Goal: Communication & Community: Share content

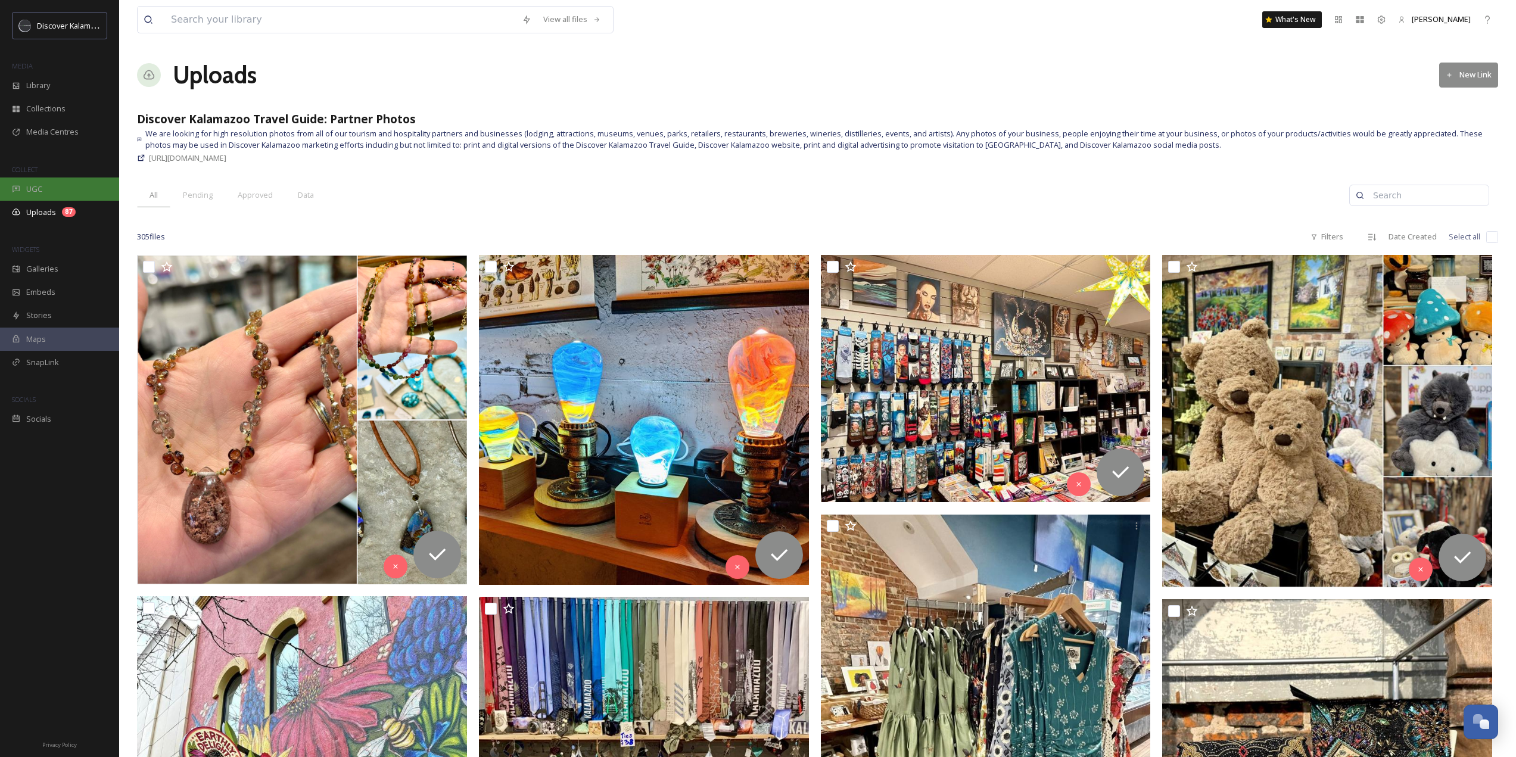
click at [39, 194] on span "UGC" at bounding box center [34, 188] width 16 height 11
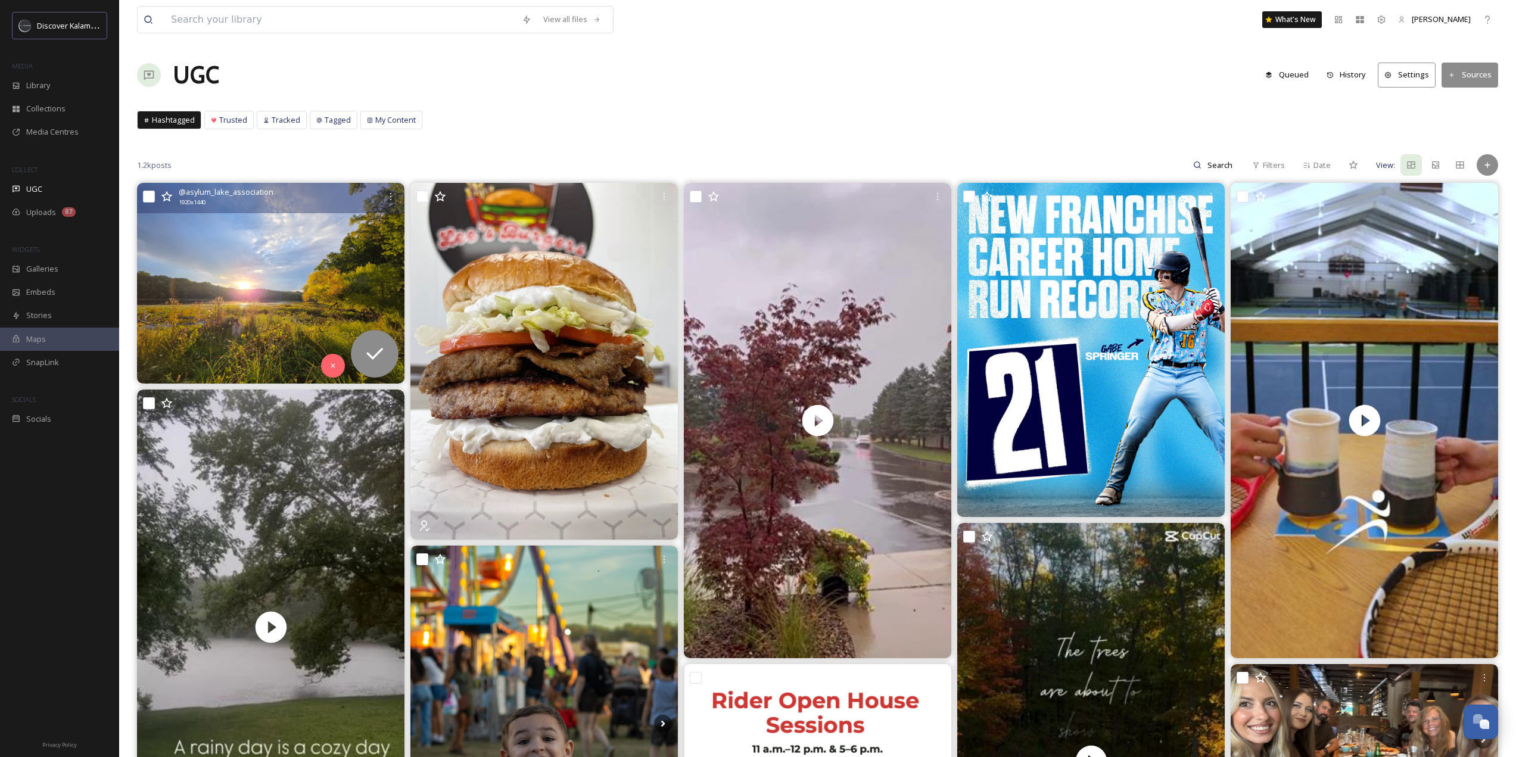
click at [319, 284] on img at bounding box center [270, 283] width 267 height 201
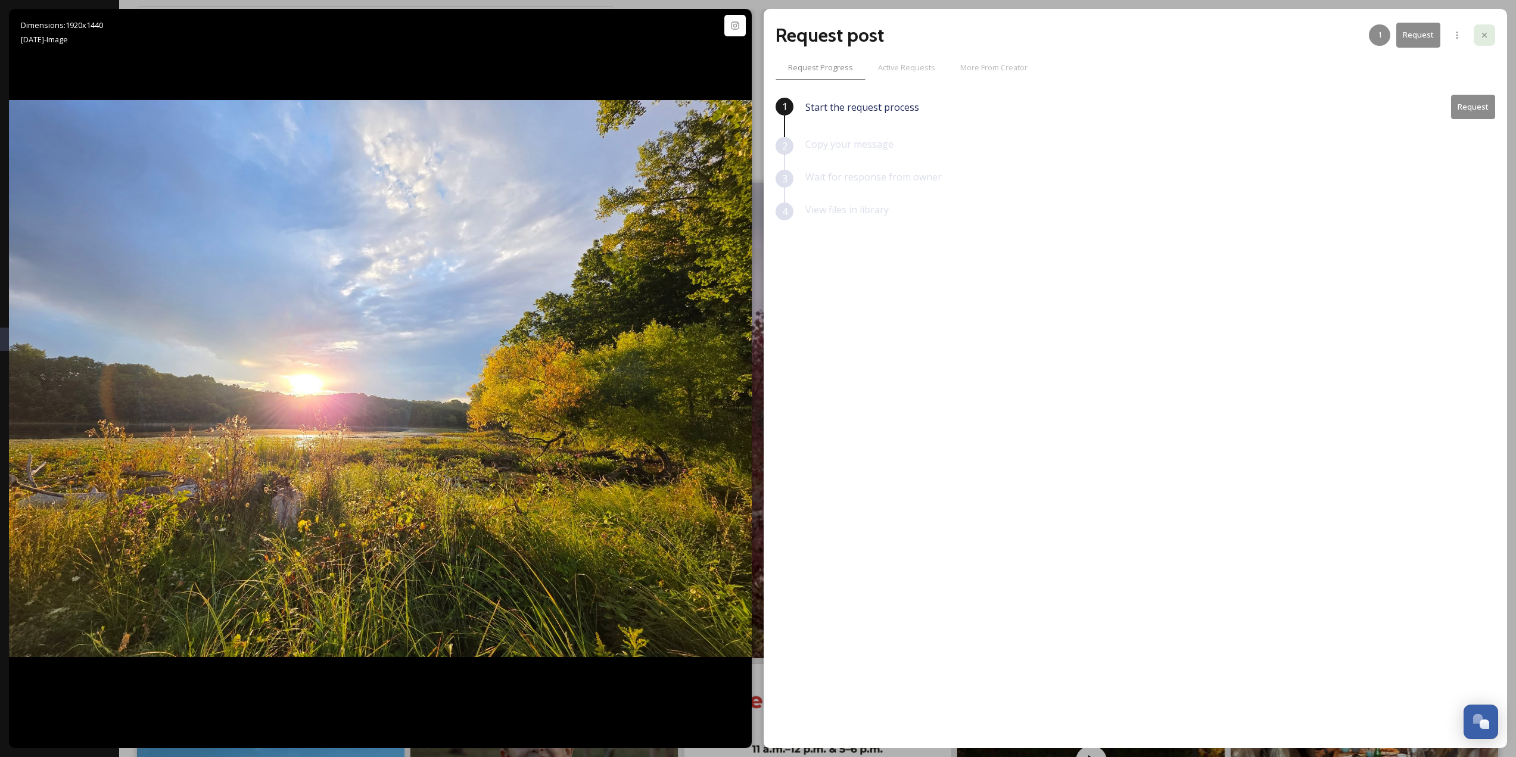
click at [1491, 39] on div at bounding box center [1484, 34] width 21 height 21
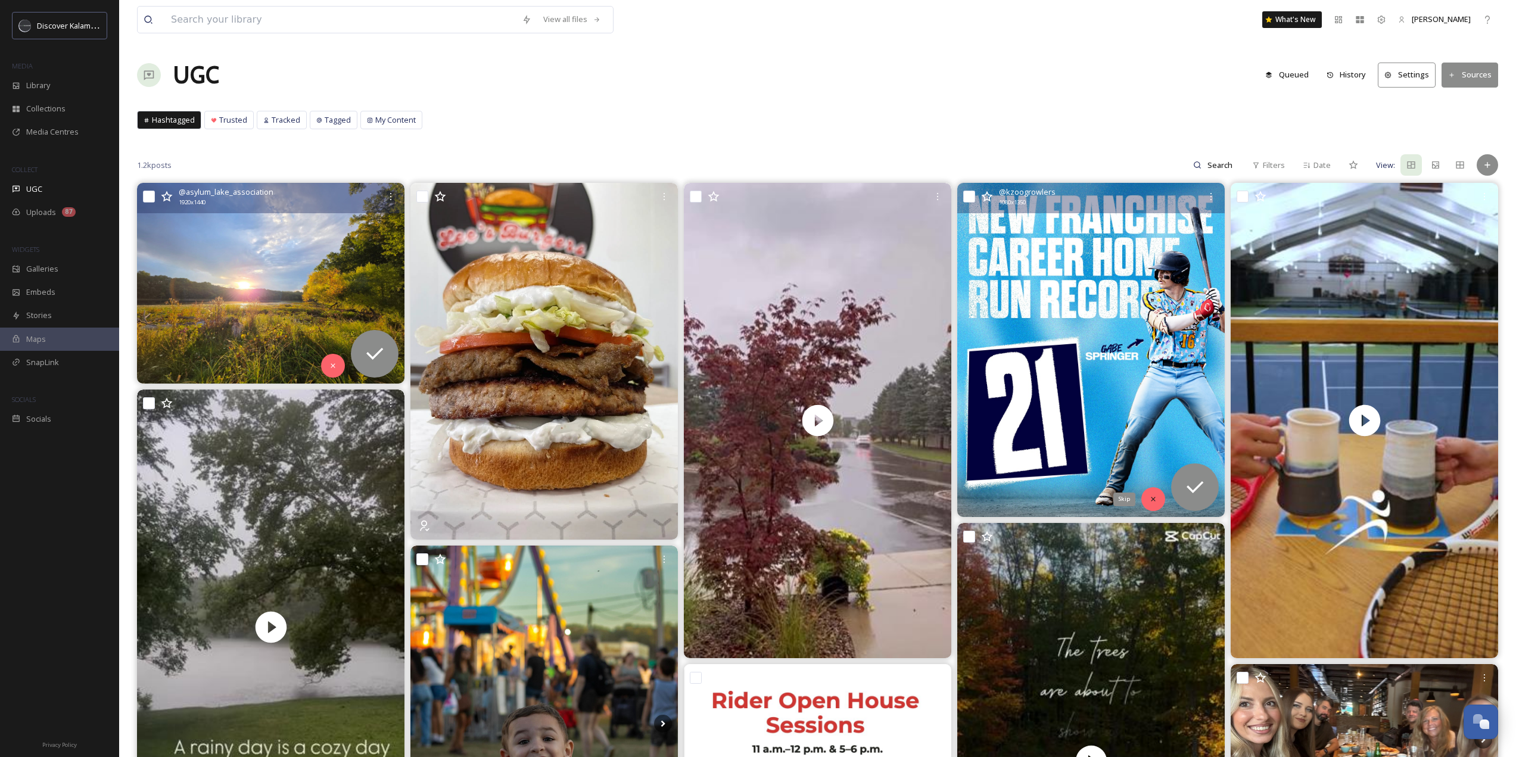
click at [1153, 507] on div "Skip" at bounding box center [1153, 499] width 24 height 24
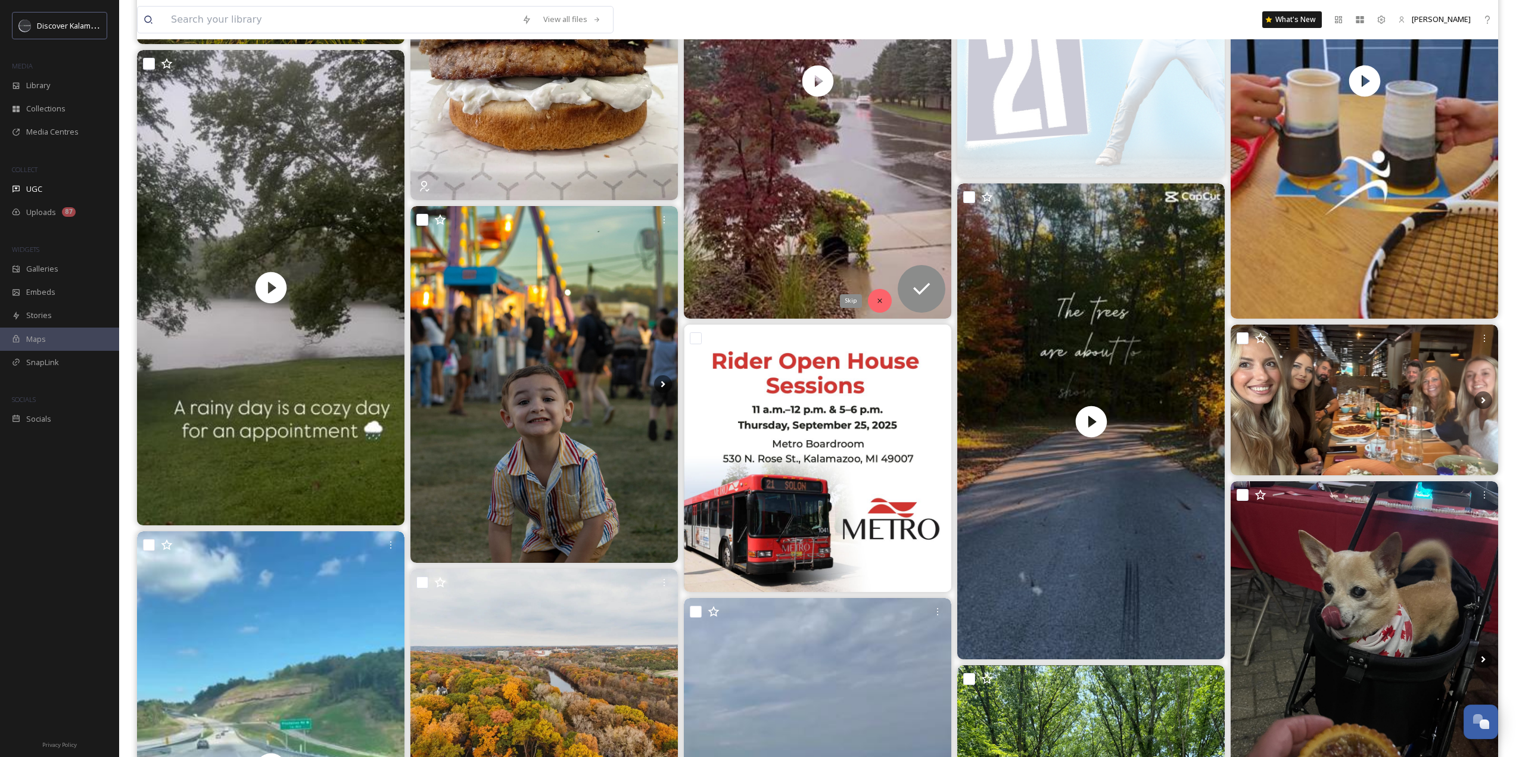
scroll to position [357, 0]
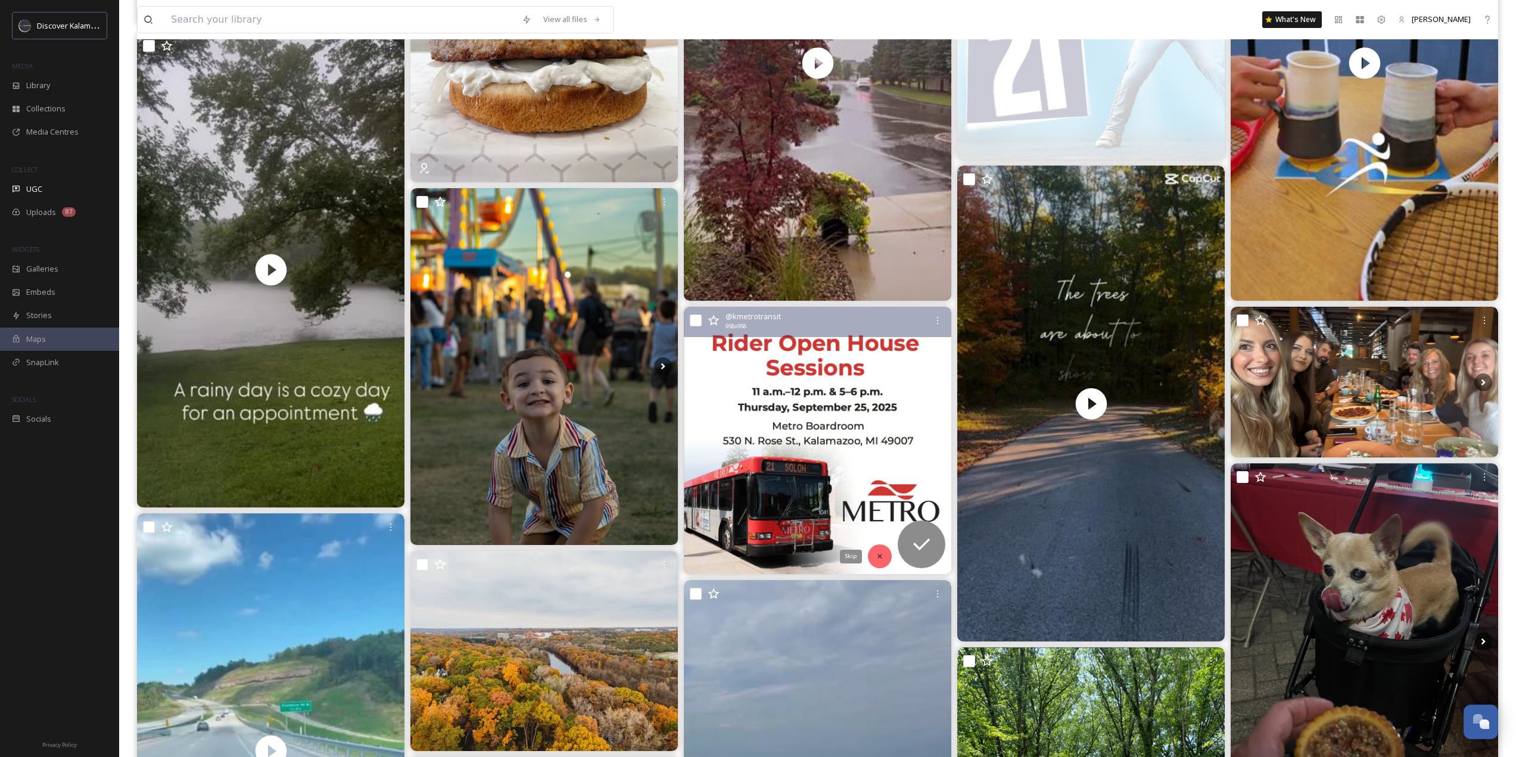
click at [881, 549] on div "Skip" at bounding box center [880, 556] width 24 height 24
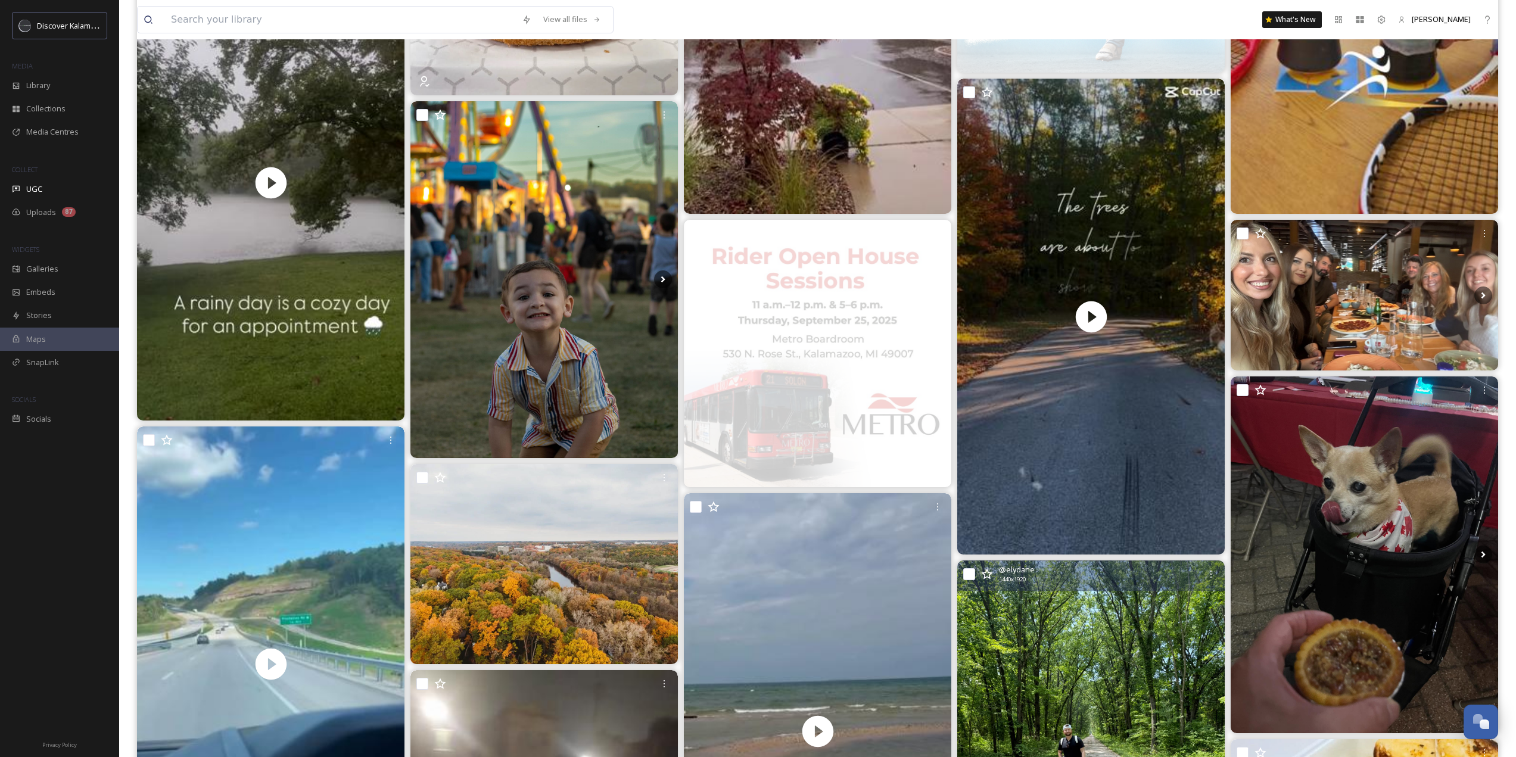
scroll to position [655, 0]
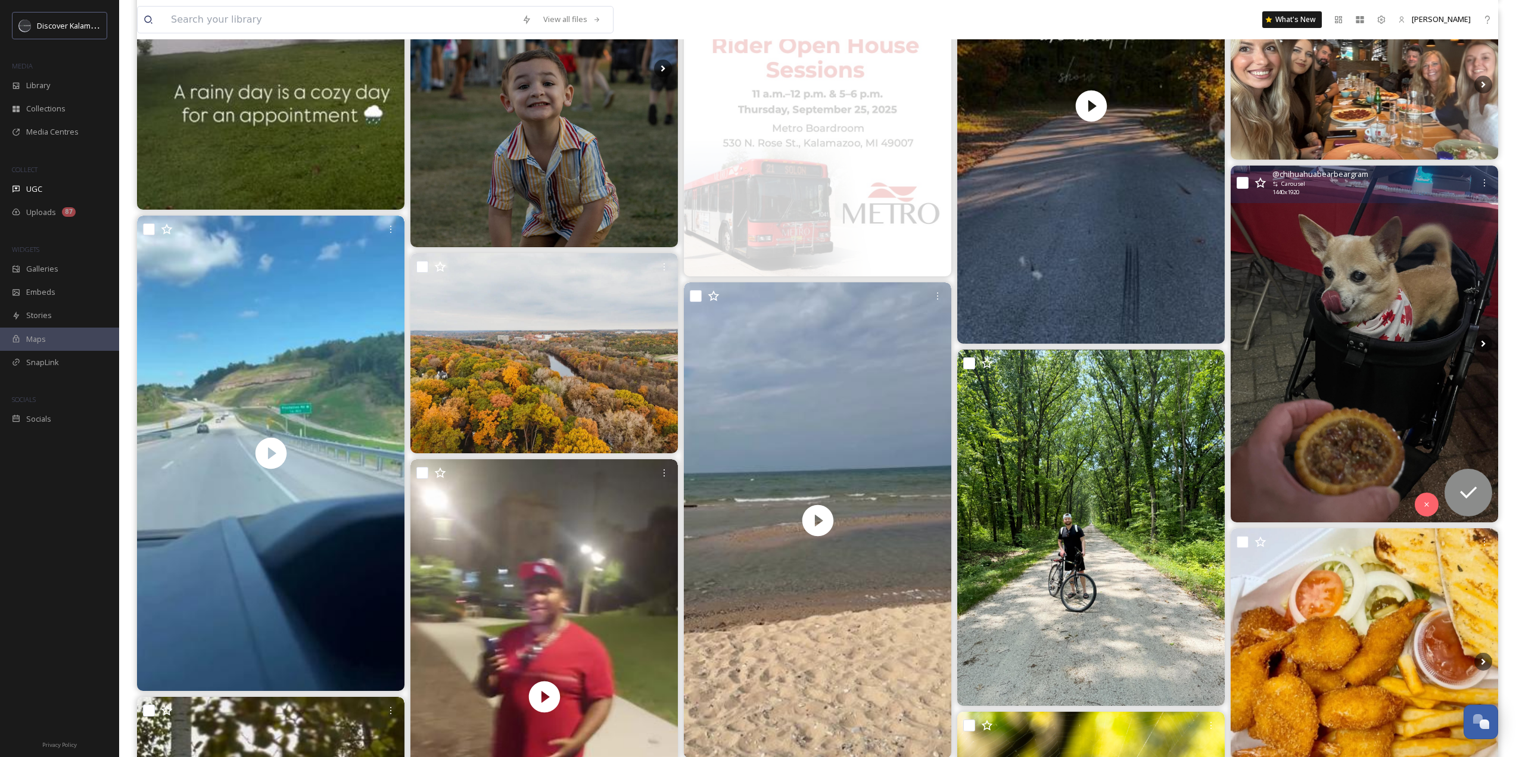
click at [1336, 422] on img at bounding box center [1364, 344] width 267 height 357
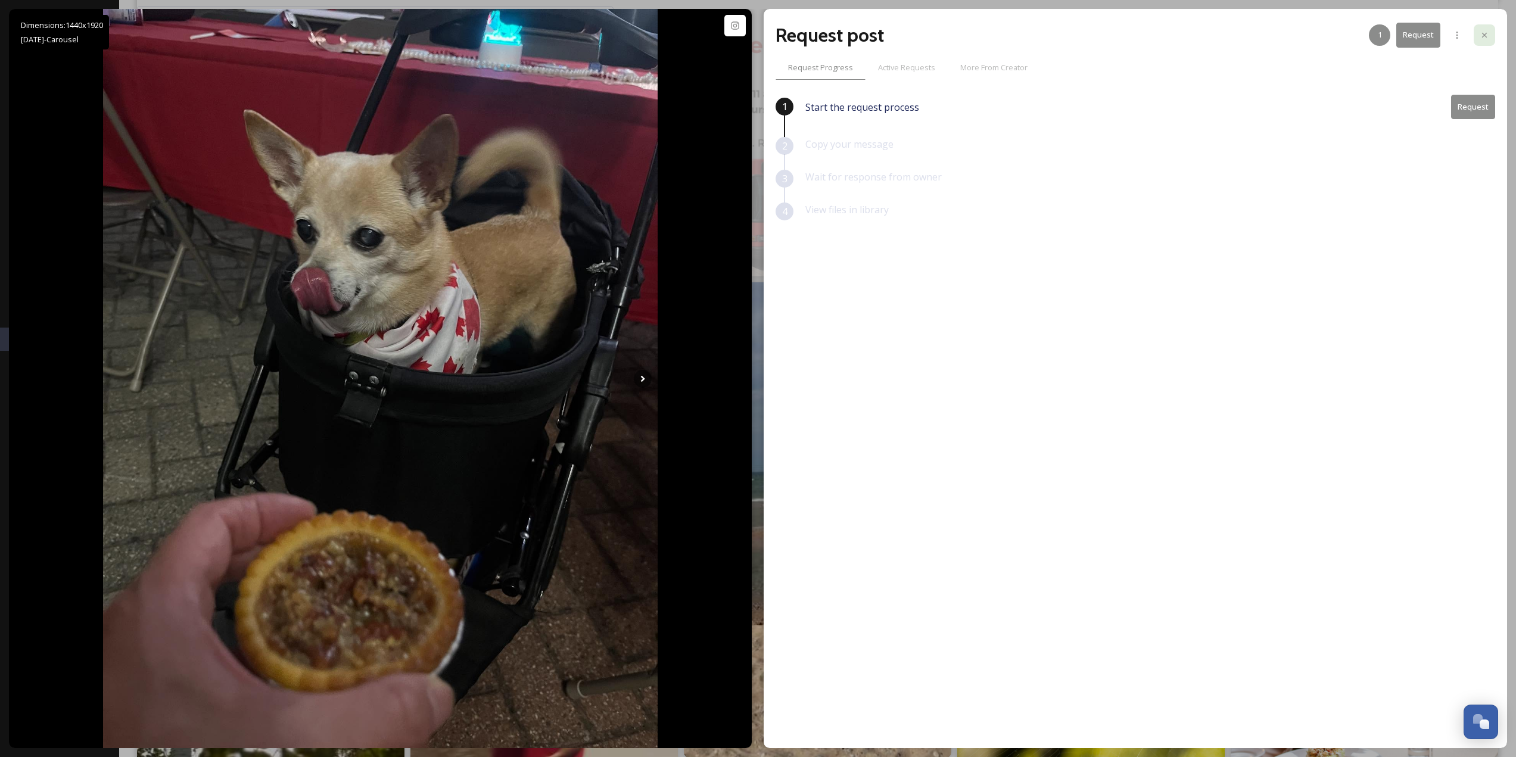
click at [1482, 36] on icon at bounding box center [1485, 35] width 10 height 10
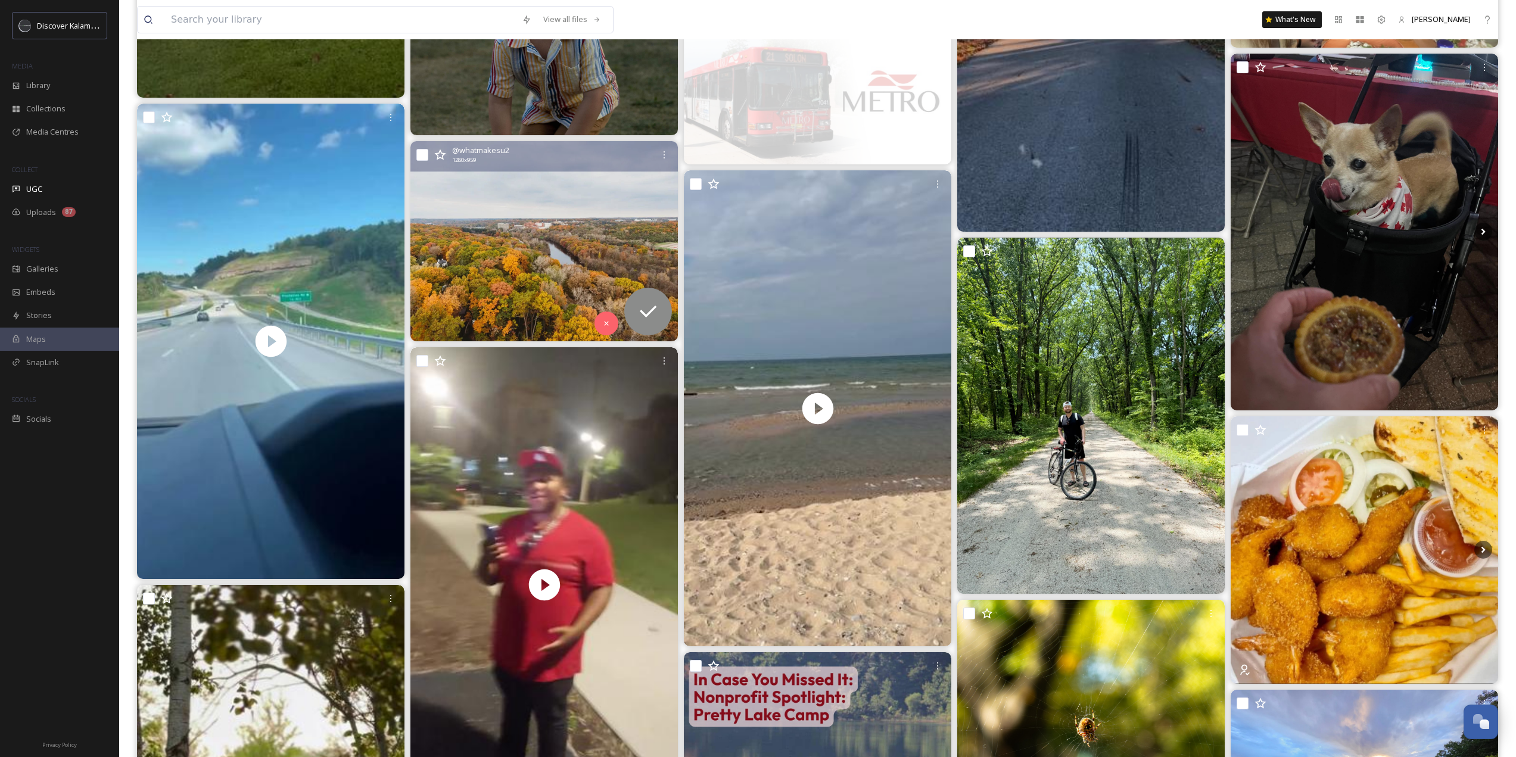
scroll to position [774, 0]
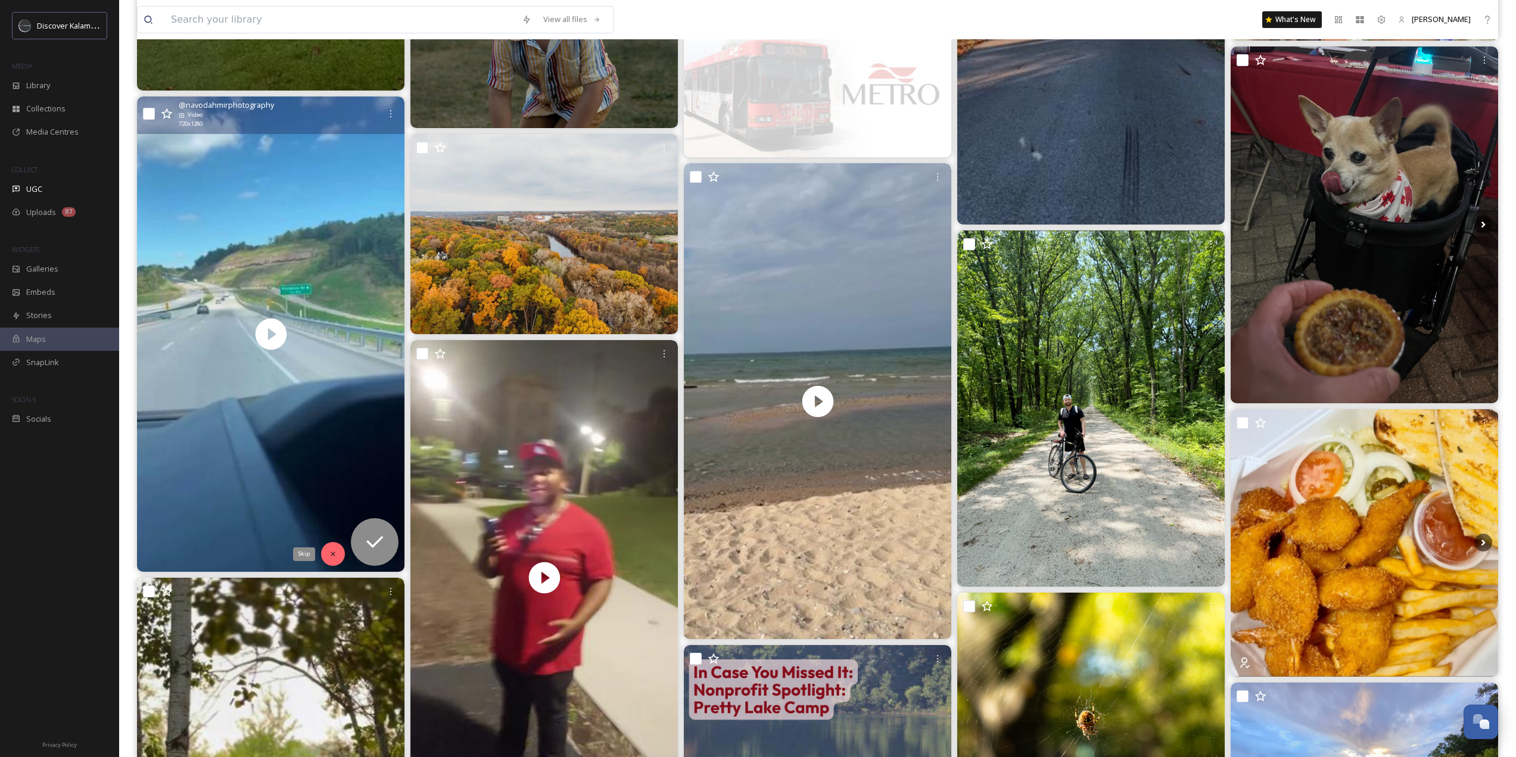
click at [329, 549] on div "Skip" at bounding box center [333, 554] width 24 height 24
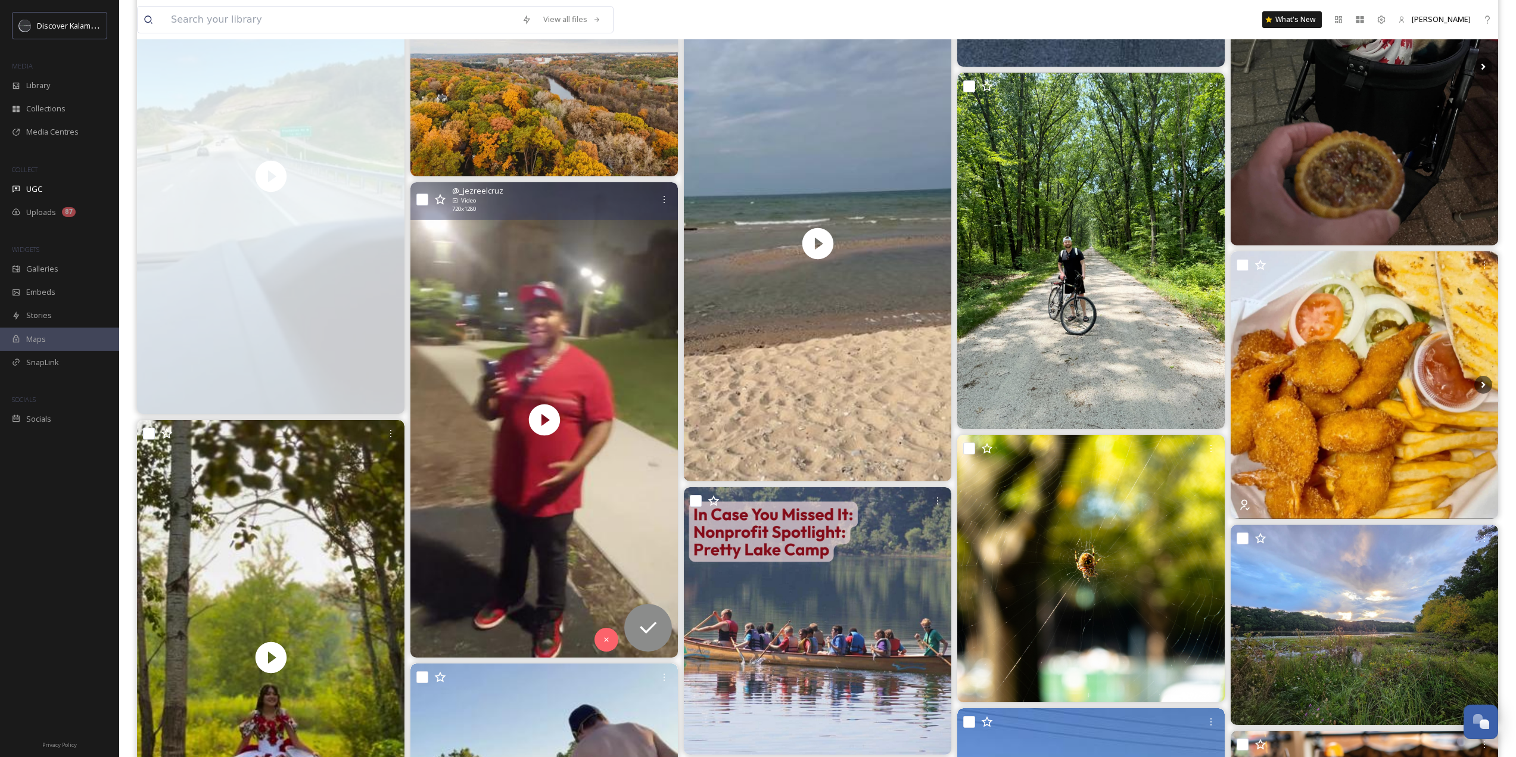
scroll to position [953, 0]
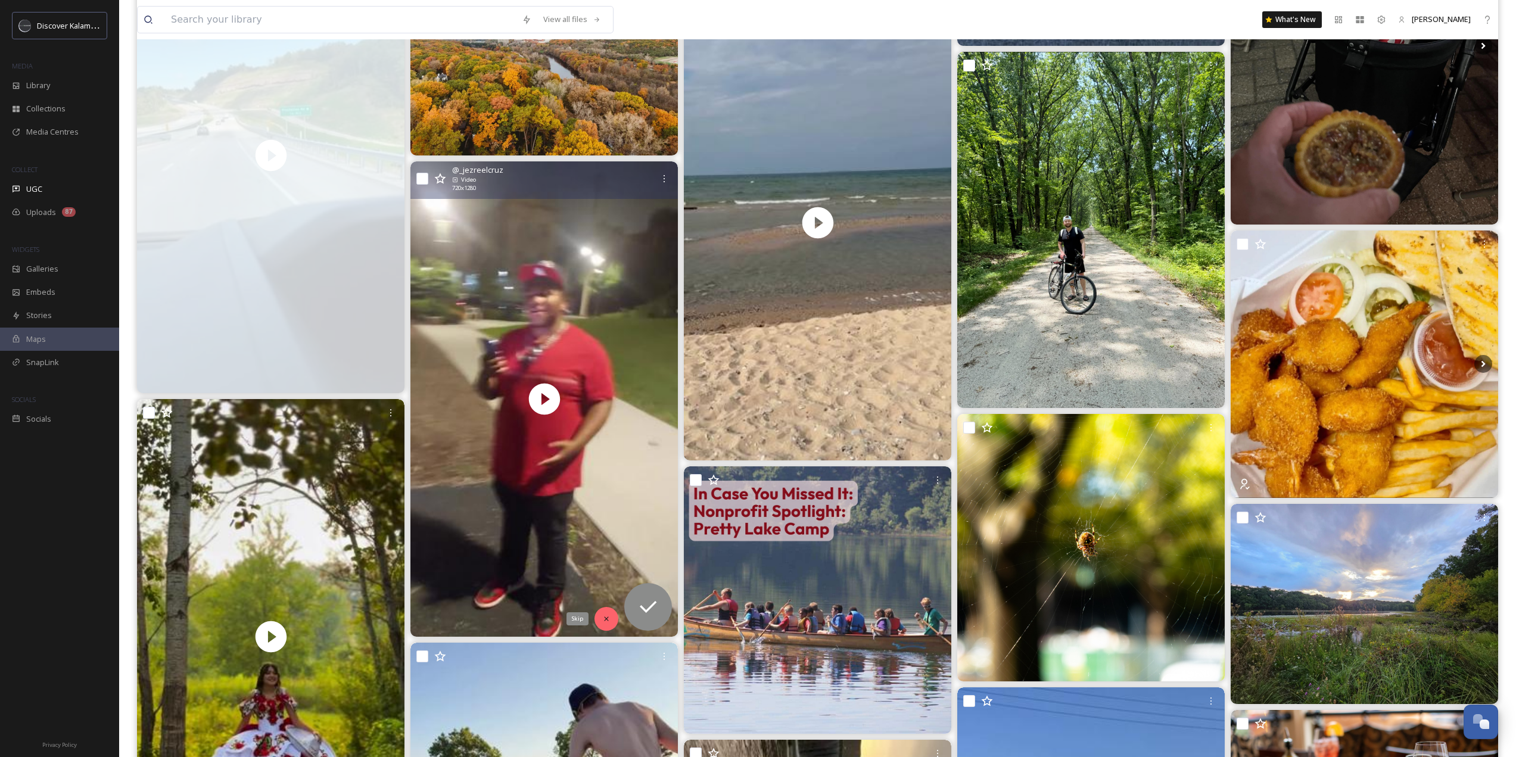
click at [611, 613] on div "Skip" at bounding box center [606, 619] width 24 height 24
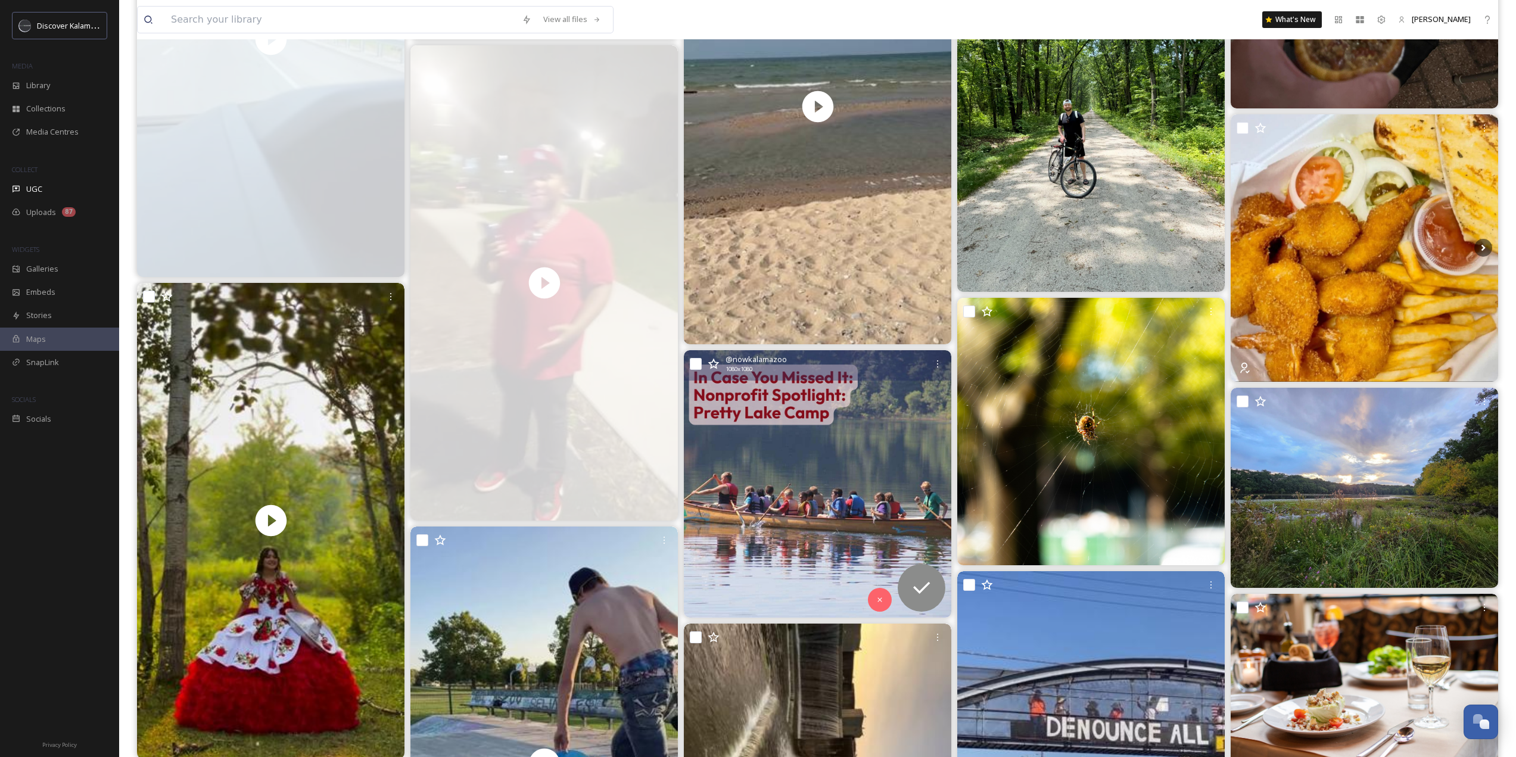
scroll to position [1072, 0]
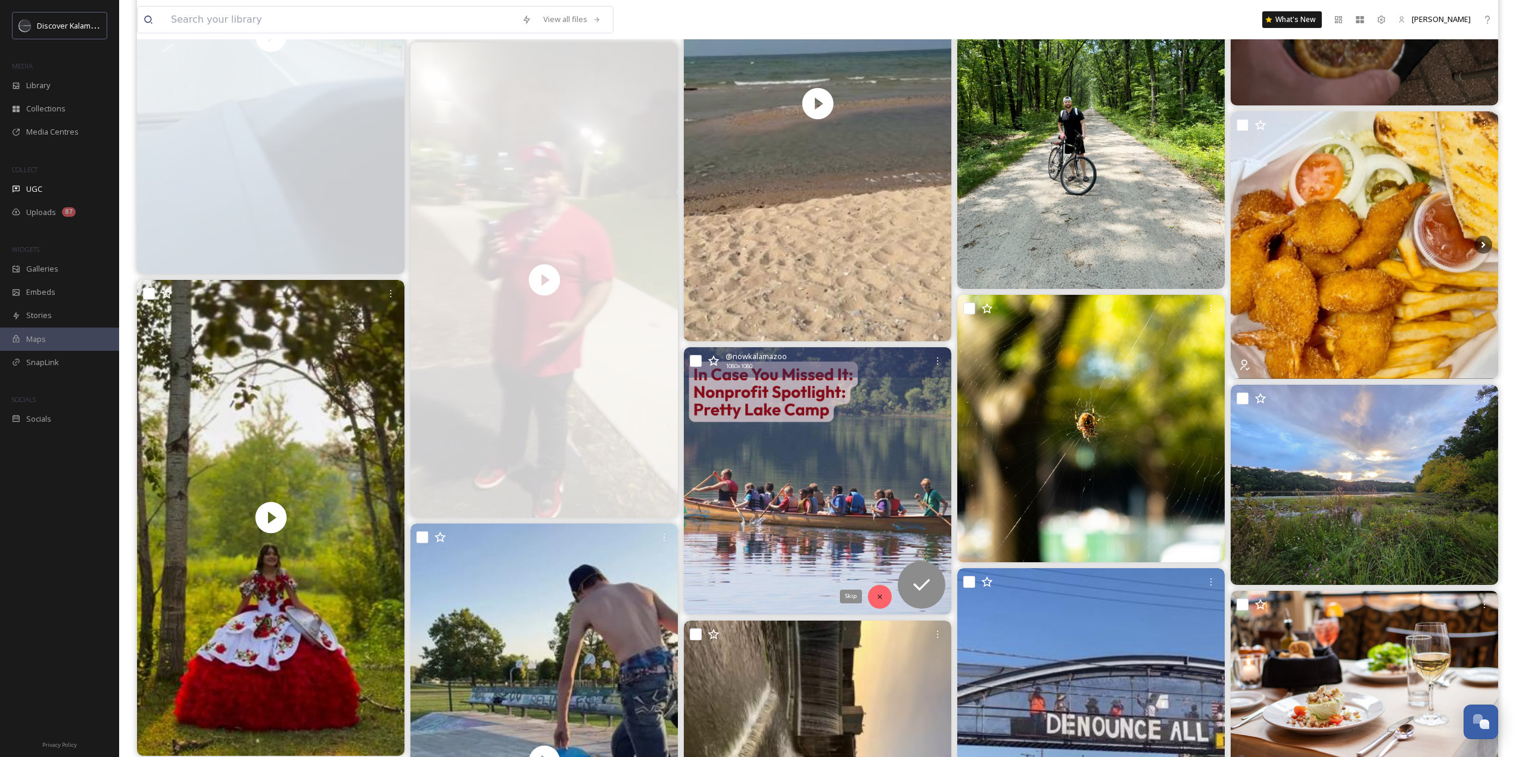
click at [879, 600] on icon at bounding box center [880, 597] width 8 height 8
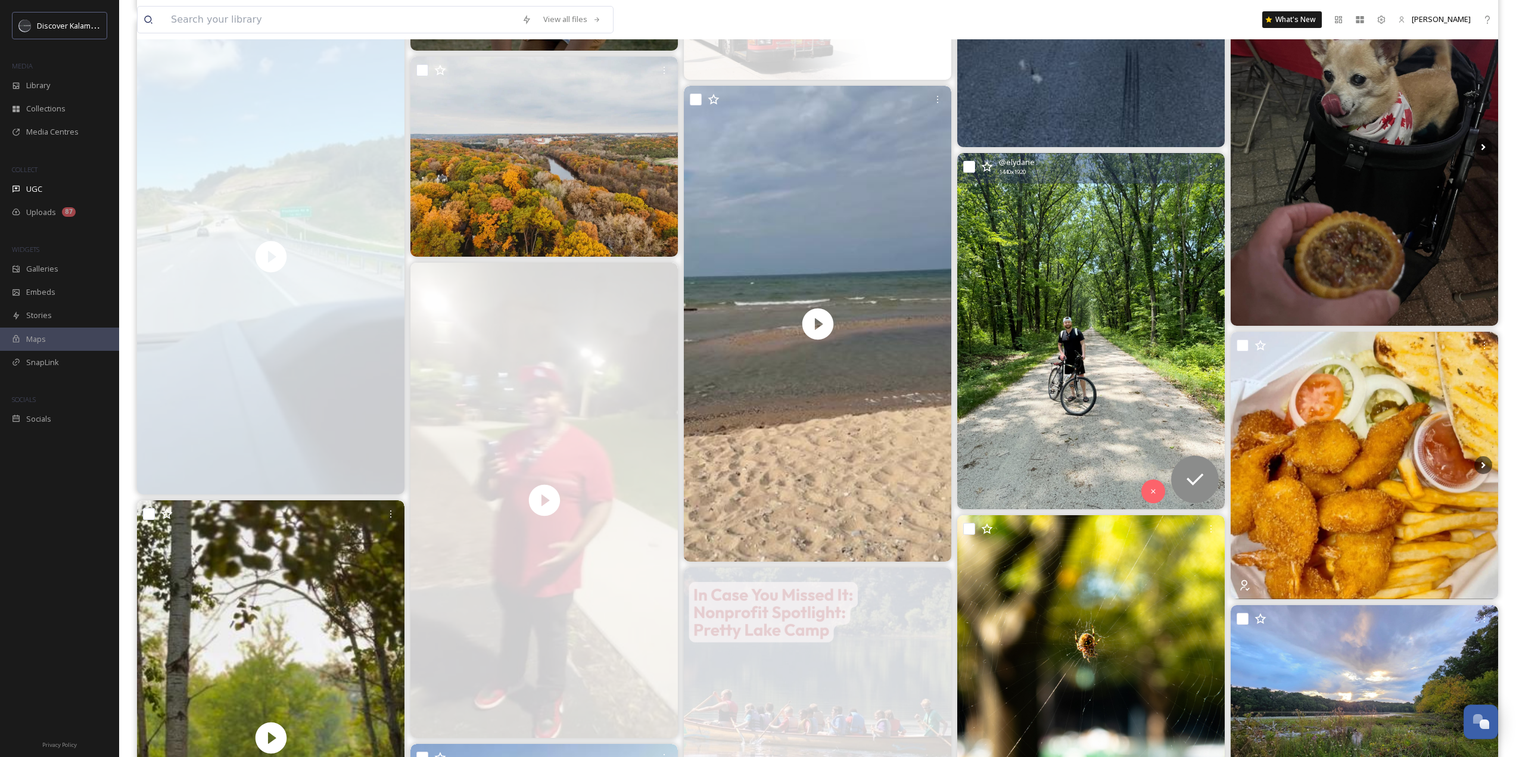
scroll to position [834, 0]
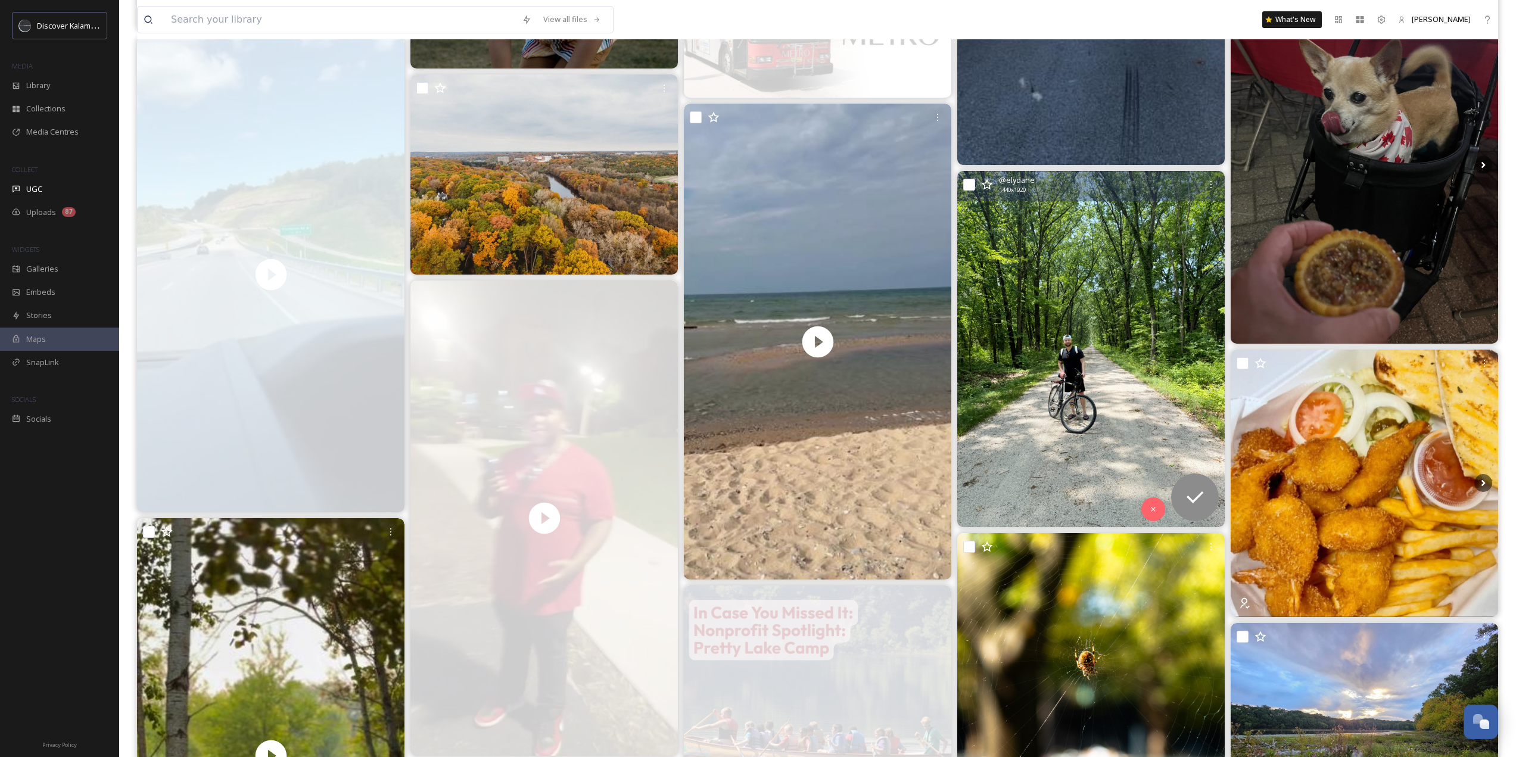
click at [1101, 266] on img at bounding box center [1090, 349] width 267 height 357
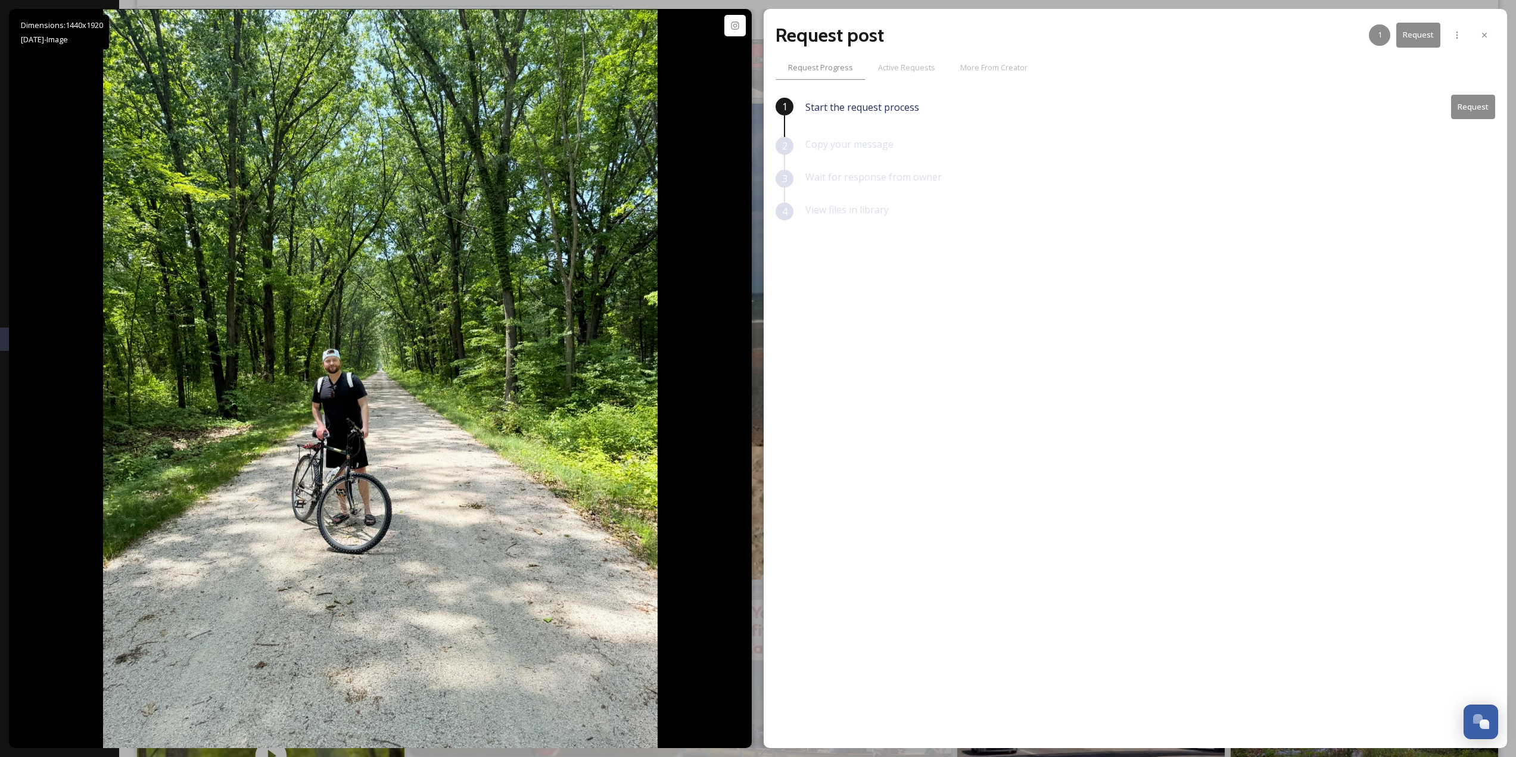
click at [1469, 110] on button "Request" at bounding box center [1473, 107] width 44 height 24
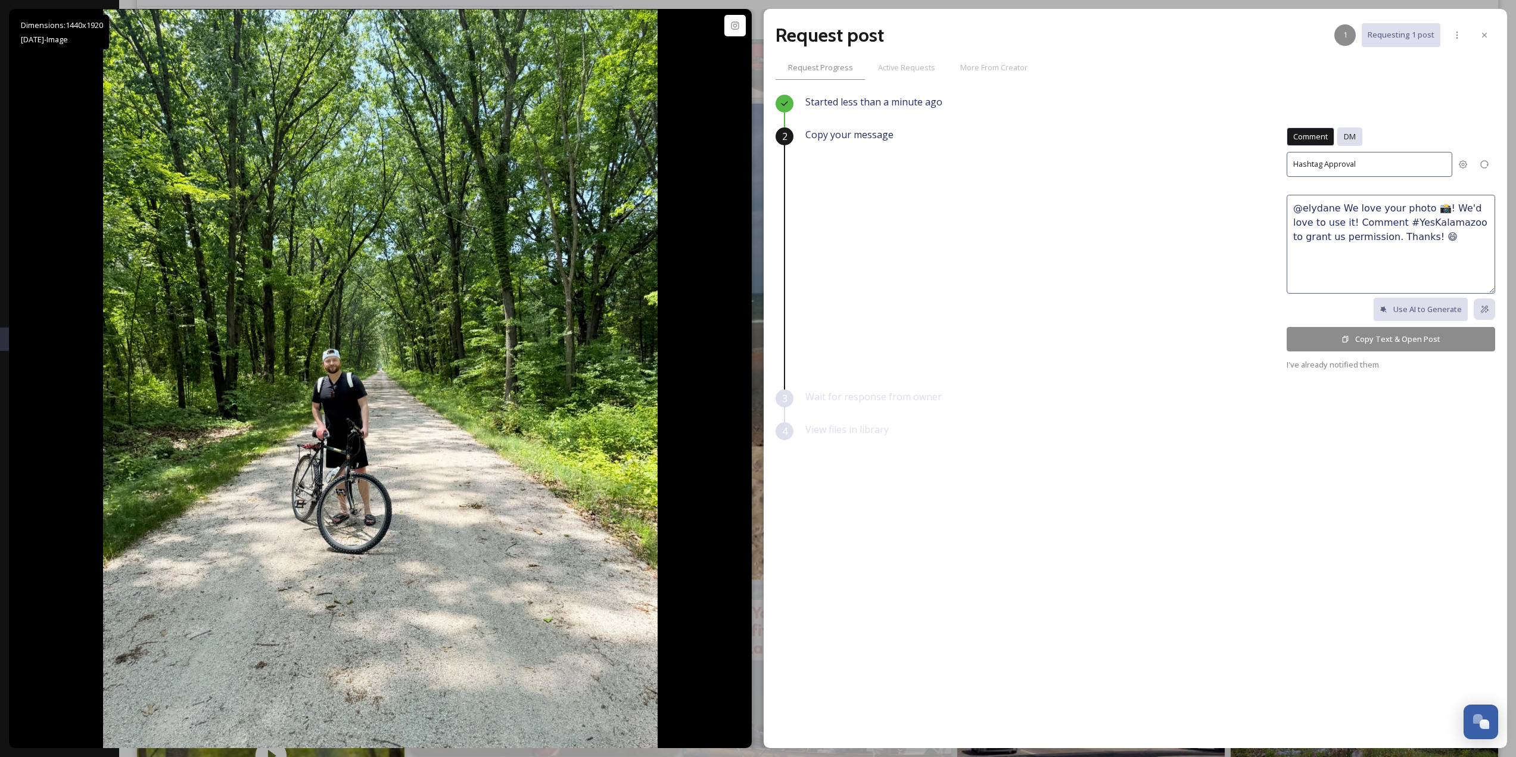
click at [1347, 135] on span "DM" at bounding box center [1350, 136] width 12 height 11
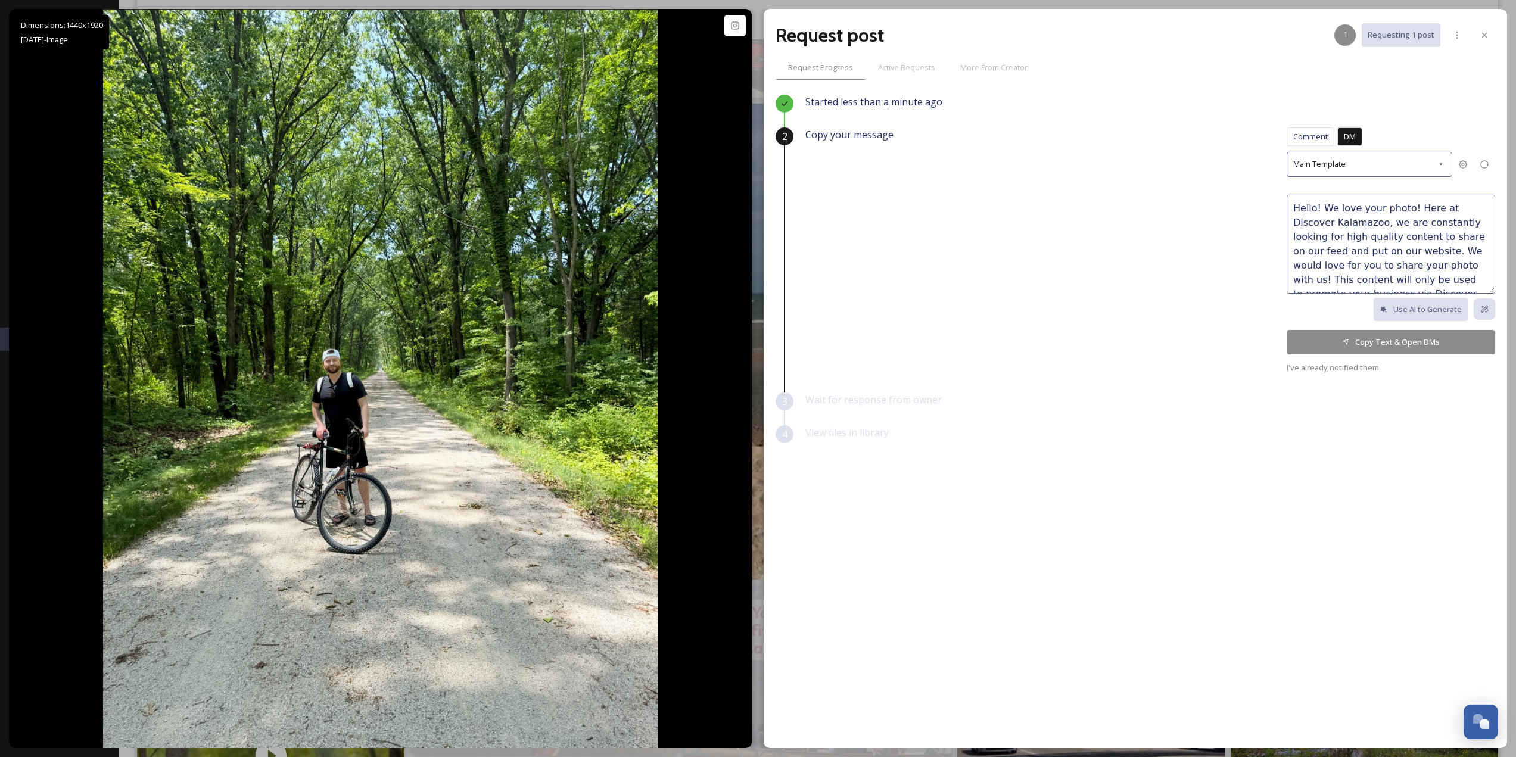
click at [1381, 213] on textarea "Hello! We love your photo! Here at Discover Kalamazoo, we are constantly lookin…" at bounding box center [1391, 244] width 208 height 99
click at [1378, 207] on textarea "Hello! We love your photo! Here at Discover Kalamazoo, we are constantly lookin…" at bounding box center [1391, 244] width 208 height 99
type textarea "Hello! We love your bike photo! Here at Discover Kalamazoo, we are constantly l…"
click at [1379, 342] on button "Copy Text & Open DMs" at bounding box center [1391, 342] width 208 height 24
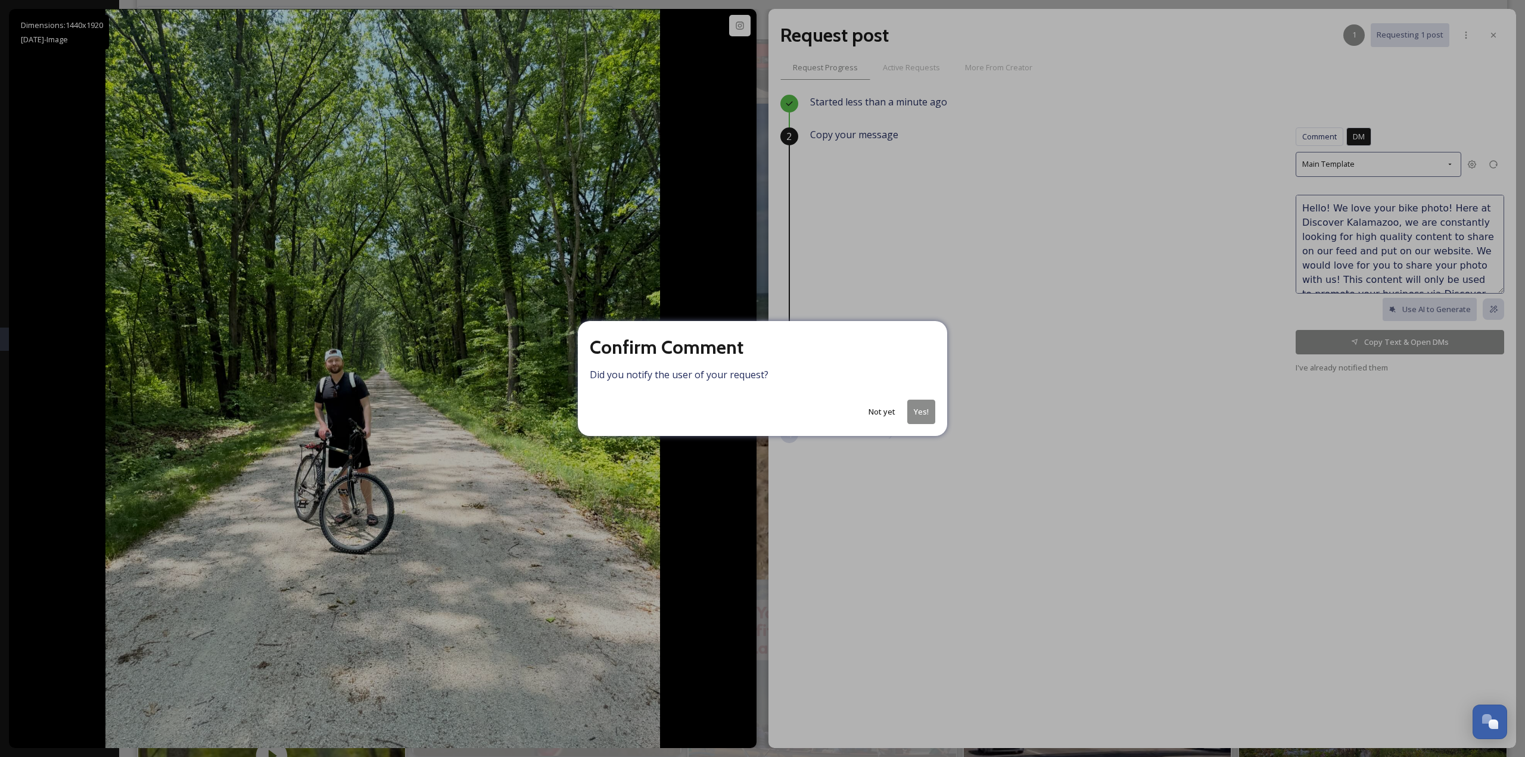
click at [918, 414] on button "Yes!" at bounding box center [921, 412] width 28 height 24
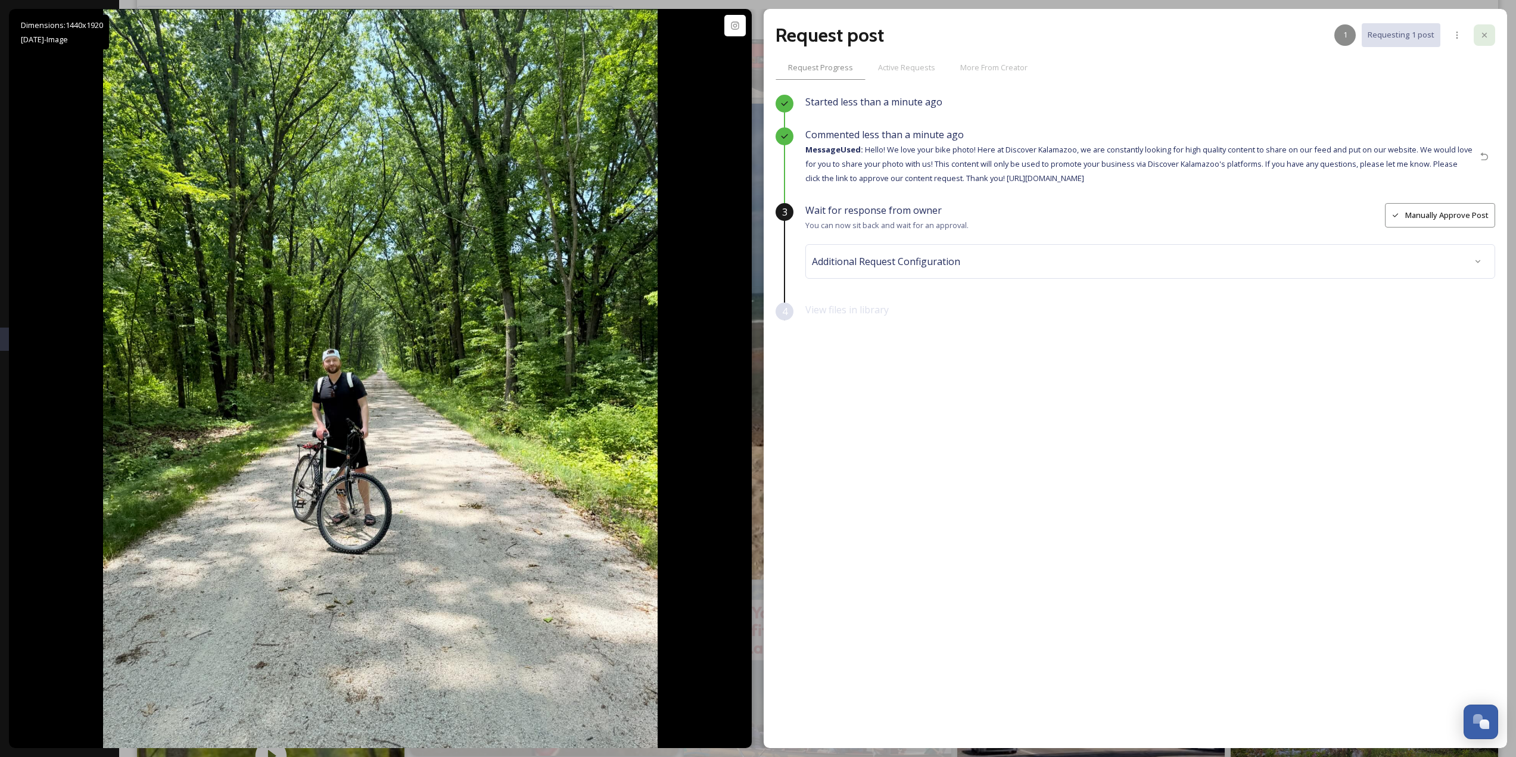
click at [1485, 37] on icon at bounding box center [1485, 35] width 10 height 10
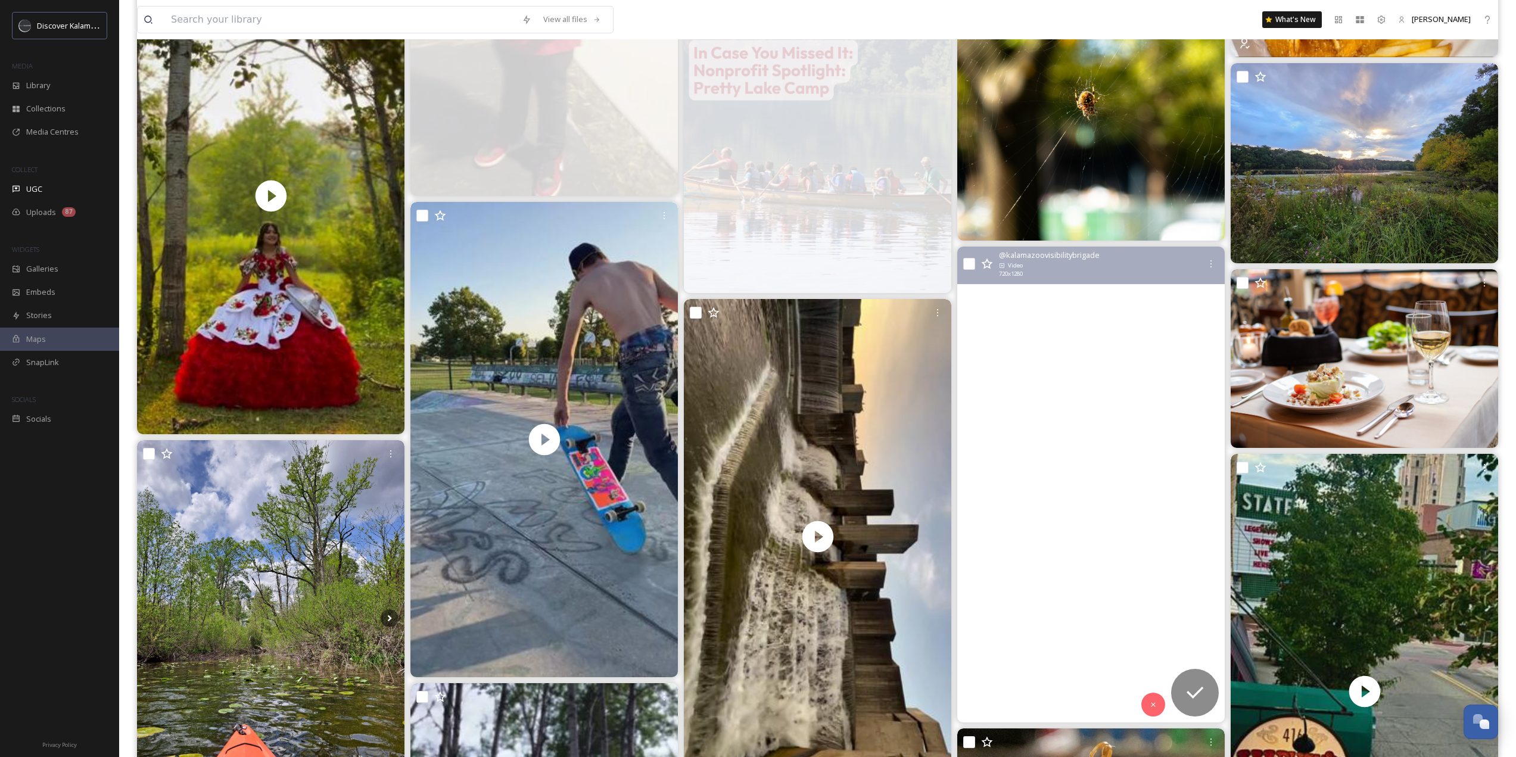
scroll to position [1489, 0]
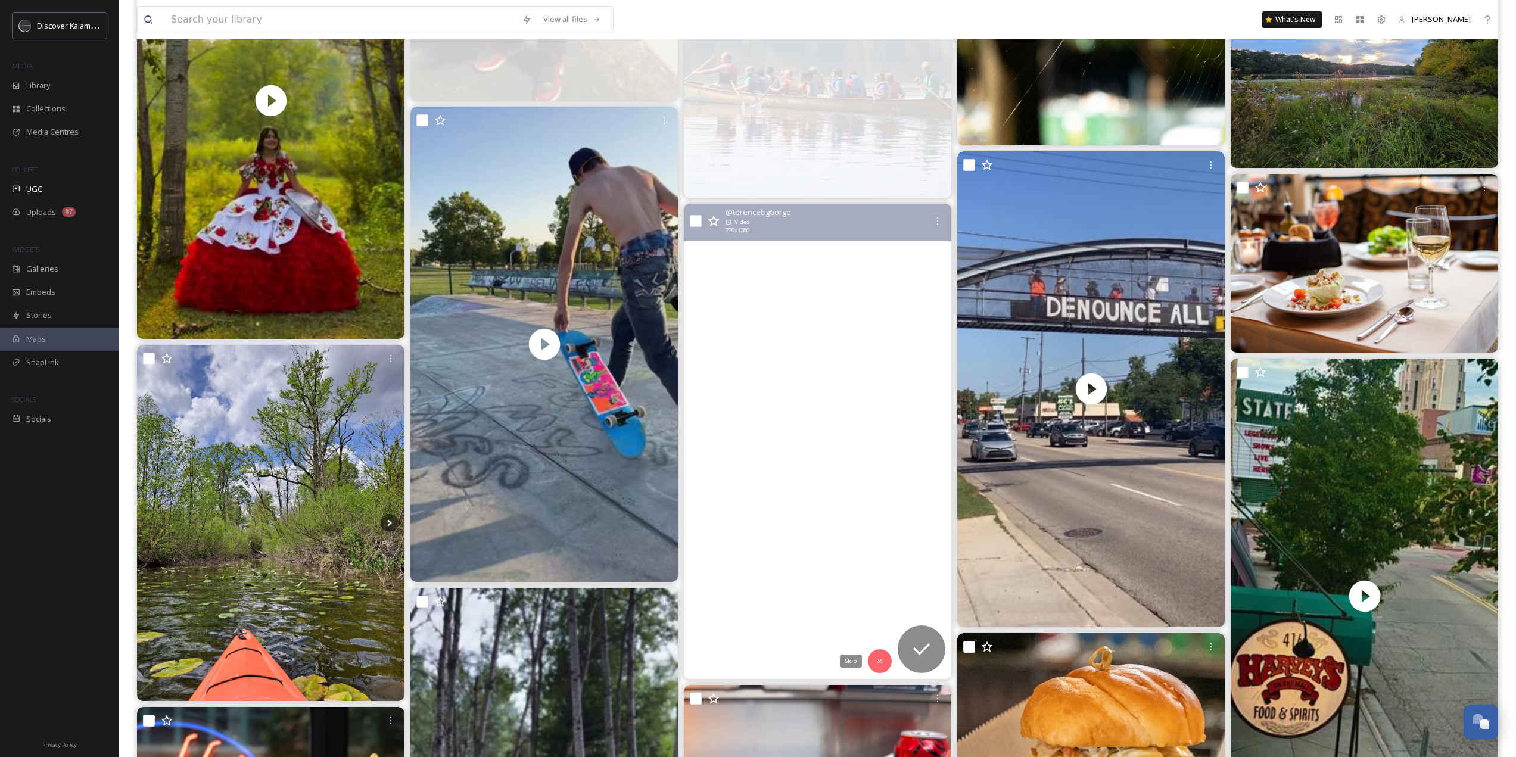
click at [876, 662] on icon at bounding box center [880, 661] width 8 height 8
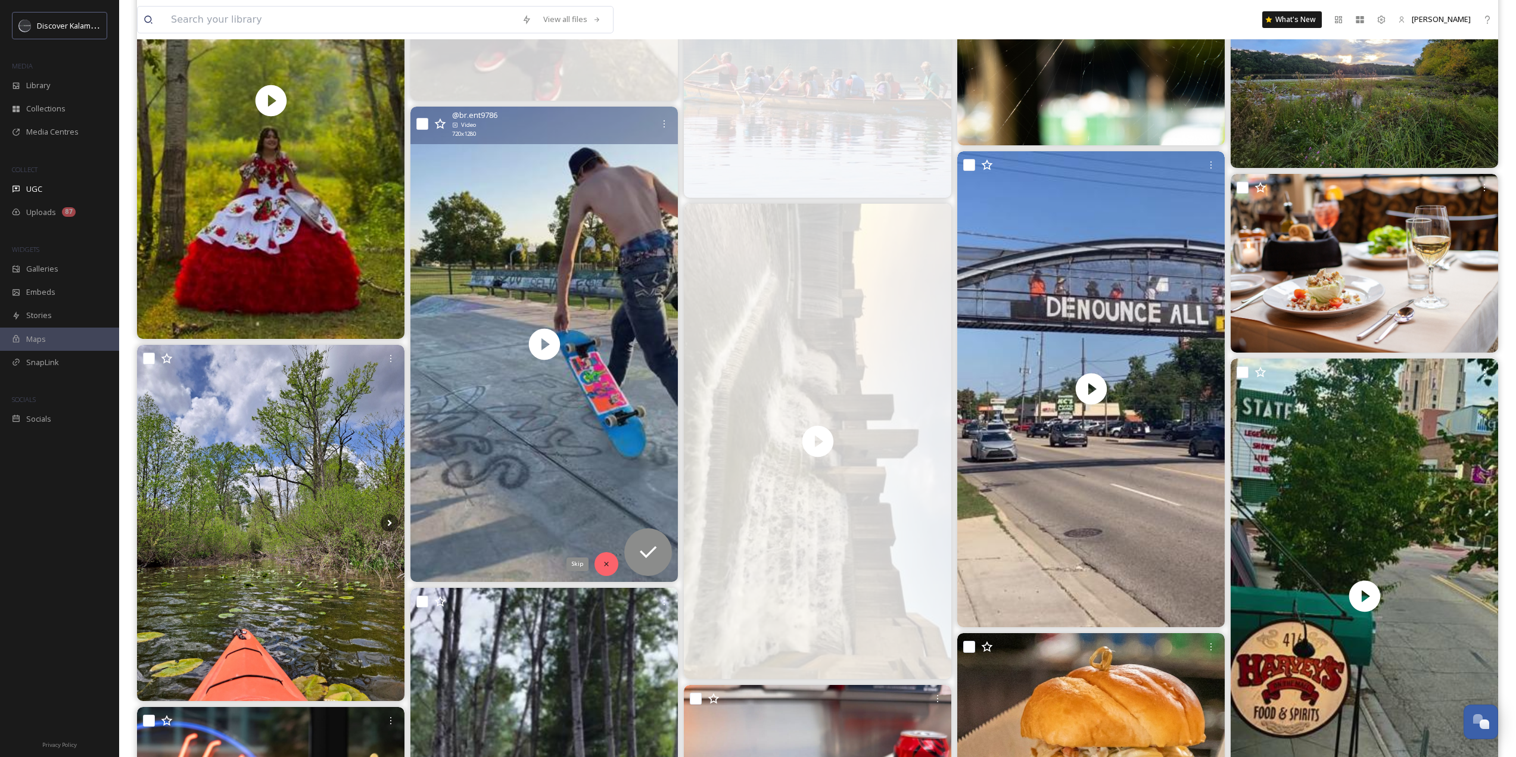
click at [605, 565] on icon at bounding box center [606, 564] width 8 height 8
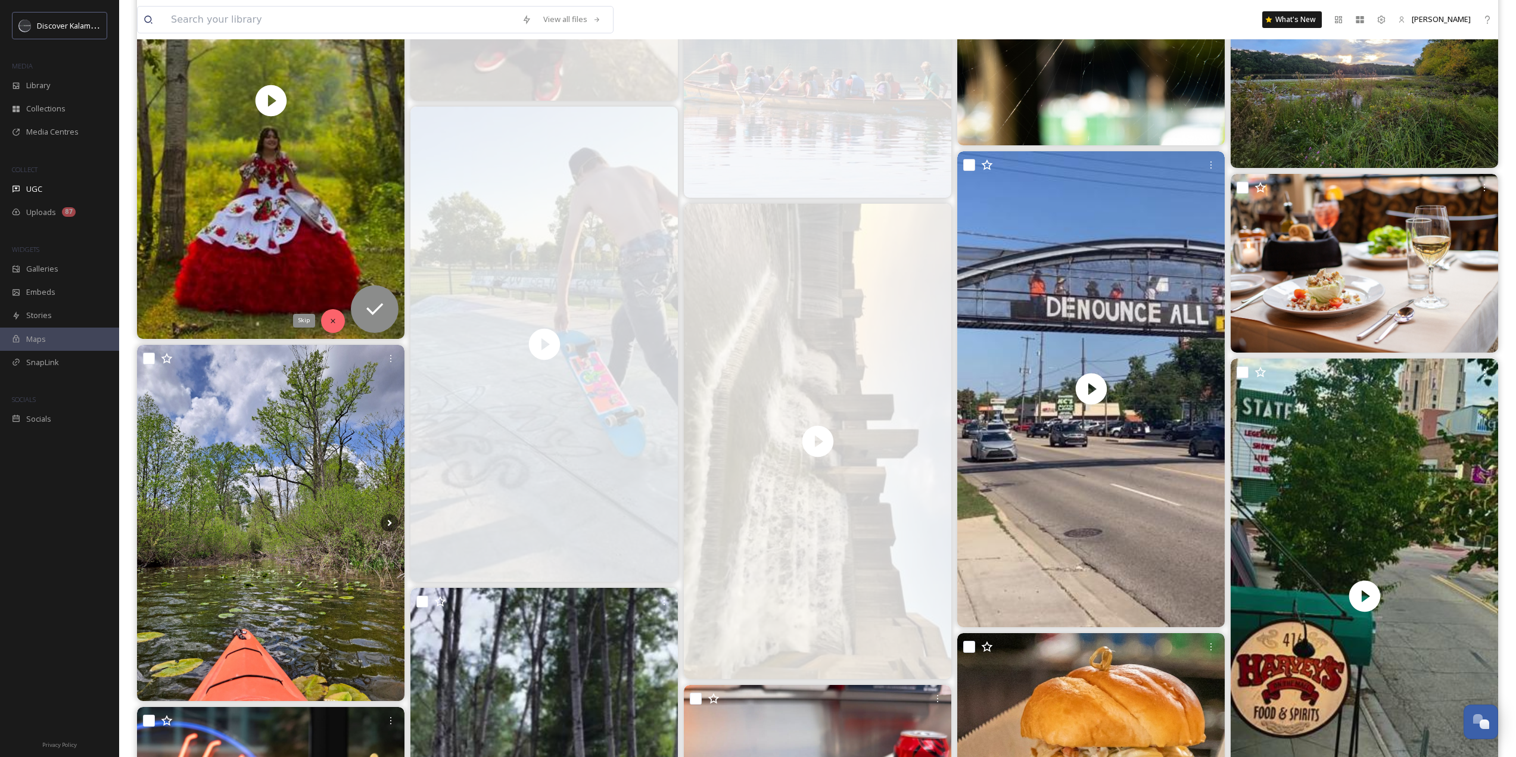
click at [329, 323] on icon at bounding box center [333, 321] width 8 height 8
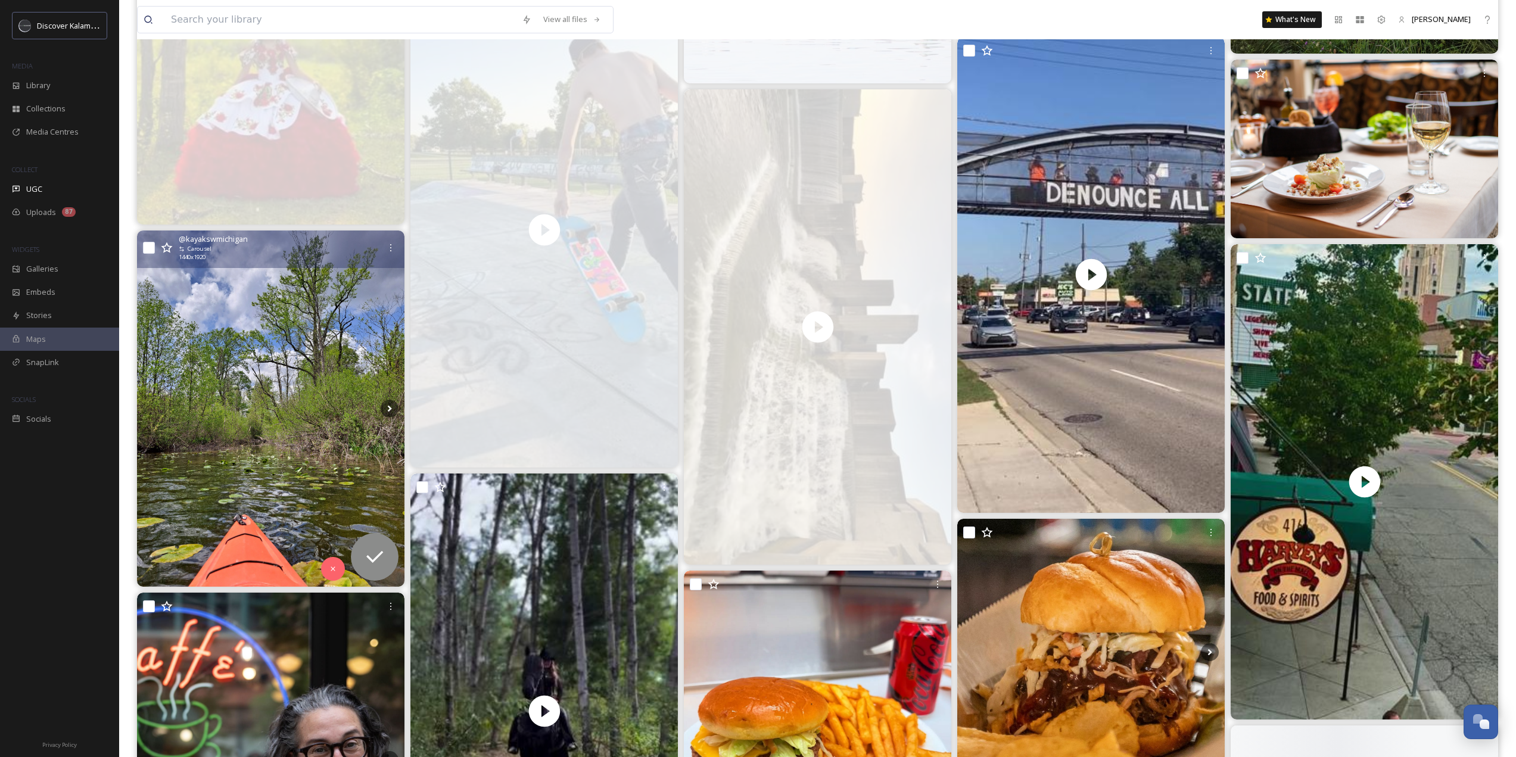
scroll to position [1608, 0]
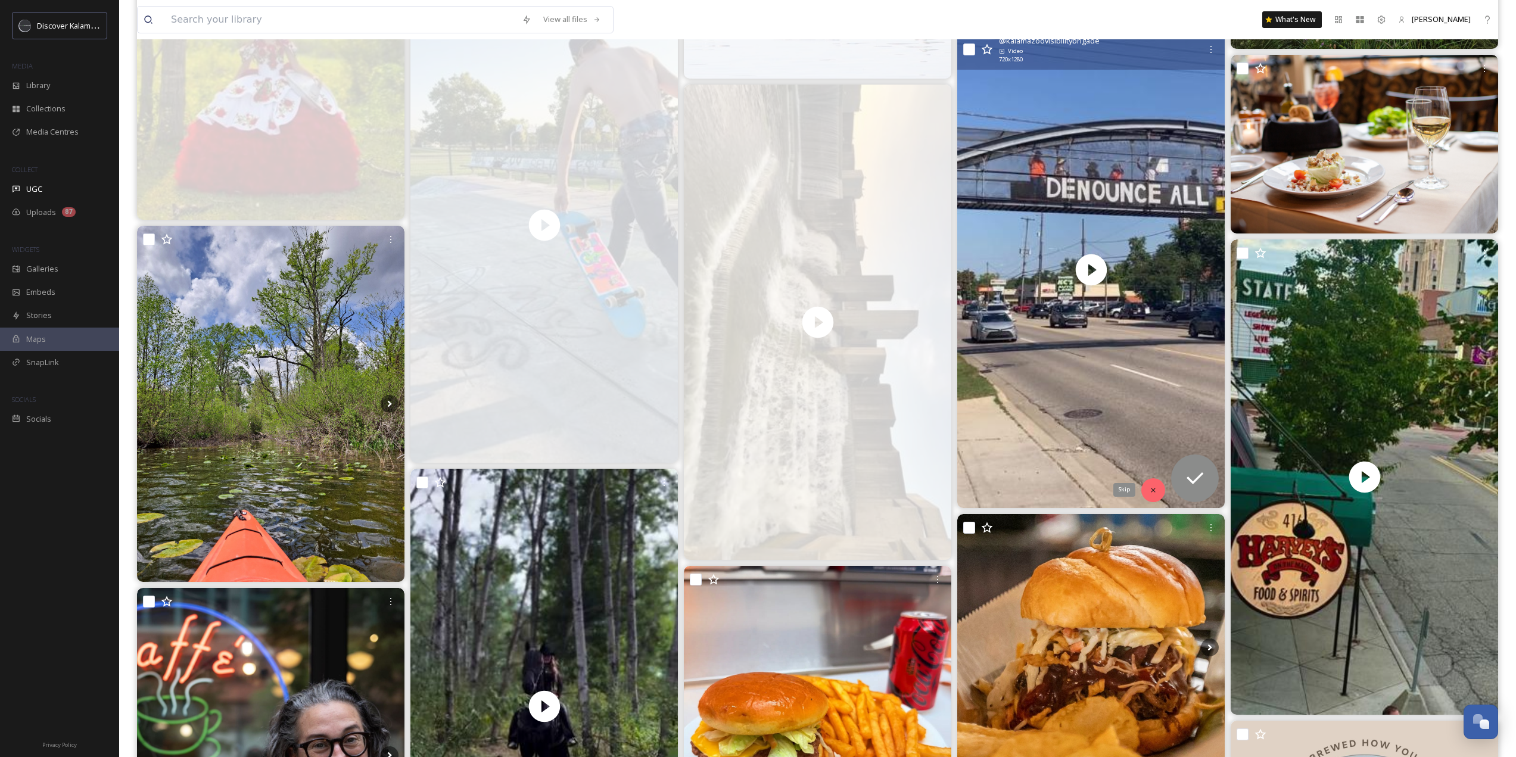
click at [1147, 485] on div "Skip" at bounding box center [1153, 490] width 24 height 24
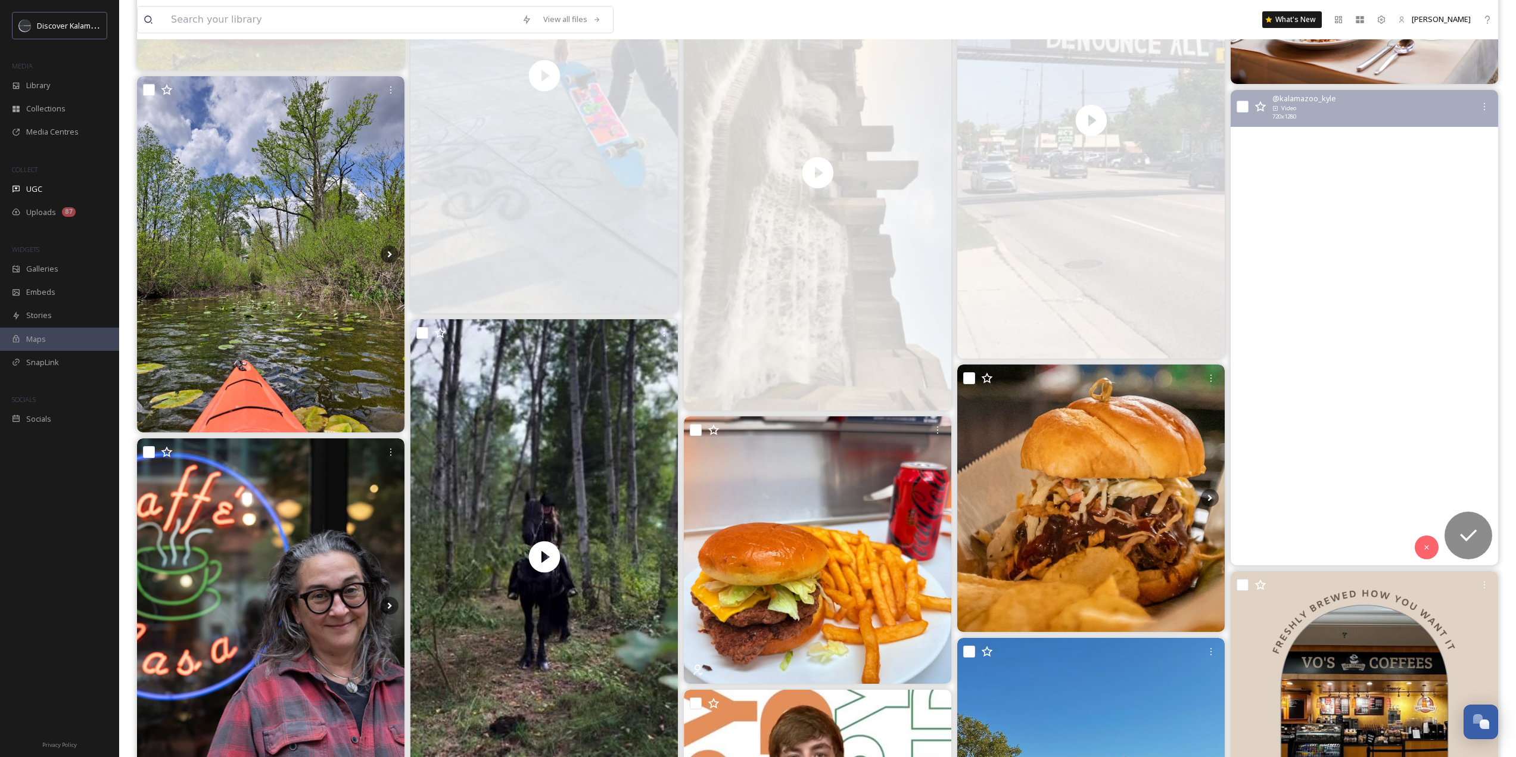
scroll to position [1787, 0]
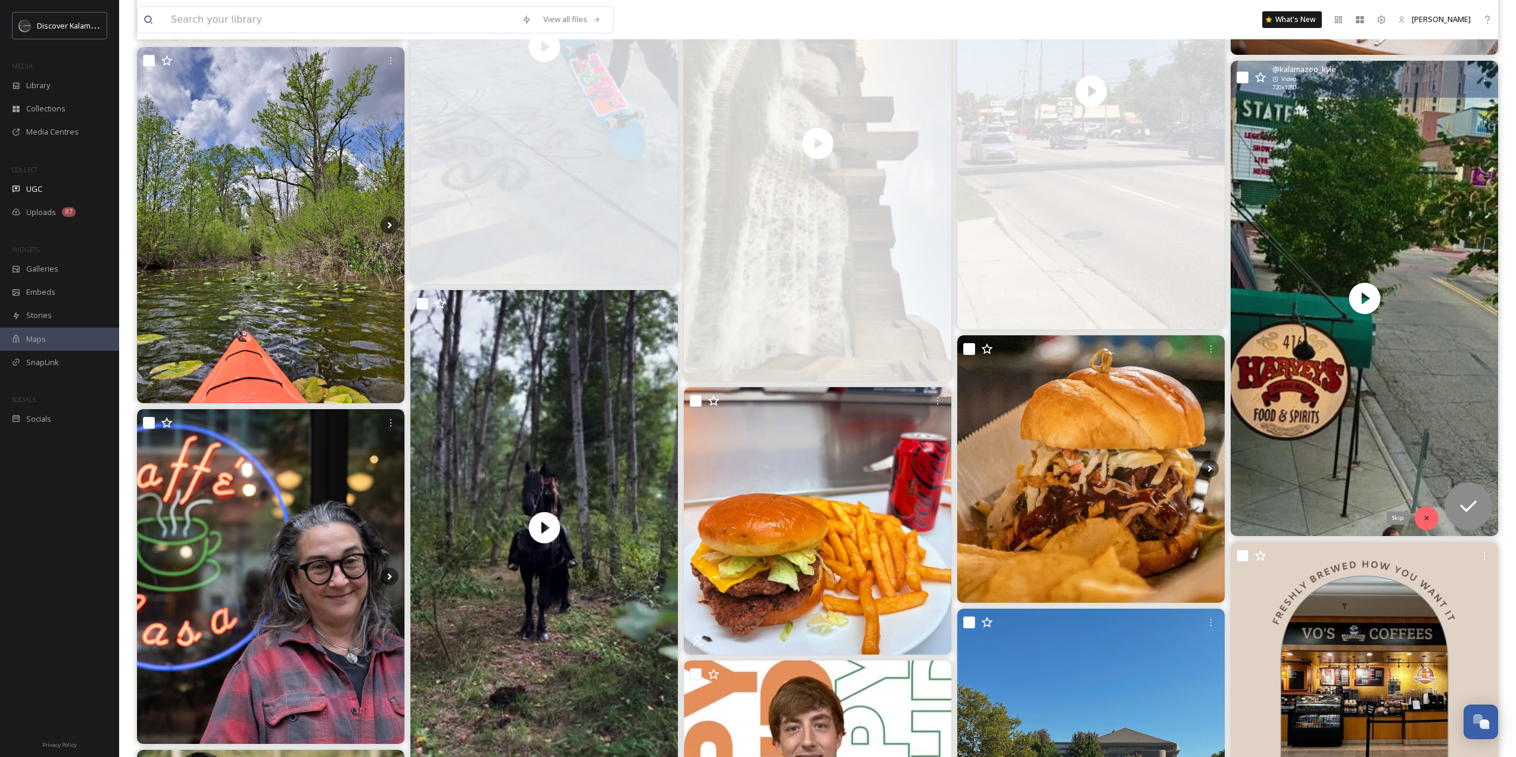
click at [1423, 516] on icon at bounding box center [1426, 518] width 8 height 8
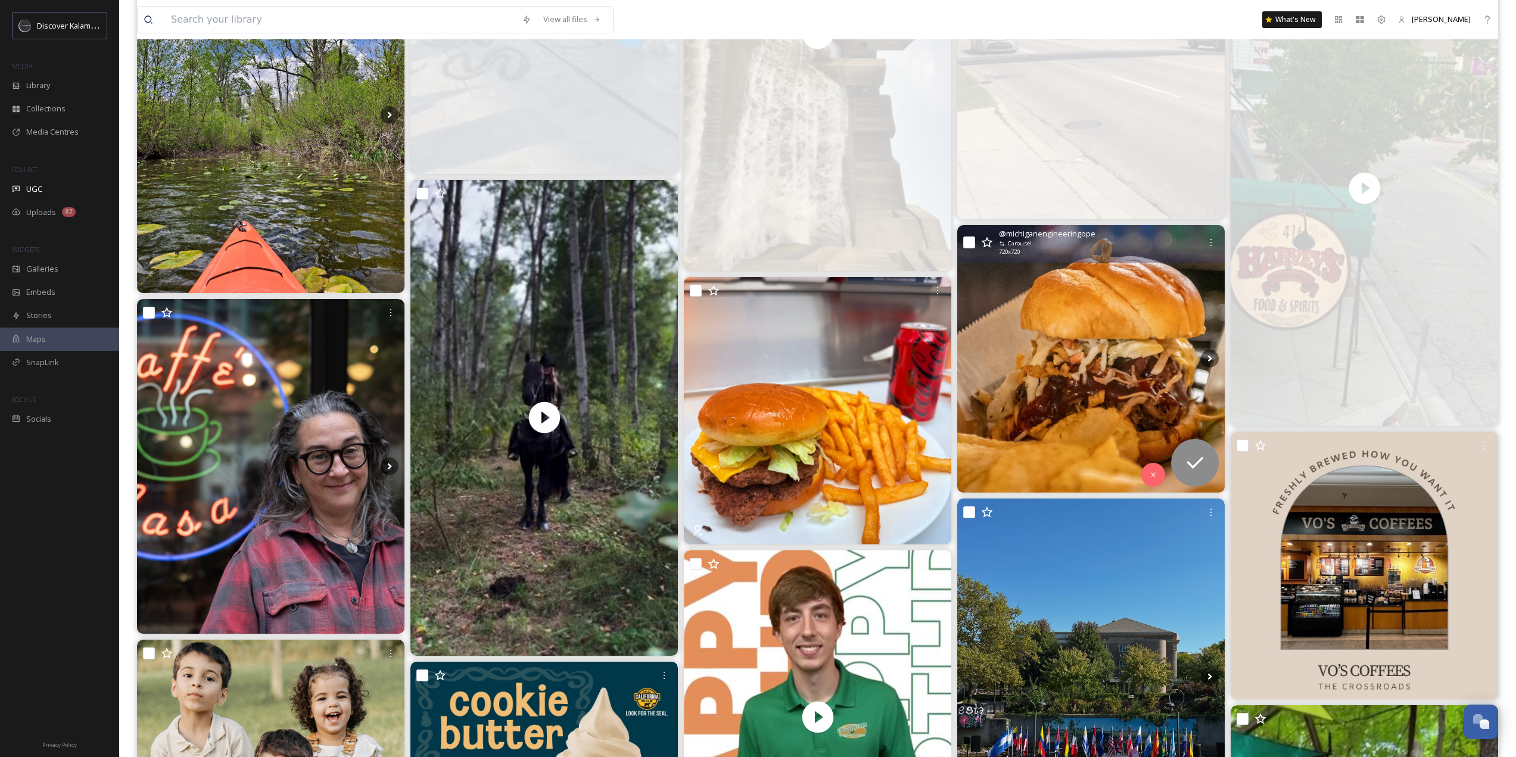
scroll to position [1906, 0]
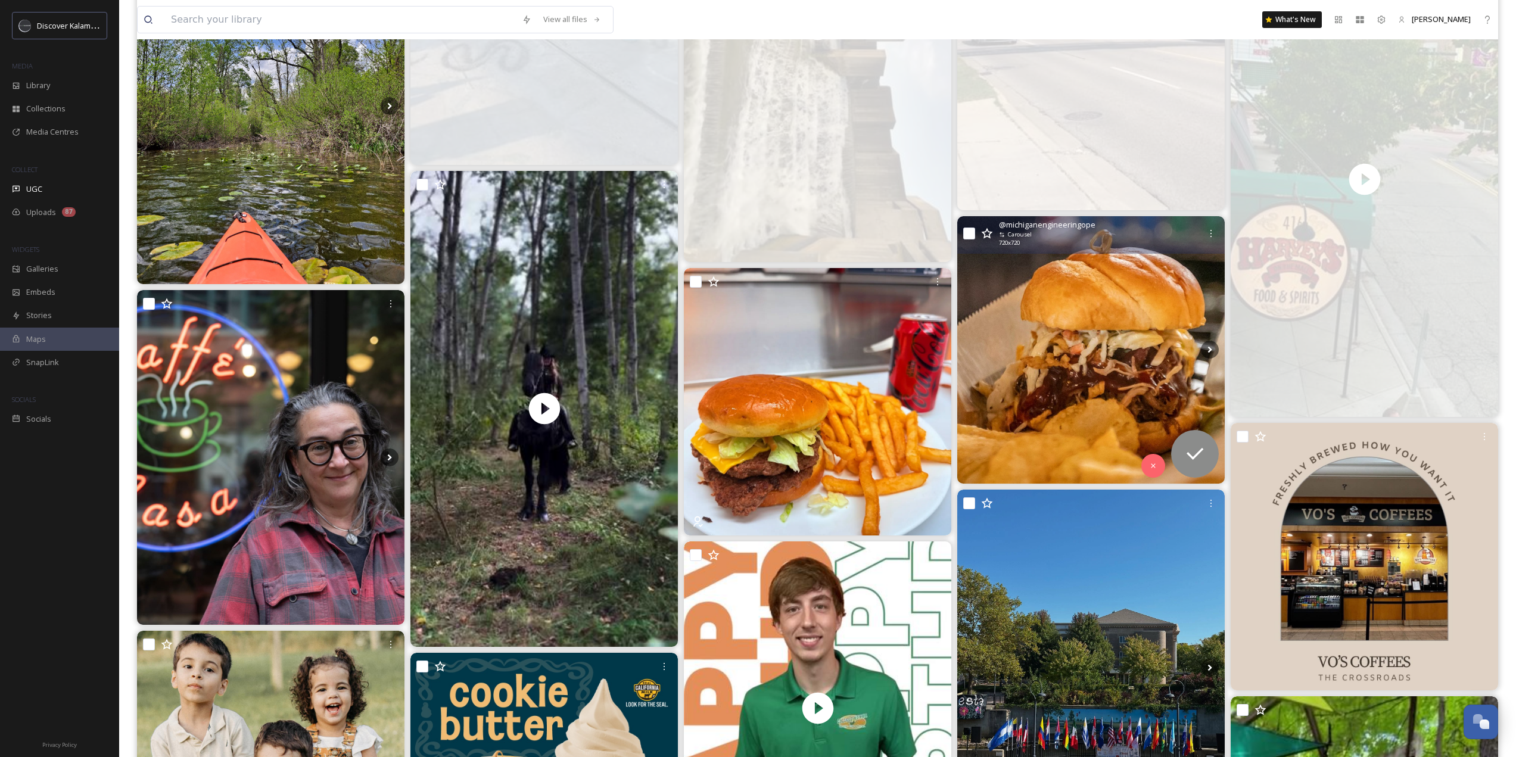
click at [1097, 435] on img at bounding box center [1090, 349] width 267 height 267
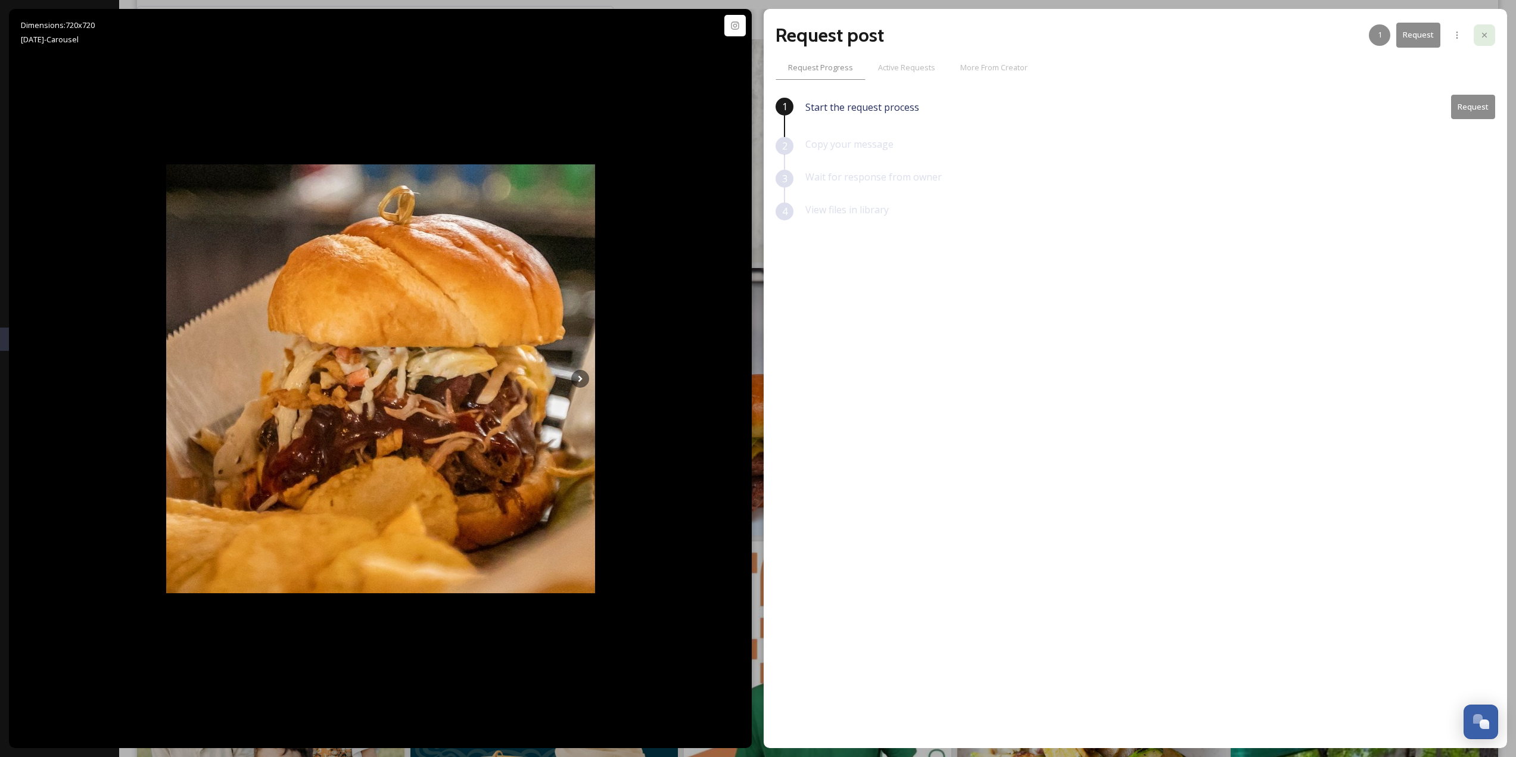
click at [1486, 38] on icon at bounding box center [1485, 35] width 10 height 10
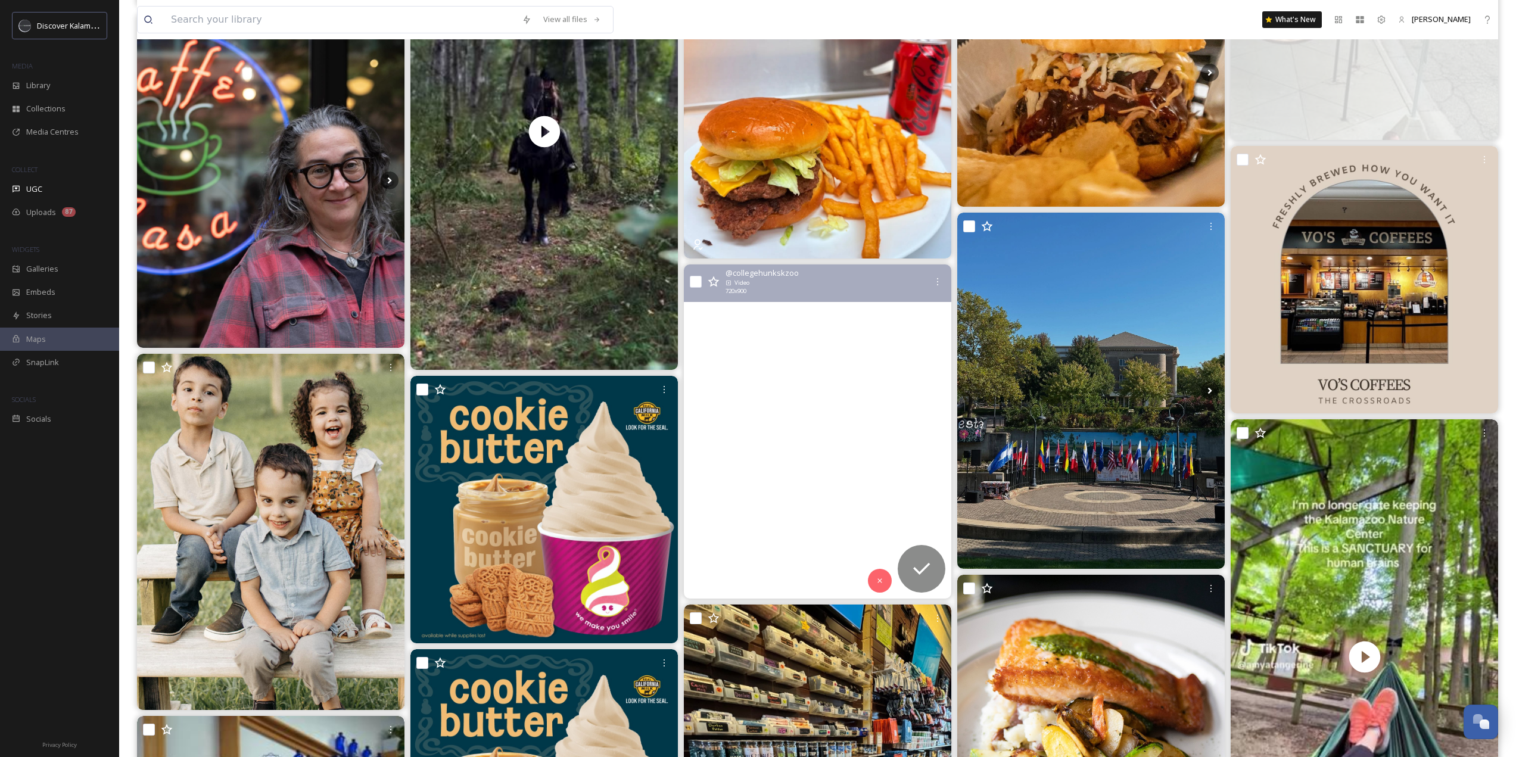
scroll to position [2204, 0]
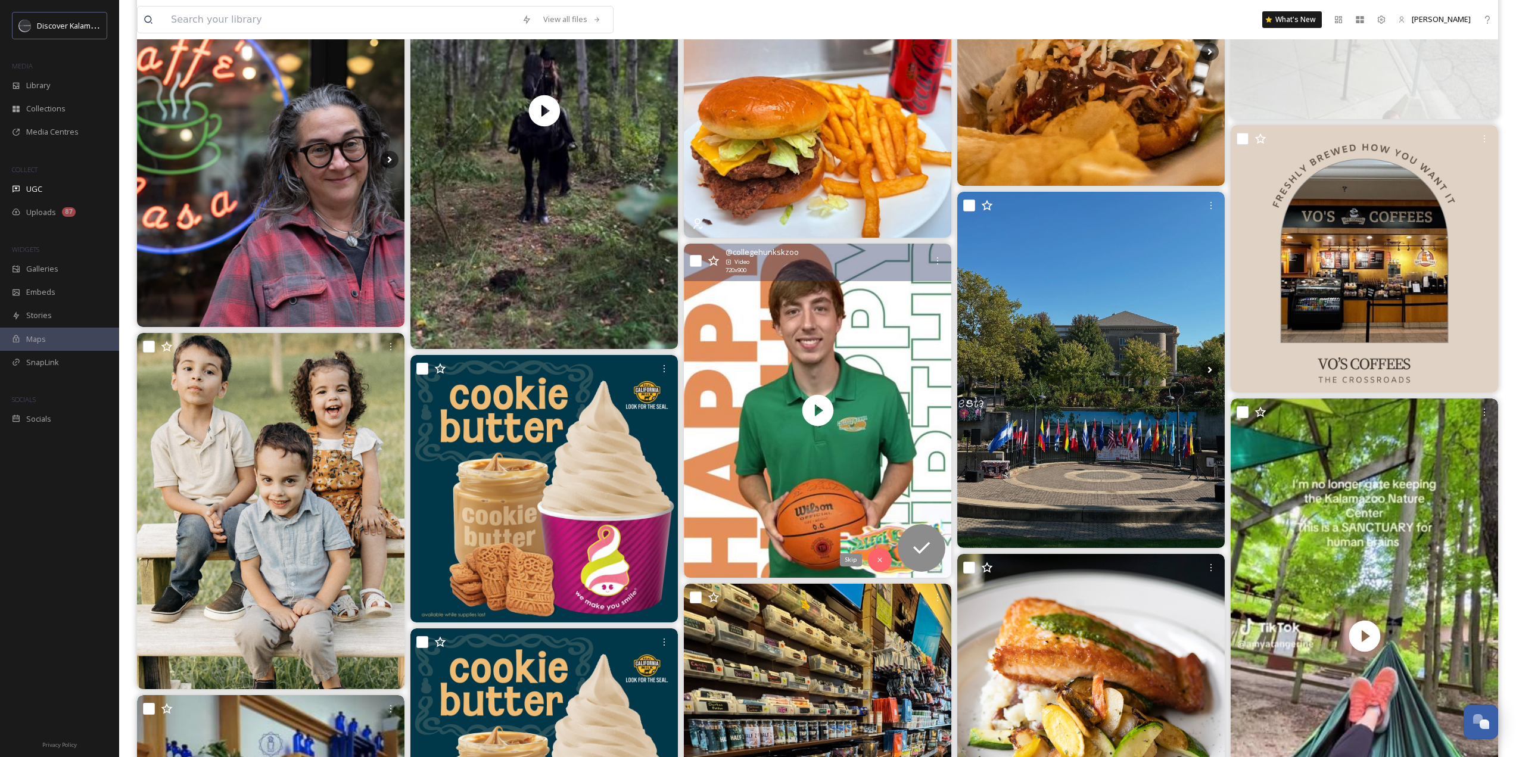
click at [887, 555] on div "Skip" at bounding box center [880, 560] width 24 height 24
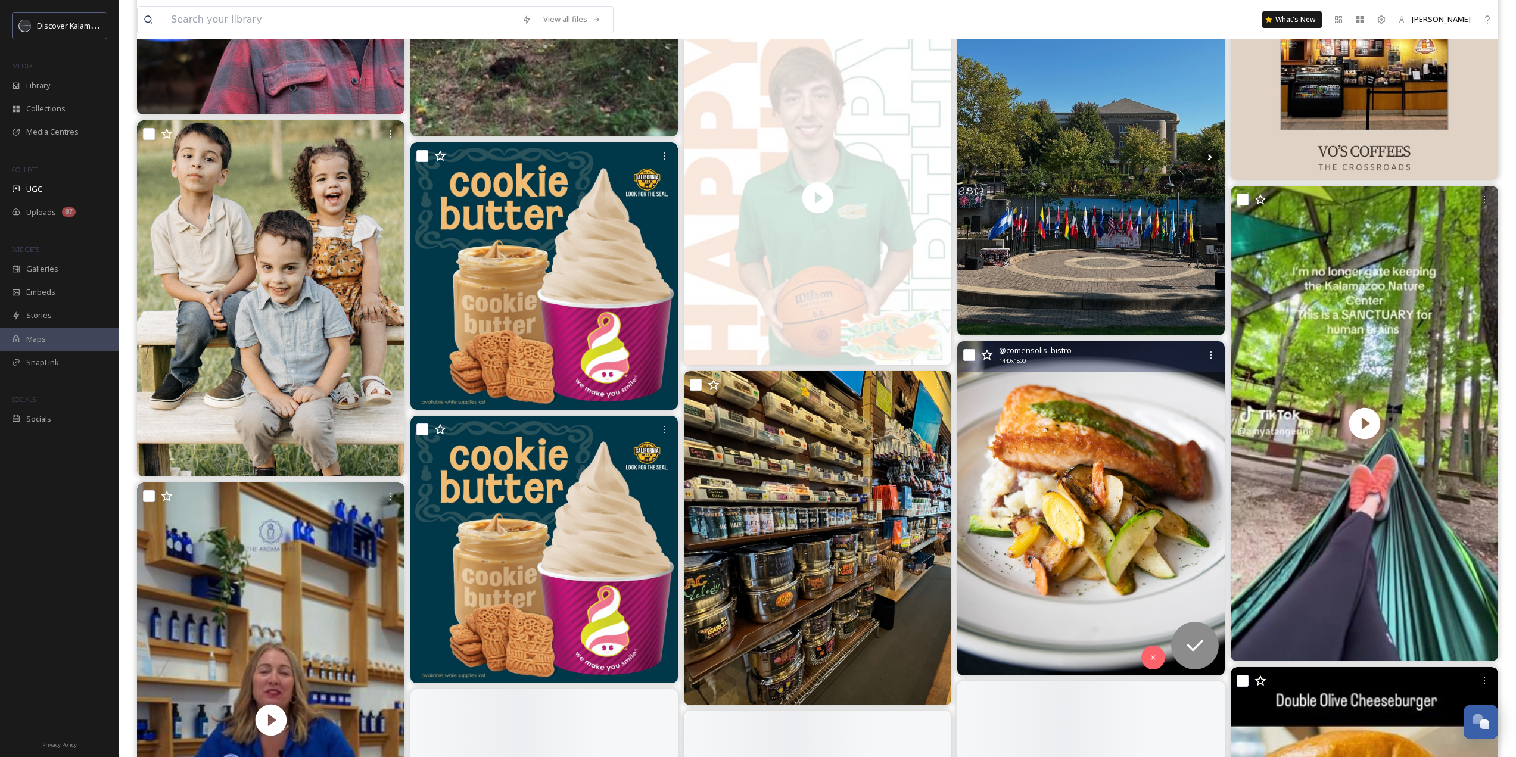
scroll to position [2442, 0]
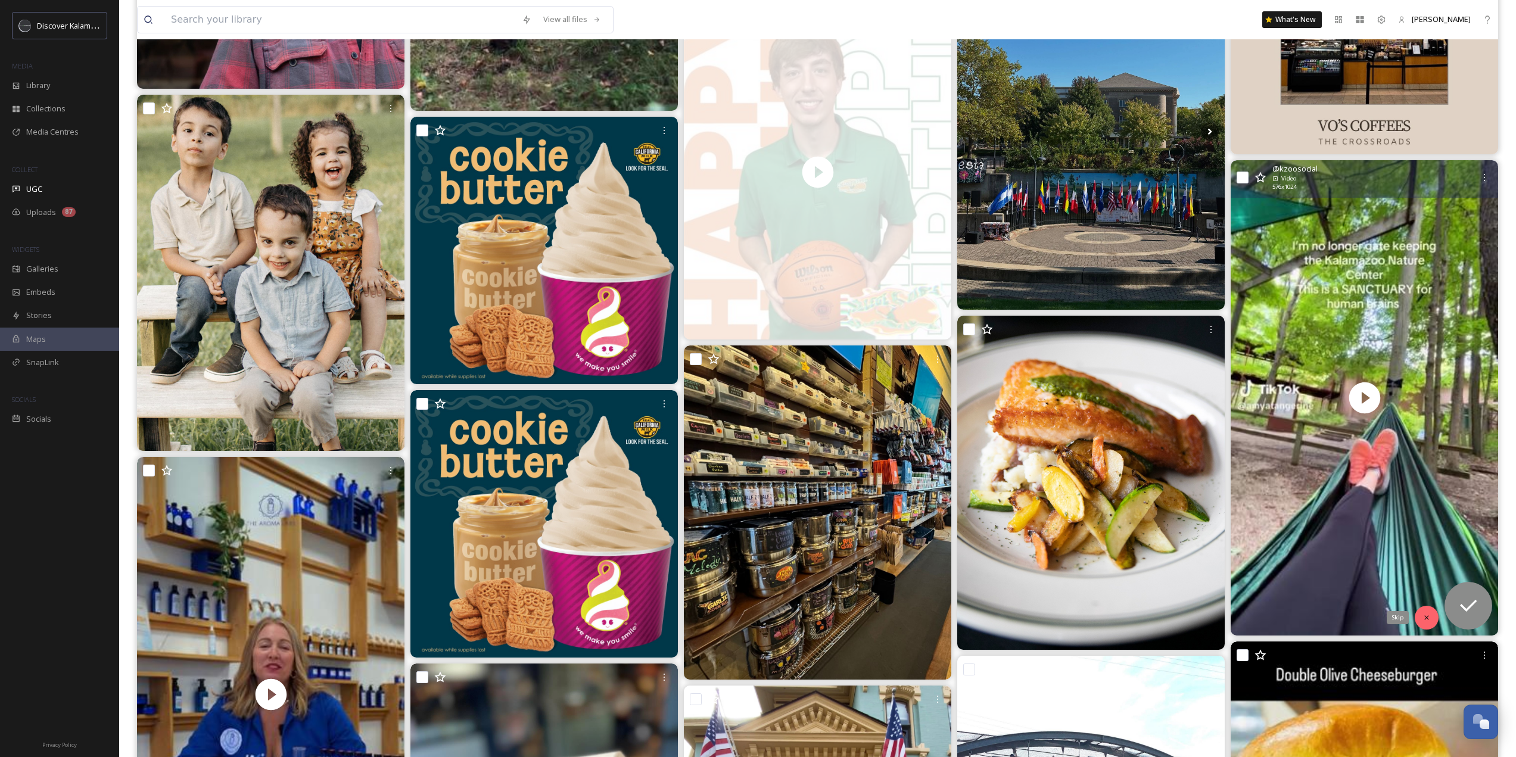
click at [1424, 618] on icon at bounding box center [1426, 617] width 8 height 8
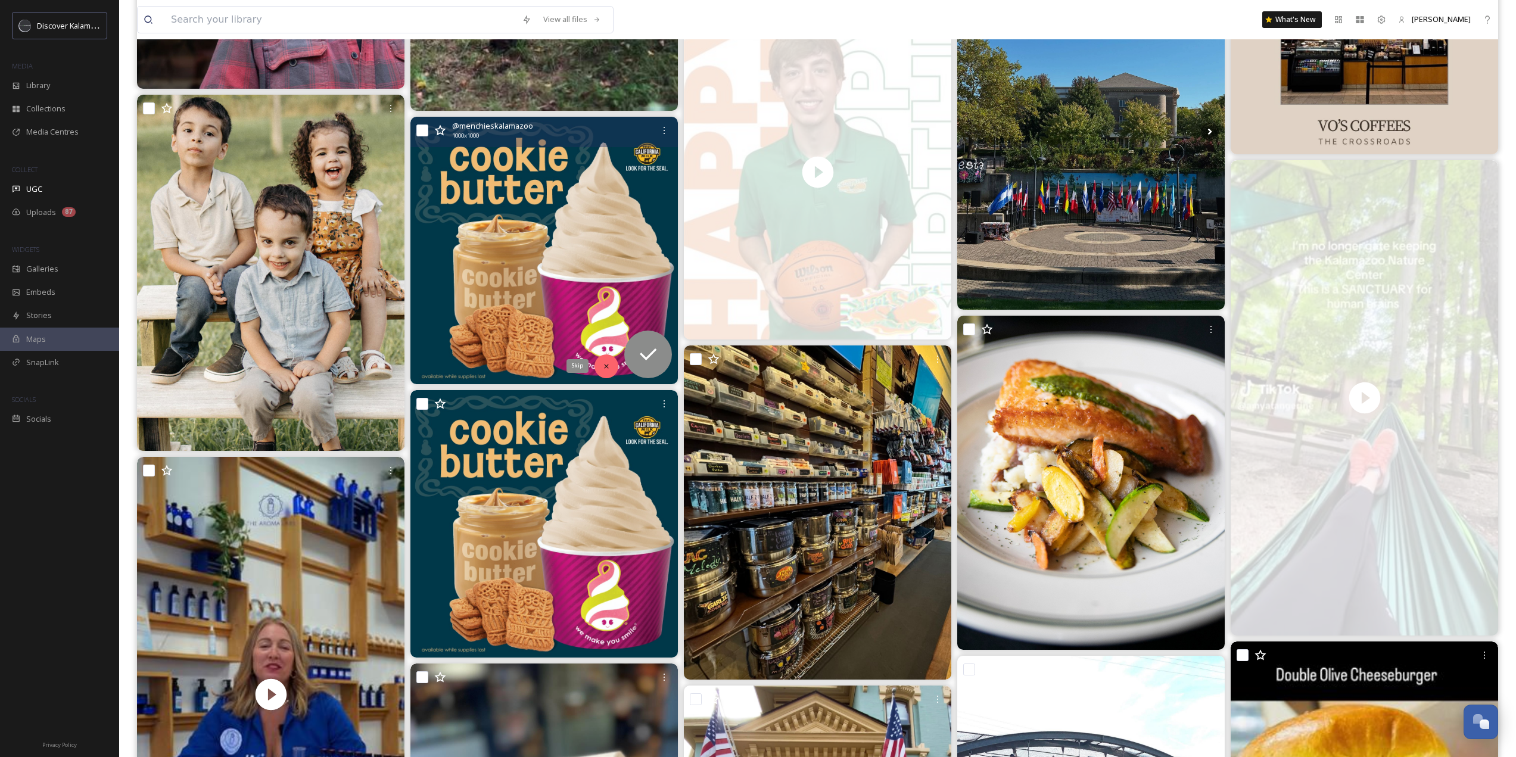
click at [609, 363] on icon at bounding box center [606, 366] width 8 height 8
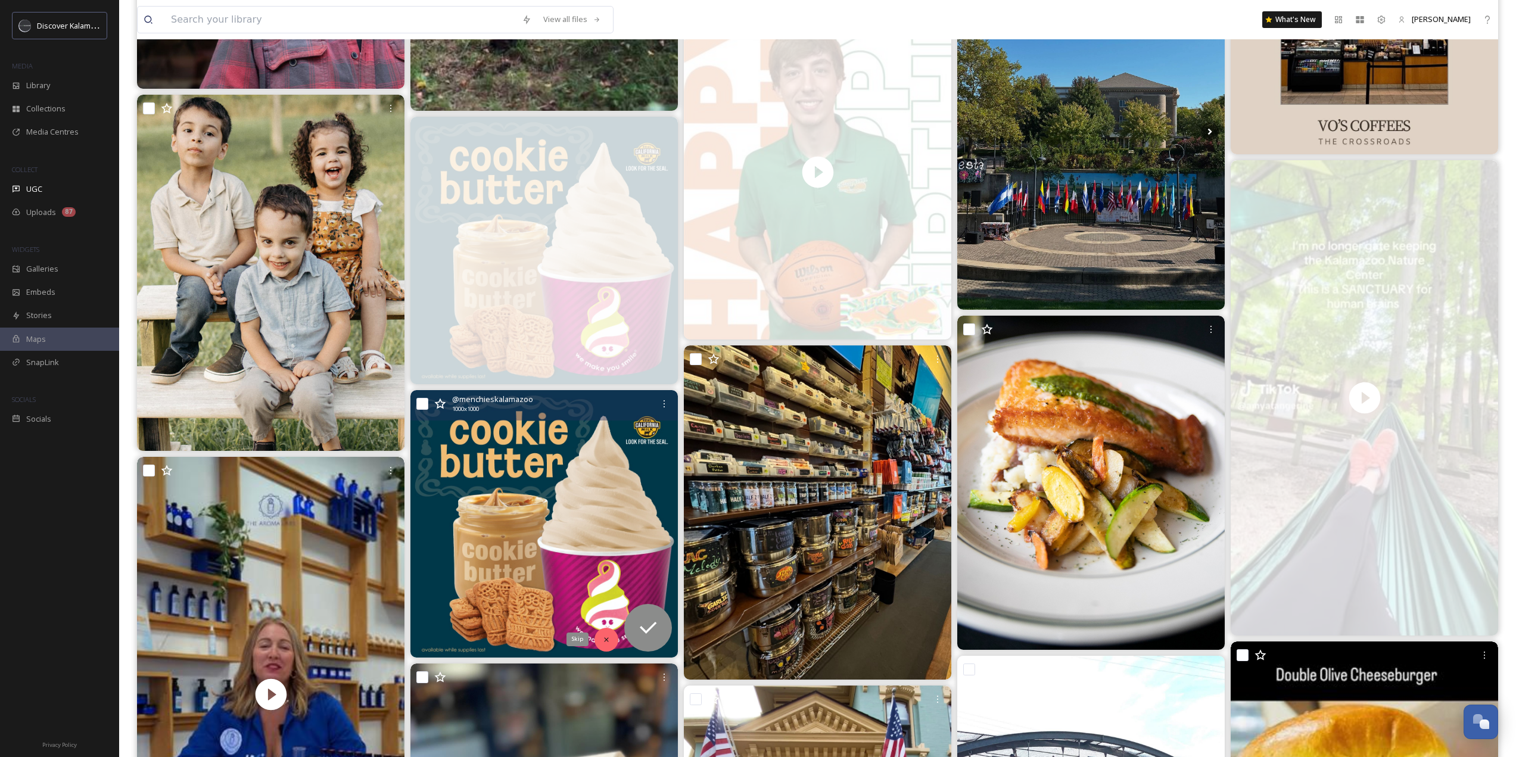
click at [605, 639] on icon at bounding box center [606, 639] width 4 height 4
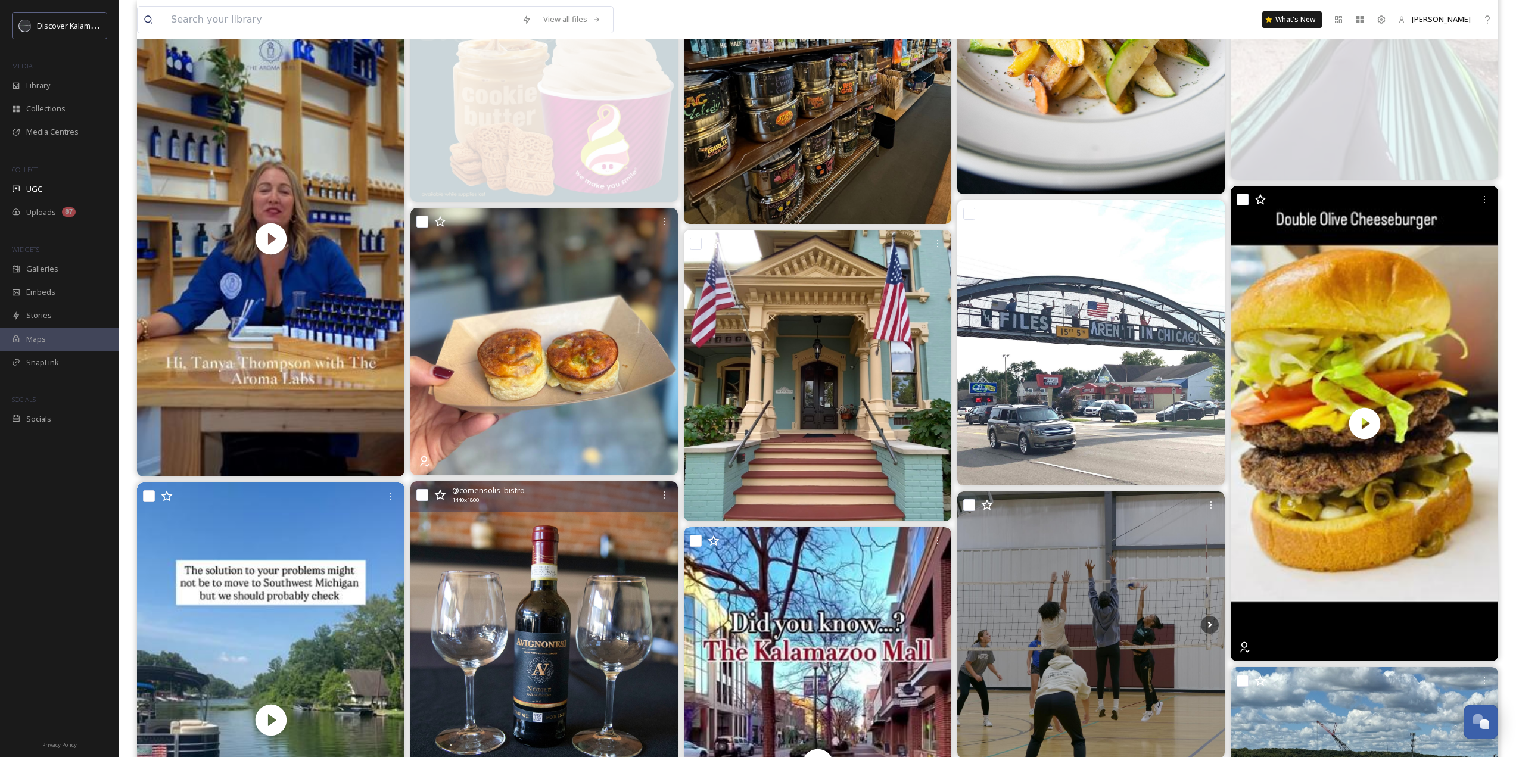
scroll to position [2919, 0]
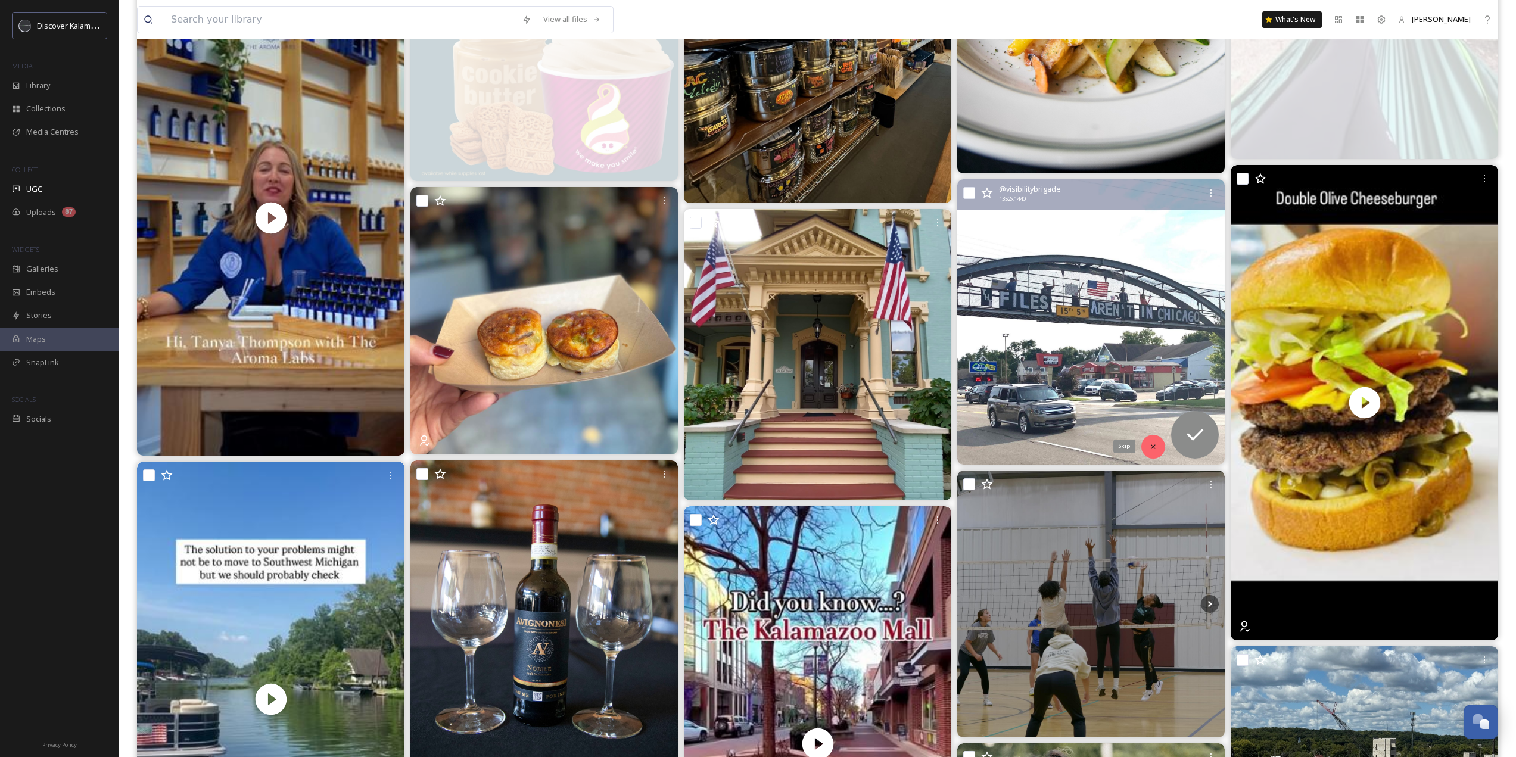
click at [1155, 445] on icon at bounding box center [1153, 447] width 8 height 8
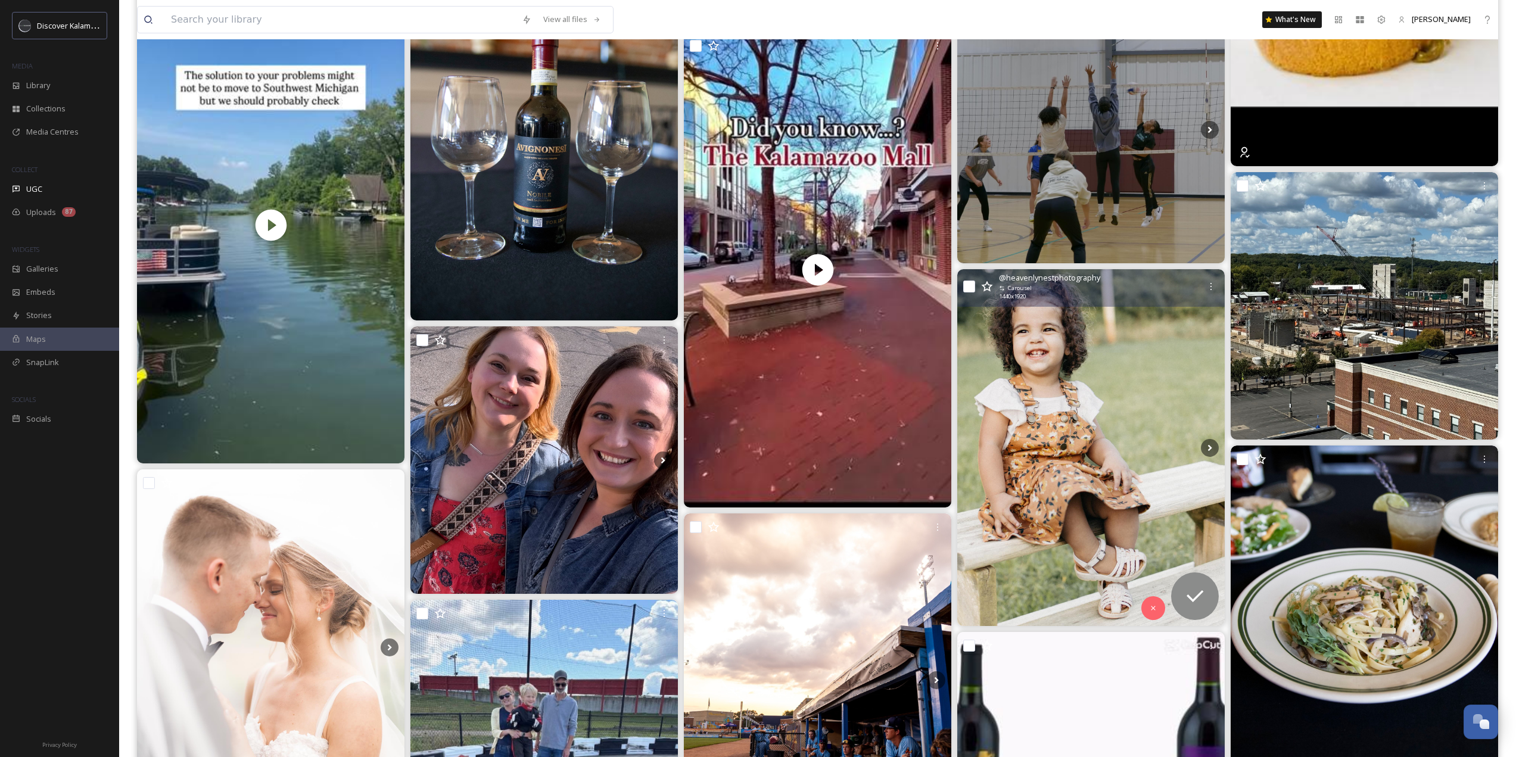
scroll to position [3395, 0]
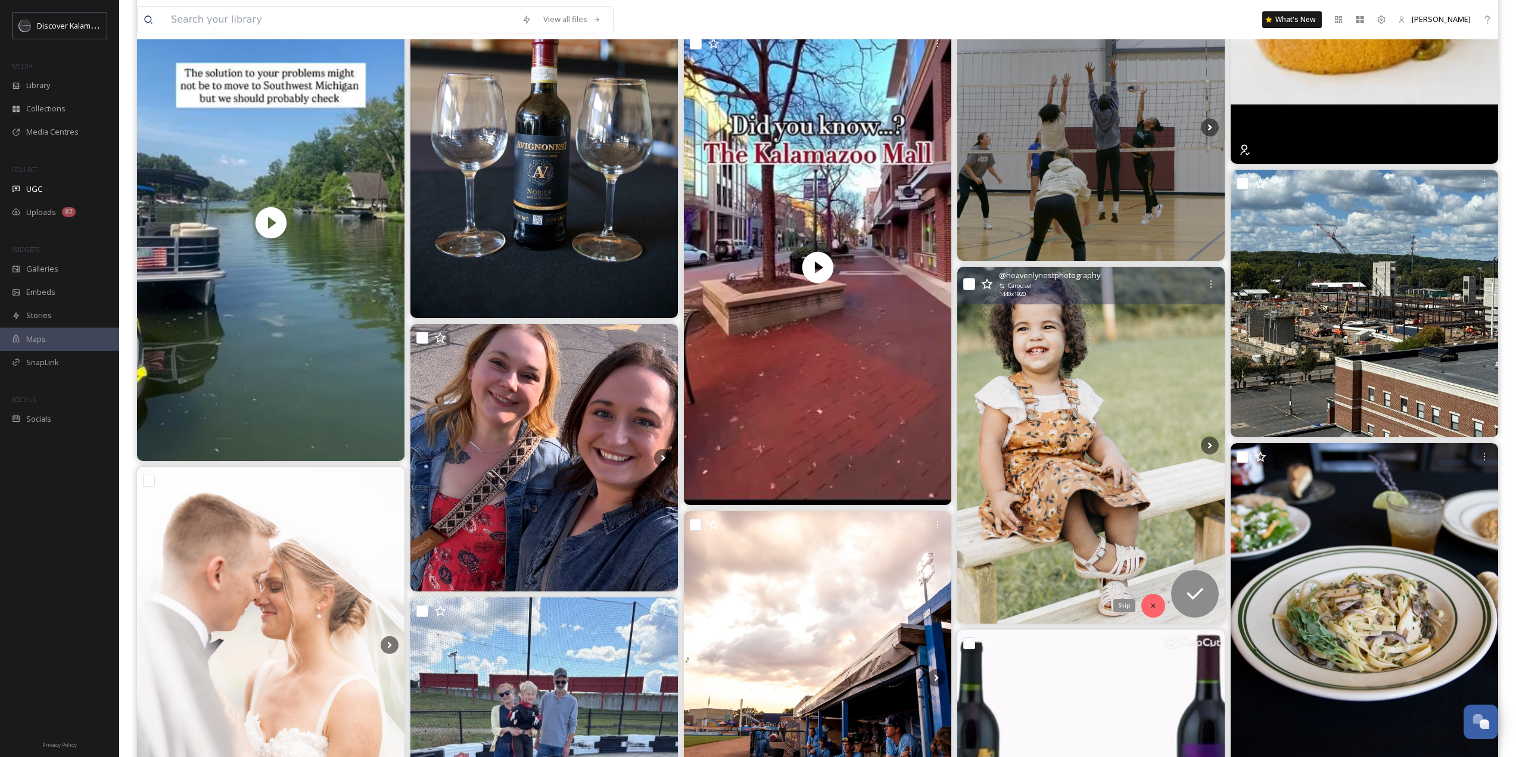
click at [1161, 609] on div "Skip" at bounding box center [1153, 606] width 24 height 24
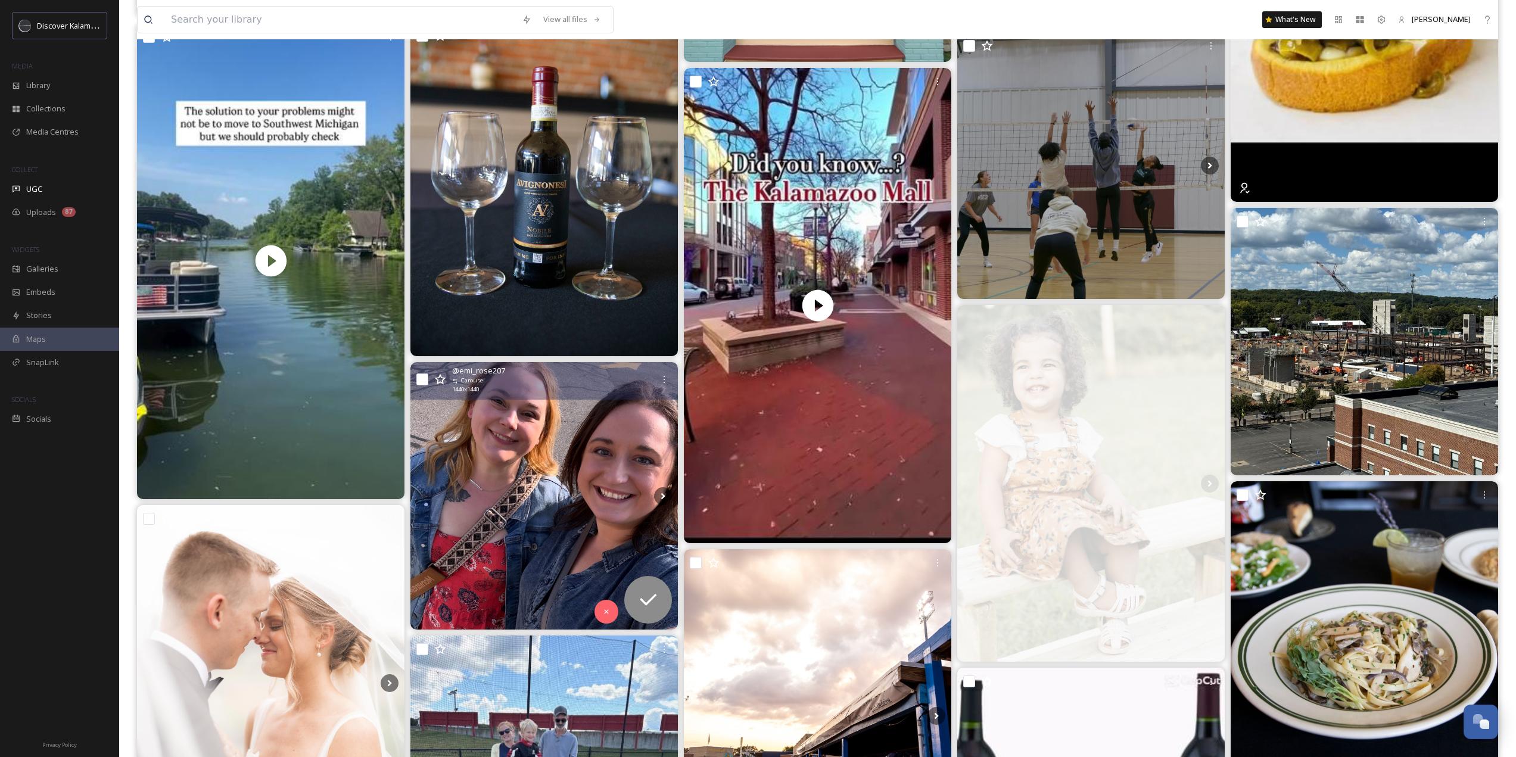
scroll to position [3335, 0]
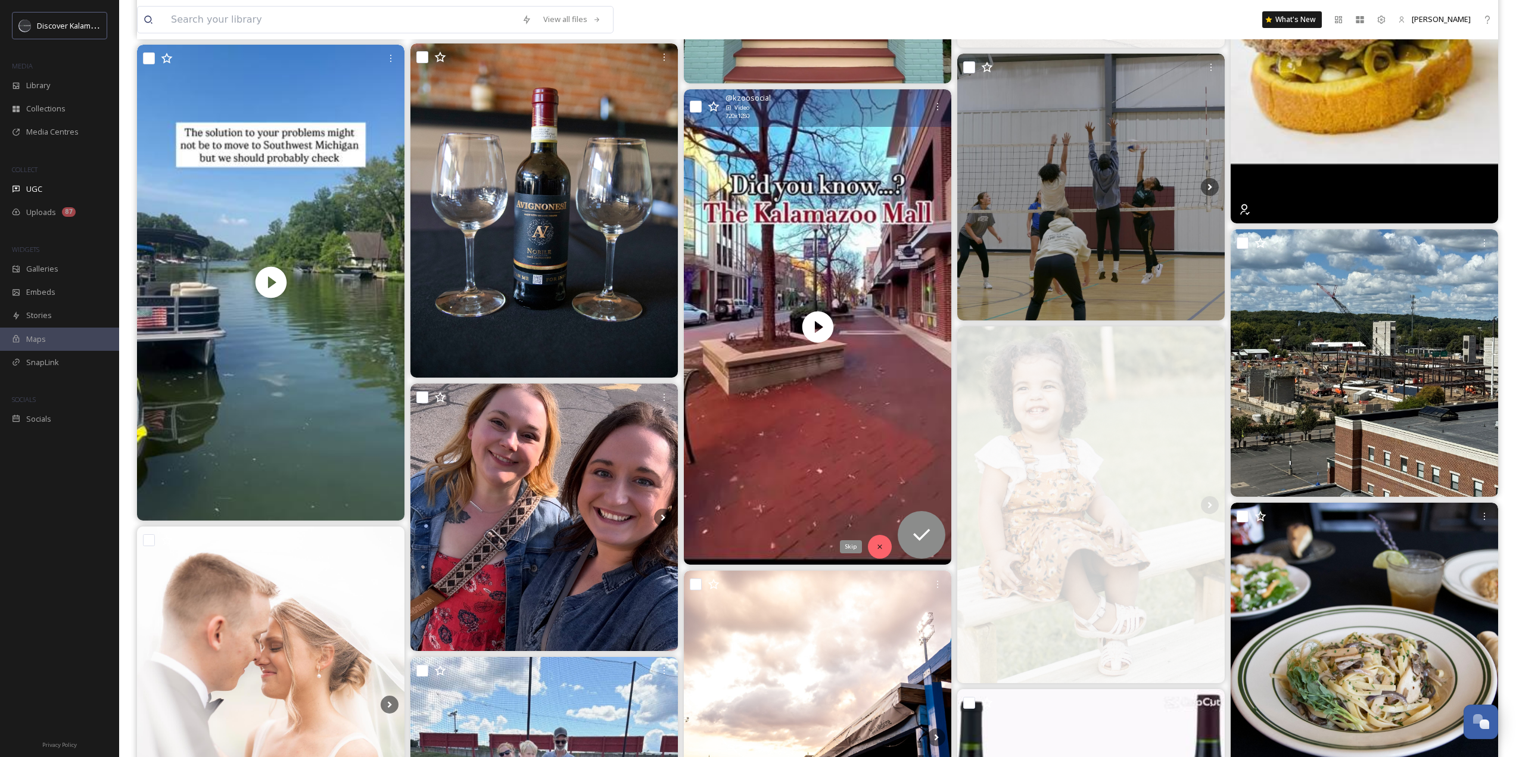
click at [874, 548] on div "Skip" at bounding box center [880, 547] width 24 height 24
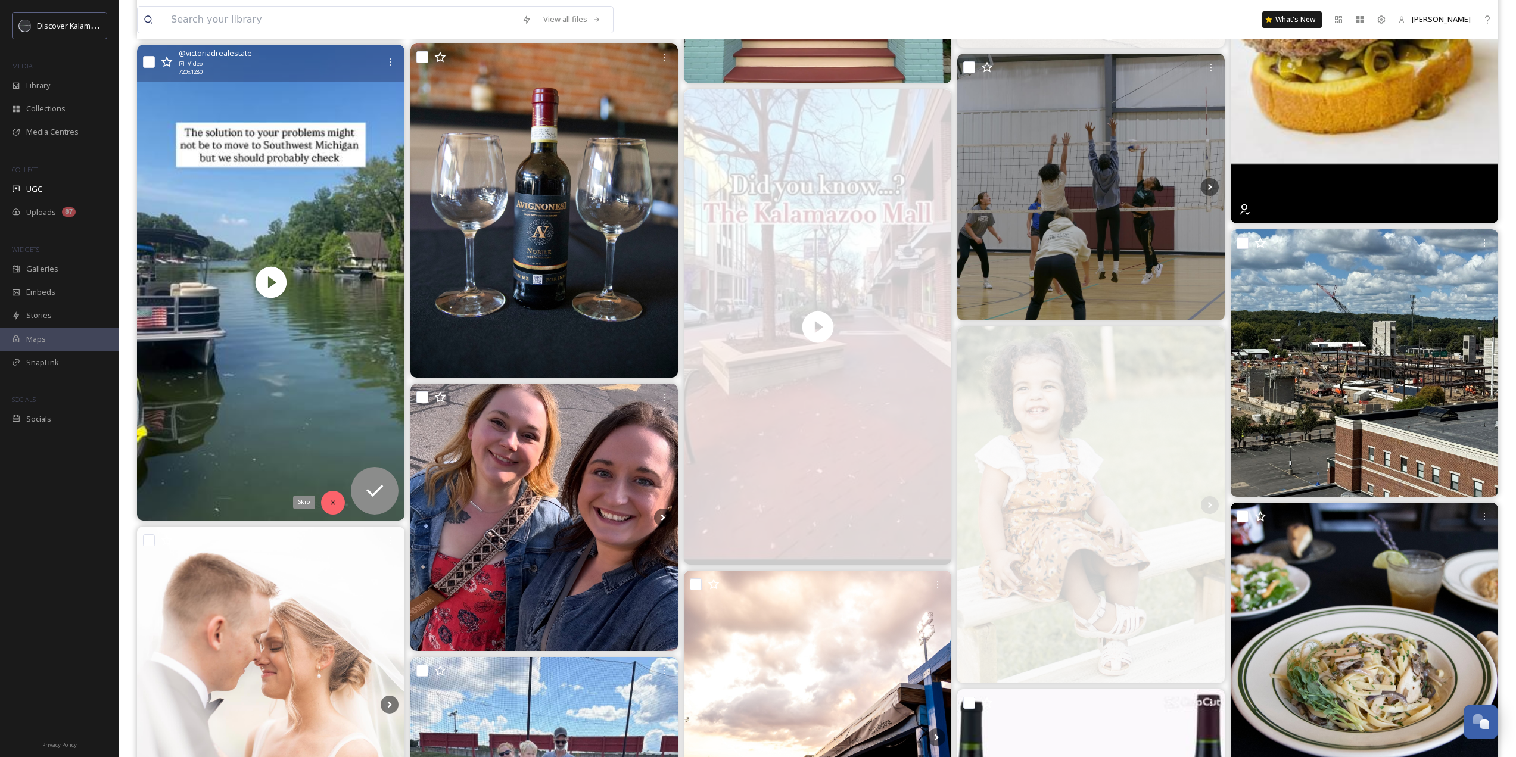
click at [332, 500] on icon at bounding box center [333, 503] width 8 height 8
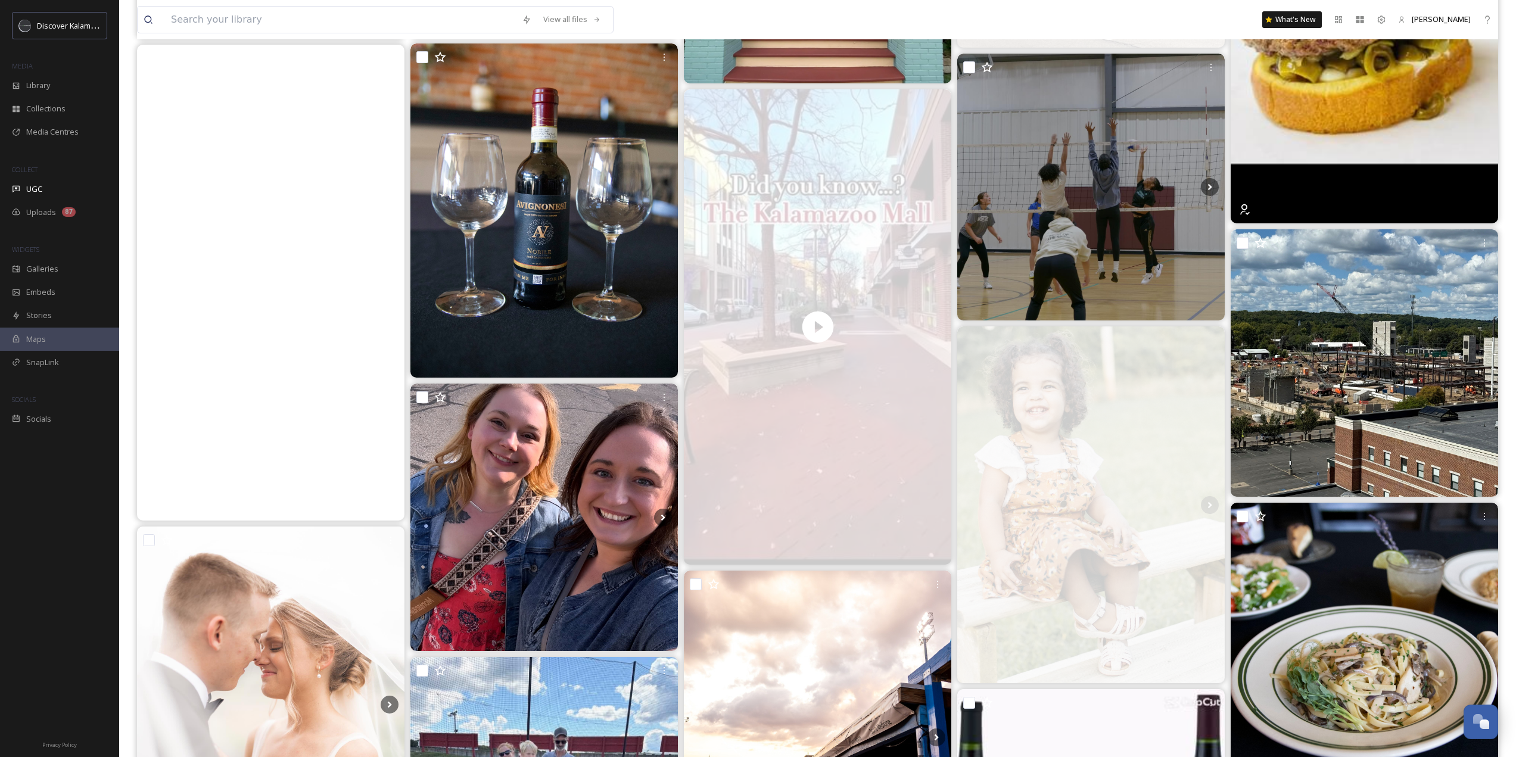
scroll to position [3633, 0]
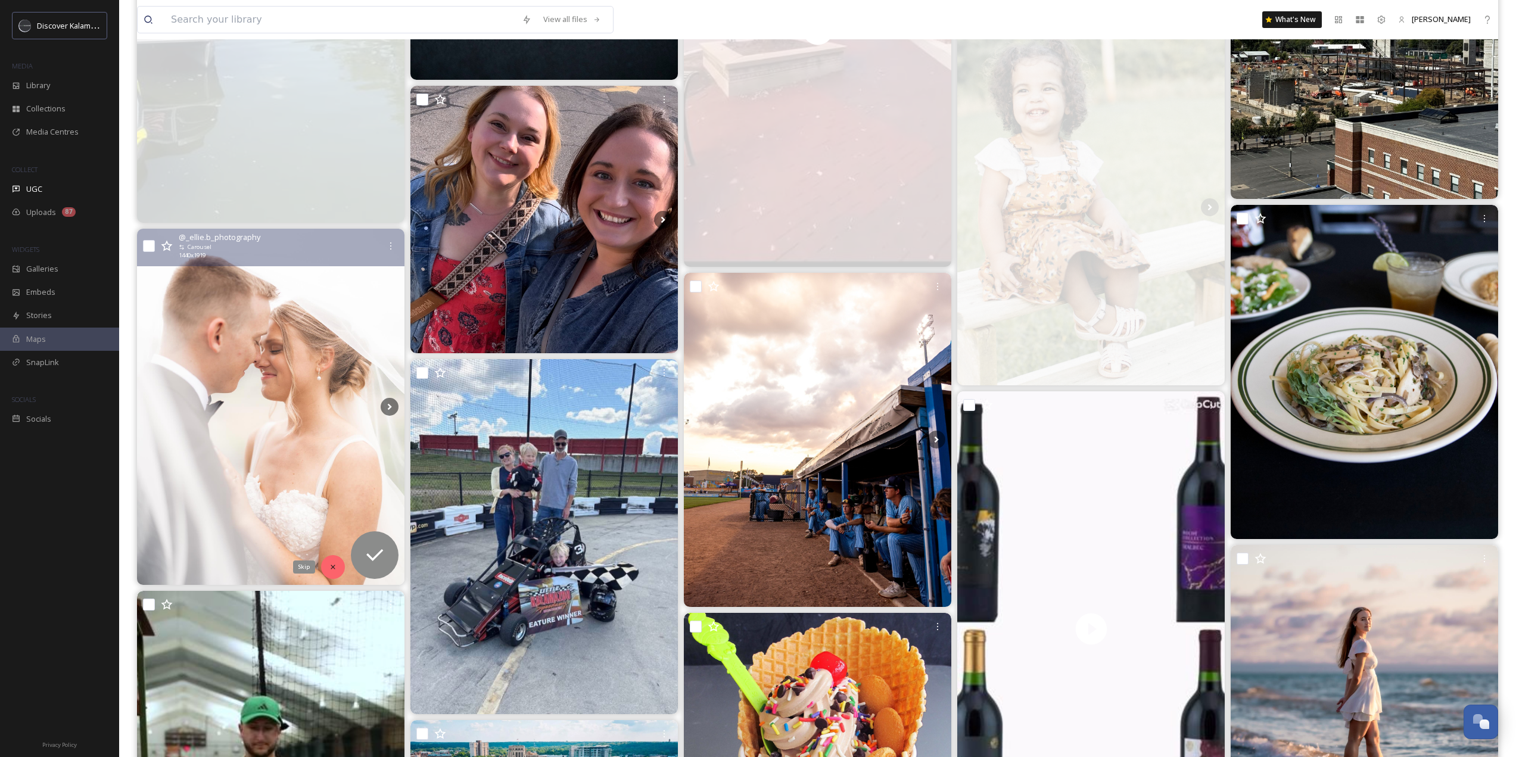
click at [338, 569] on div "Skip" at bounding box center [333, 567] width 24 height 24
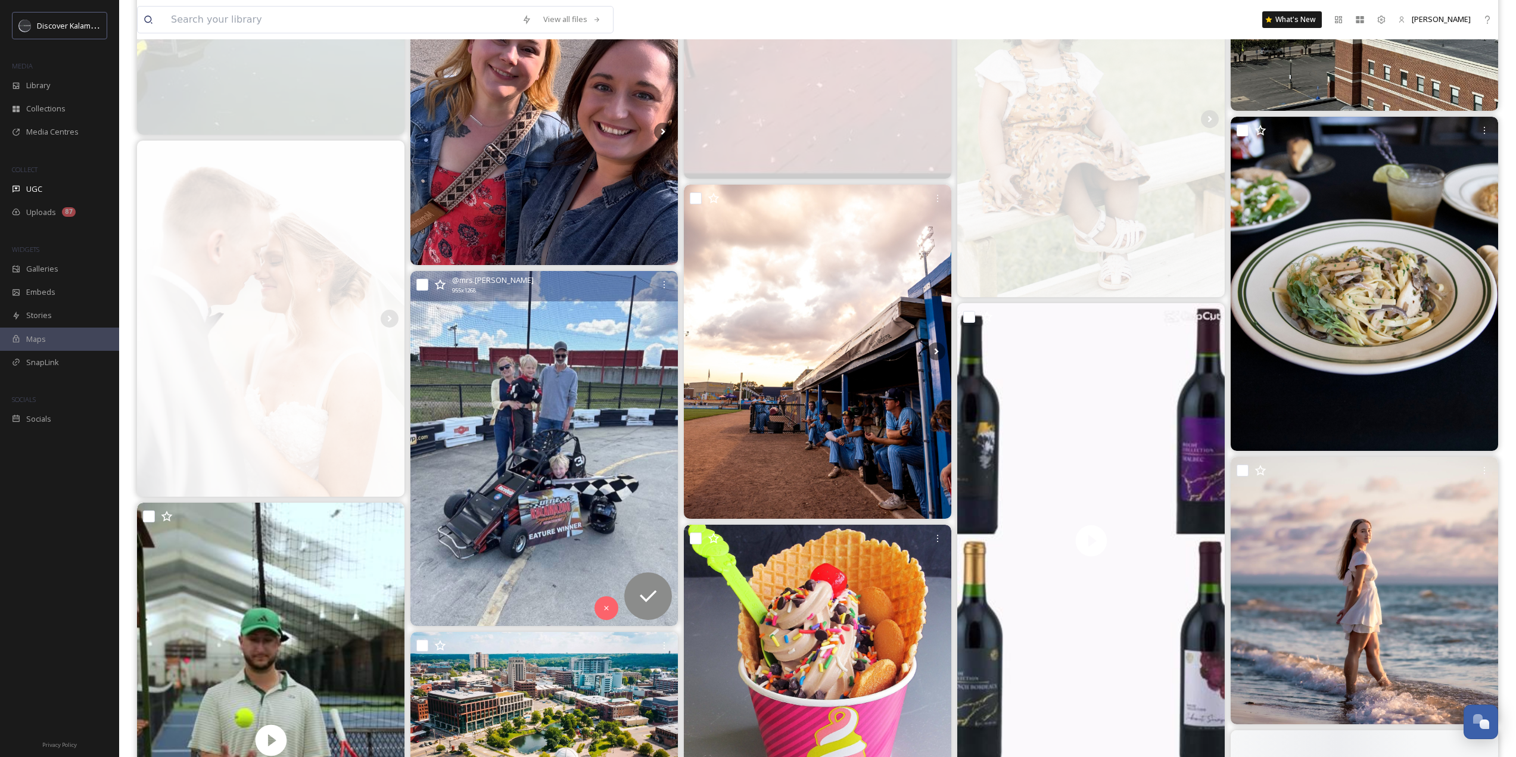
scroll to position [3812, 0]
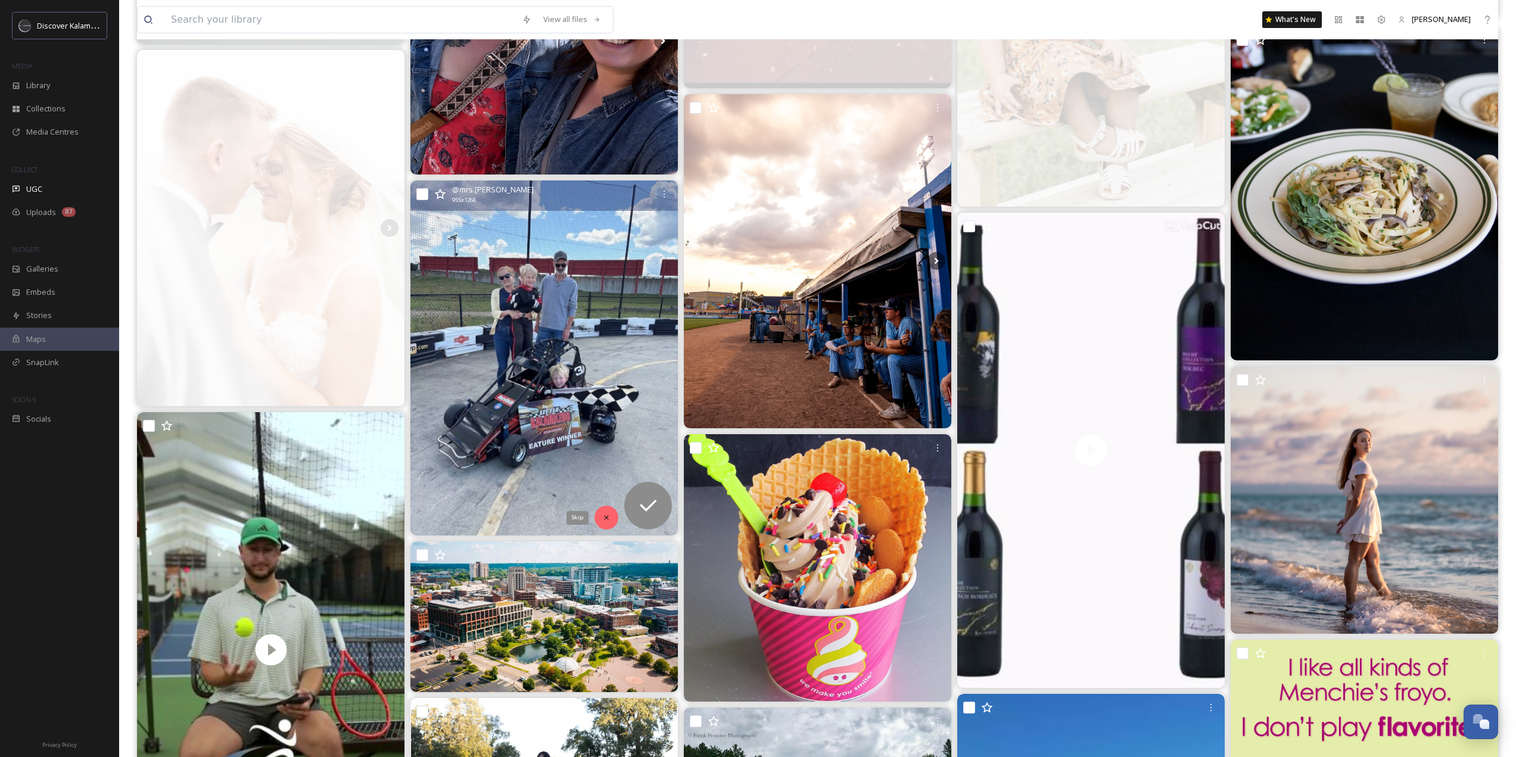
click at [602, 525] on div "Skip" at bounding box center [606, 518] width 24 height 24
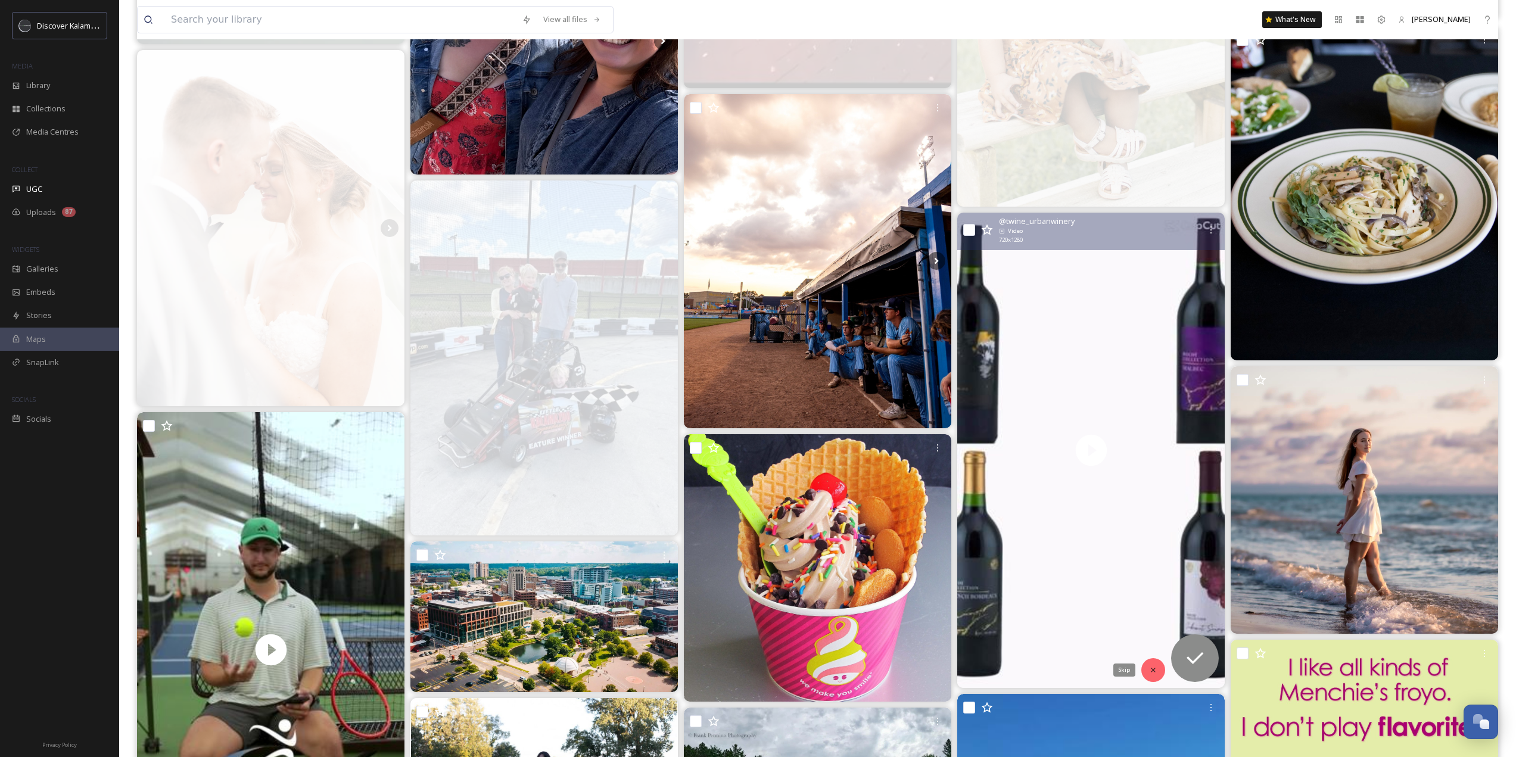
click at [1149, 670] on icon at bounding box center [1153, 670] width 8 height 8
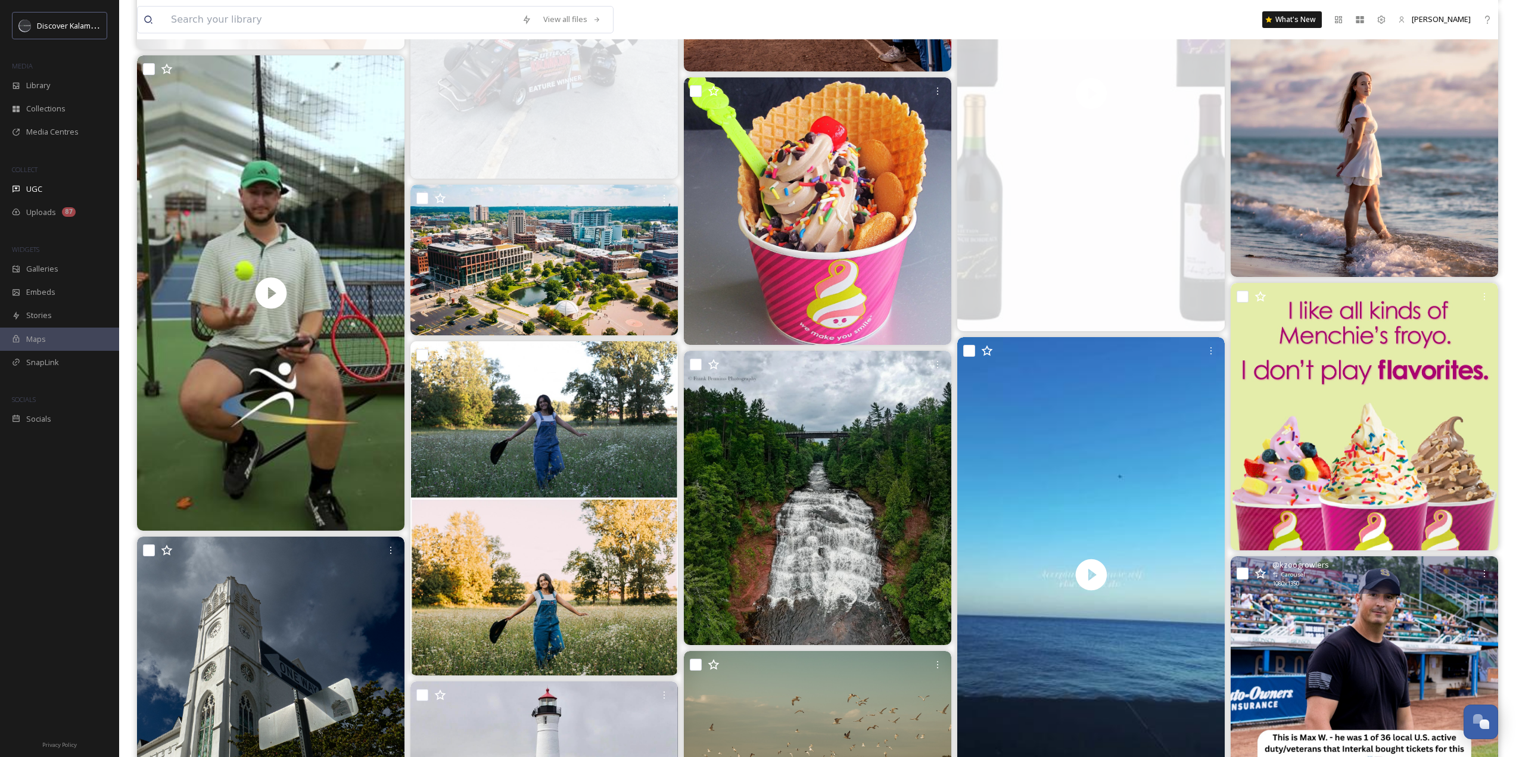
scroll to position [4169, 0]
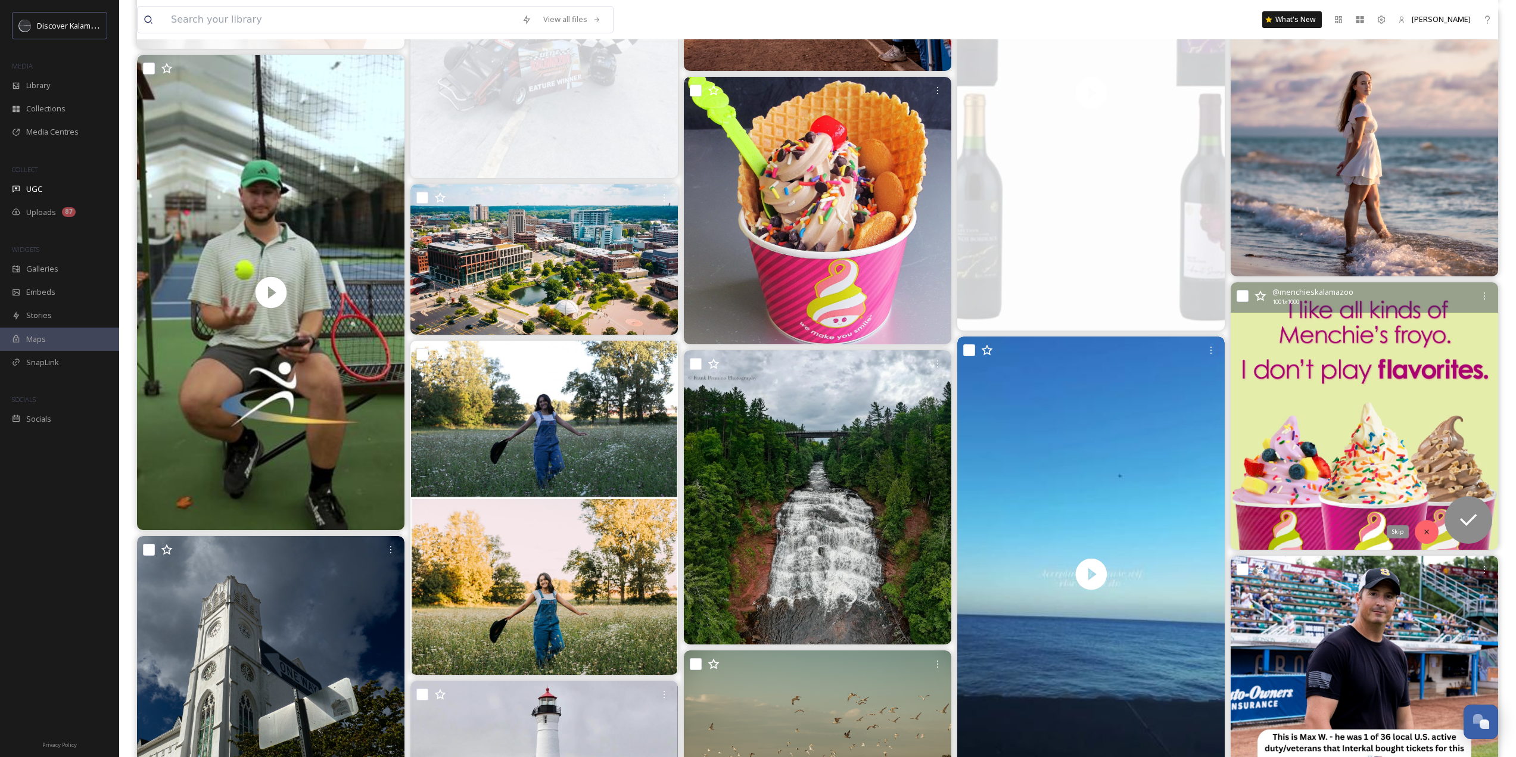
click at [1425, 535] on icon at bounding box center [1426, 532] width 8 height 8
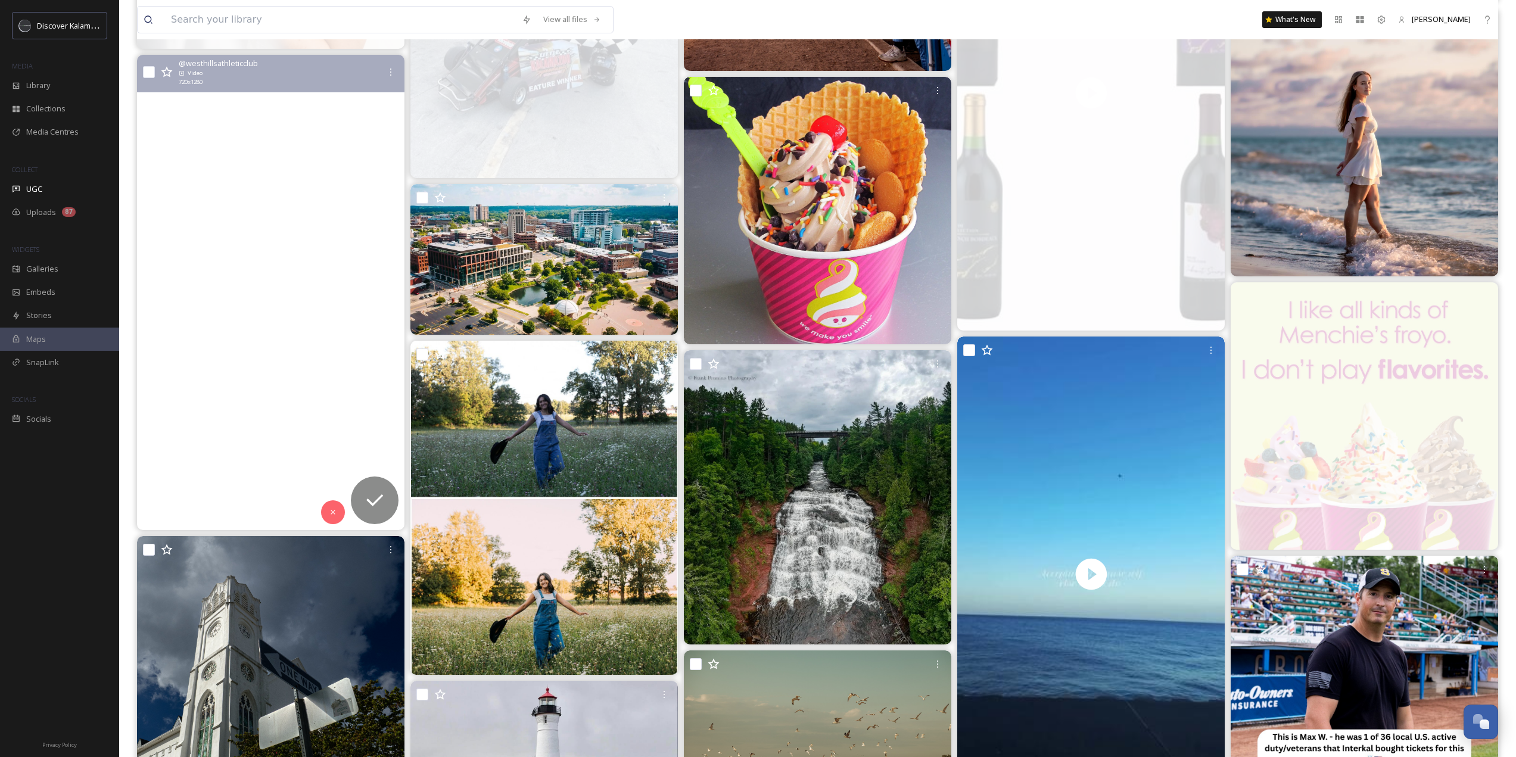
scroll to position [4110, 0]
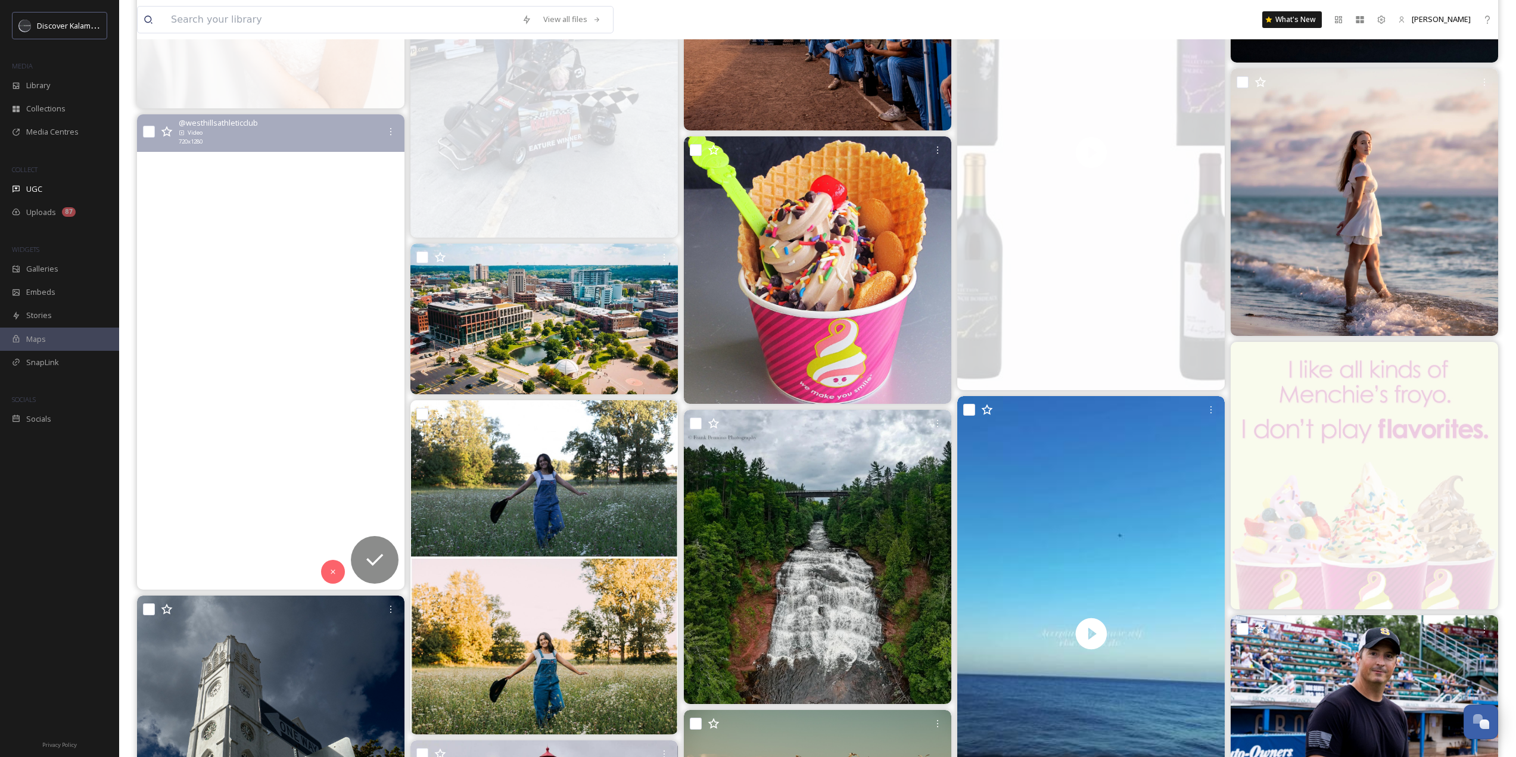
click at [348, 569] on video "Don’t LEAF it to the last minute … sign up today! 🍁🎾 Join us Oct. 17–19 for the…" at bounding box center [270, 351] width 267 height 475
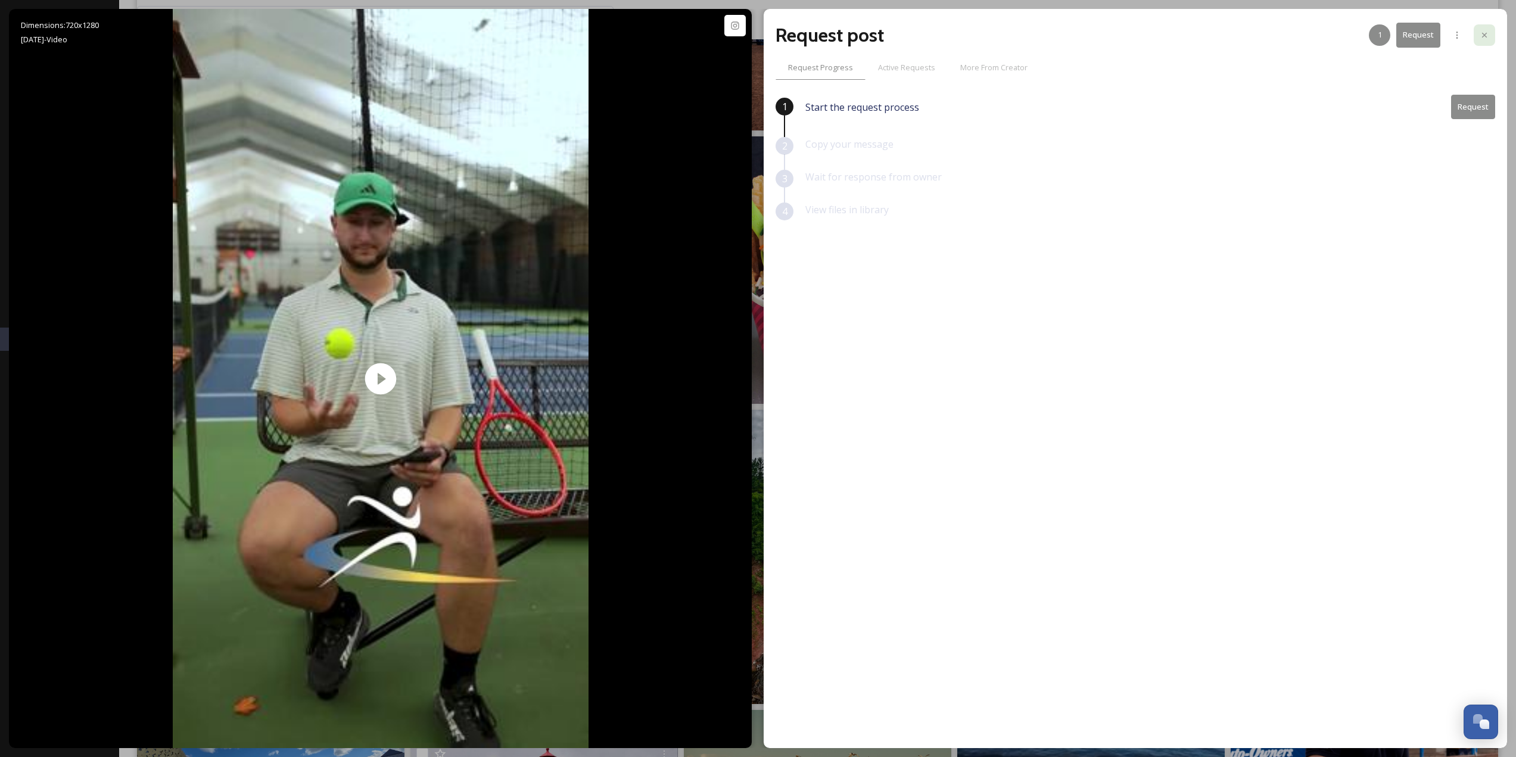
click at [1476, 36] on div at bounding box center [1484, 34] width 21 height 21
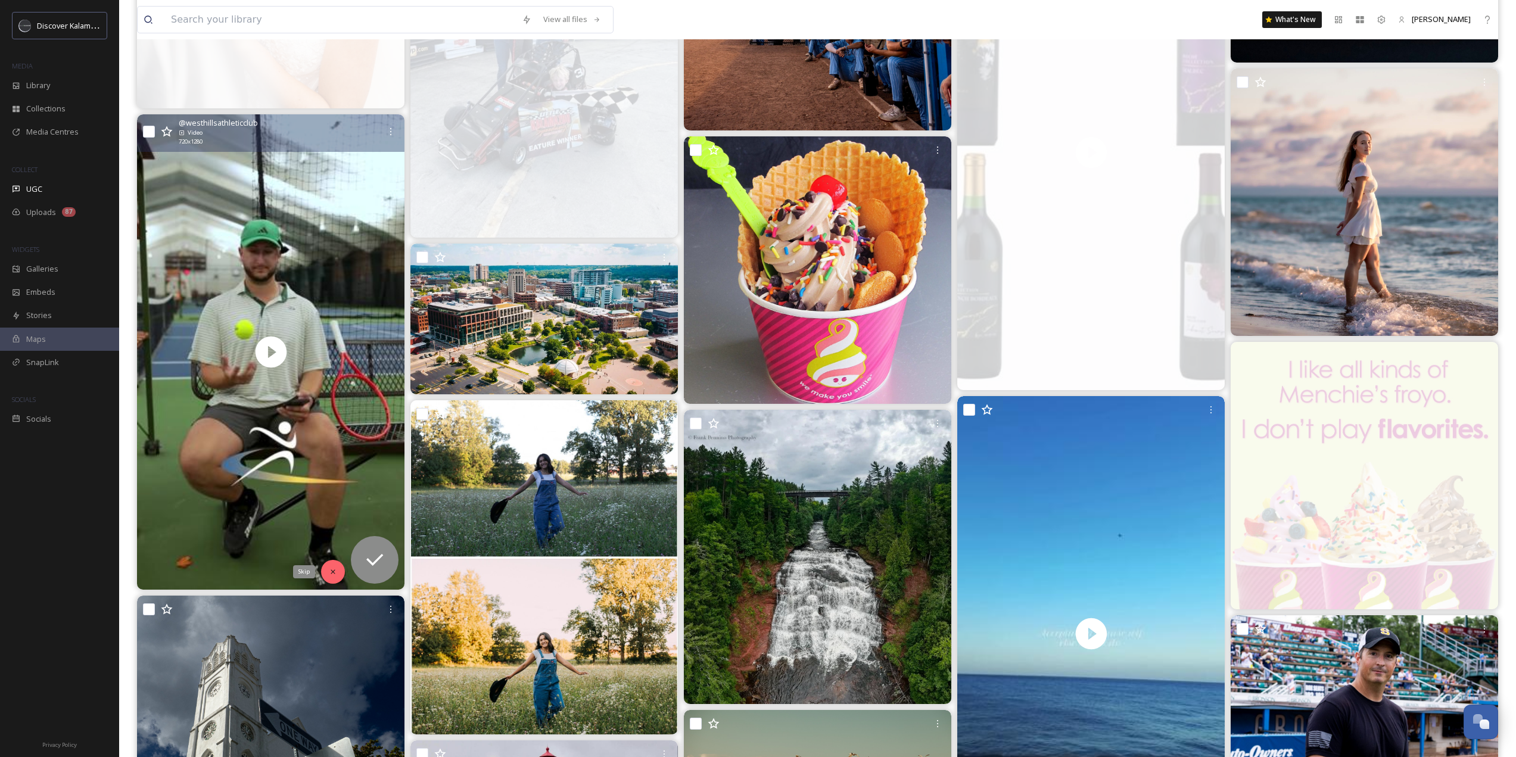
click at [330, 568] on icon at bounding box center [333, 572] width 8 height 8
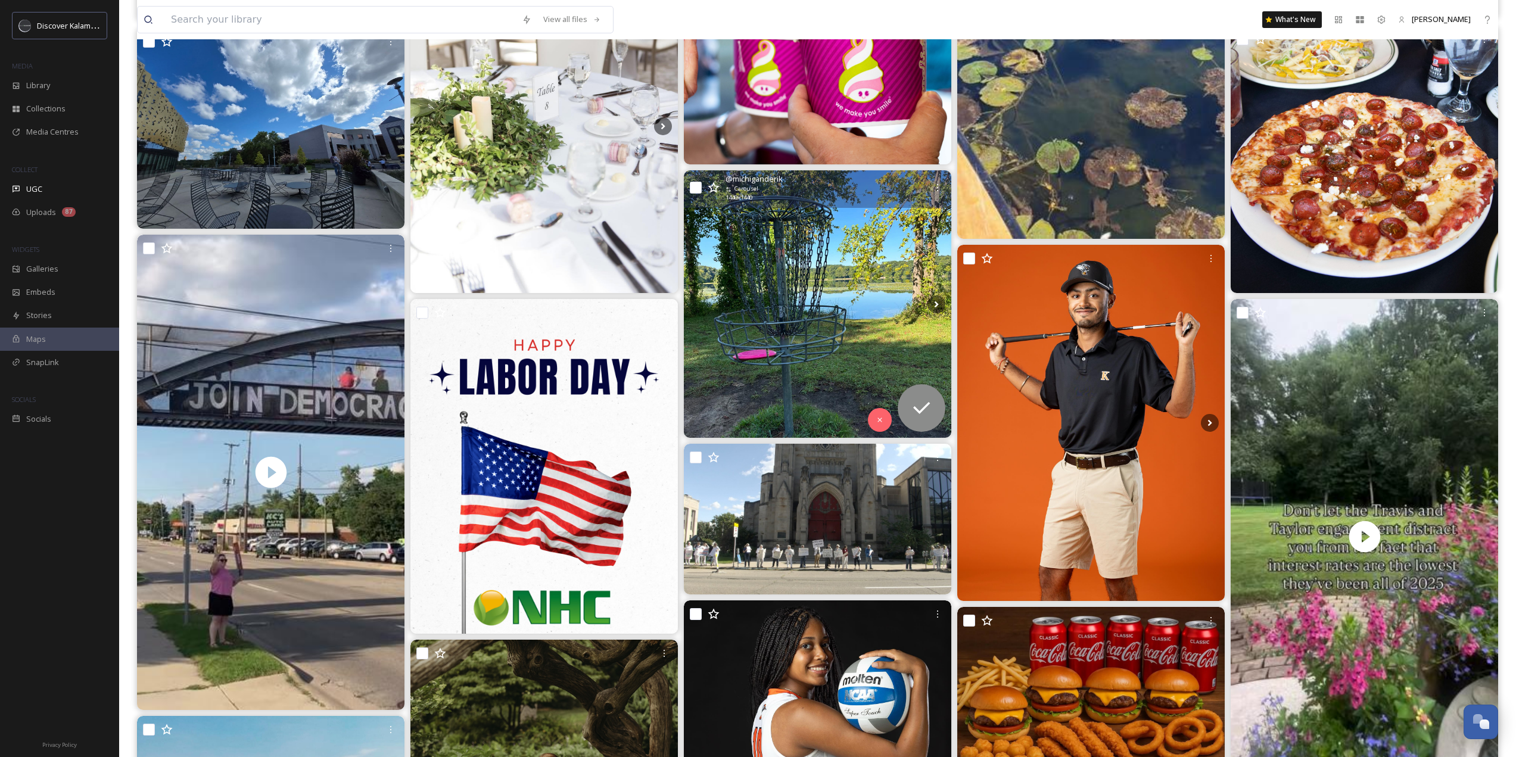
scroll to position [5301, 0]
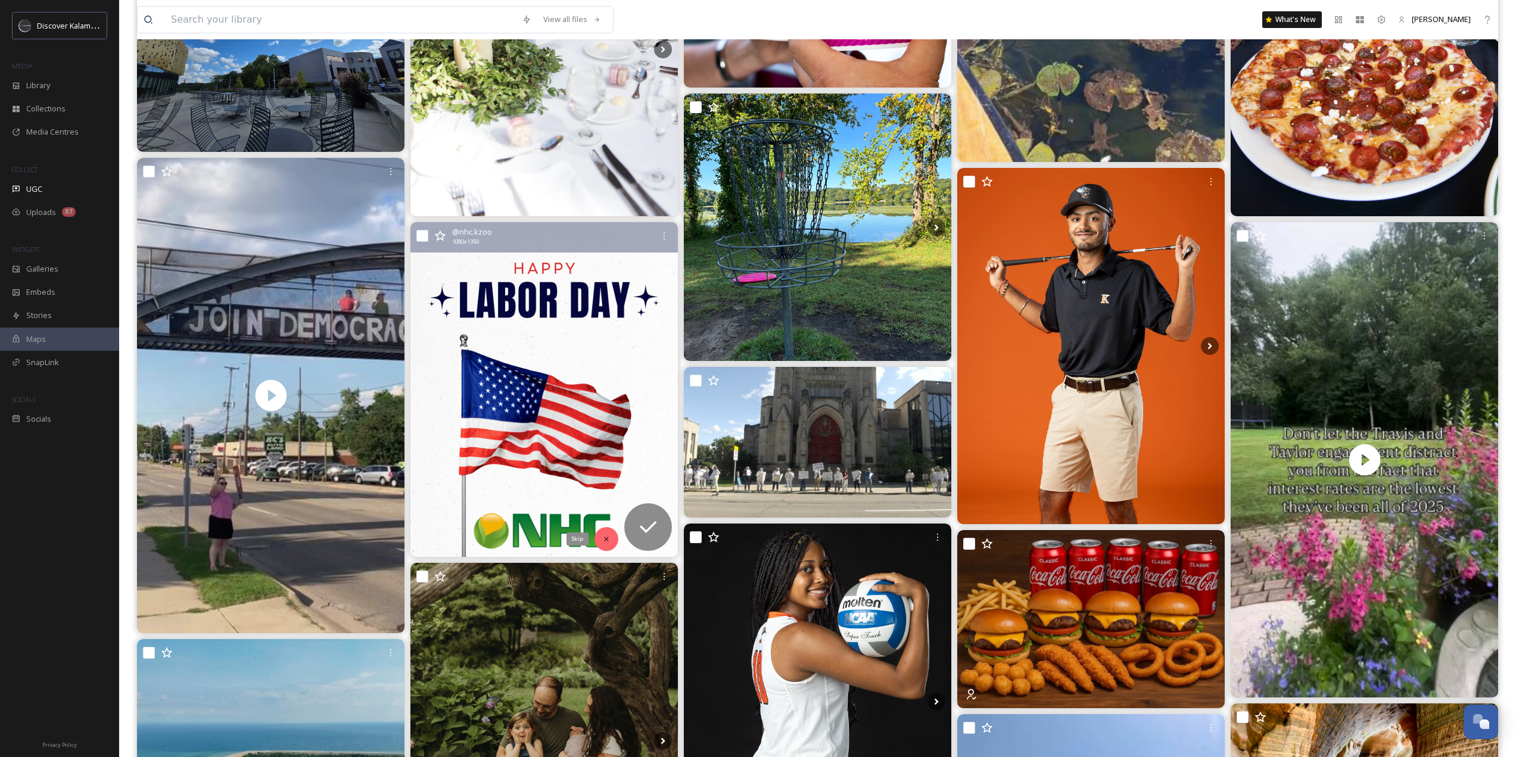
click at [599, 537] on div "Skip" at bounding box center [606, 539] width 24 height 24
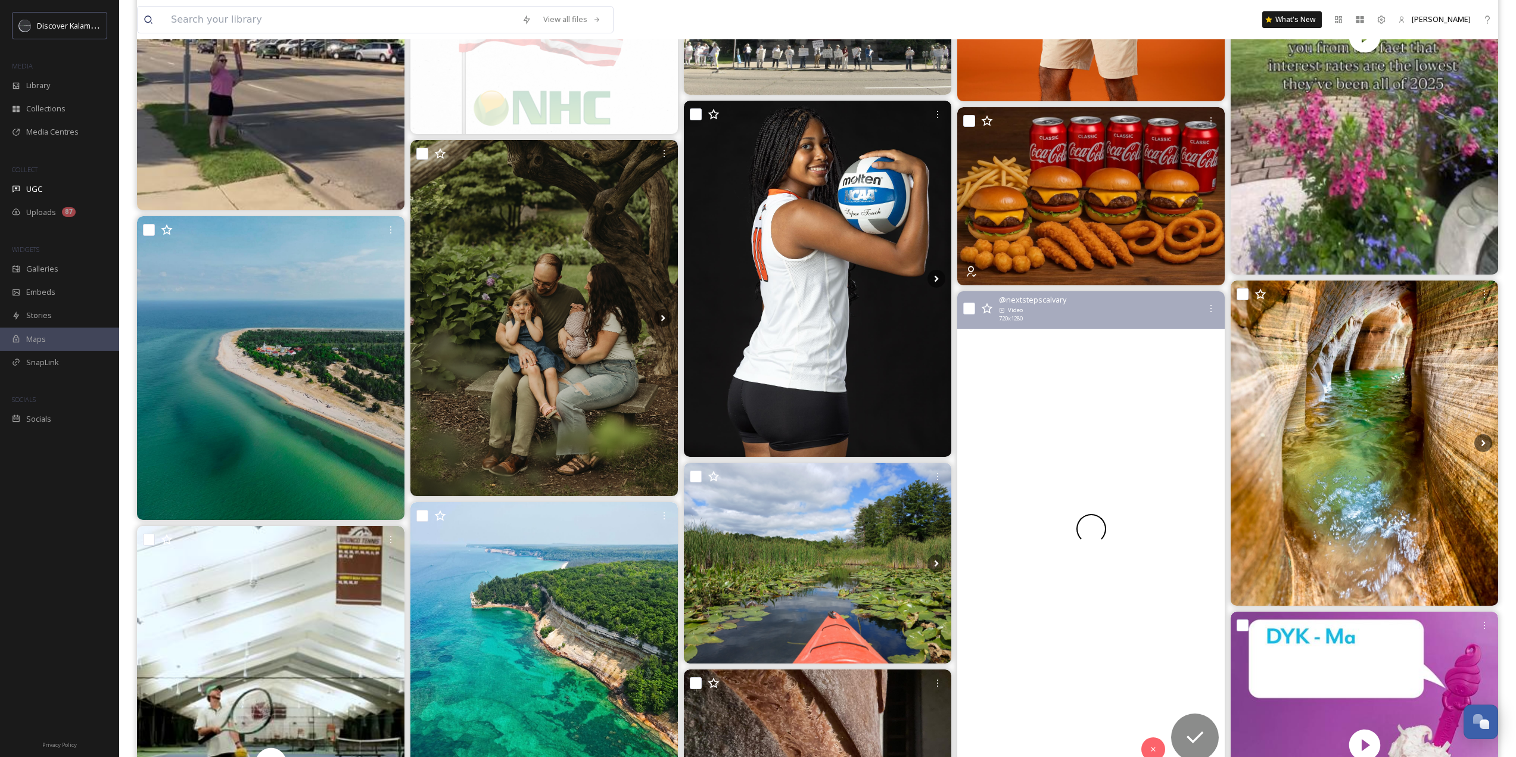
scroll to position [5777, 0]
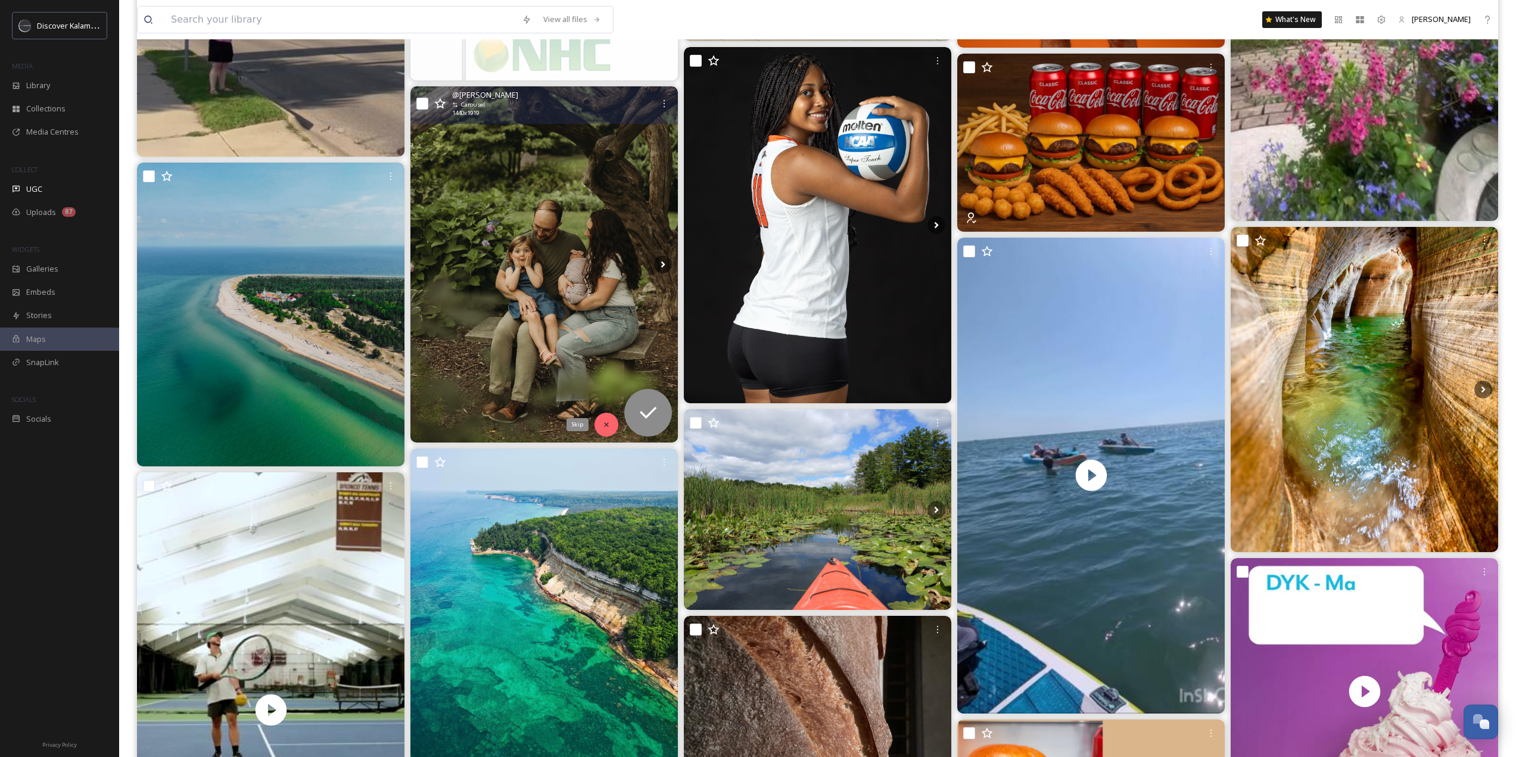
click at [602, 421] on icon at bounding box center [606, 425] width 8 height 8
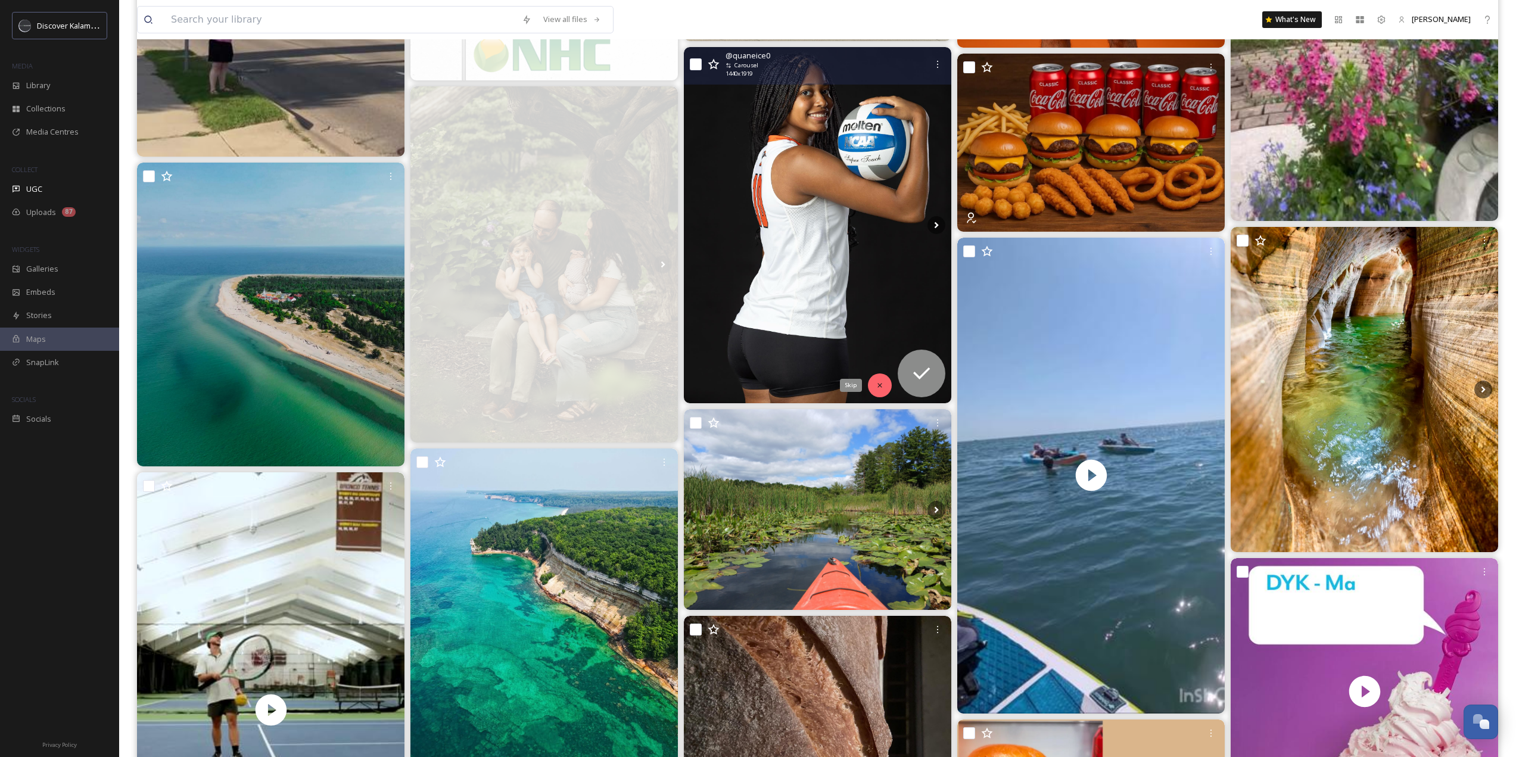
click at [874, 388] on div "Skip" at bounding box center [880, 385] width 24 height 24
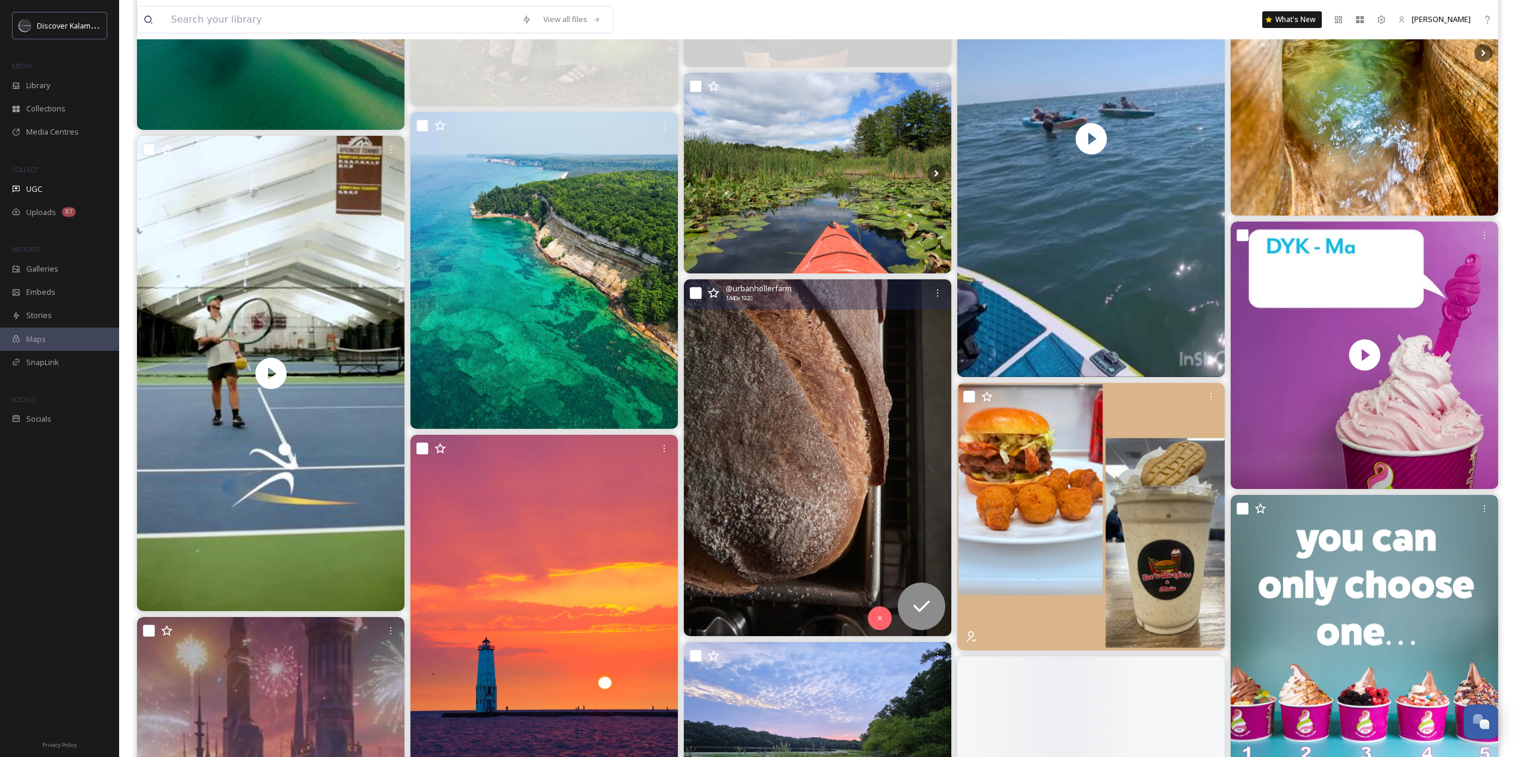
scroll to position [6135, 0]
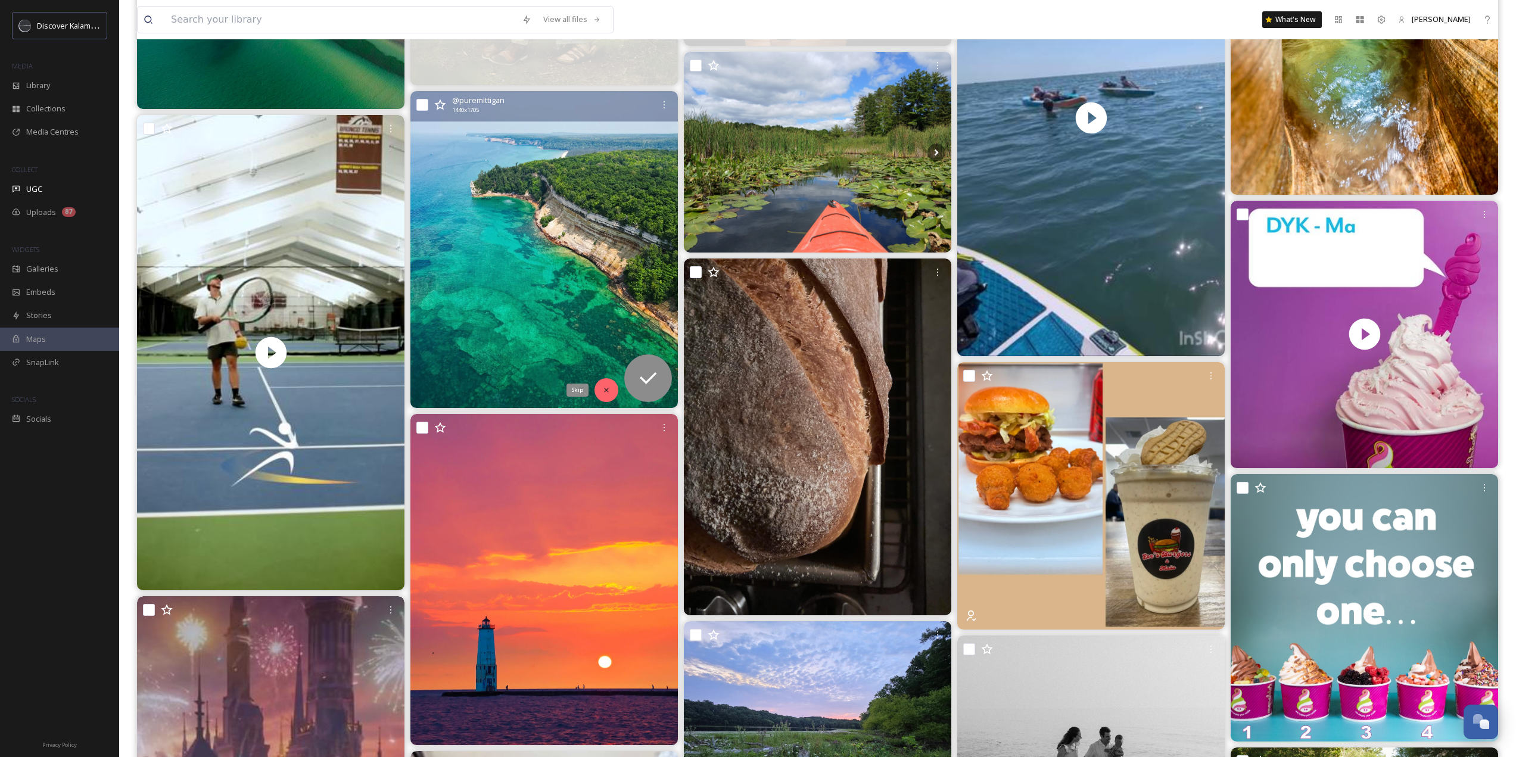
click at [604, 394] on icon at bounding box center [606, 390] width 8 height 8
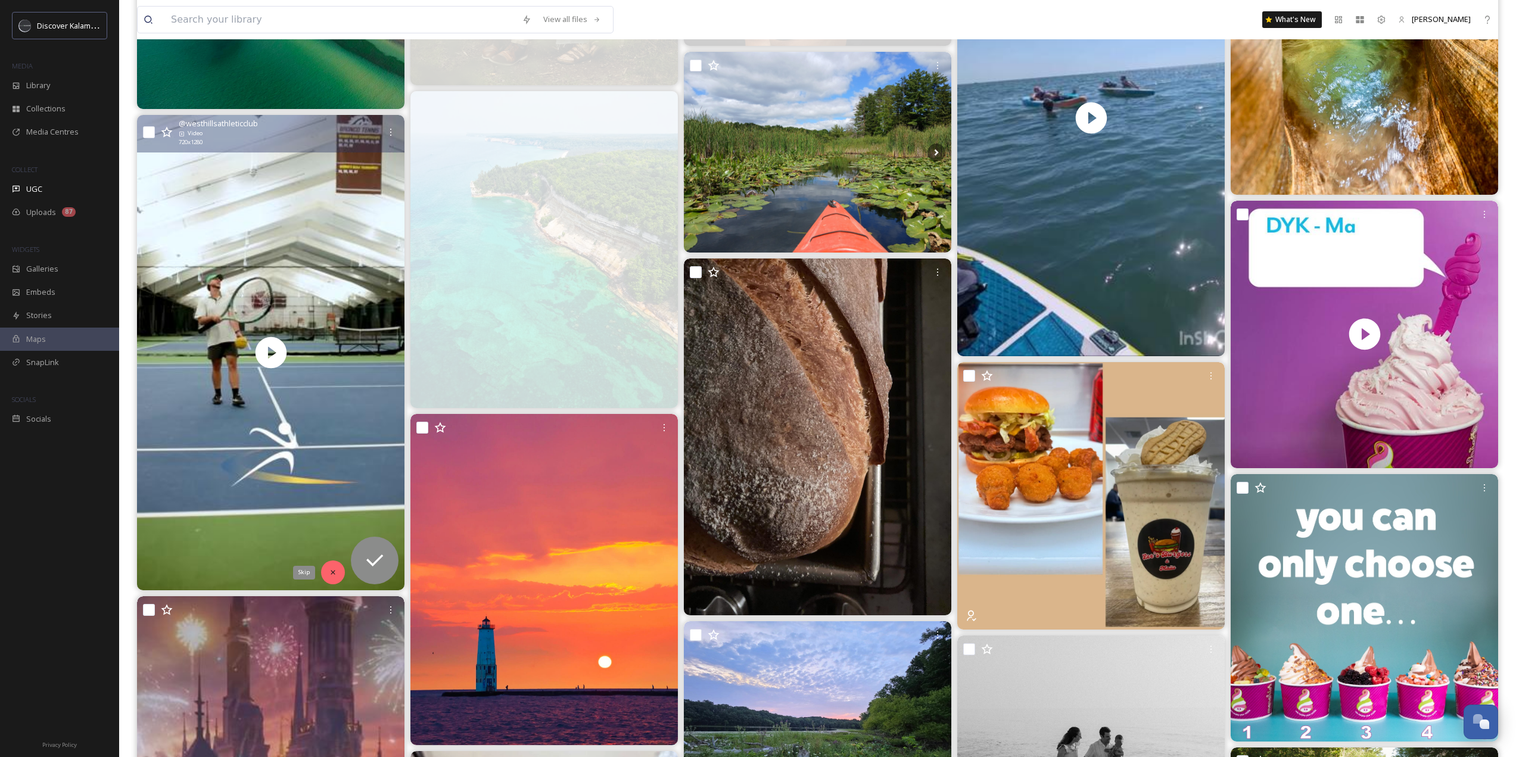
click at [328, 575] on div "Skip" at bounding box center [333, 572] width 24 height 24
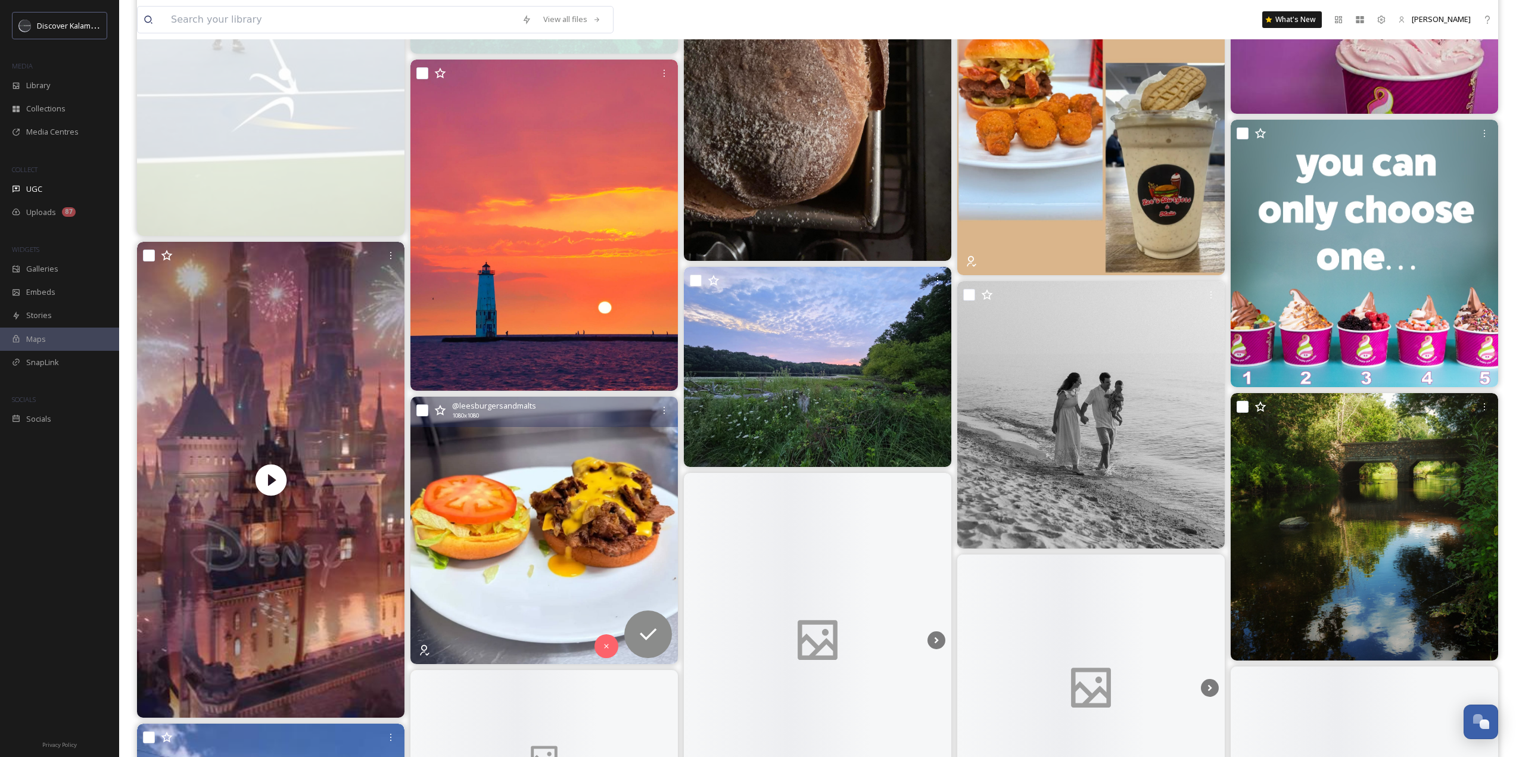
scroll to position [6492, 0]
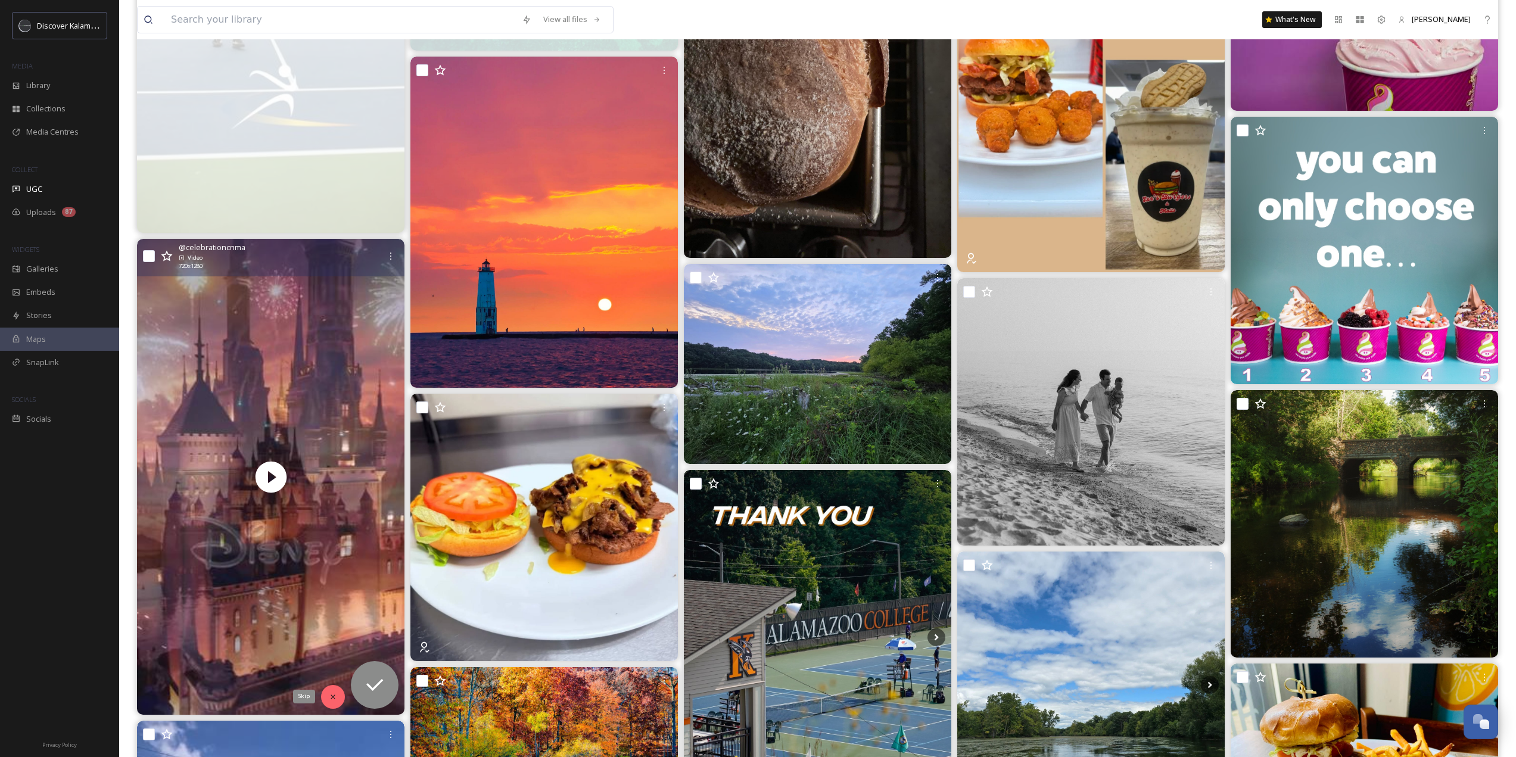
click at [324, 697] on div "Skip" at bounding box center [333, 697] width 24 height 24
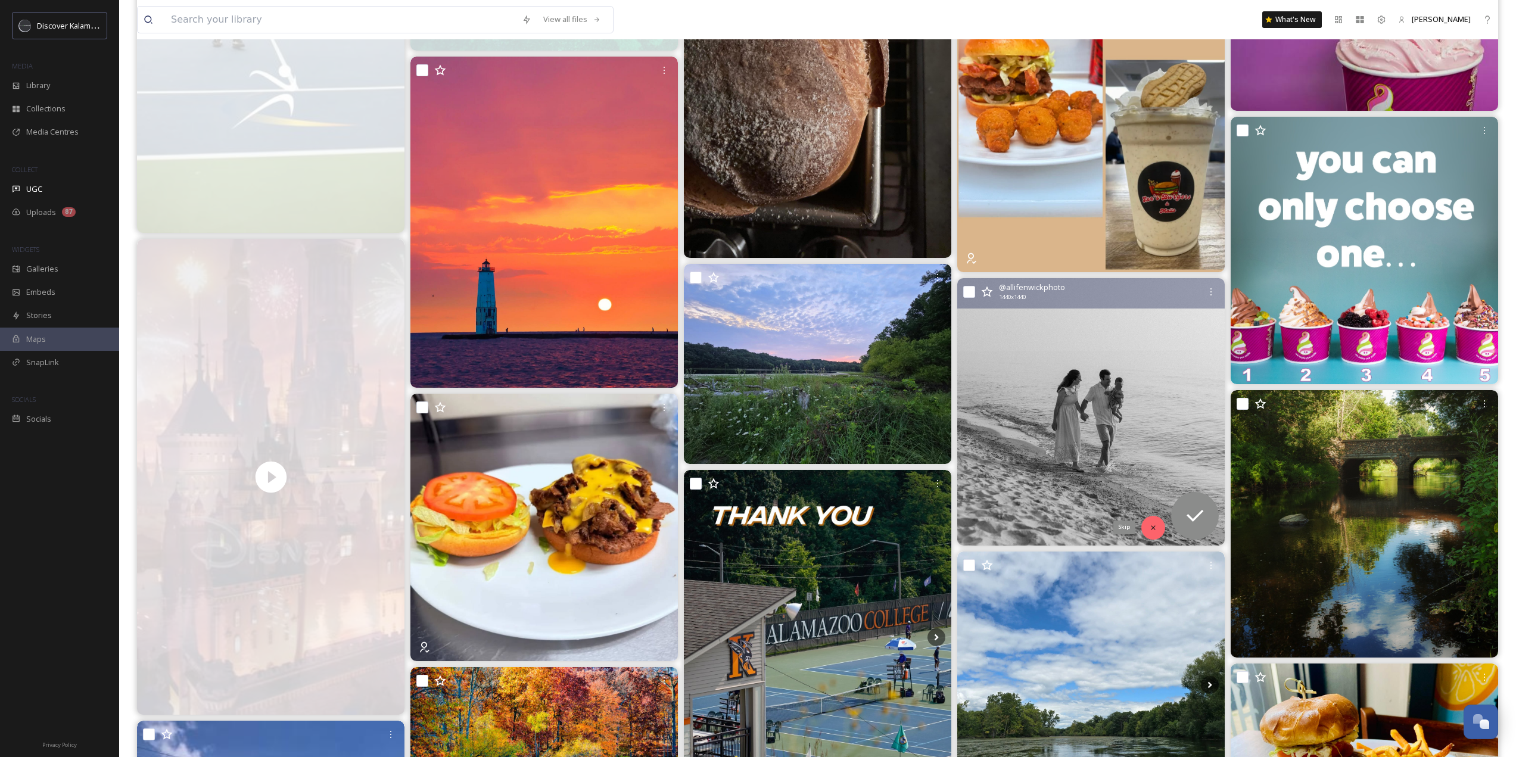
click at [1145, 531] on div "Skip" at bounding box center [1153, 528] width 24 height 24
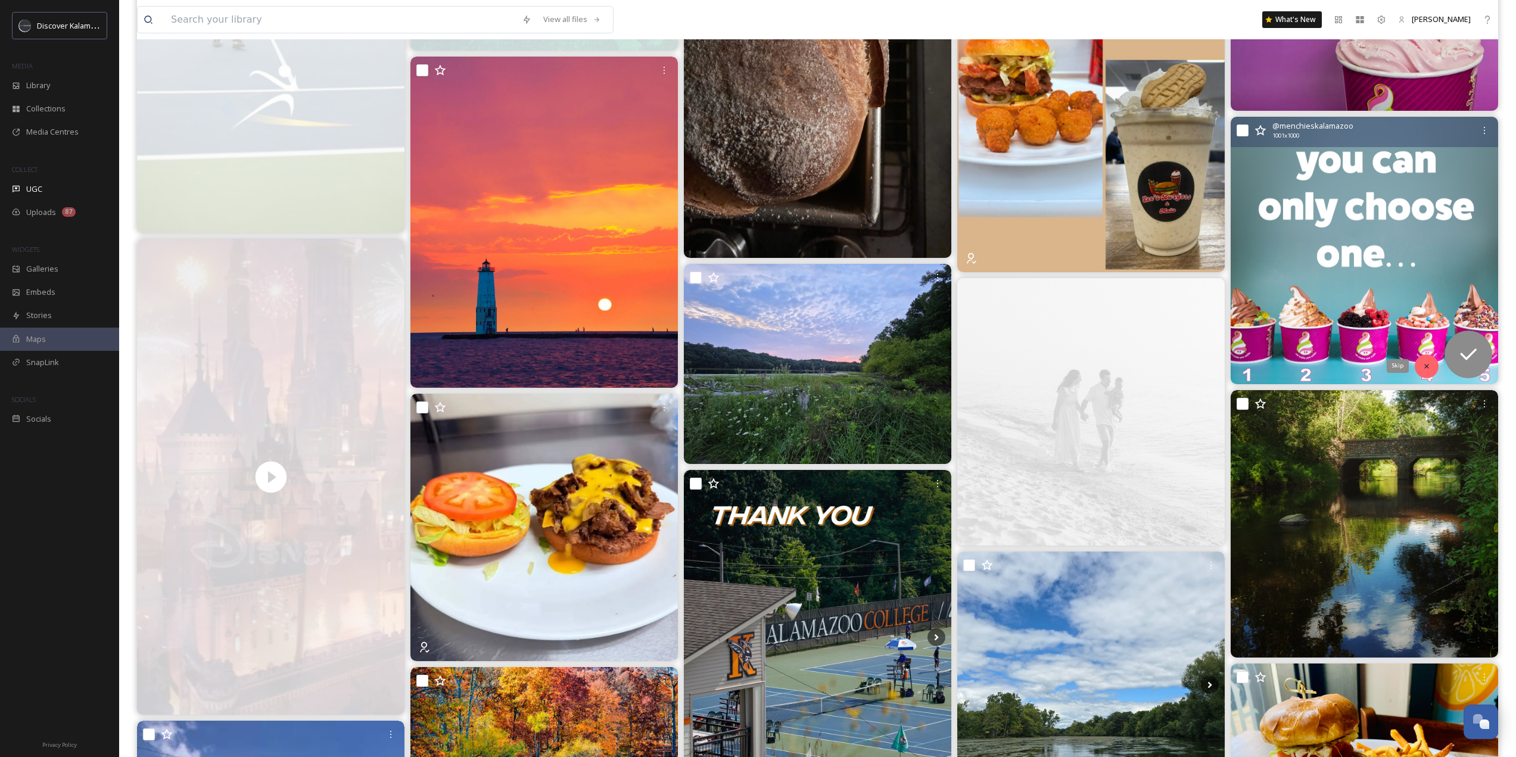
click at [1427, 364] on icon at bounding box center [1426, 366] width 8 height 8
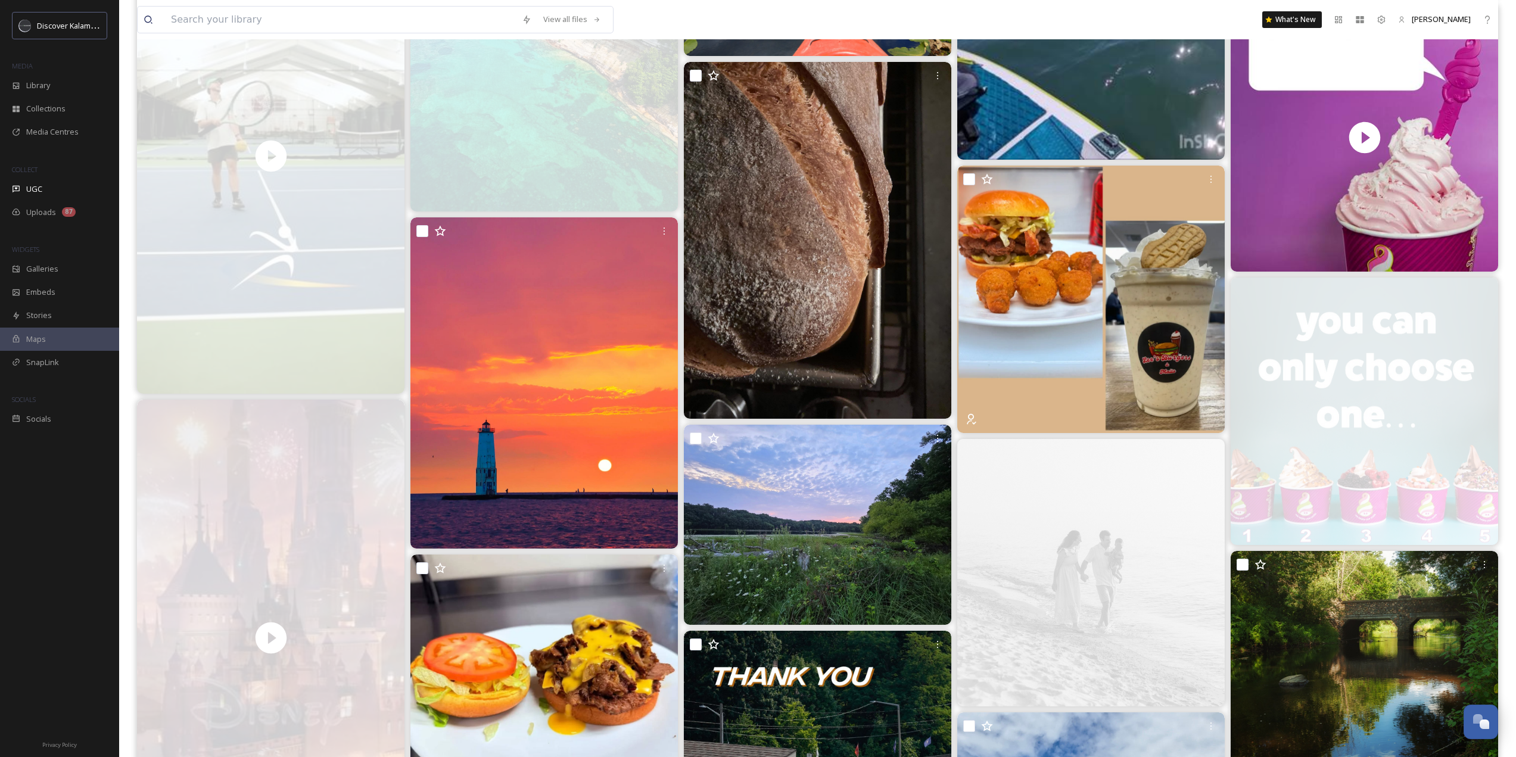
scroll to position [6314, 0]
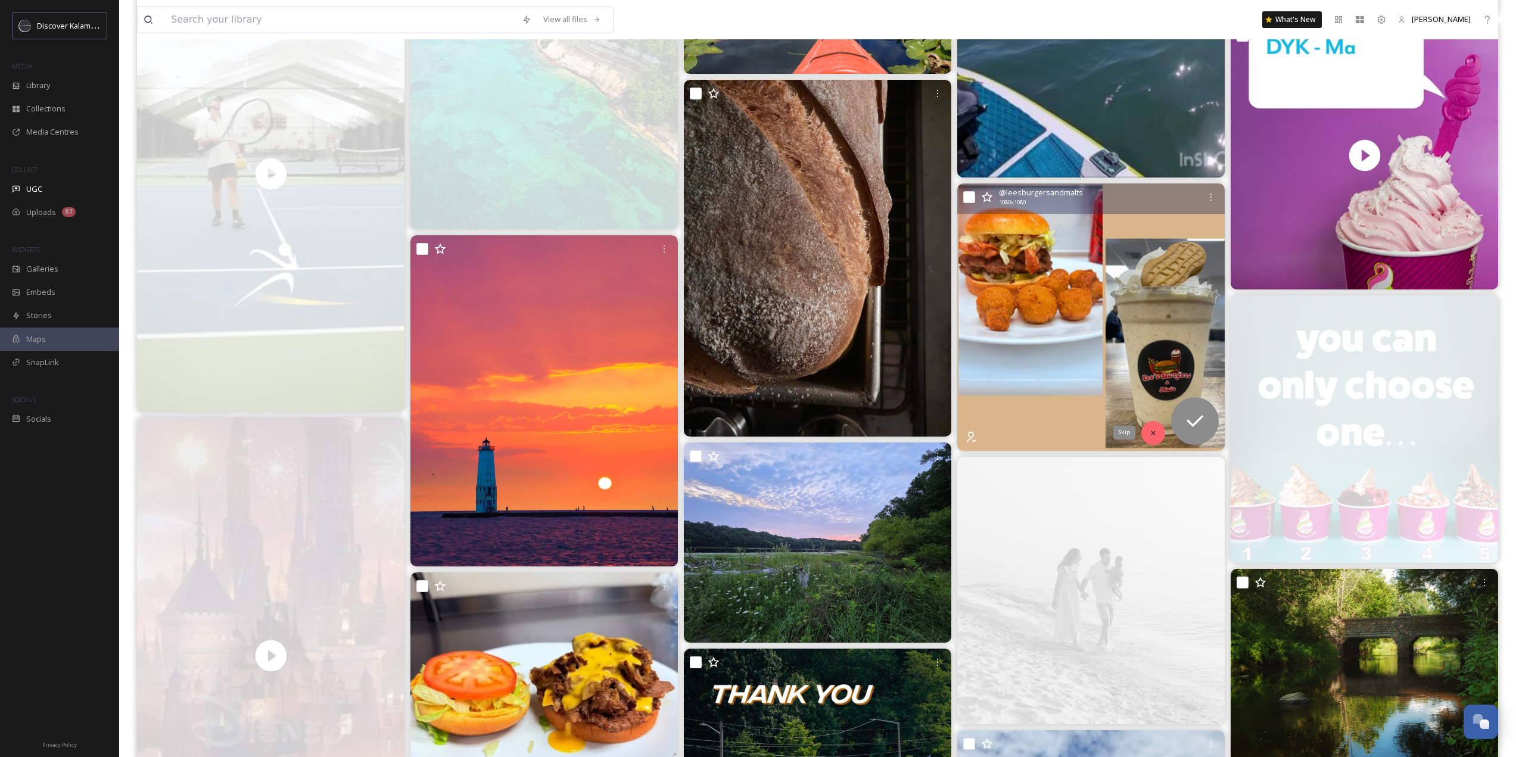
click at [1161, 437] on div "Skip" at bounding box center [1153, 433] width 24 height 24
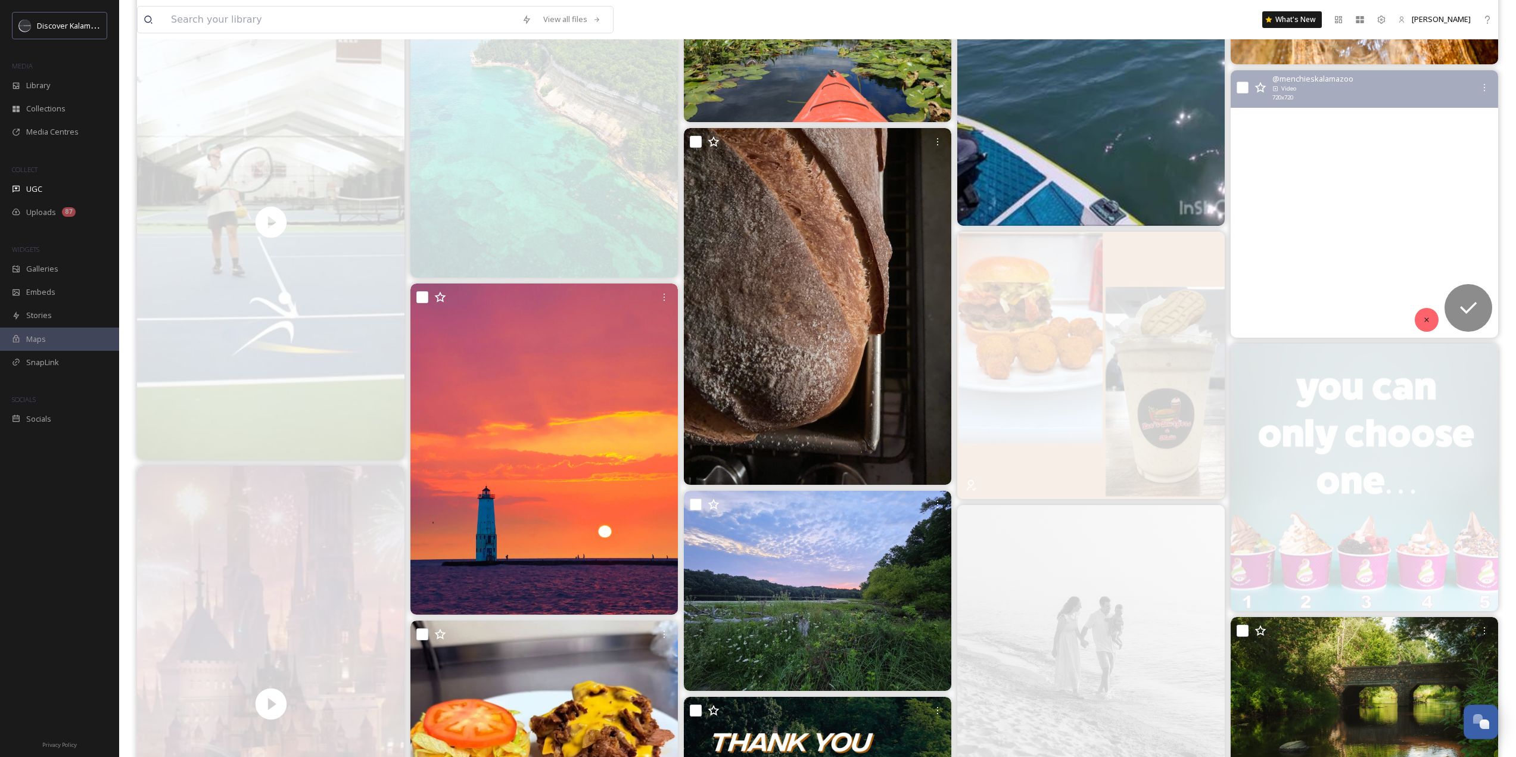
scroll to position [6254, 0]
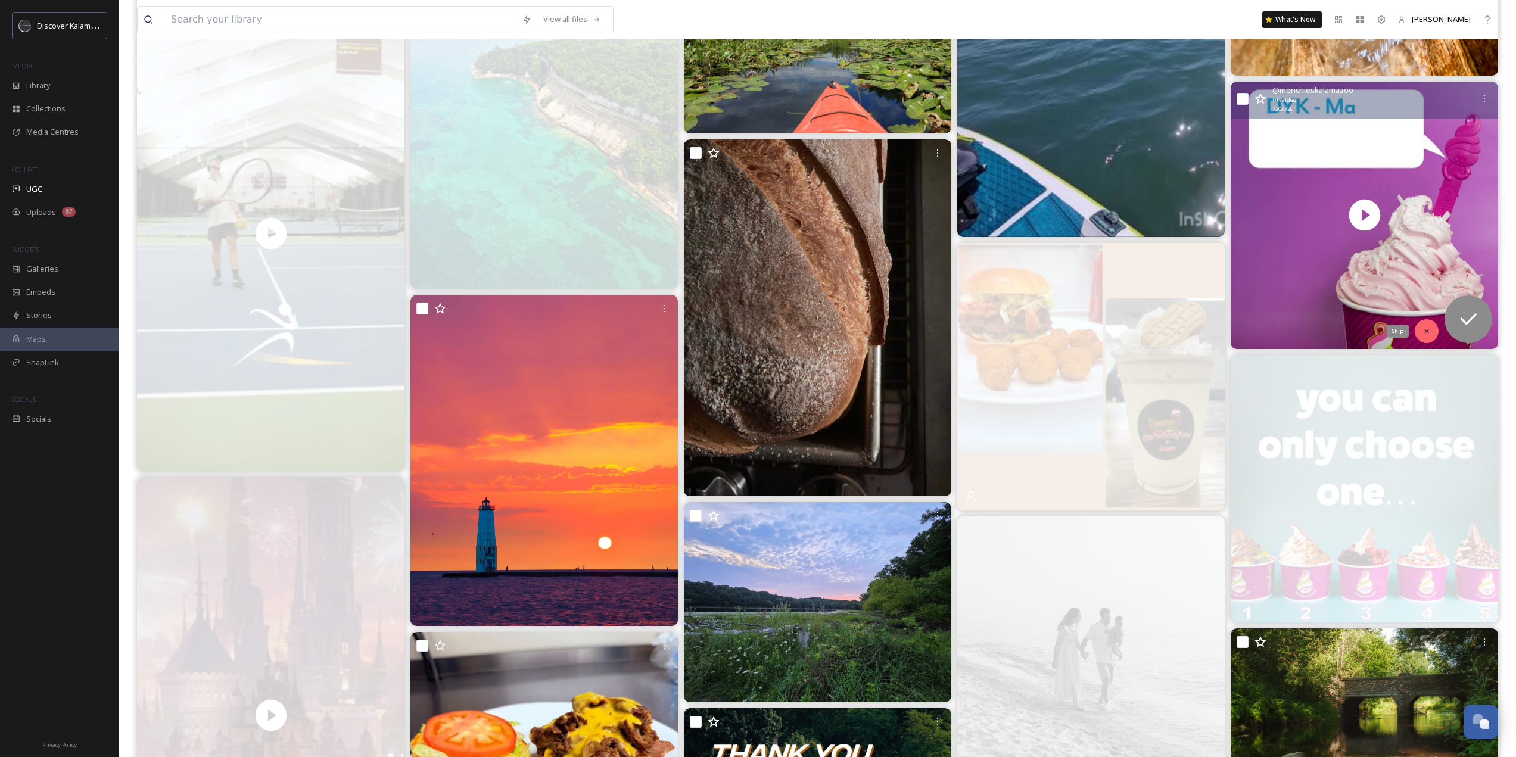
click at [1426, 322] on div "Skip" at bounding box center [1427, 331] width 24 height 24
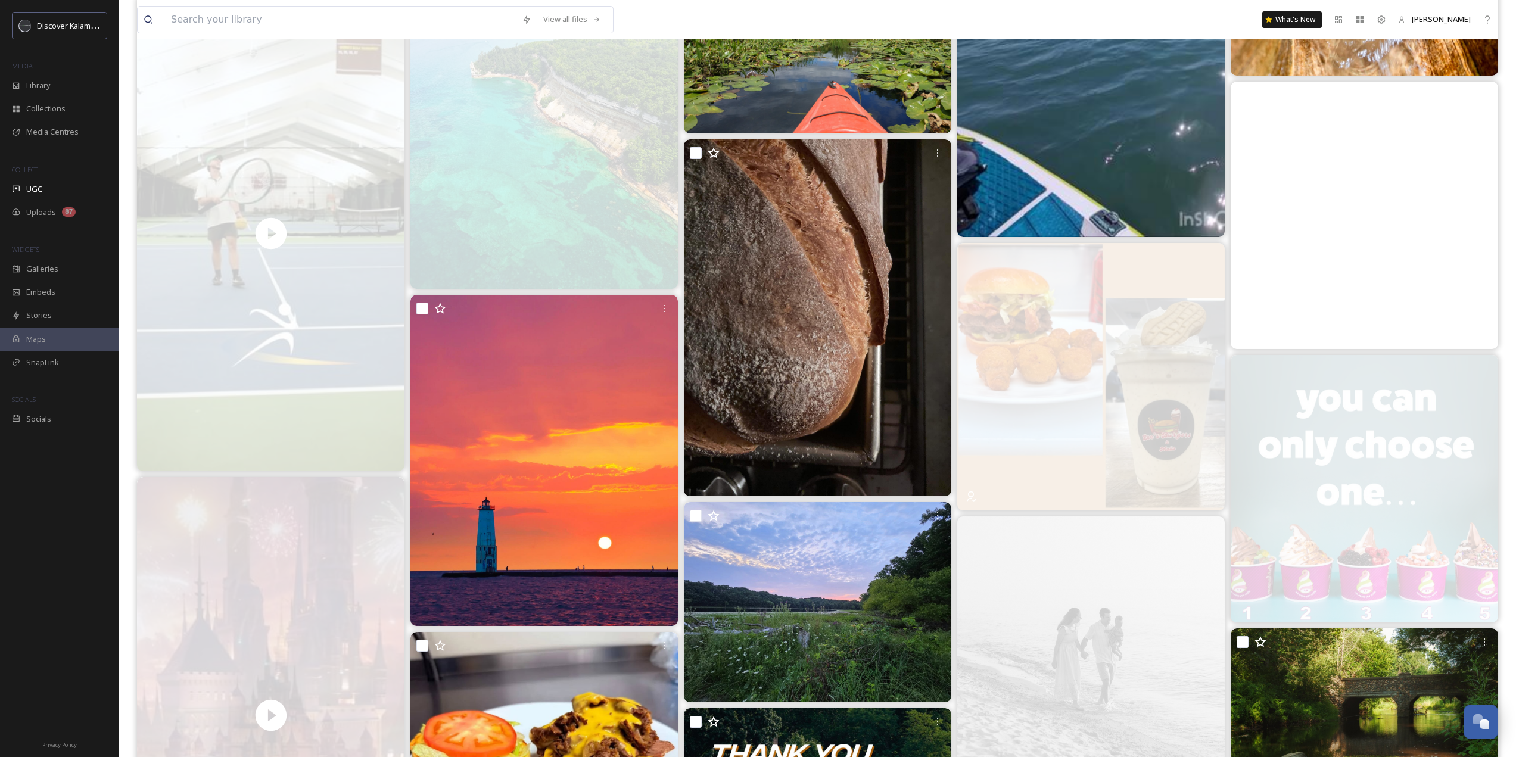
scroll to position [6016, 0]
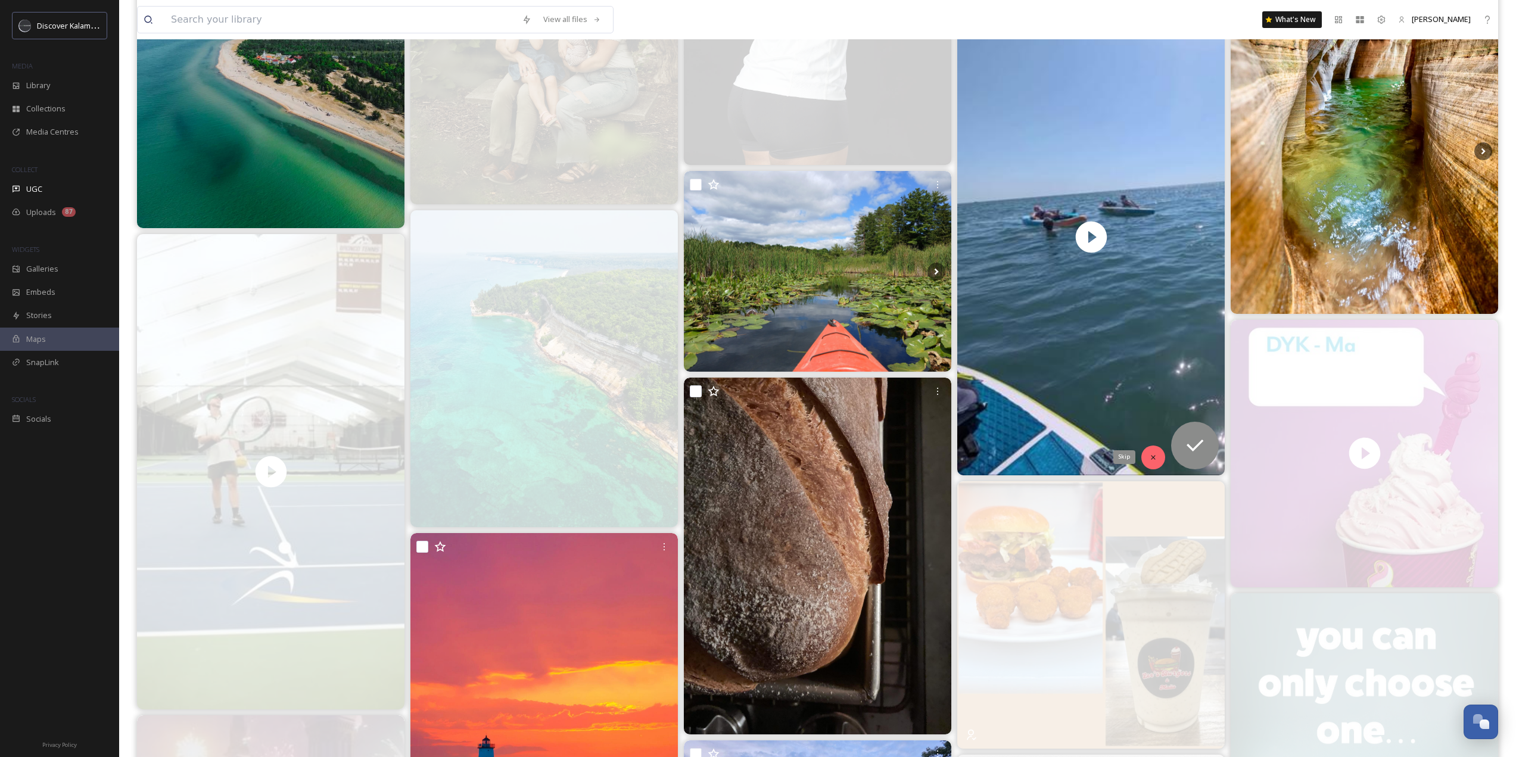
click at [1152, 456] on icon at bounding box center [1153, 457] width 4 height 4
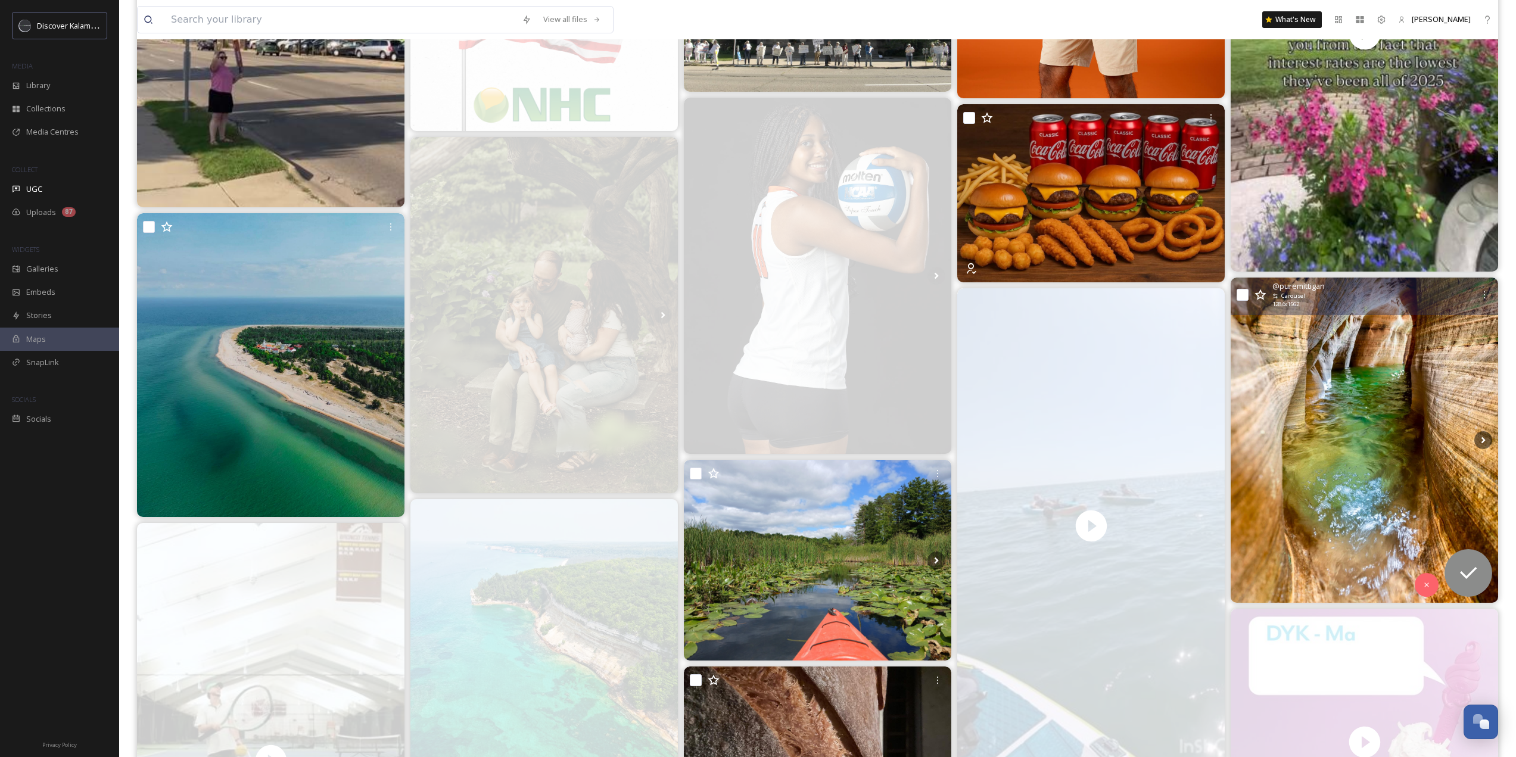
scroll to position [5718, 0]
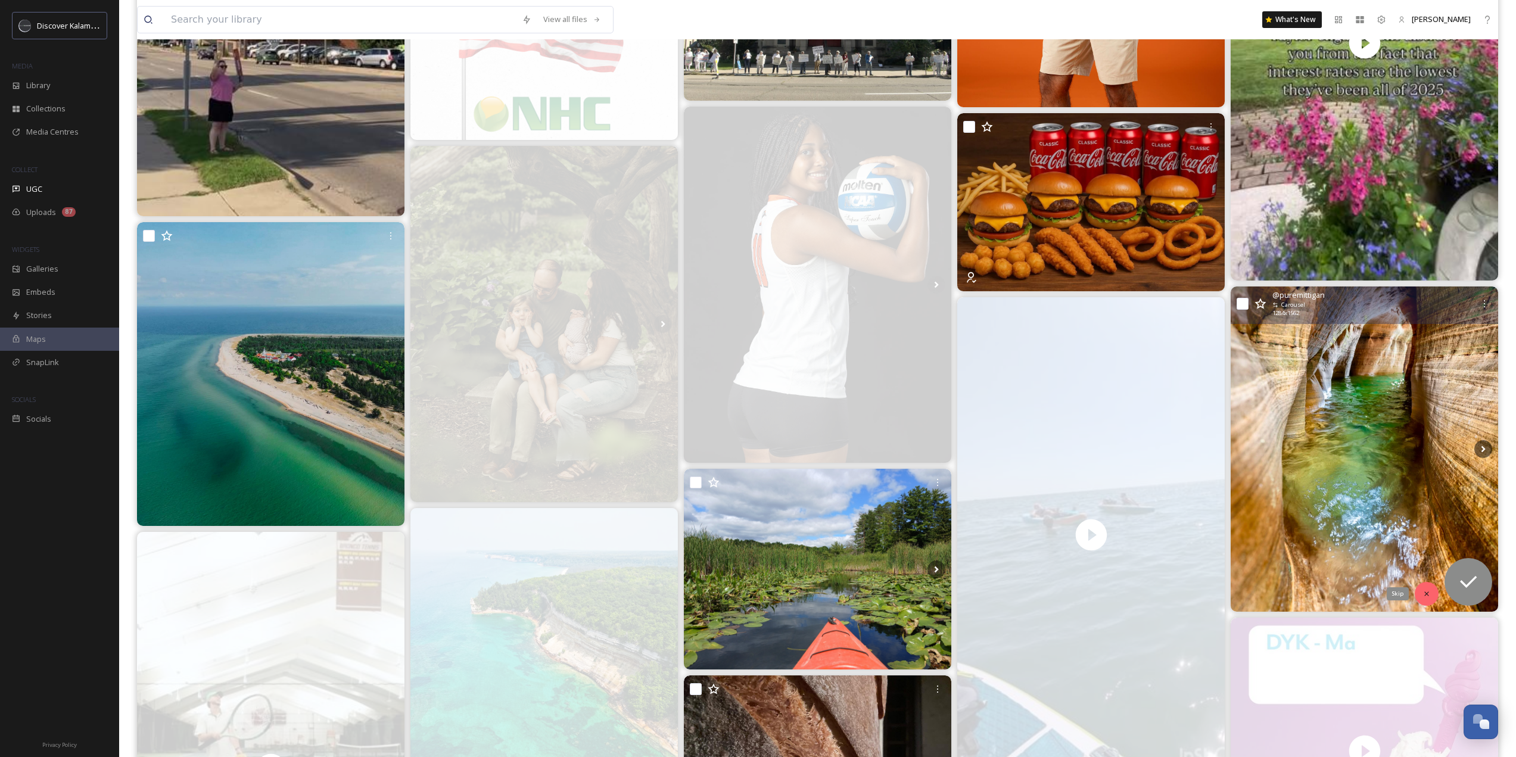
click at [1431, 594] on div "Skip" at bounding box center [1427, 594] width 24 height 24
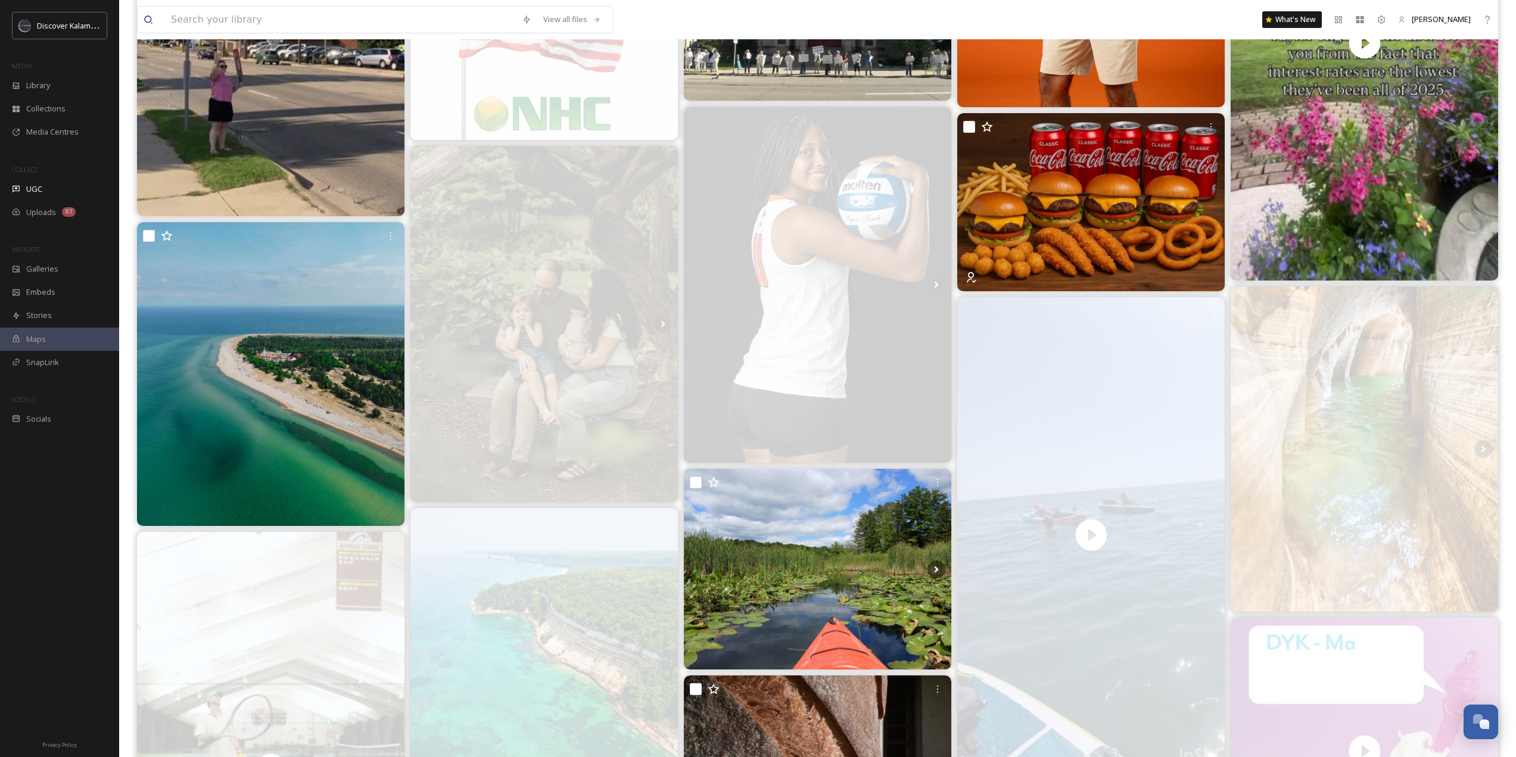
scroll to position [5539, 0]
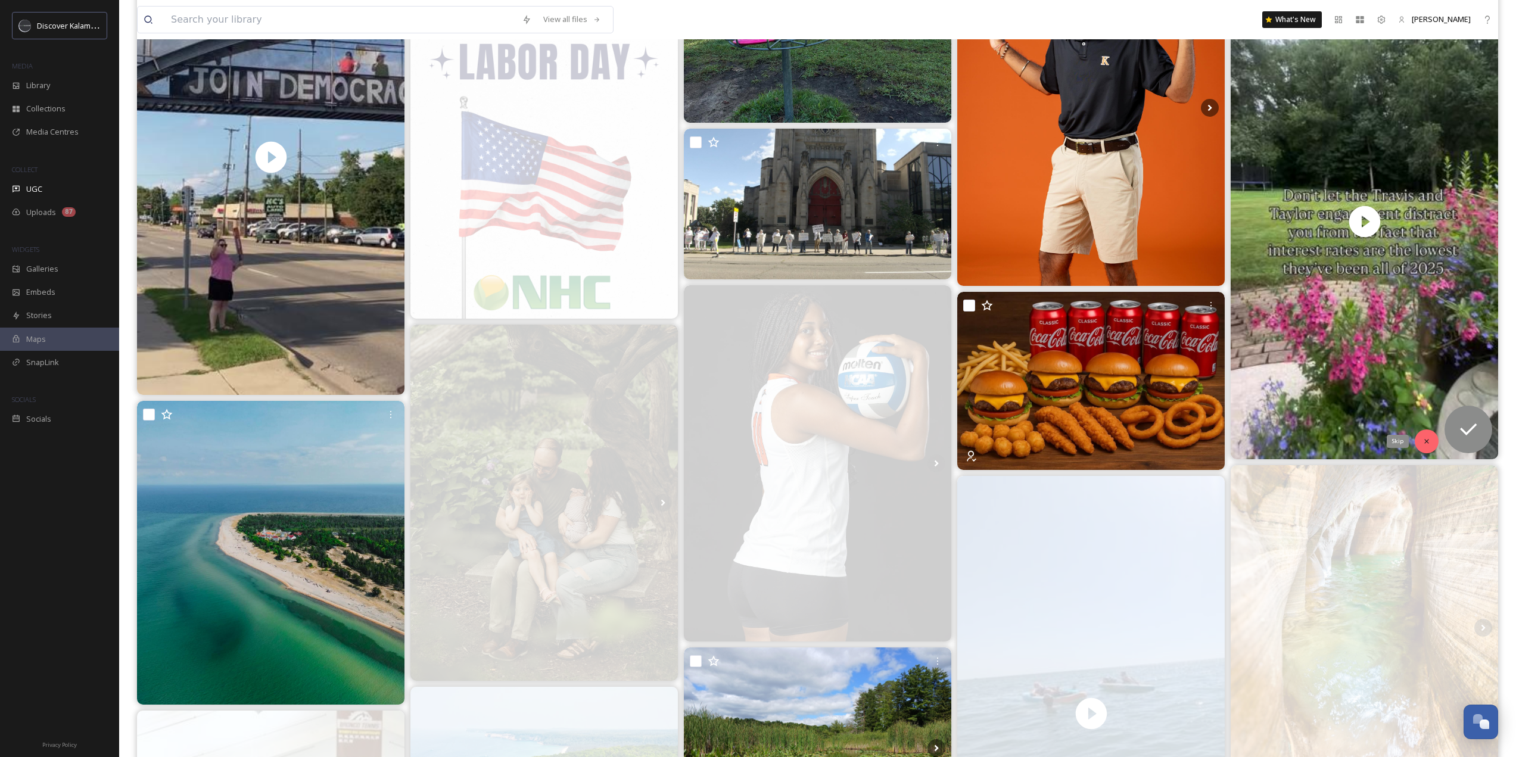
click at [1429, 448] on div "Skip" at bounding box center [1427, 441] width 24 height 24
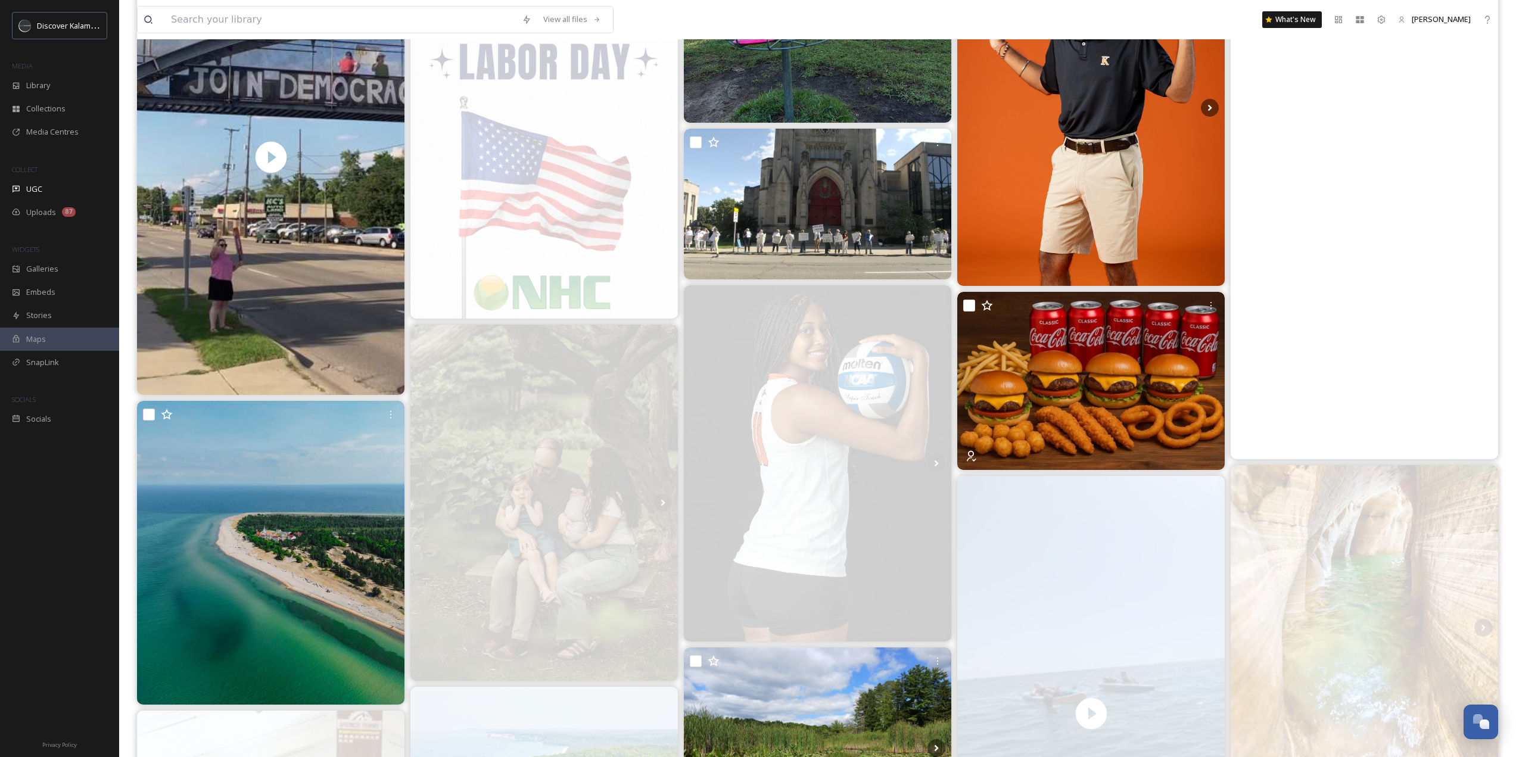
scroll to position [5241, 0]
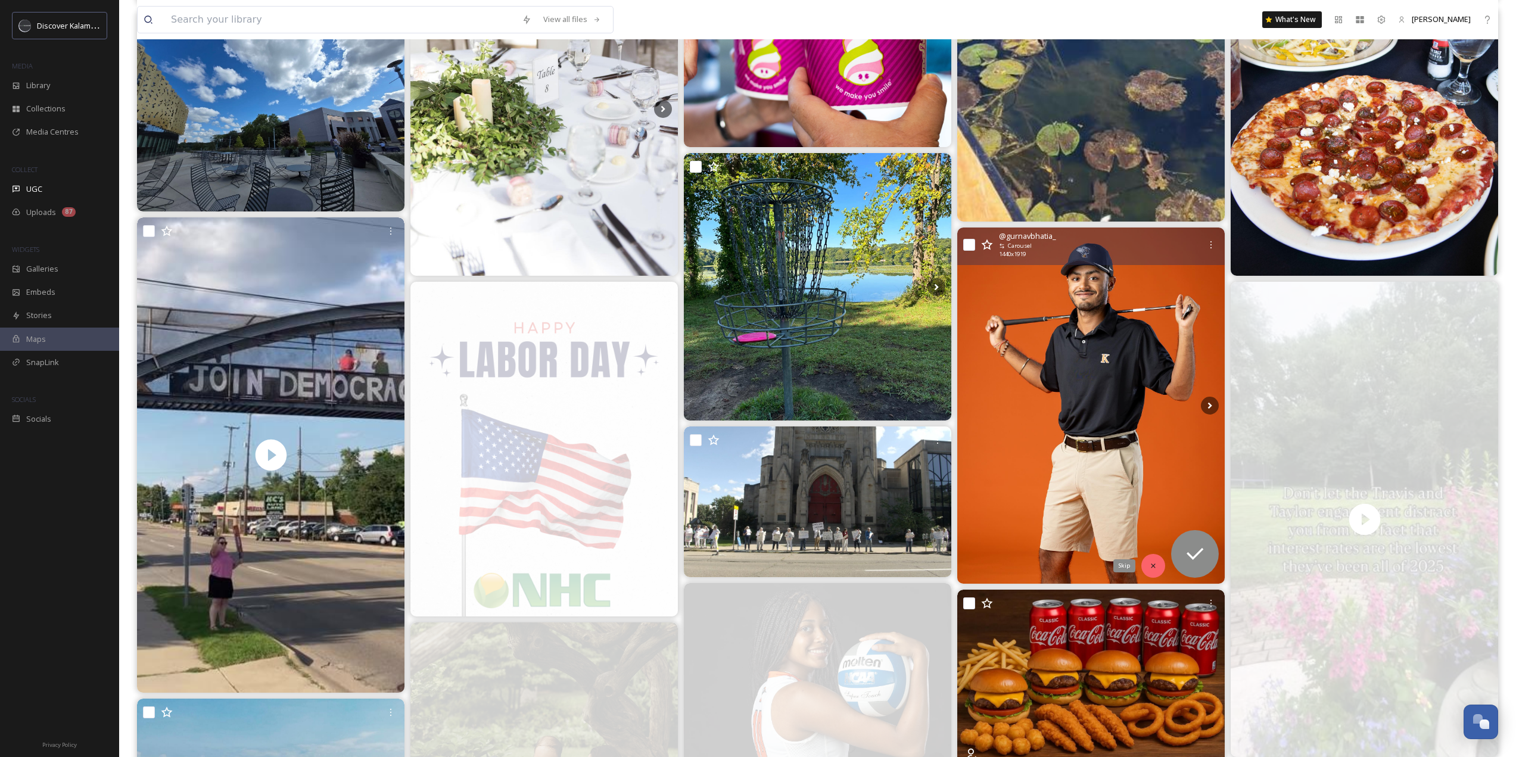
click at [1149, 562] on icon at bounding box center [1153, 566] width 8 height 8
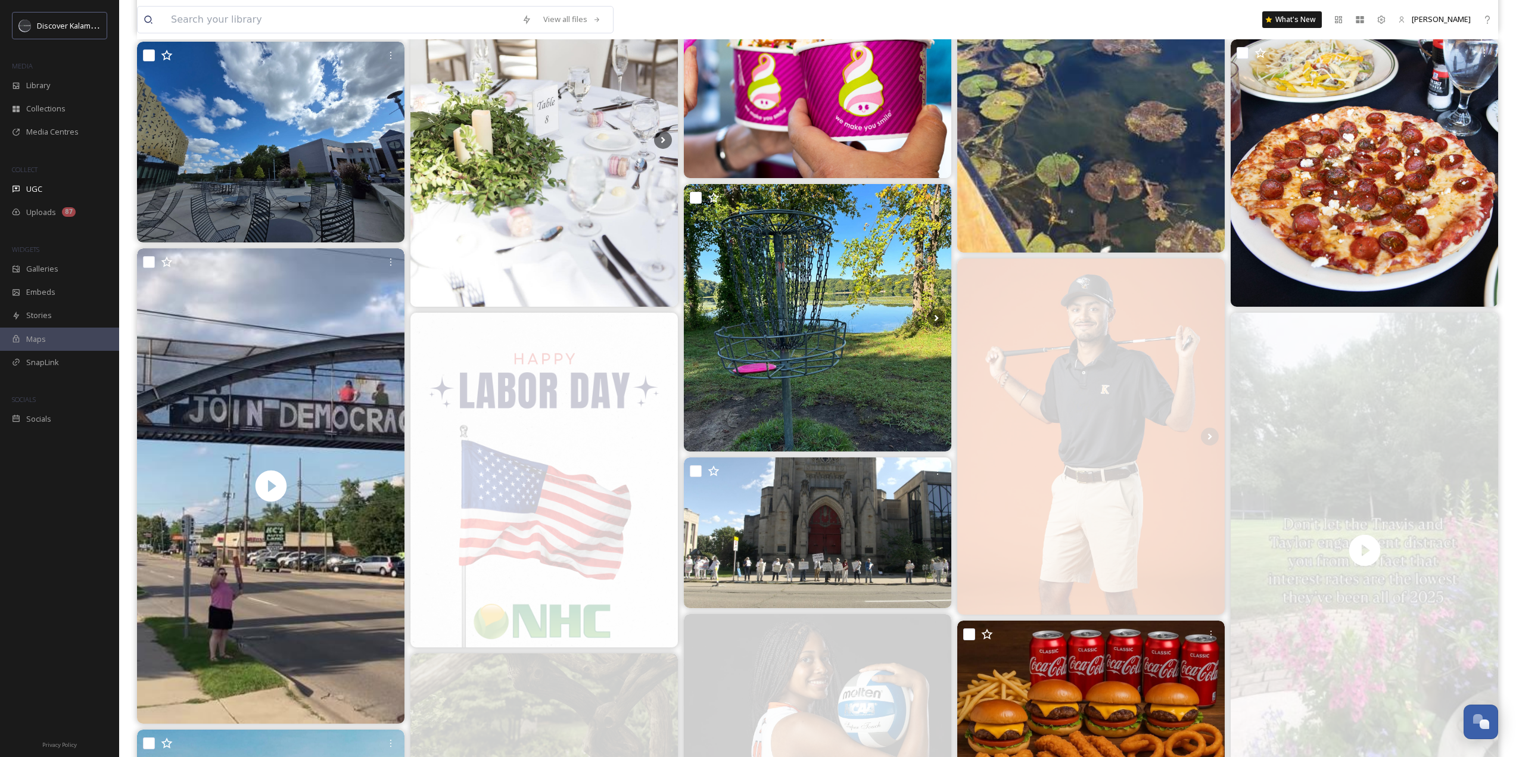
scroll to position [5182, 0]
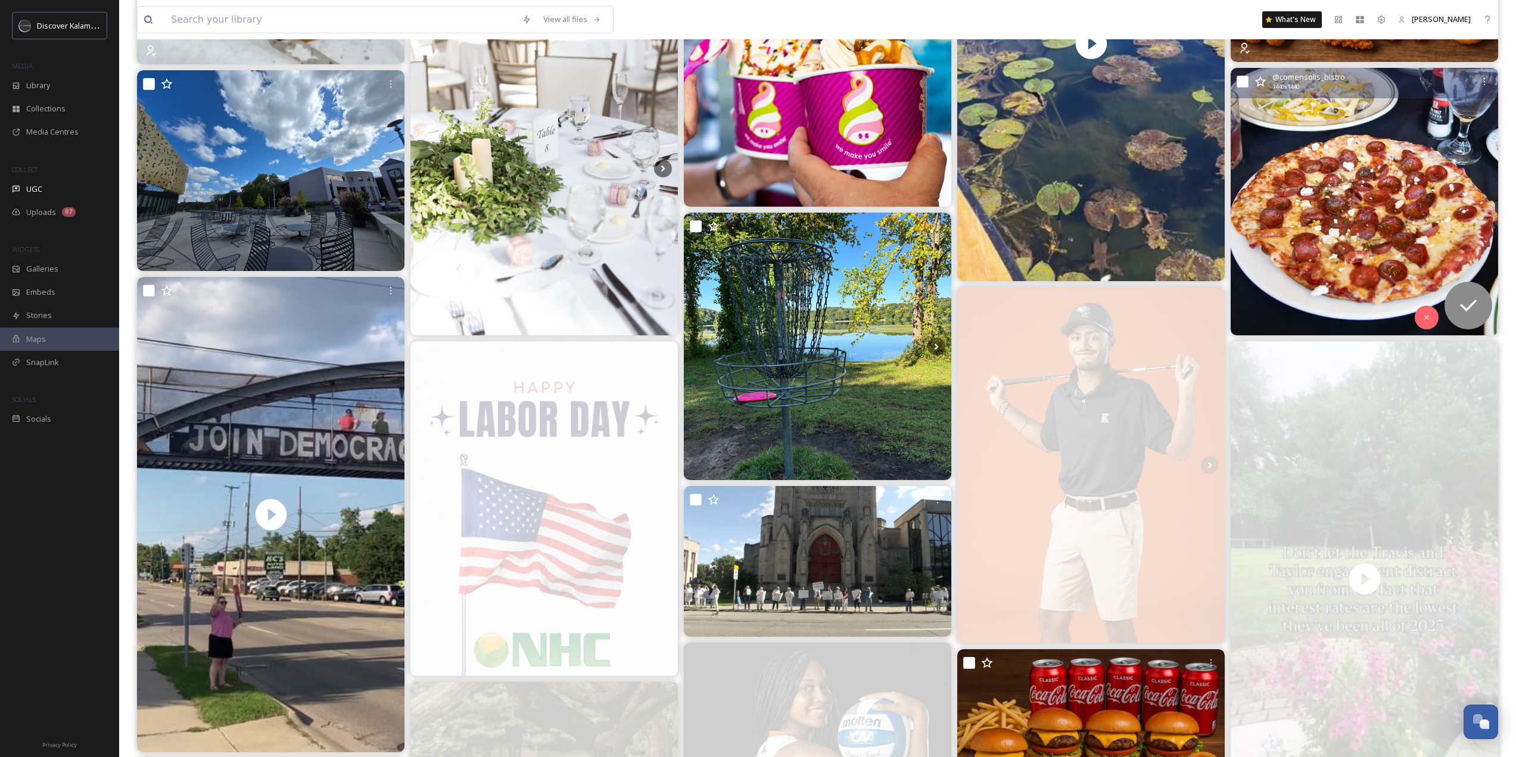
click at [1375, 281] on img at bounding box center [1364, 201] width 267 height 267
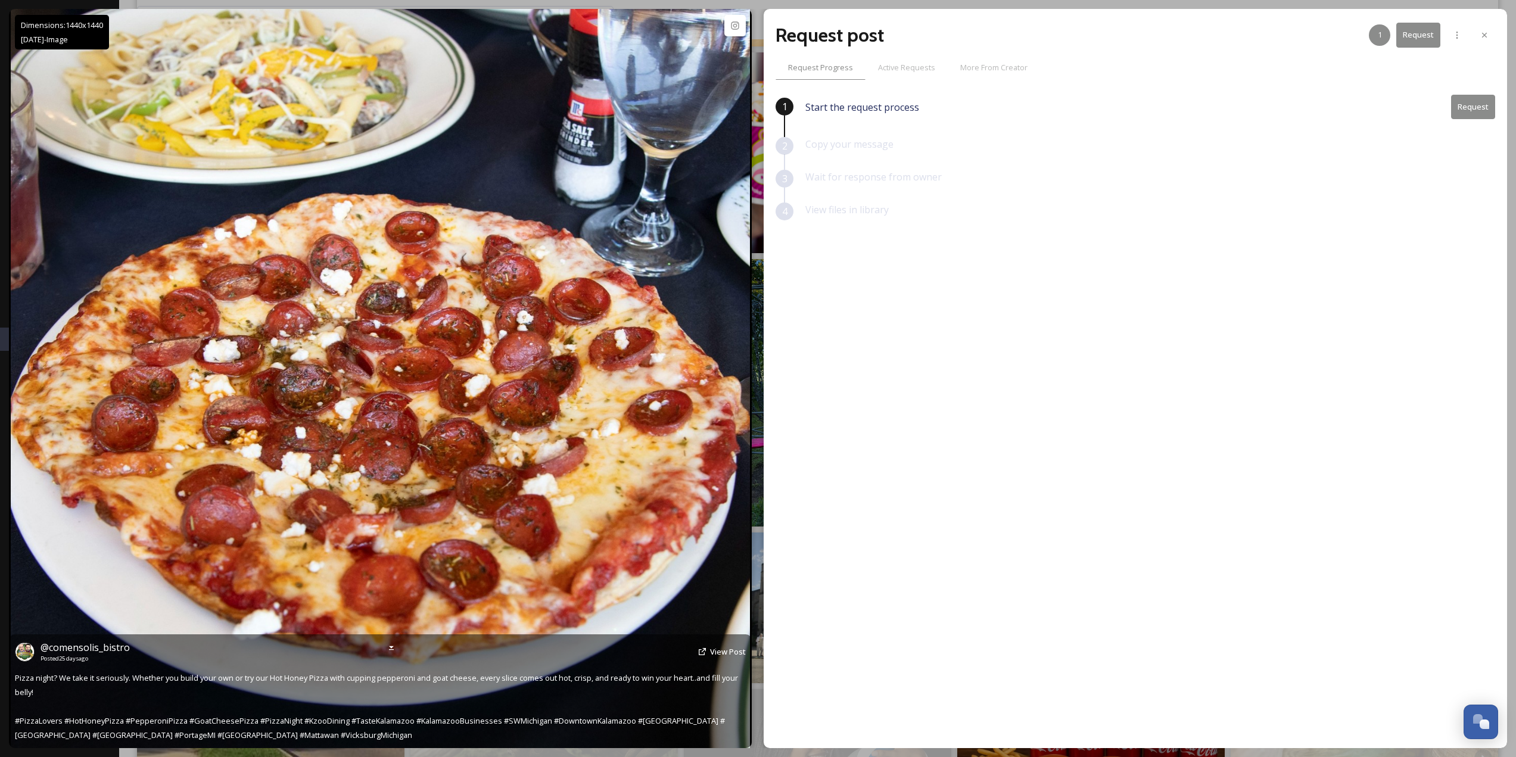
scroll to position [5122, 0]
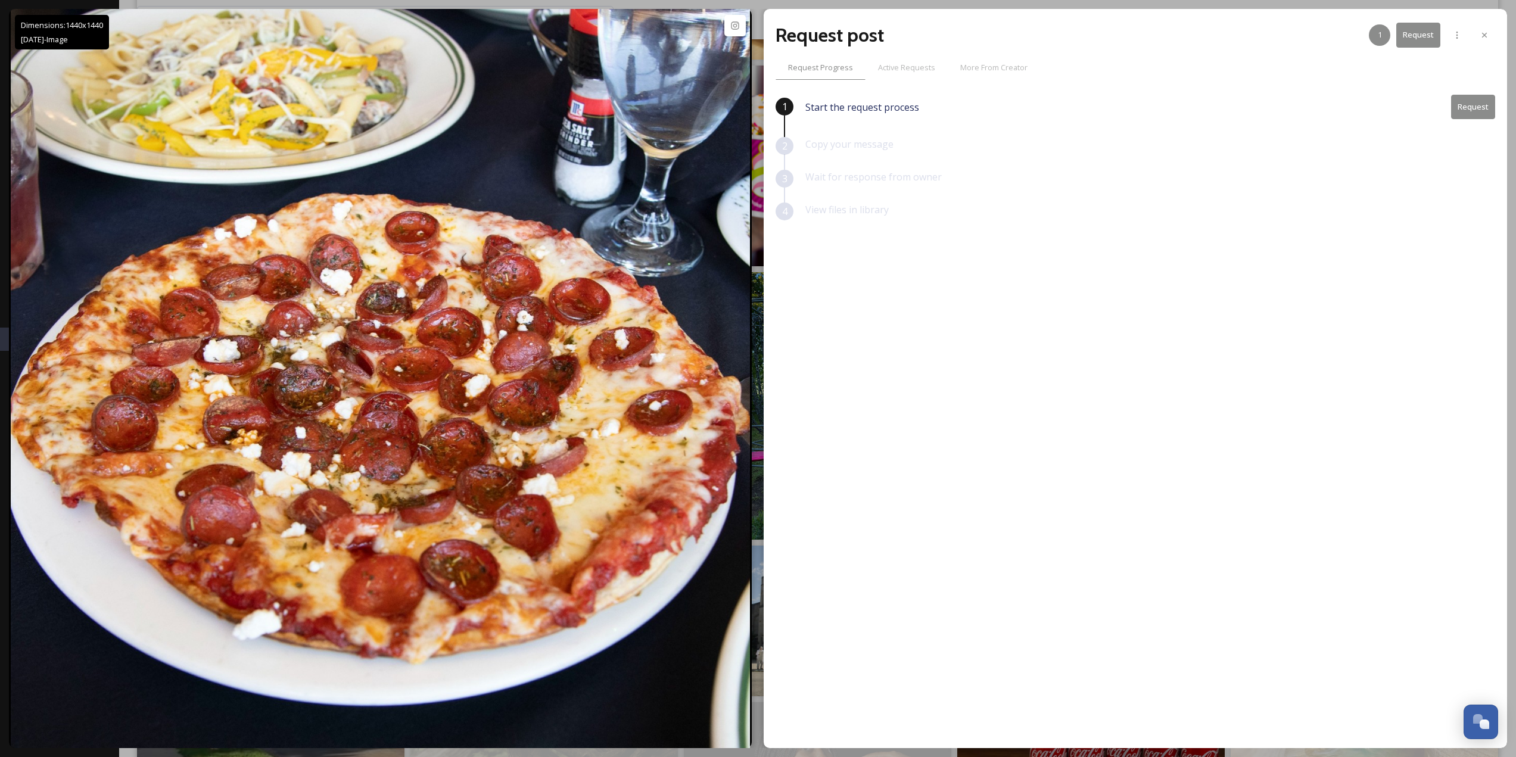
click at [1487, 113] on button "Request" at bounding box center [1473, 107] width 44 height 24
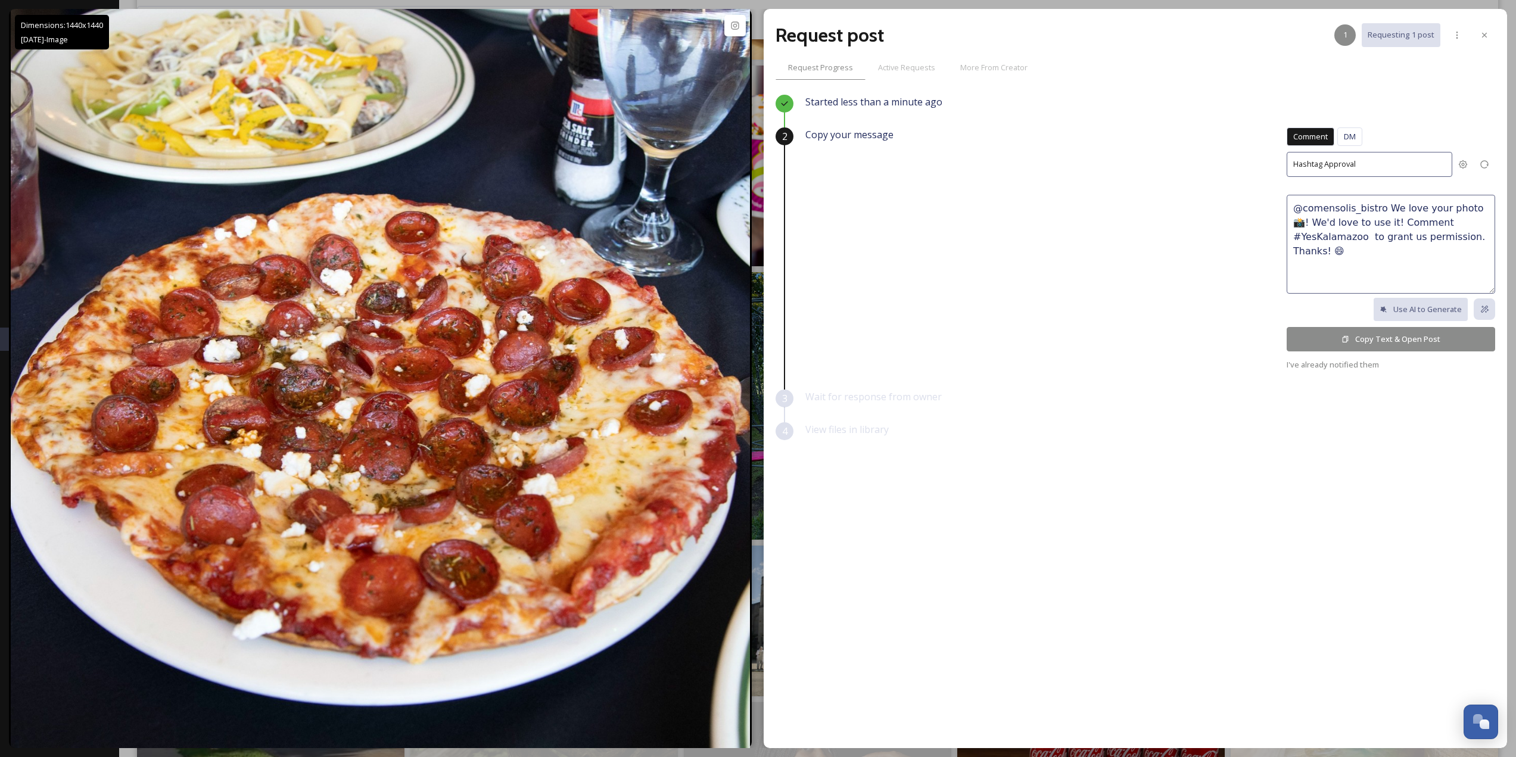
click at [1356, 132] on span "DM" at bounding box center [1350, 136] width 12 height 11
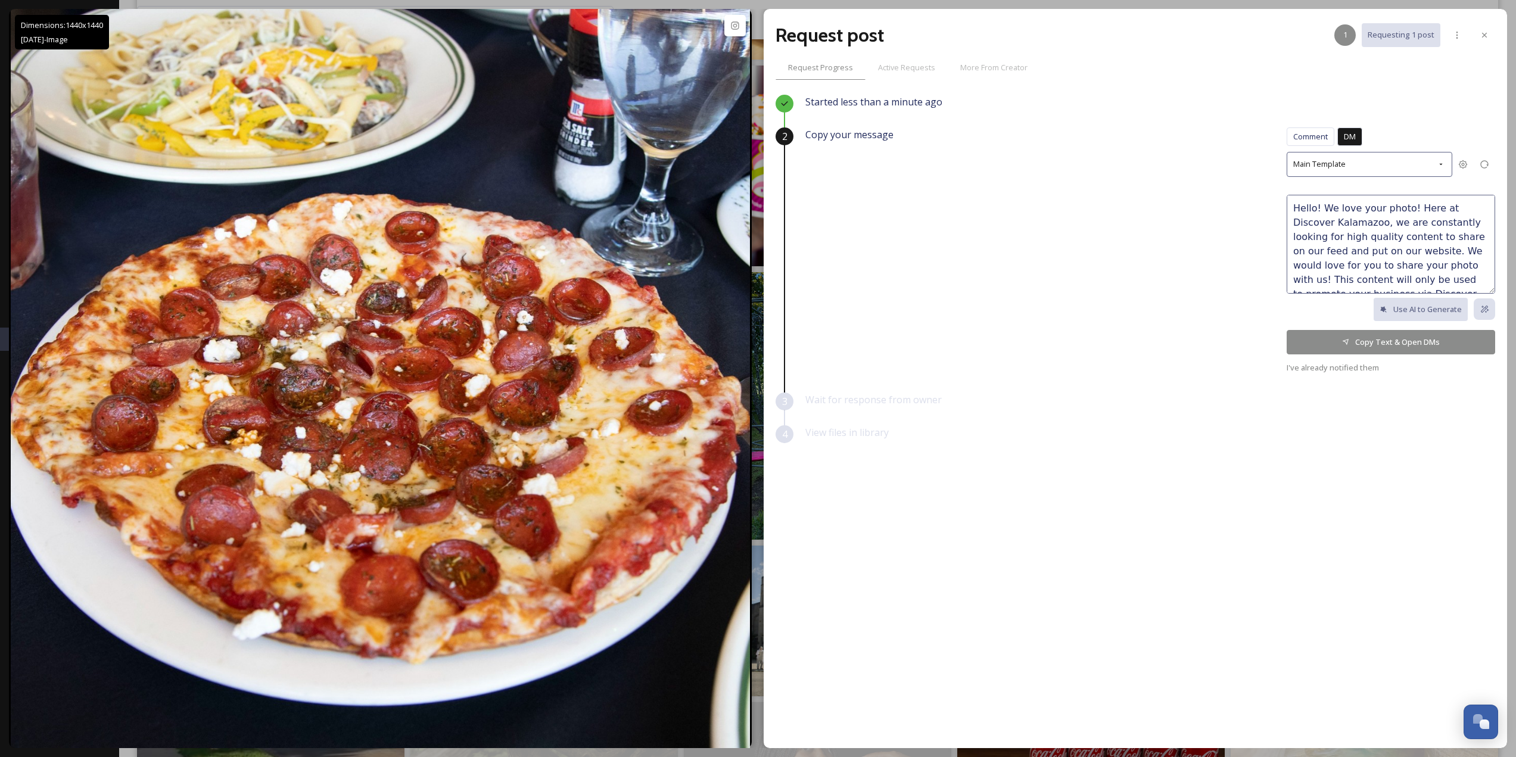
click at [1402, 213] on textarea "Hello! We love your photo! Here at Discover Kalamazoo, we are constantly lookin…" at bounding box center [1391, 244] width 208 height 99
type textarea "Hello! We love your photo of the Hot Honey Pizza! Here at Discover Kalamazoo, w…"
click at [1346, 335] on button "Copy Text & Open DMs" at bounding box center [1391, 342] width 208 height 24
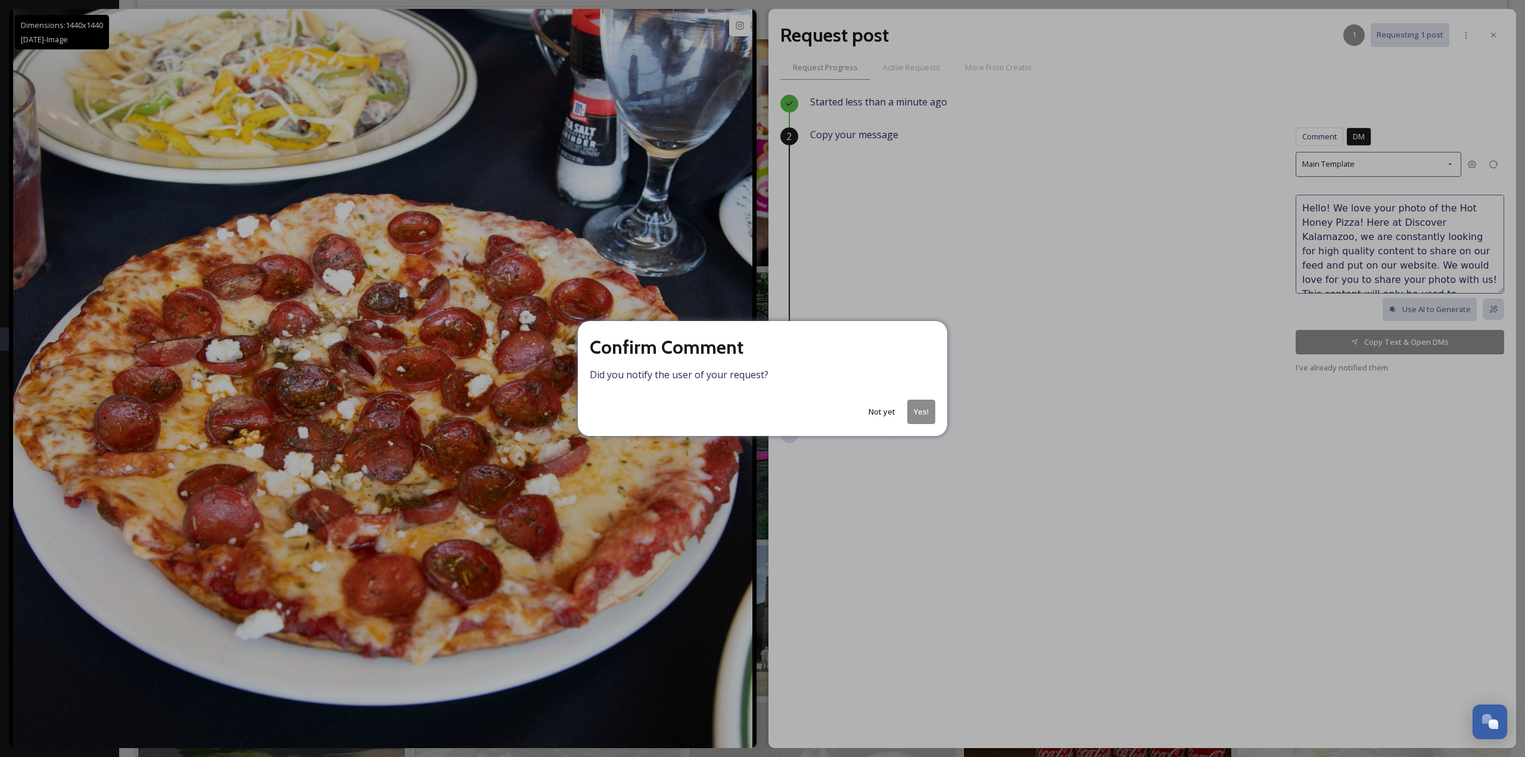
click at [926, 414] on button "Yes!" at bounding box center [921, 412] width 28 height 24
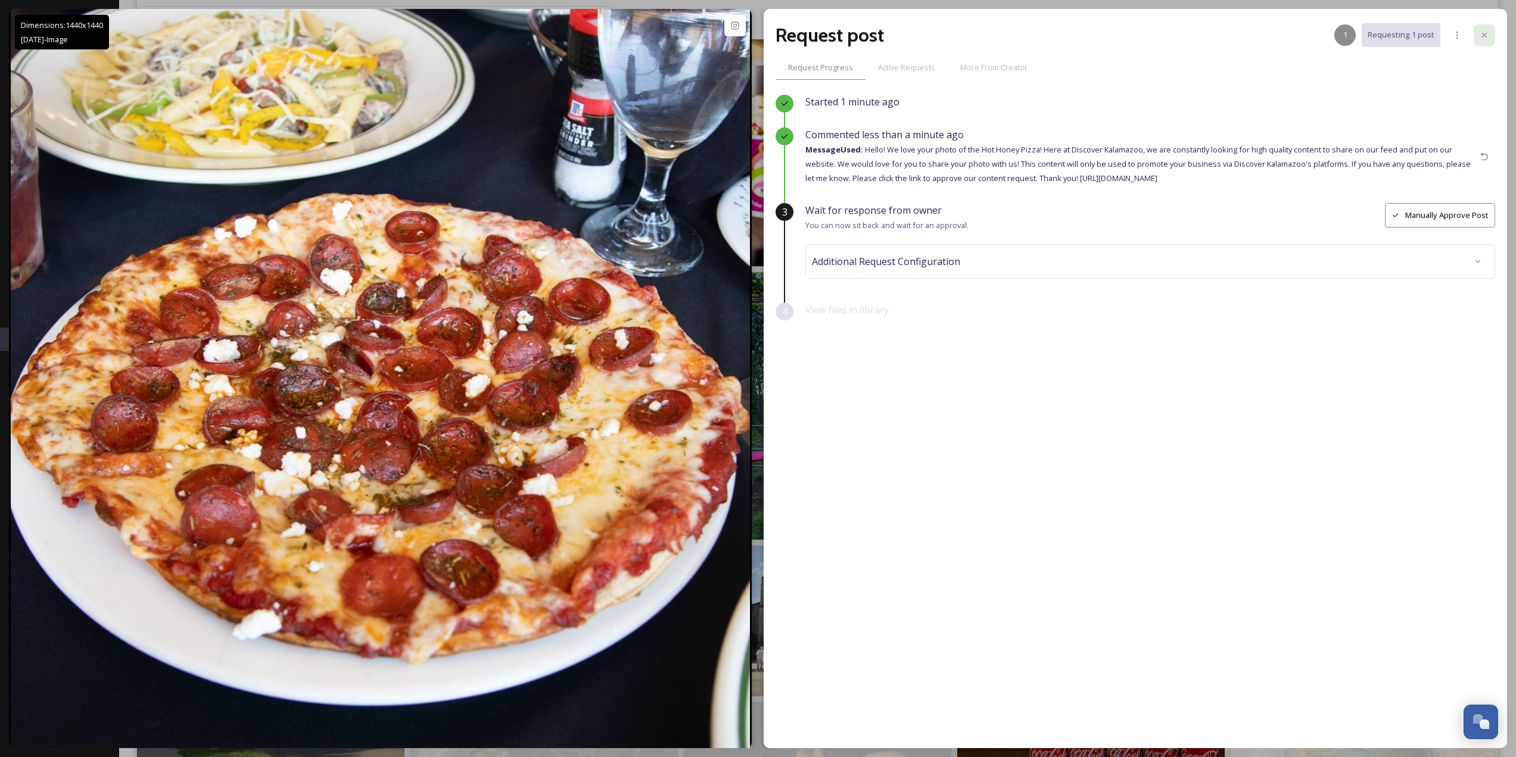
click at [1475, 35] on div at bounding box center [1484, 34] width 21 height 21
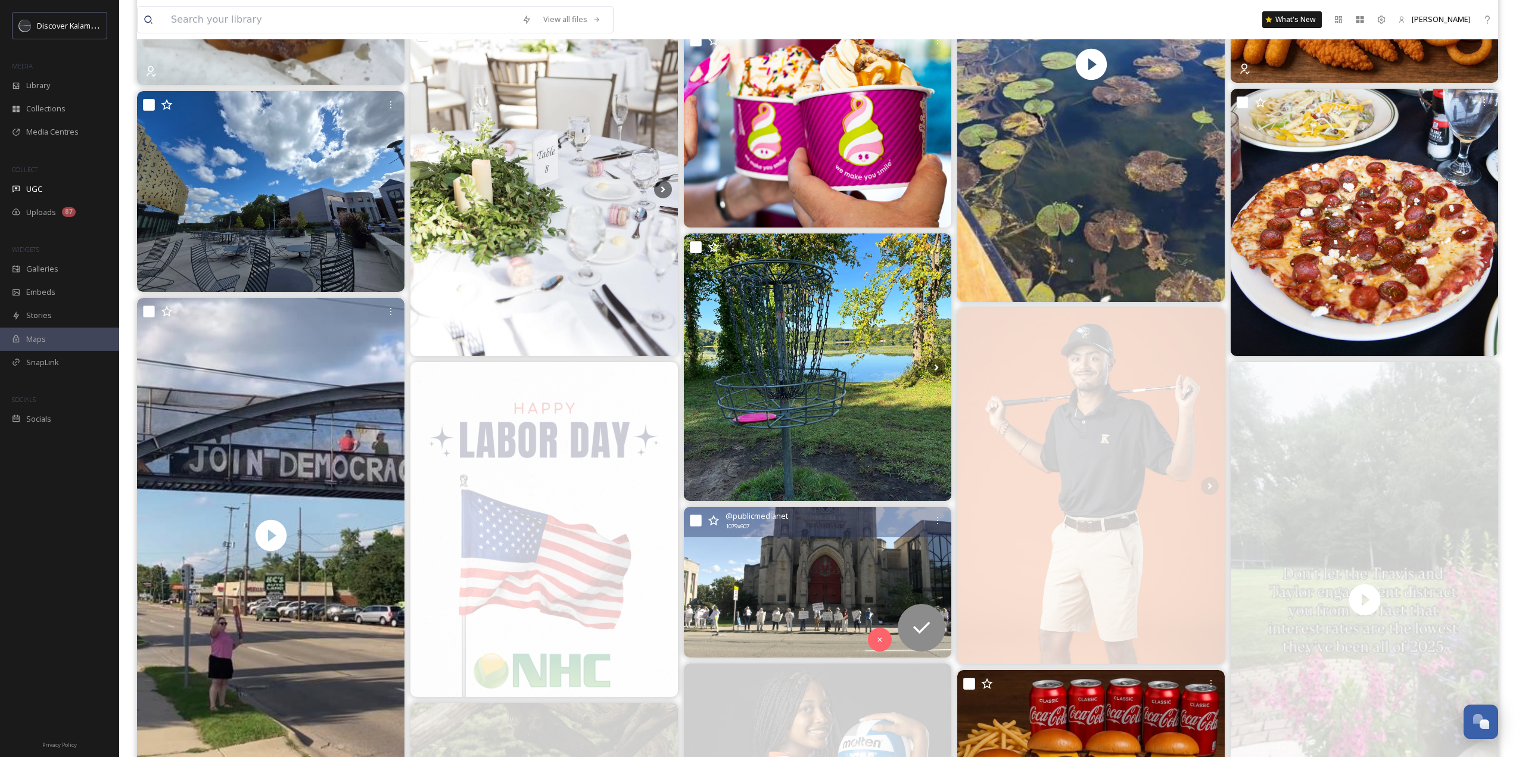
scroll to position [5182, 0]
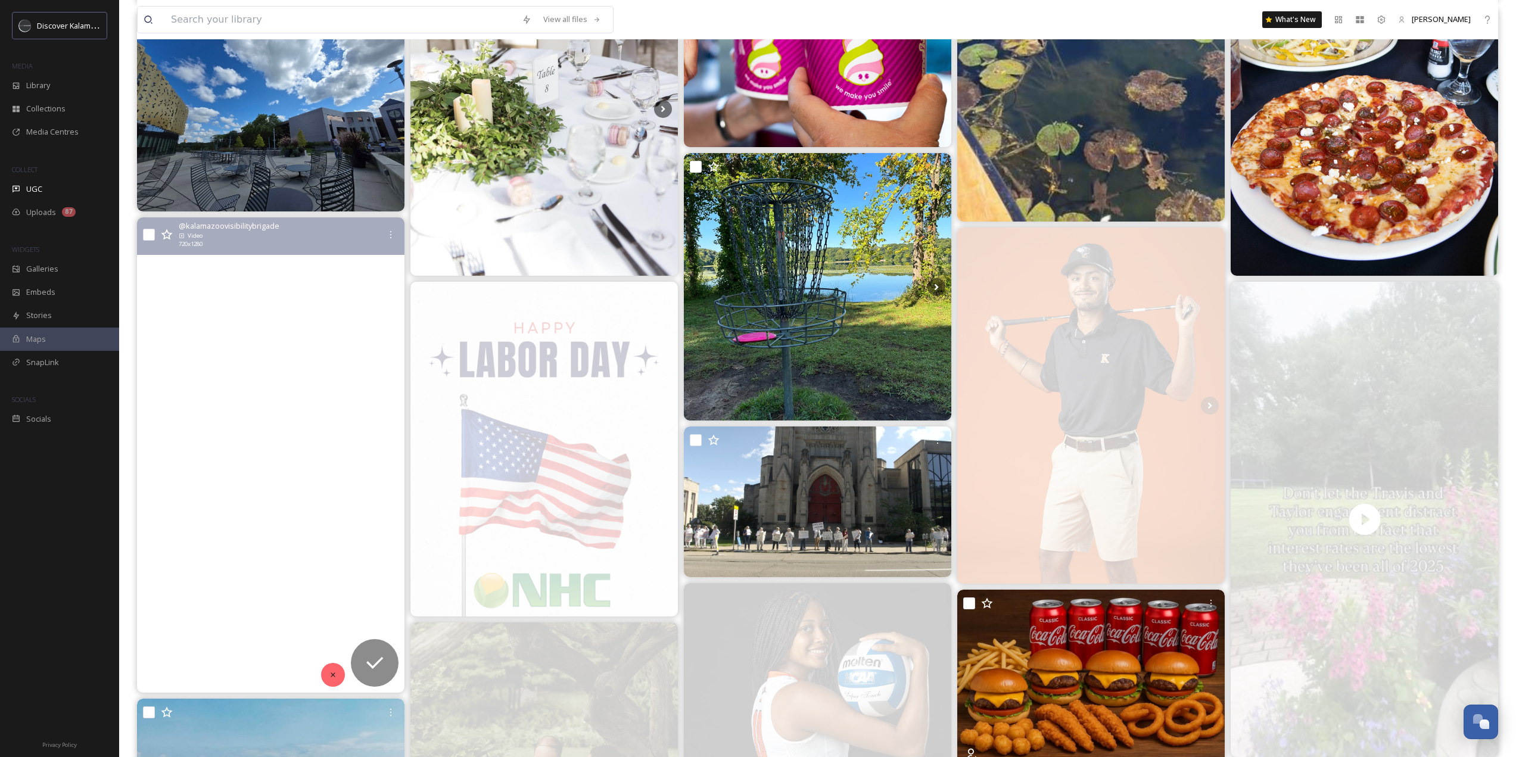
click at [331, 676] on icon at bounding box center [333, 675] width 8 height 8
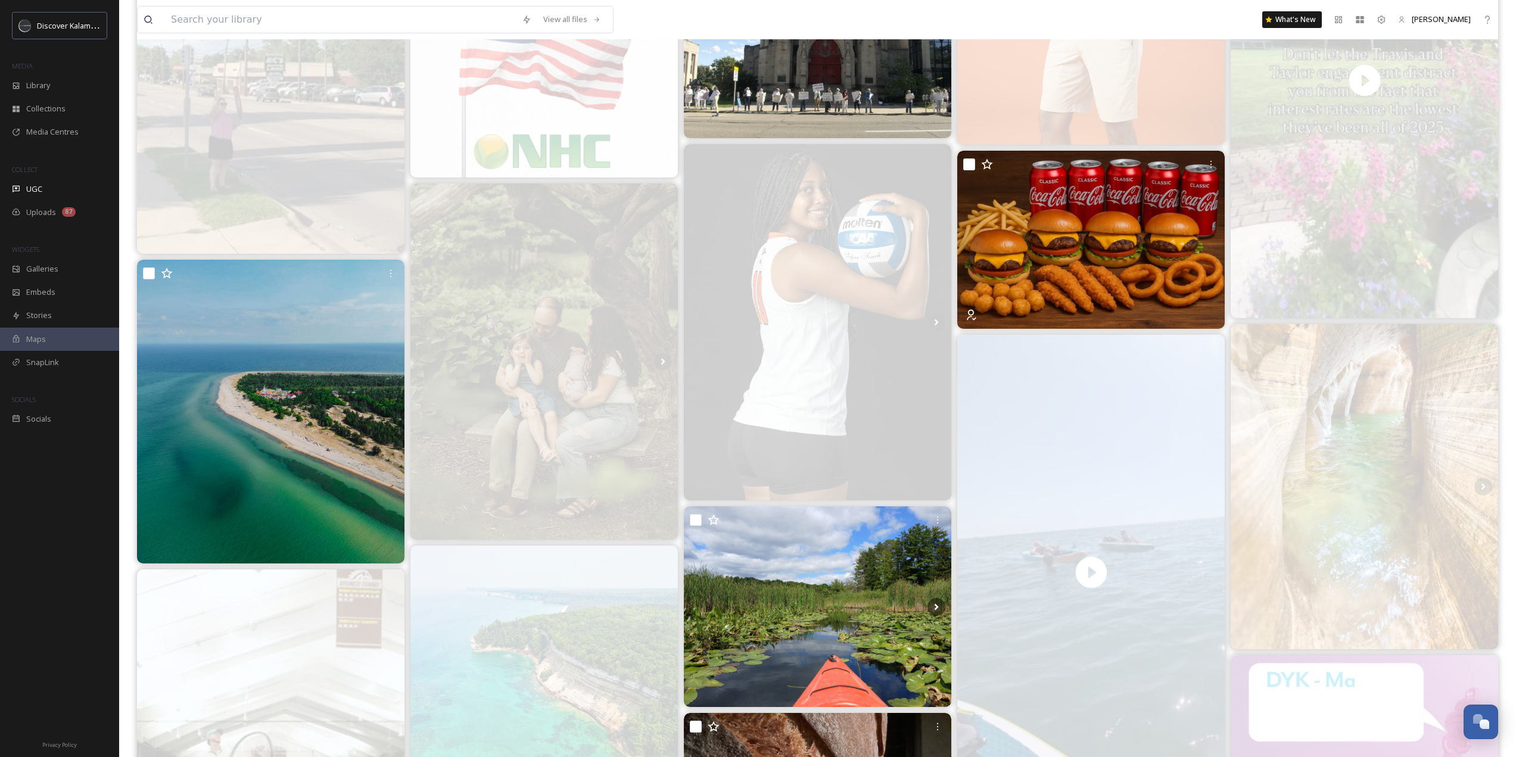
scroll to position [5718, 0]
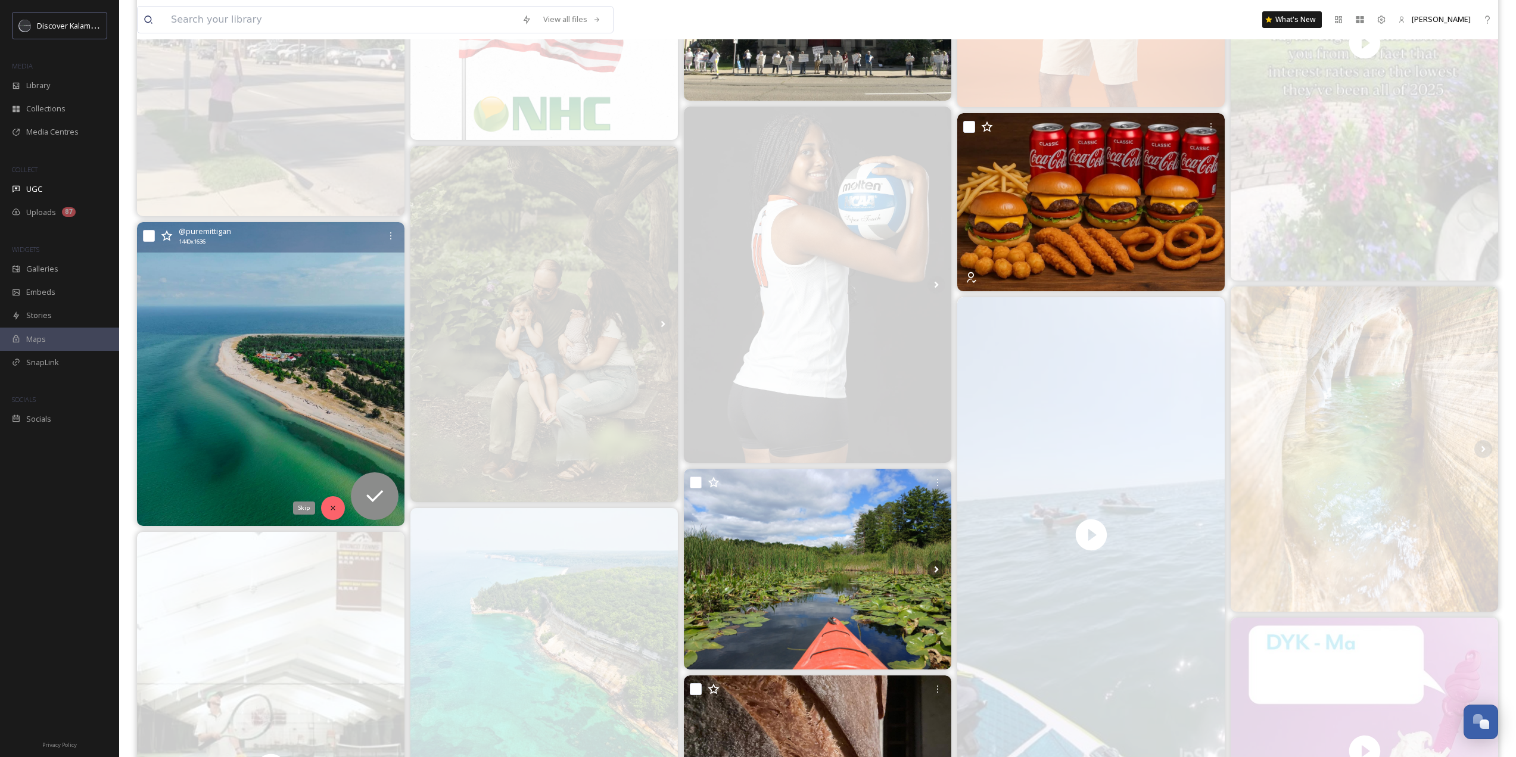
click at [331, 513] on div "Skip" at bounding box center [333, 508] width 24 height 24
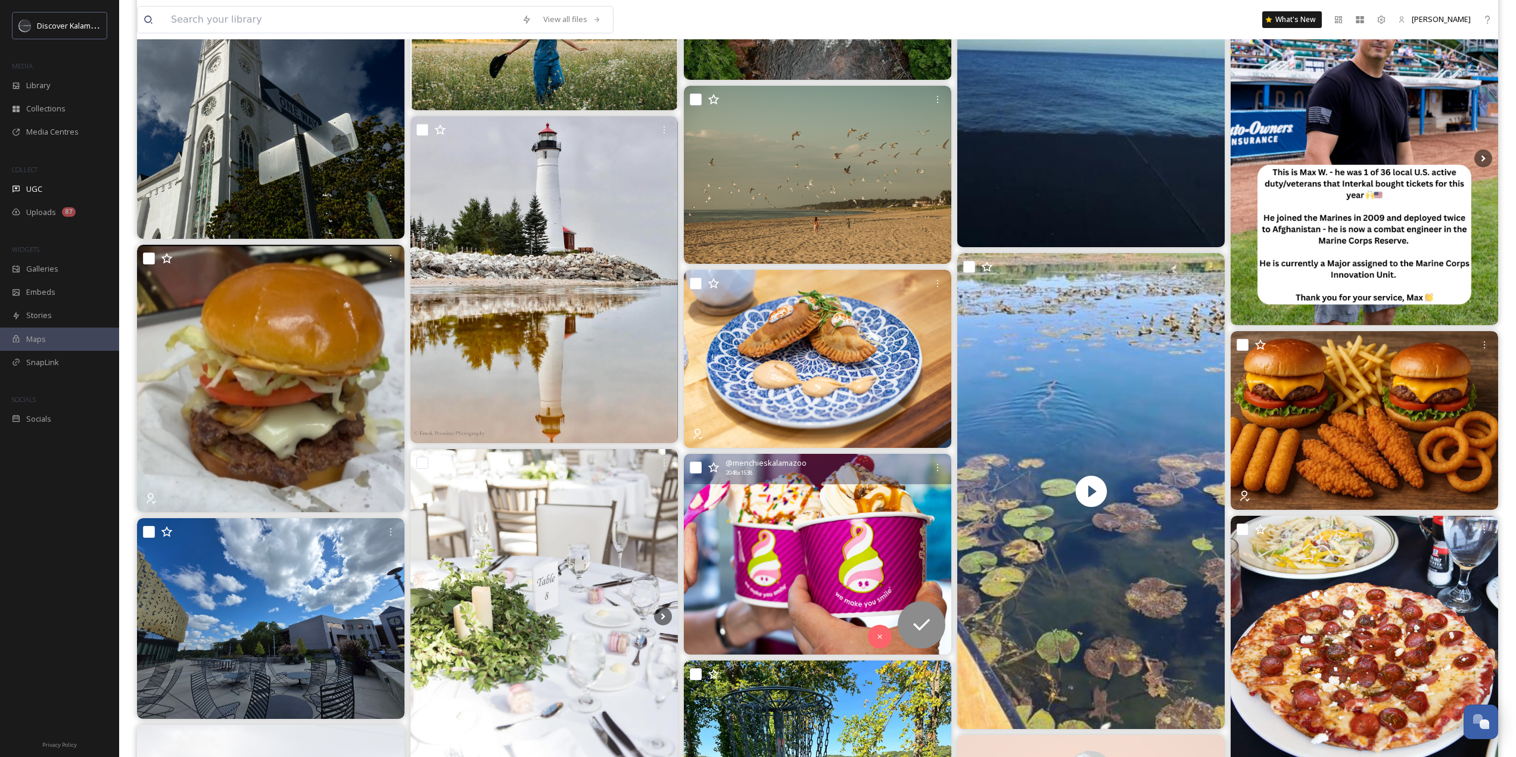
scroll to position [4646, 0]
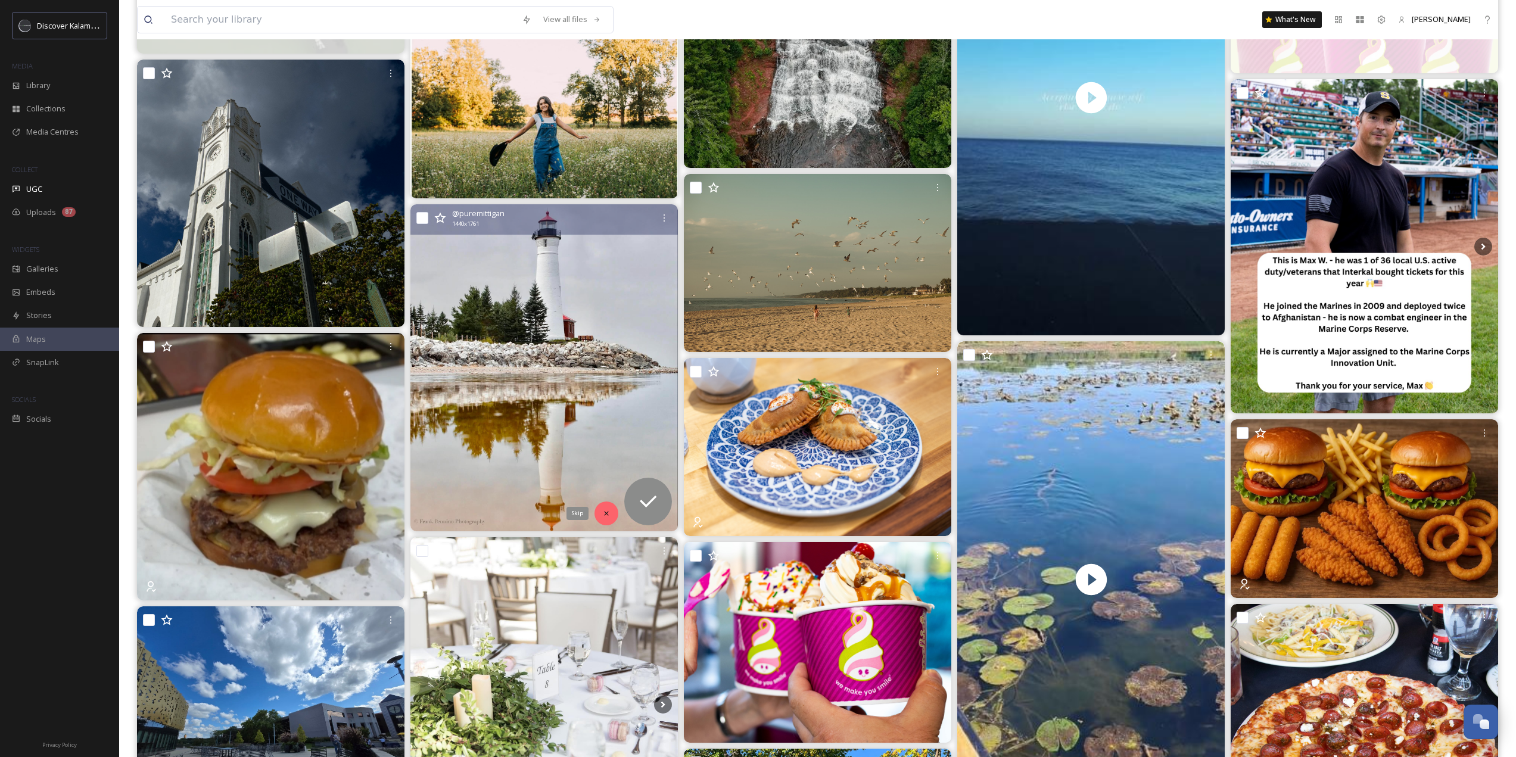
click at [602, 518] on div "Skip" at bounding box center [606, 514] width 24 height 24
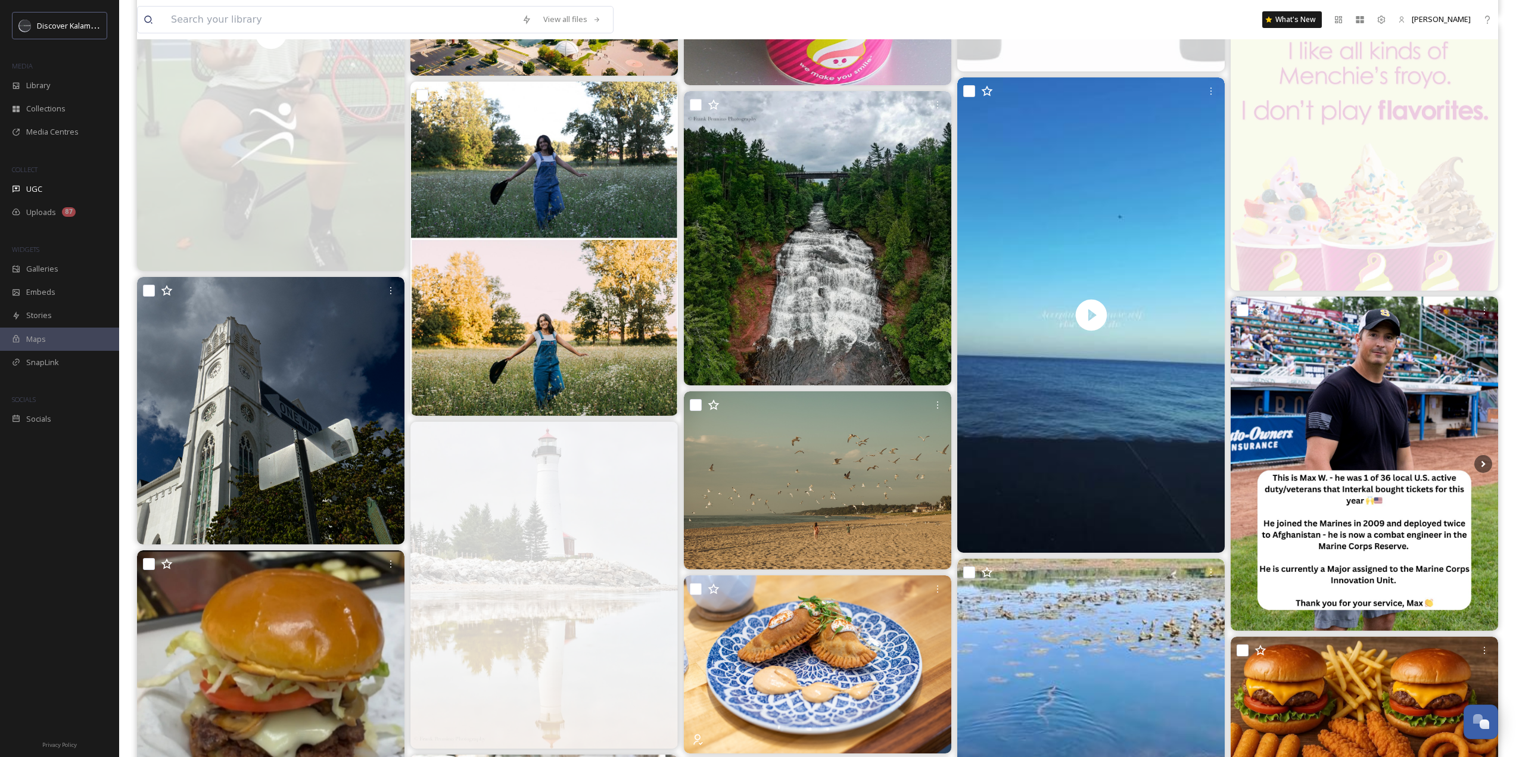
scroll to position [4408, 0]
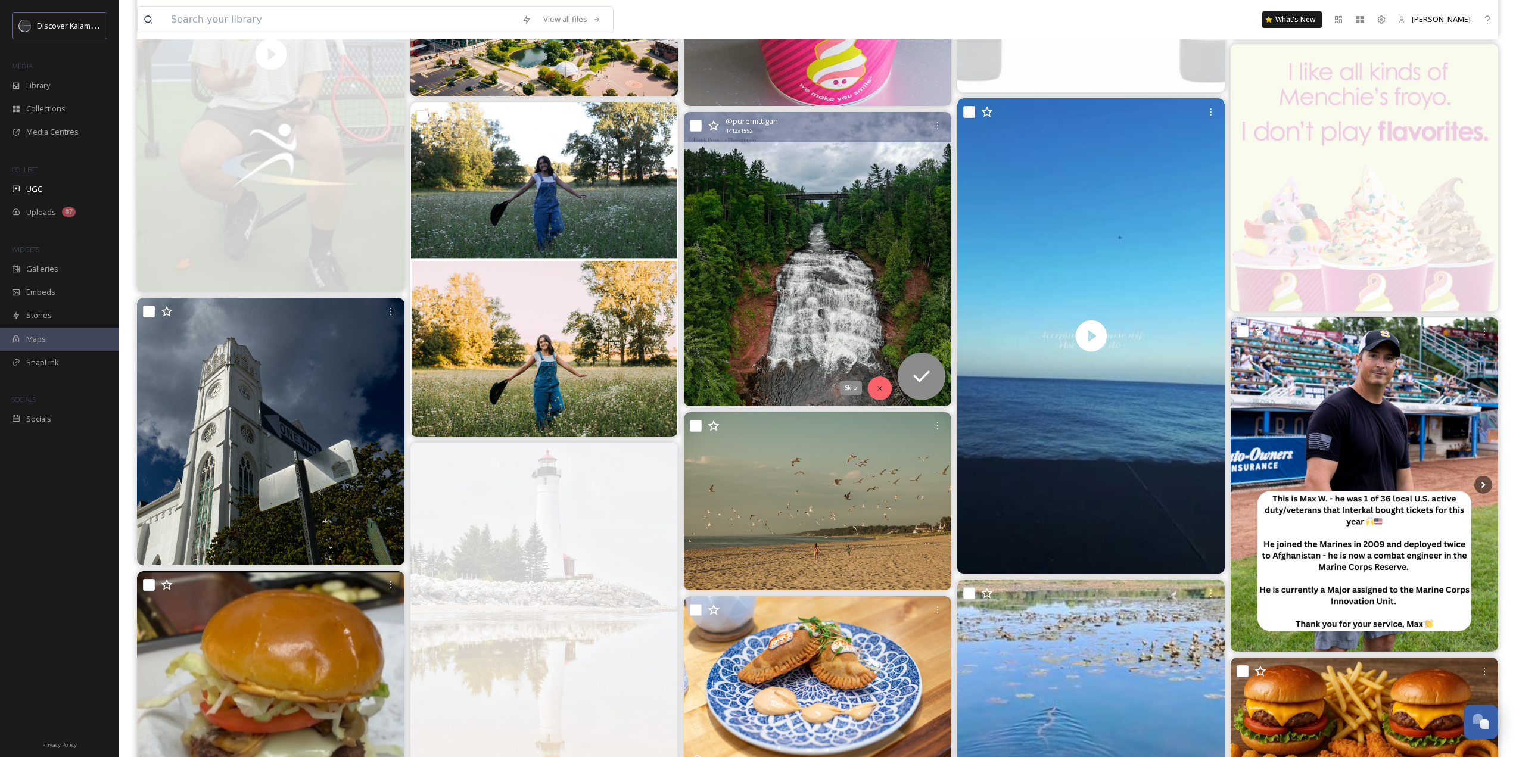
click at [882, 379] on div "Skip" at bounding box center [880, 388] width 24 height 24
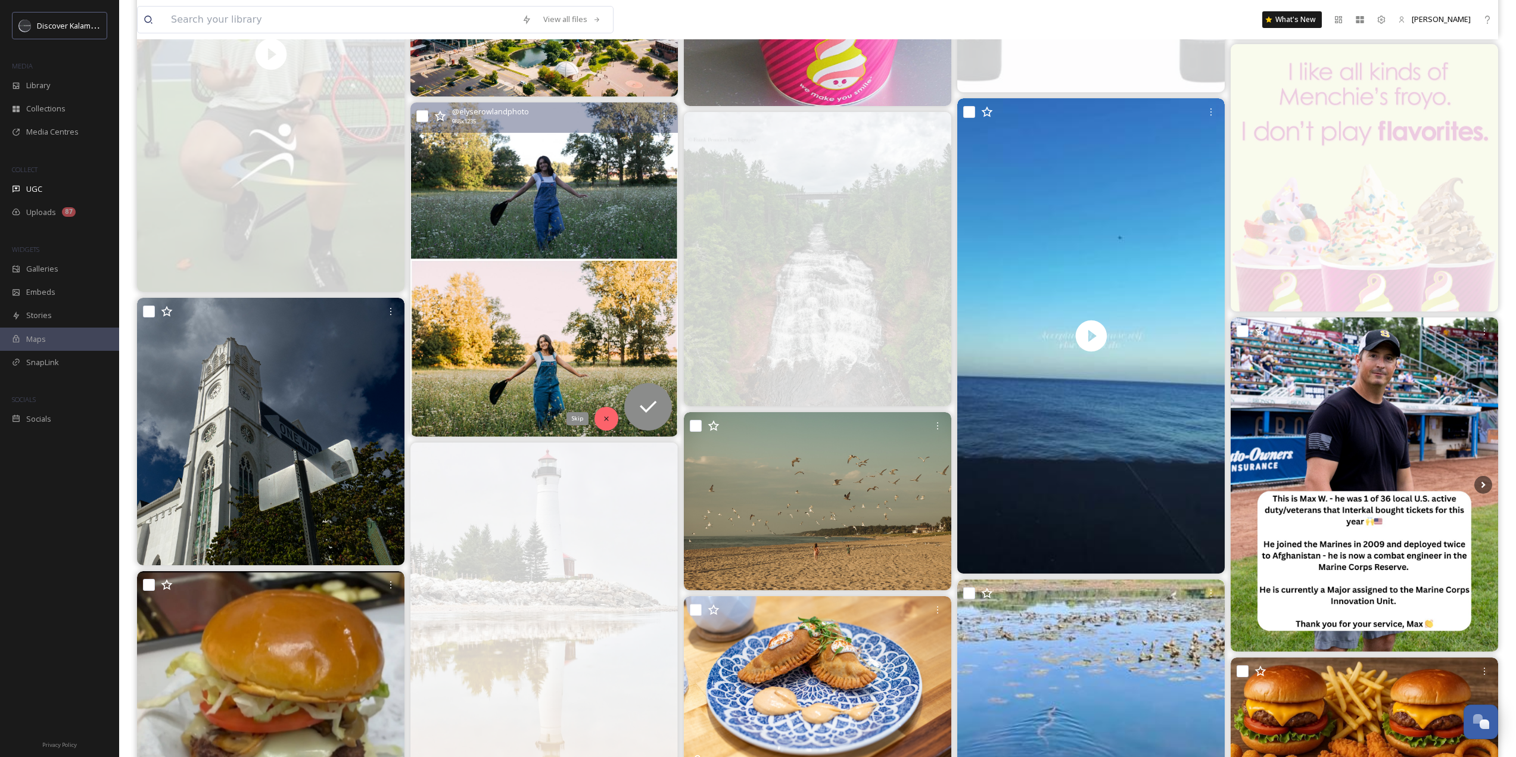
click at [611, 416] on div "Skip" at bounding box center [606, 419] width 24 height 24
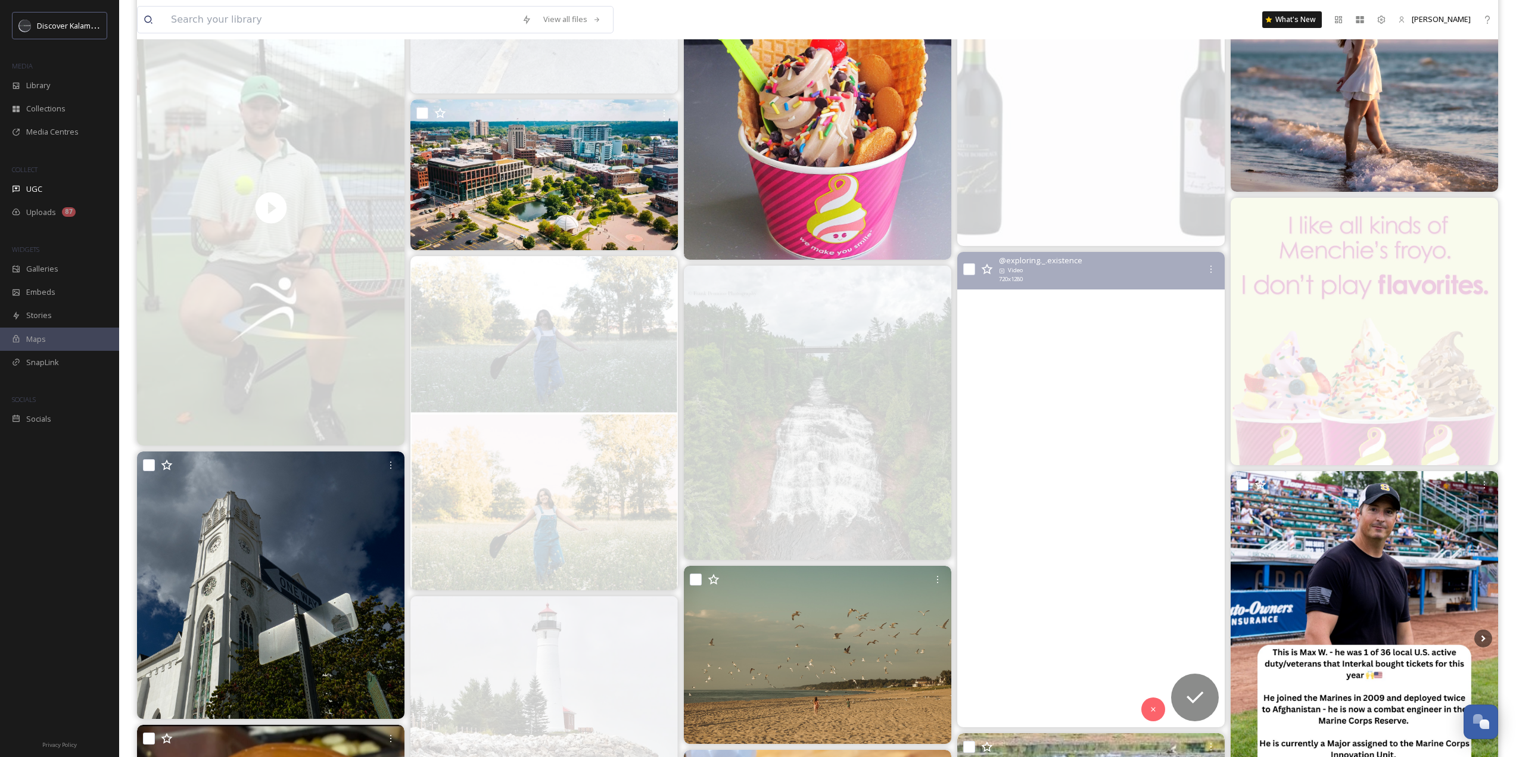
scroll to position [4348, 0]
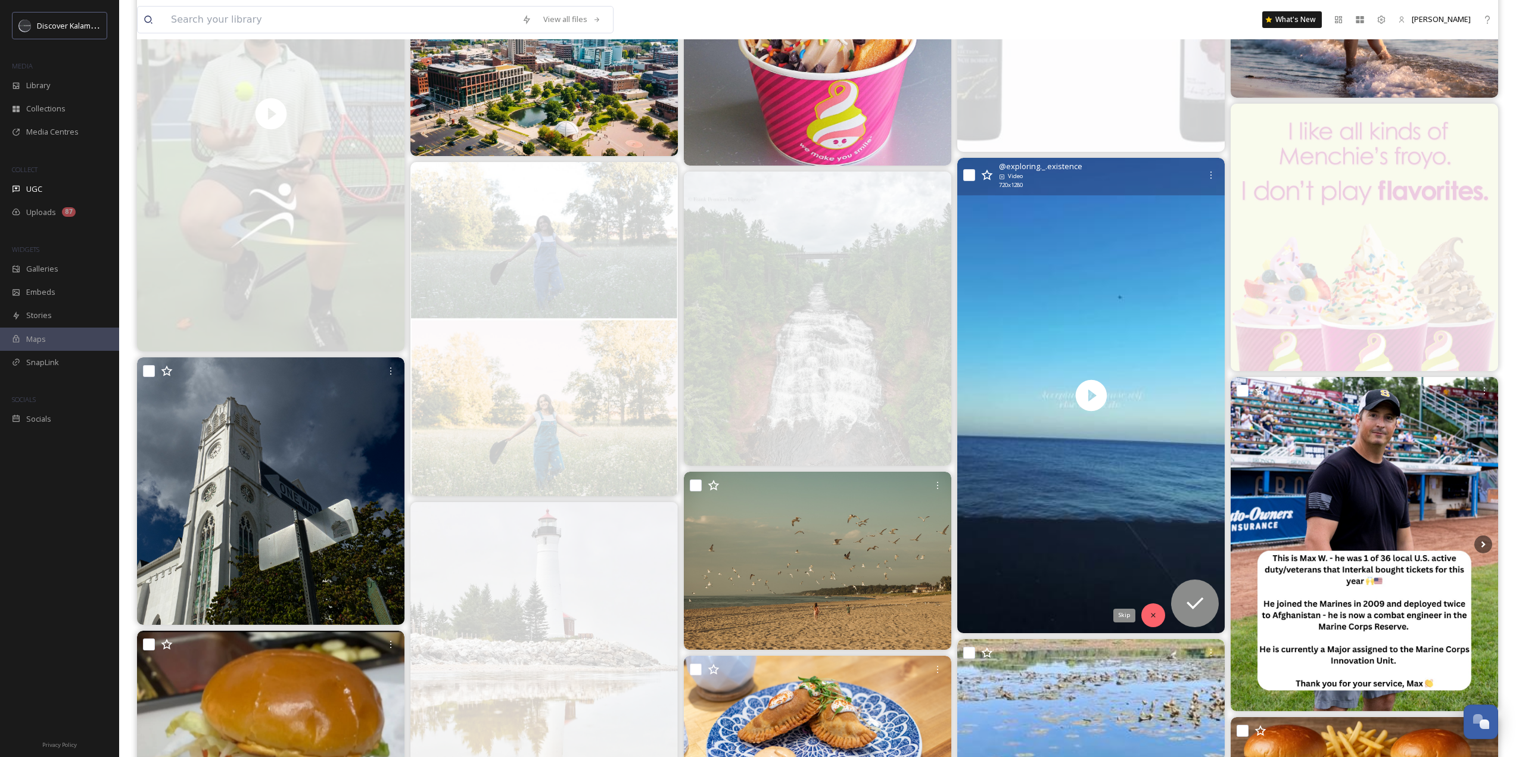
click at [1160, 611] on div "Skip" at bounding box center [1153, 615] width 24 height 24
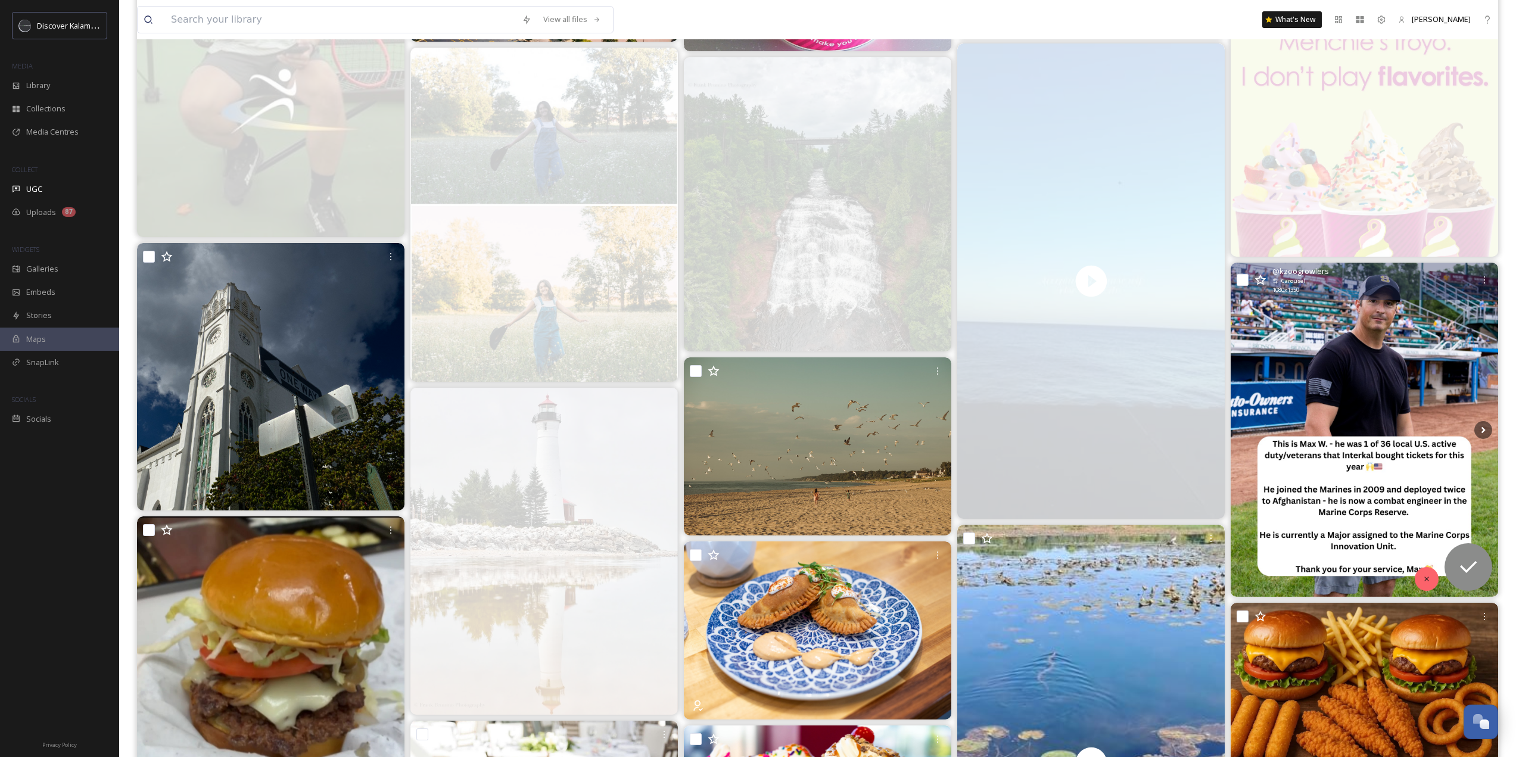
scroll to position [4467, 0]
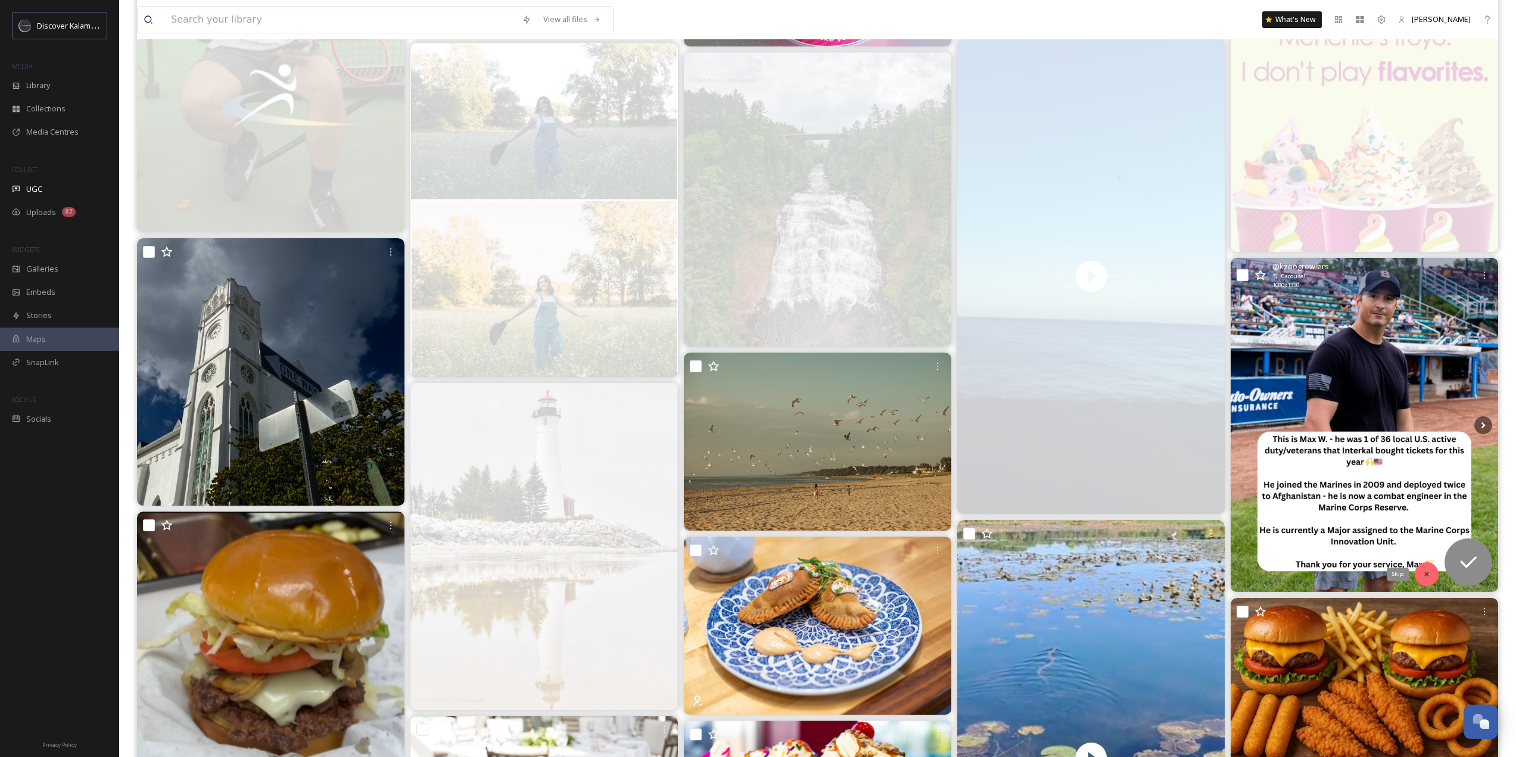
click at [1426, 580] on div "Skip" at bounding box center [1427, 574] width 24 height 24
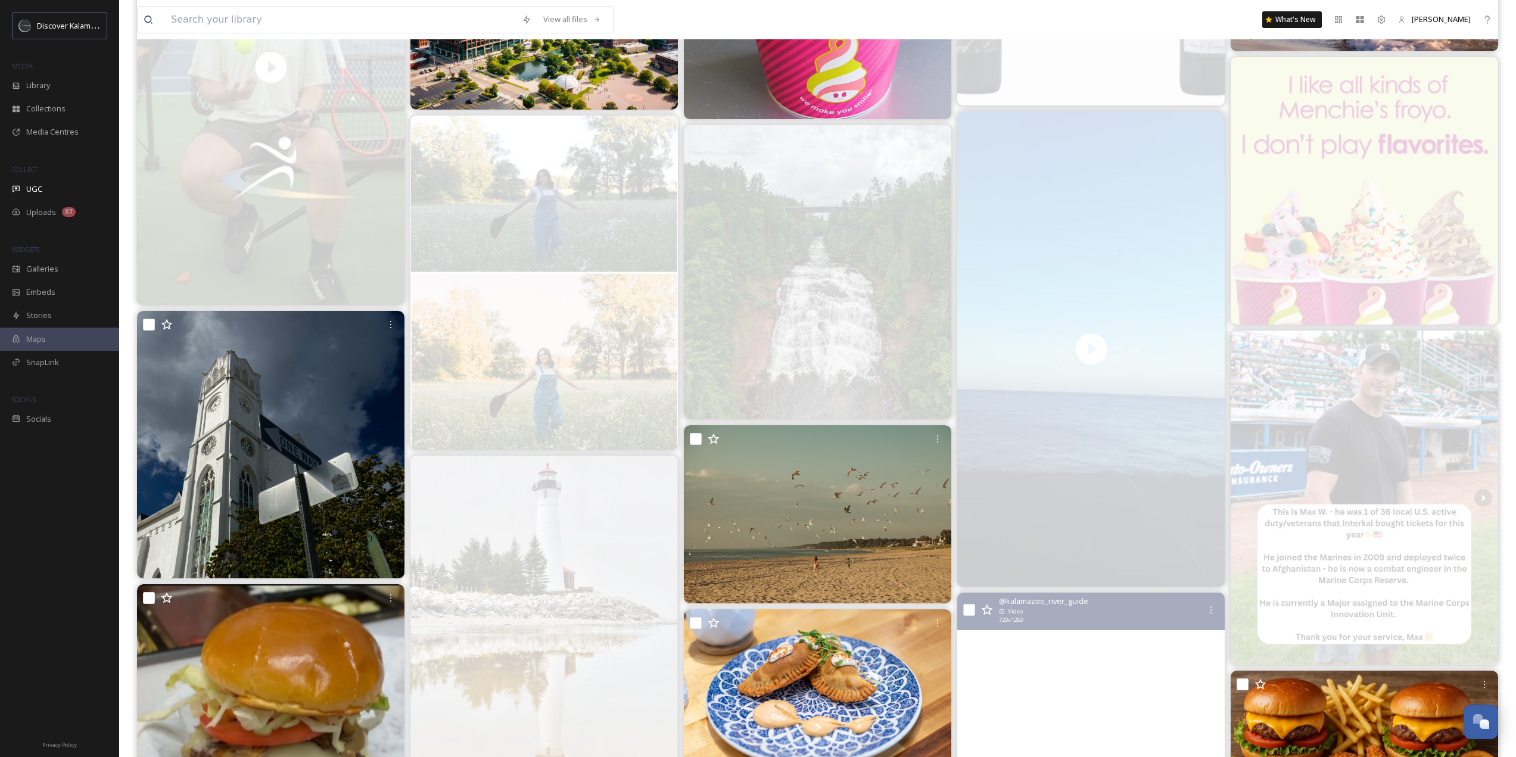
scroll to position [3872, 0]
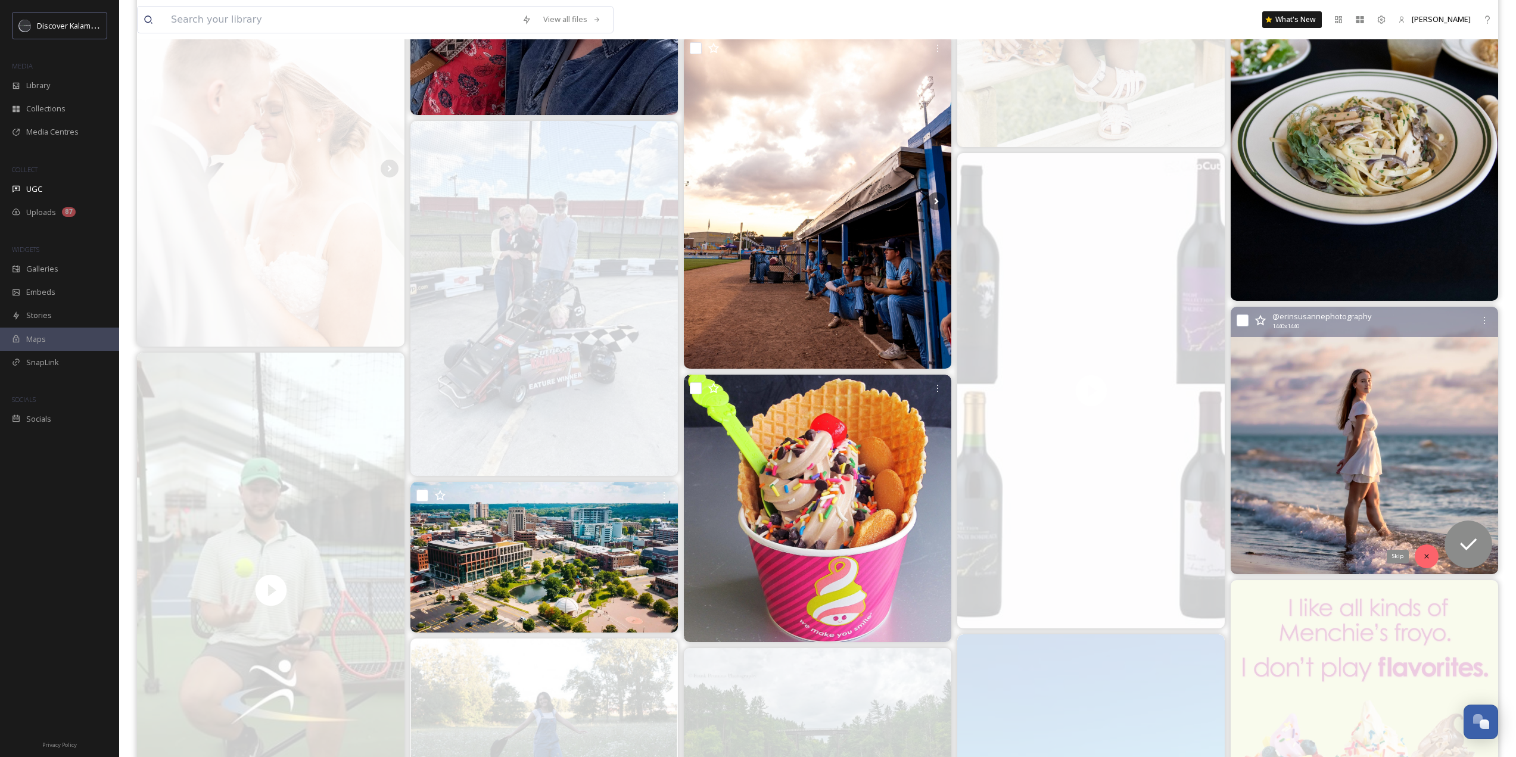
click at [1425, 553] on icon at bounding box center [1426, 556] width 8 height 8
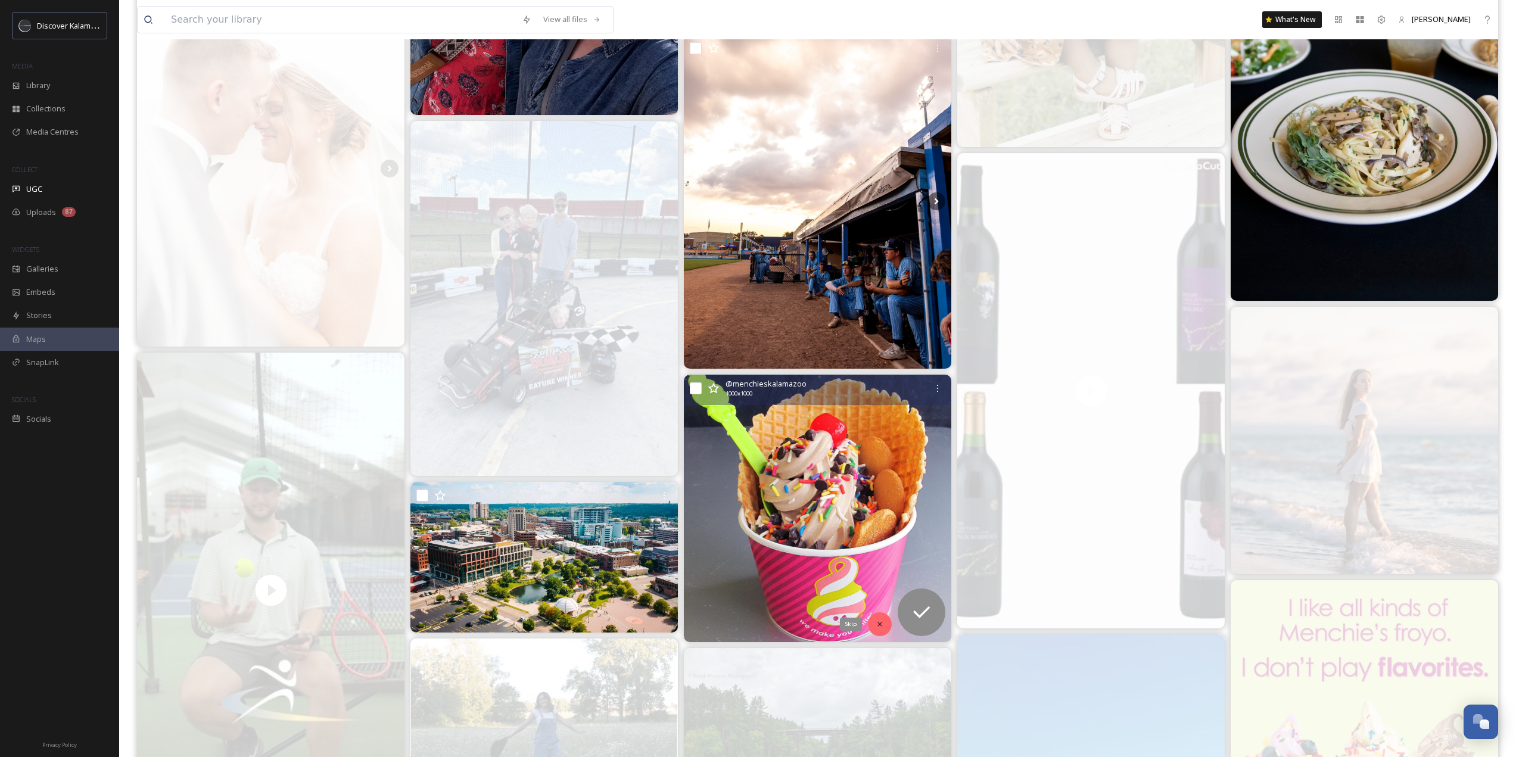
click at [877, 619] on div "Skip" at bounding box center [880, 624] width 24 height 24
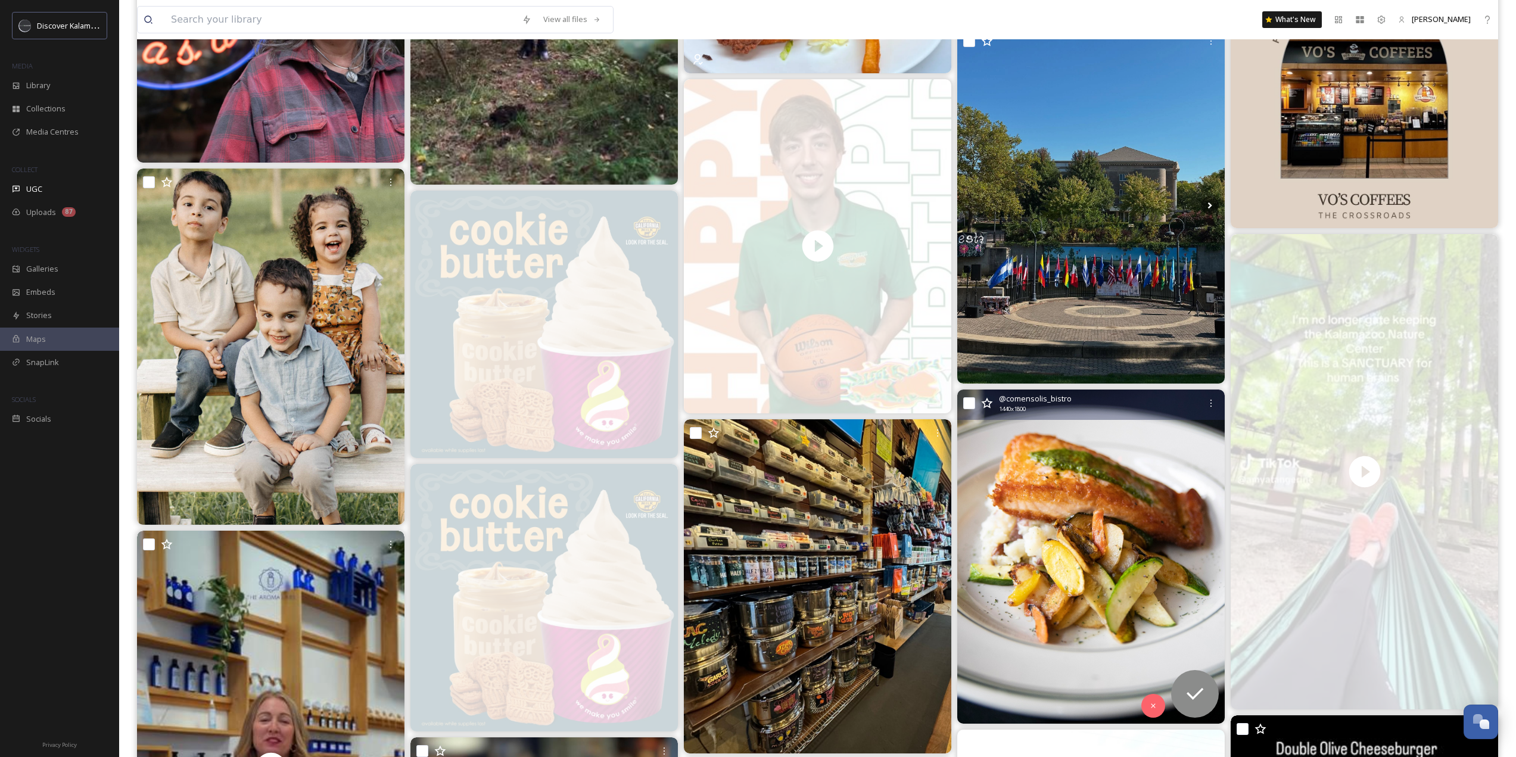
scroll to position [2204, 0]
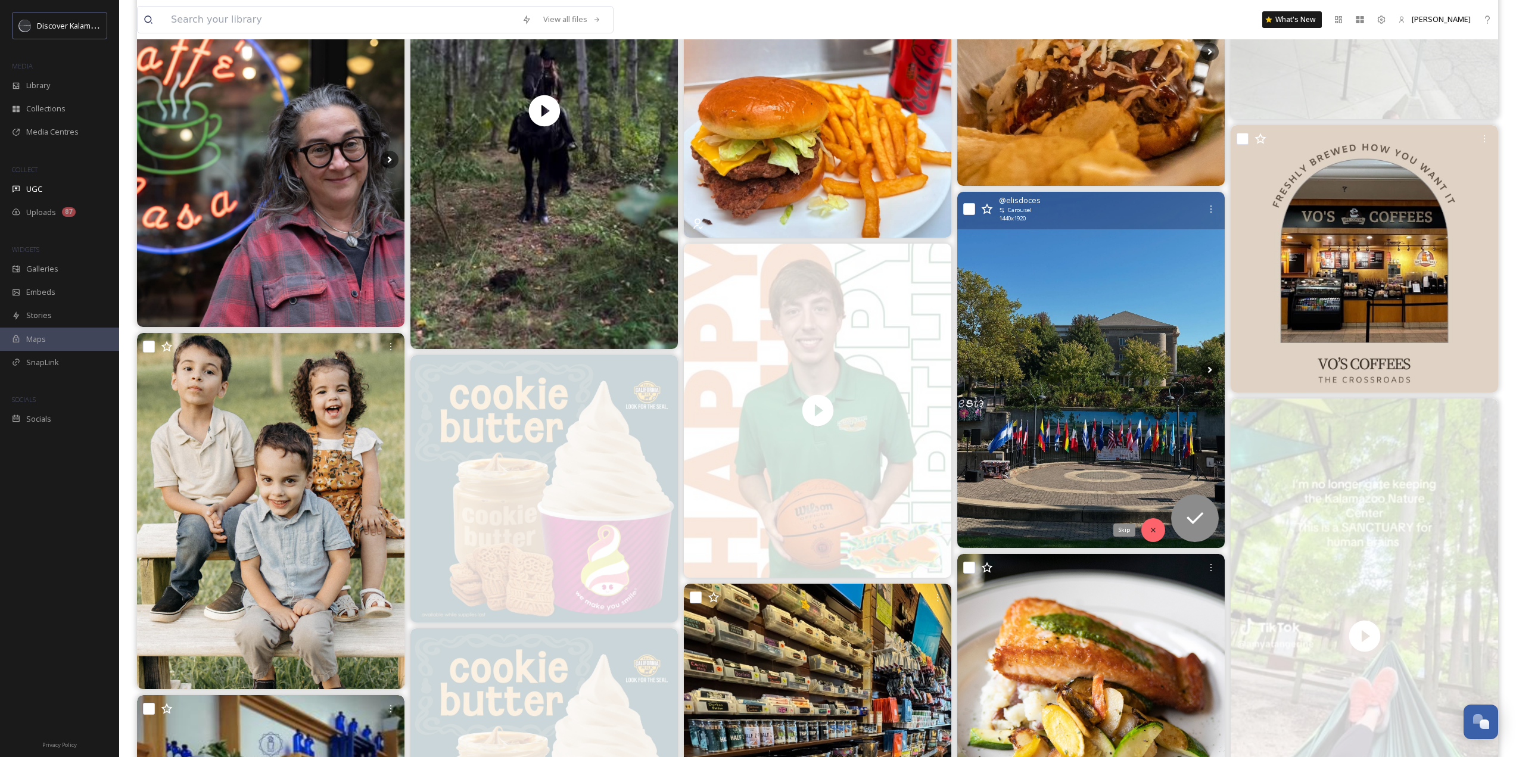
click at [1161, 527] on div "Skip" at bounding box center [1153, 530] width 24 height 24
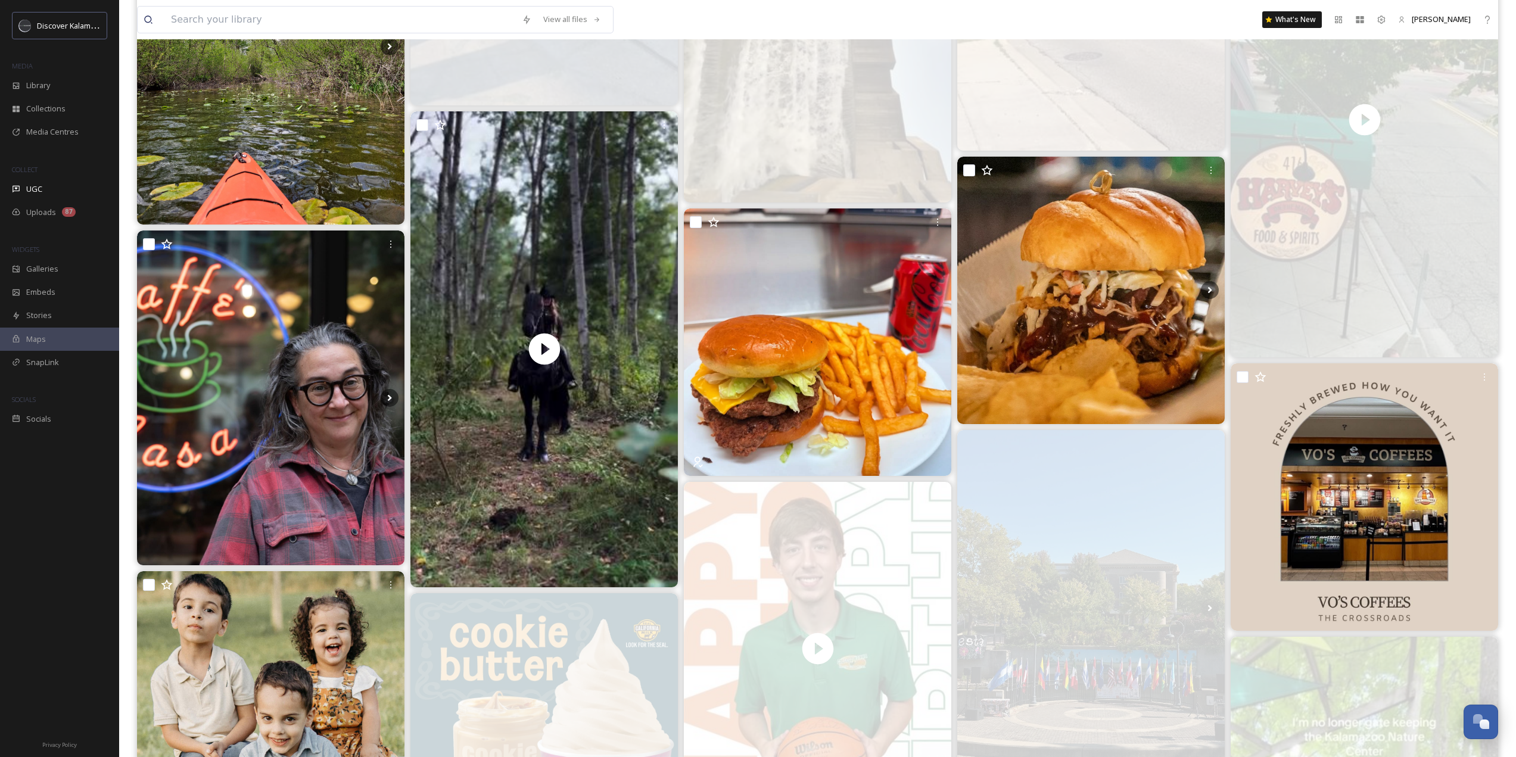
scroll to position [1906, 0]
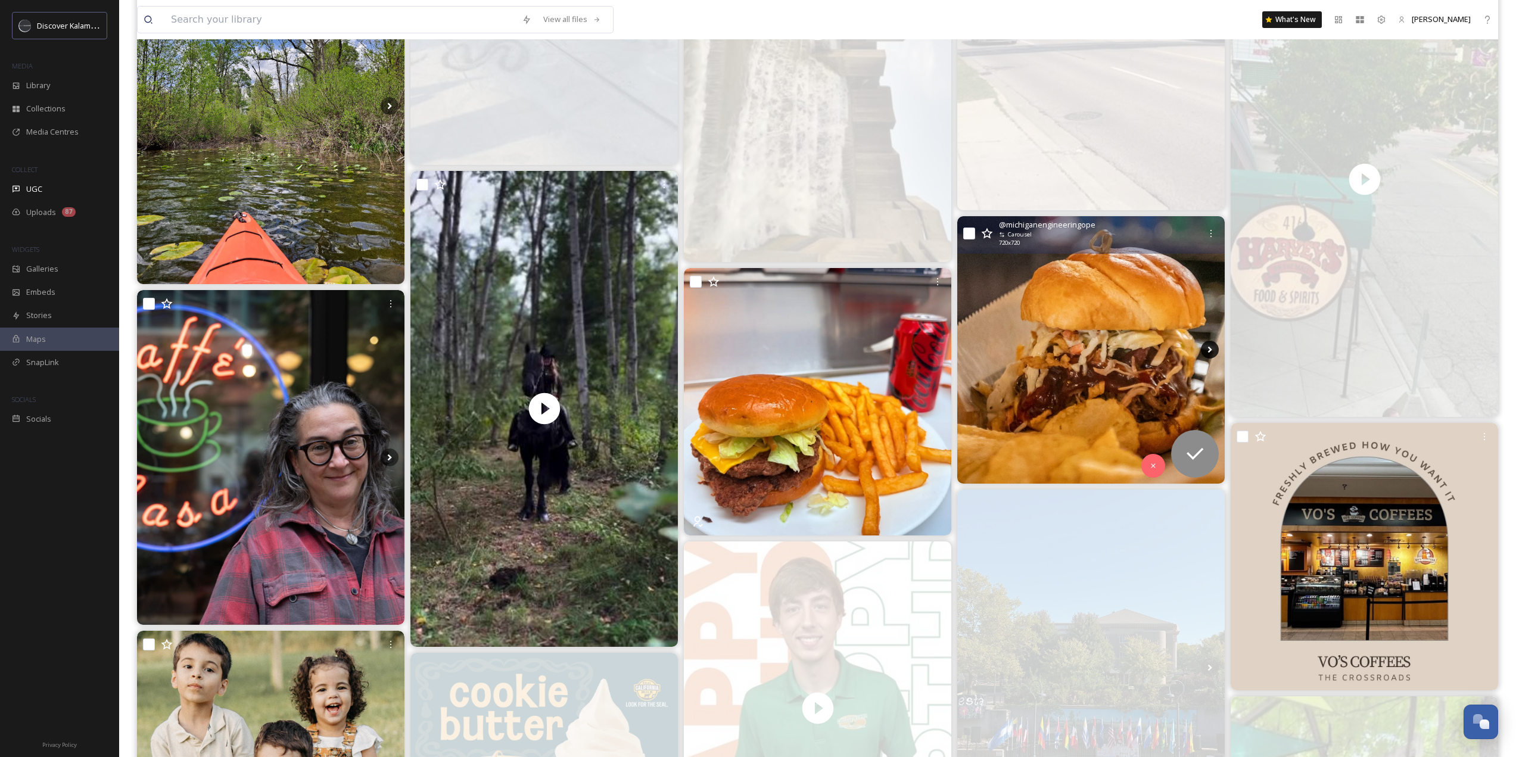
click at [1209, 350] on icon at bounding box center [1210, 350] width 18 height 18
click at [1129, 359] on img at bounding box center [1090, 349] width 267 height 267
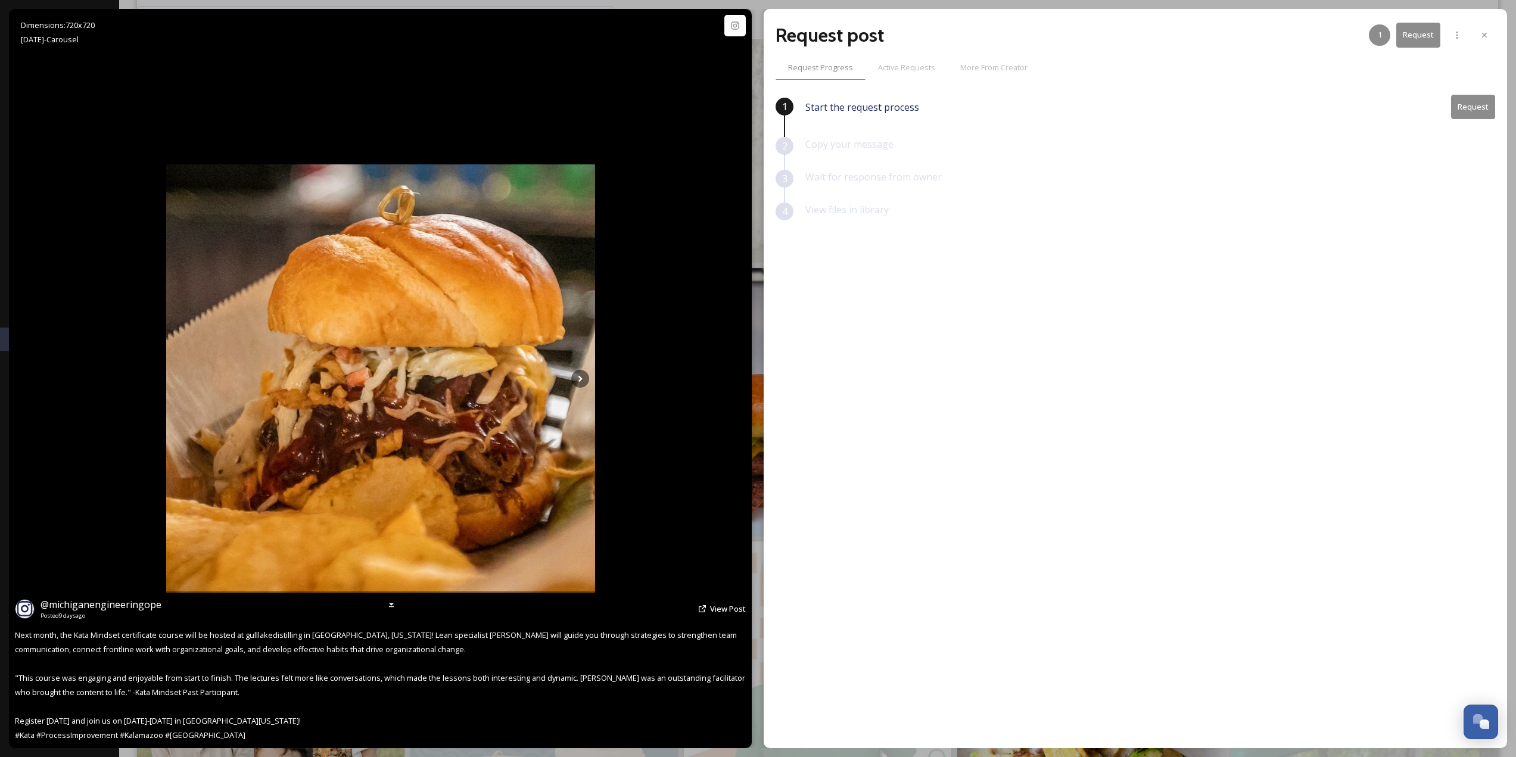
click at [590, 376] on img at bounding box center [380, 378] width 429 height 429
click at [575, 382] on icon at bounding box center [580, 379] width 18 height 18
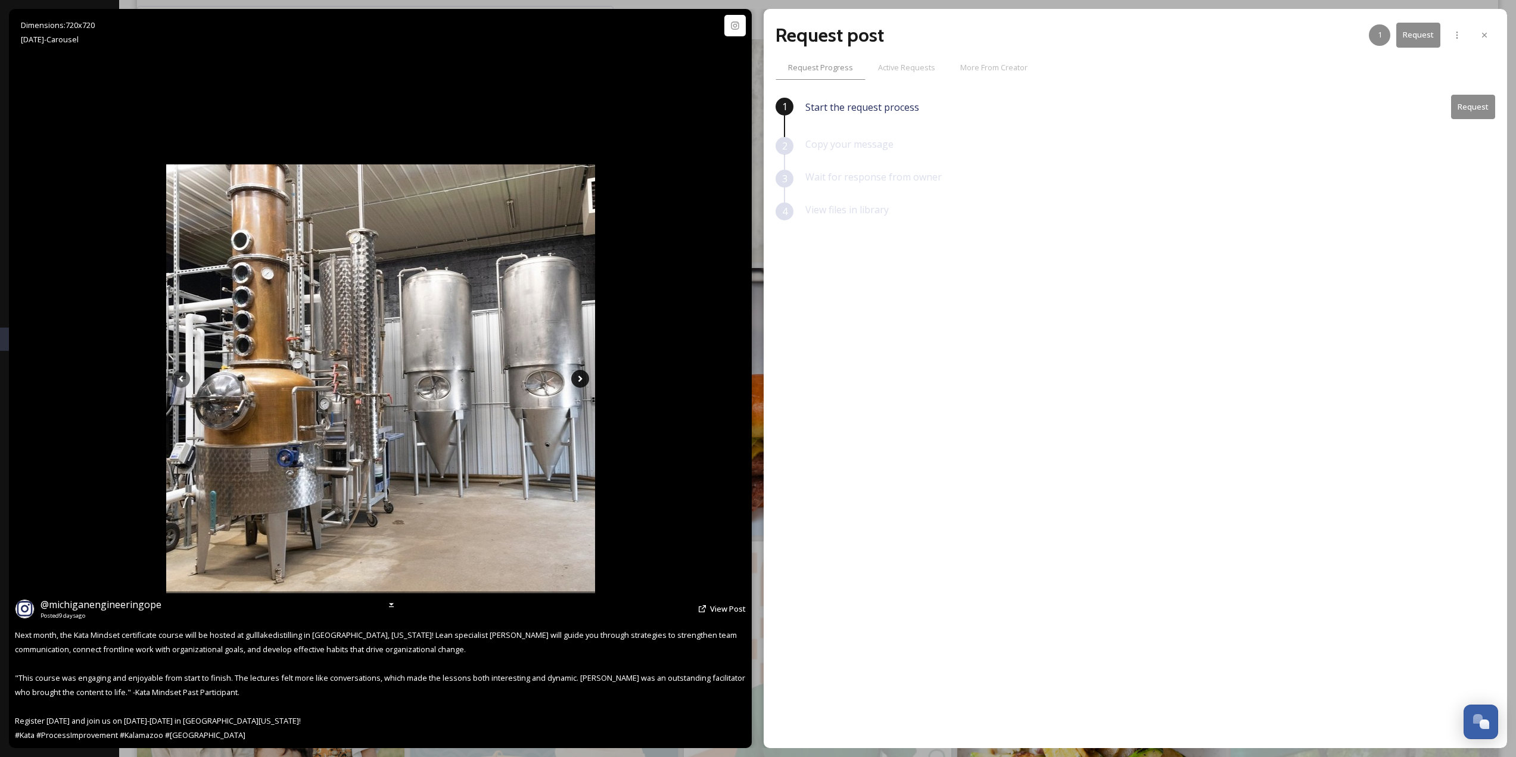
click at [575, 382] on icon at bounding box center [580, 379] width 18 height 18
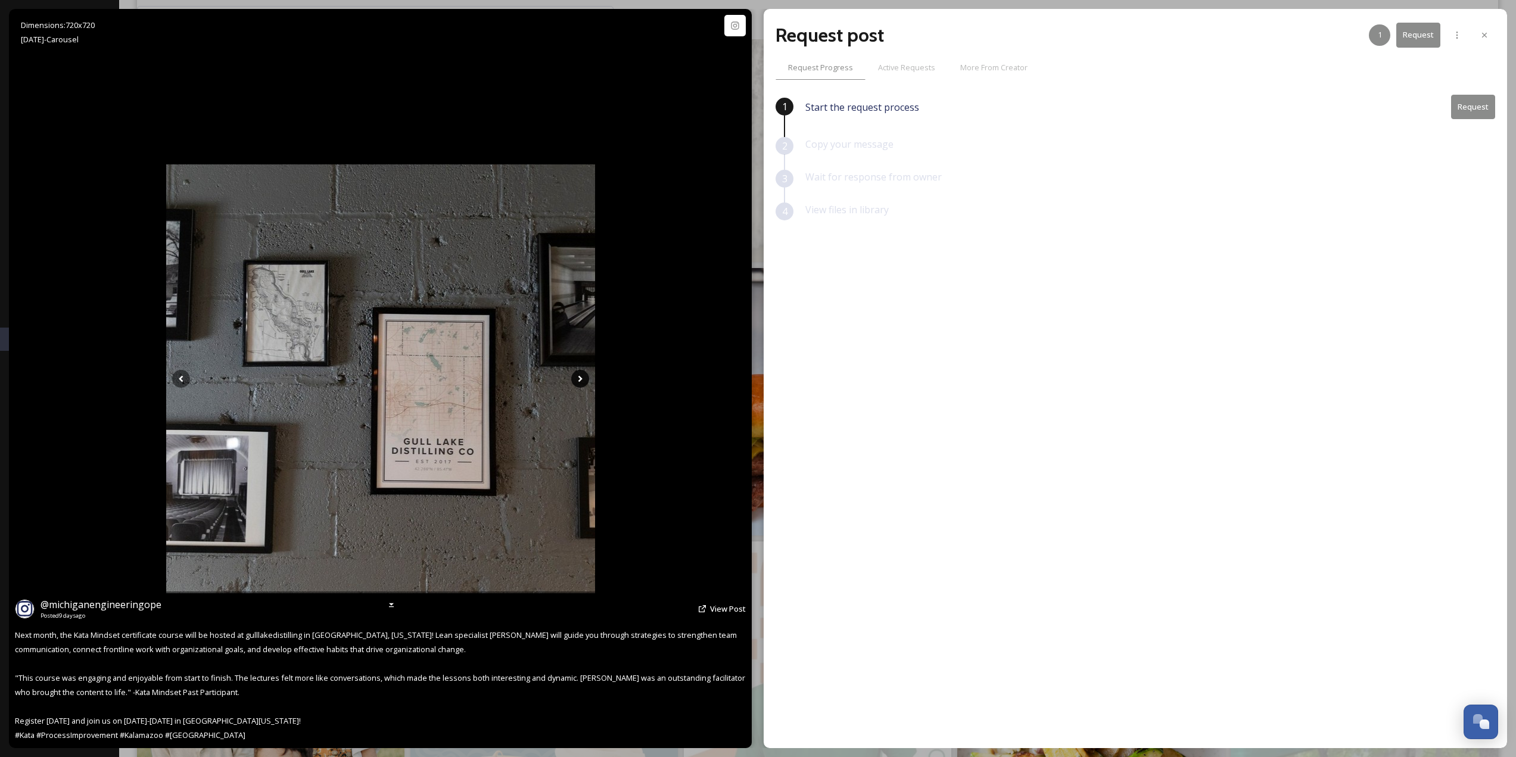
click at [579, 383] on icon at bounding box center [580, 379] width 18 height 18
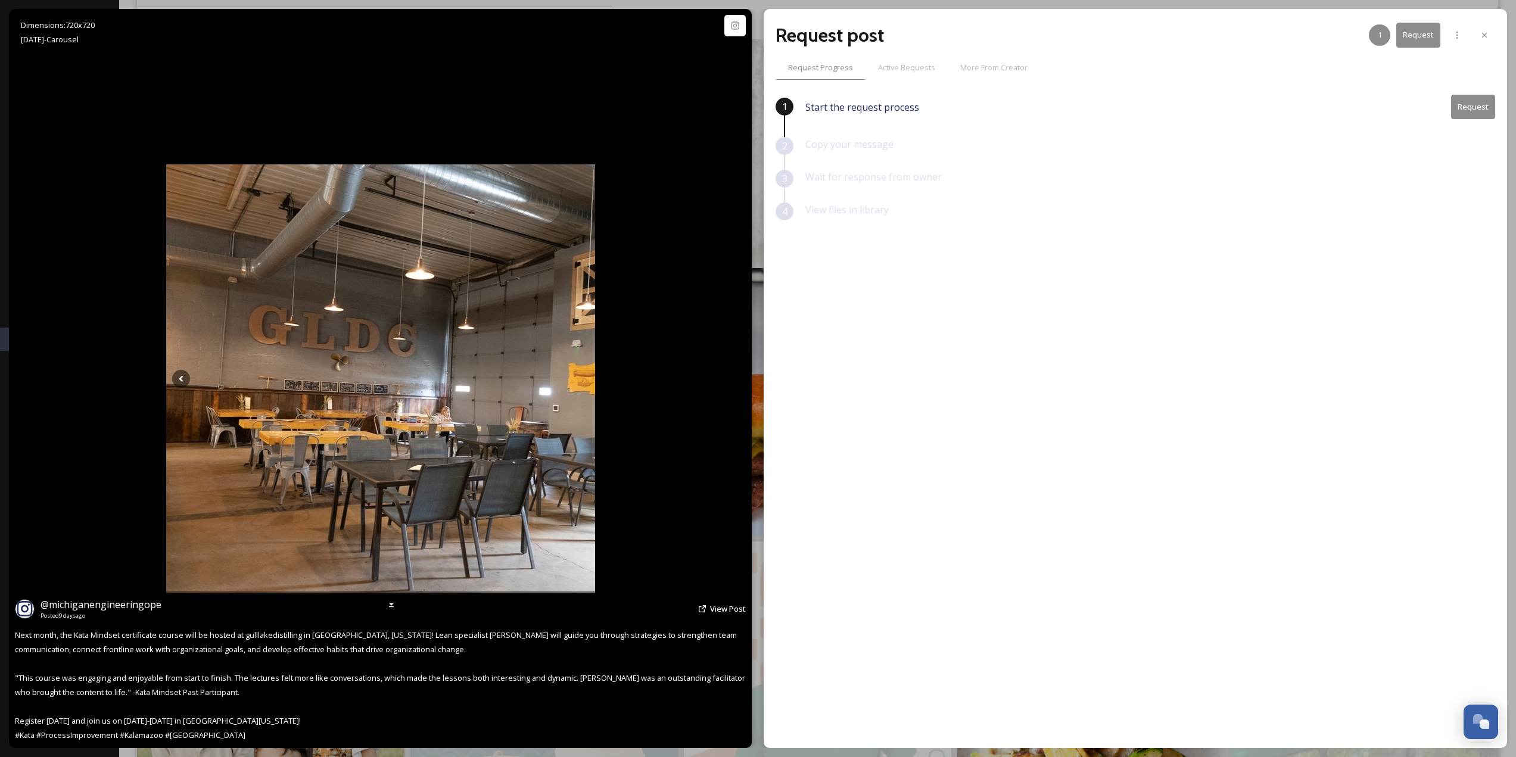
click at [578, 383] on icon at bounding box center [580, 379] width 18 height 18
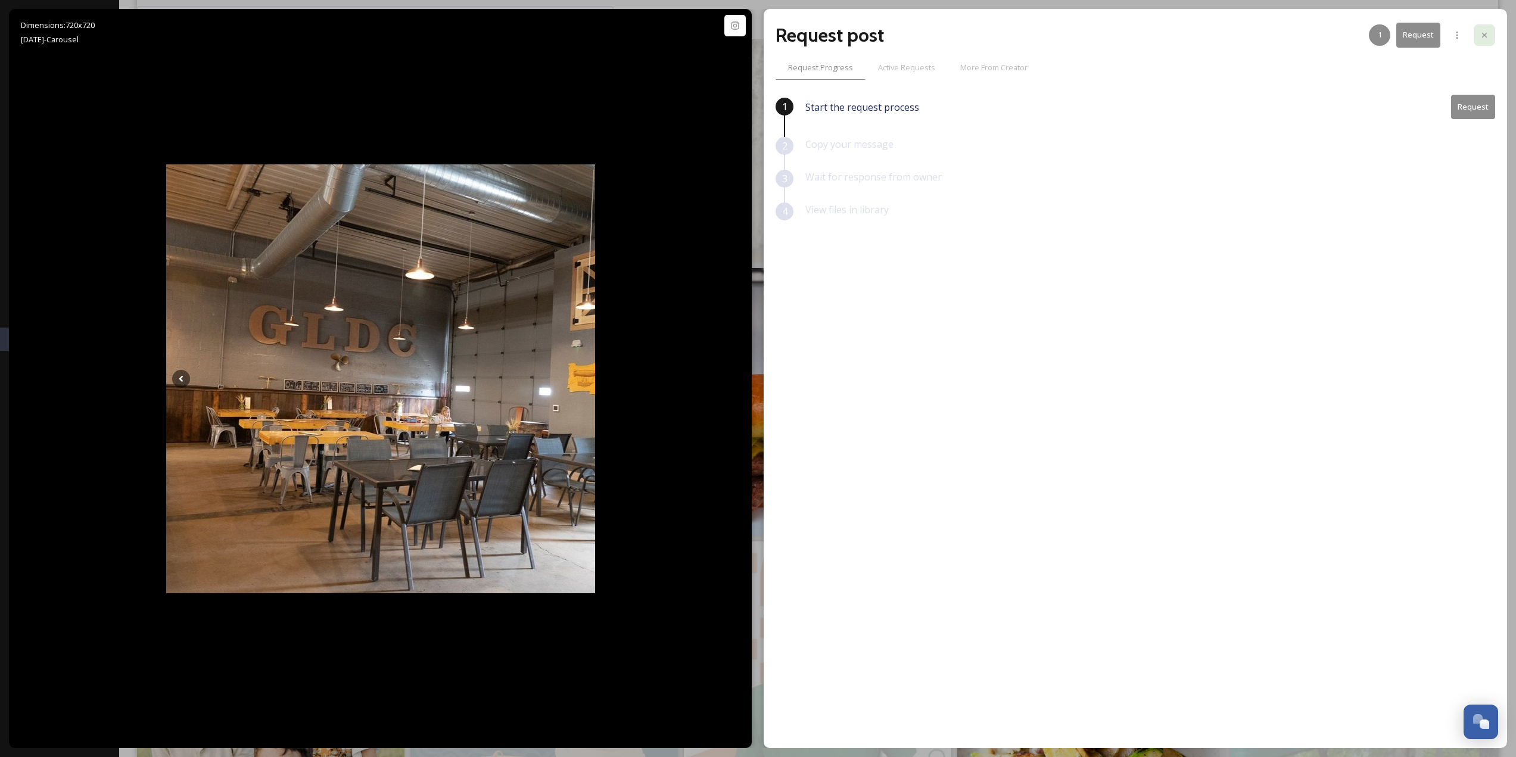
click at [1488, 40] on div at bounding box center [1484, 34] width 21 height 21
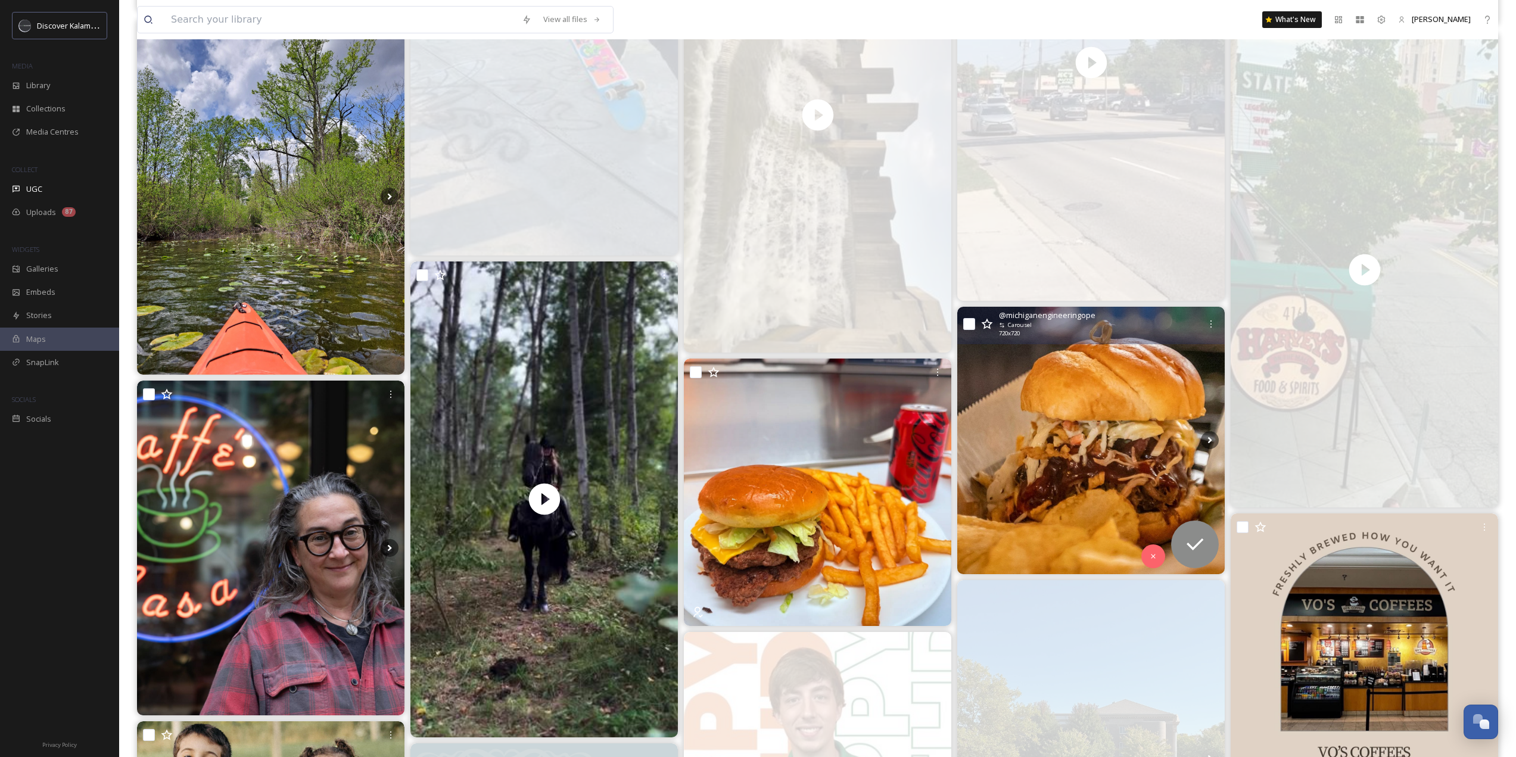
scroll to position [1906, 0]
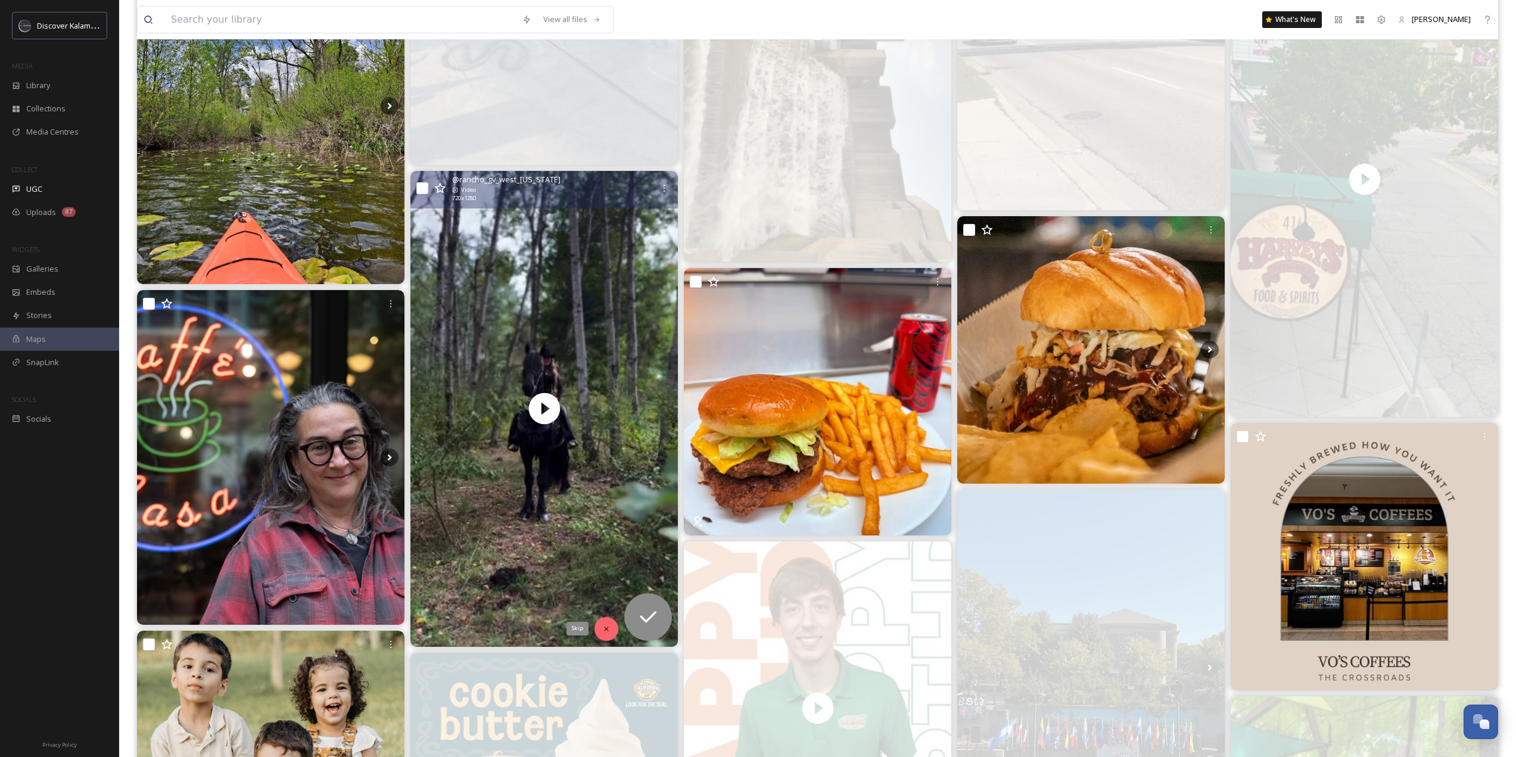
click at [605, 625] on icon at bounding box center [606, 629] width 8 height 8
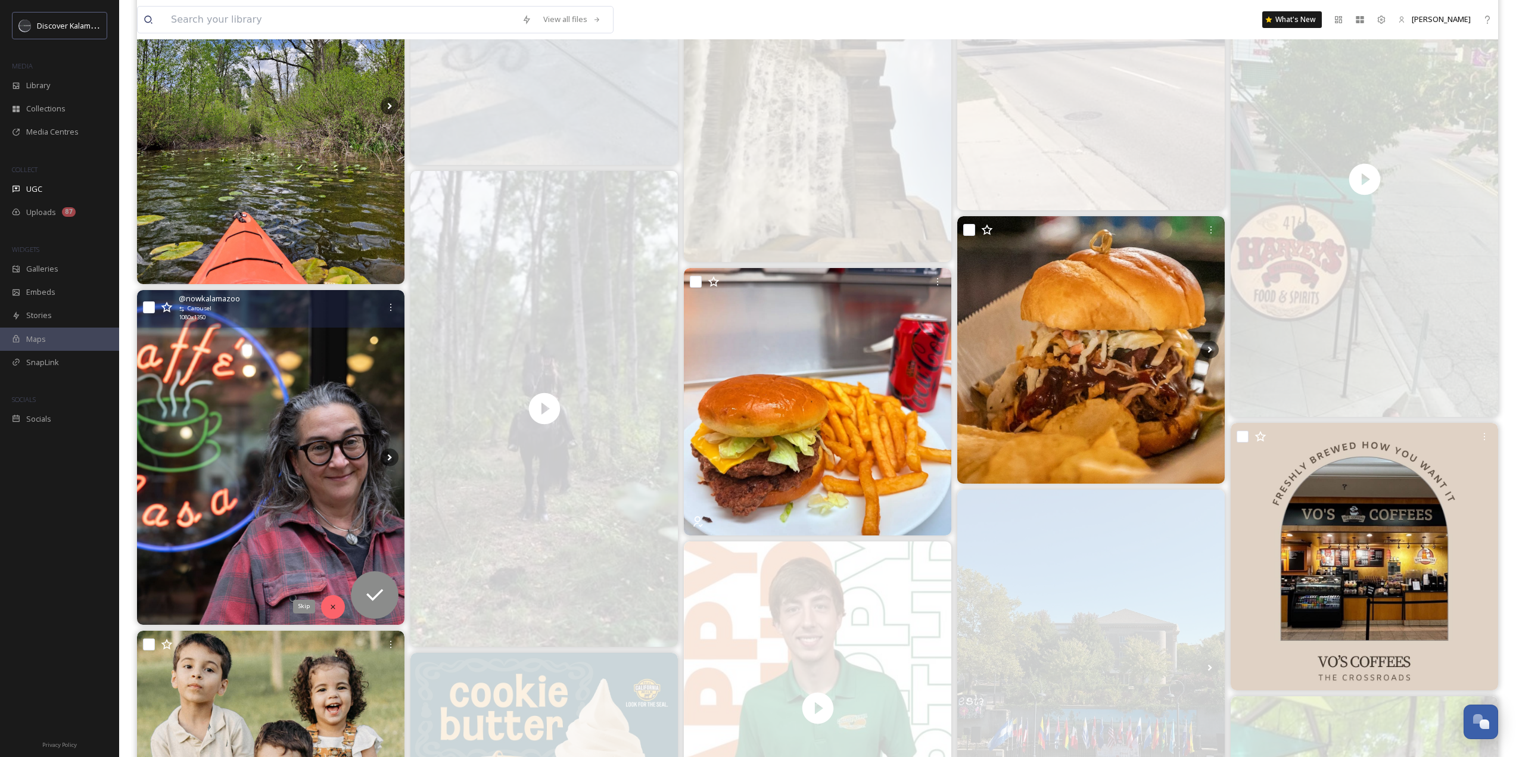
click at [339, 611] on div "Skip" at bounding box center [333, 607] width 24 height 24
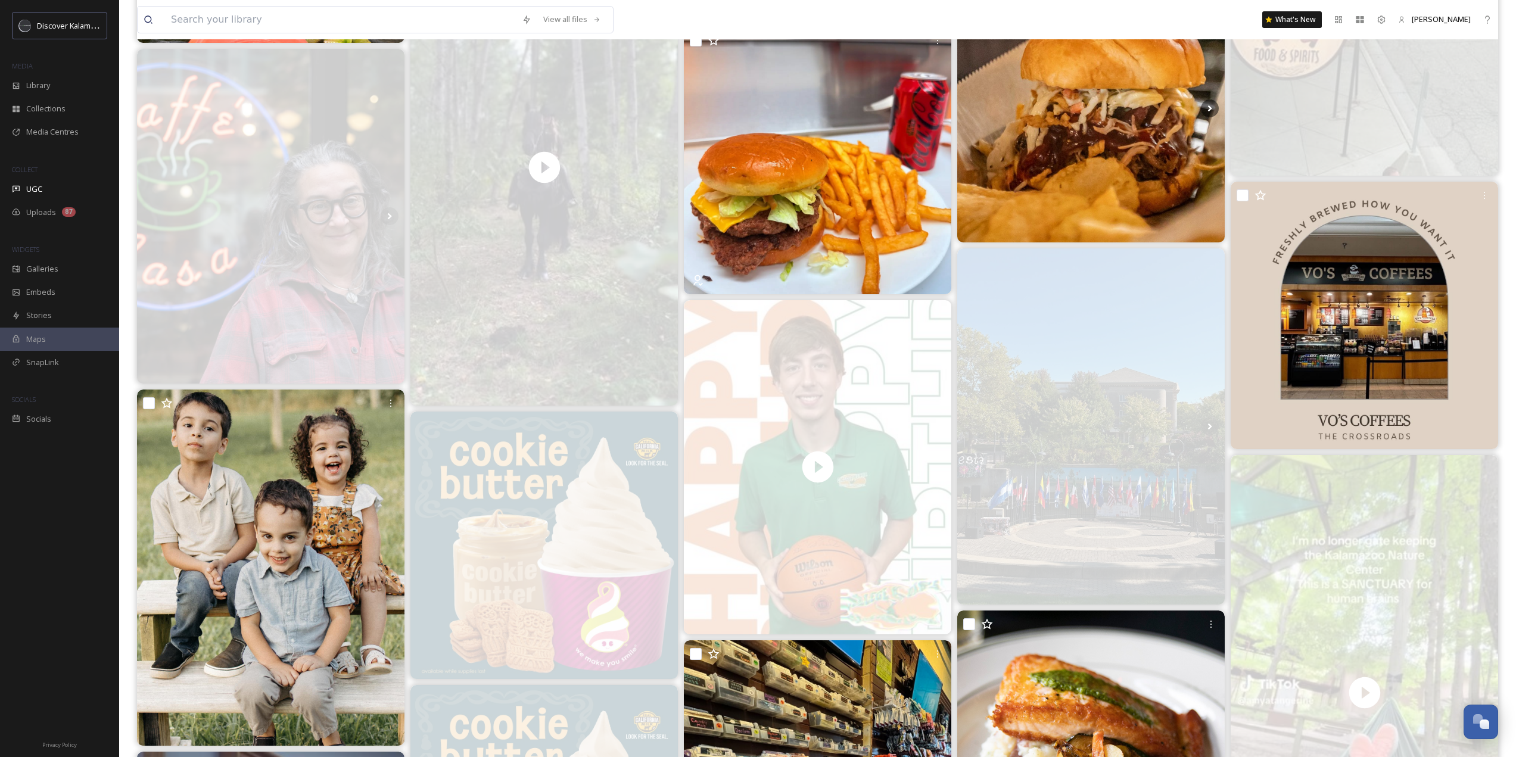
scroll to position [2263, 0]
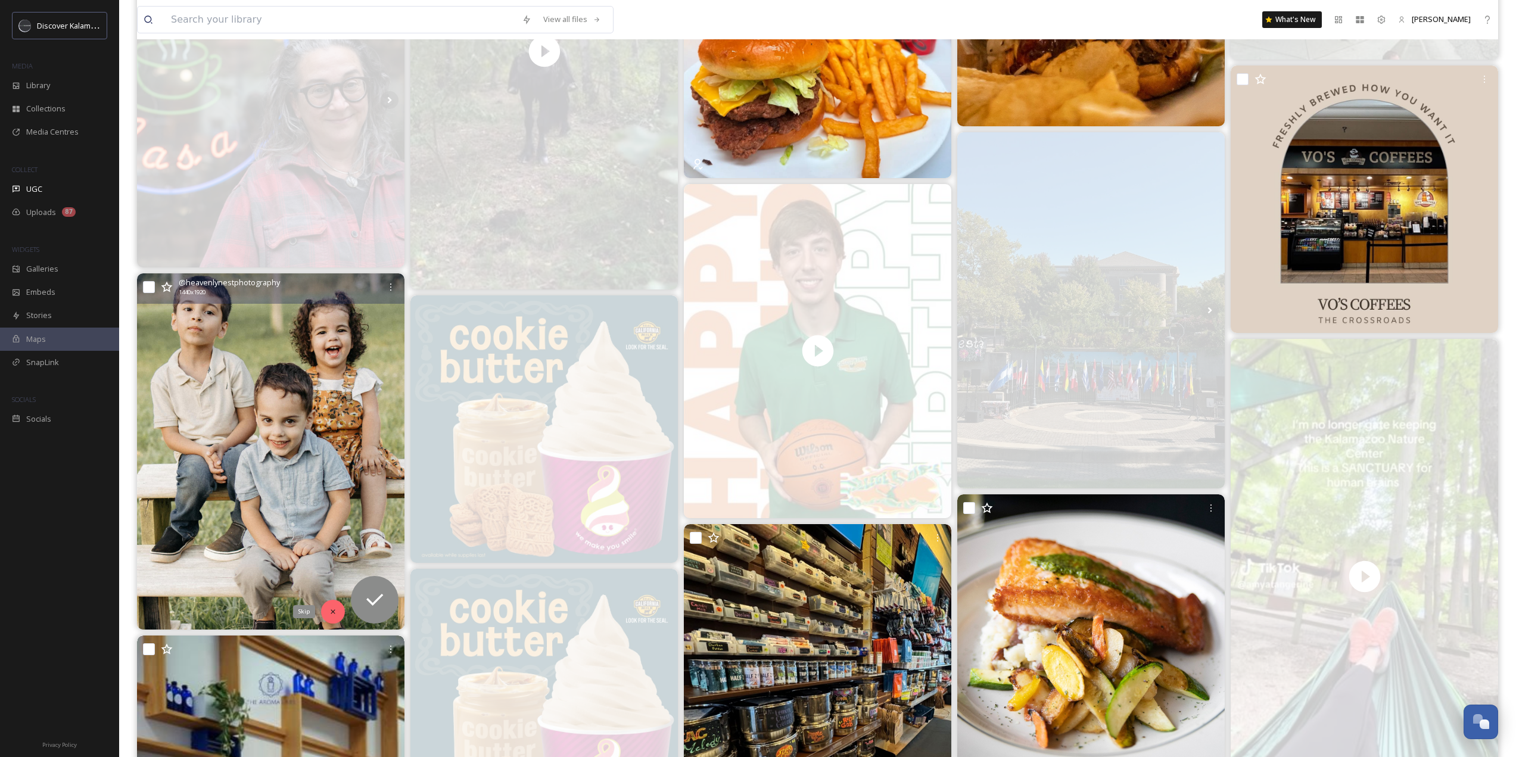
click at [334, 609] on icon at bounding box center [333, 612] width 8 height 8
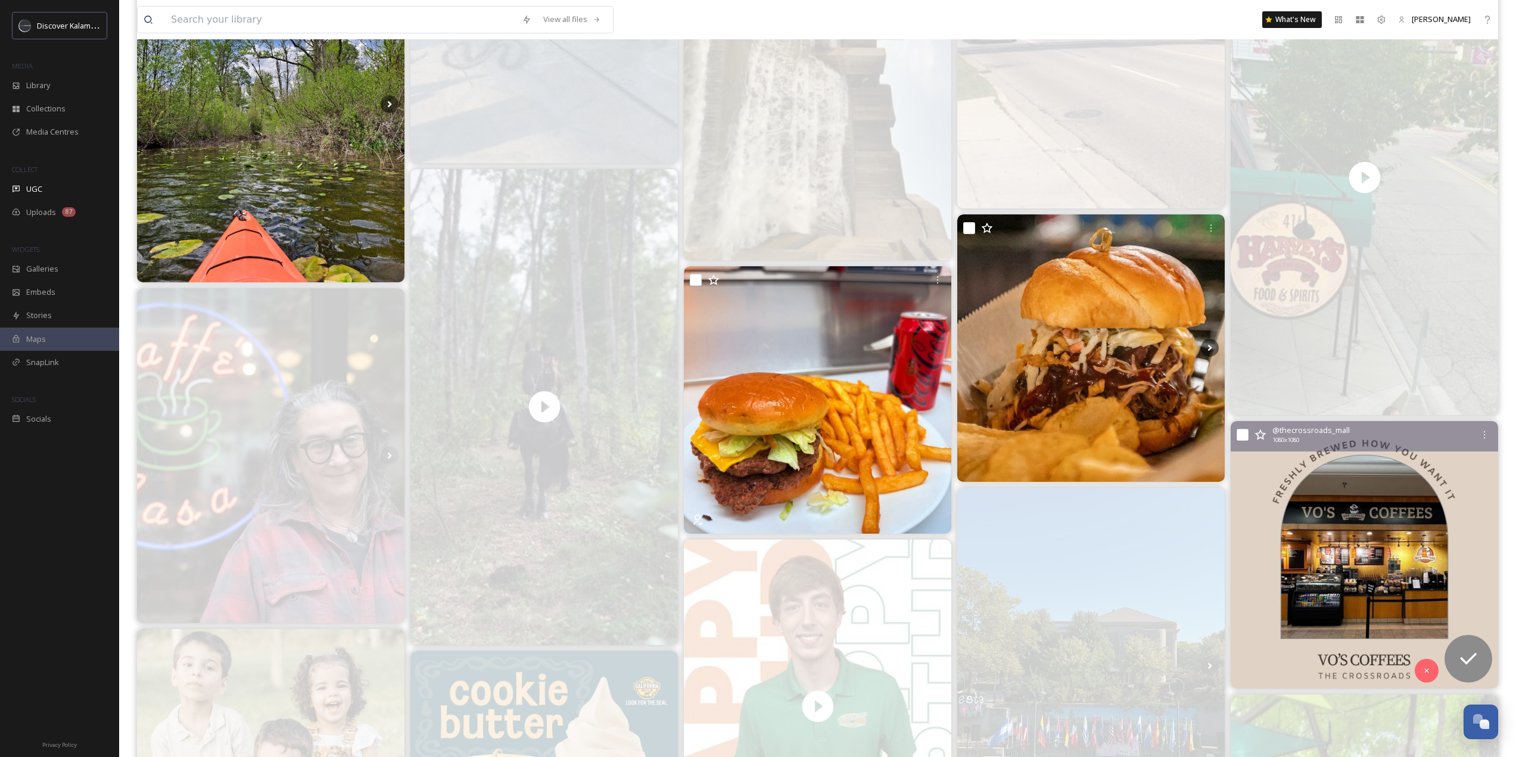
scroll to position [2025, 0]
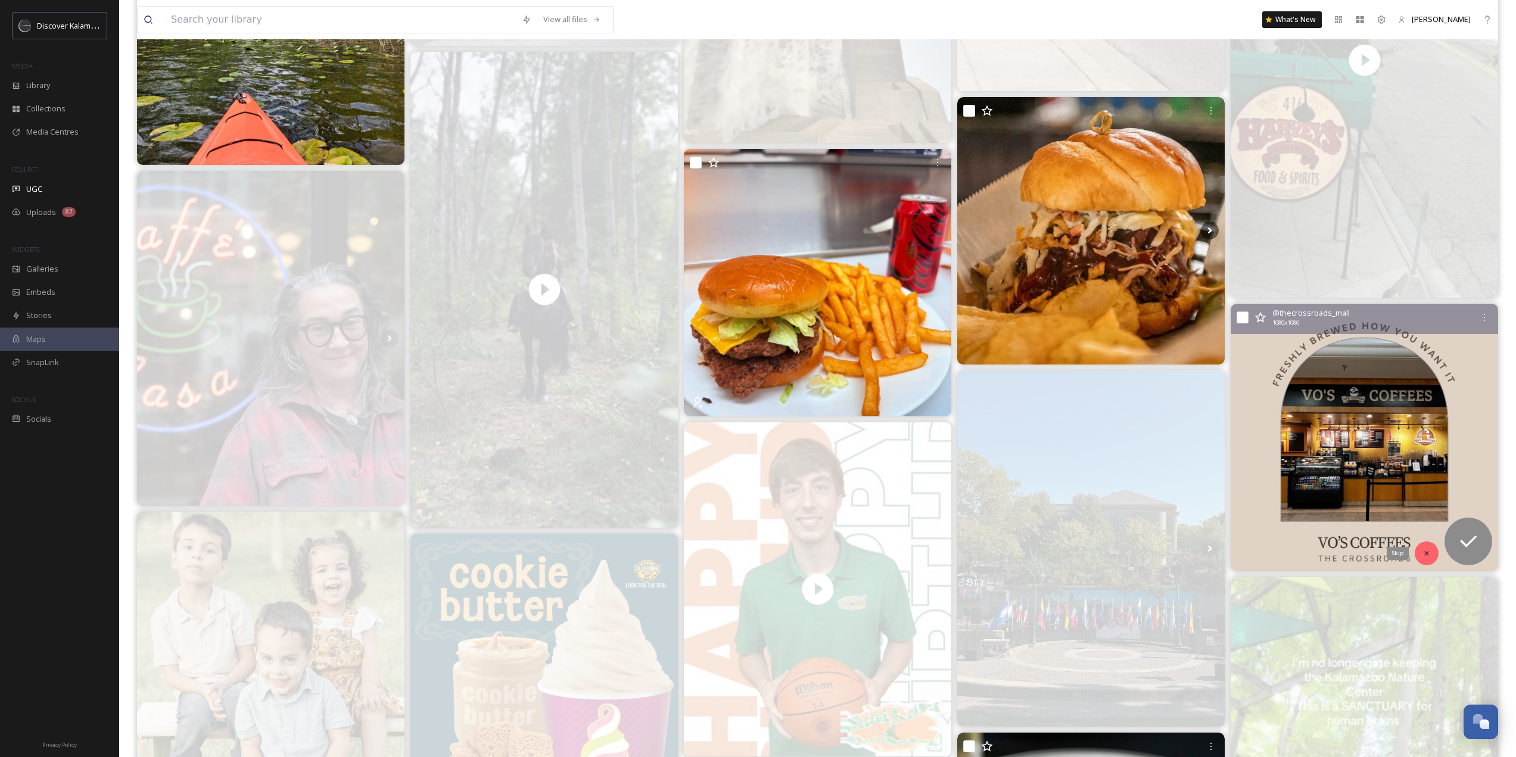
click at [1422, 547] on div "Skip" at bounding box center [1427, 553] width 24 height 24
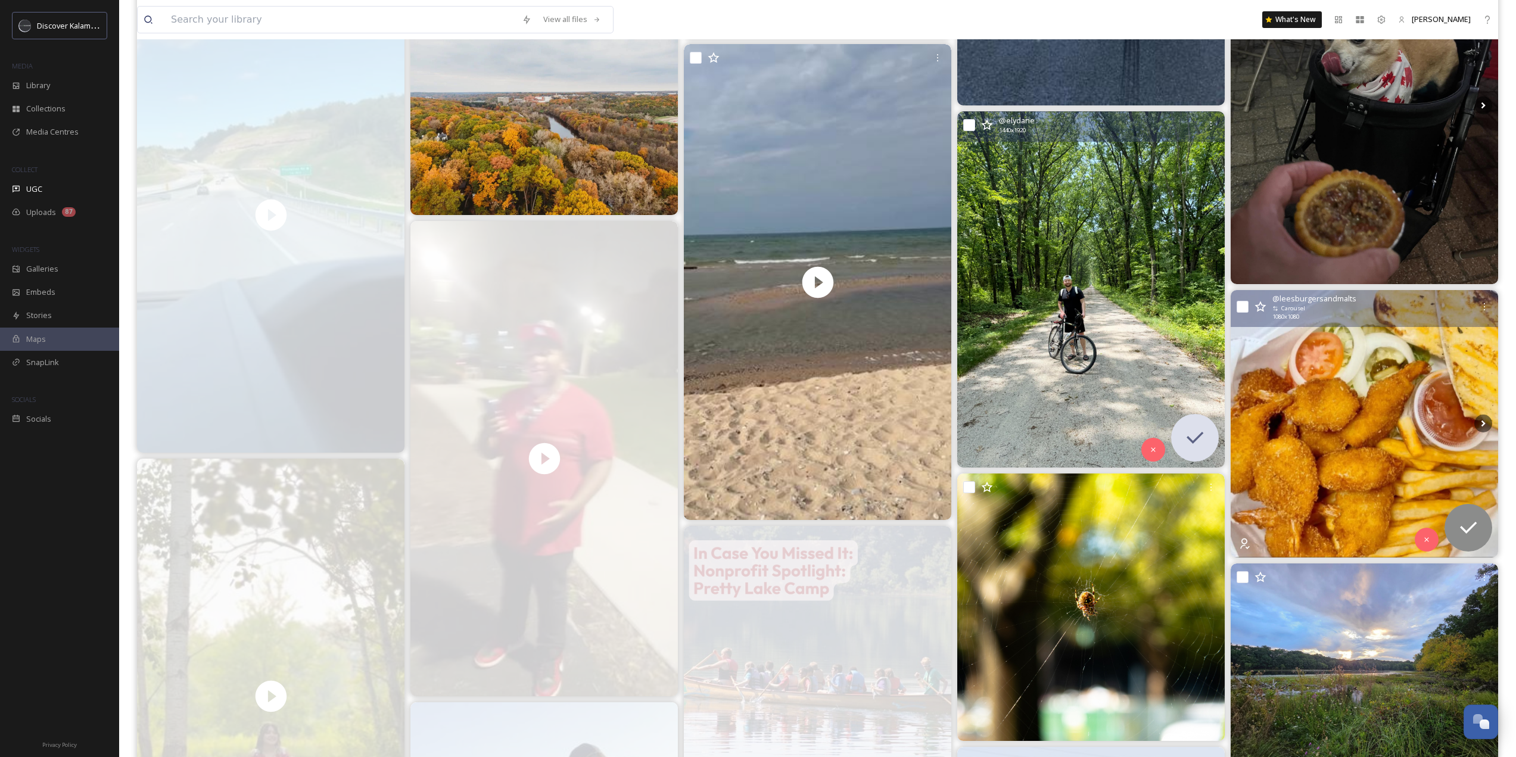
scroll to position [715, 0]
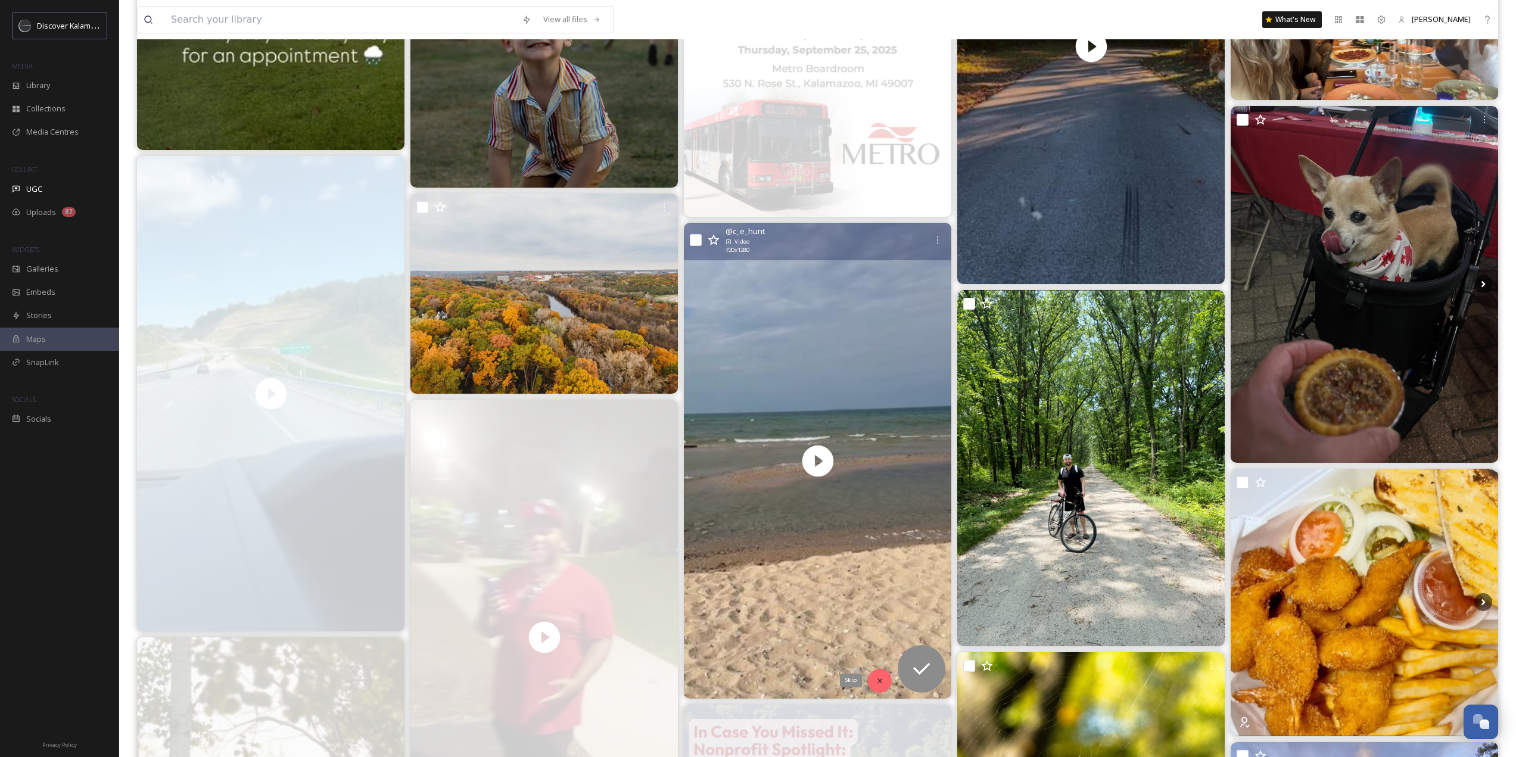
click at [883, 680] on icon at bounding box center [880, 681] width 8 height 8
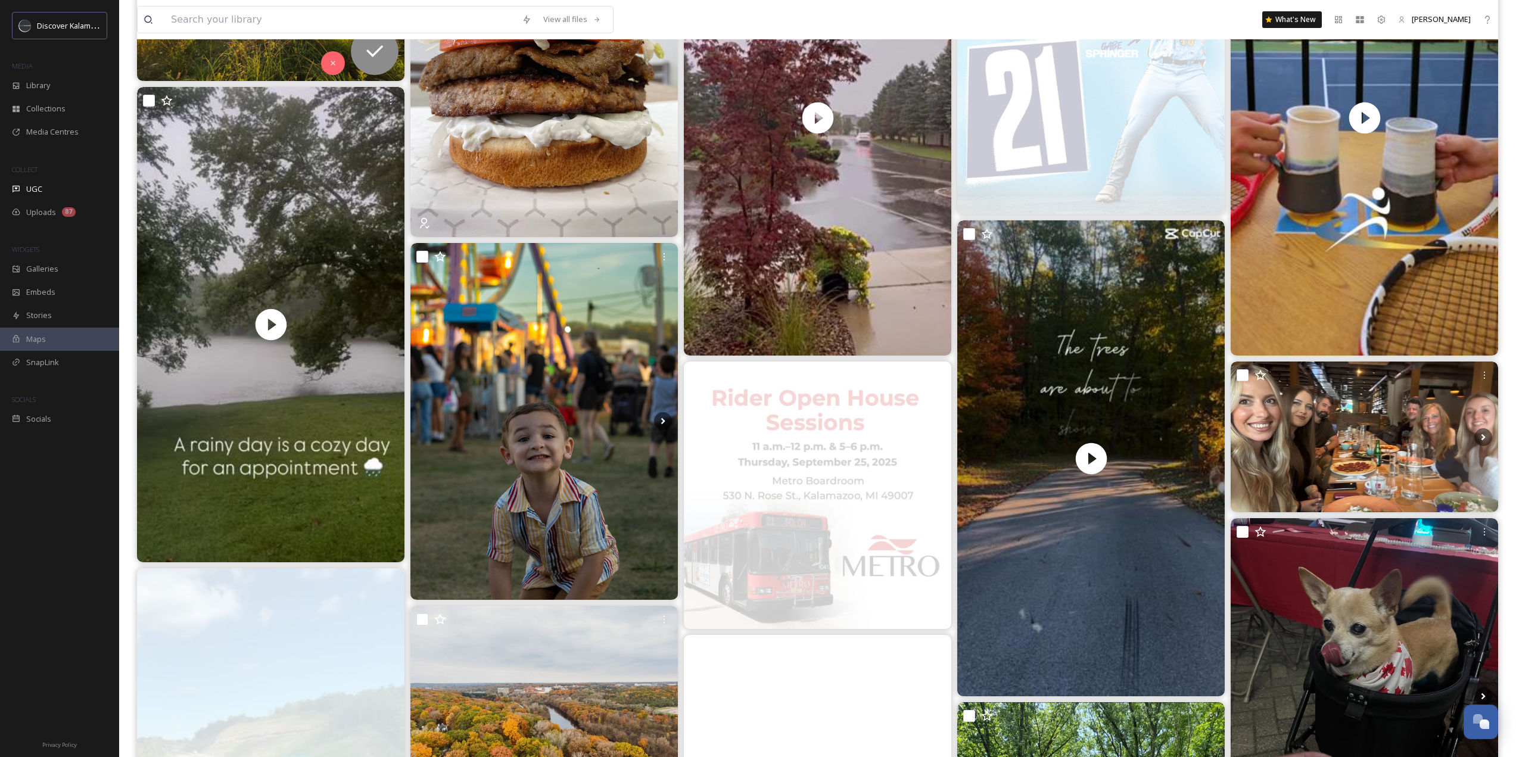
scroll to position [298, 0]
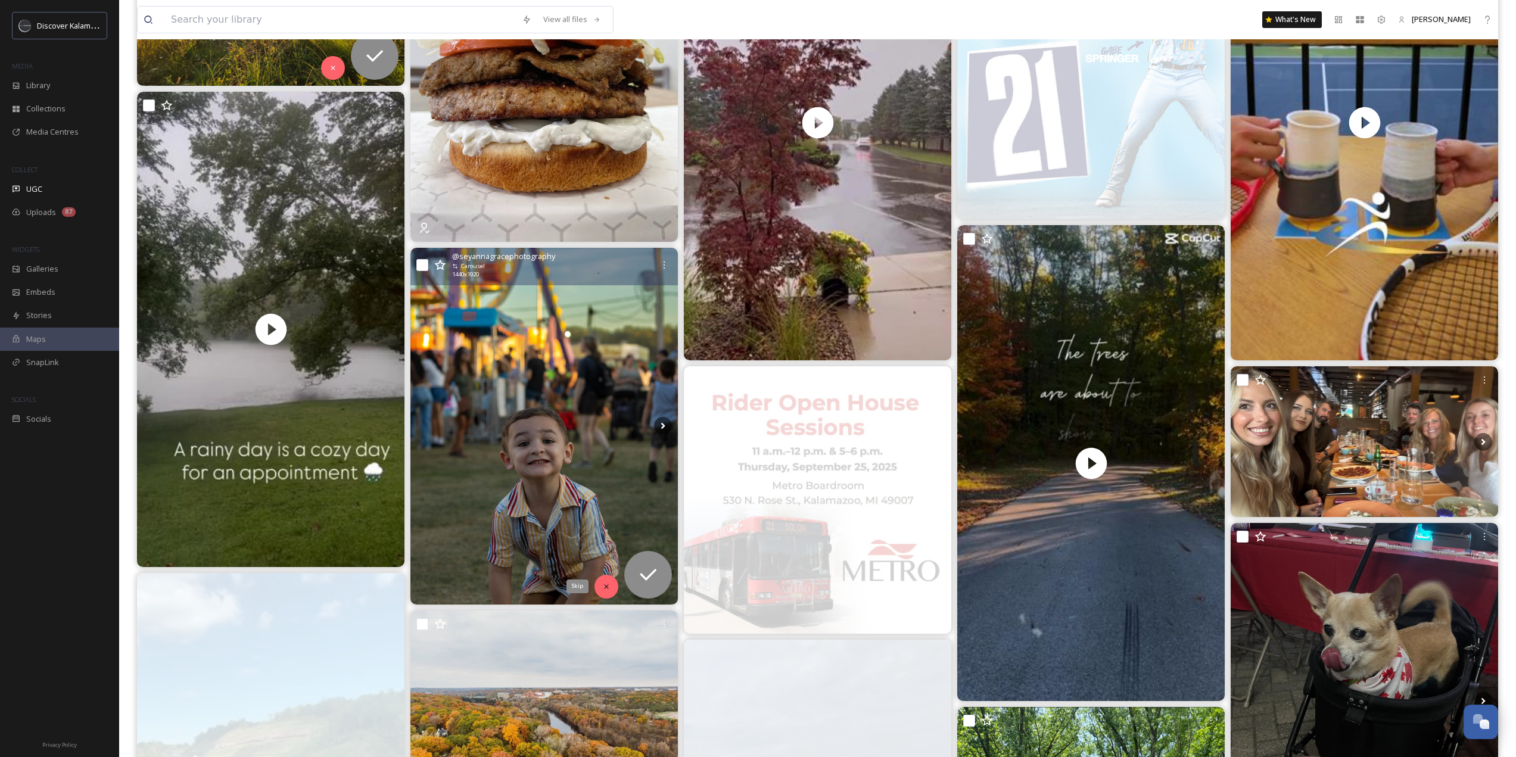
click at [599, 585] on div "Skip" at bounding box center [606, 587] width 24 height 24
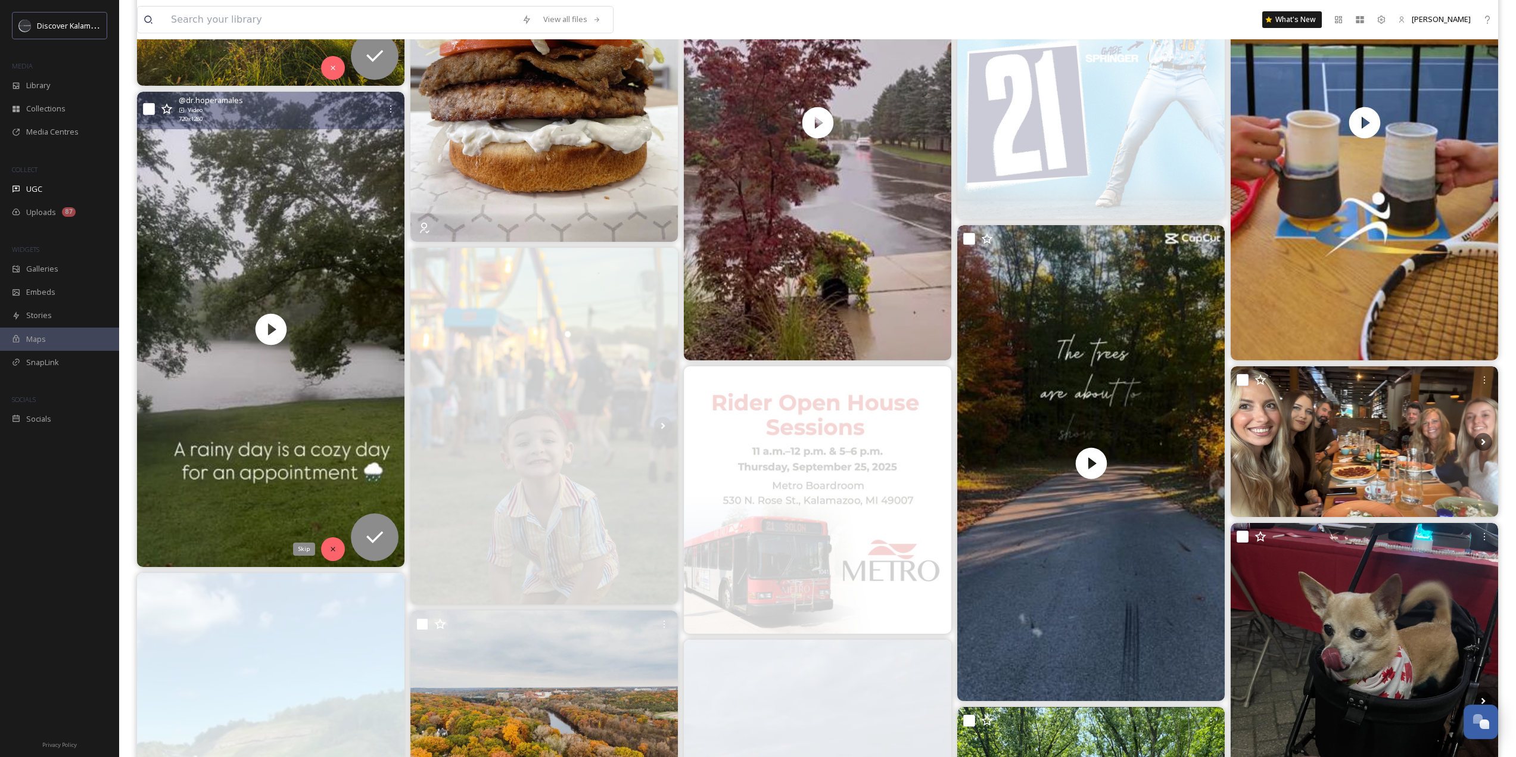
click at [335, 544] on div "Skip" at bounding box center [333, 549] width 24 height 24
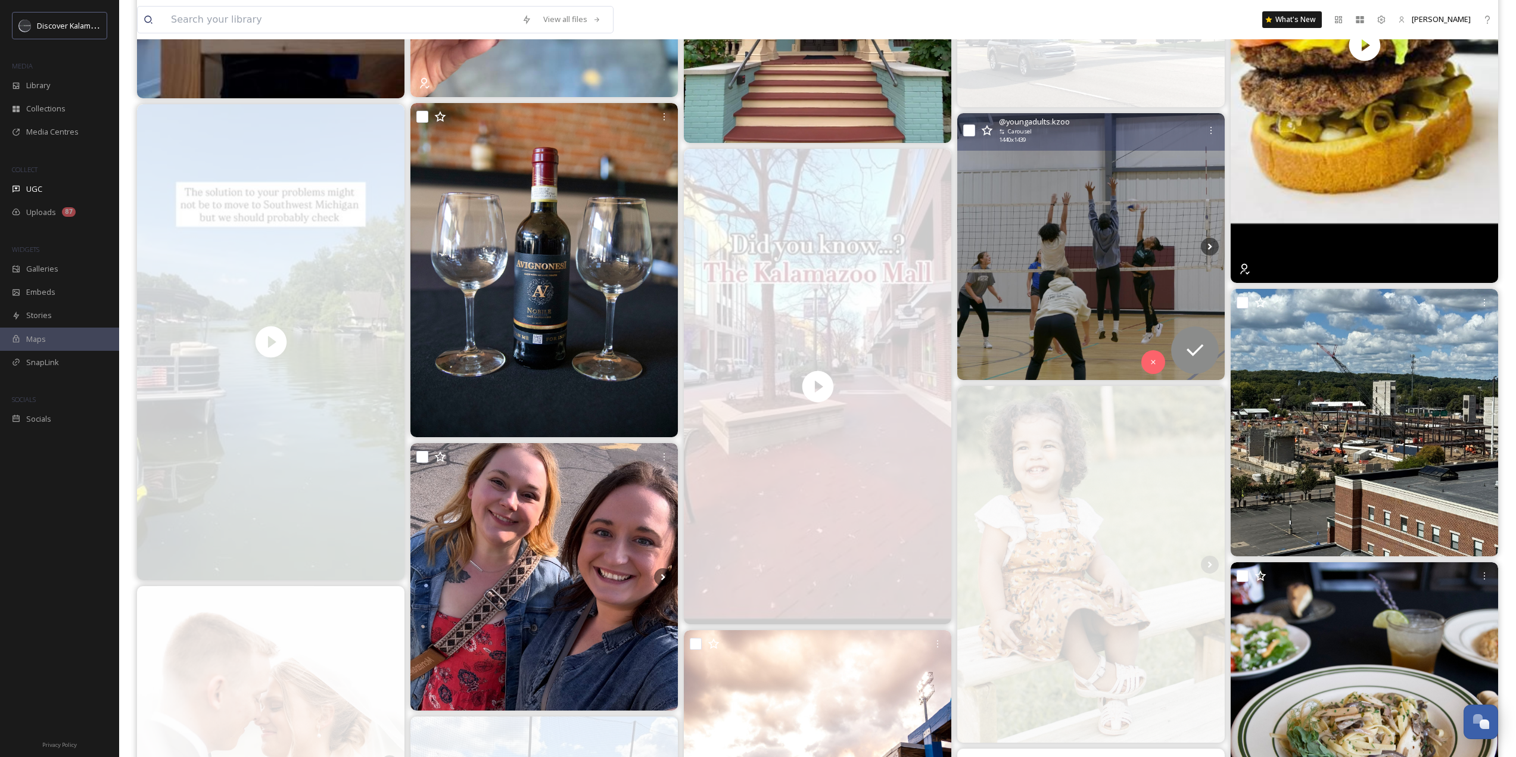
scroll to position [3574, 0]
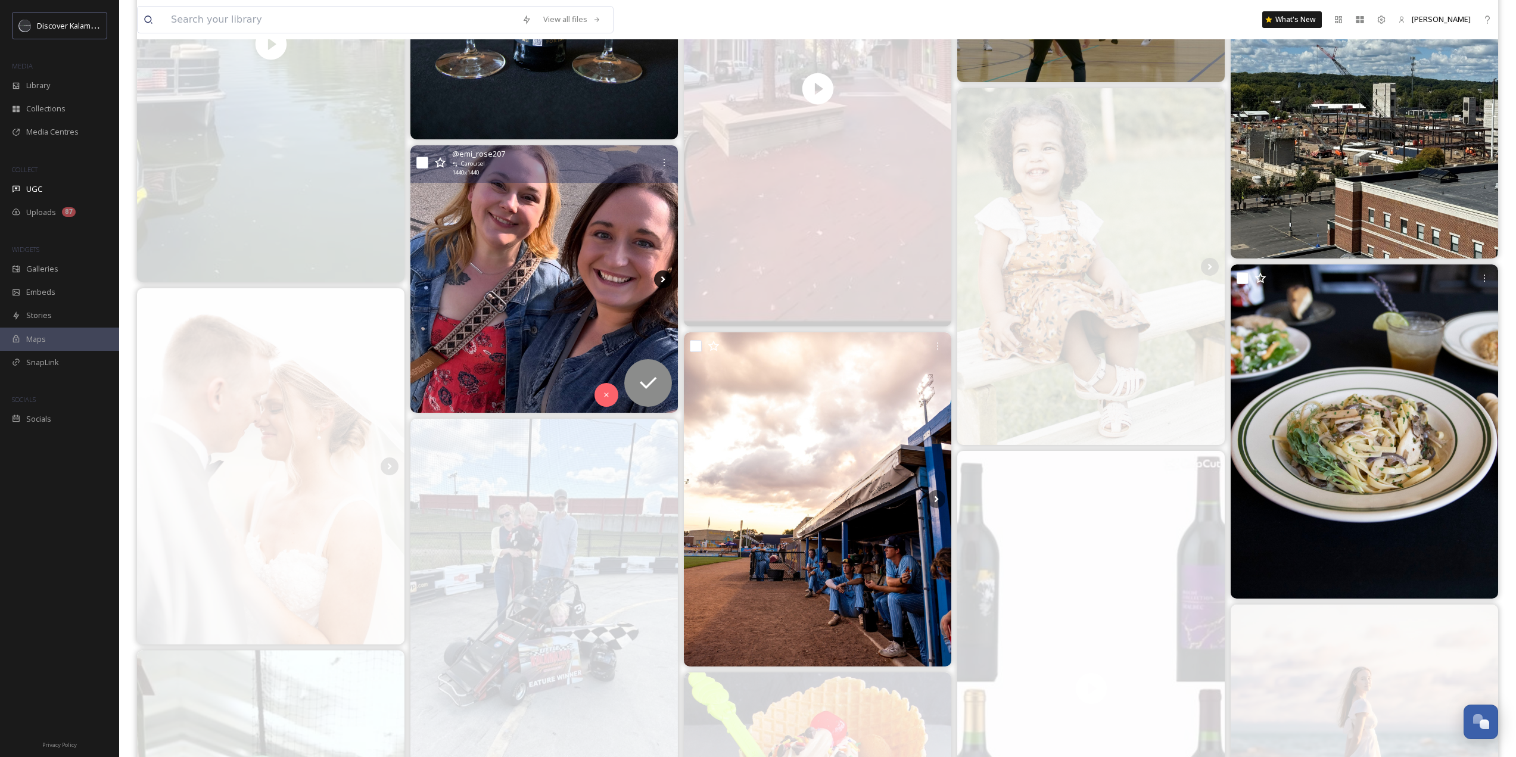
click at [662, 280] on icon at bounding box center [663, 279] width 18 height 18
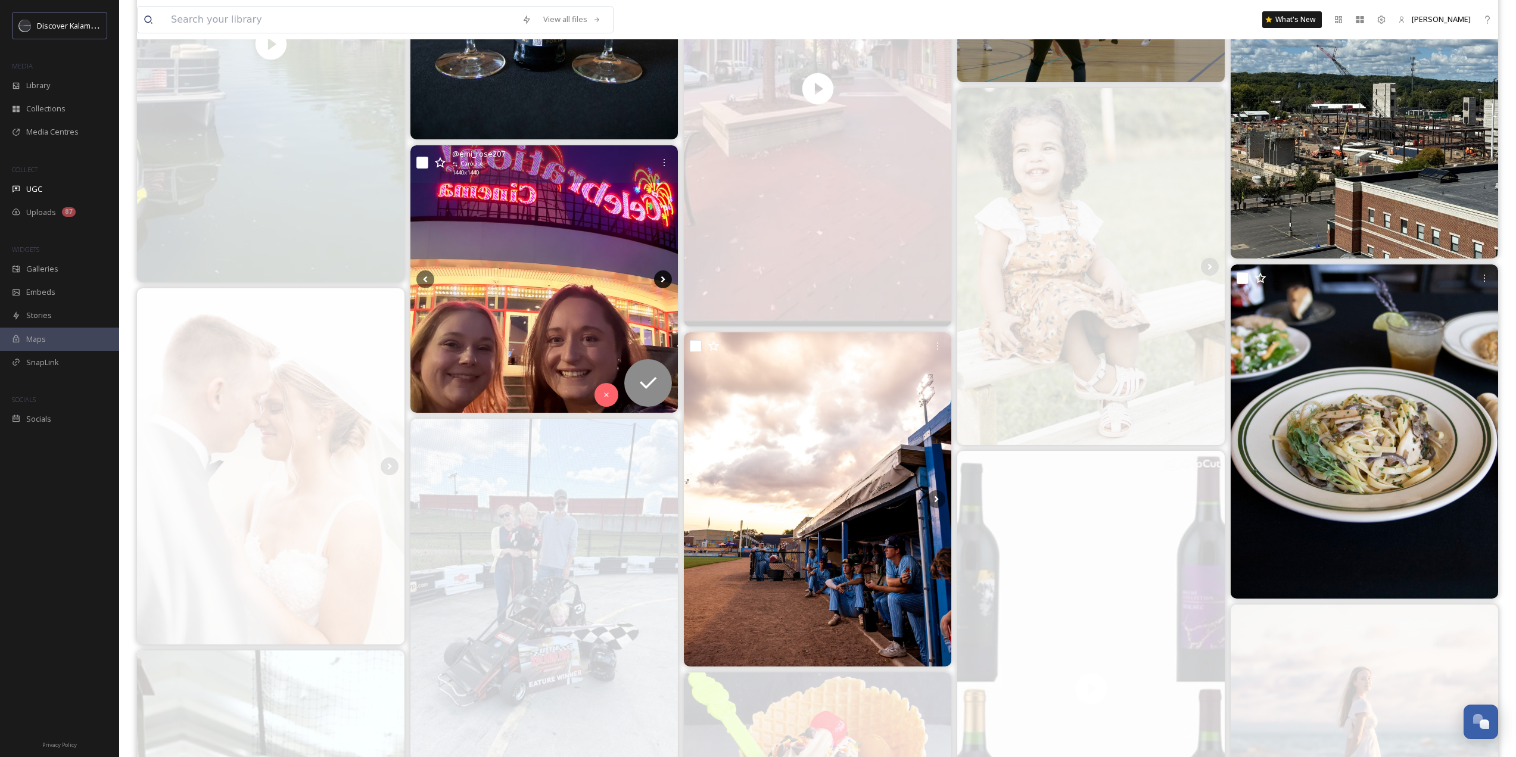
click at [662, 280] on icon at bounding box center [663, 279] width 4 height 7
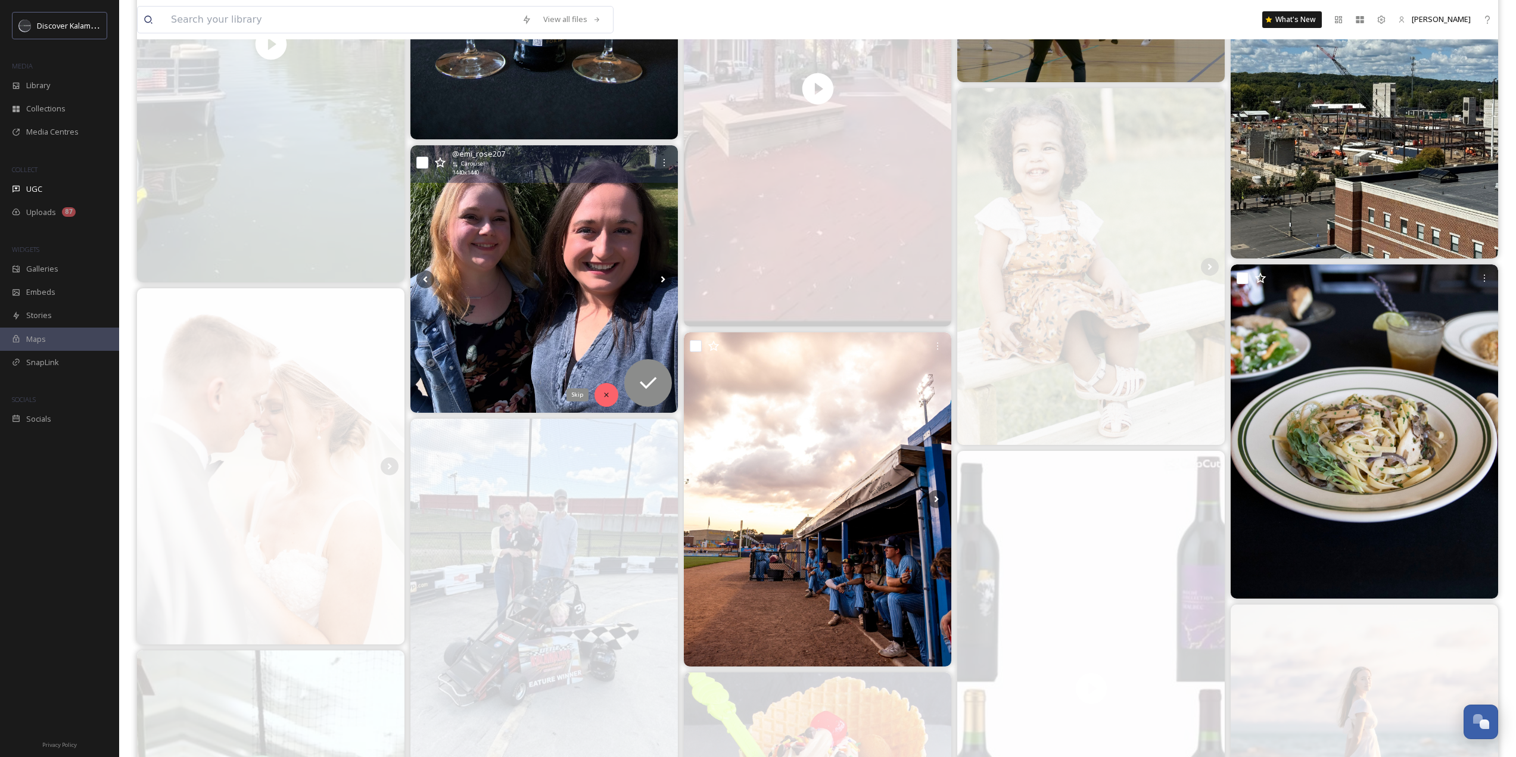
click at [600, 395] on div "Skip" at bounding box center [606, 395] width 24 height 24
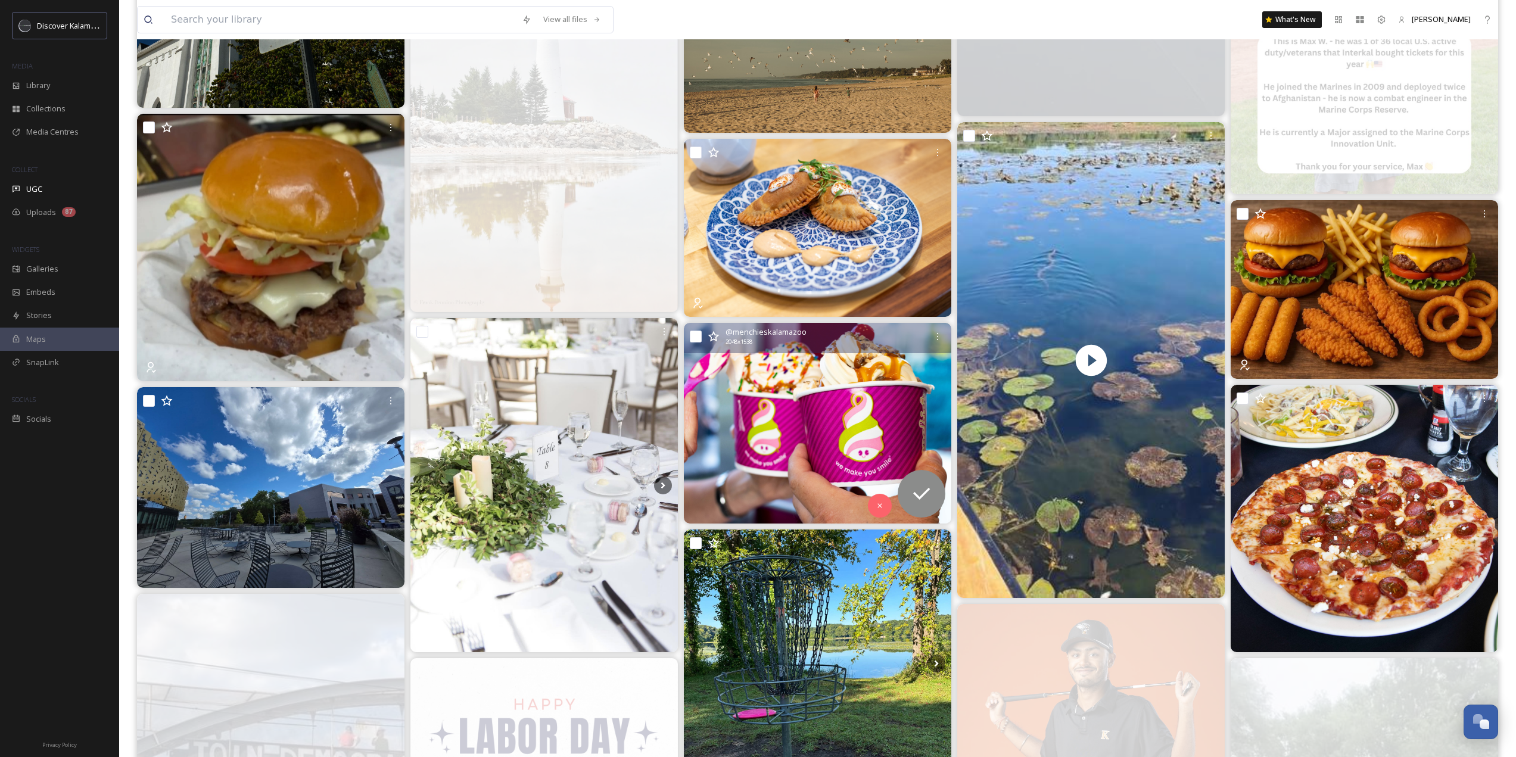
scroll to position [5182, 0]
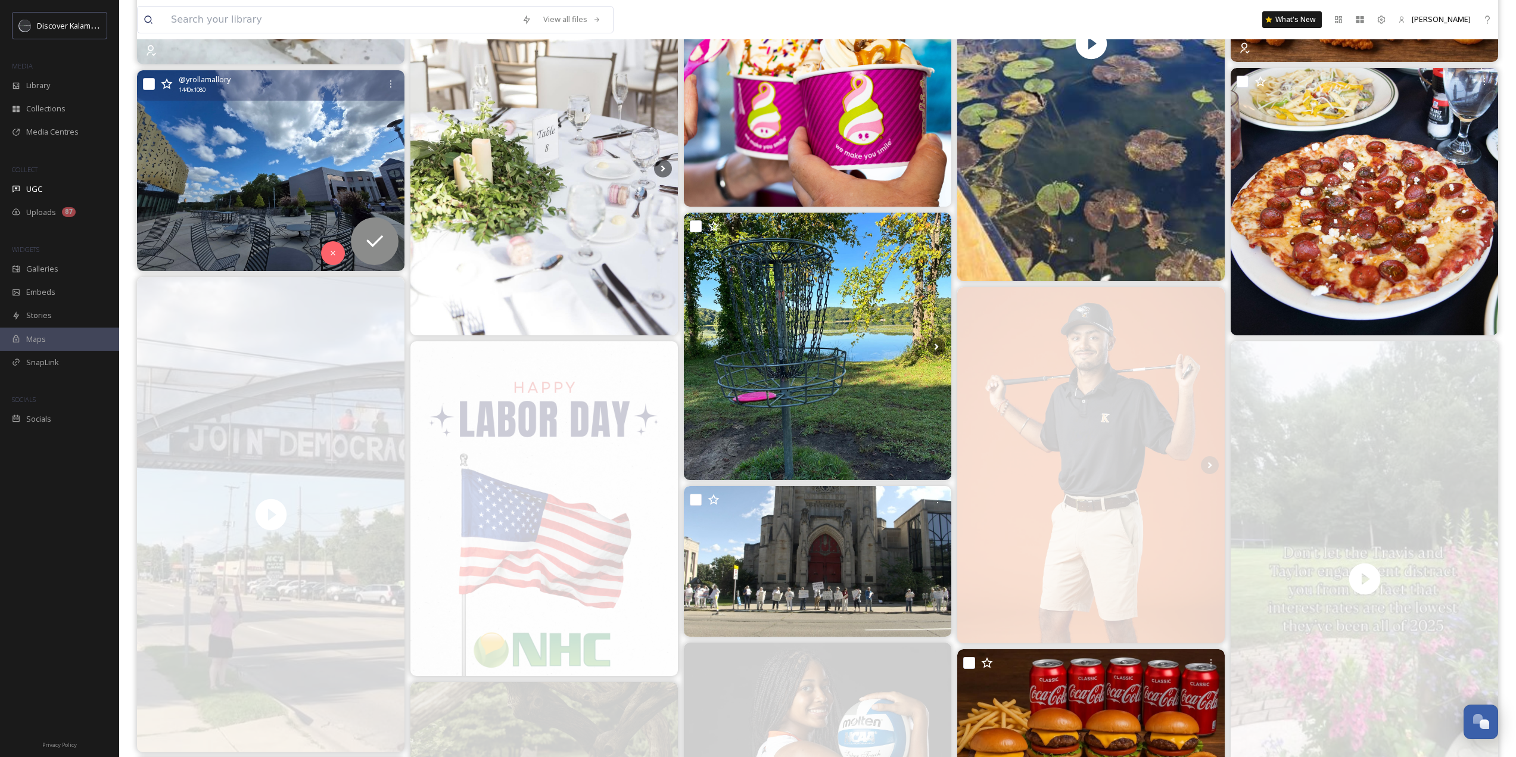
click at [330, 196] on img at bounding box center [270, 170] width 267 height 201
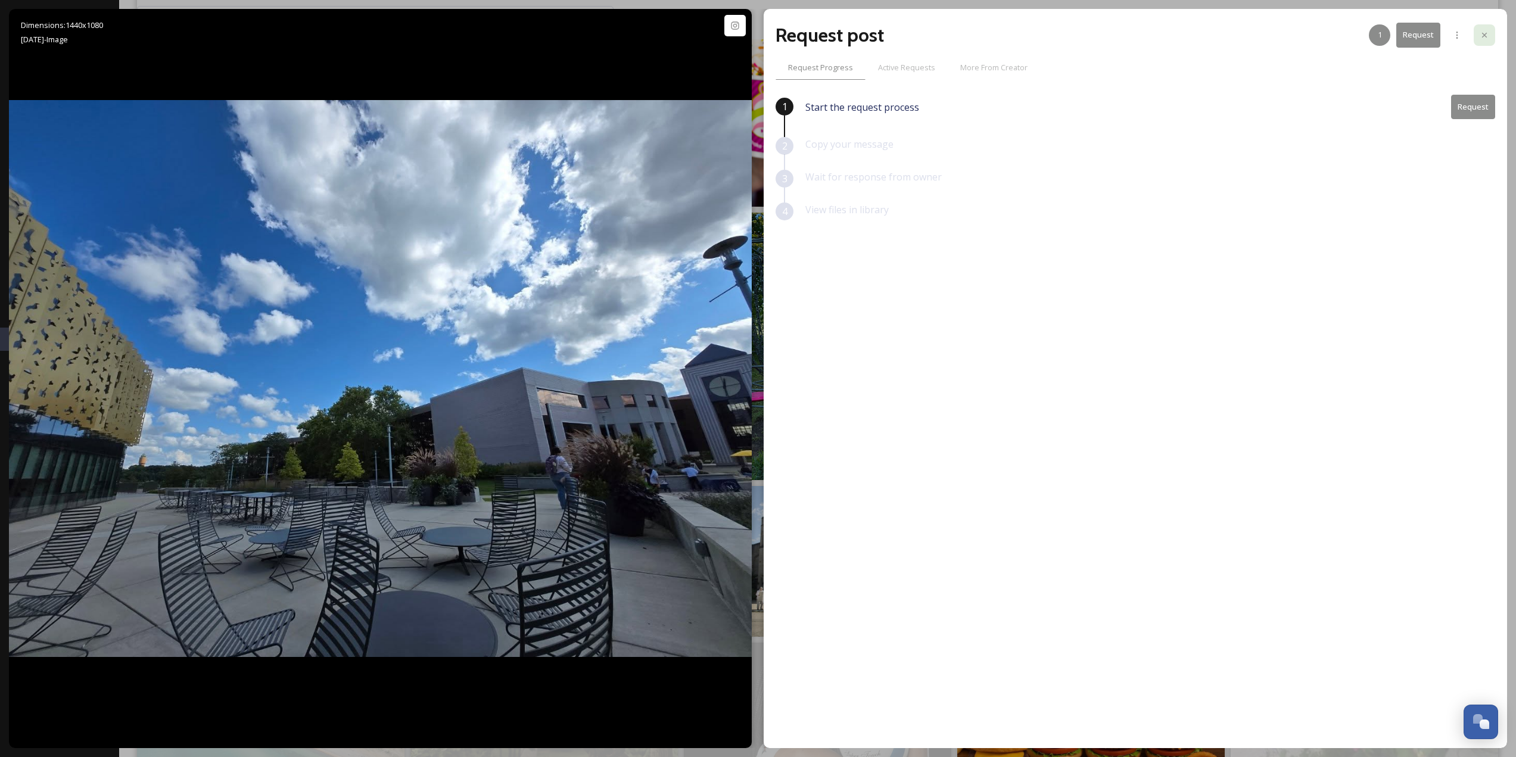
click at [1484, 36] on icon at bounding box center [1485, 35] width 10 height 10
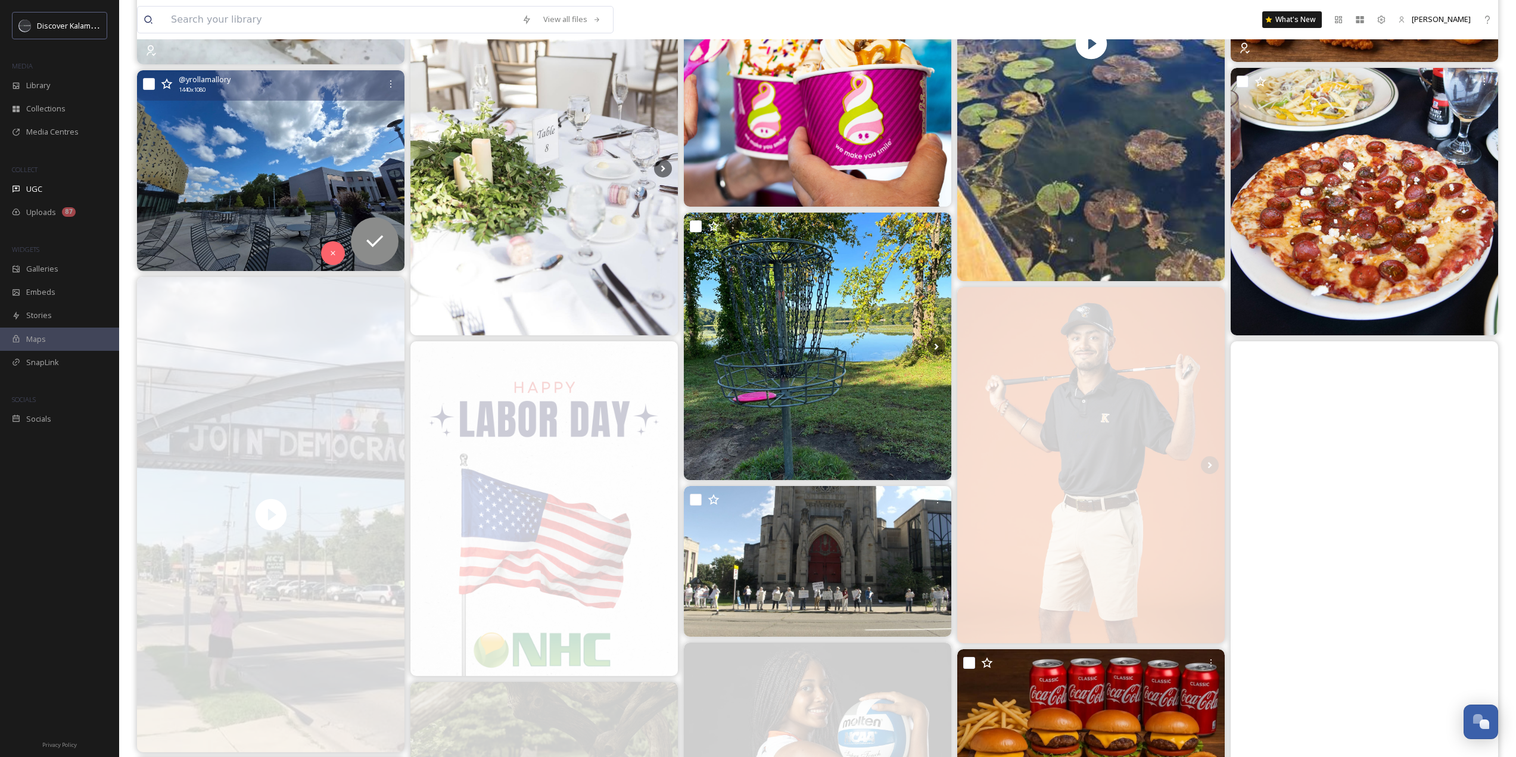
scroll to position [5480, 0]
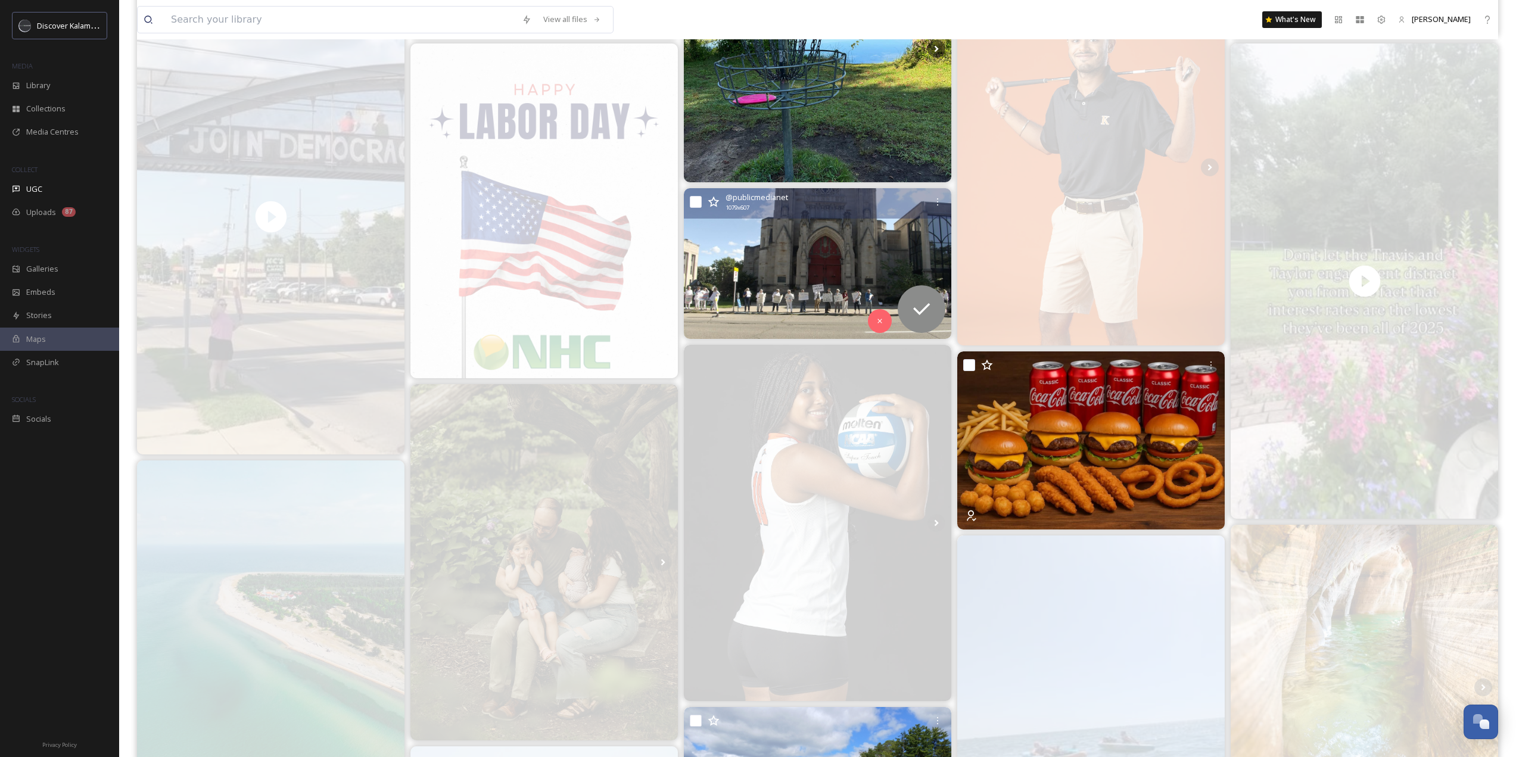
click at [814, 259] on img at bounding box center [817, 263] width 267 height 151
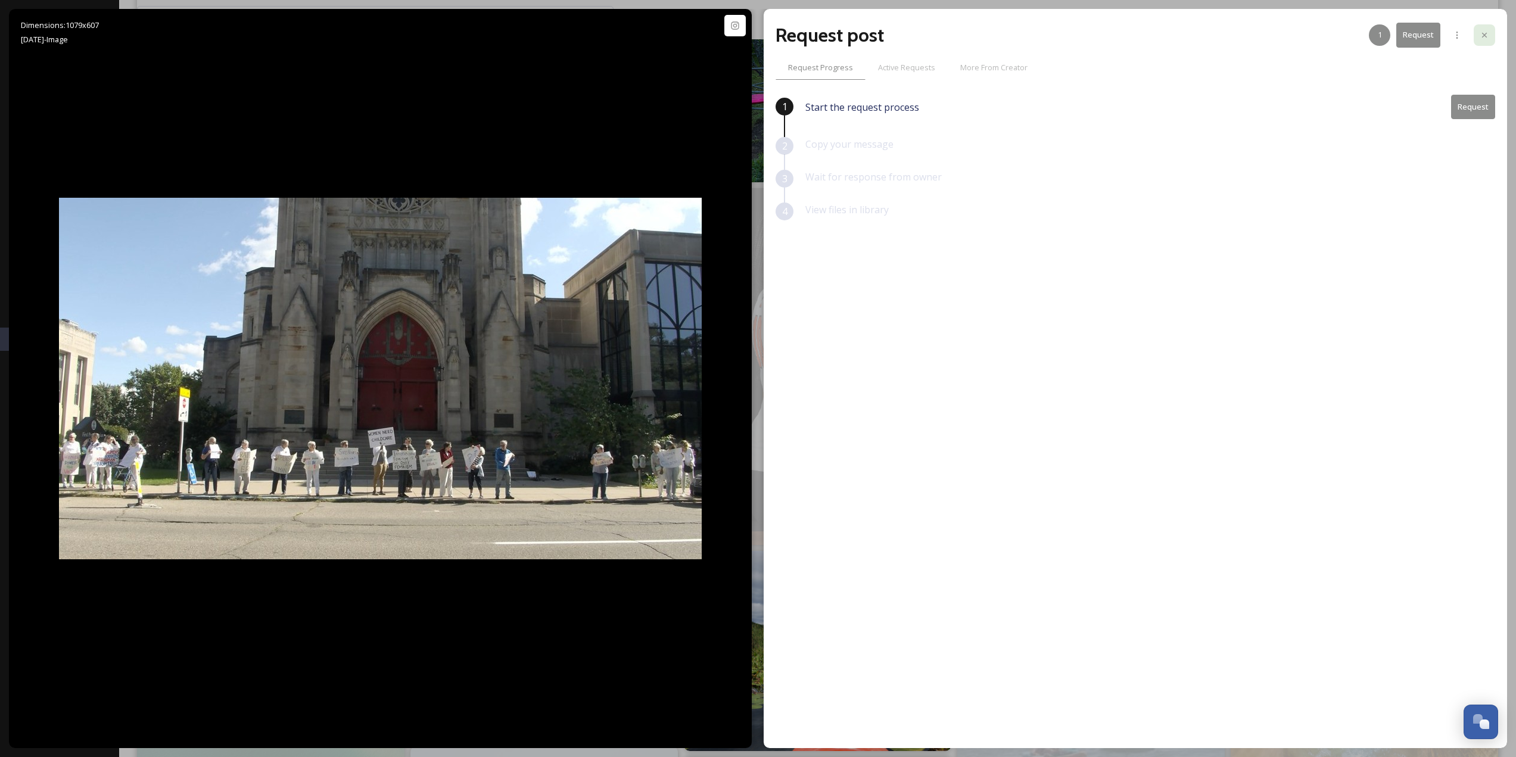
click at [1493, 37] on div at bounding box center [1484, 34] width 21 height 21
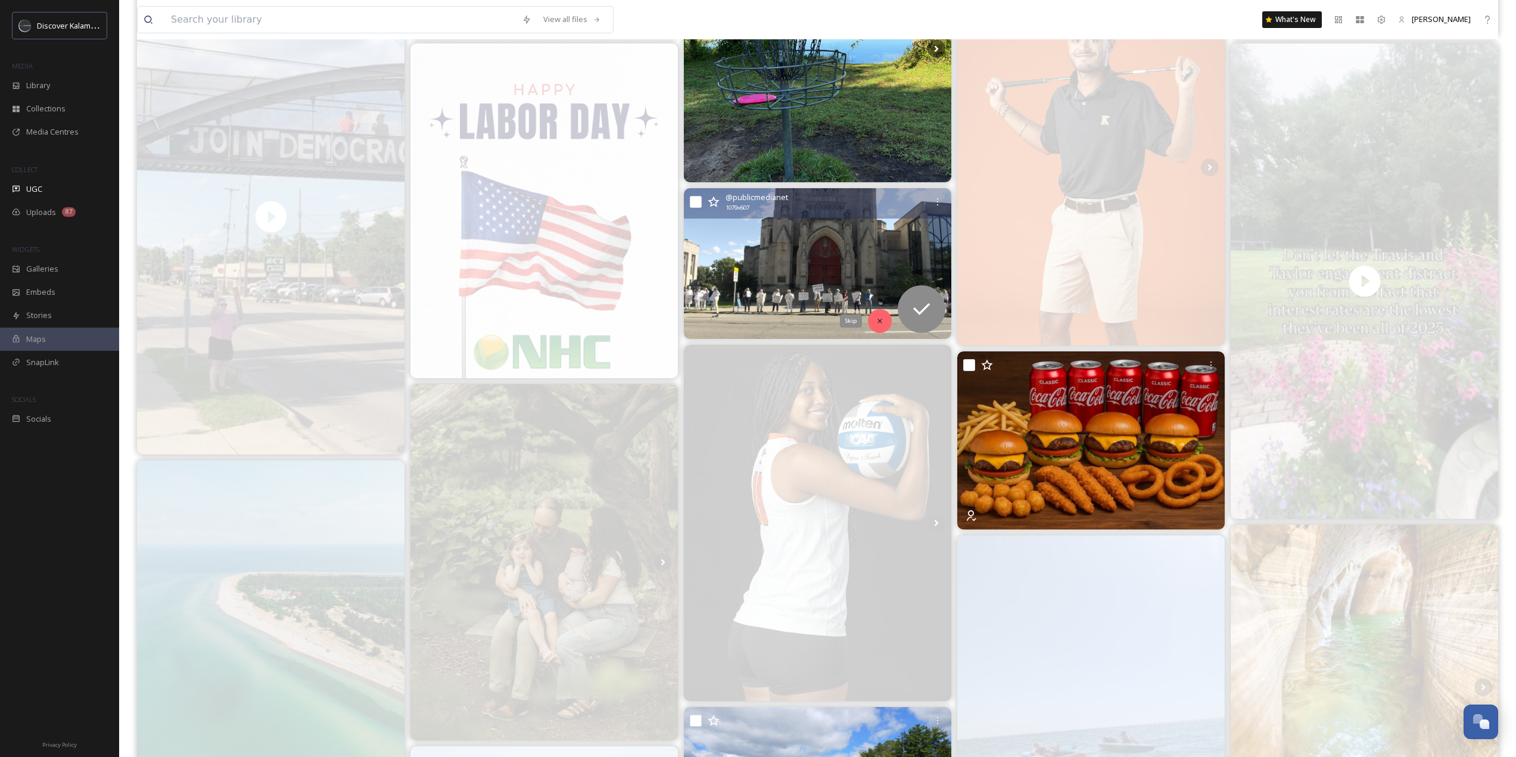
click at [885, 323] on div "Skip" at bounding box center [880, 321] width 24 height 24
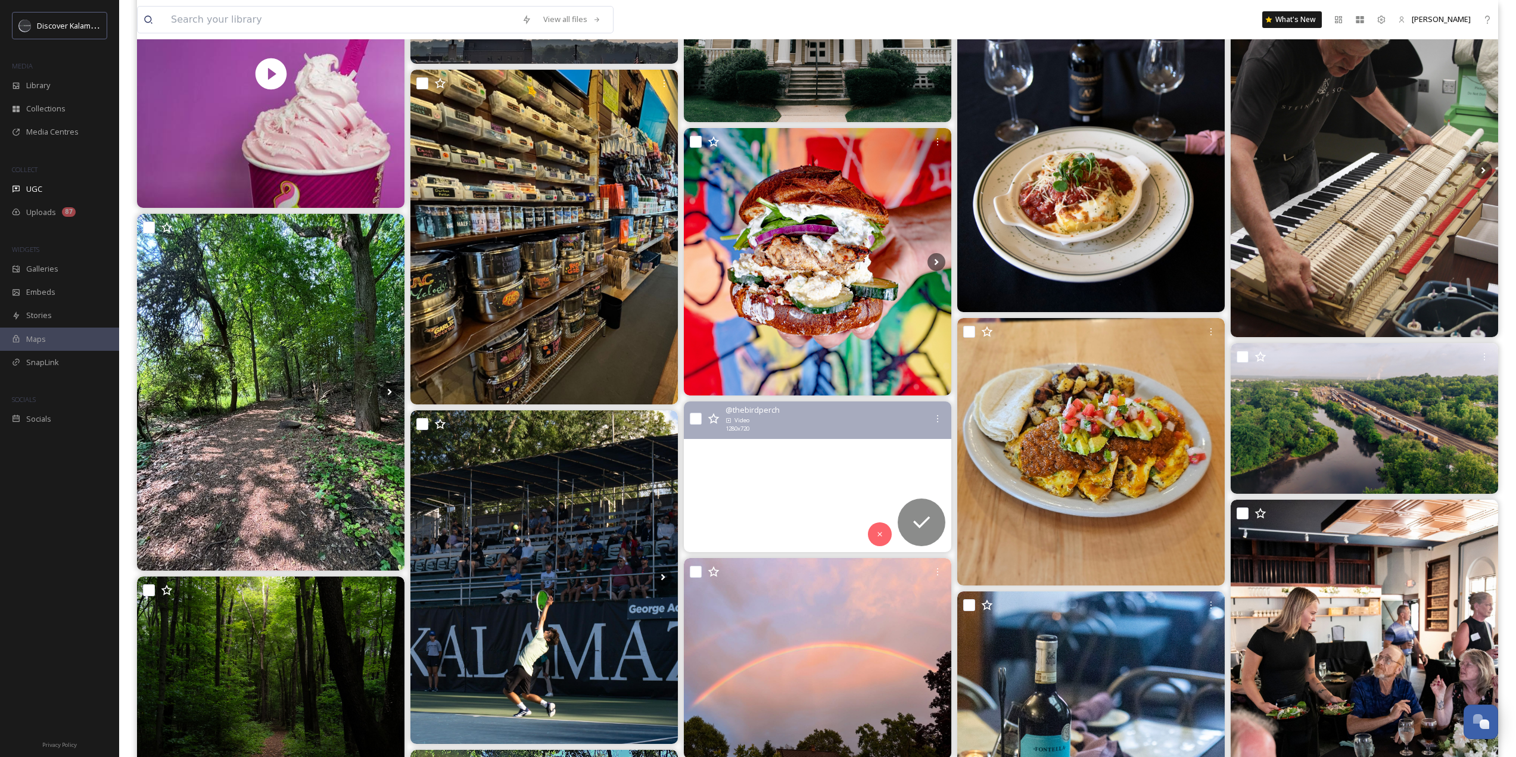
scroll to position [8041, 0]
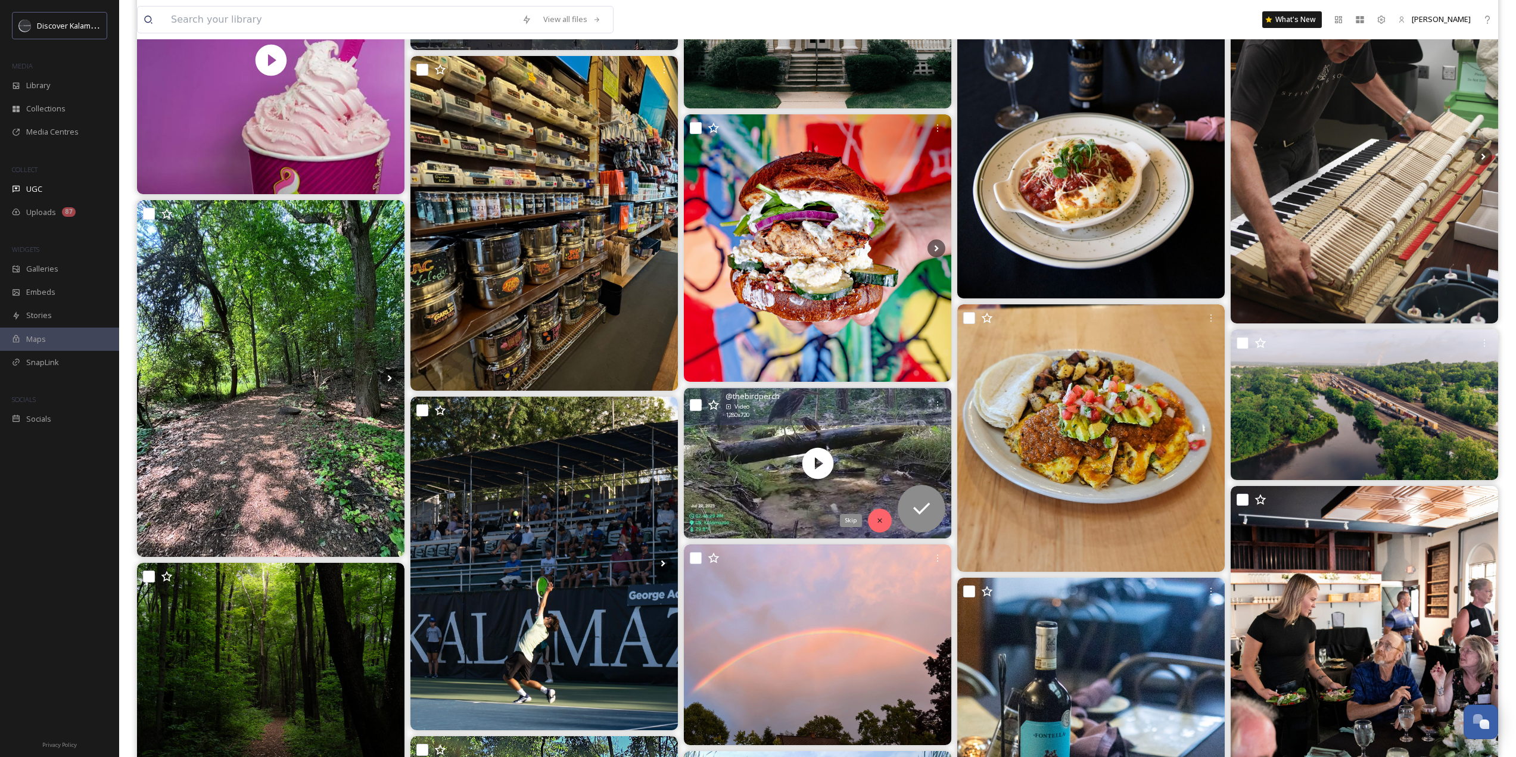
click at [882, 515] on div "Skip" at bounding box center [880, 521] width 24 height 24
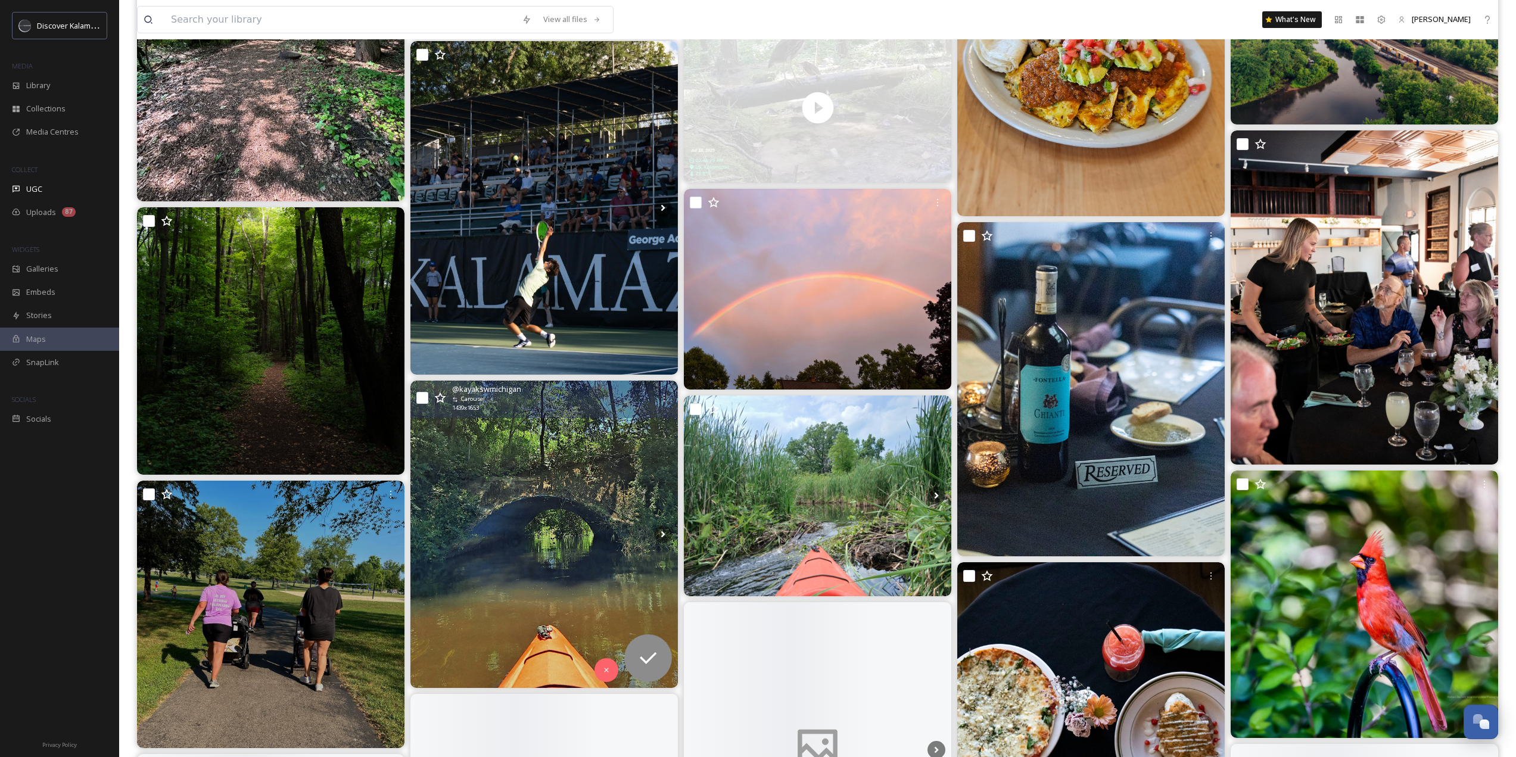
scroll to position [8398, 0]
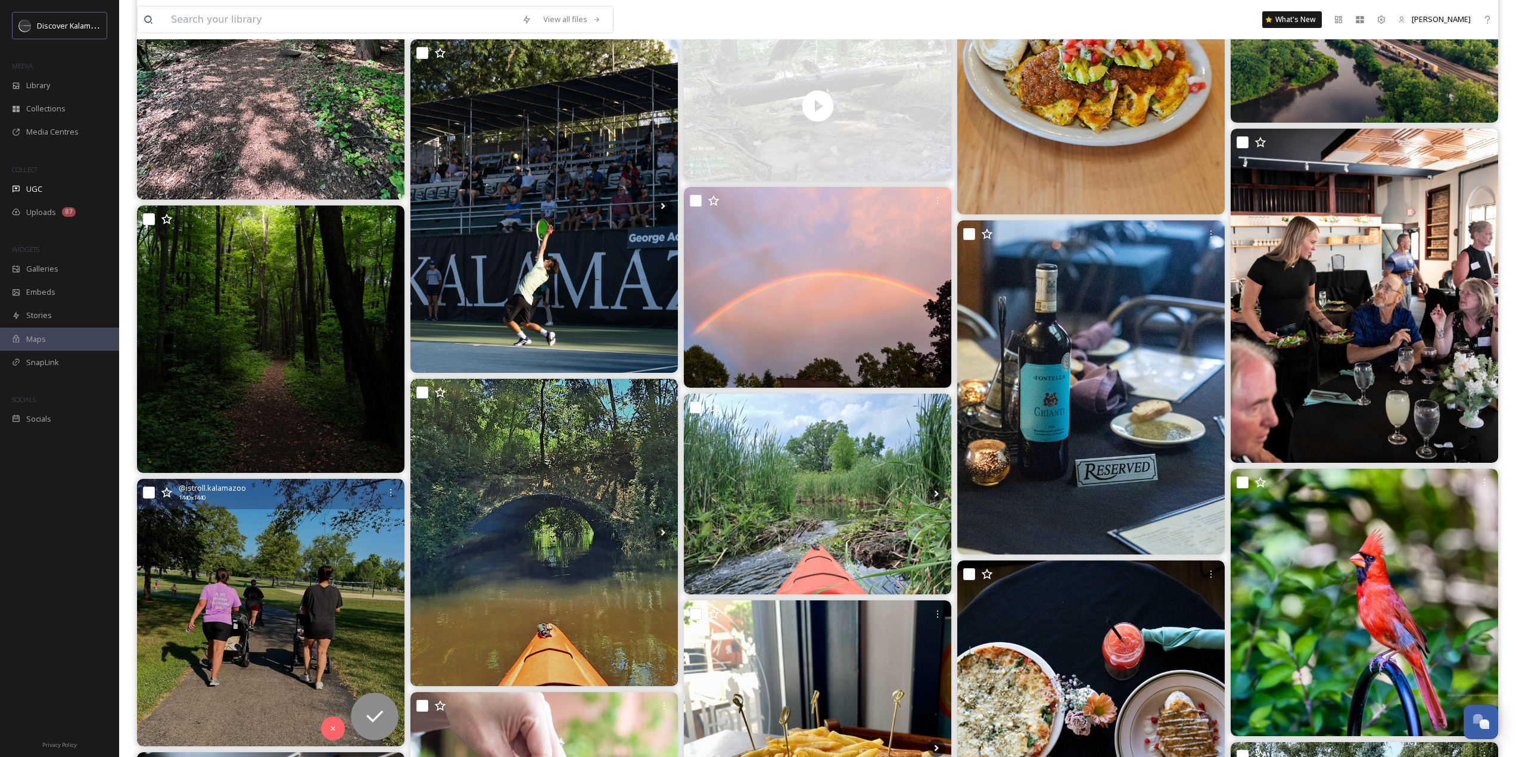
click at [270, 572] on img at bounding box center [270, 612] width 267 height 267
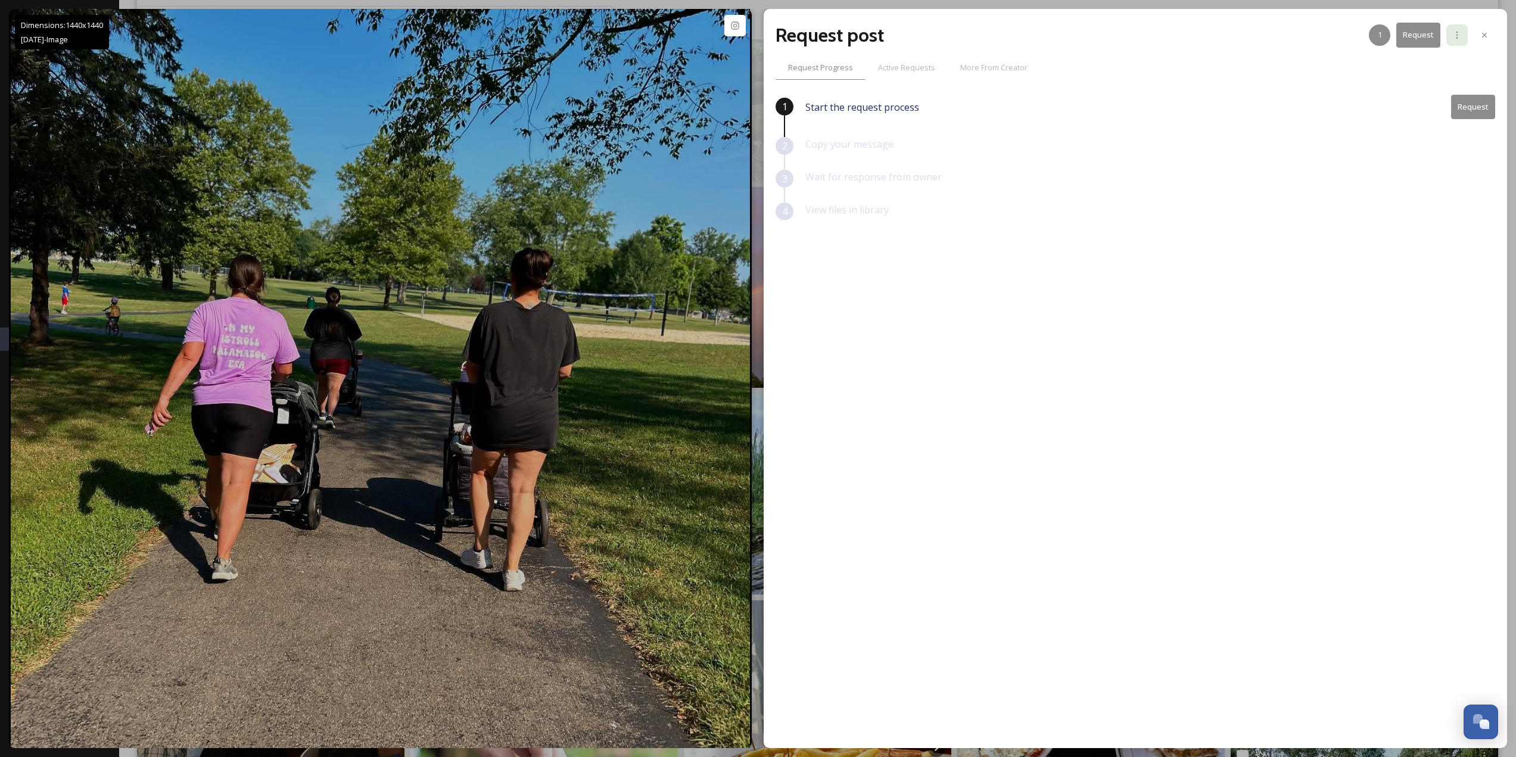
click at [1455, 35] on icon at bounding box center [1457, 35] width 10 height 10
click at [1490, 36] on div at bounding box center [1484, 34] width 21 height 21
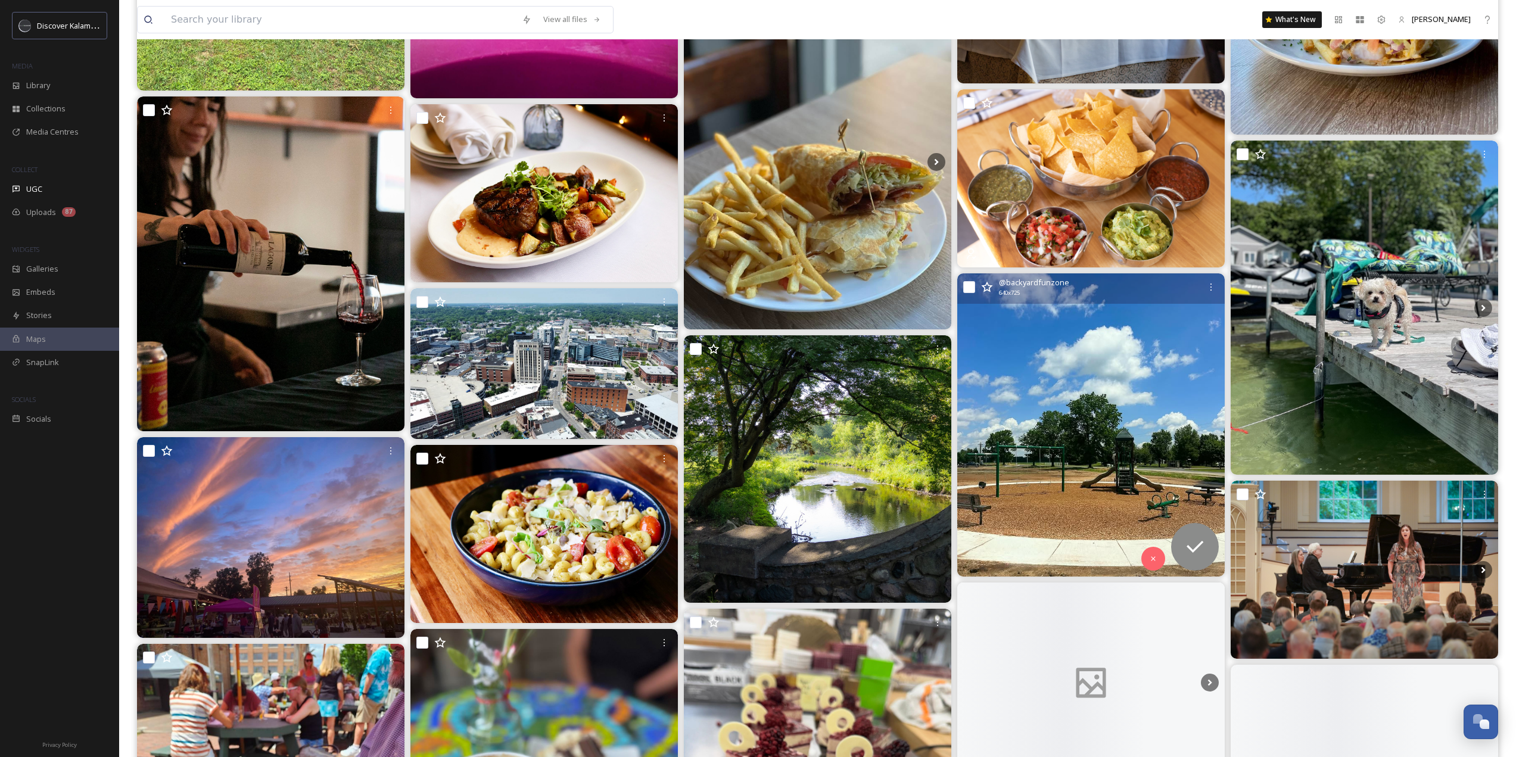
scroll to position [10125, 0]
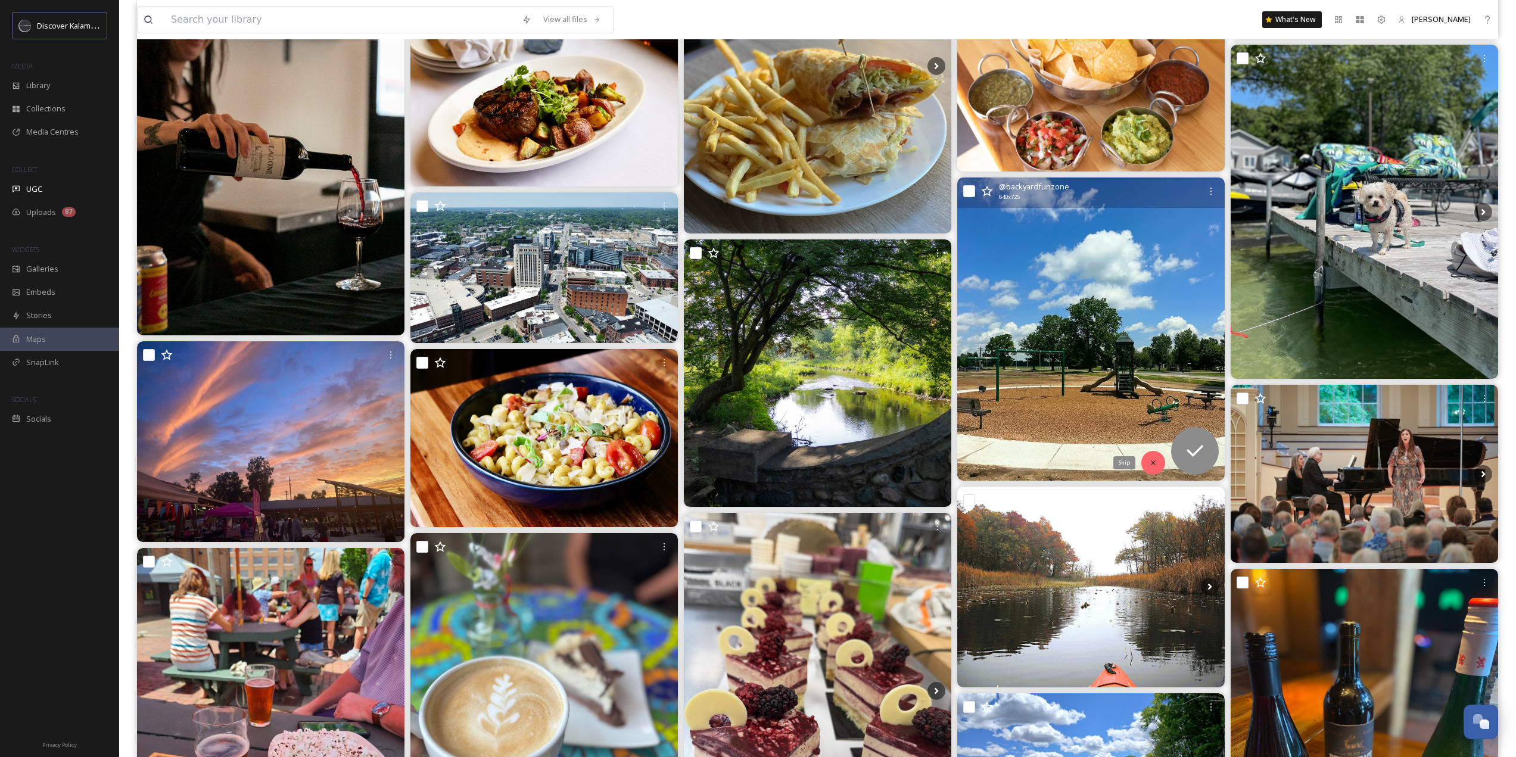
click at [1150, 461] on icon at bounding box center [1153, 463] width 8 height 8
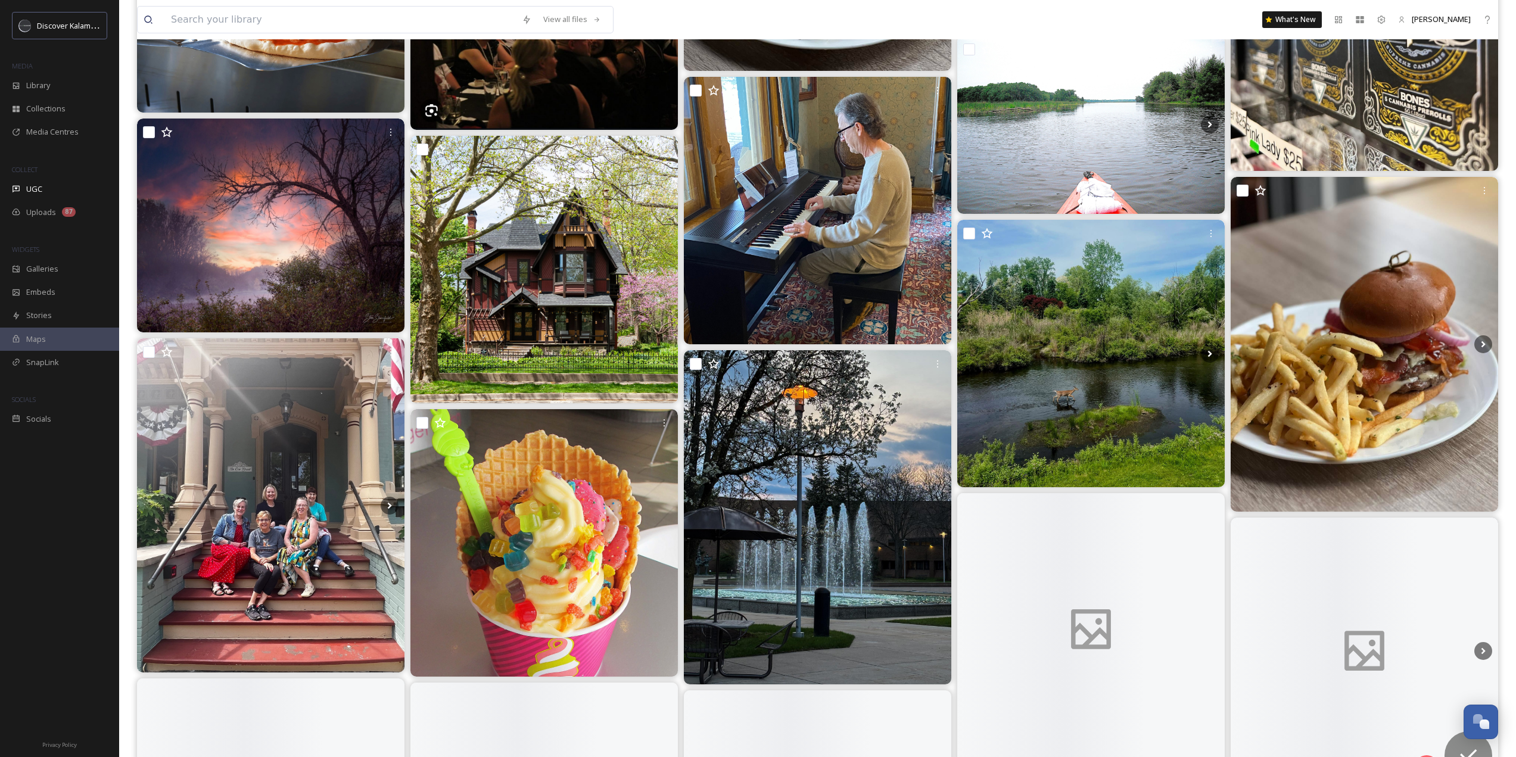
scroll to position [12031, 0]
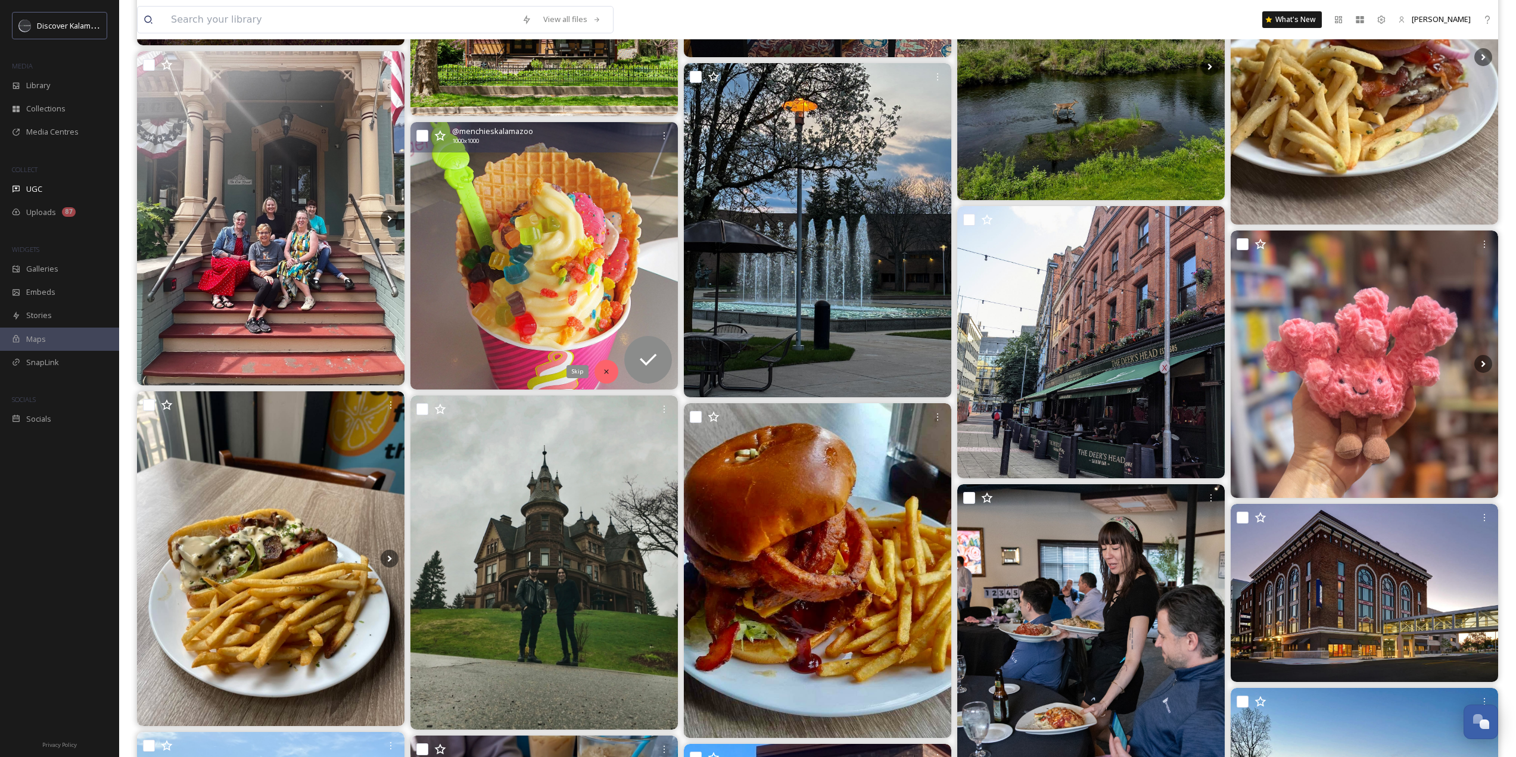
click at [613, 376] on div "Skip" at bounding box center [606, 372] width 24 height 24
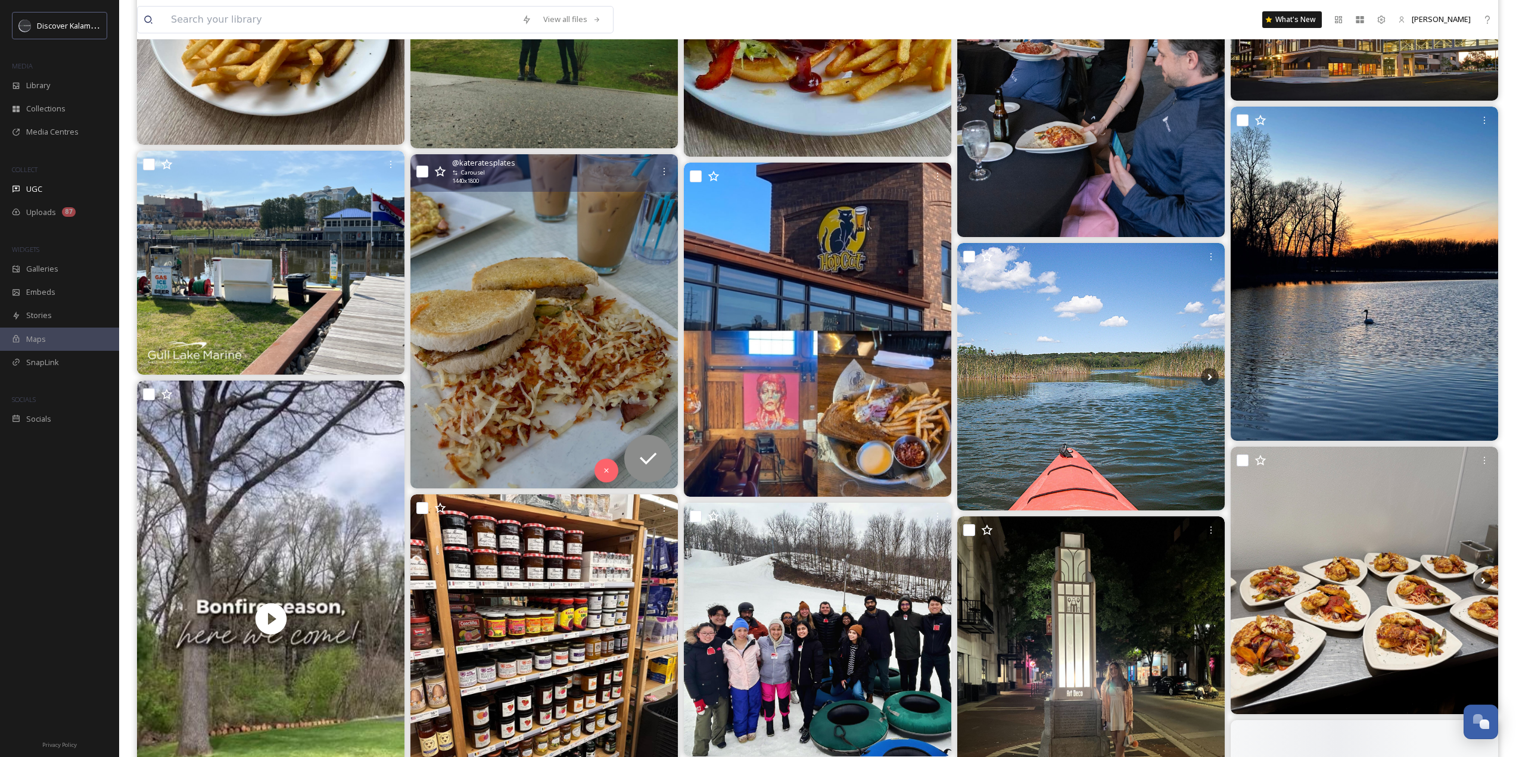
scroll to position [12627, 0]
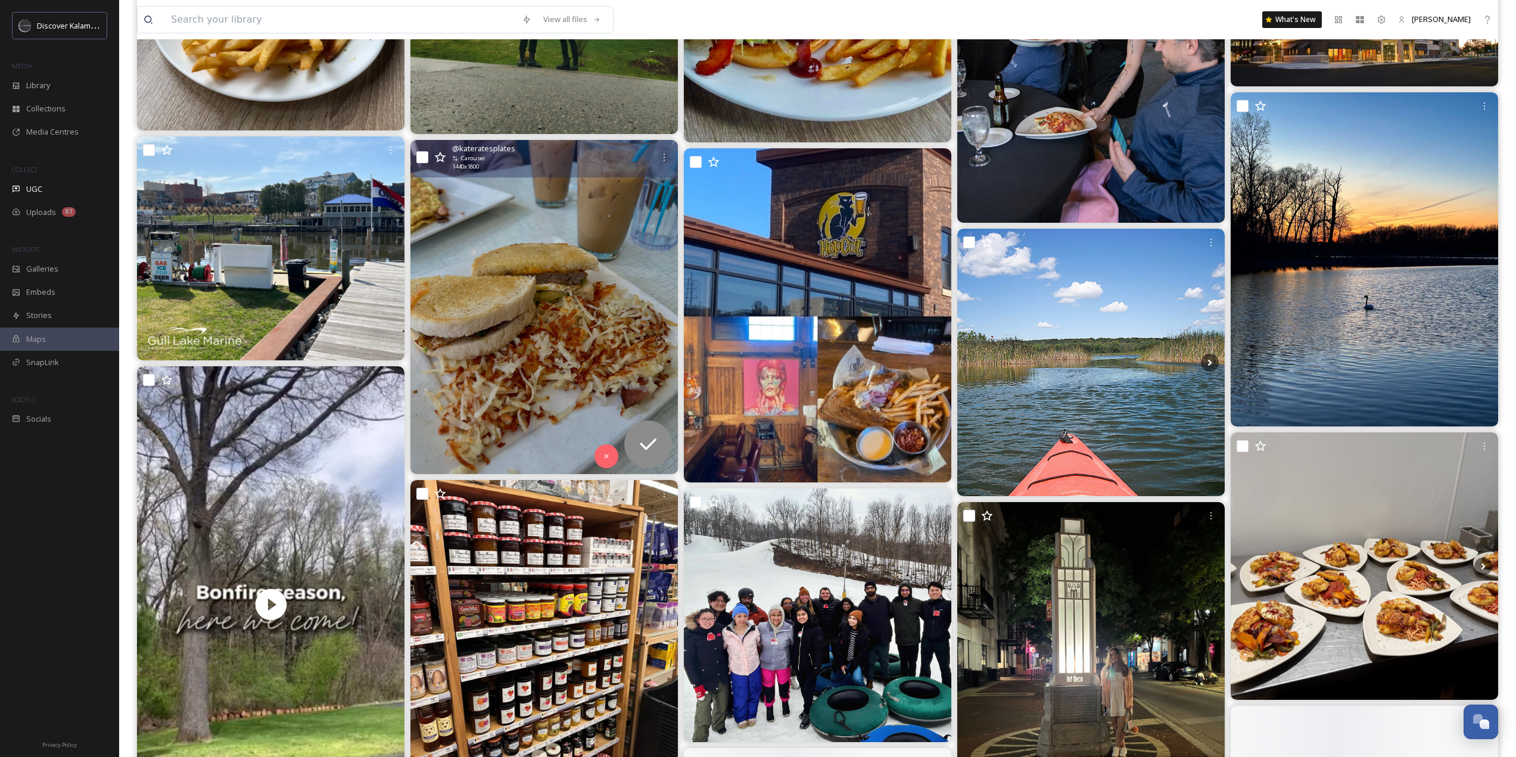
click at [576, 410] on img at bounding box center [543, 307] width 267 height 334
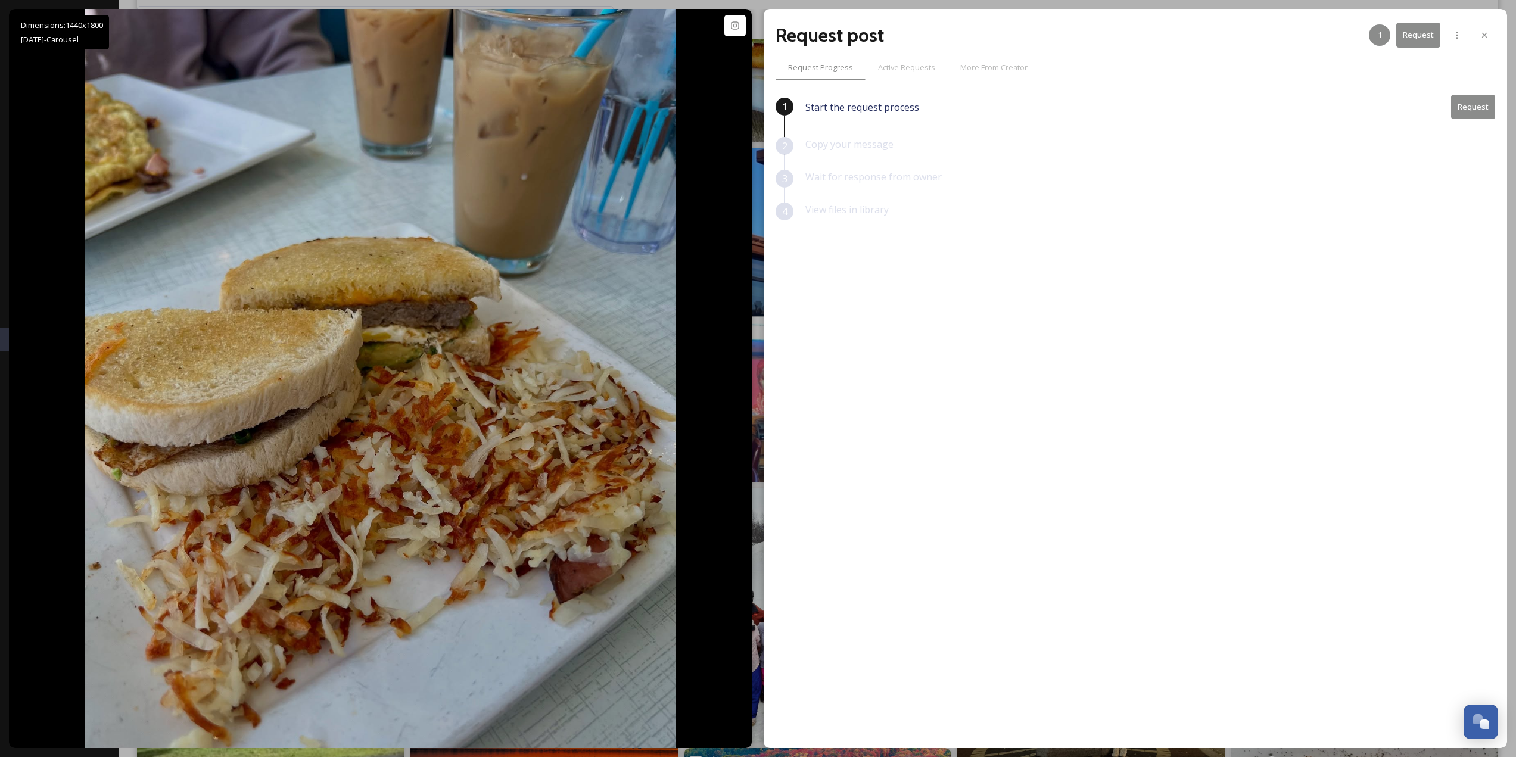
click at [1472, 104] on button "Request" at bounding box center [1473, 107] width 44 height 24
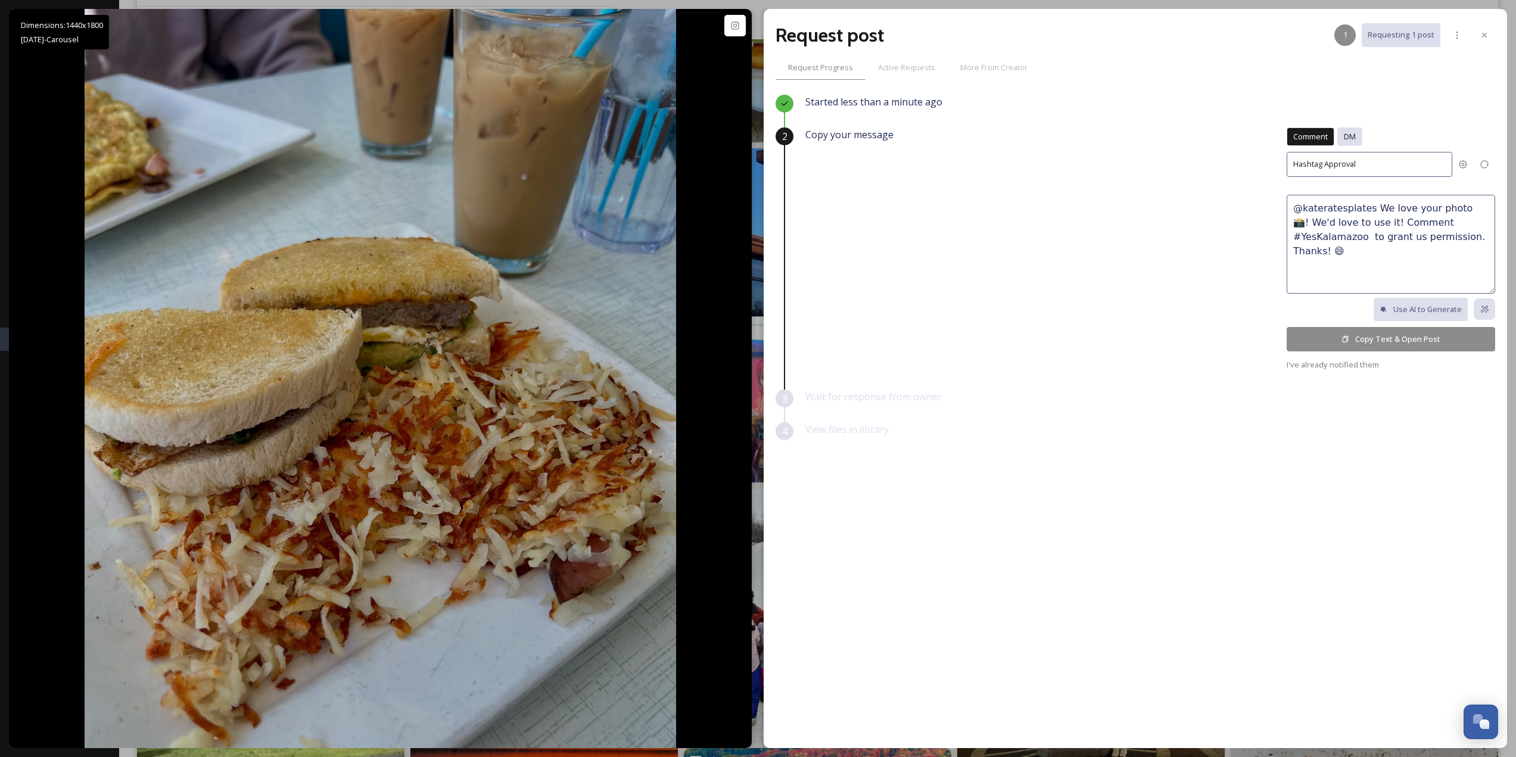
click at [1344, 130] on div "DM" at bounding box center [1349, 136] width 25 height 18
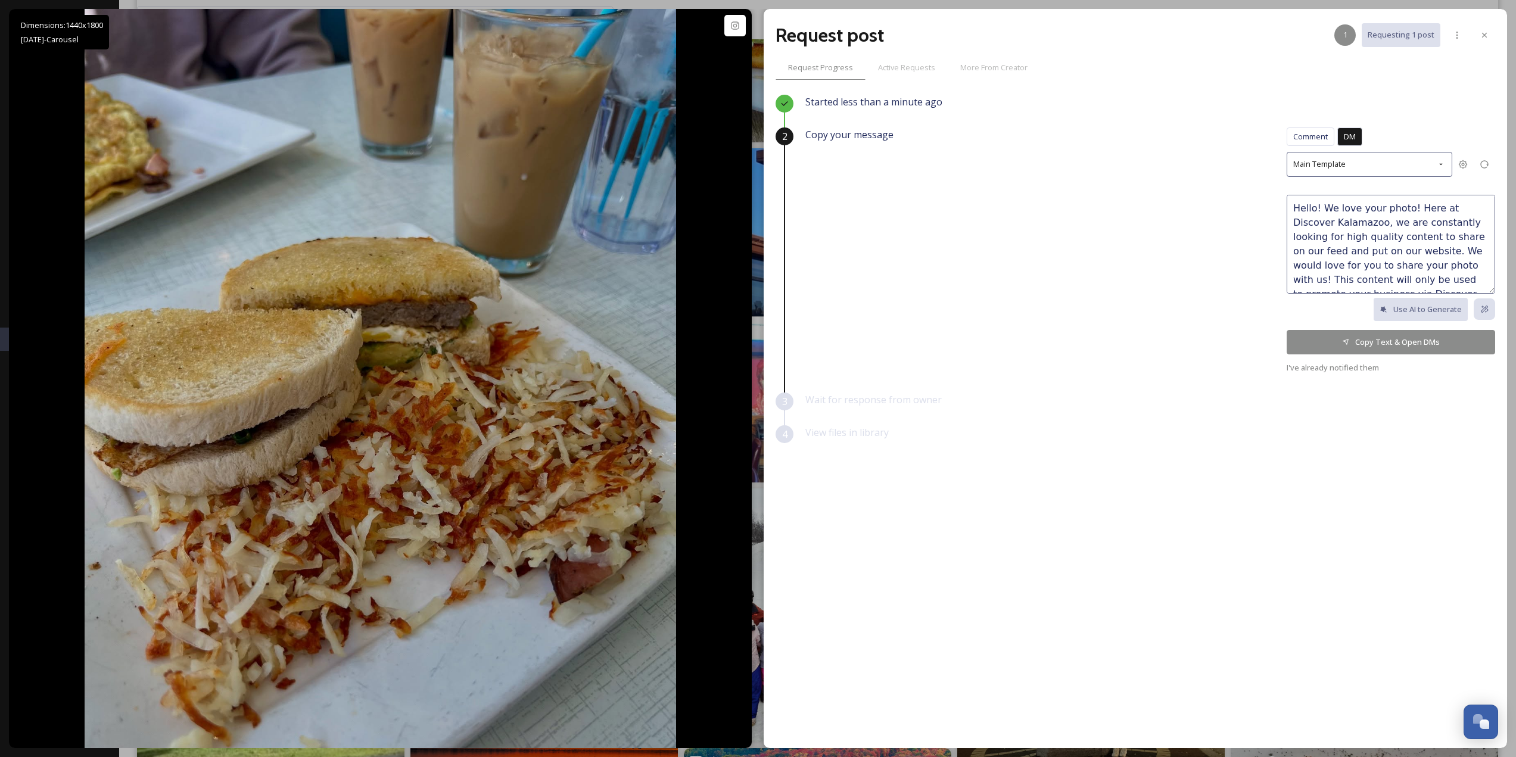
click at [1404, 211] on textarea "Hello! We love your photo! Here at Discover Kalamazoo, we are constantly lookin…" at bounding box center [1391, 244] width 208 height 99
type textarea "Hello! We love your photo f the breakfast platter at [PERSON_NAME][GEOGRAPHIC_D…"
click at [1355, 335] on button "Copy Text & Open DMs" at bounding box center [1391, 342] width 208 height 24
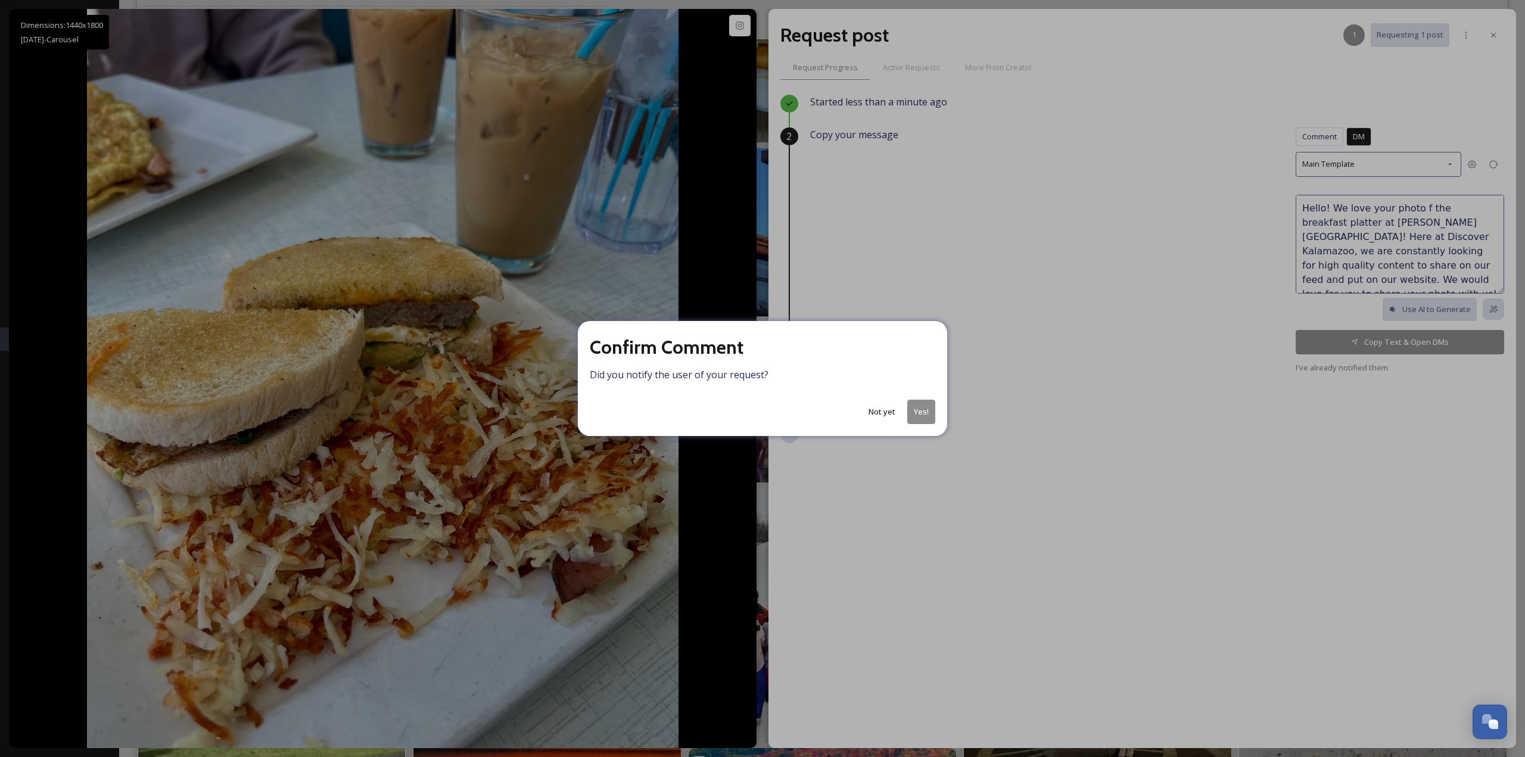
click at [919, 420] on button "Yes!" at bounding box center [921, 412] width 28 height 24
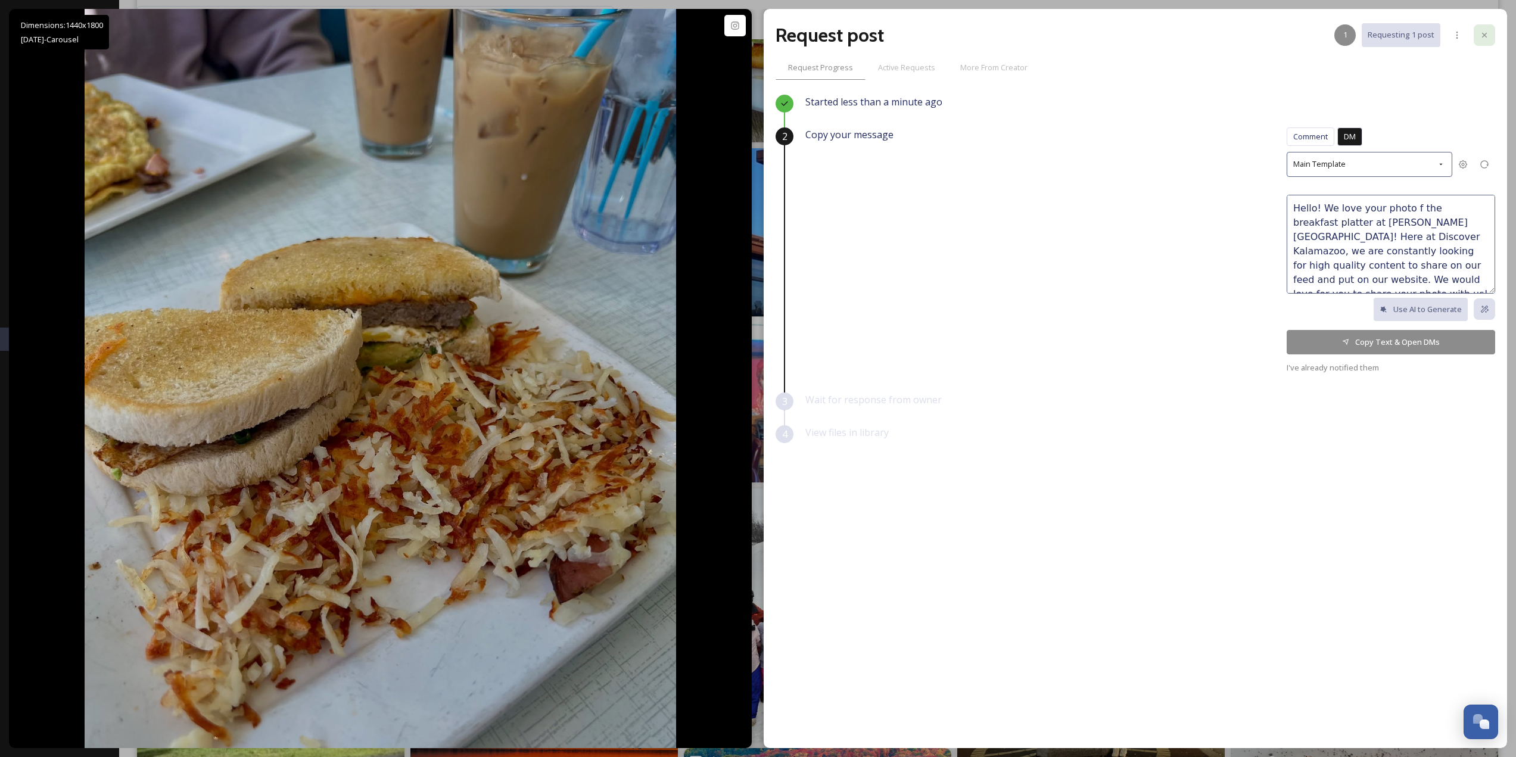
click at [1481, 33] on icon at bounding box center [1485, 35] width 10 height 10
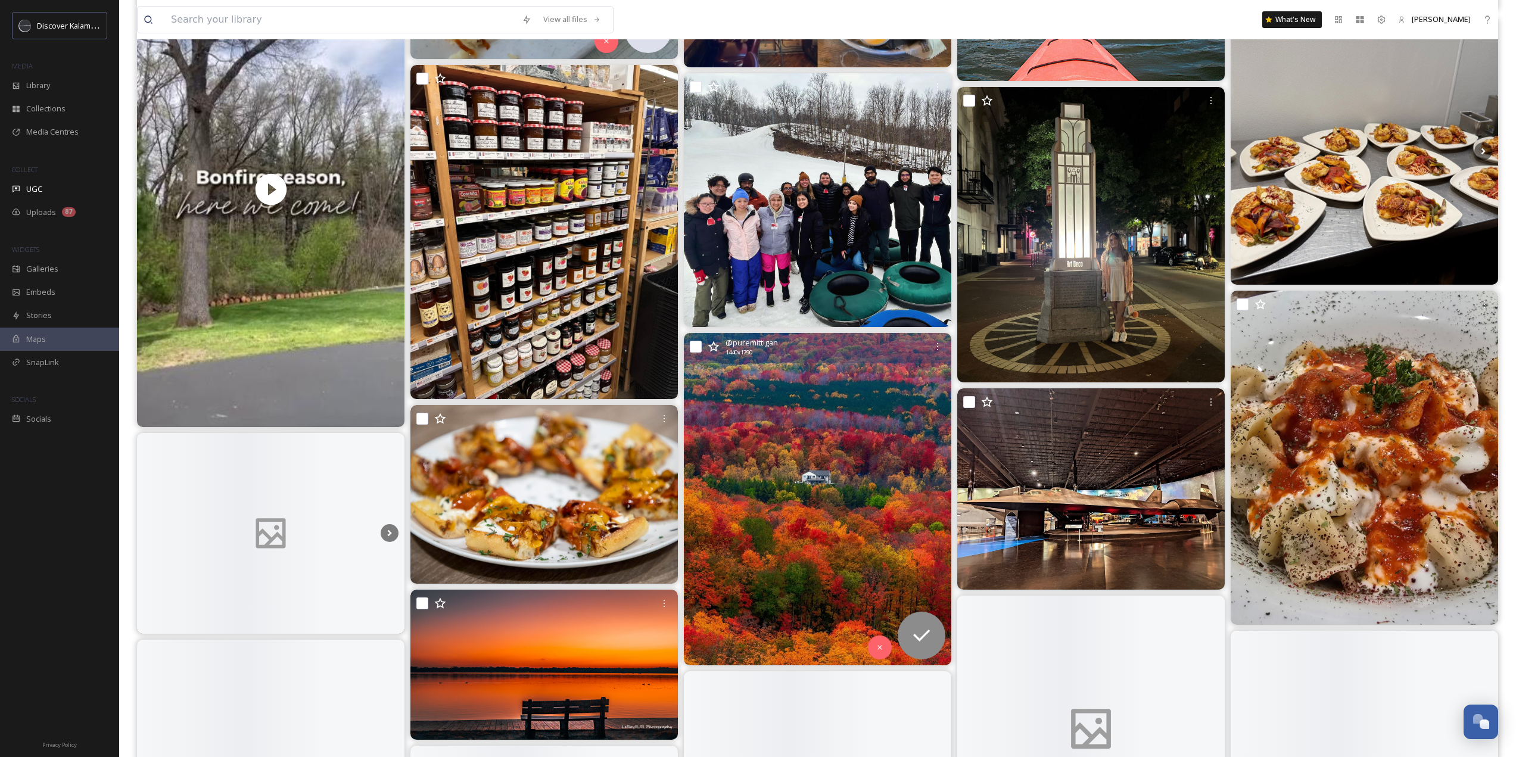
scroll to position [13104, 0]
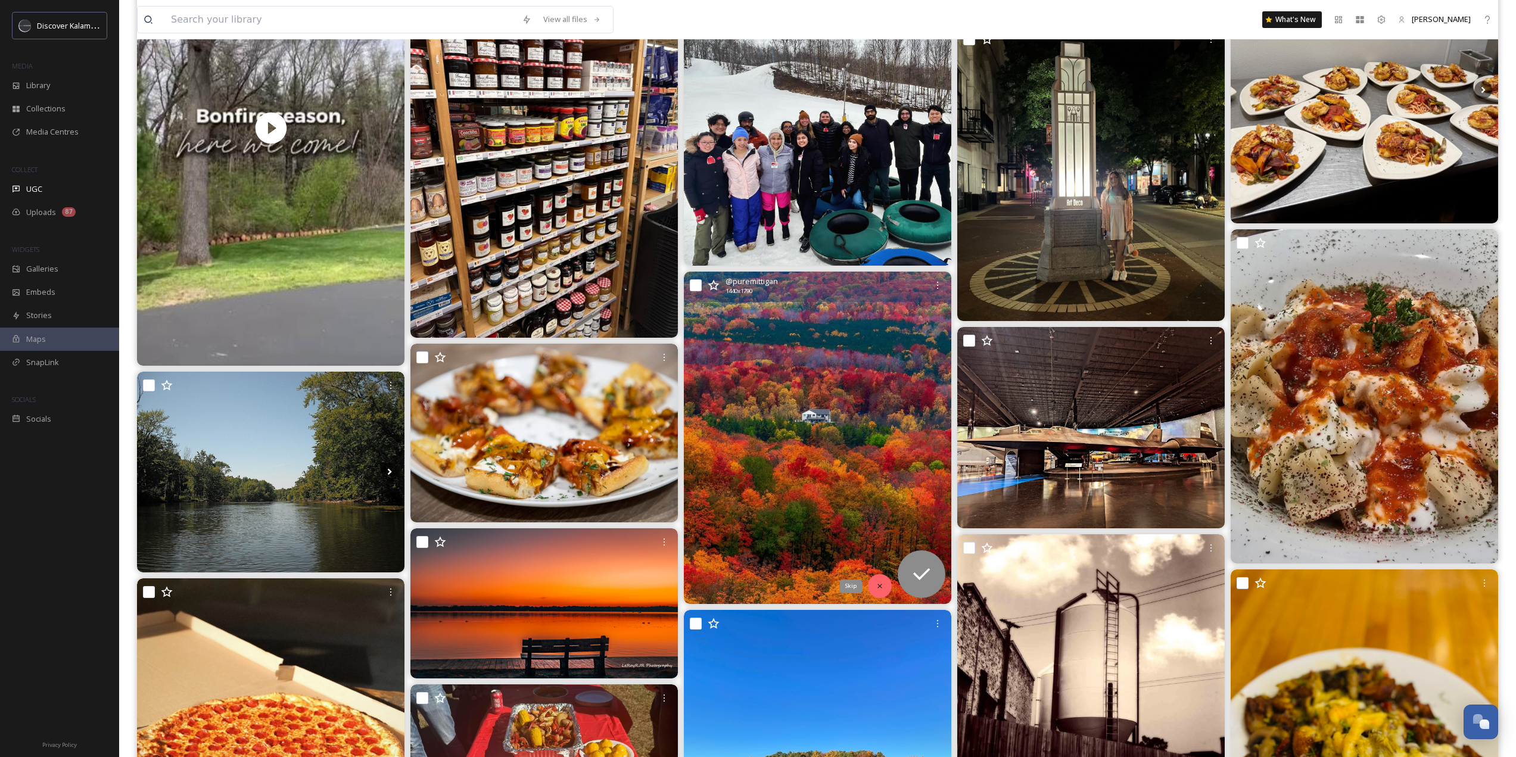
click at [885, 590] on div "Skip" at bounding box center [880, 586] width 24 height 24
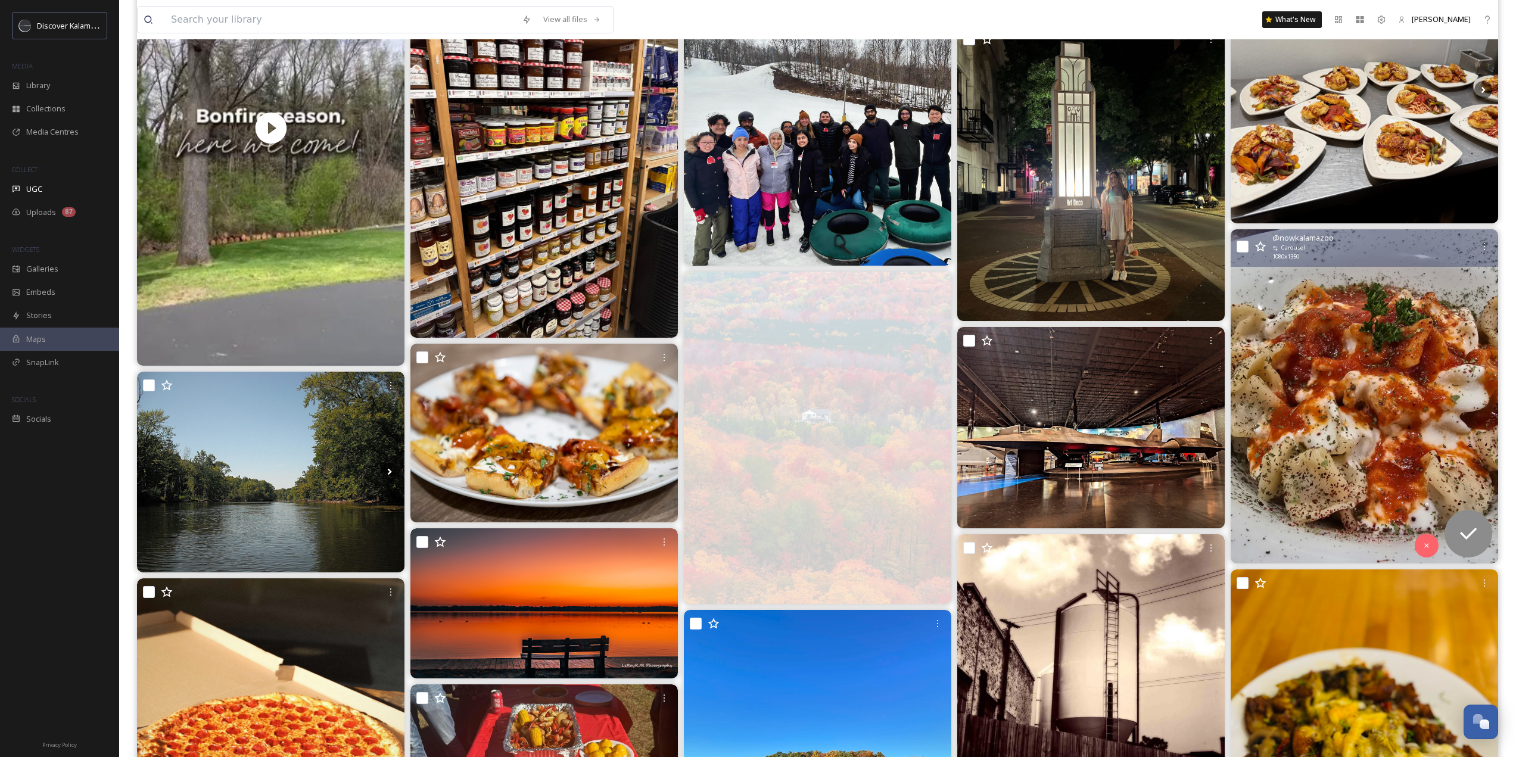
click at [1353, 469] on img at bounding box center [1364, 396] width 267 height 334
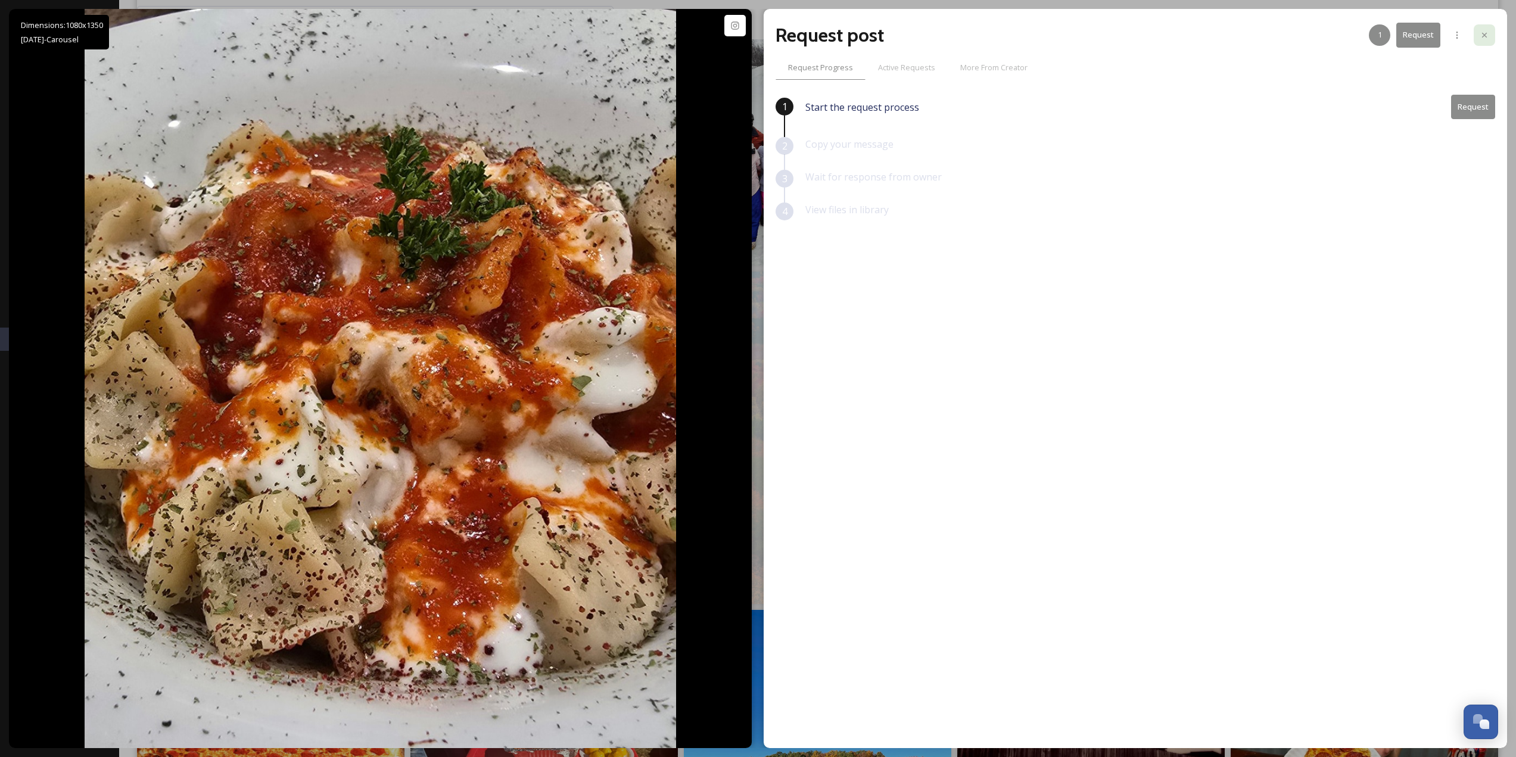
click at [1478, 37] on div at bounding box center [1484, 34] width 21 height 21
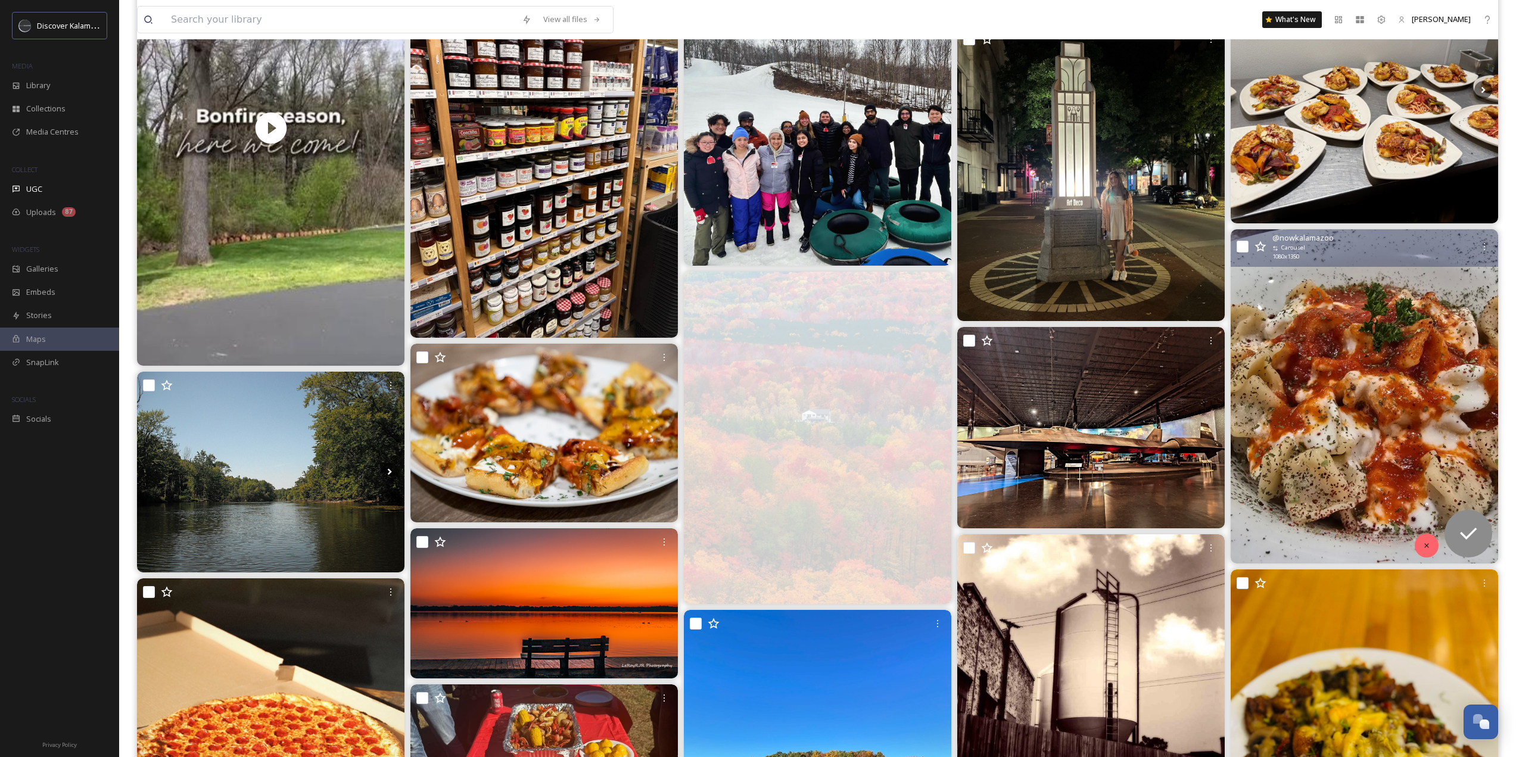
click at [1423, 546] on icon at bounding box center [1426, 545] width 8 height 8
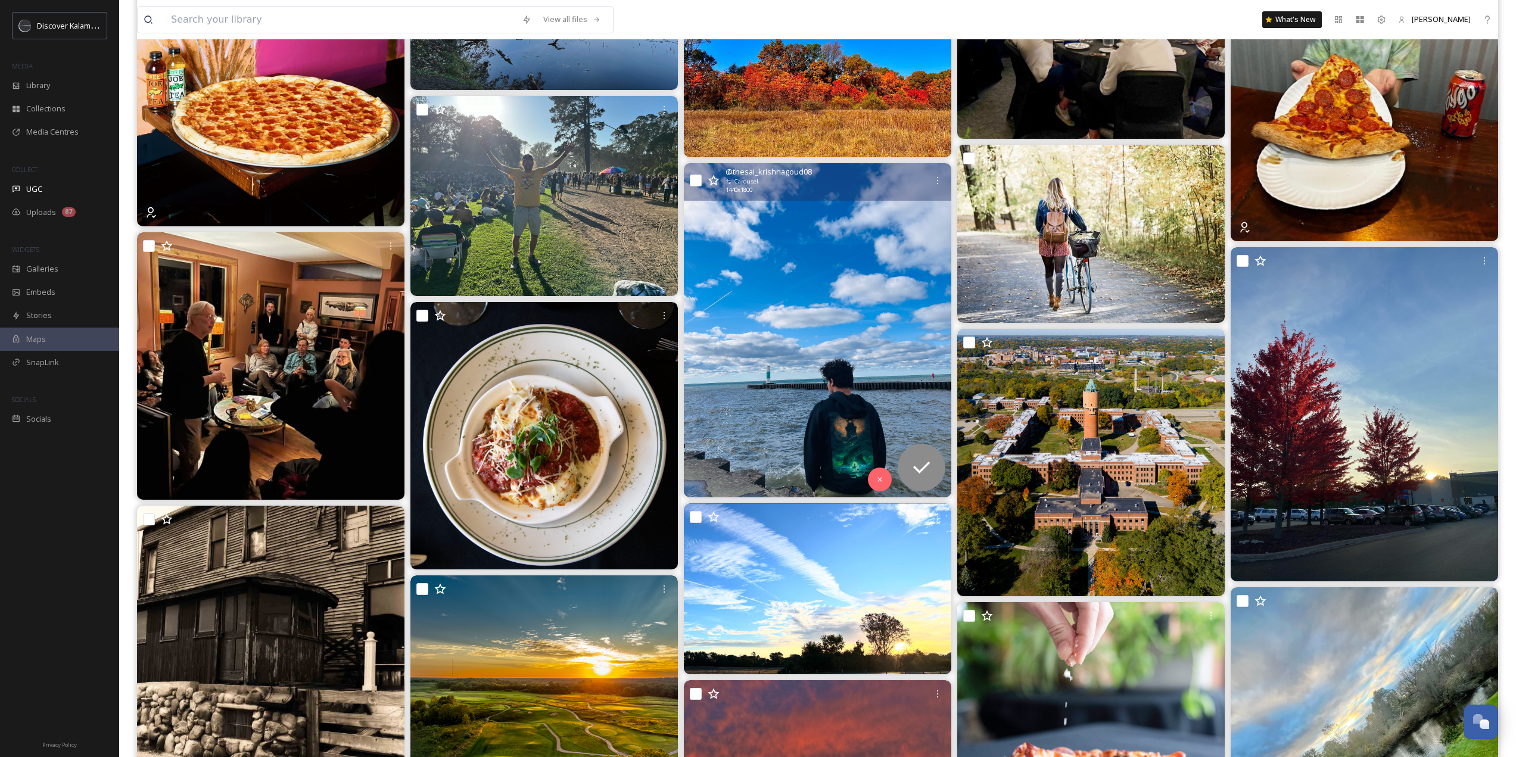
scroll to position [14116, 0]
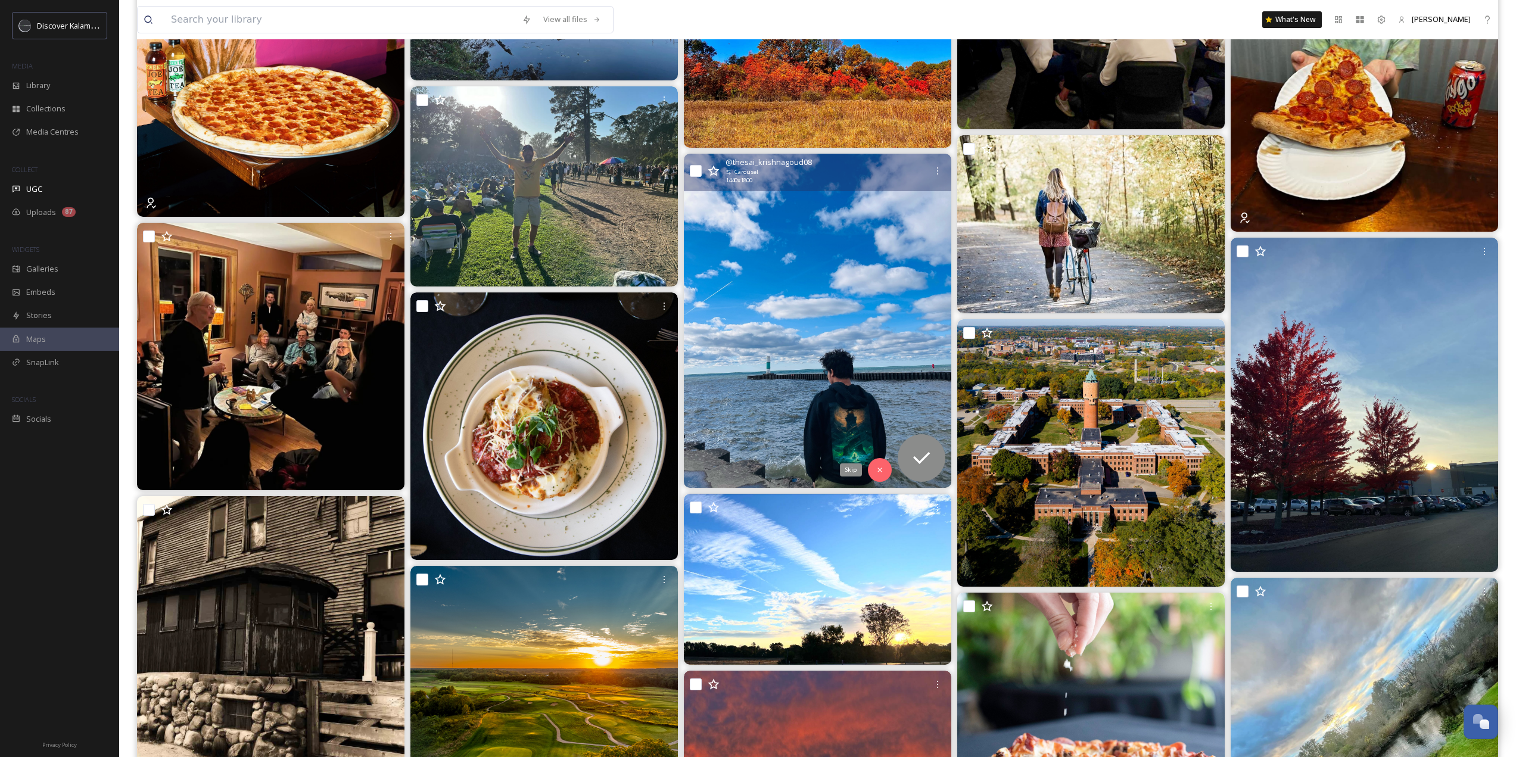
drag, startPoint x: 876, startPoint y: 474, endPoint x: 856, endPoint y: 469, distance: 19.6
click at [876, 474] on div "Skip" at bounding box center [880, 470] width 24 height 24
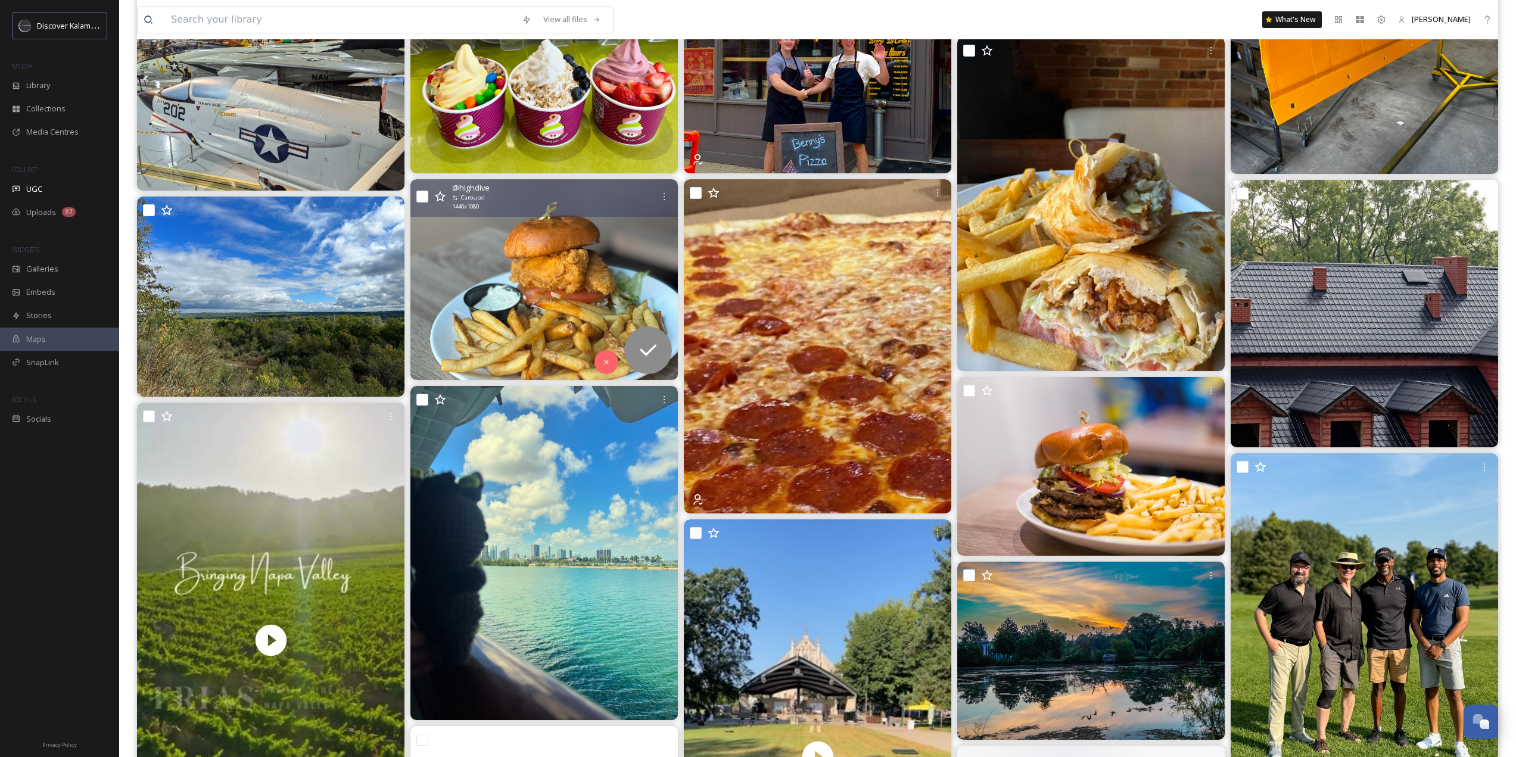
scroll to position [16439, 0]
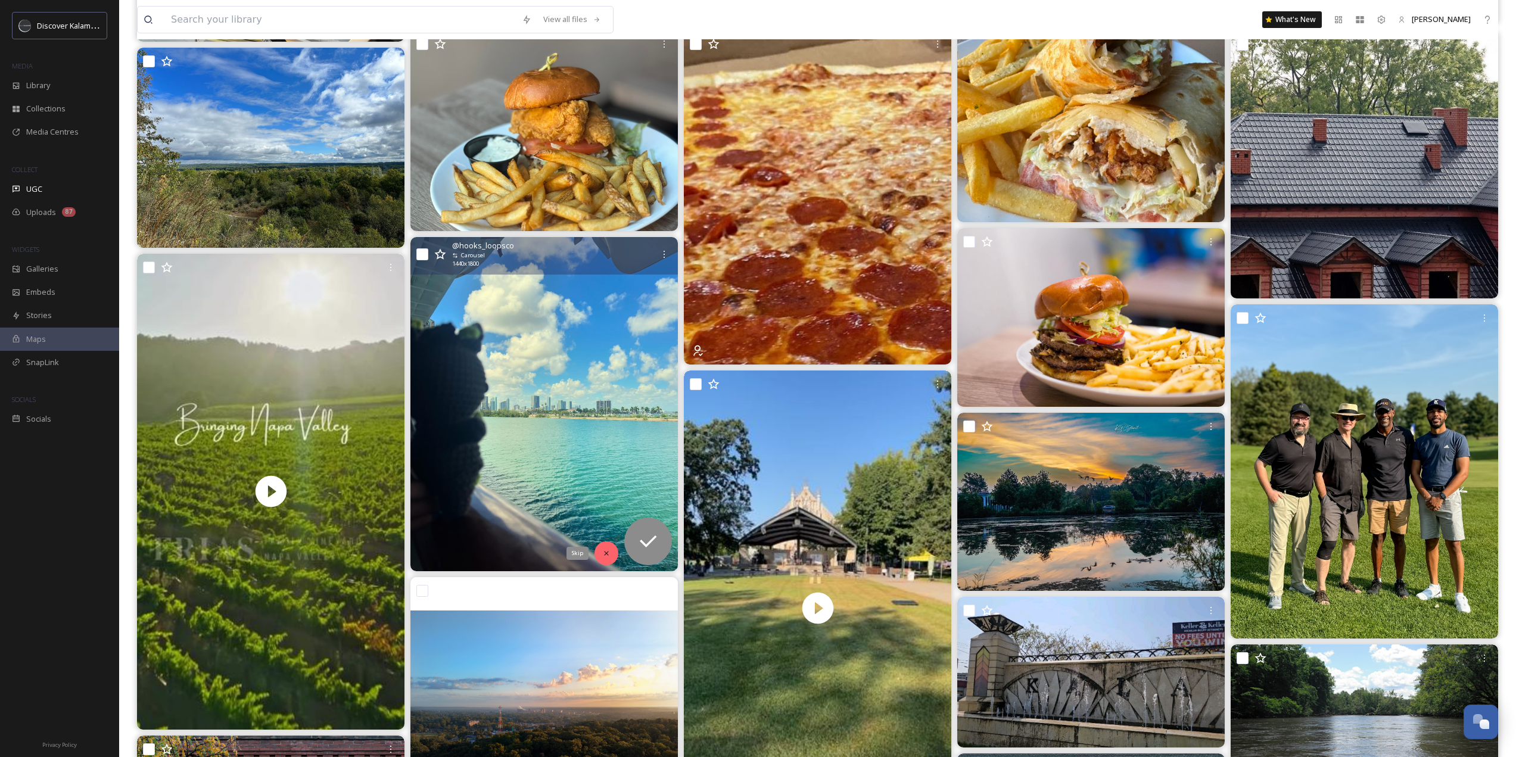
click at [609, 549] on div "Skip" at bounding box center [606, 553] width 24 height 24
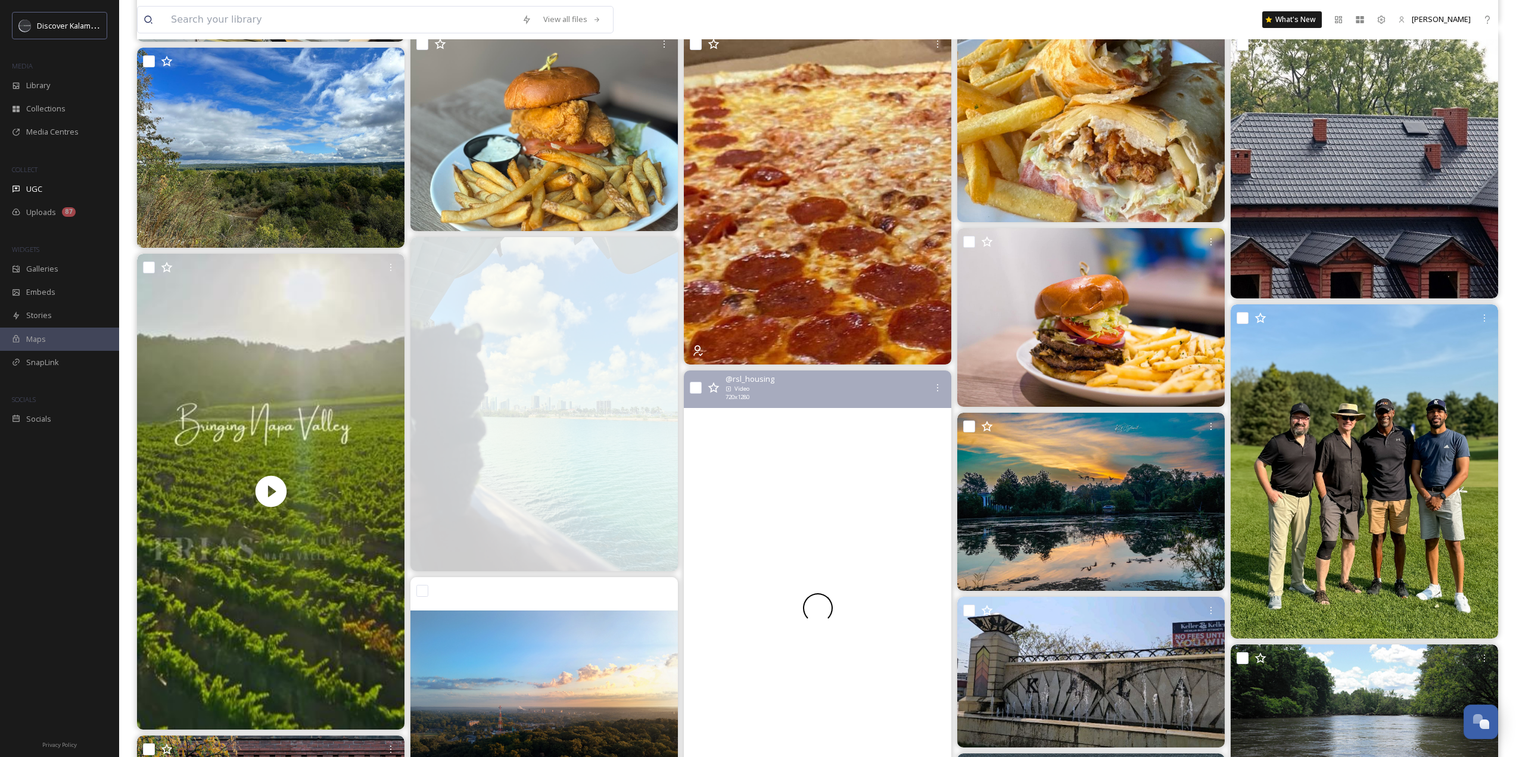
scroll to position [16618, 0]
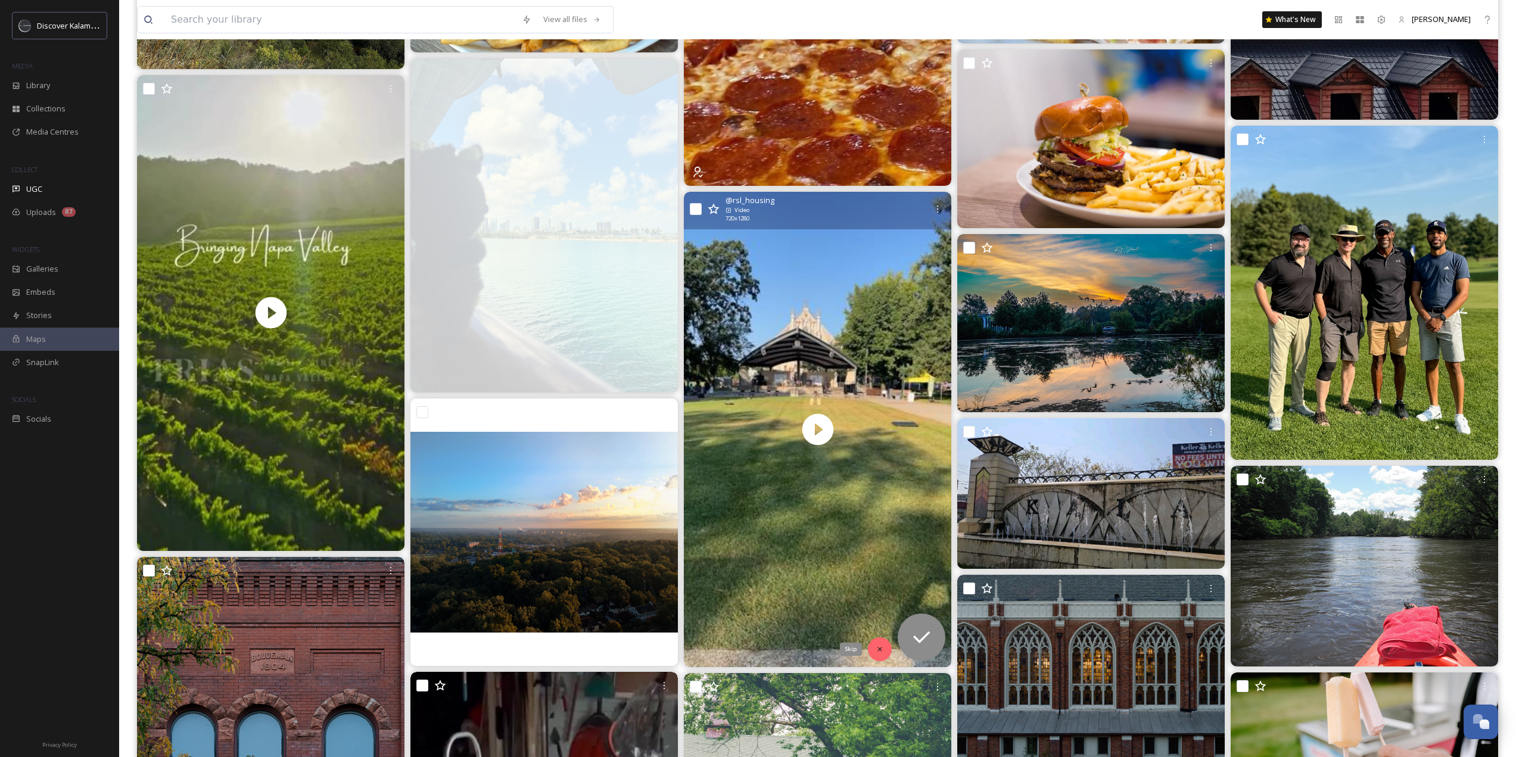
click at [874, 641] on div "Skip" at bounding box center [880, 649] width 24 height 24
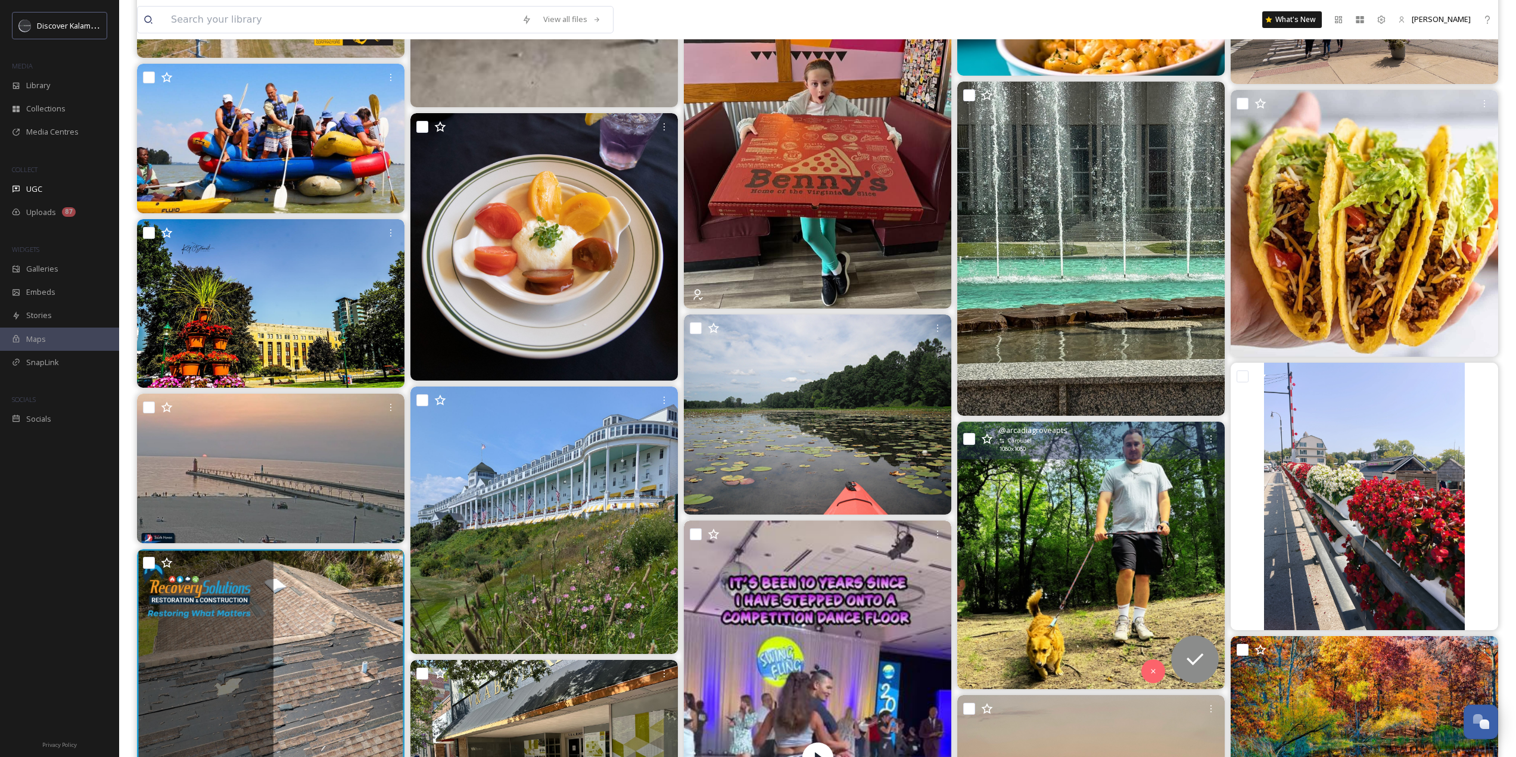
scroll to position [17749, 0]
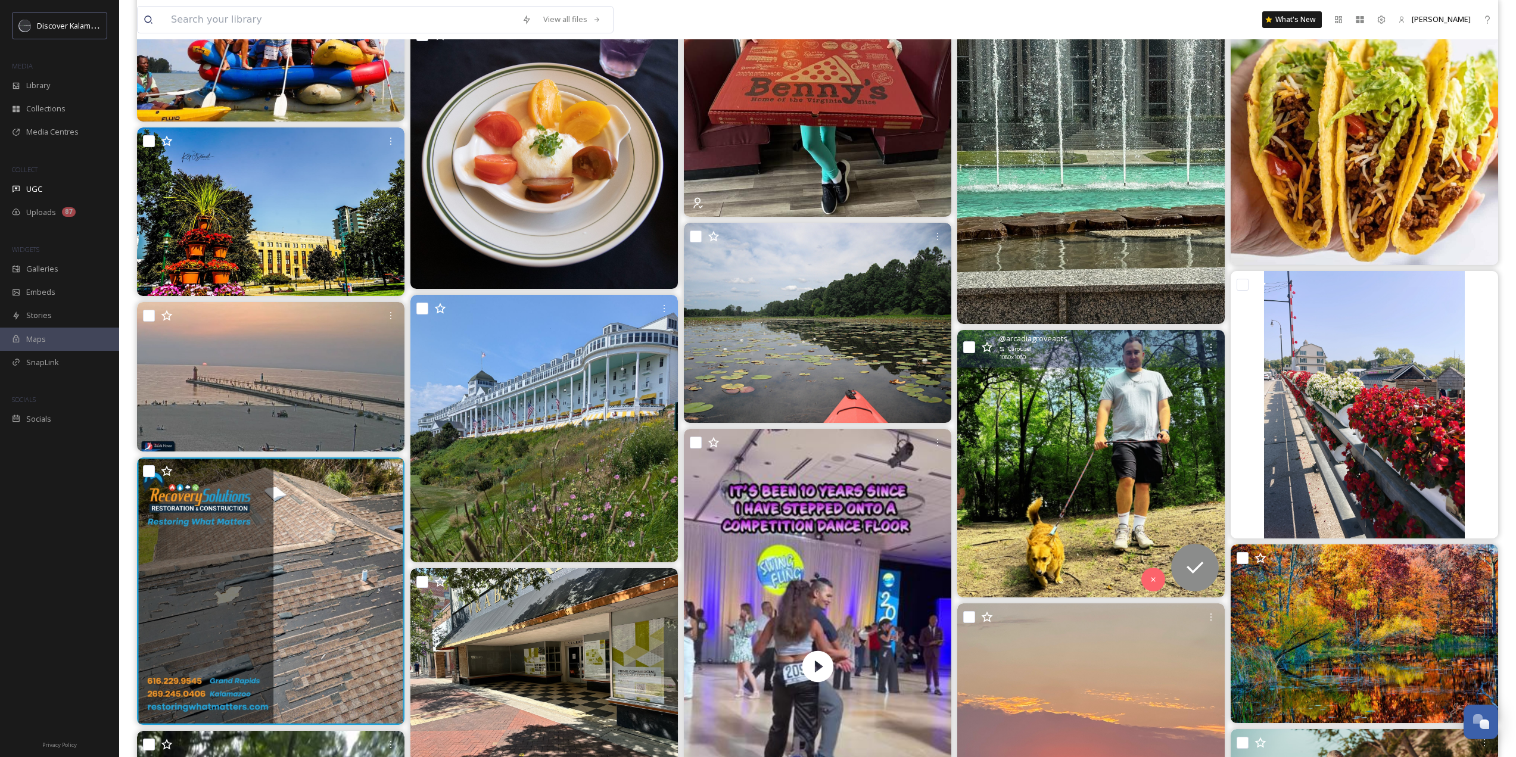
click at [1025, 426] on img at bounding box center [1090, 463] width 267 height 267
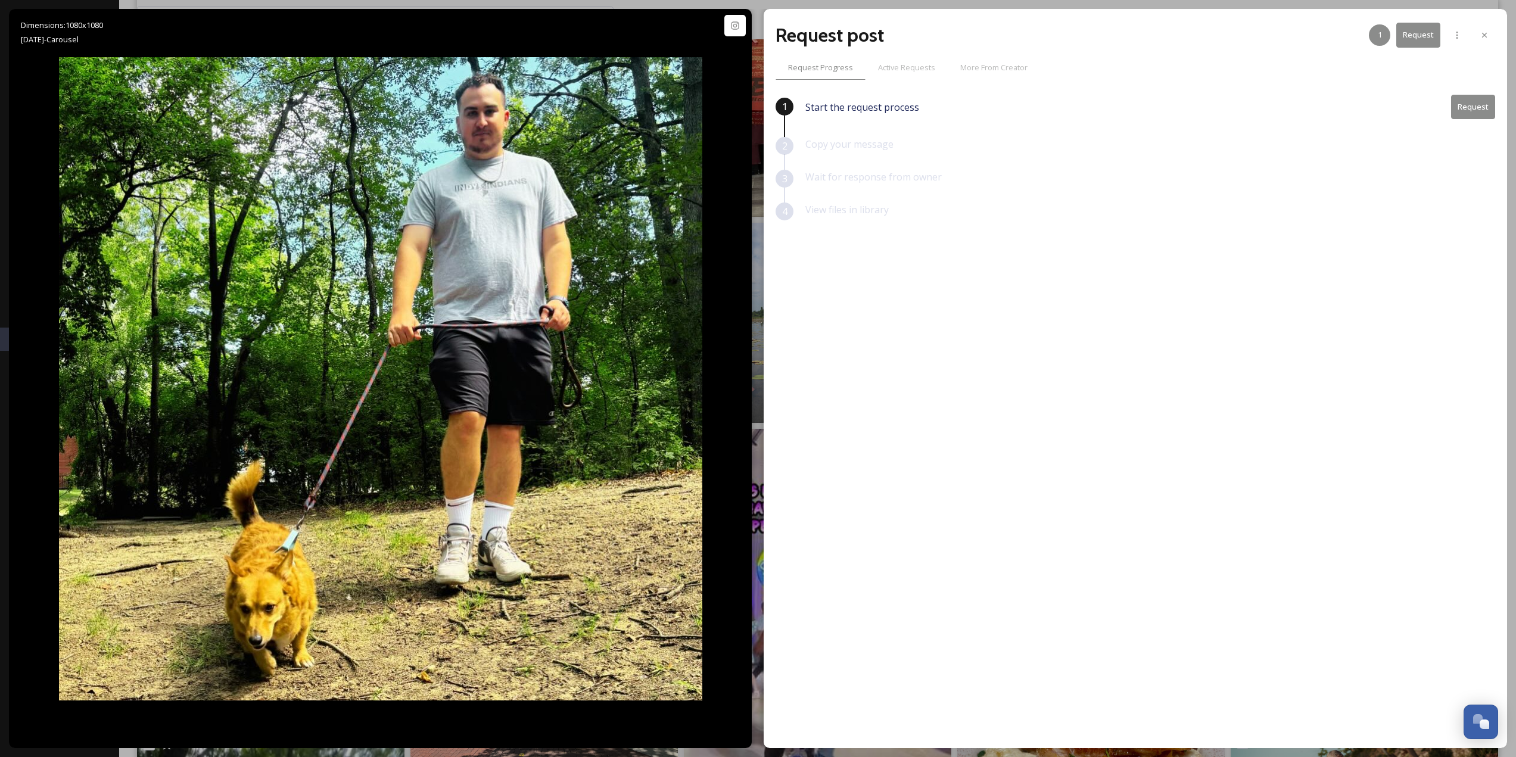
click at [1495, 36] on div "Request post 1 Request Request Progress Active Requests More From Creator 1 Sta…" at bounding box center [1135, 378] width 743 height 739
click at [1489, 37] on div at bounding box center [1484, 34] width 21 height 21
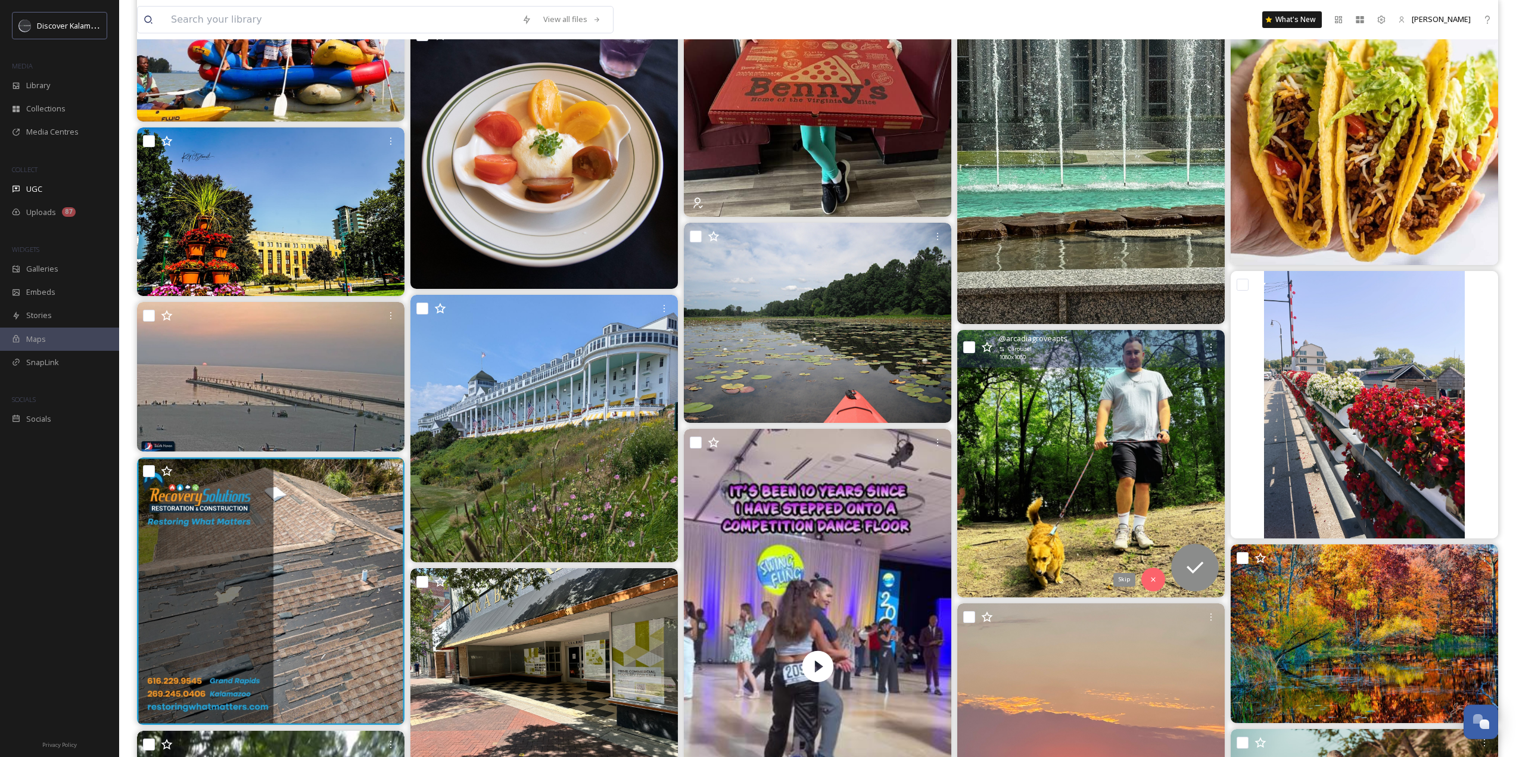
click at [1157, 581] on div "Skip" at bounding box center [1153, 580] width 24 height 24
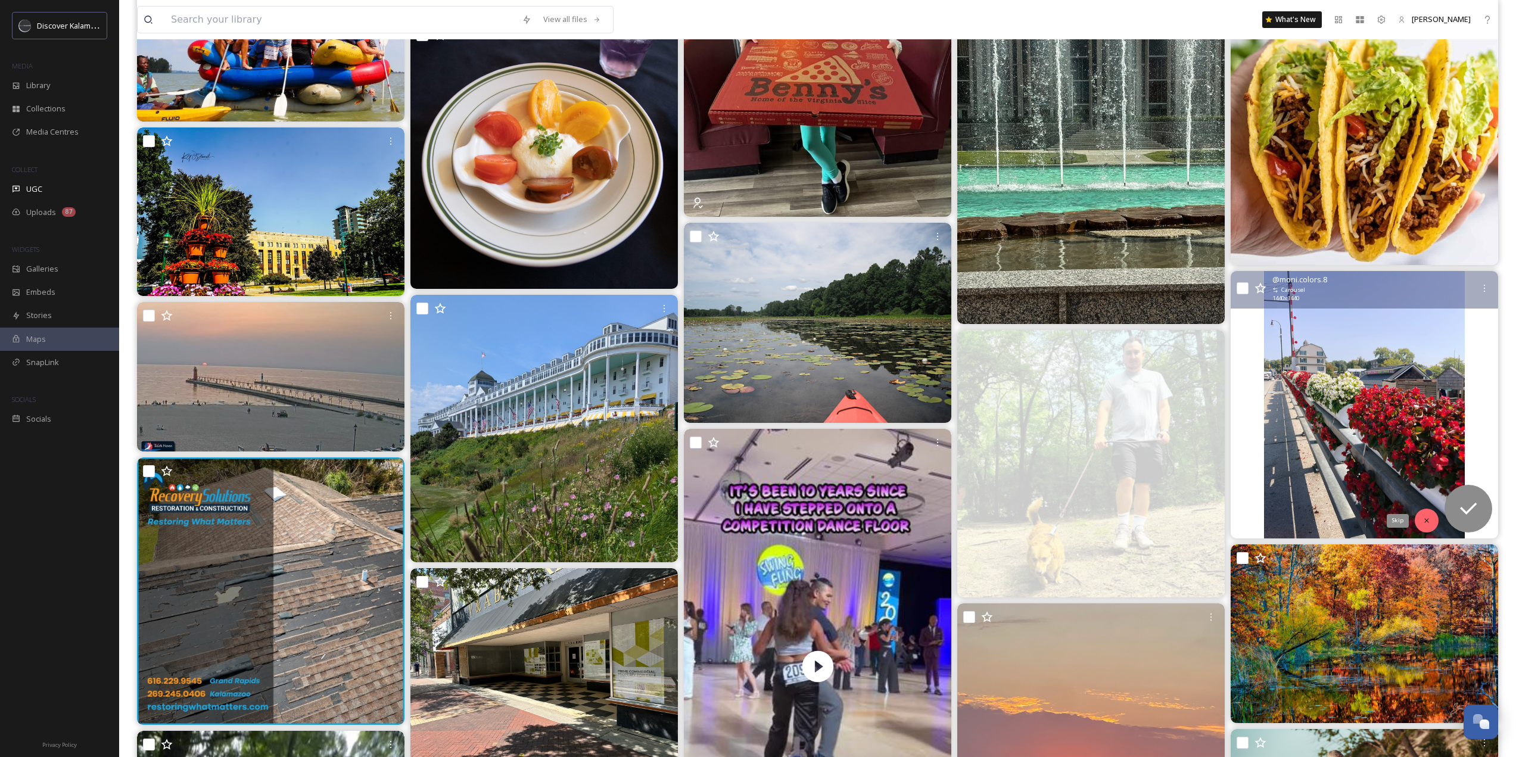
click at [1419, 528] on div "Skip" at bounding box center [1427, 521] width 24 height 24
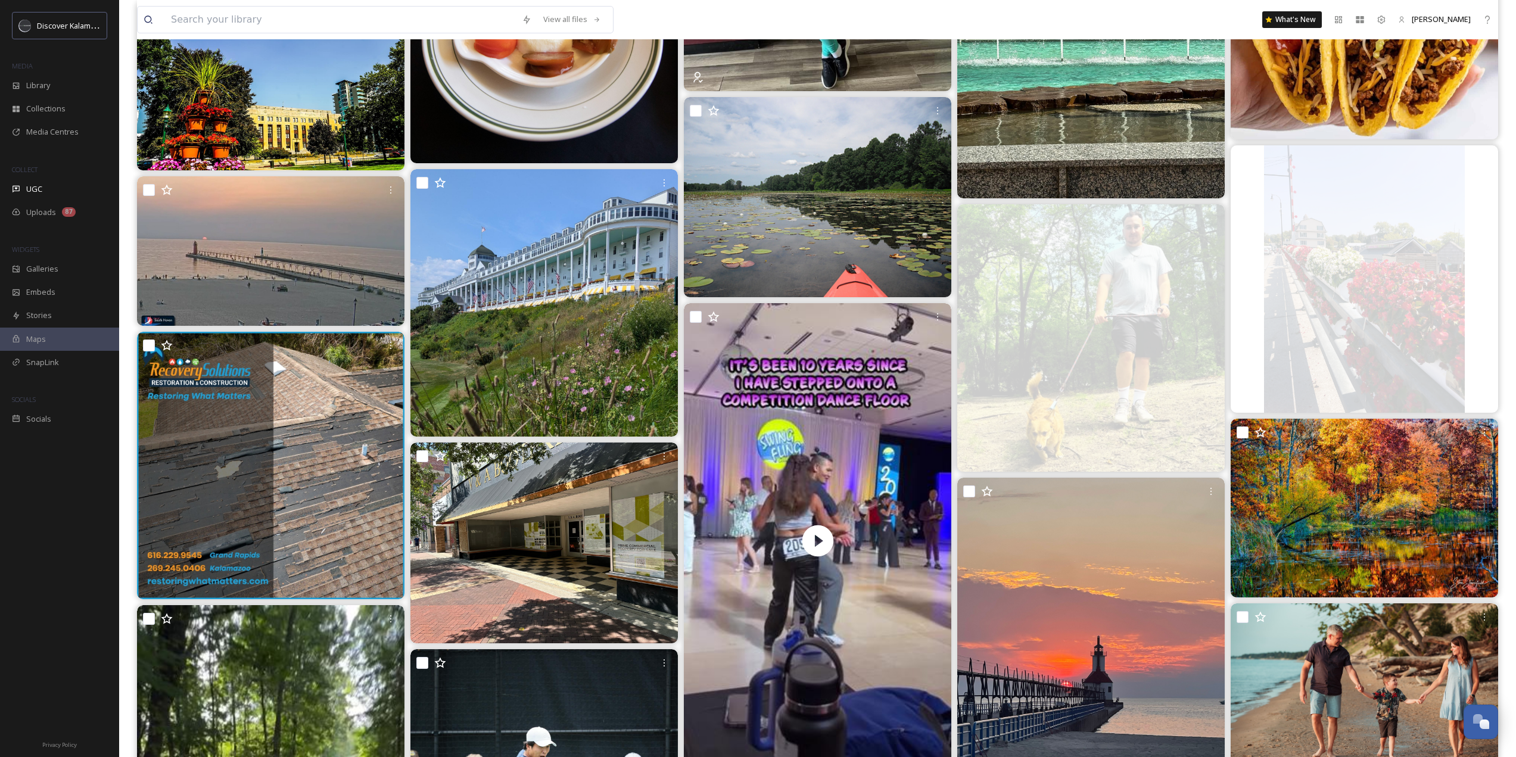
scroll to position [17988, 0]
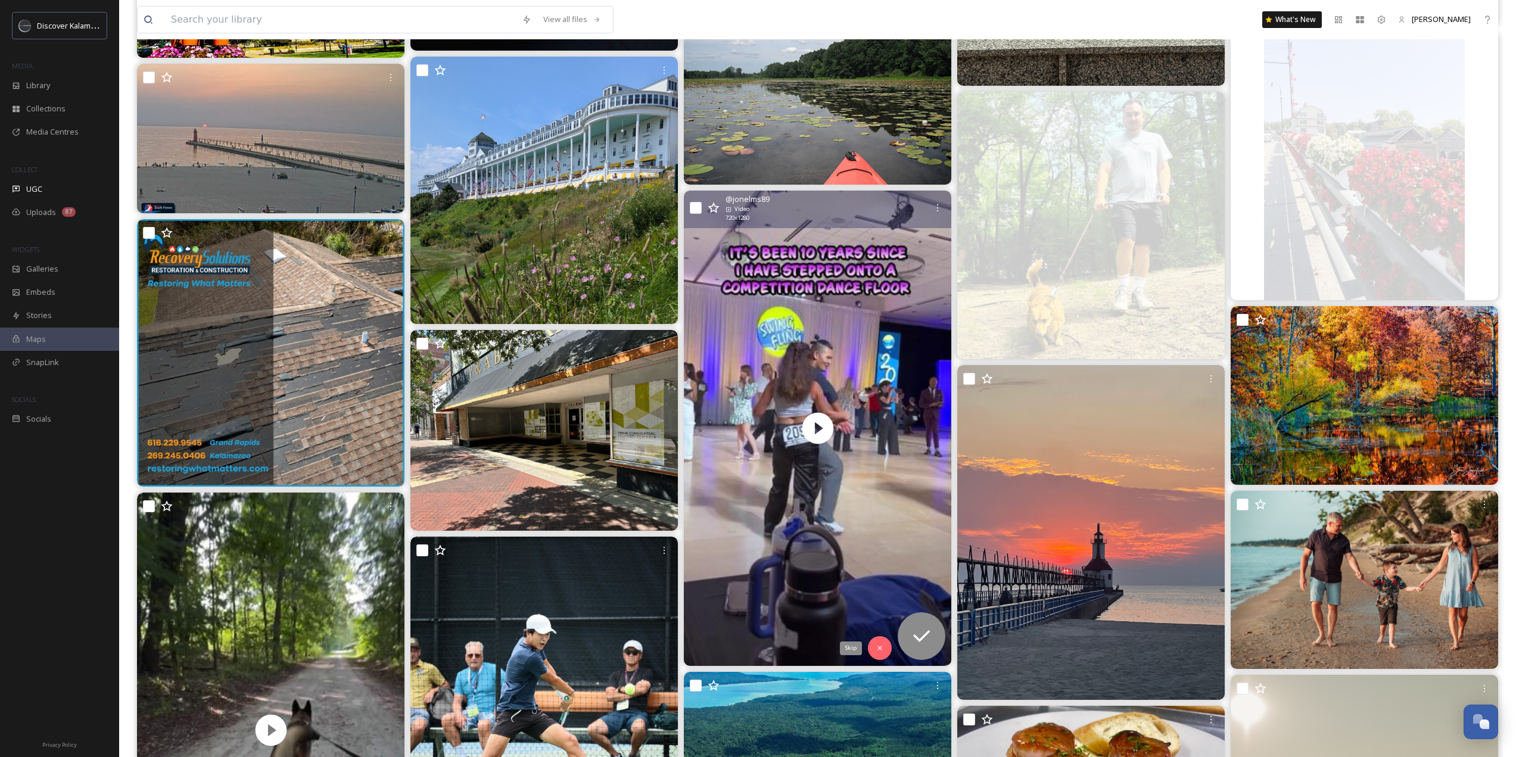
click at [879, 646] on icon at bounding box center [880, 648] width 8 height 8
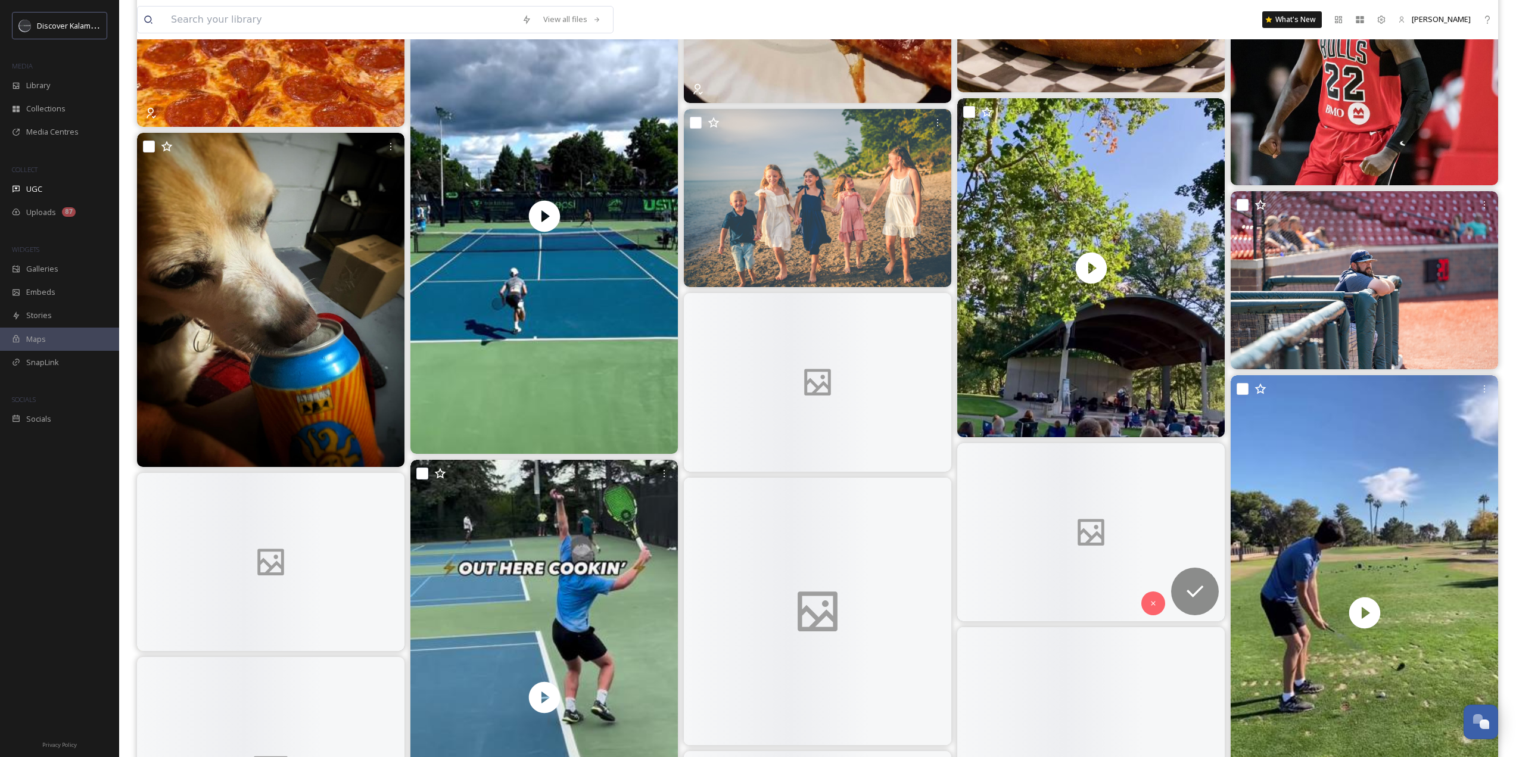
scroll to position [19536, 0]
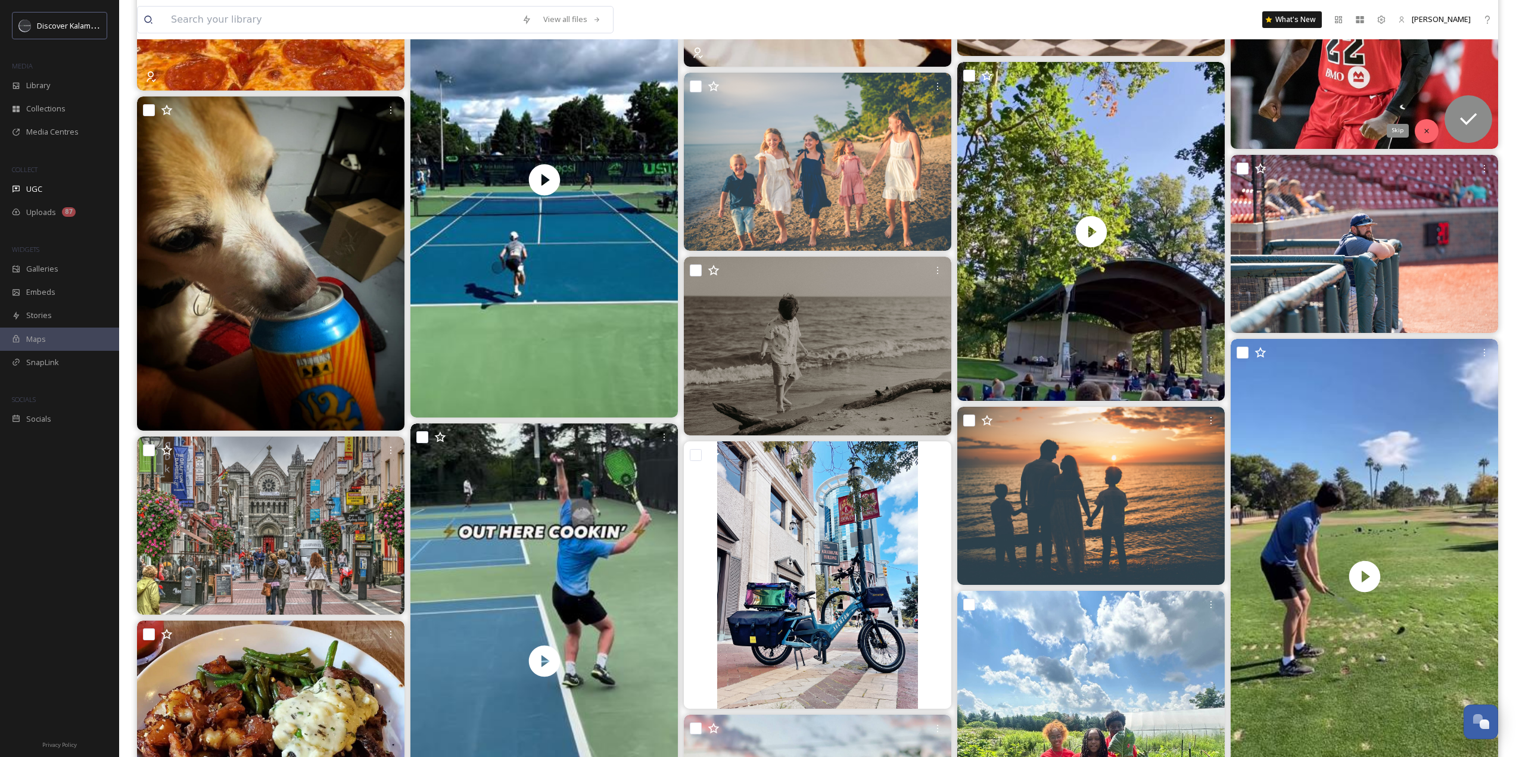
click at [1427, 131] on icon at bounding box center [1426, 131] width 4 height 4
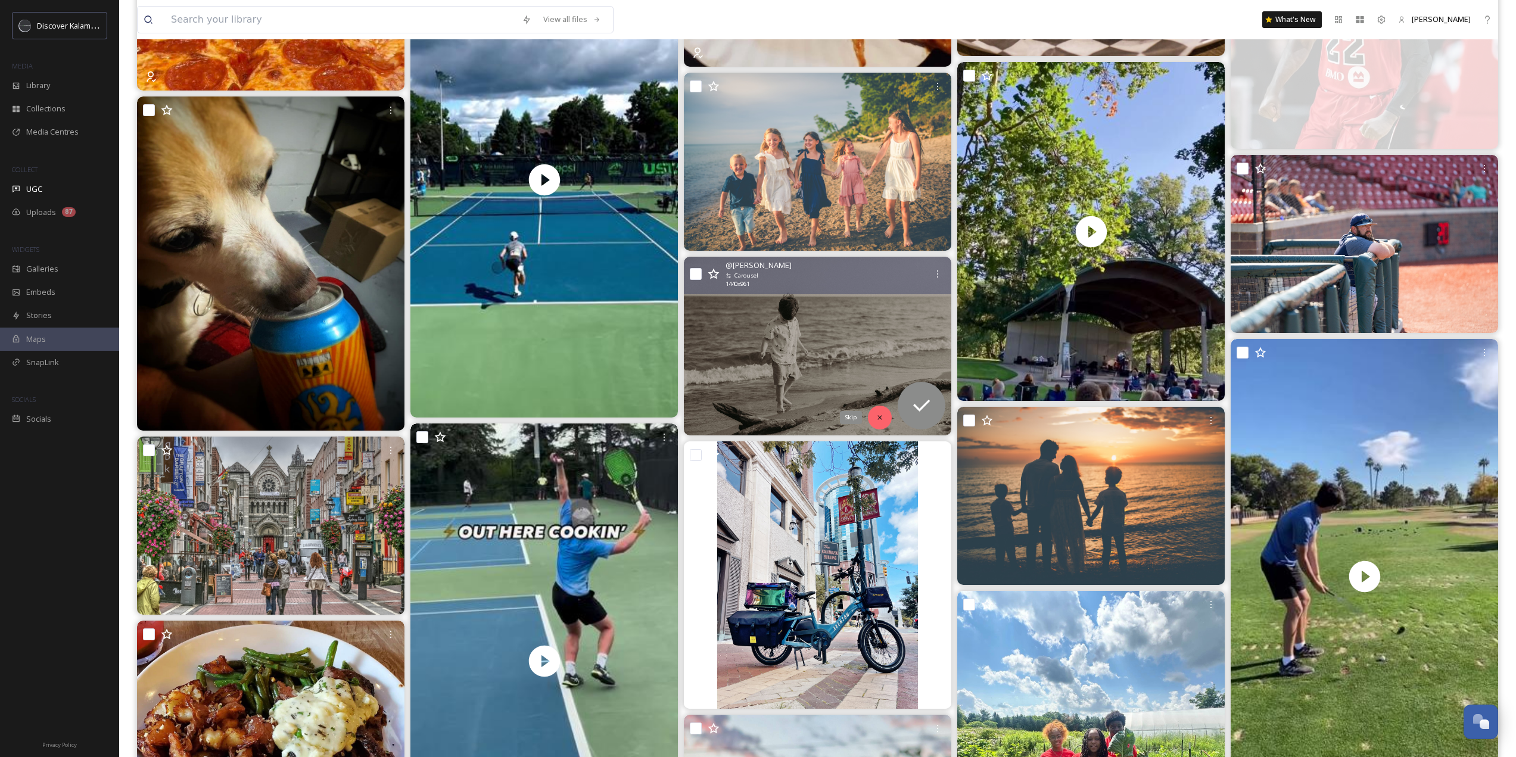
click at [876, 419] on icon at bounding box center [880, 417] width 8 height 8
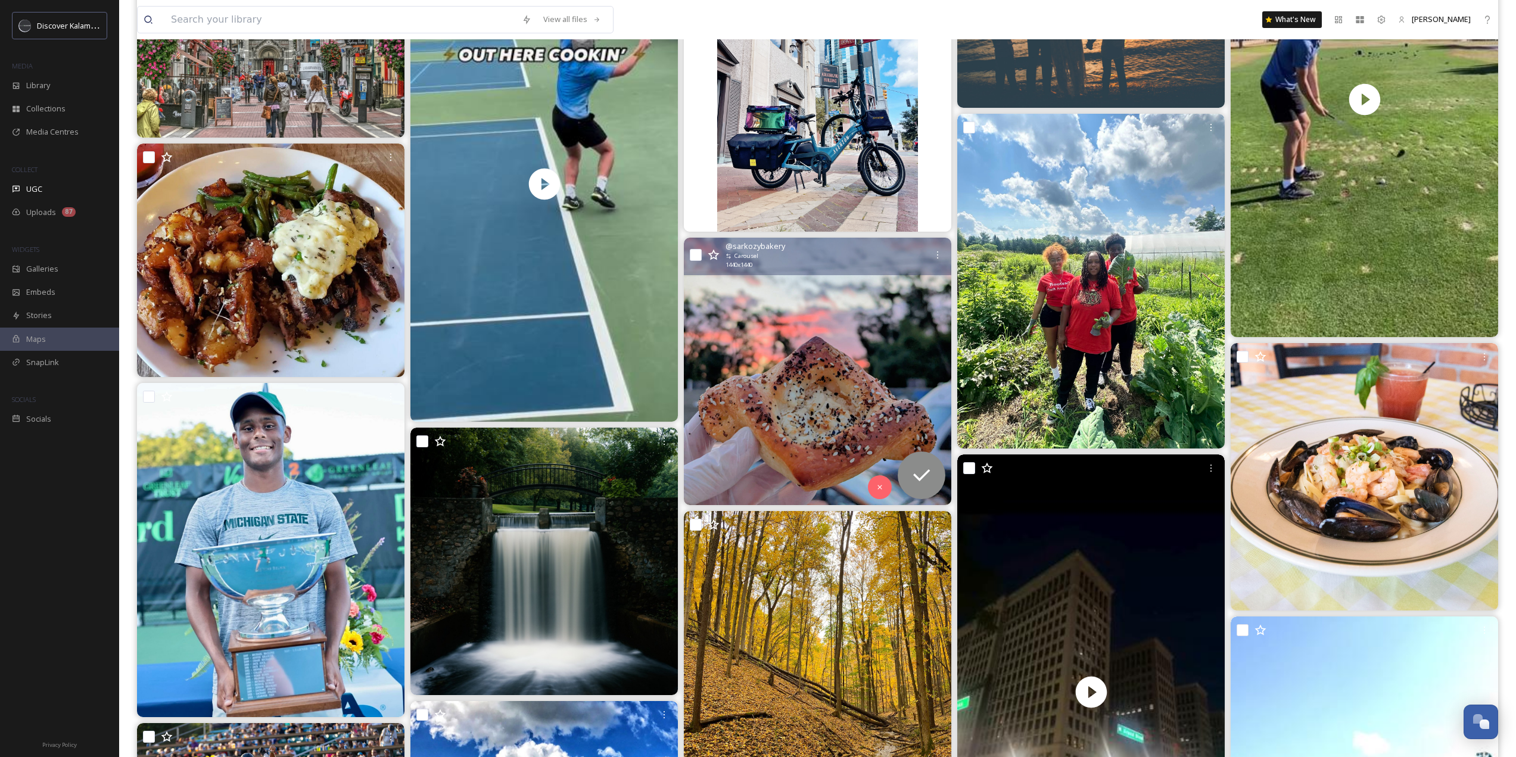
scroll to position [20072, 0]
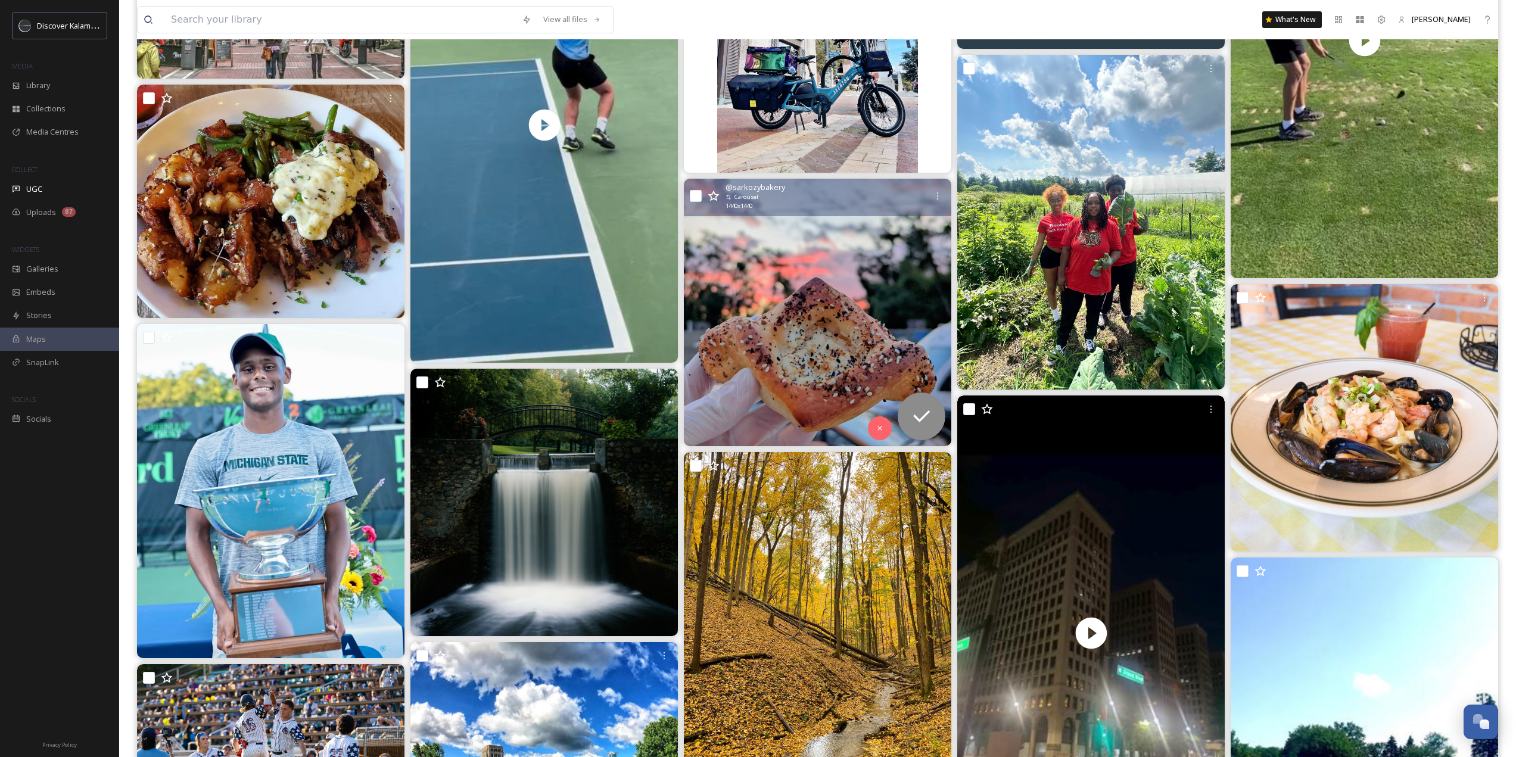
click at [823, 349] on img at bounding box center [817, 312] width 267 height 267
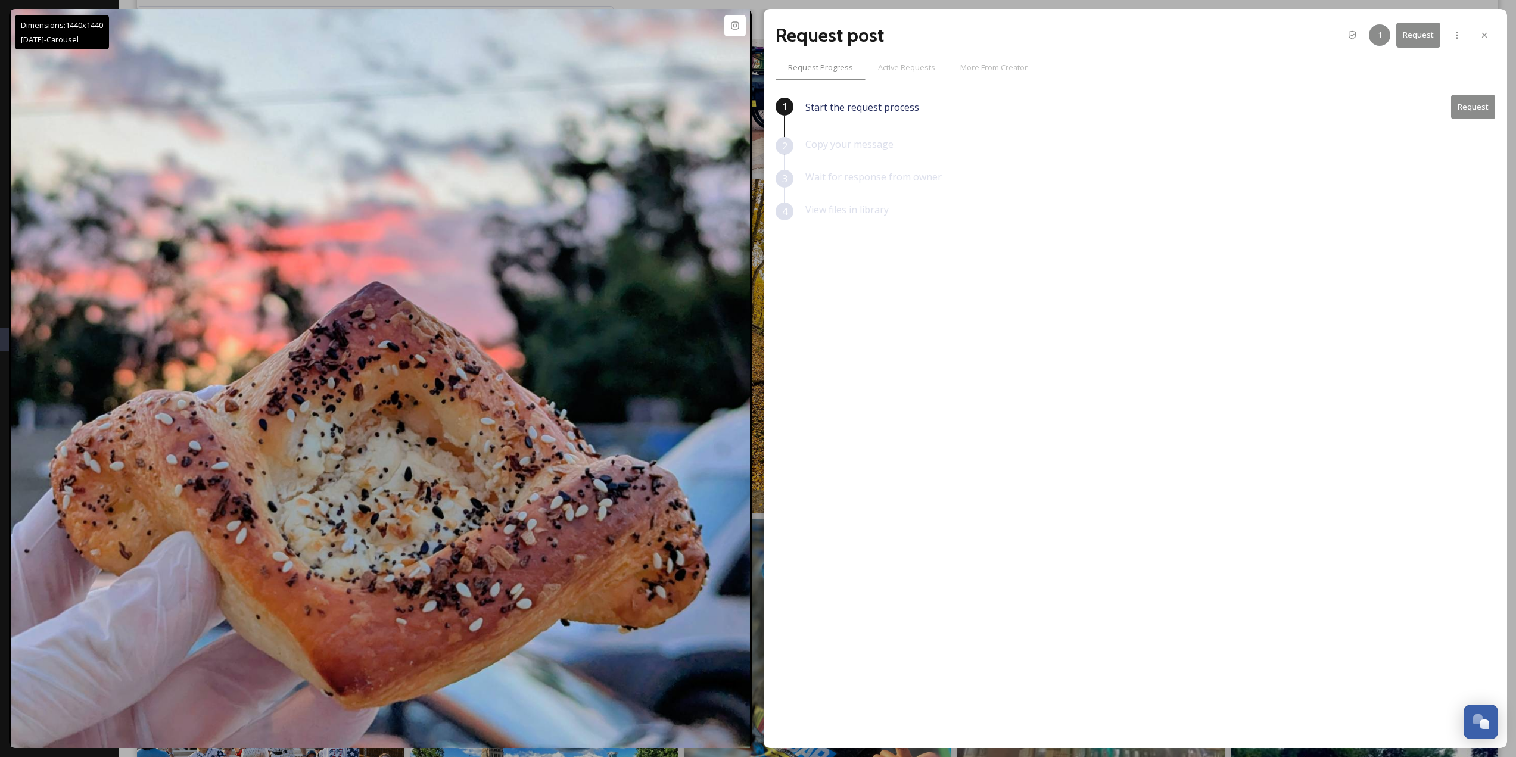
click at [1484, 35] on icon at bounding box center [1485, 35] width 10 height 10
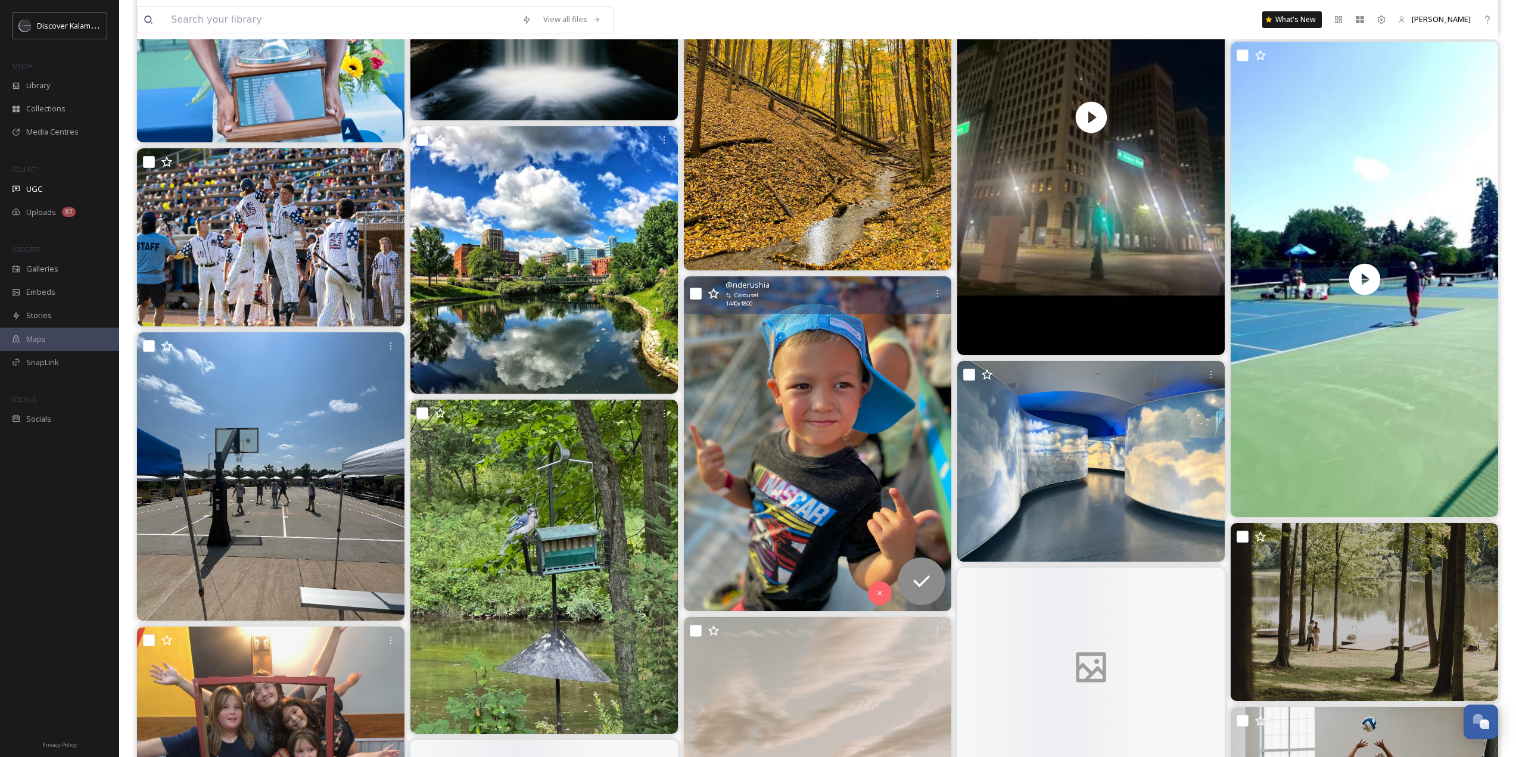
scroll to position [20608, 0]
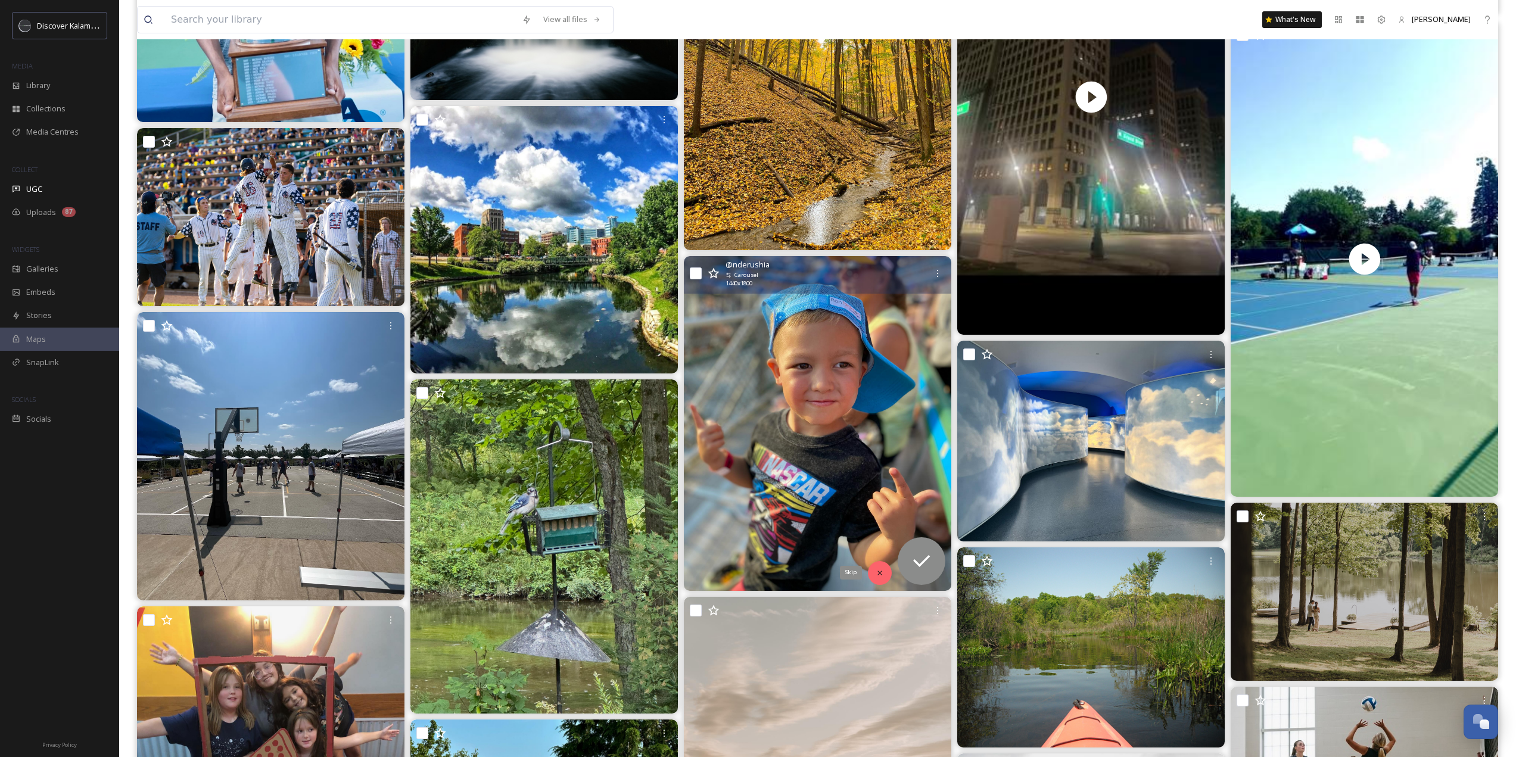
click at [873, 567] on div "Skip" at bounding box center [880, 573] width 24 height 24
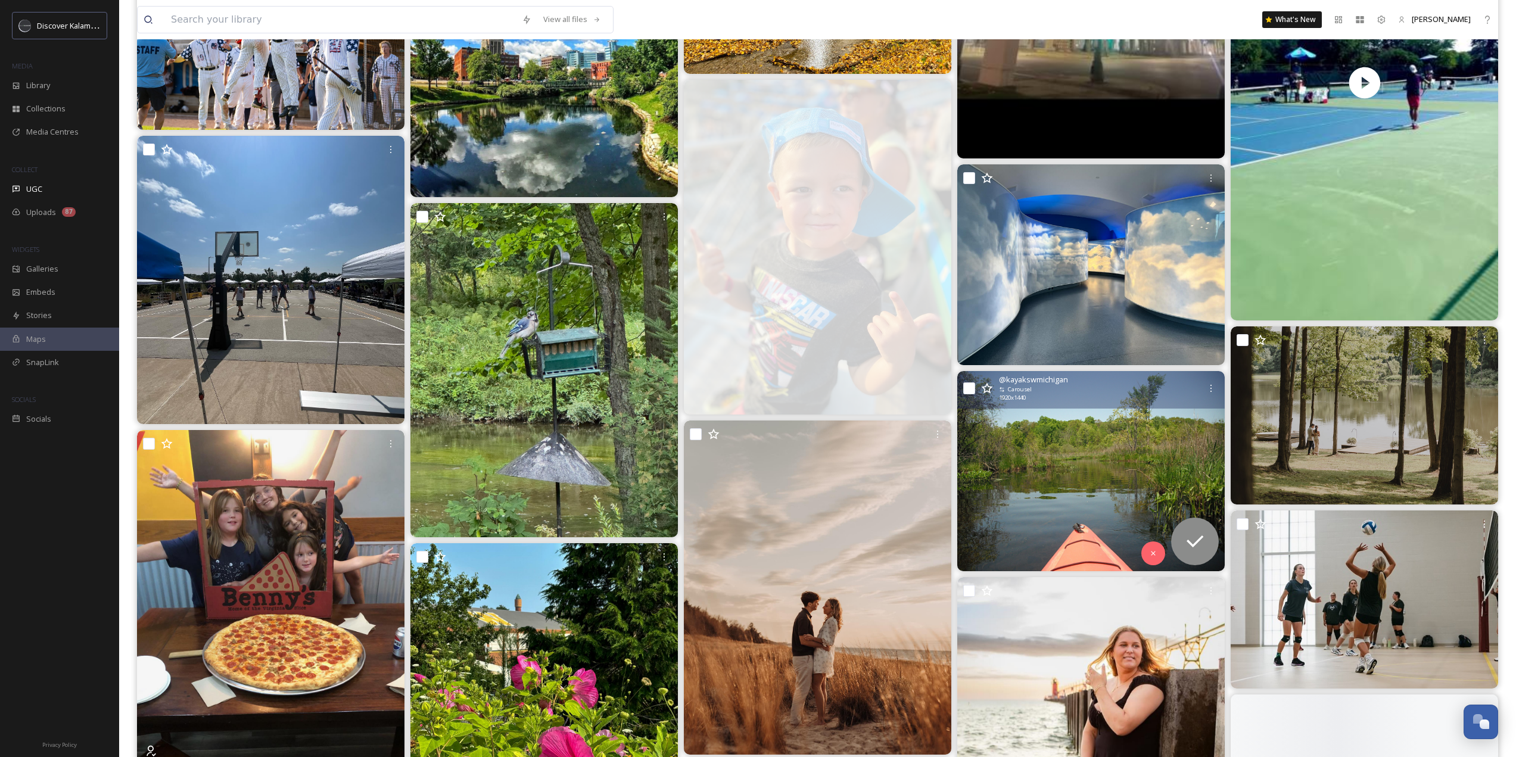
scroll to position [20787, 0]
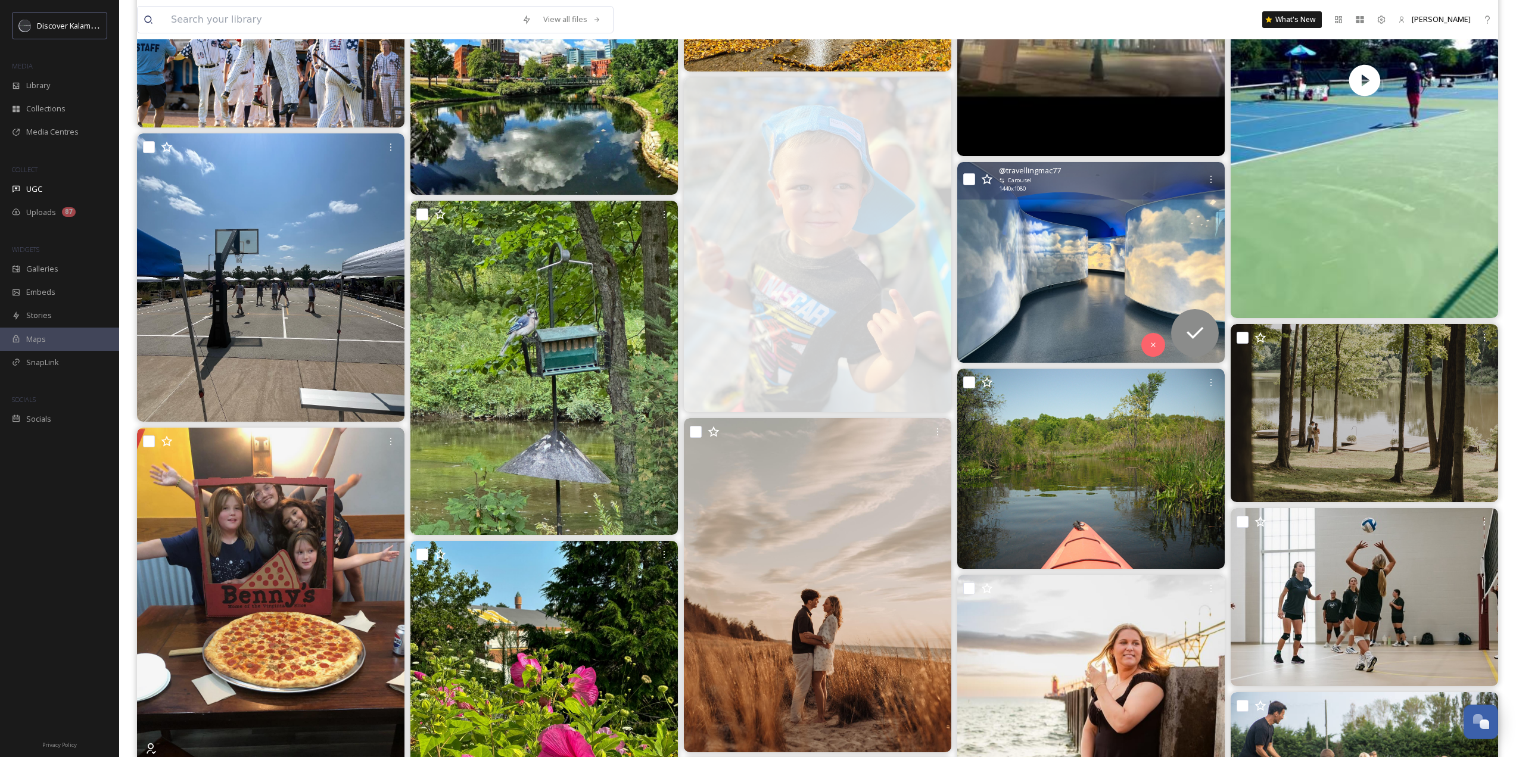
click at [1101, 231] on img at bounding box center [1090, 262] width 267 height 201
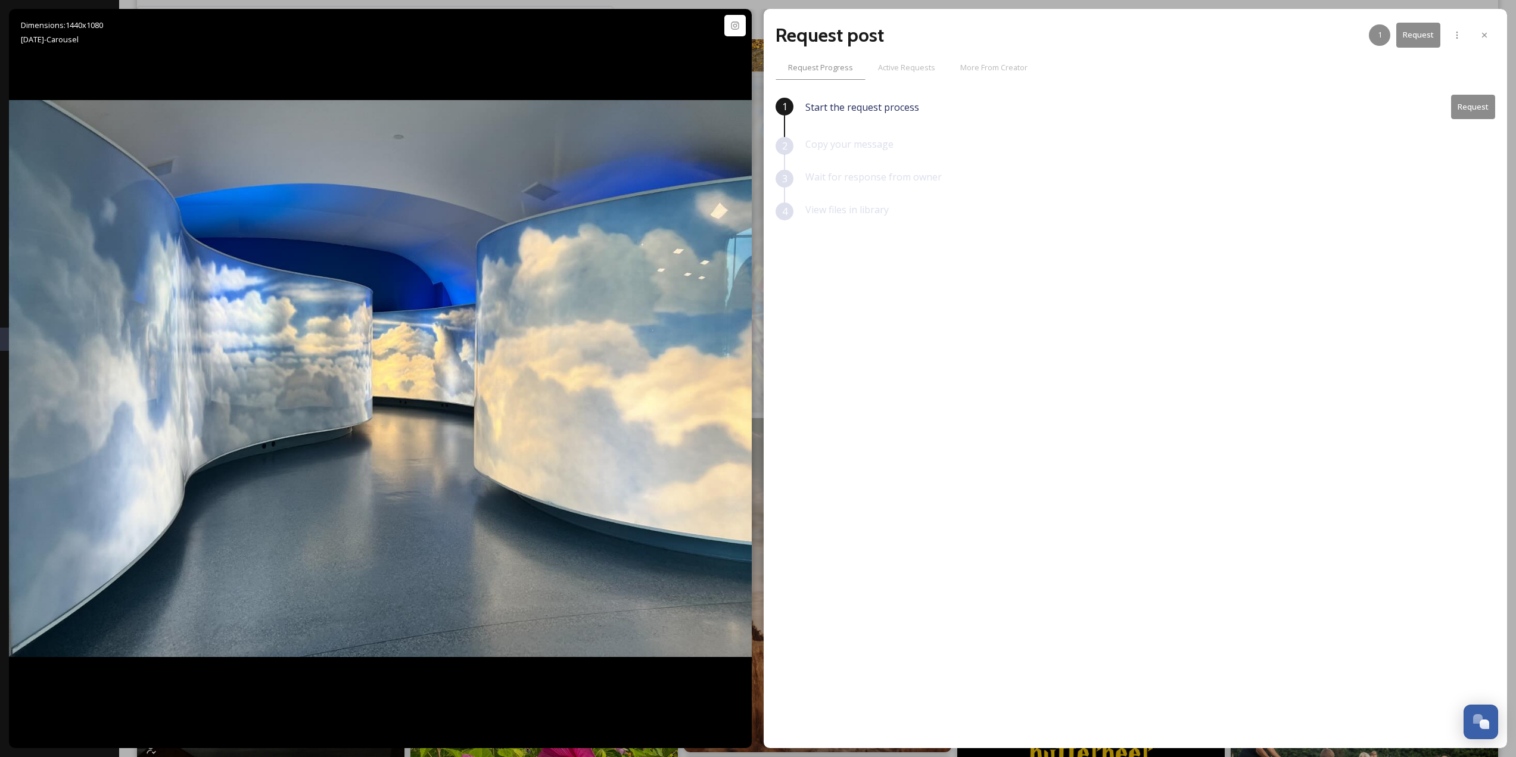
click at [1481, 37] on icon at bounding box center [1485, 35] width 10 height 10
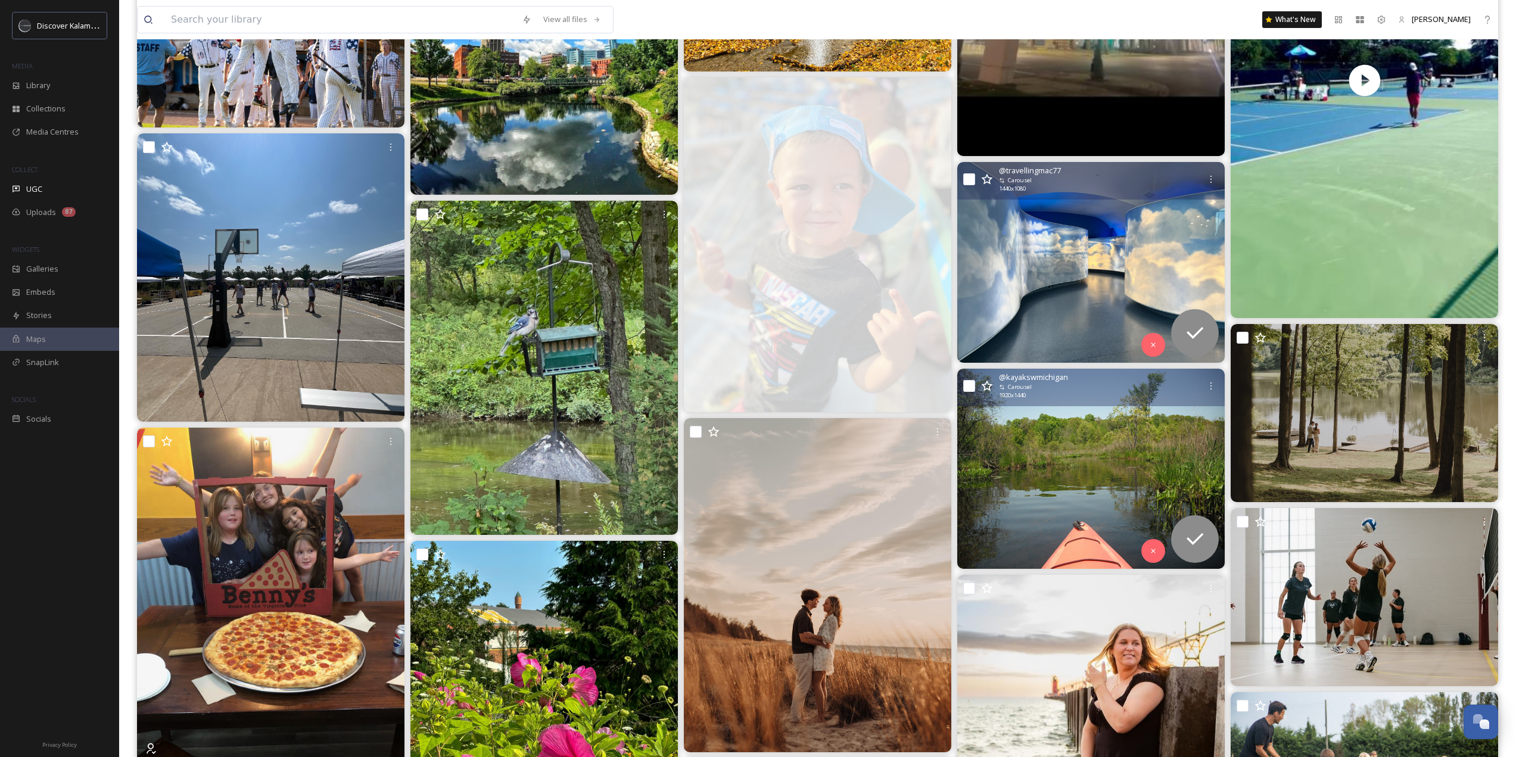
scroll to position [21085, 0]
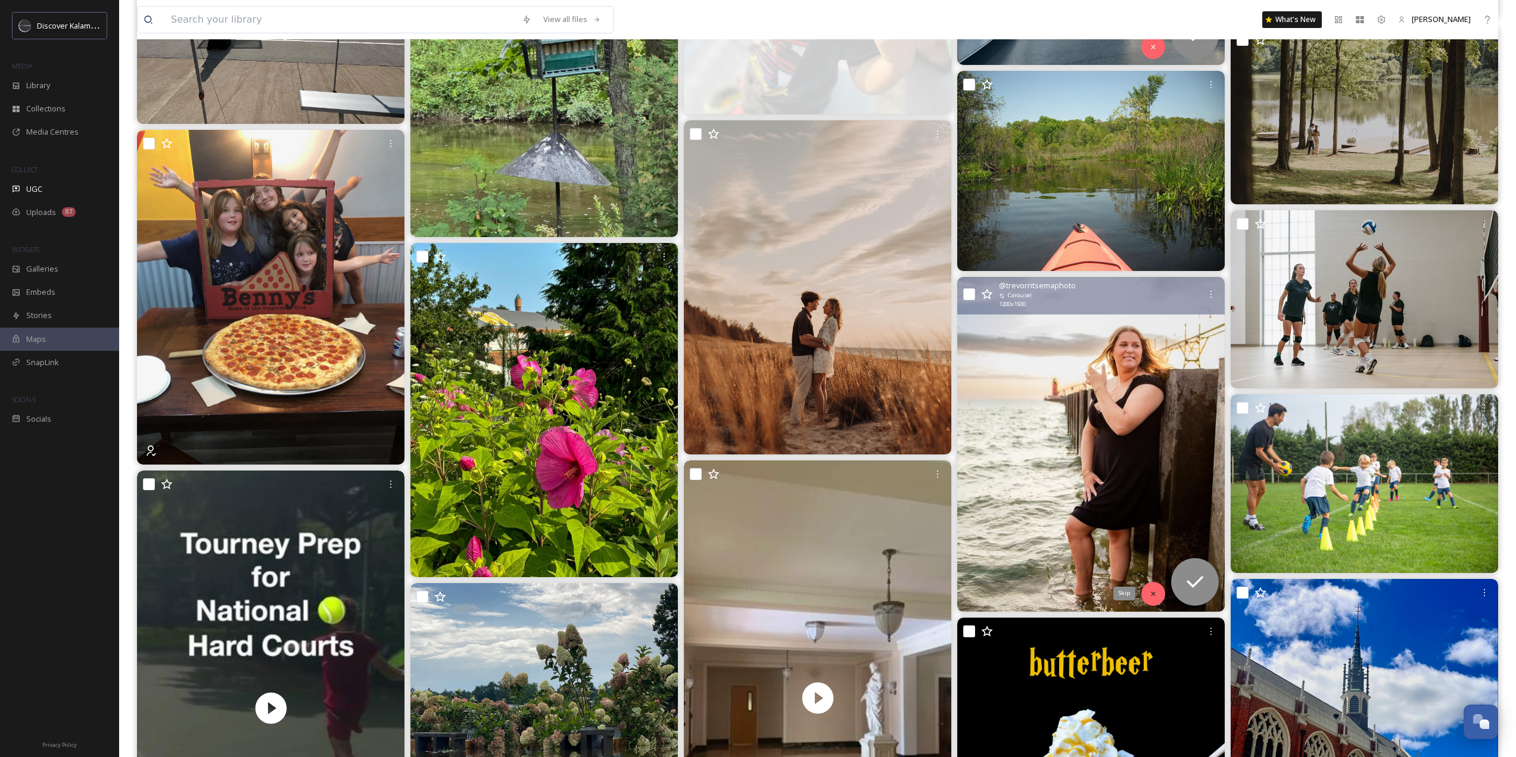
click at [1153, 591] on icon at bounding box center [1153, 594] width 8 height 8
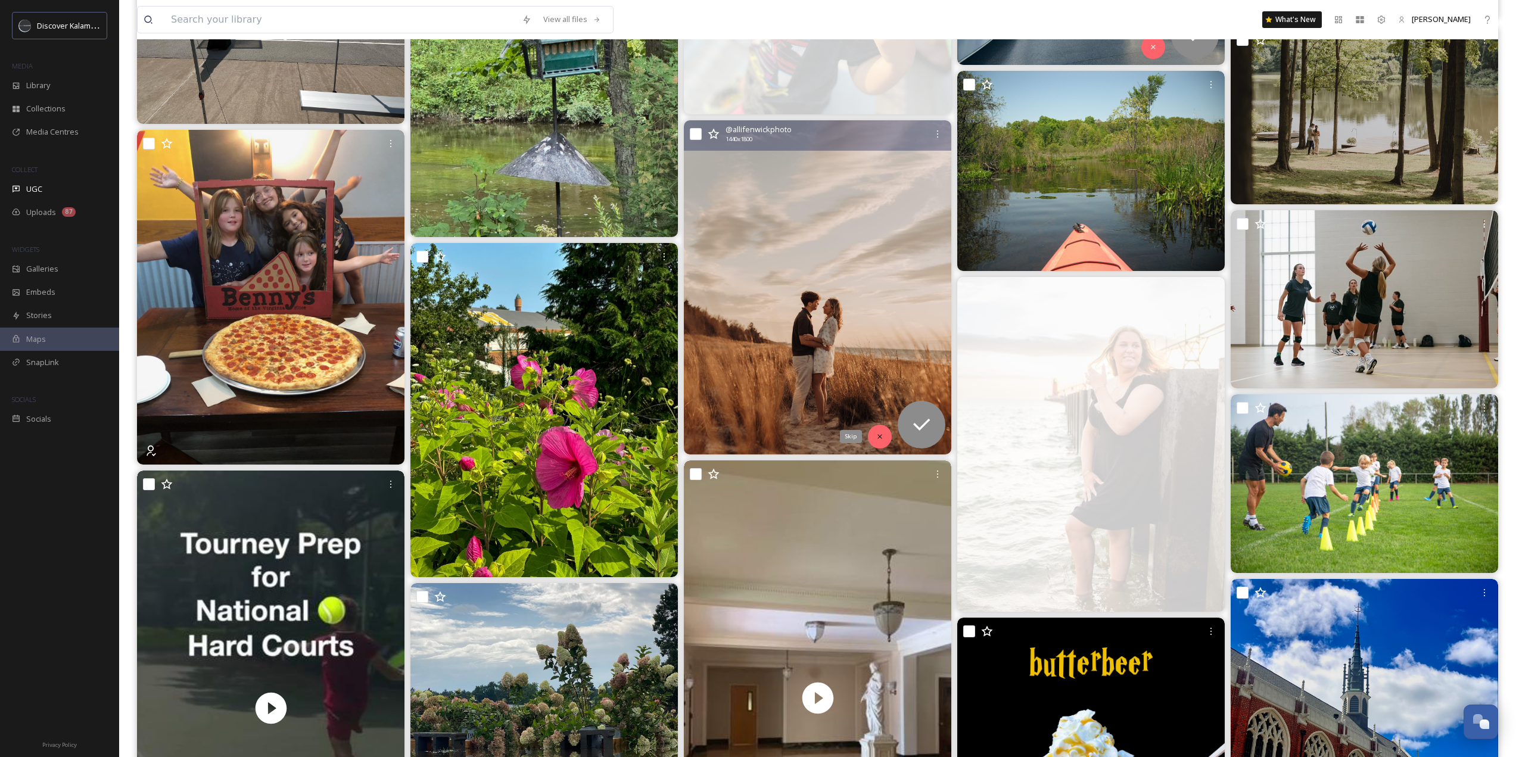
click at [883, 432] on icon at bounding box center [880, 436] width 8 height 8
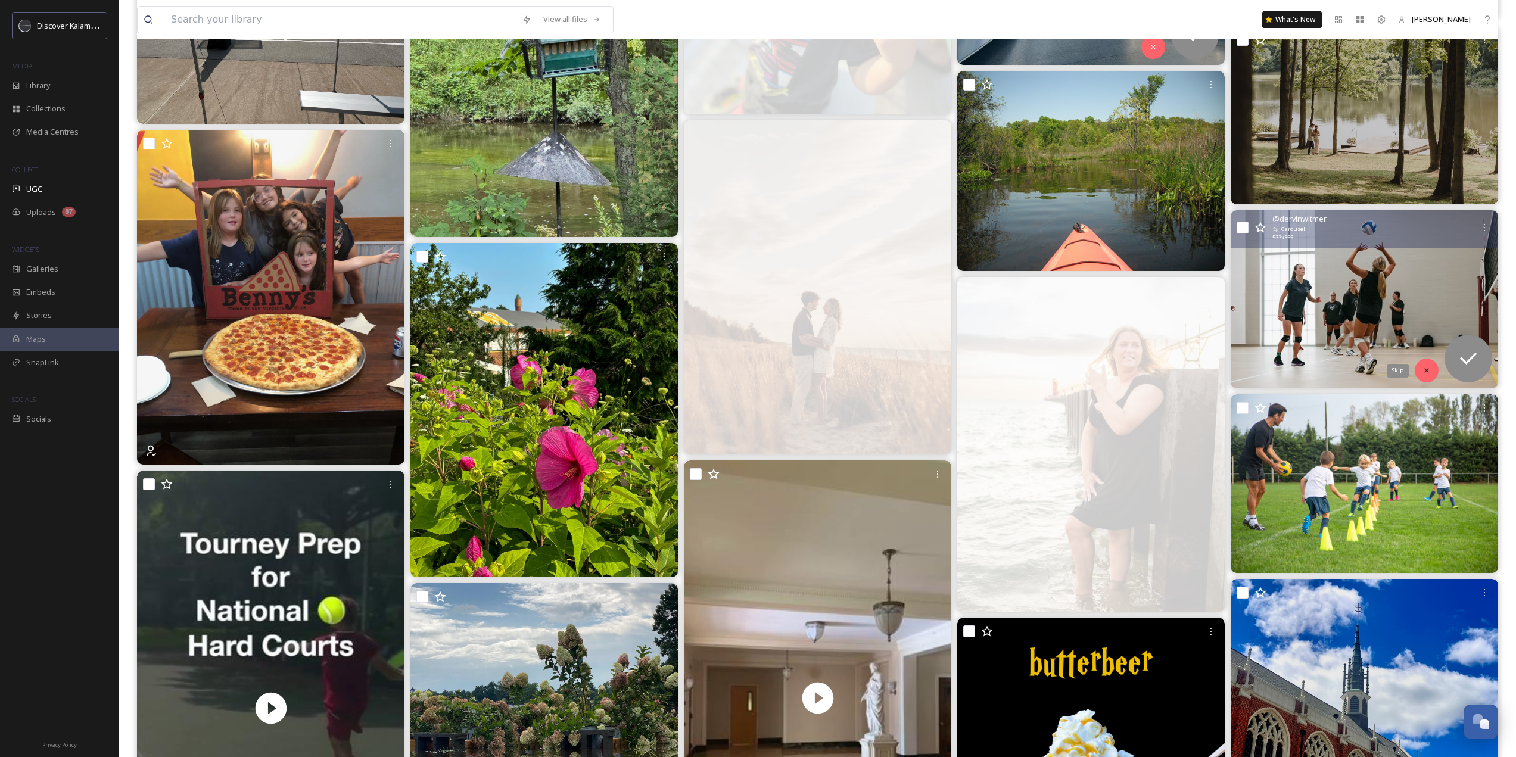
click at [1425, 371] on icon at bounding box center [1426, 370] width 8 height 8
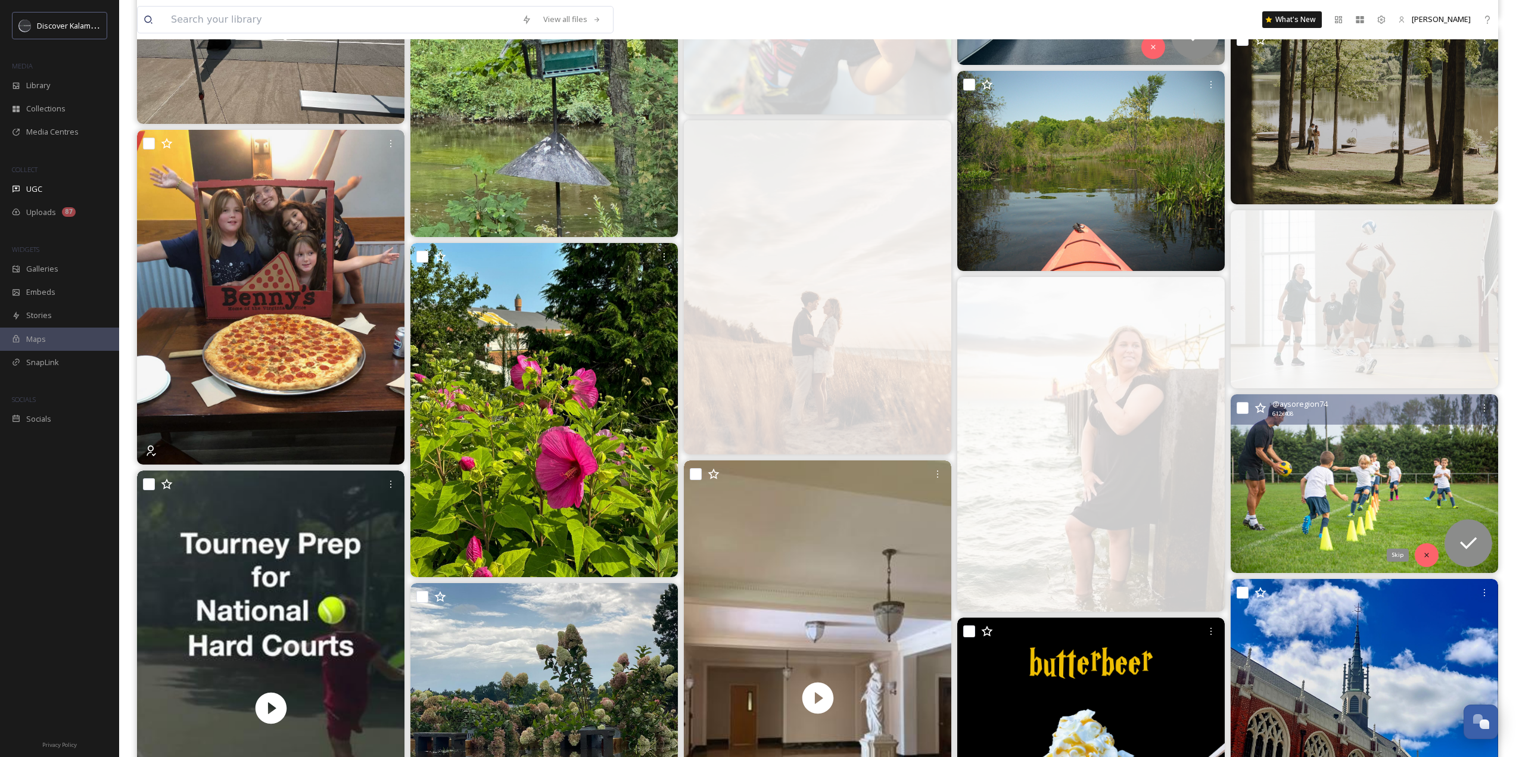
click at [1427, 551] on icon at bounding box center [1426, 555] width 8 height 8
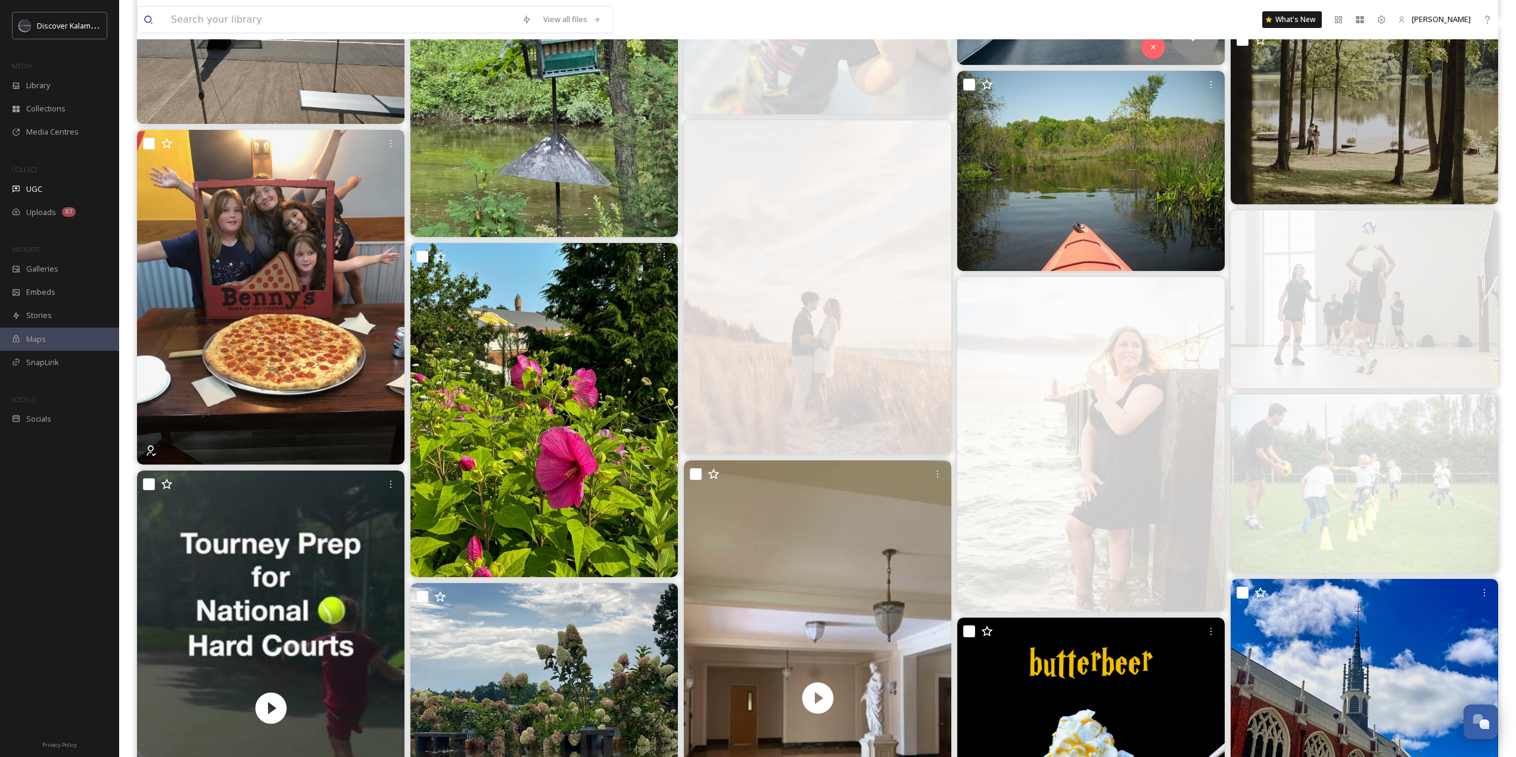
scroll to position [21561, 0]
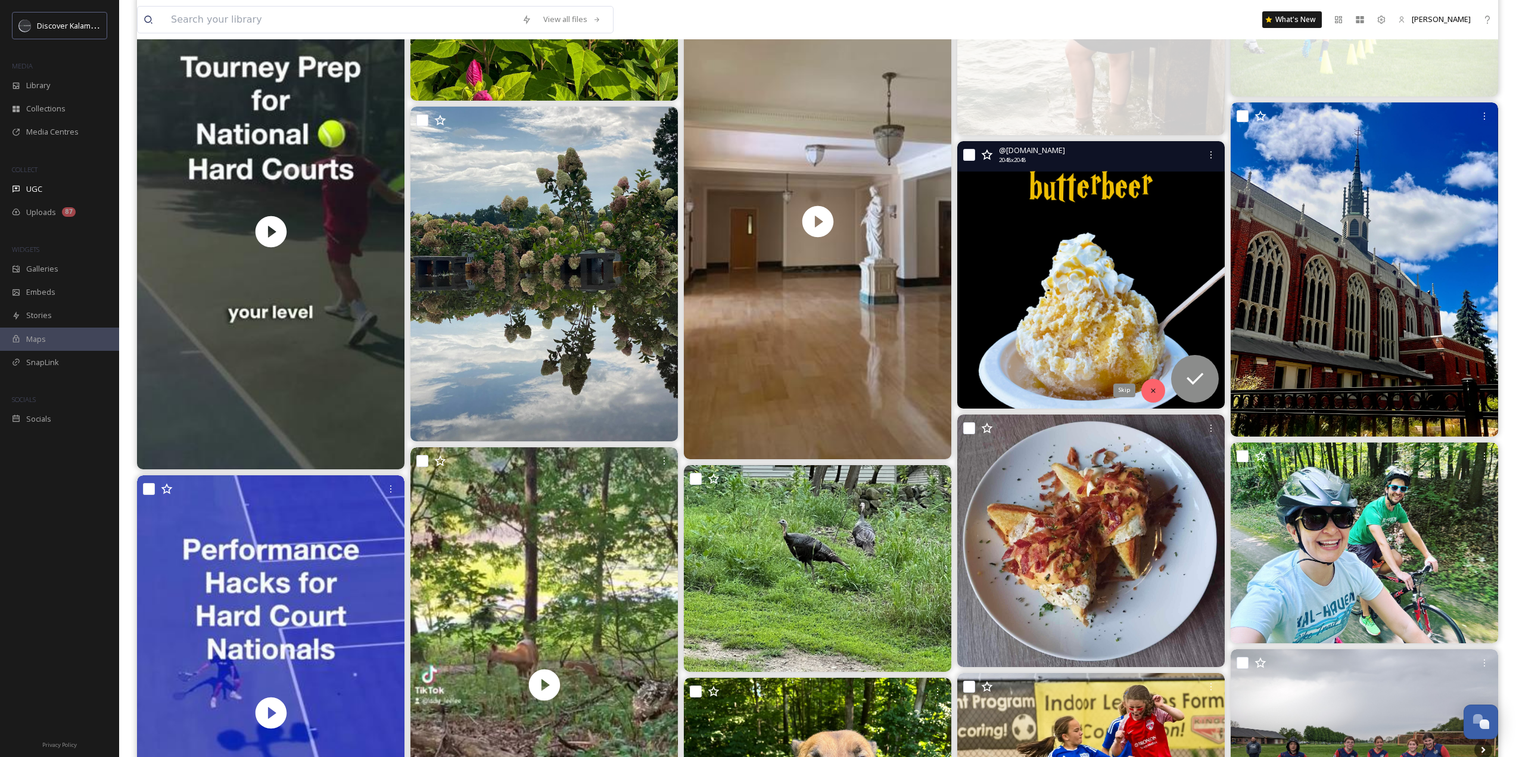
click at [1147, 391] on div "Skip" at bounding box center [1153, 391] width 24 height 24
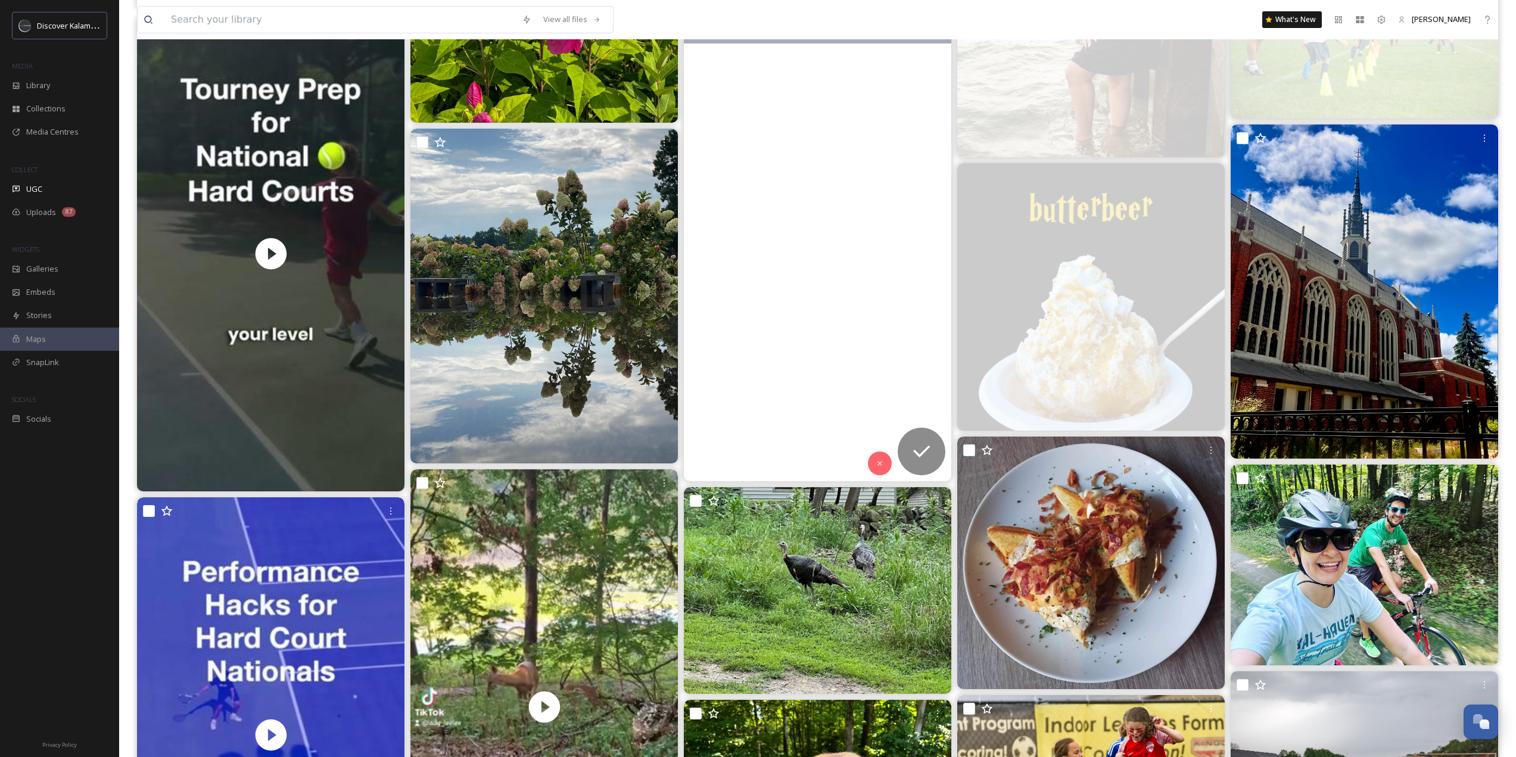
scroll to position [21502, 0]
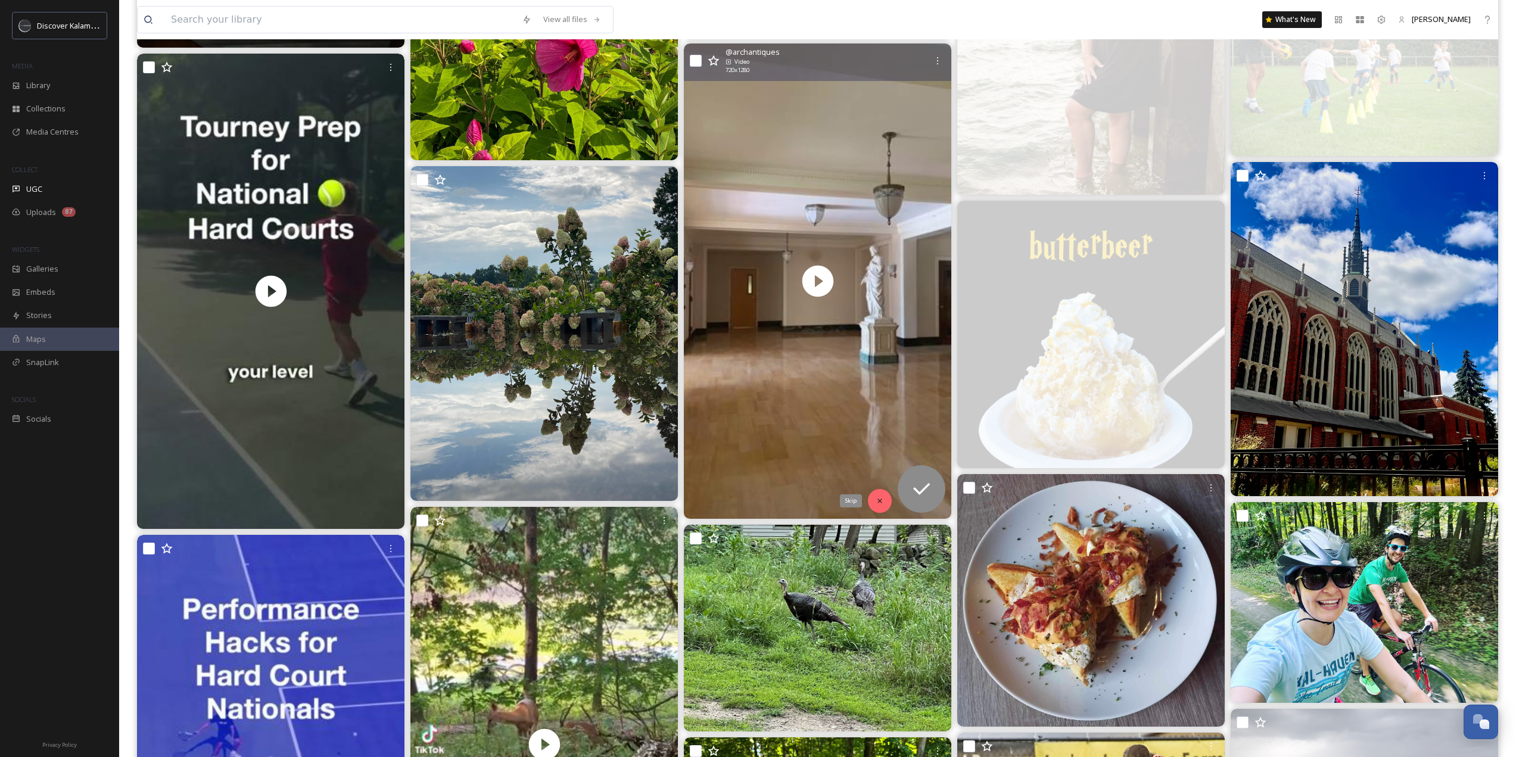
click at [877, 500] on icon at bounding box center [880, 501] width 8 height 8
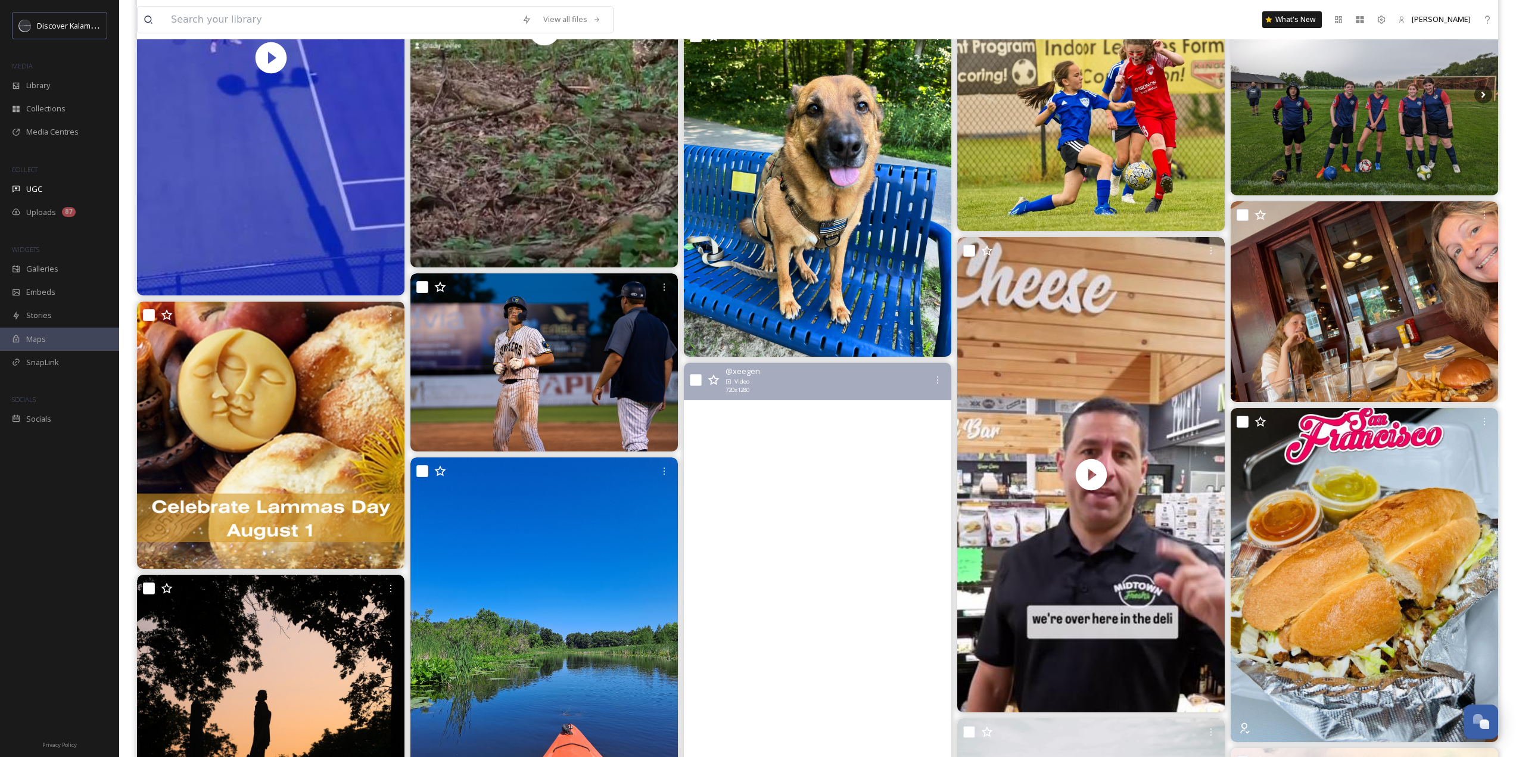
scroll to position [22514, 0]
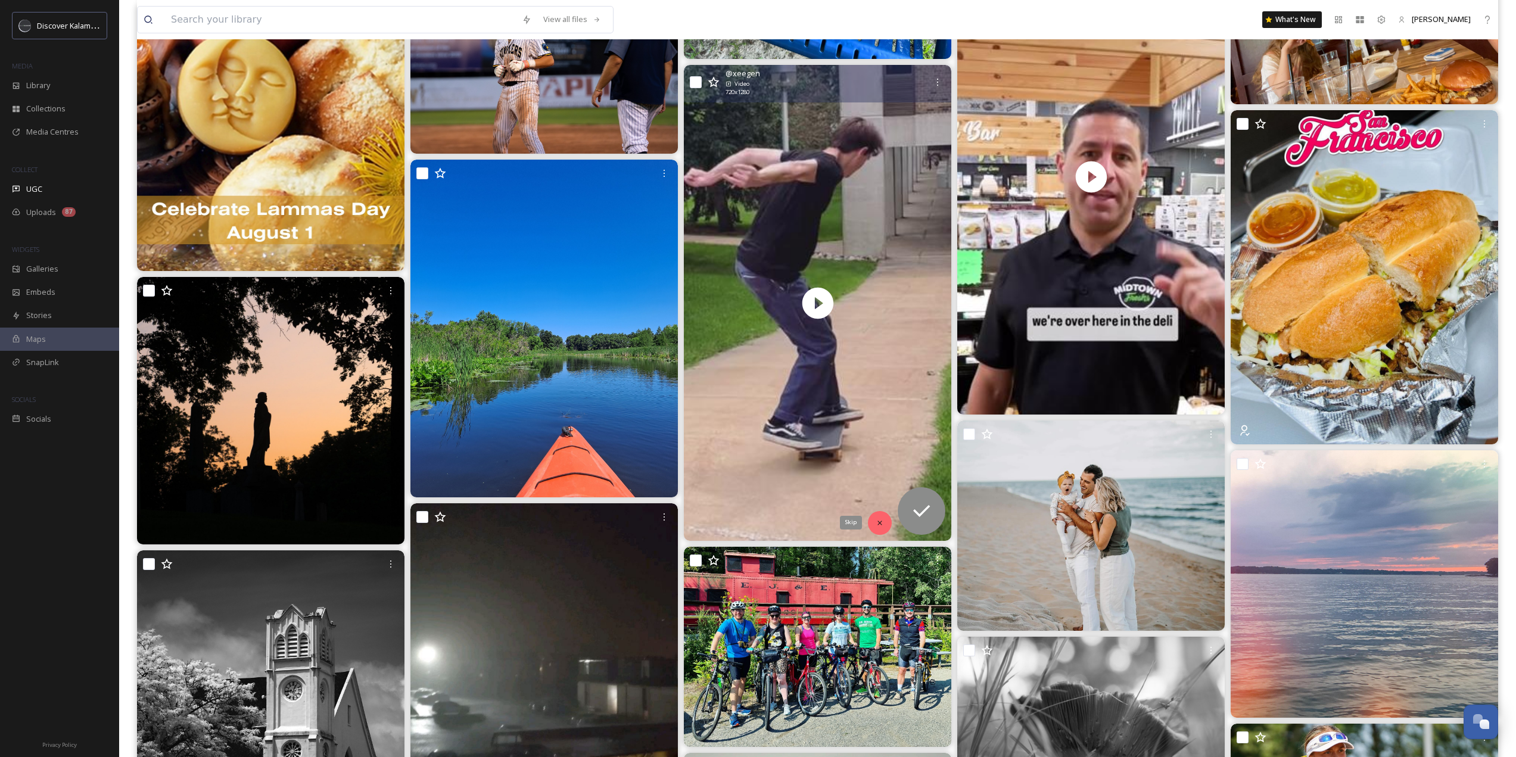
click at [880, 521] on icon at bounding box center [880, 523] width 8 height 8
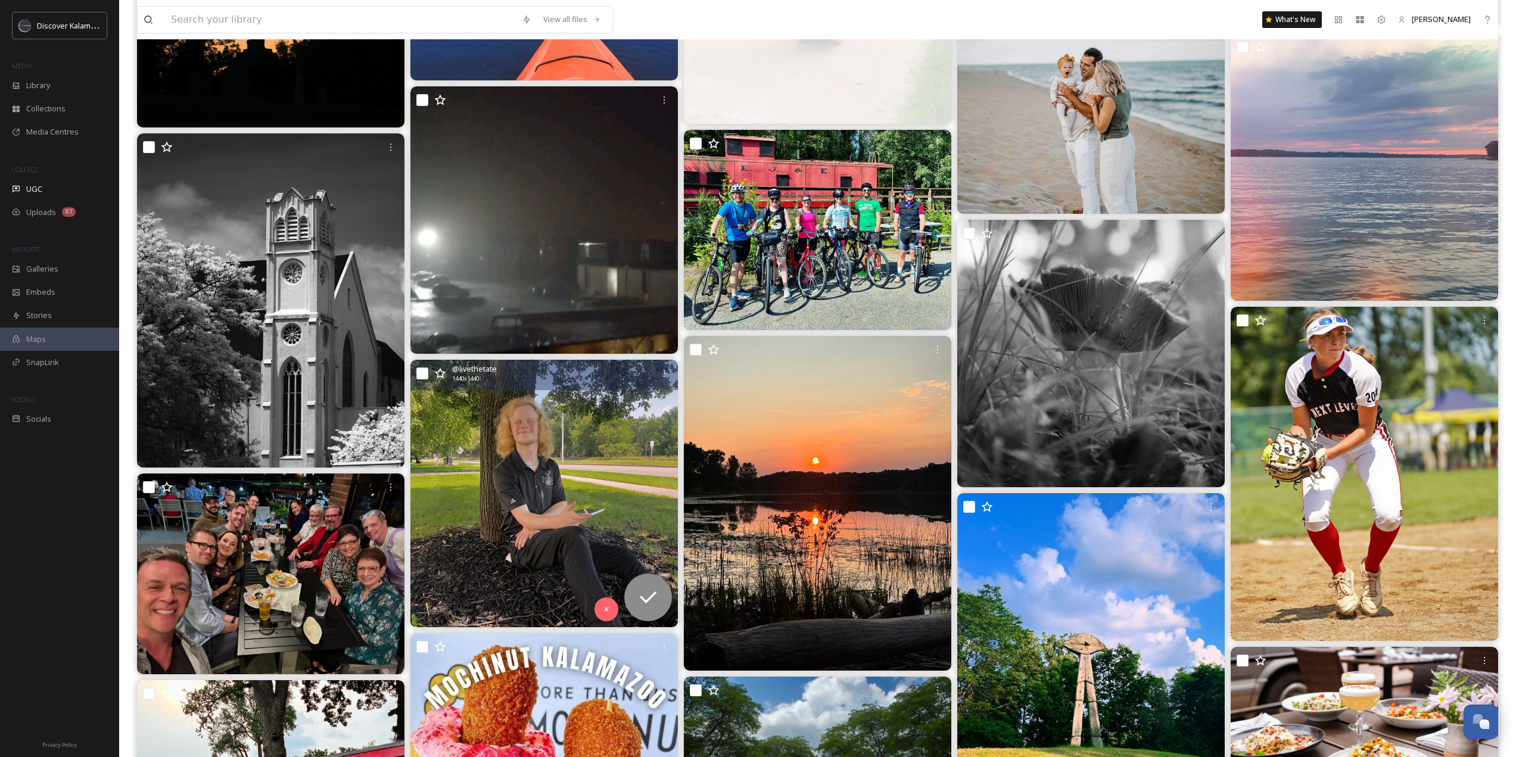
scroll to position [23050, 0]
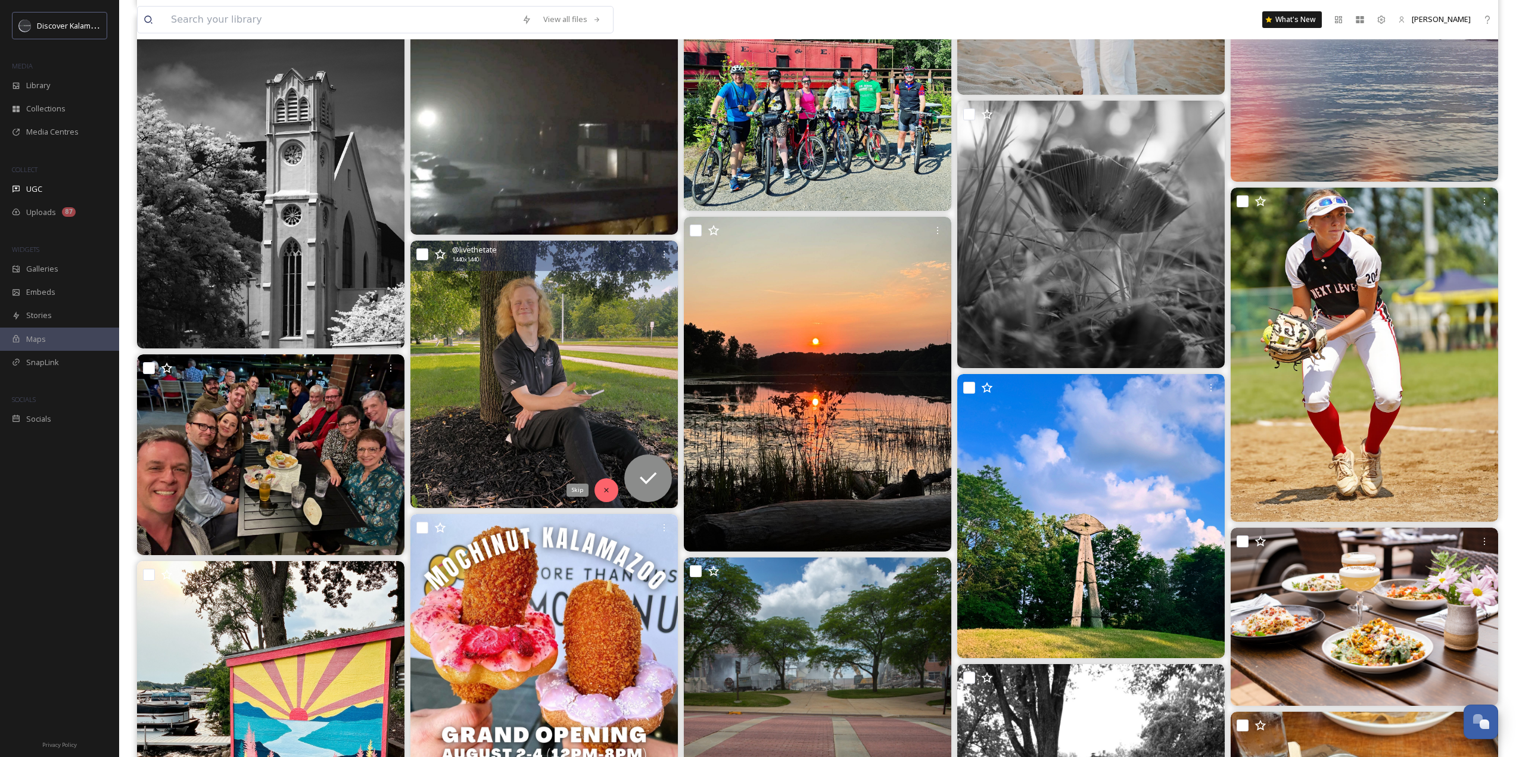
click at [603, 489] on icon at bounding box center [606, 490] width 8 height 8
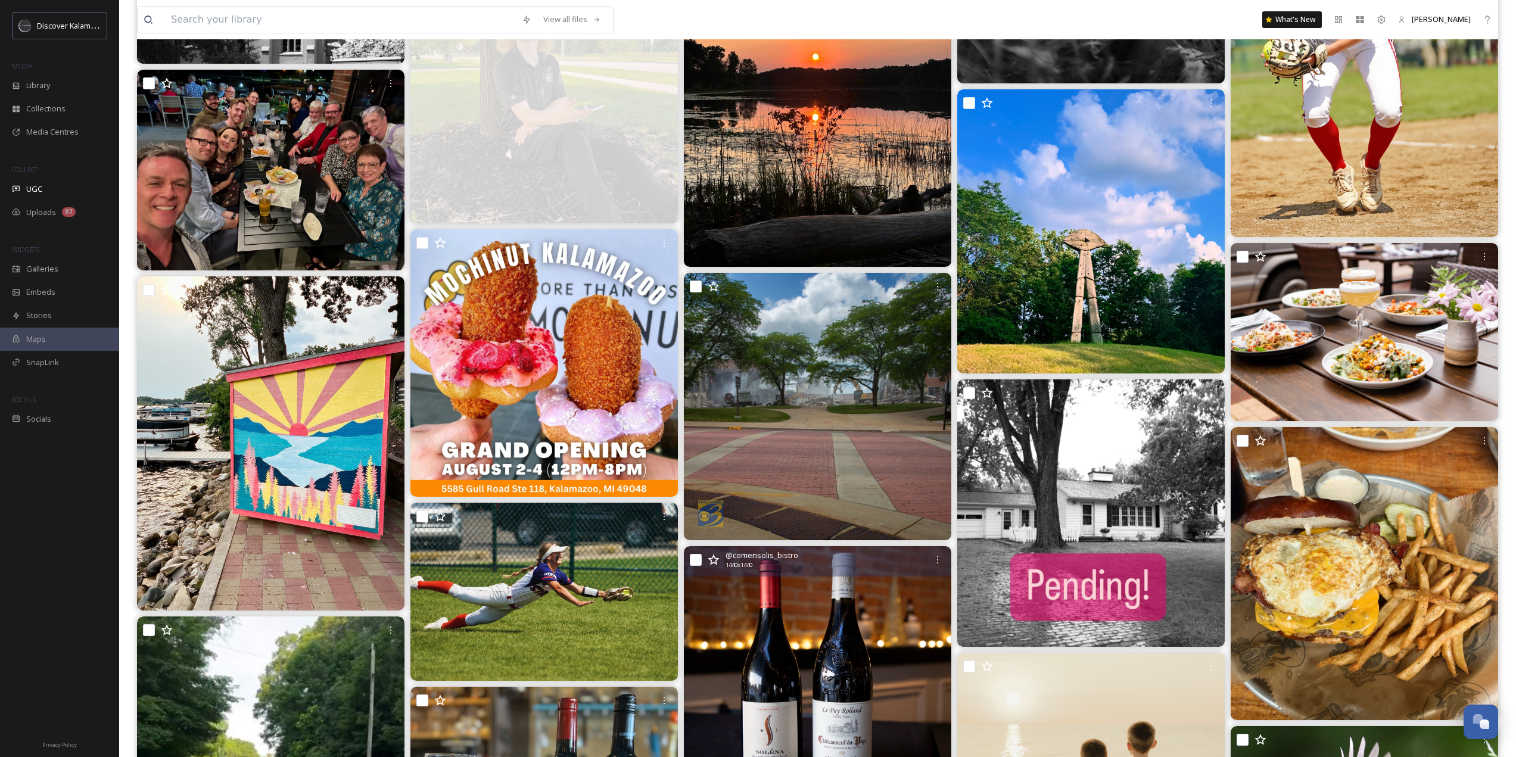
scroll to position [23348, 0]
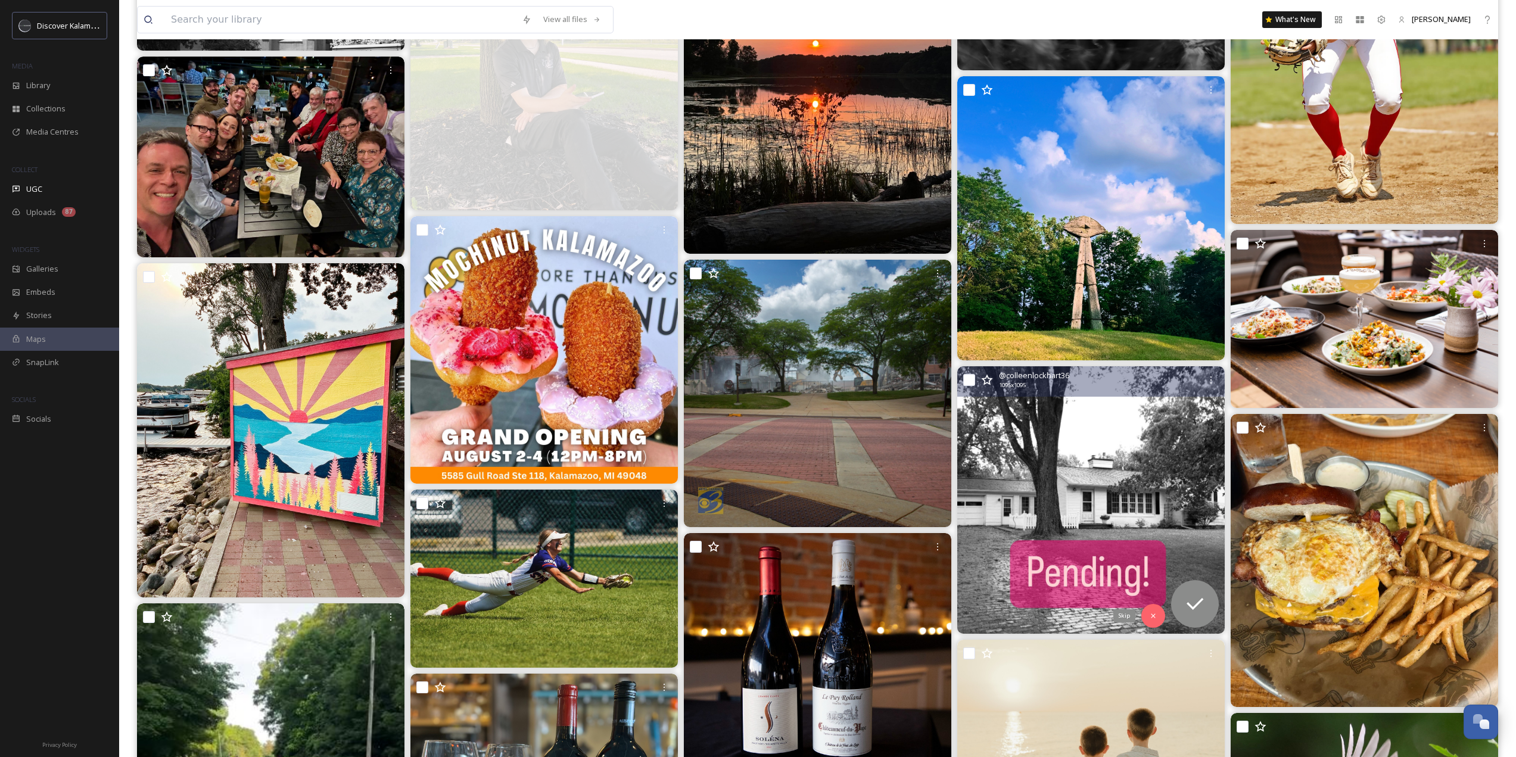
click at [1158, 621] on div "Skip" at bounding box center [1153, 616] width 24 height 24
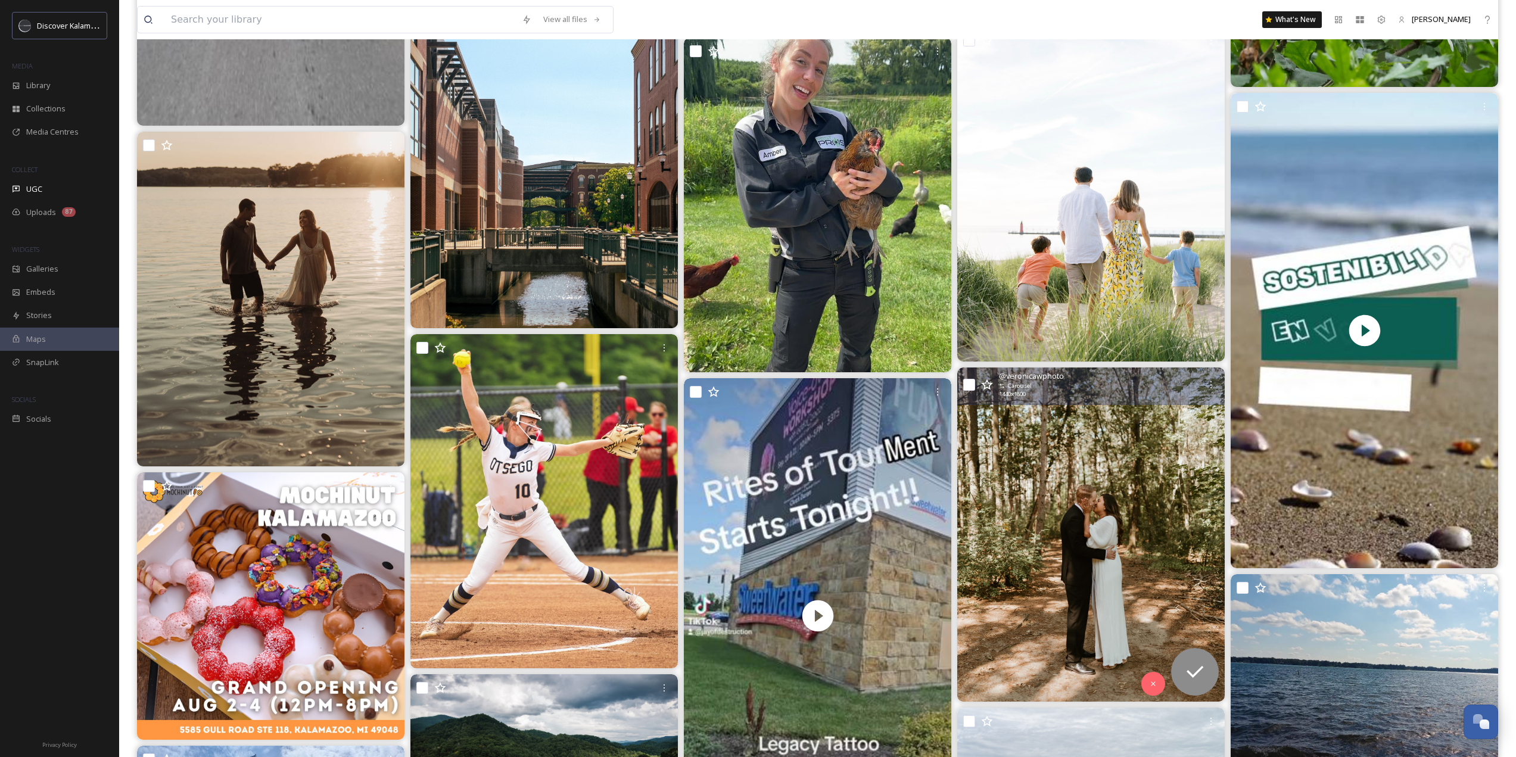
scroll to position [24480, 0]
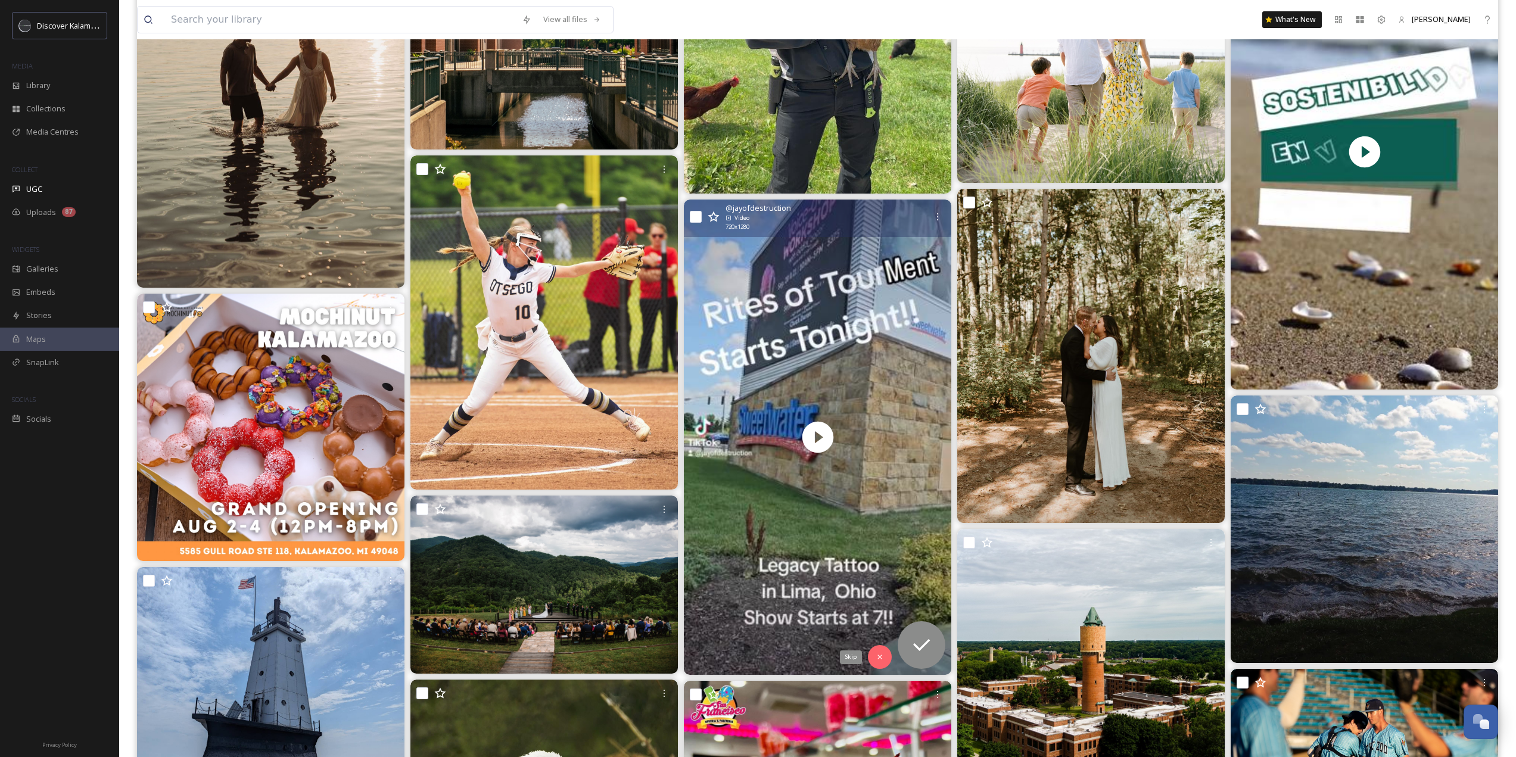
click at [882, 662] on div "Skip" at bounding box center [880, 657] width 24 height 24
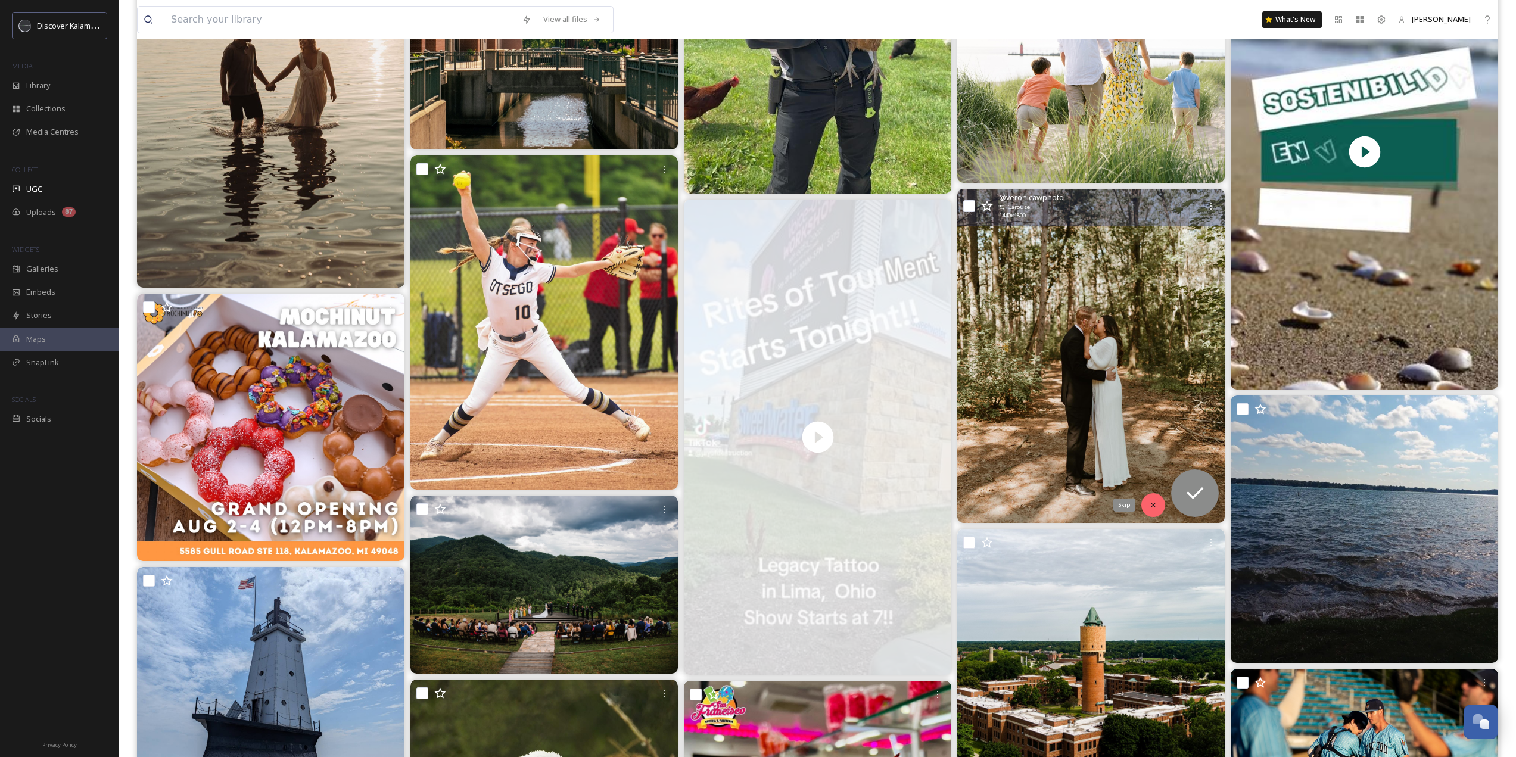
click at [1160, 500] on div "Skip" at bounding box center [1153, 505] width 24 height 24
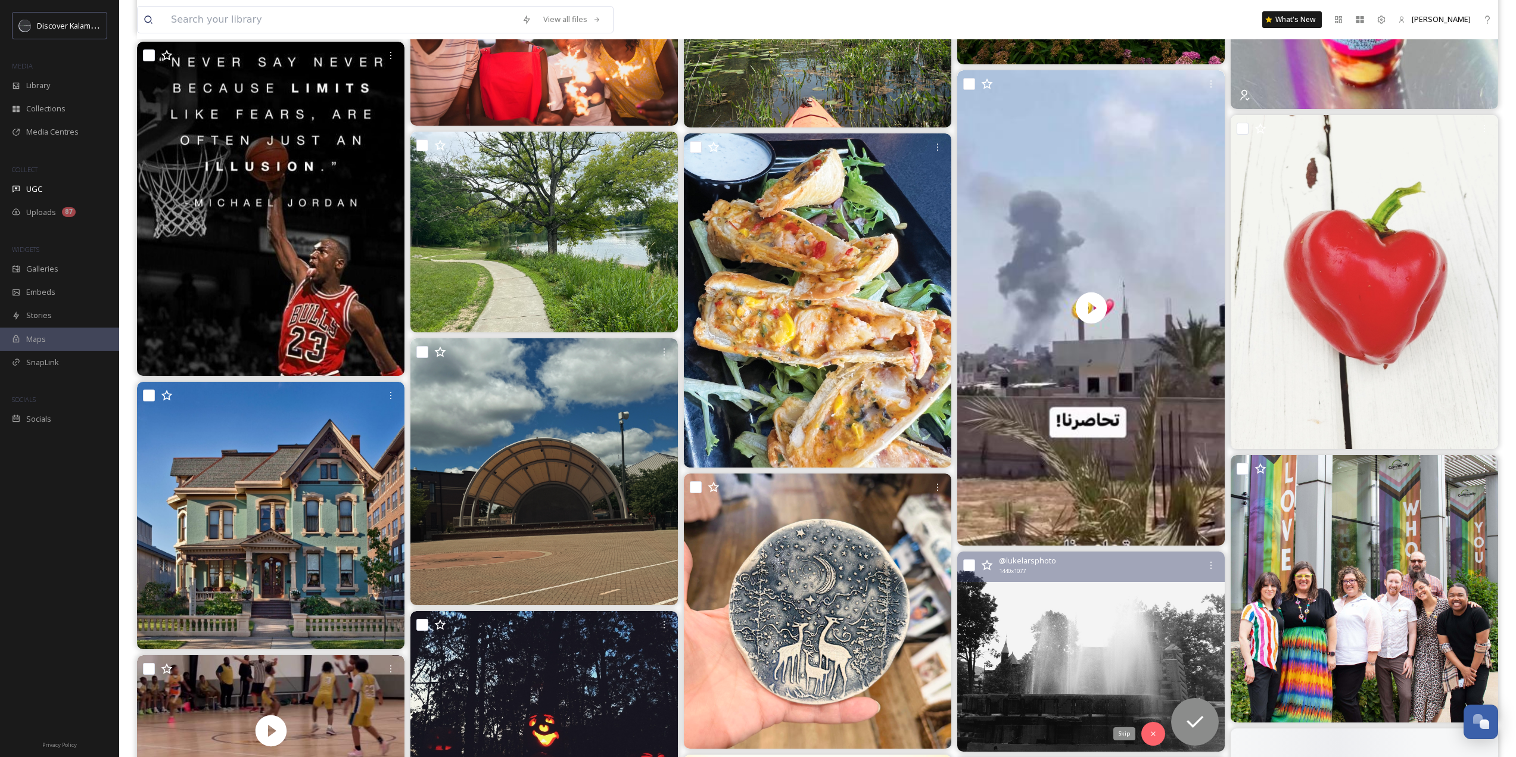
scroll to position [25790, 0]
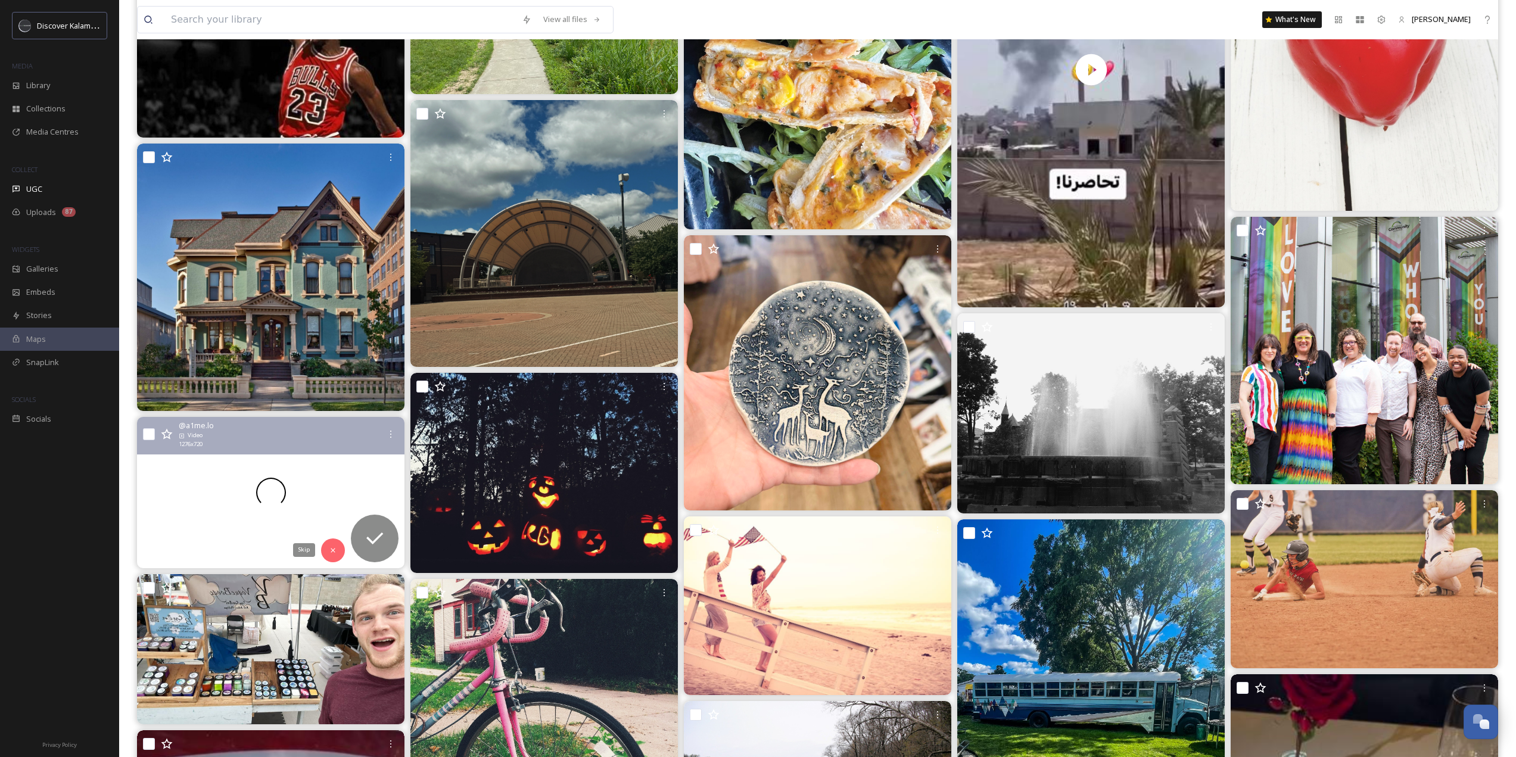
click at [337, 552] on icon at bounding box center [333, 550] width 8 height 8
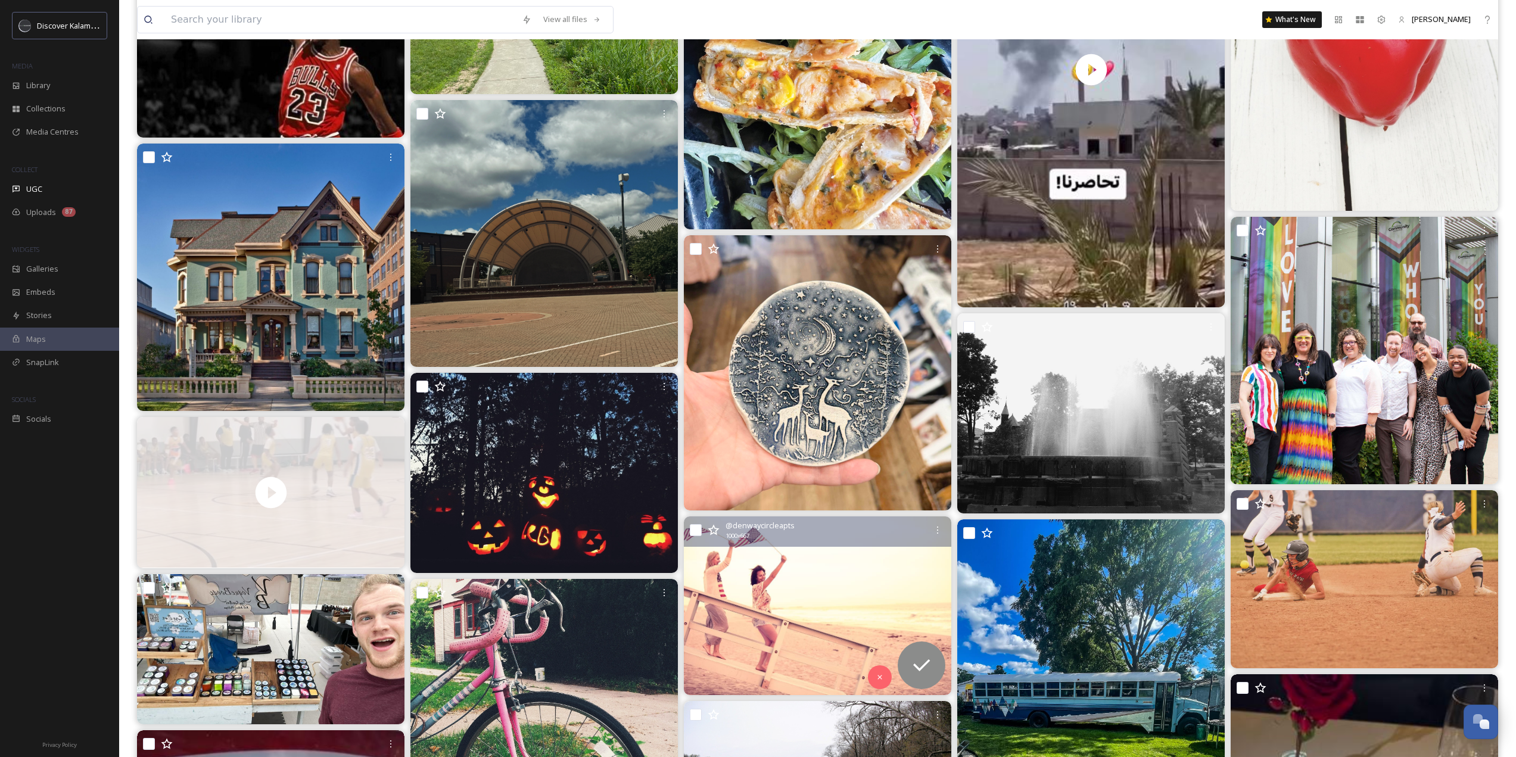
scroll to position [25909, 0]
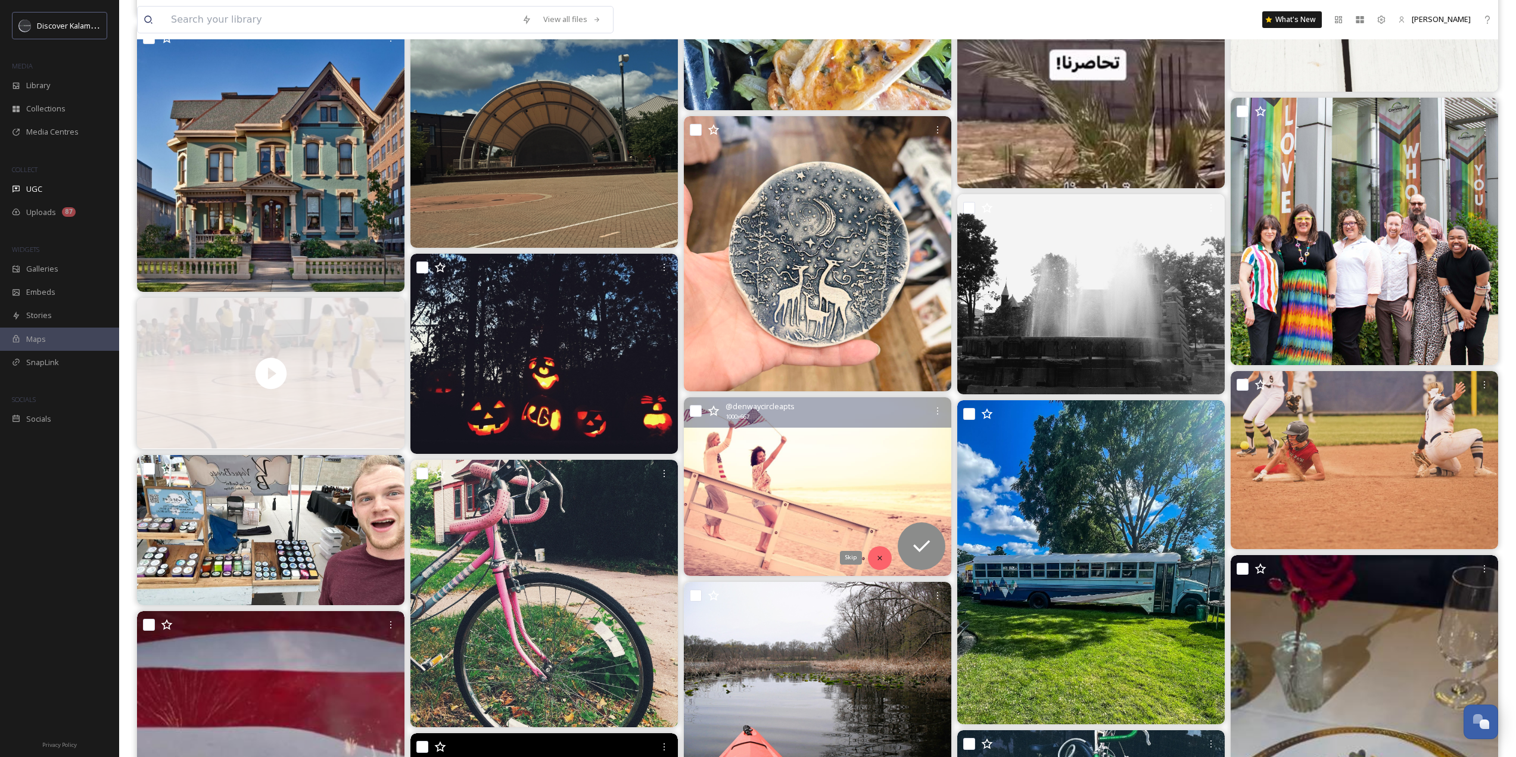
click at [873, 557] on div "Skip" at bounding box center [880, 558] width 24 height 24
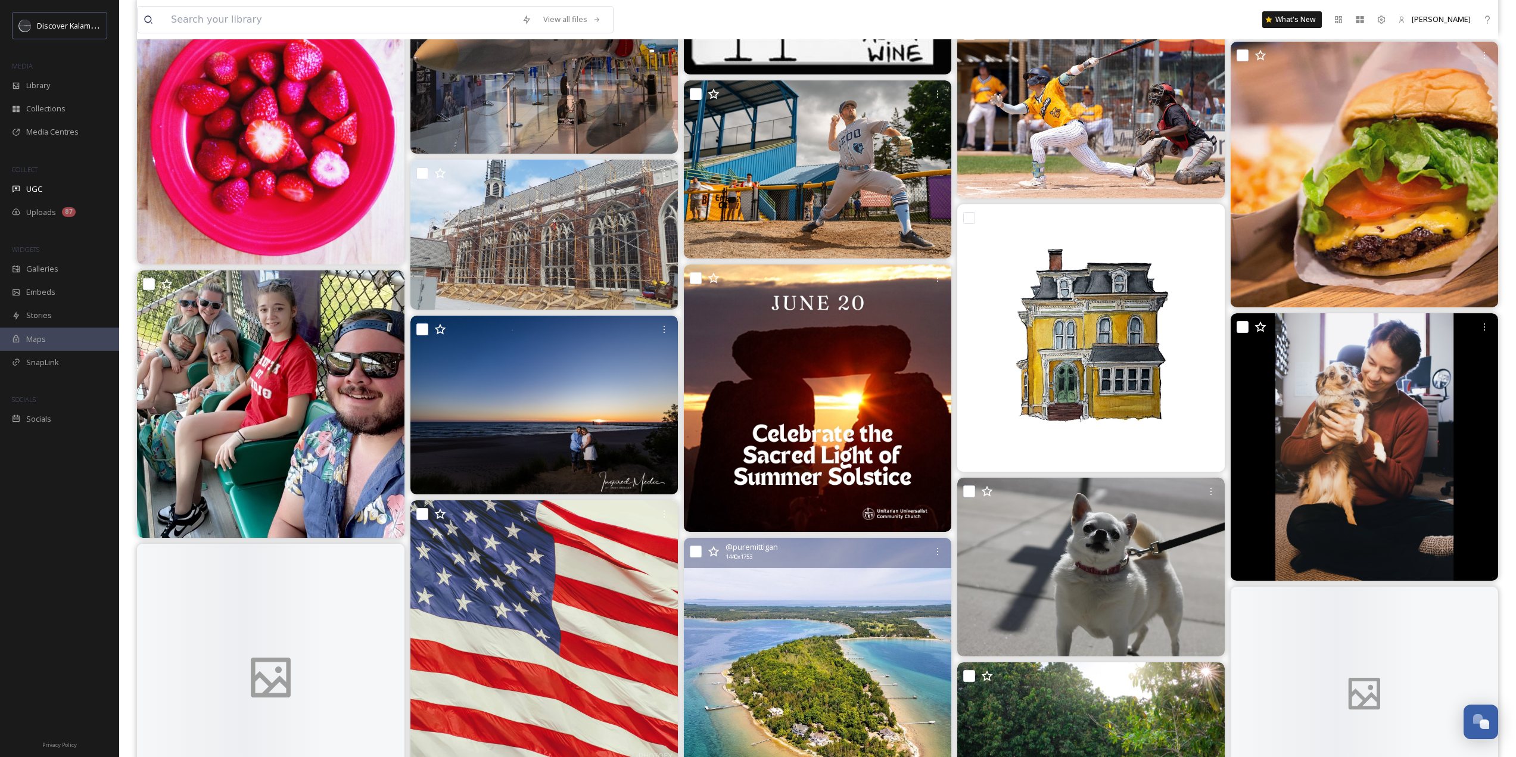
scroll to position [27994, 0]
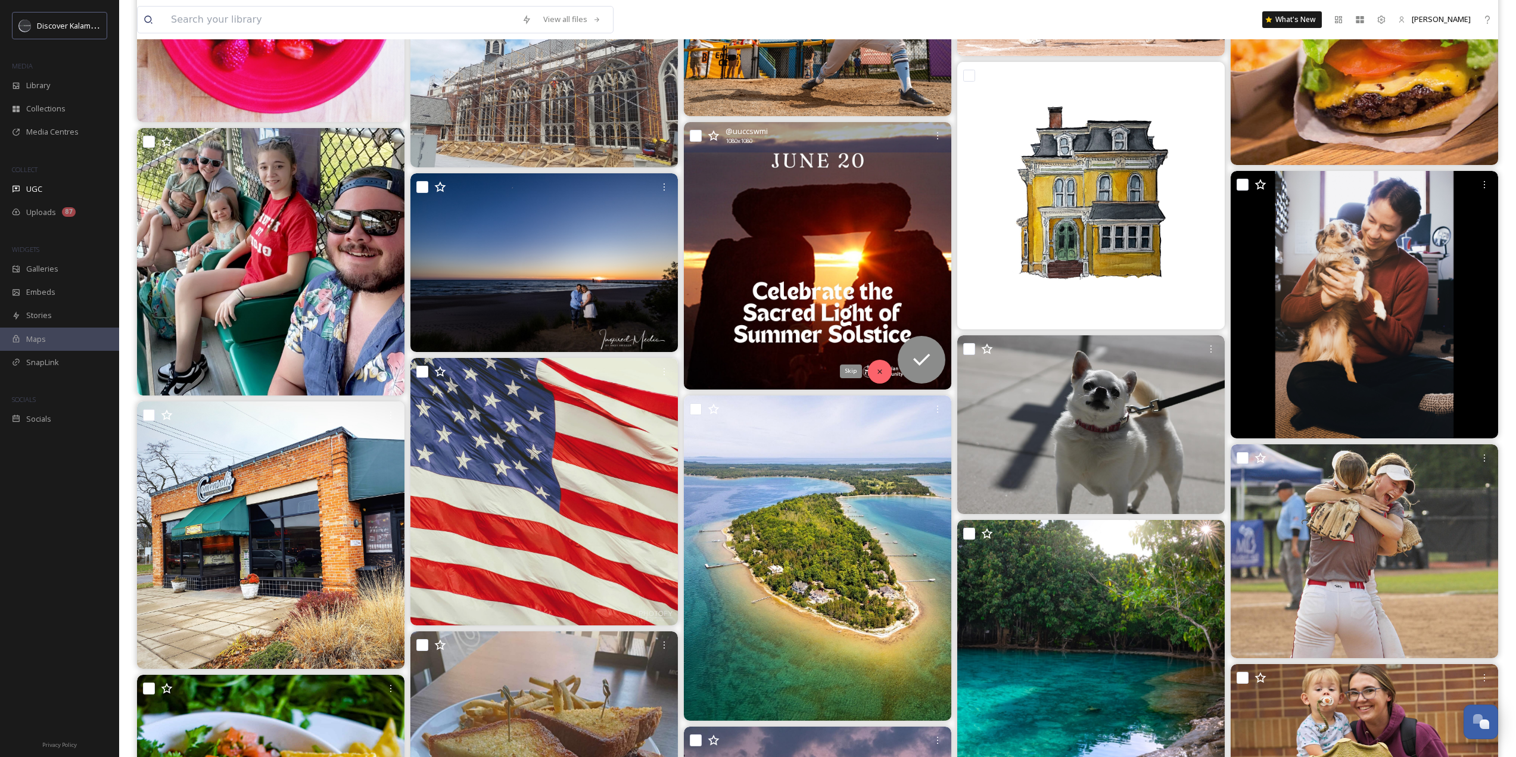
click at [870, 370] on div "Skip" at bounding box center [880, 372] width 24 height 24
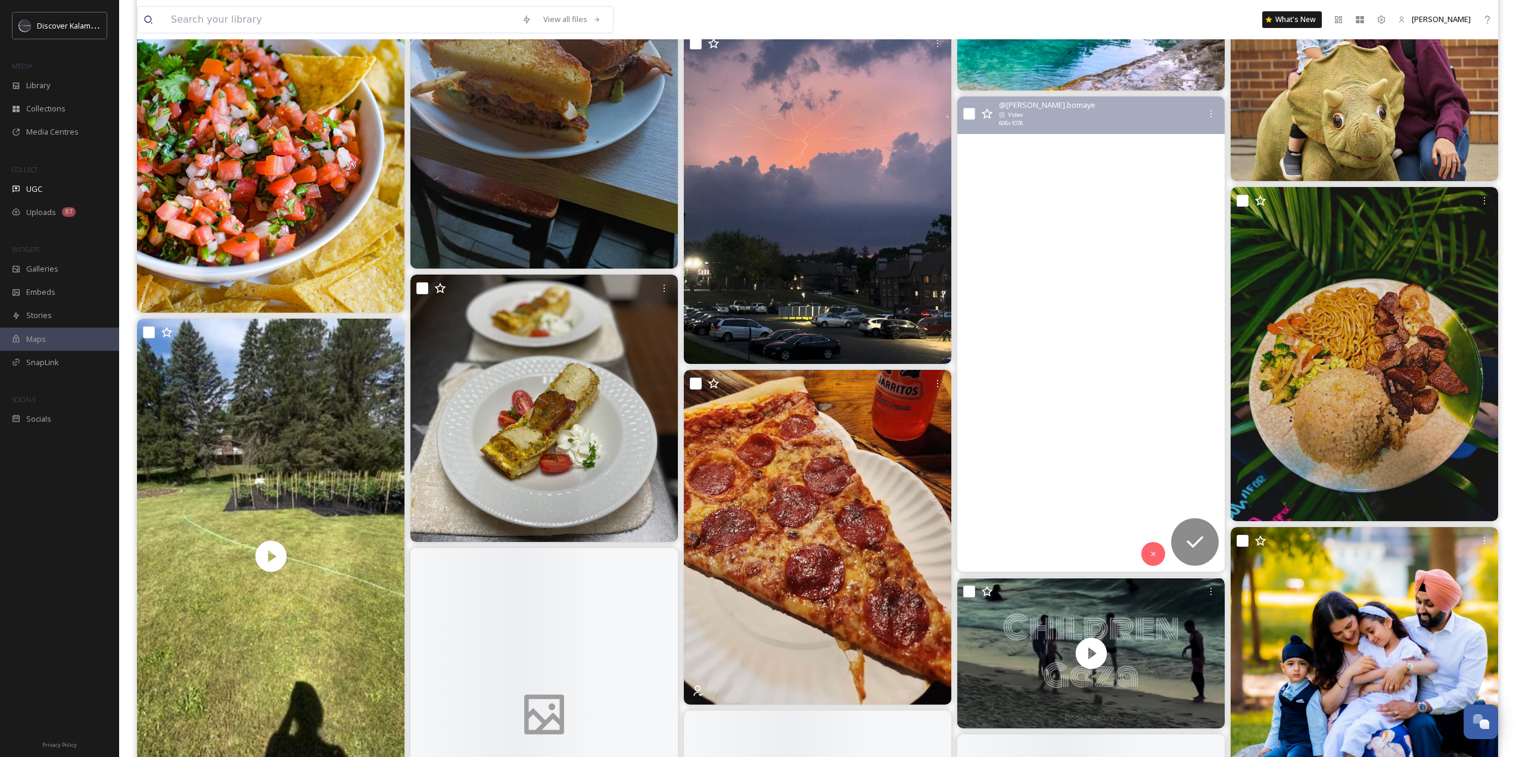
scroll to position [28709, 0]
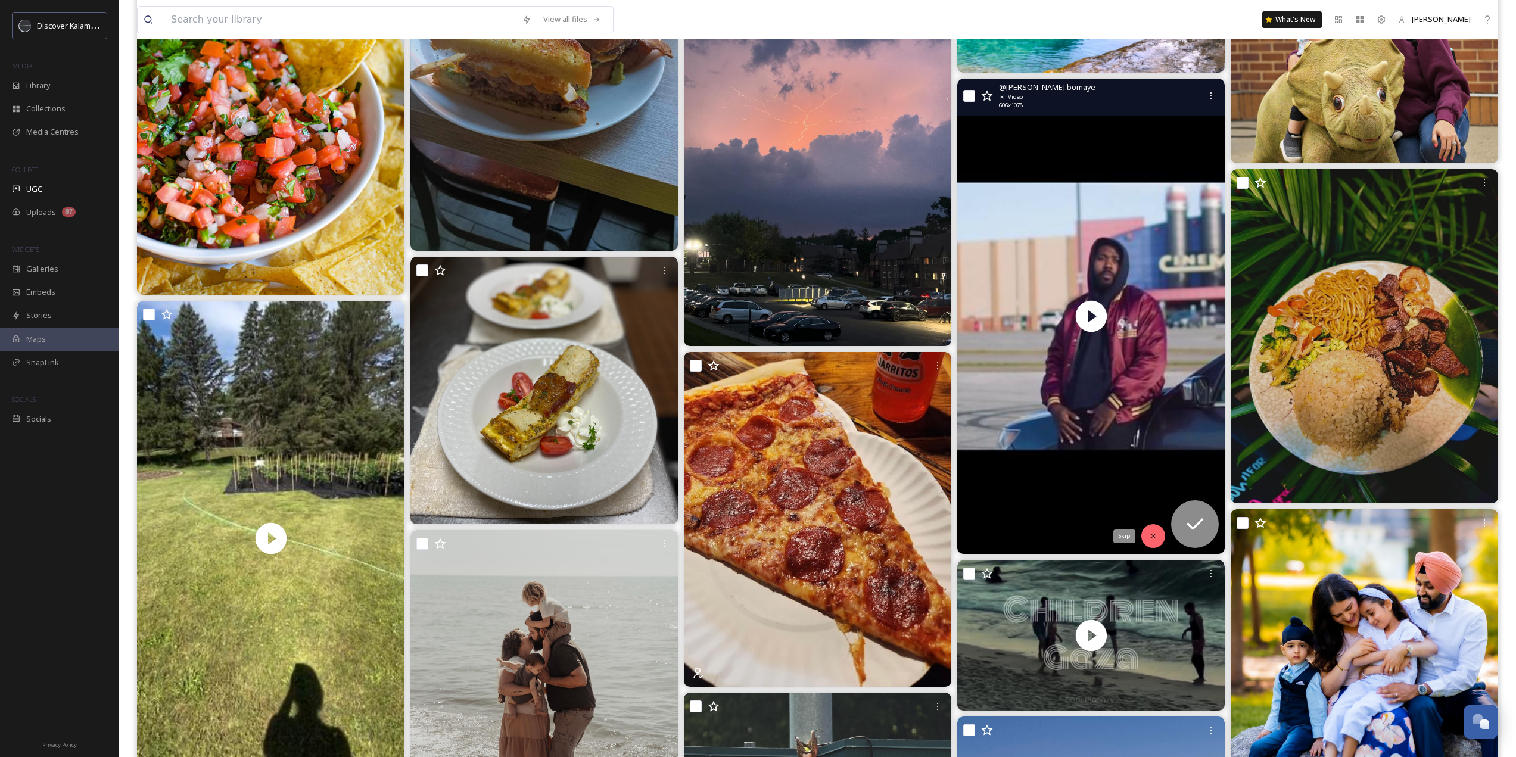
click at [1157, 537] on icon at bounding box center [1153, 536] width 8 height 8
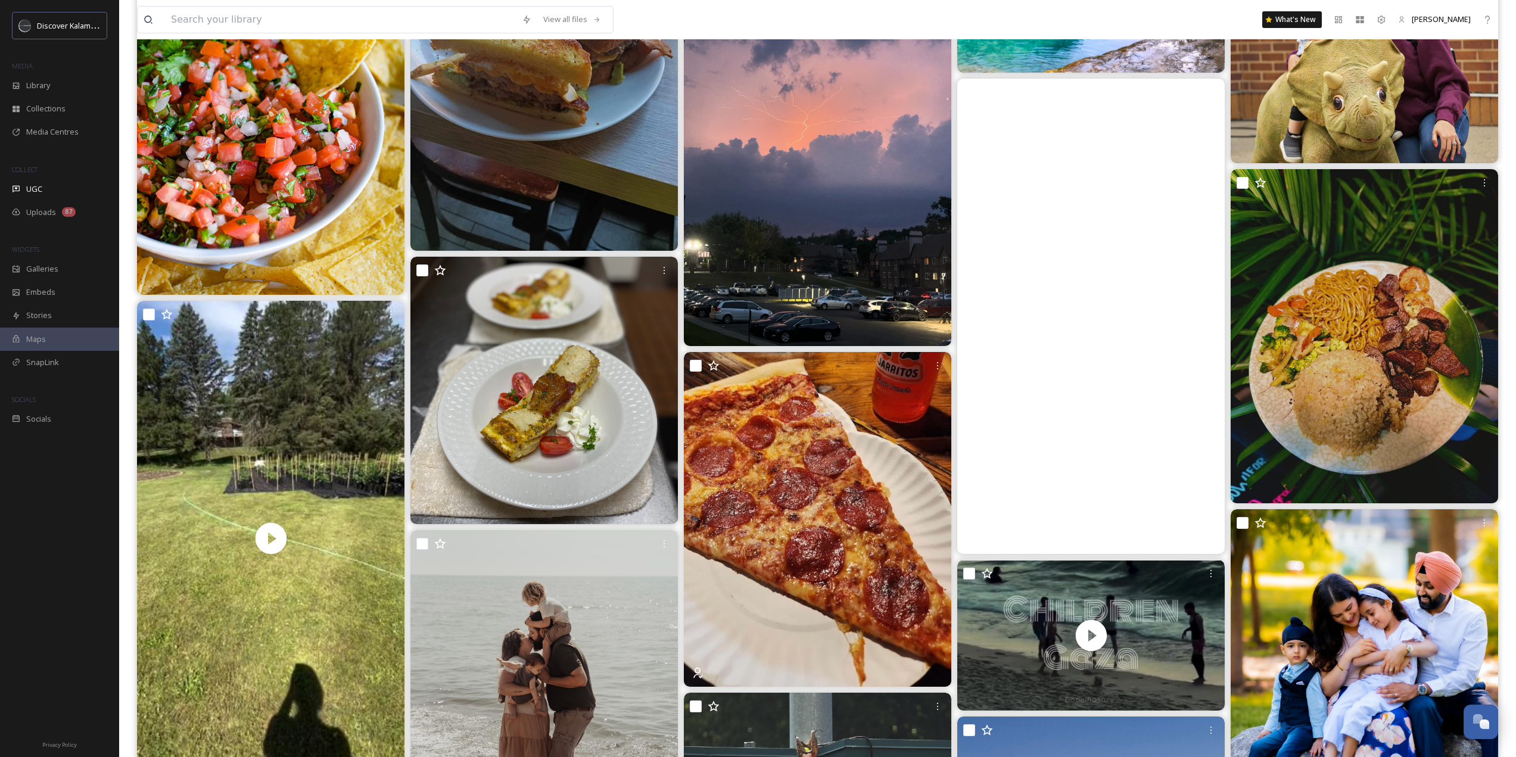
scroll to position [28947, 0]
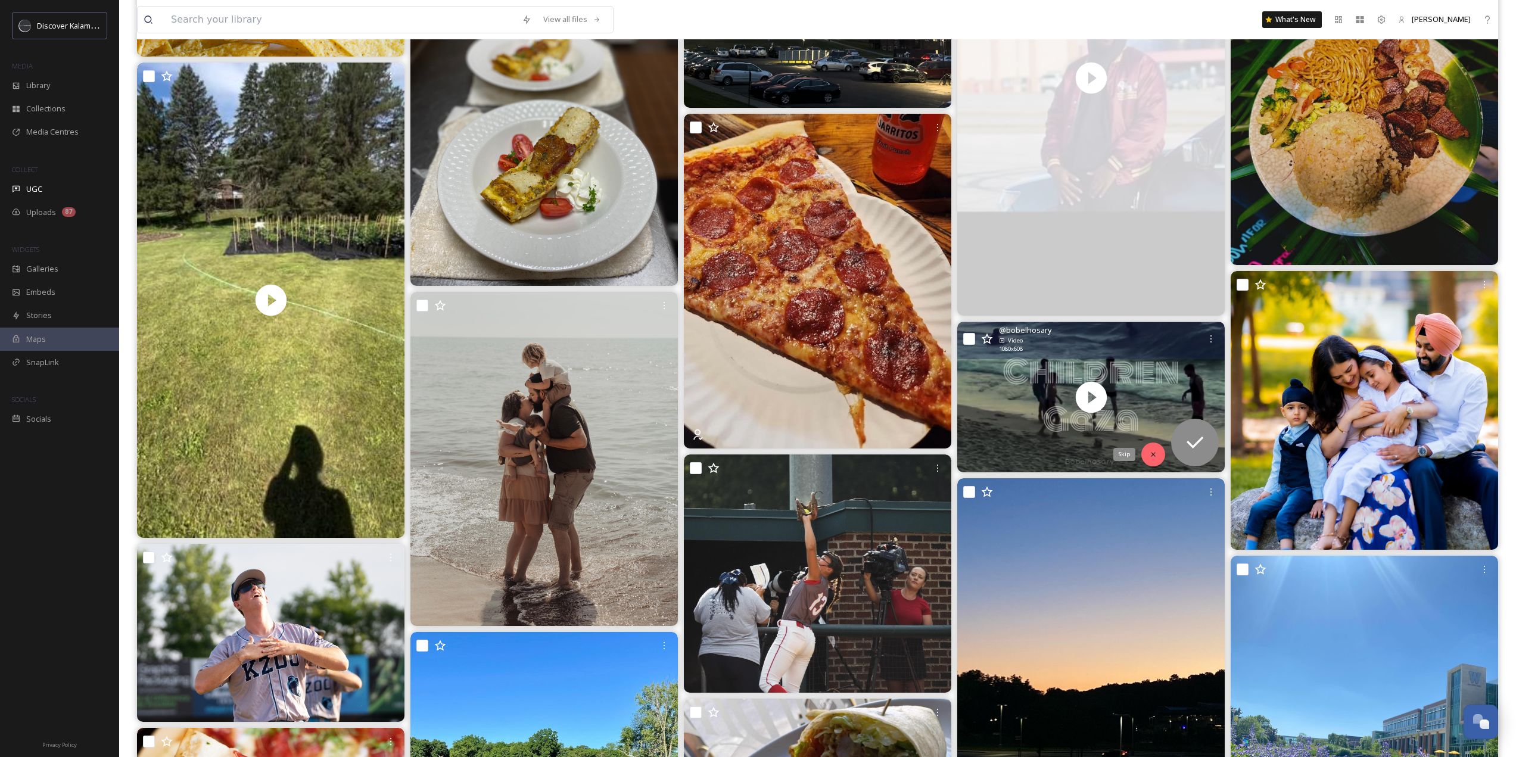
click at [1158, 456] on div "Skip" at bounding box center [1153, 455] width 24 height 24
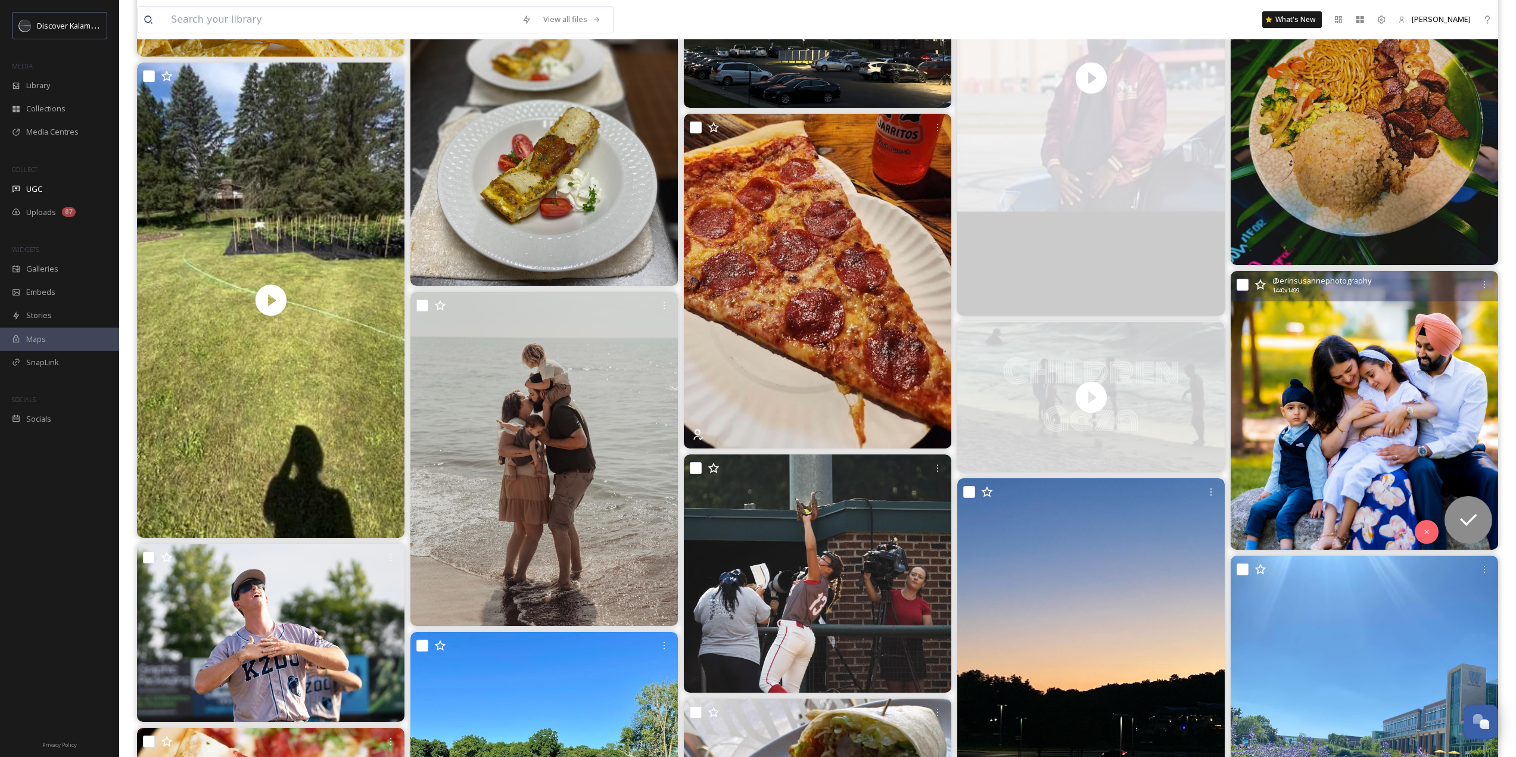
click at [1437, 531] on div at bounding box center [1427, 532] width 24 height 24
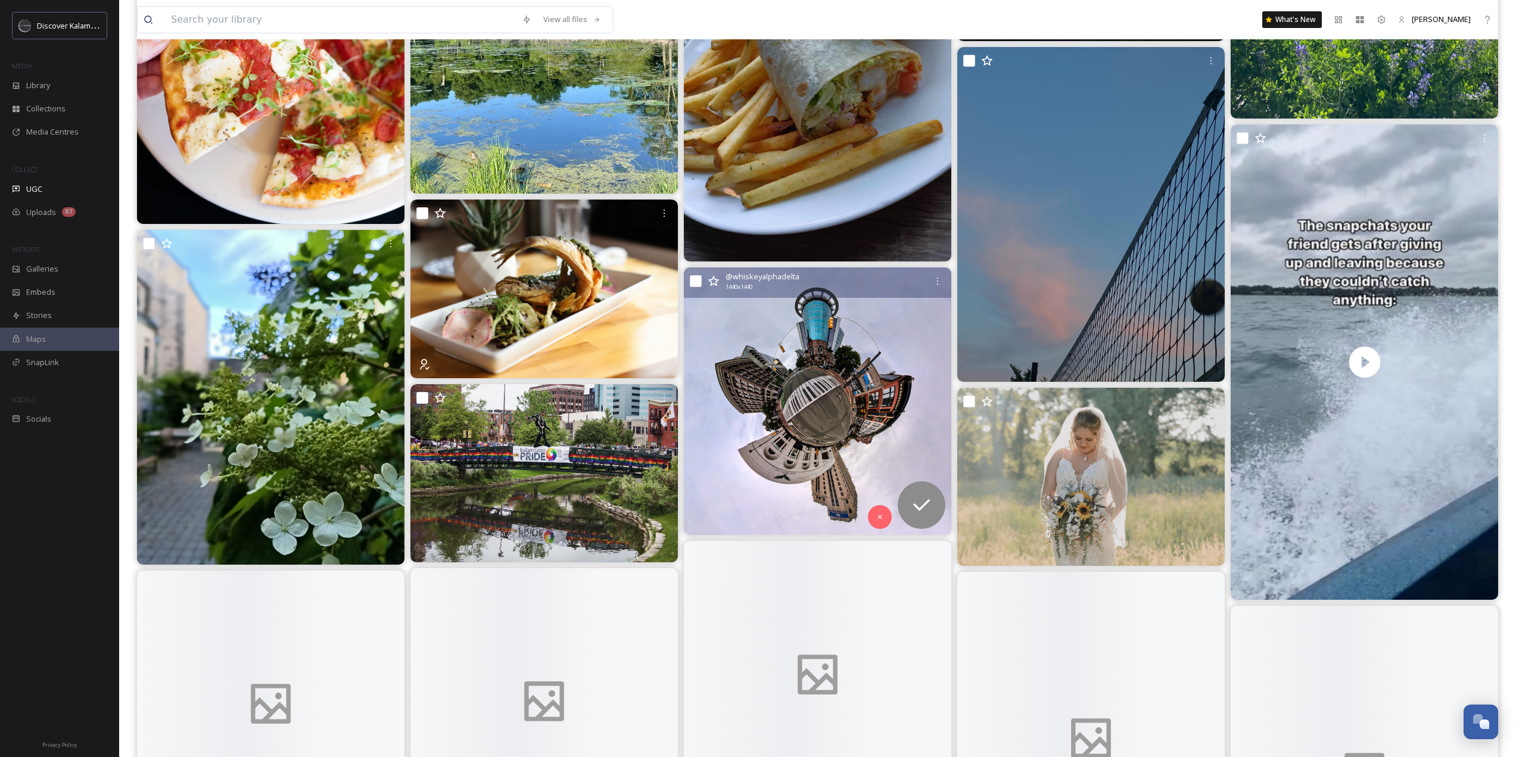
scroll to position [29721, 0]
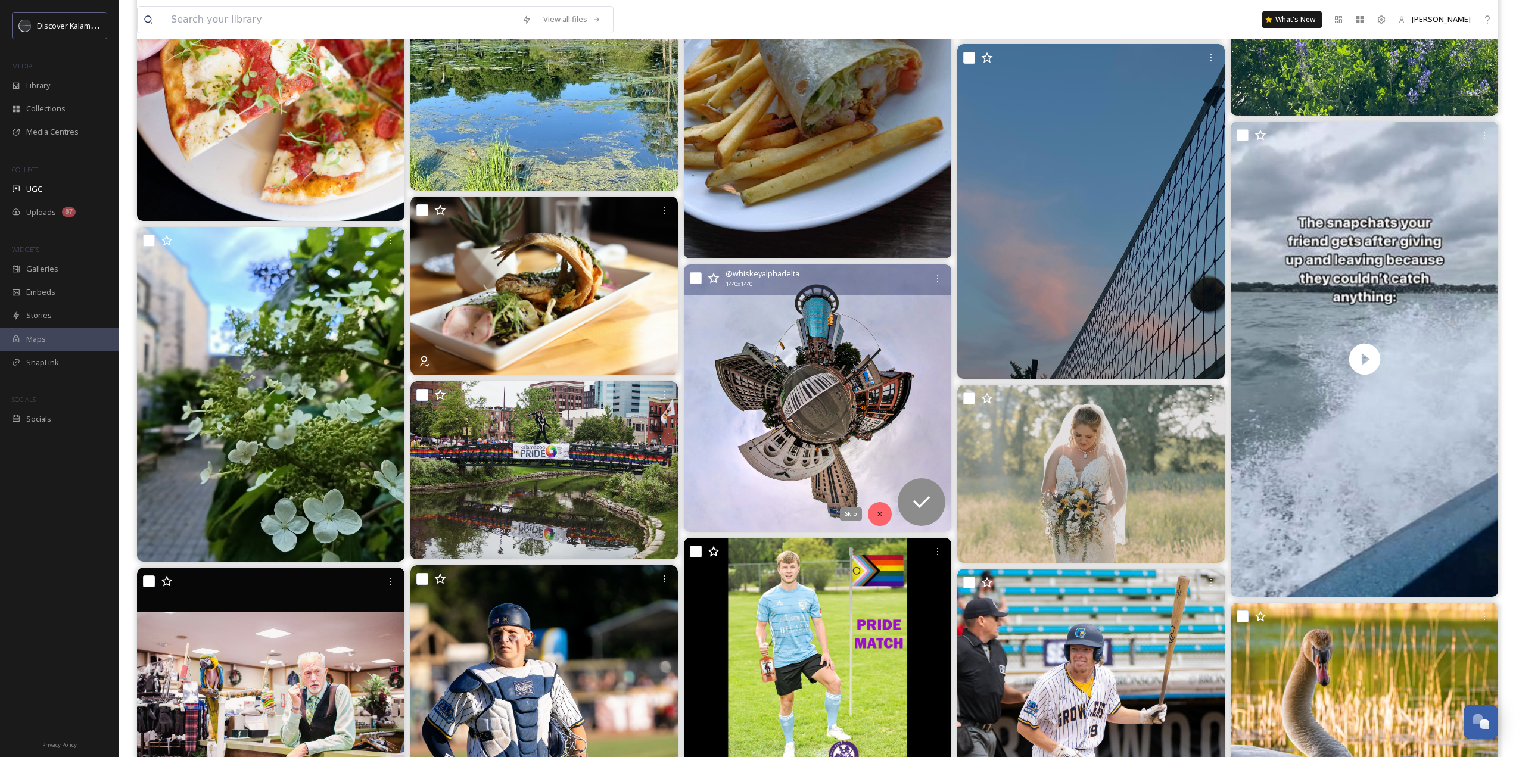
click at [875, 512] on div "Skip" at bounding box center [880, 514] width 24 height 24
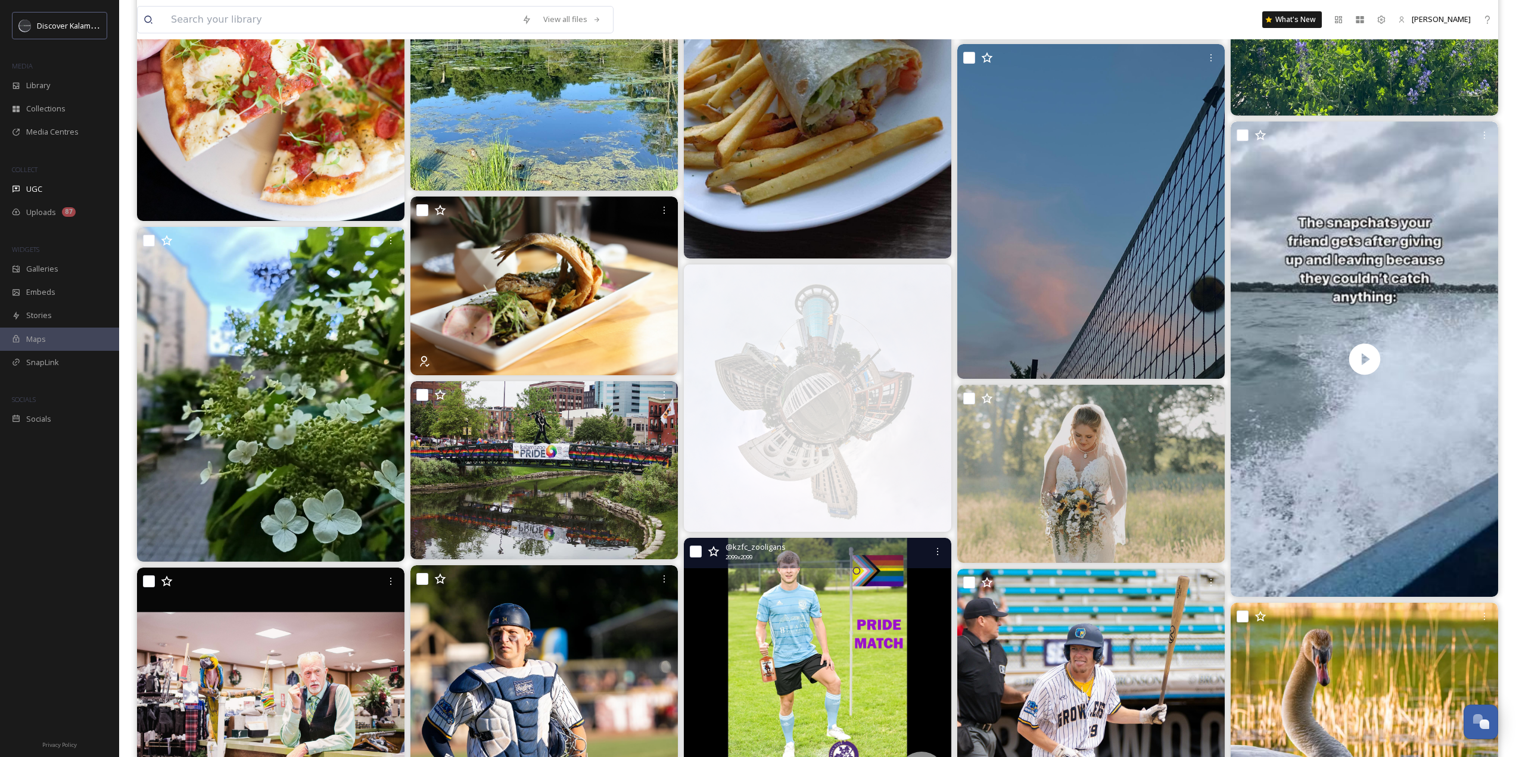
scroll to position [30019, 0]
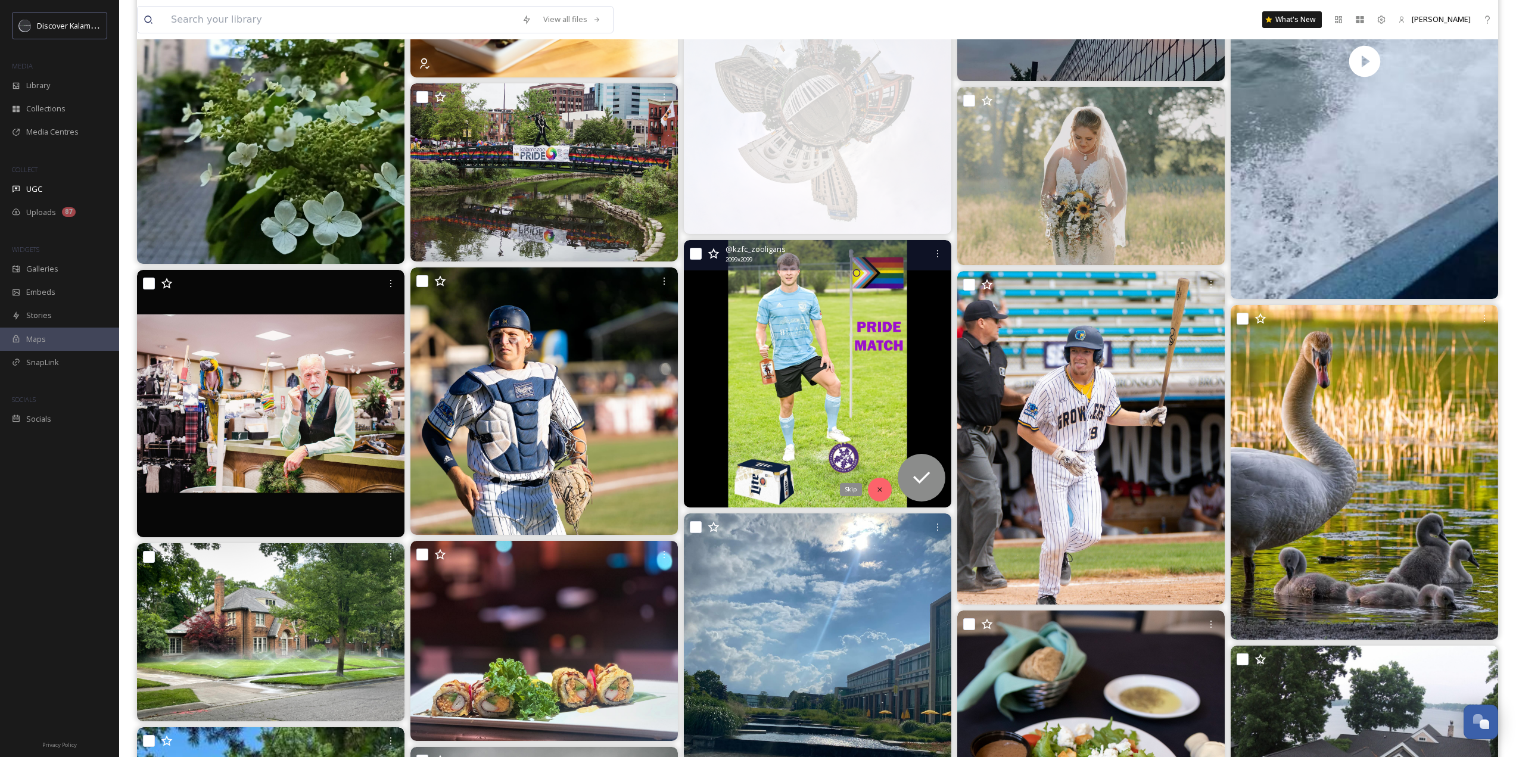
click at [877, 492] on icon at bounding box center [880, 489] width 8 height 8
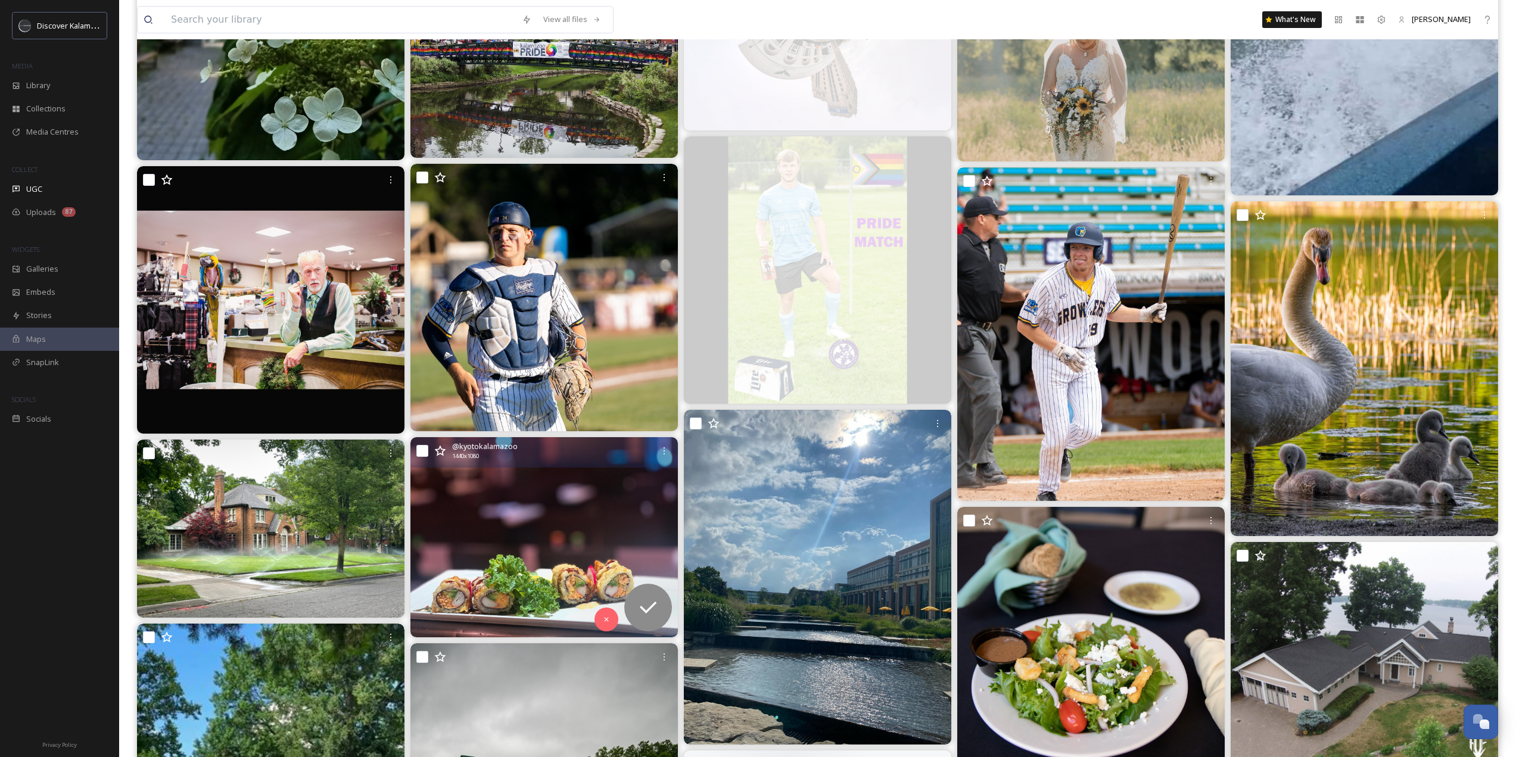
scroll to position [30138, 0]
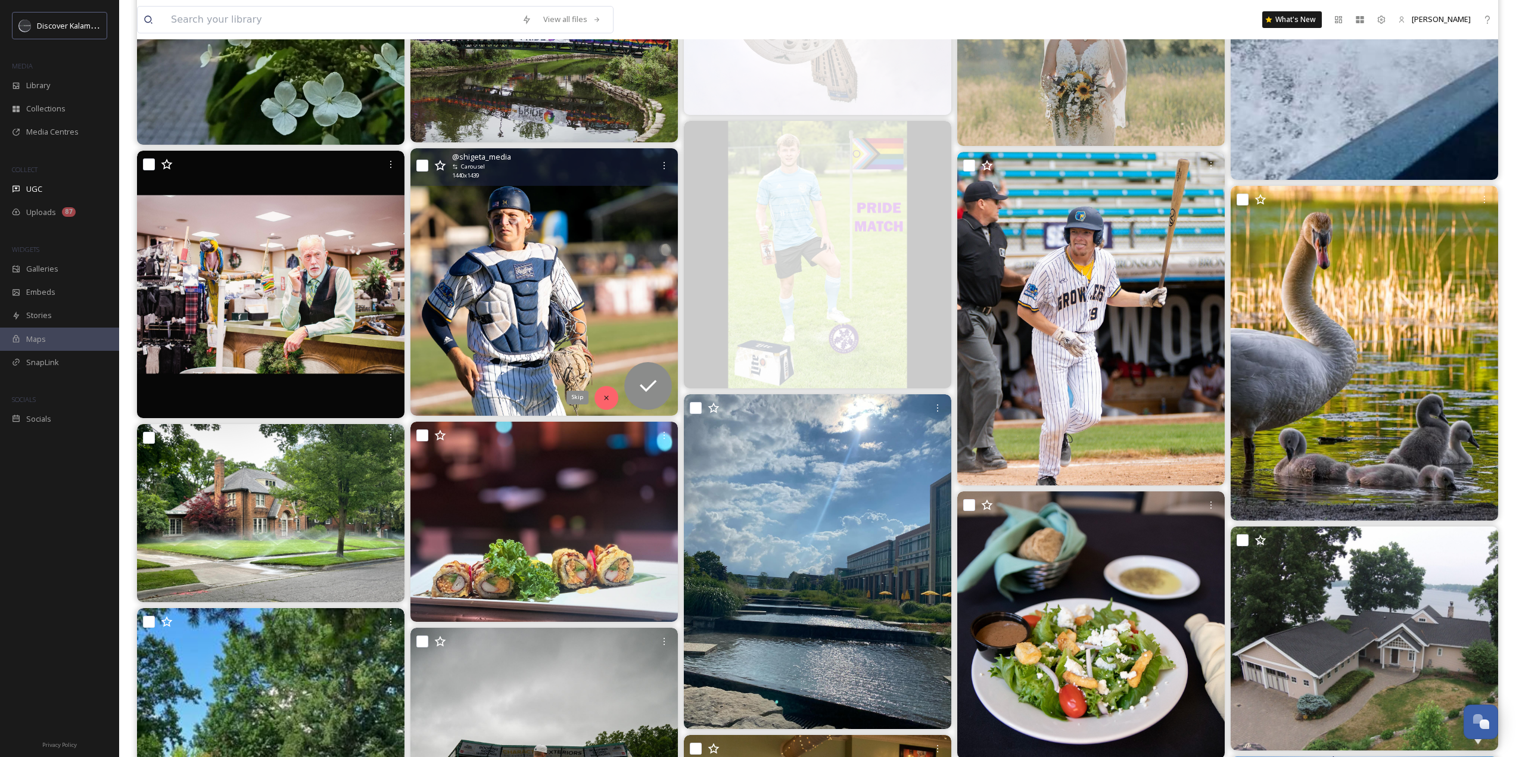
click at [615, 397] on div "Skip" at bounding box center [606, 398] width 24 height 24
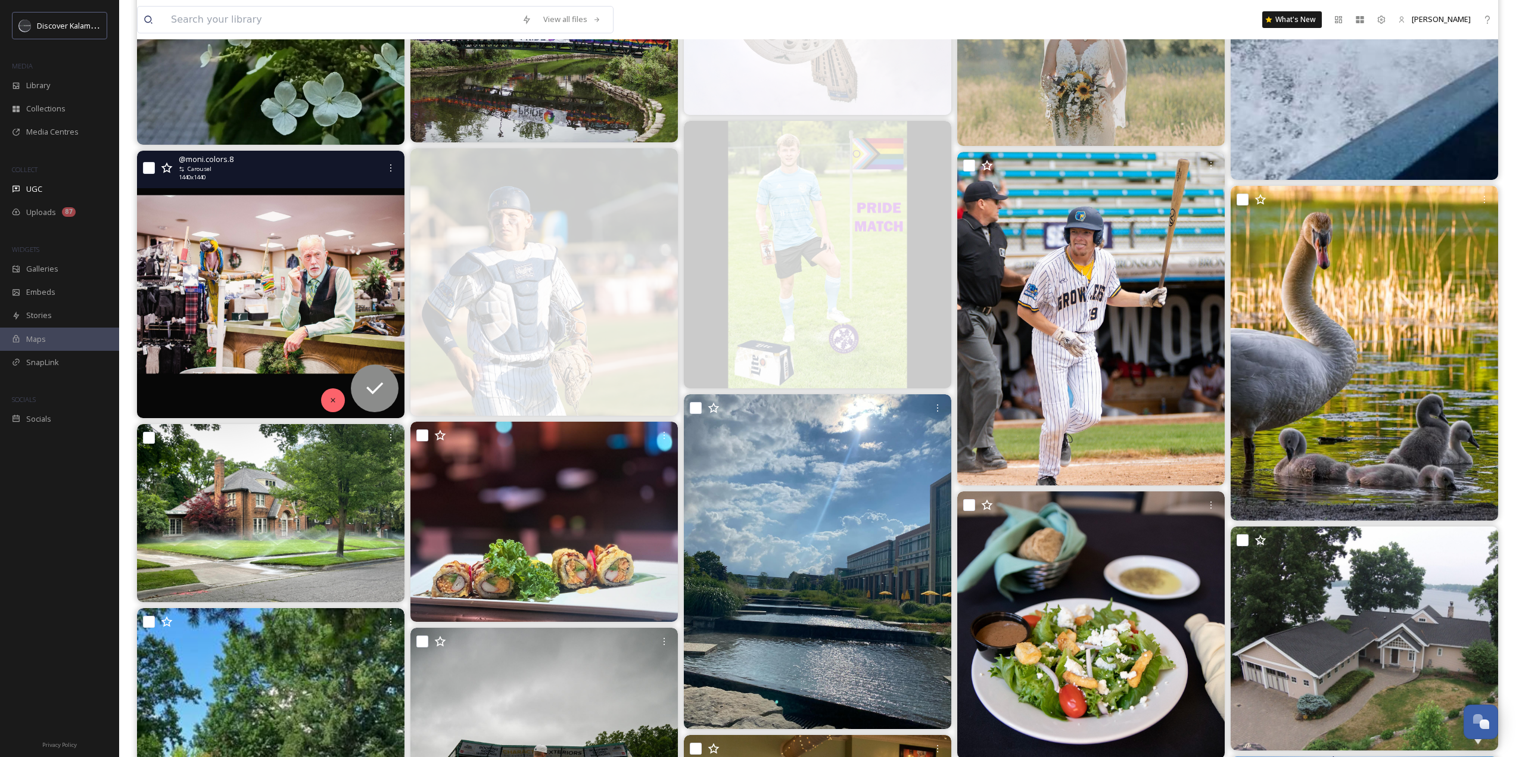
click at [340, 401] on div at bounding box center [333, 400] width 24 height 24
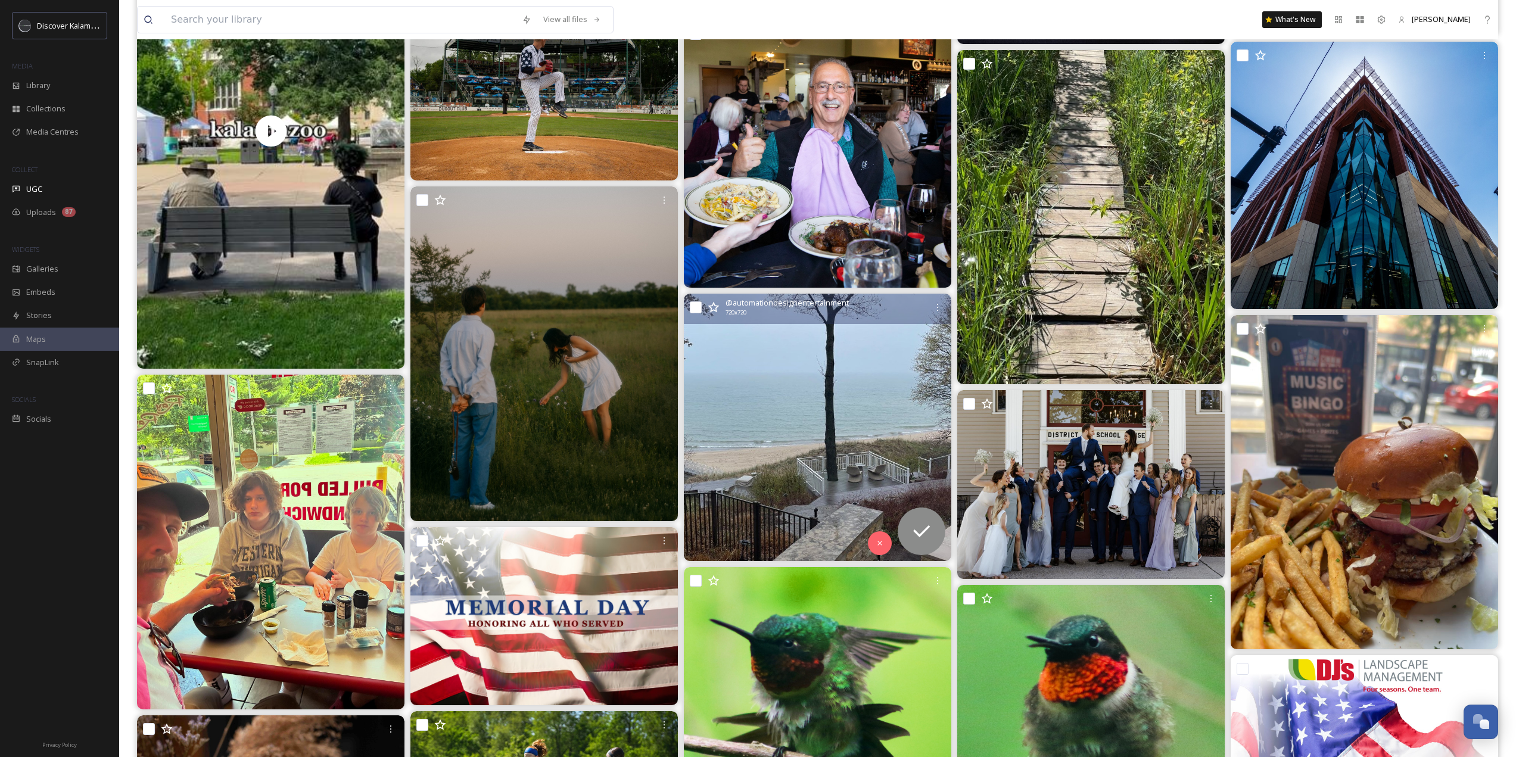
scroll to position [30972, 0]
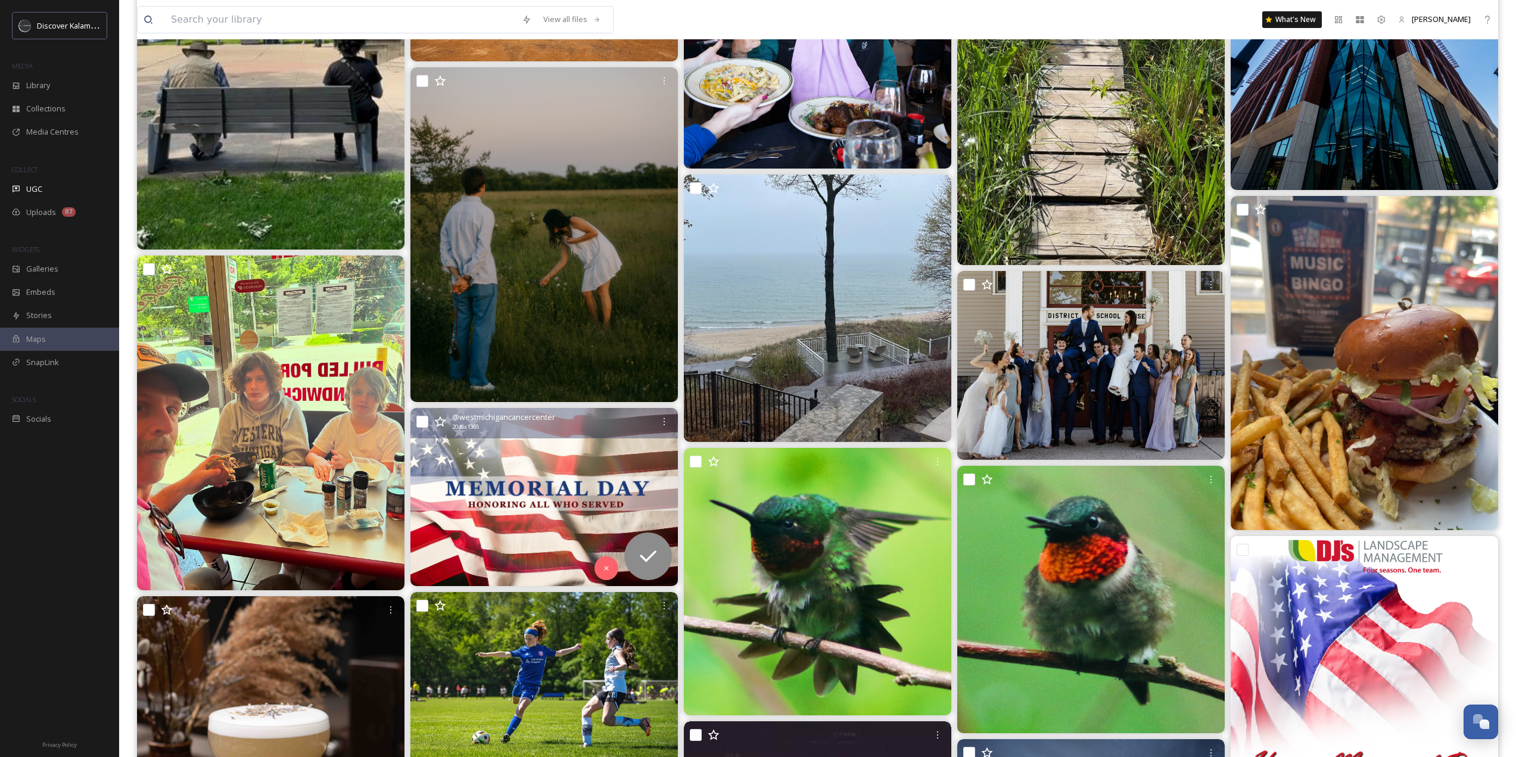
click at [594, 567] on div at bounding box center [606, 568] width 24 height 24
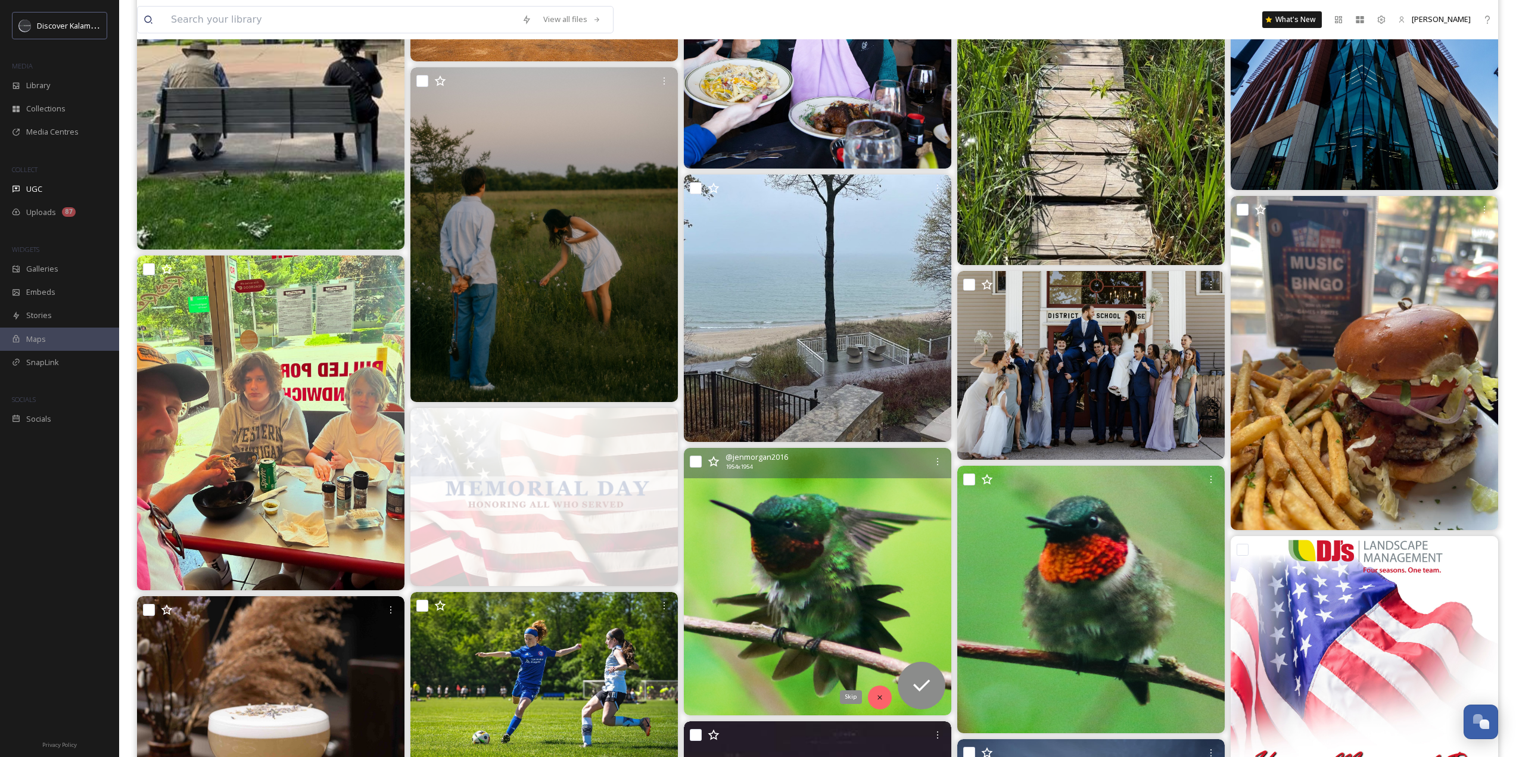
click at [877, 702] on div "Skip" at bounding box center [880, 698] width 24 height 24
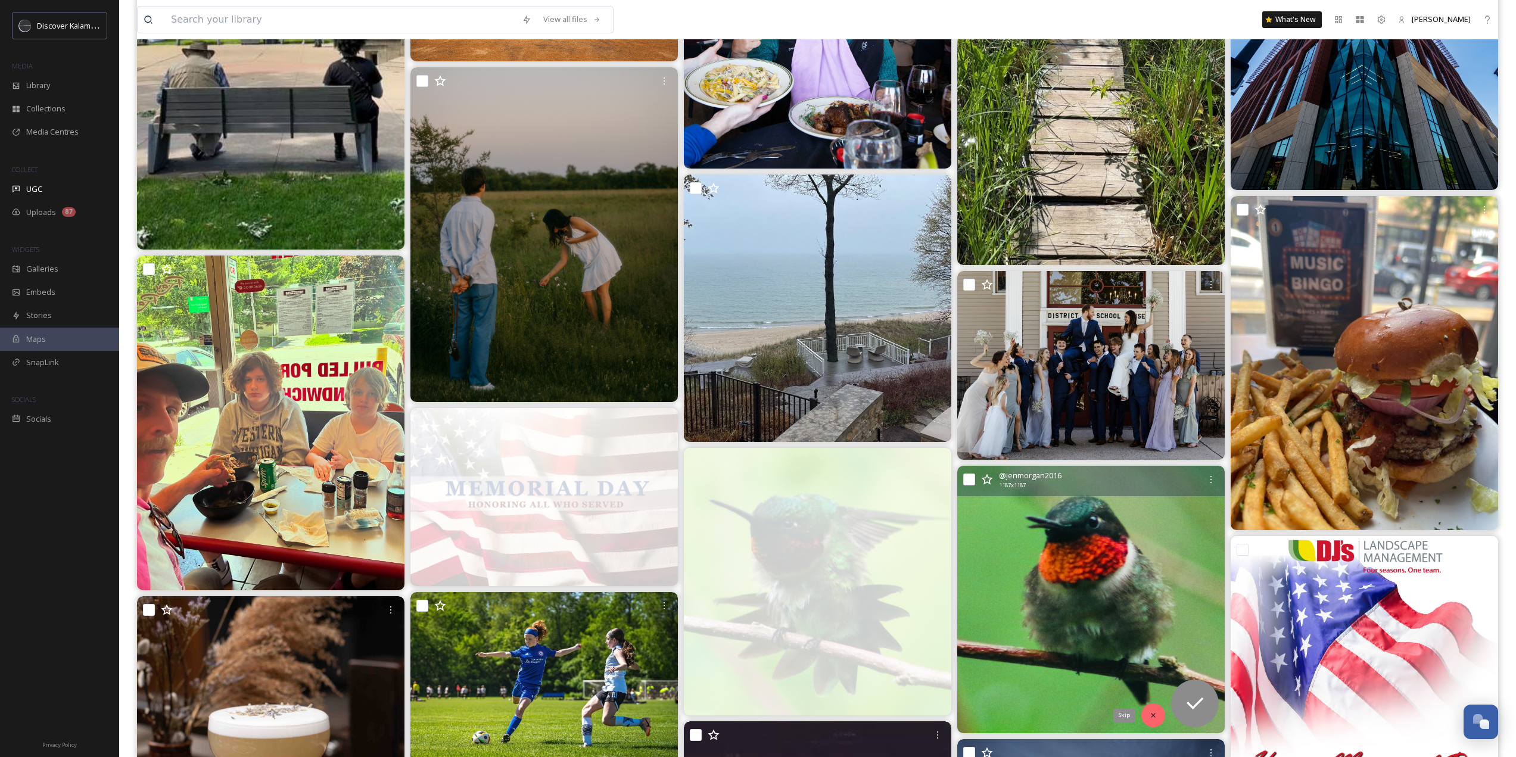
click at [1152, 714] on icon at bounding box center [1153, 715] width 8 height 8
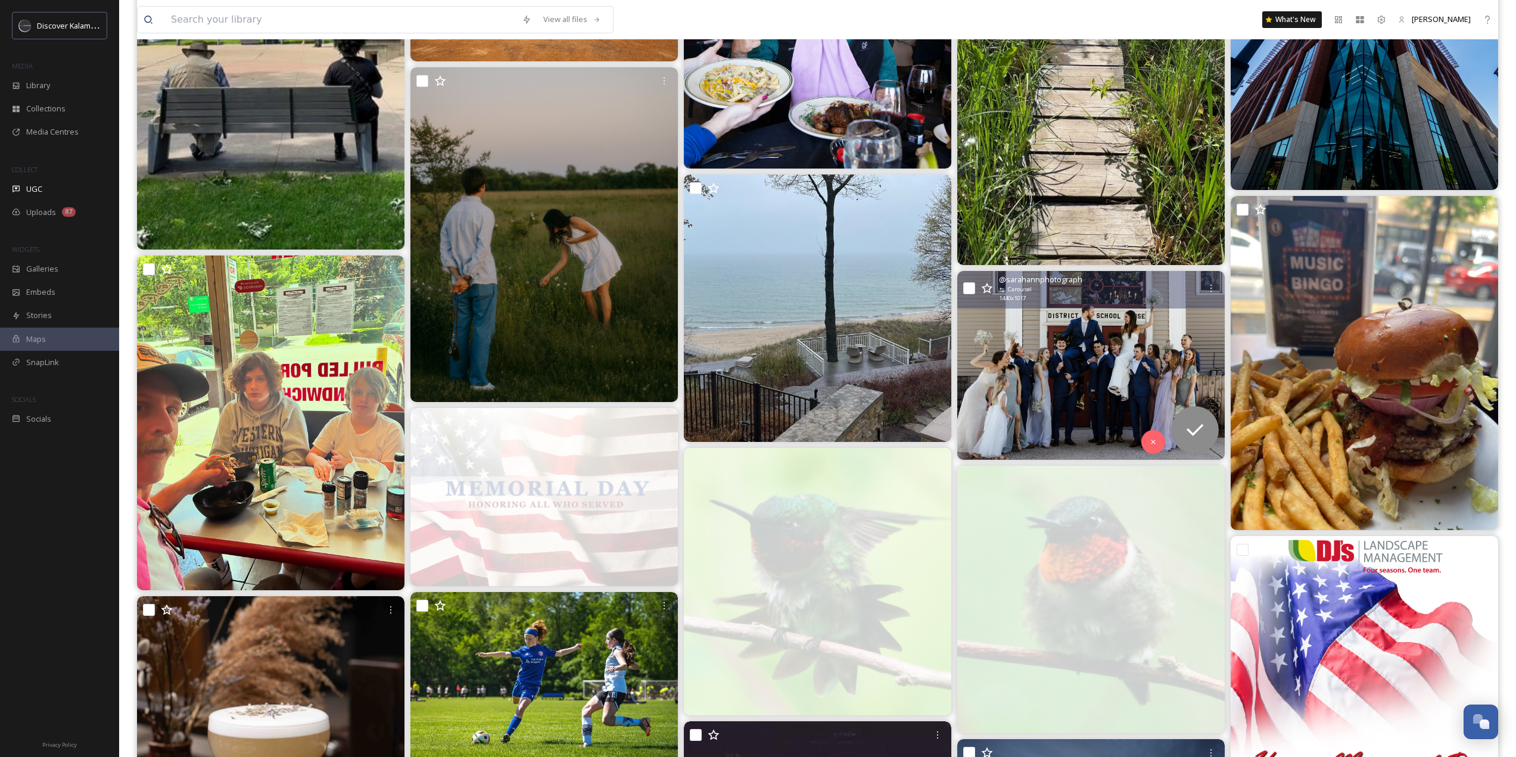
click at [1151, 440] on icon at bounding box center [1153, 442] width 8 height 8
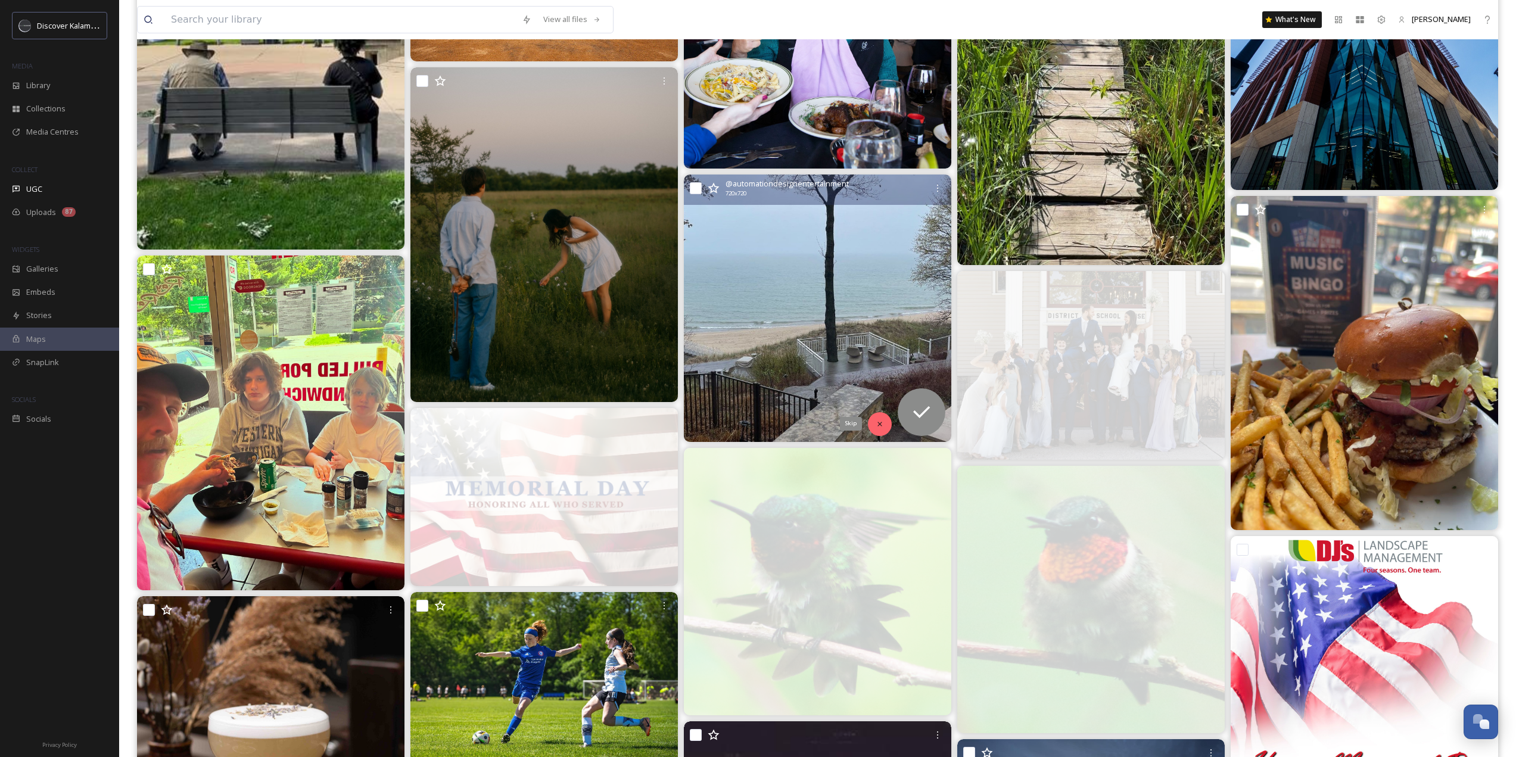
click at [883, 433] on div "Skip" at bounding box center [880, 424] width 24 height 24
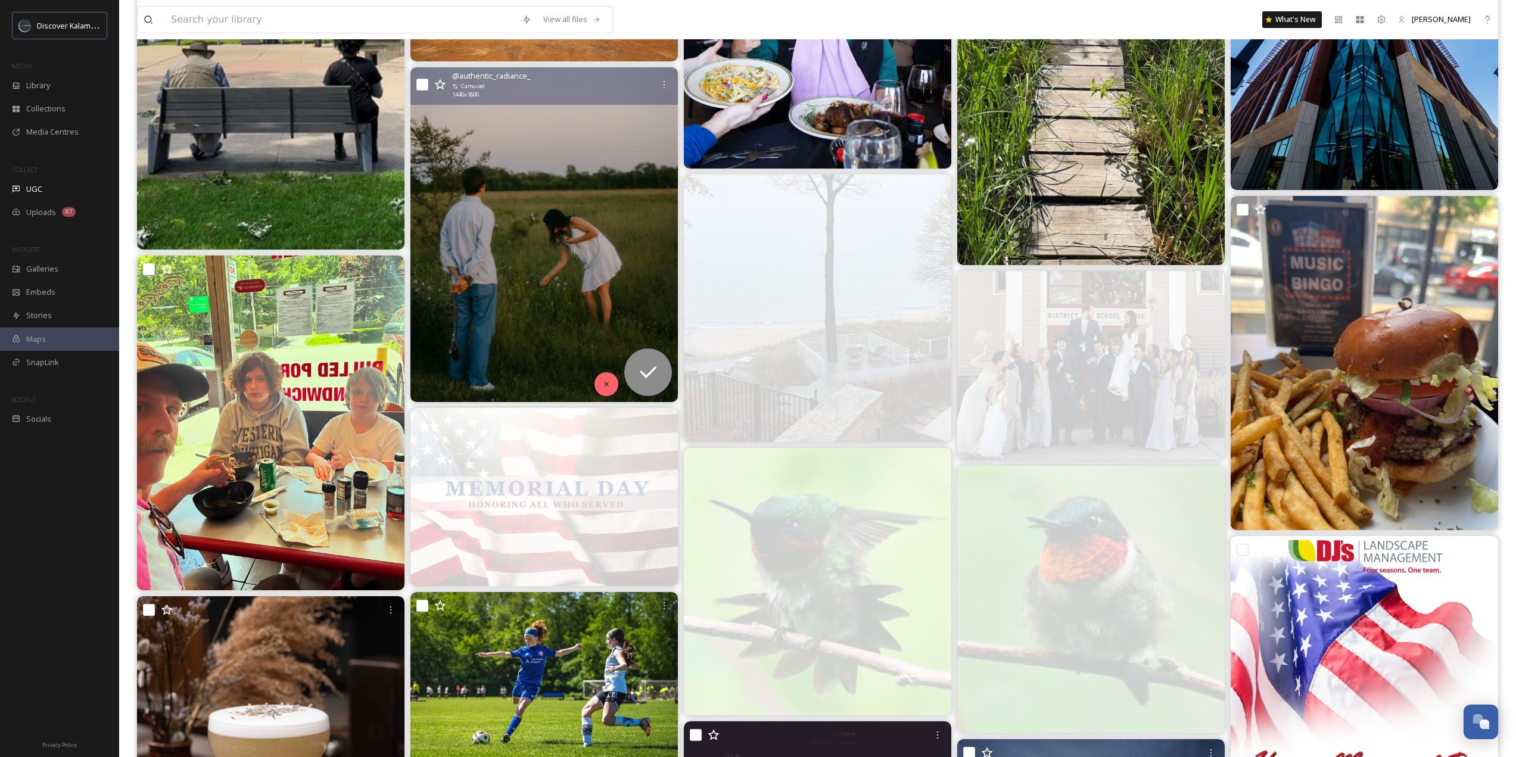
click at [599, 382] on div at bounding box center [606, 384] width 24 height 24
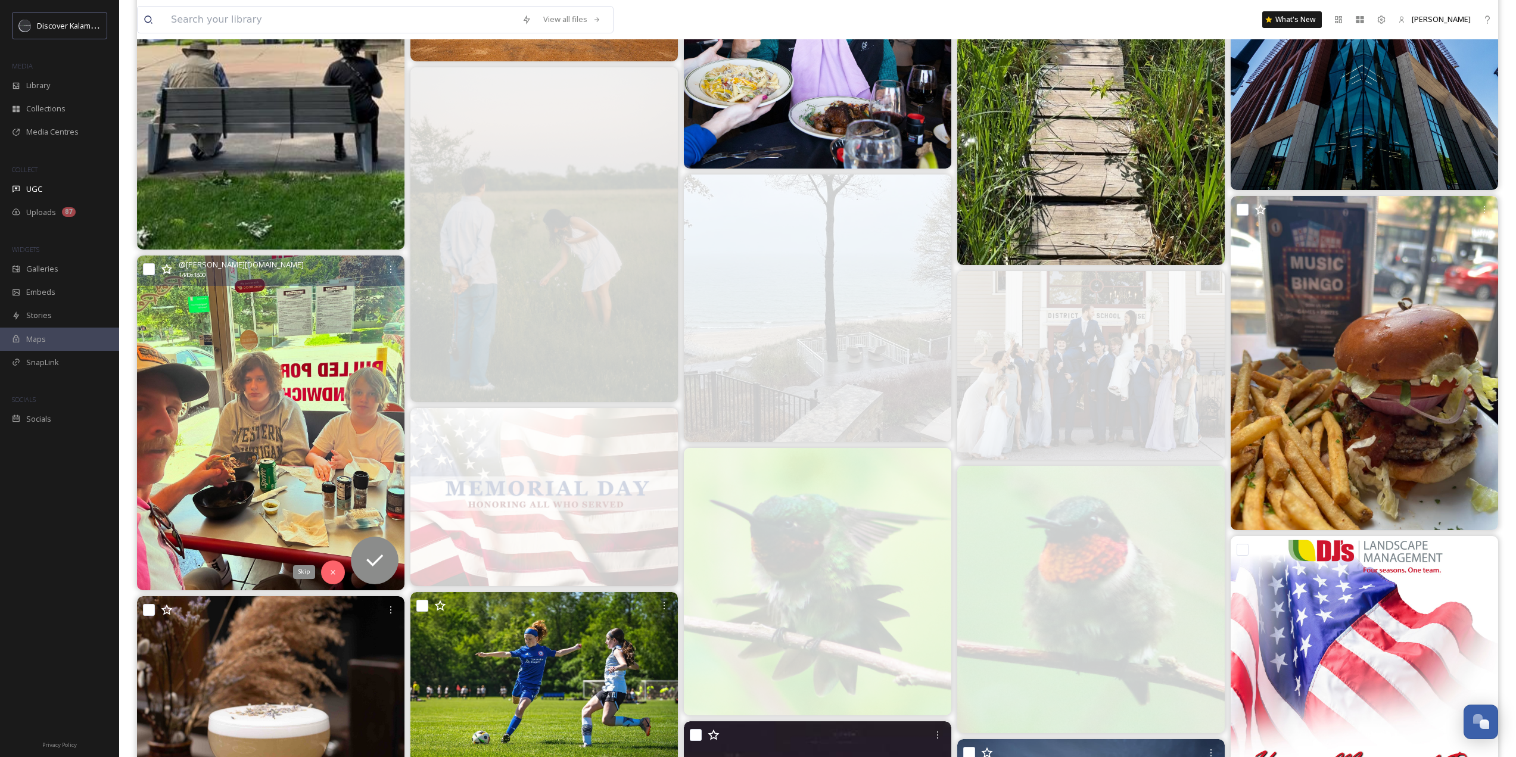
click at [331, 576] on icon at bounding box center [333, 572] width 8 height 8
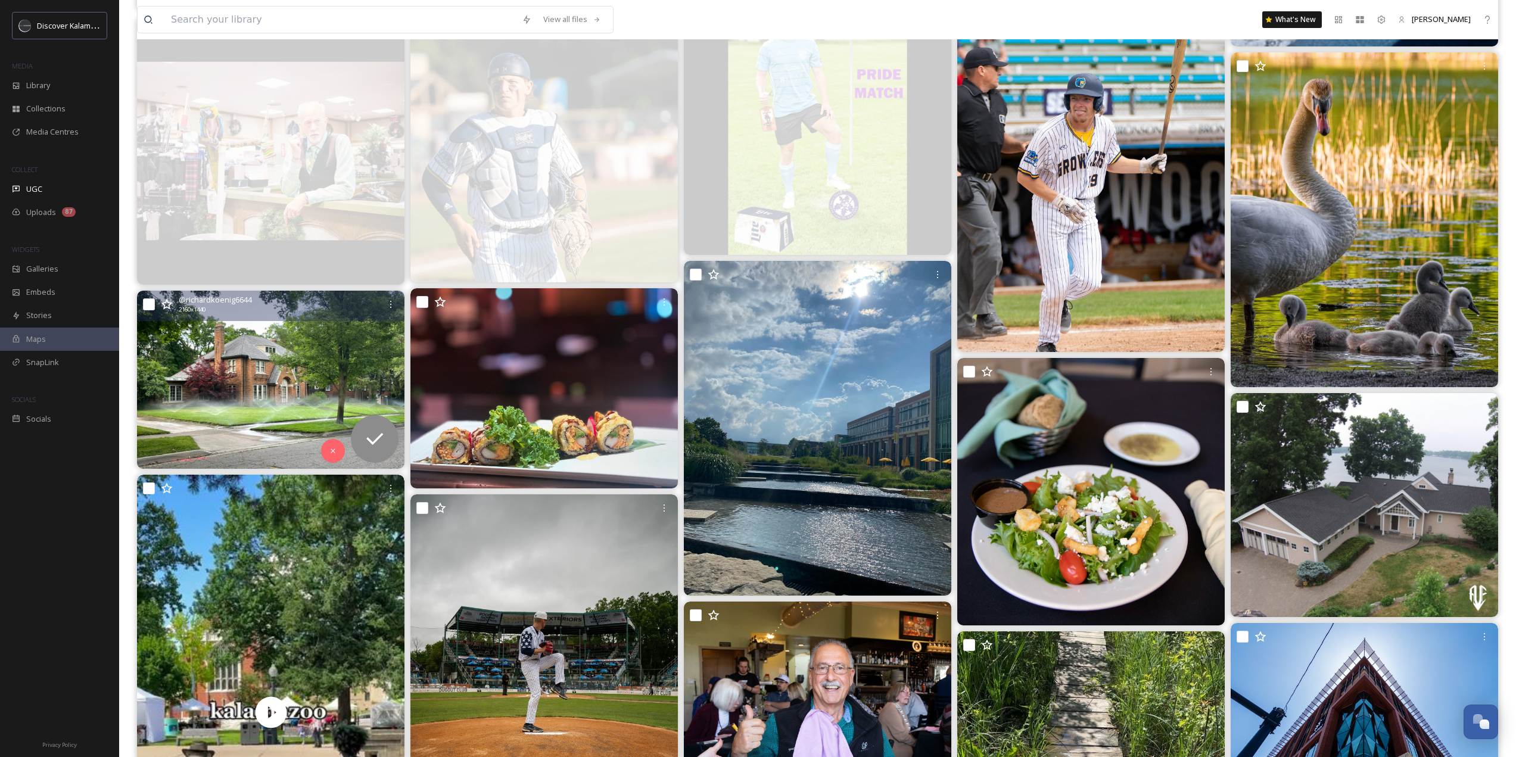
scroll to position [30257, 0]
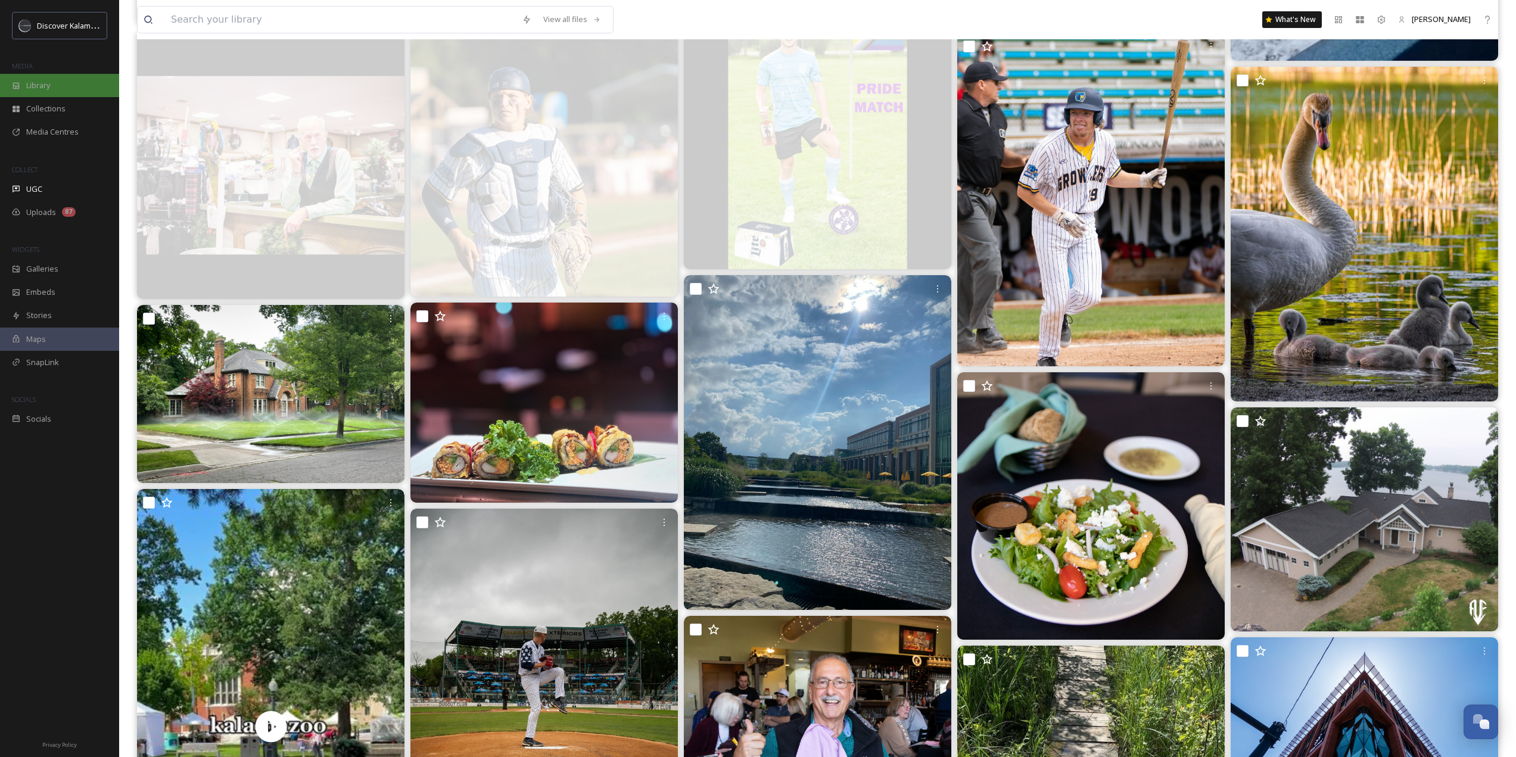
click at [63, 91] on div "Library" at bounding box center [59, 85] width 119 height 23
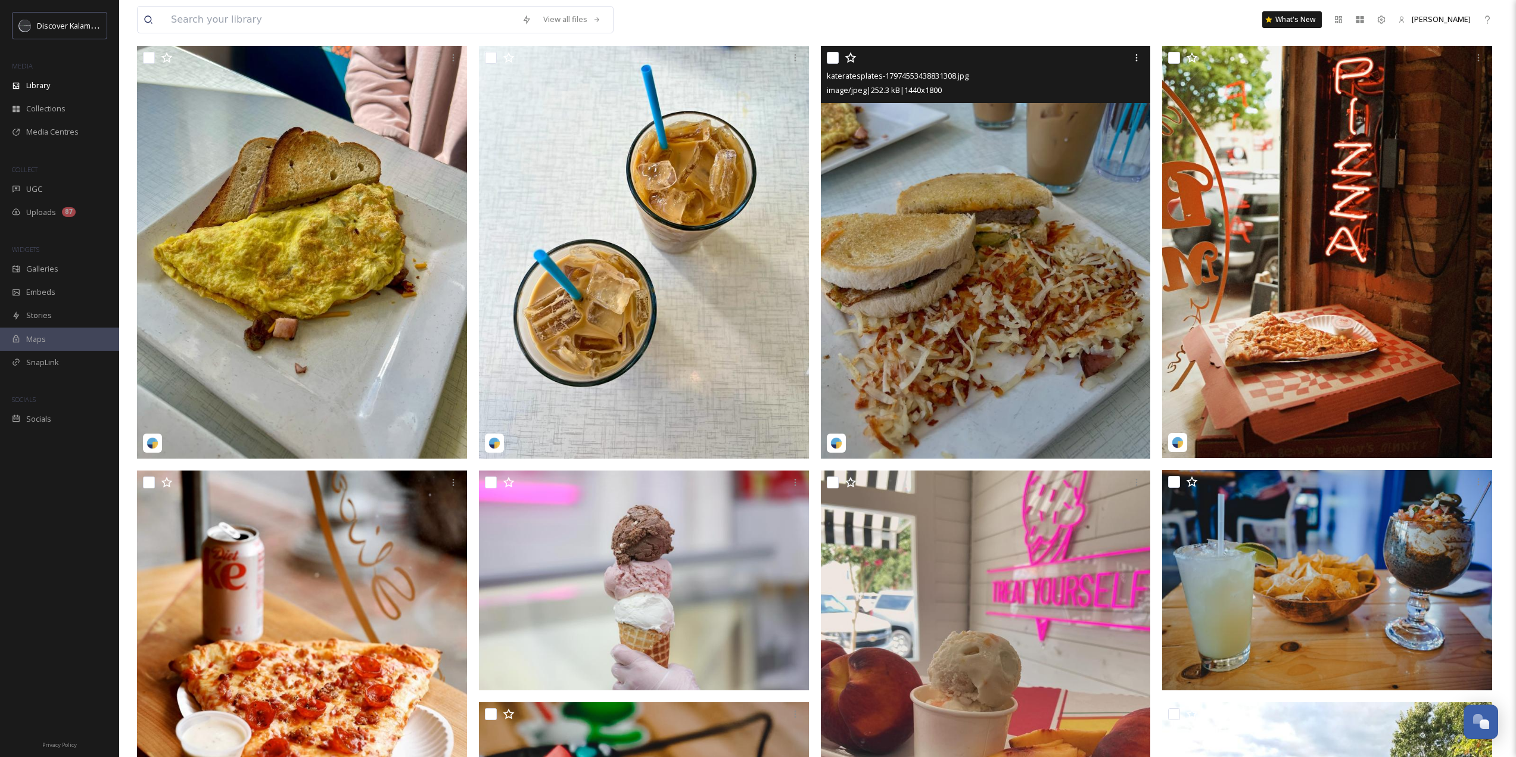
scroll to position [238, 0]
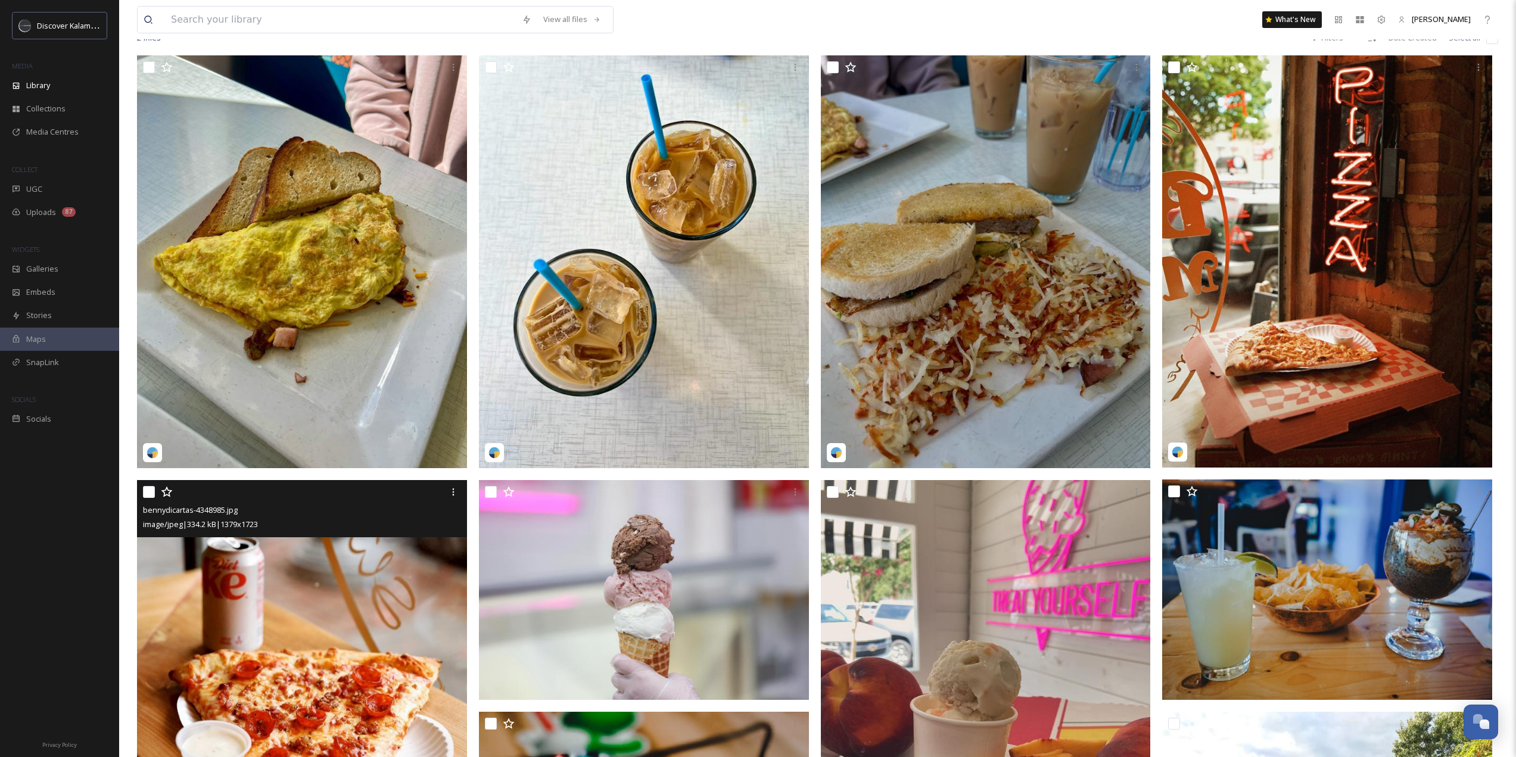
click at [151, 491] on input "checkbox" at bounding box center [149, 492] width 12 height 12
checkbox input "true"
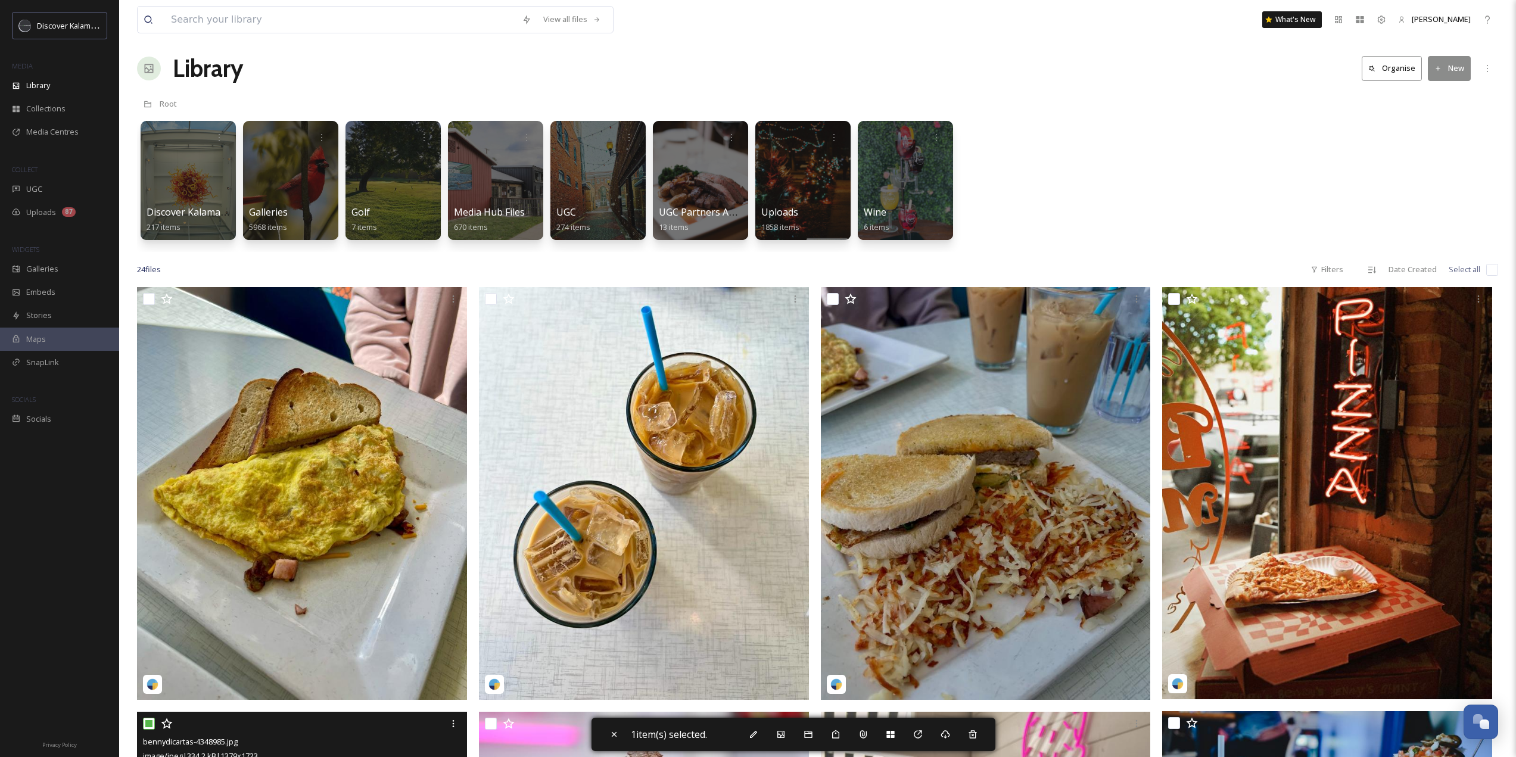
scroll to position [0, 0]
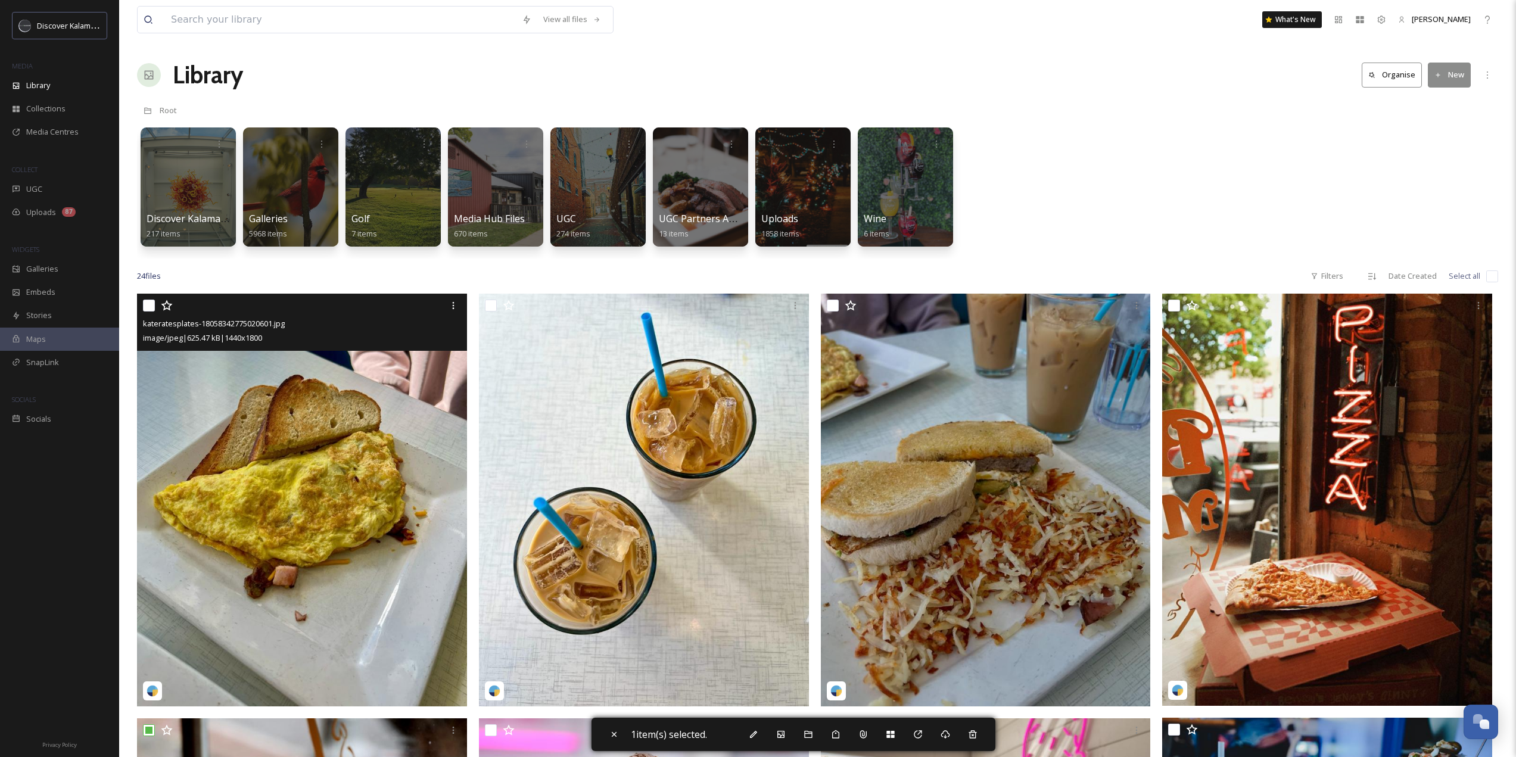
click at [147, 304] on input "checkbox" at bounding box center [149, 306] width 12 height 12
checkbox input "true"
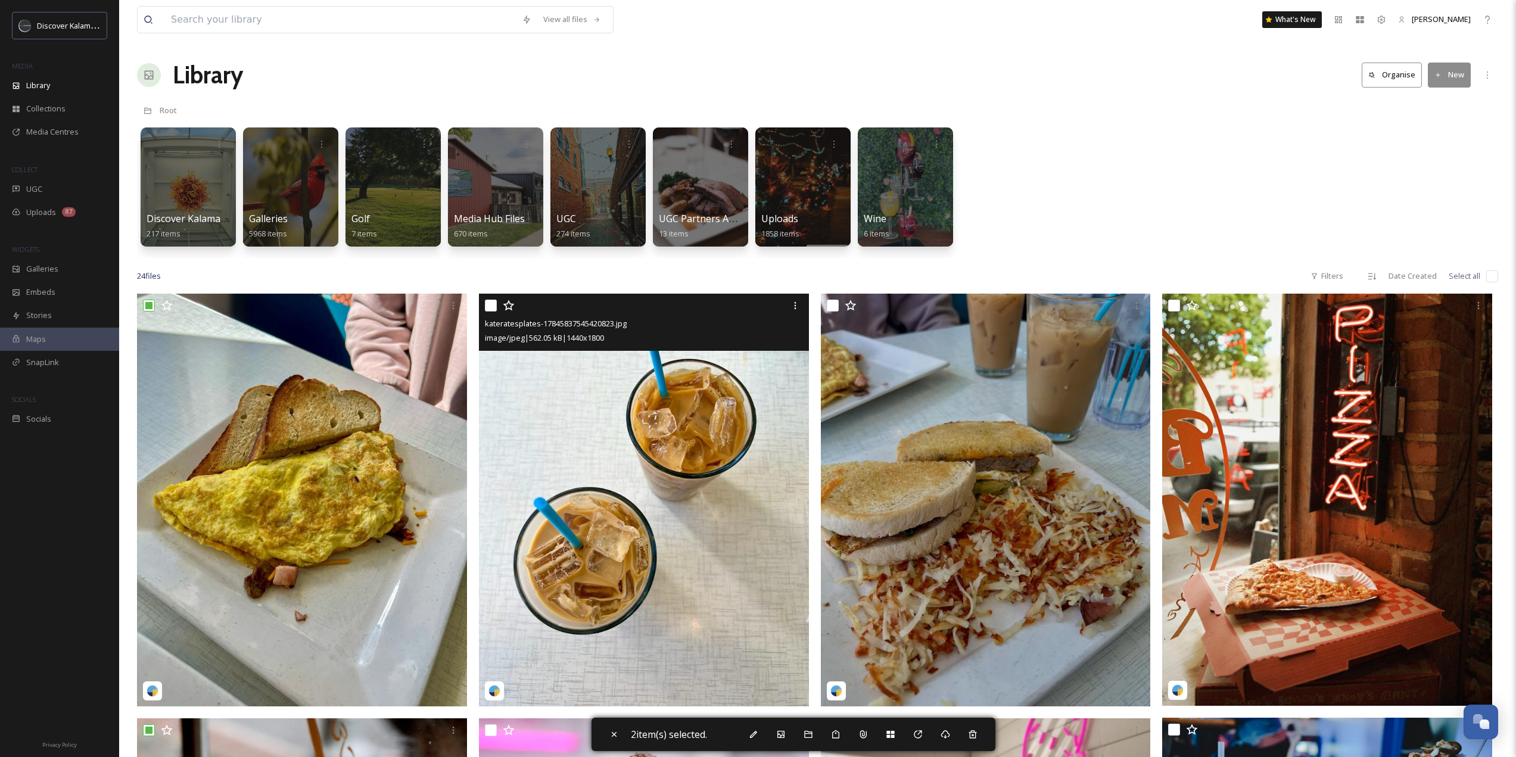
click at [489, 306] on input "checkbox" at bounding box center [491, 306] width 12 height 12
checkbox input "true"
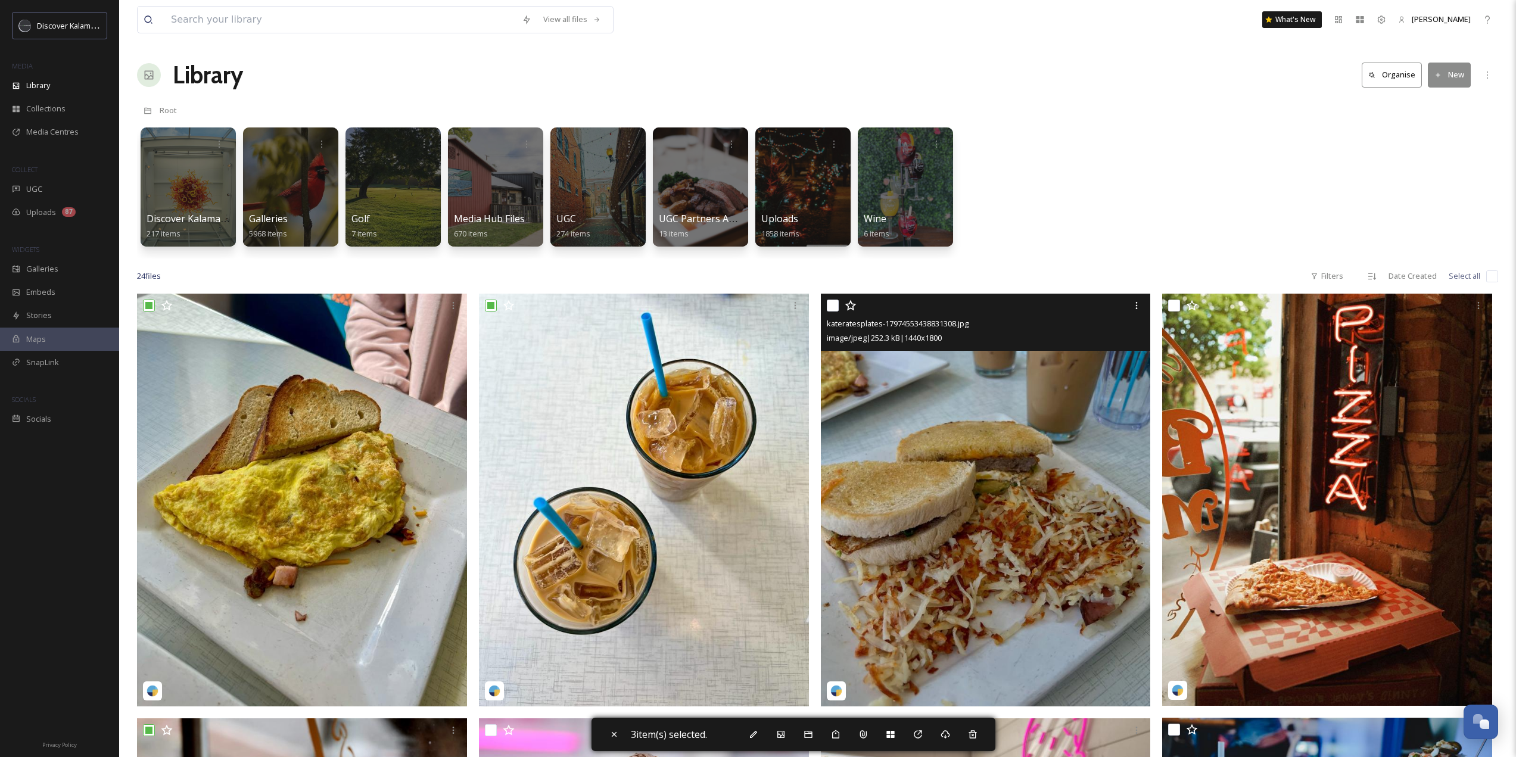
click at [837, 307] on input "checkbox" at bounding box center [833, 306] width 12 height 12
checkbox input "true"
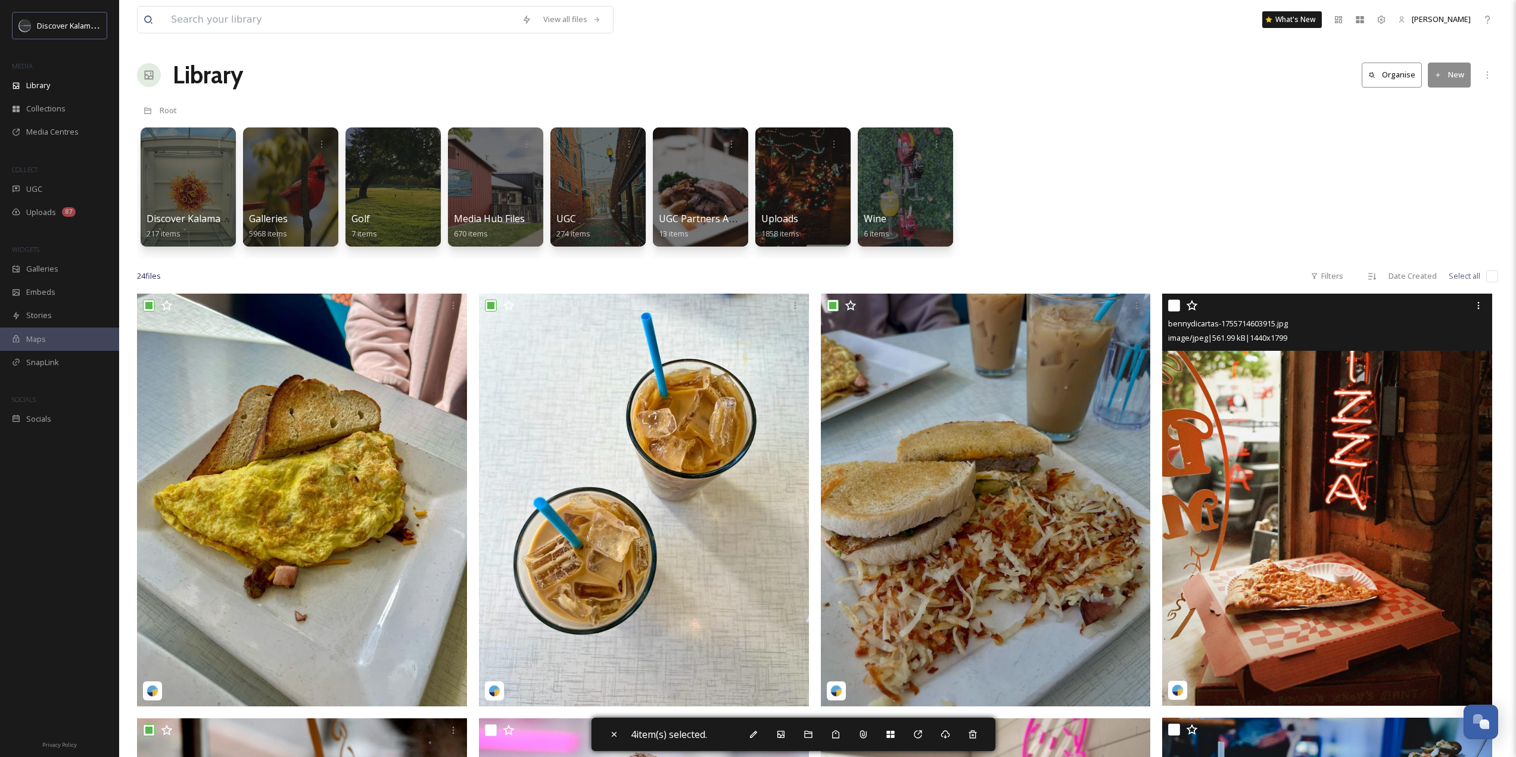
click at [1171, 302] on input "checkbox" at bounding box center [1174, 306] width 12 height 12
checkbox input "true"
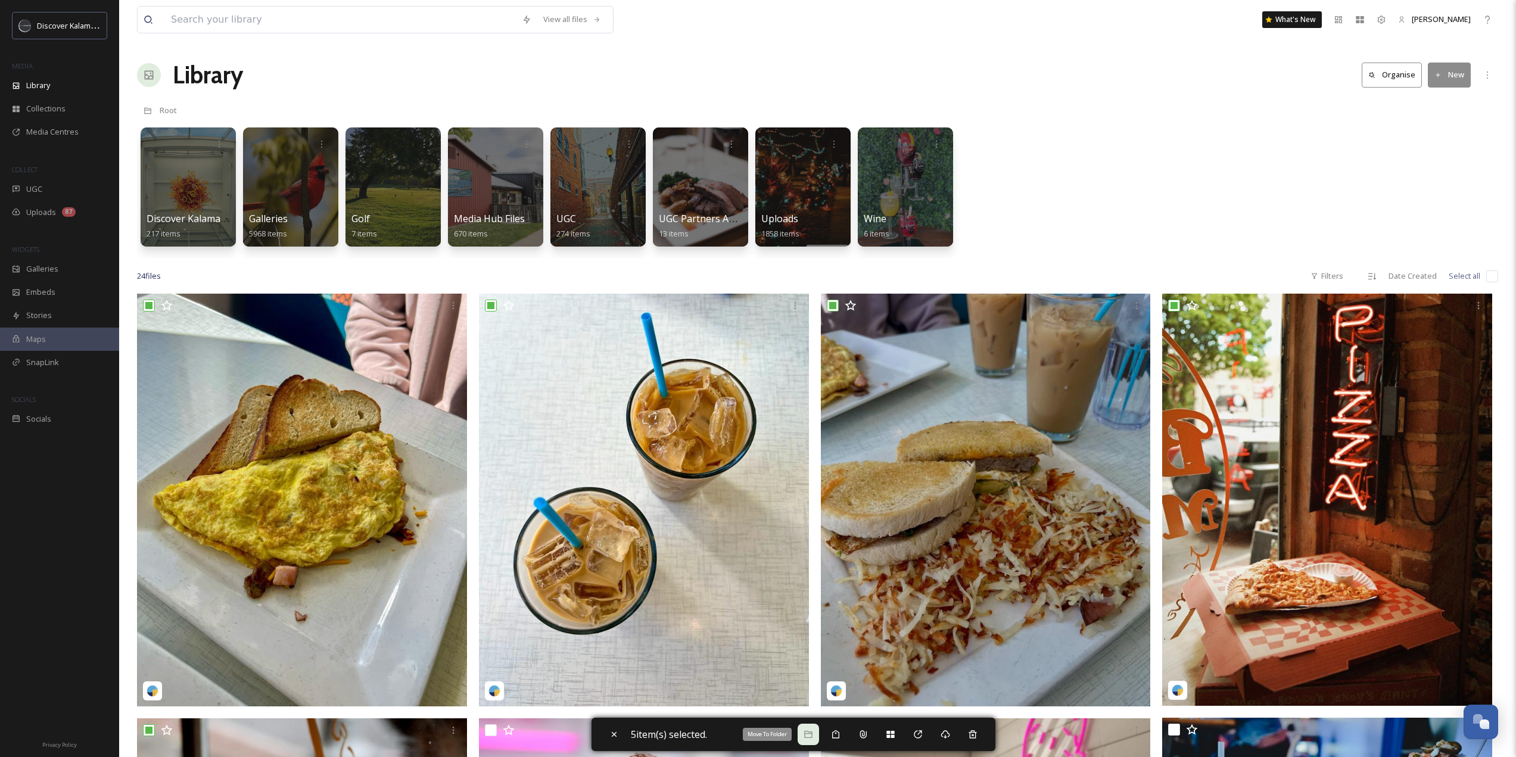
click at [802, 740] on div "Move To Folder" at bounding box center [808, 734] width 21 height 21
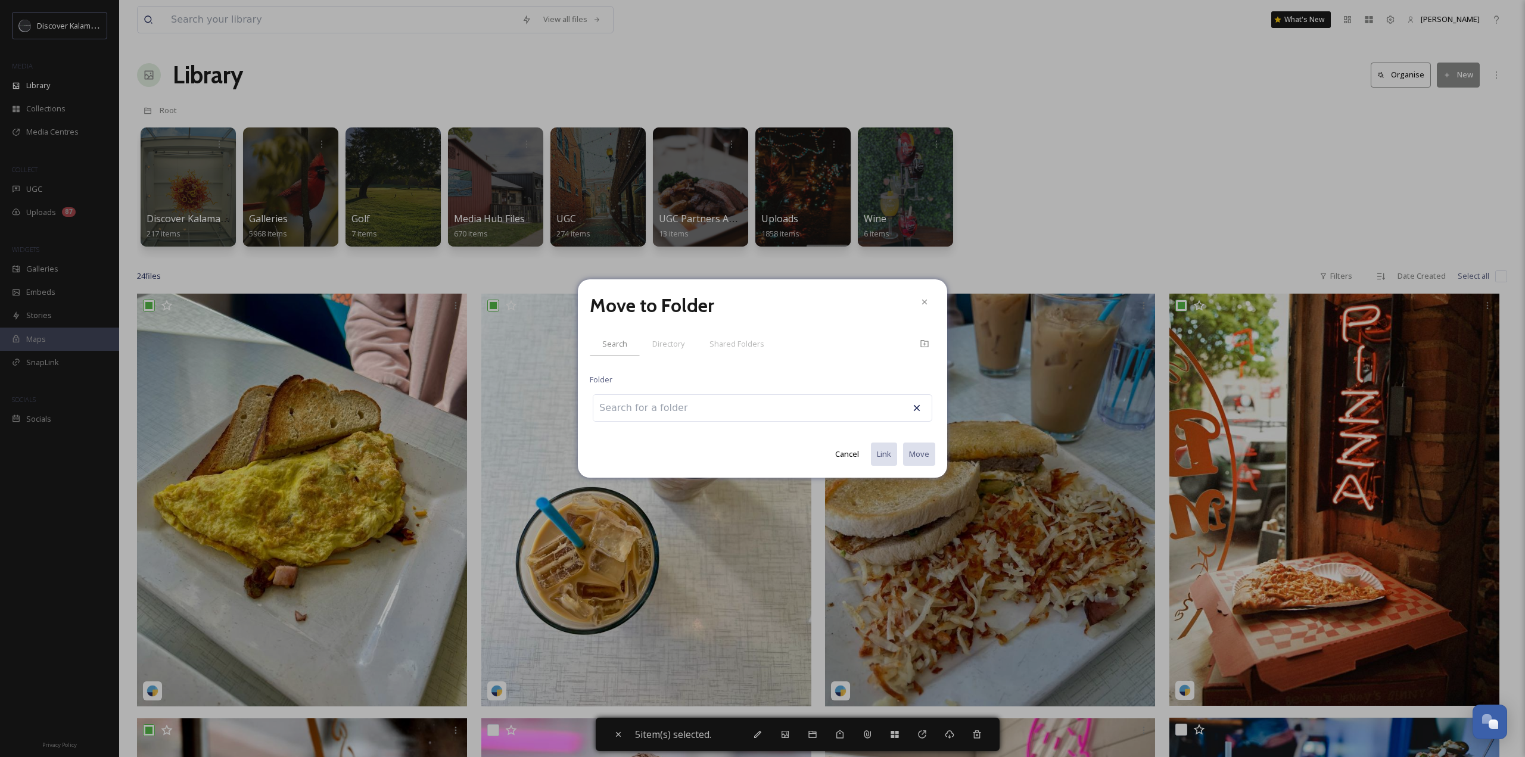
click at [730, 408] on div at bounding box center [763, 407] width 340 height 27
click at [668, 350] on div "Directory" at bounding box center [668, 344] width 57 height 24
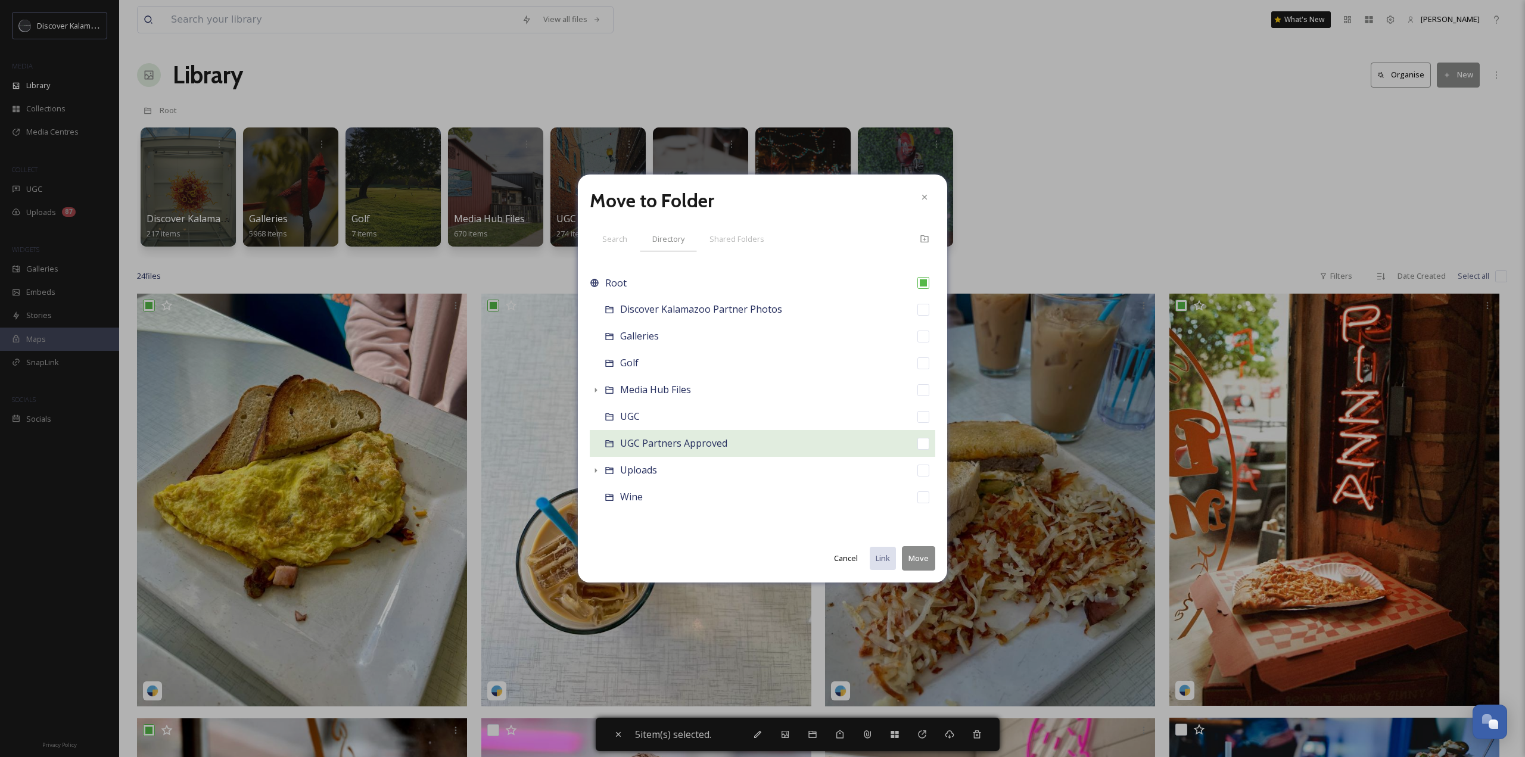
click at [925, 444] on input "checkbox" at bounding box center [923, 444] width 12 height 12
checkbox input "true"
checkbox input "false"
click at [925, 559] on button "Move" at bounding box center [918, 558] width 33 height 24
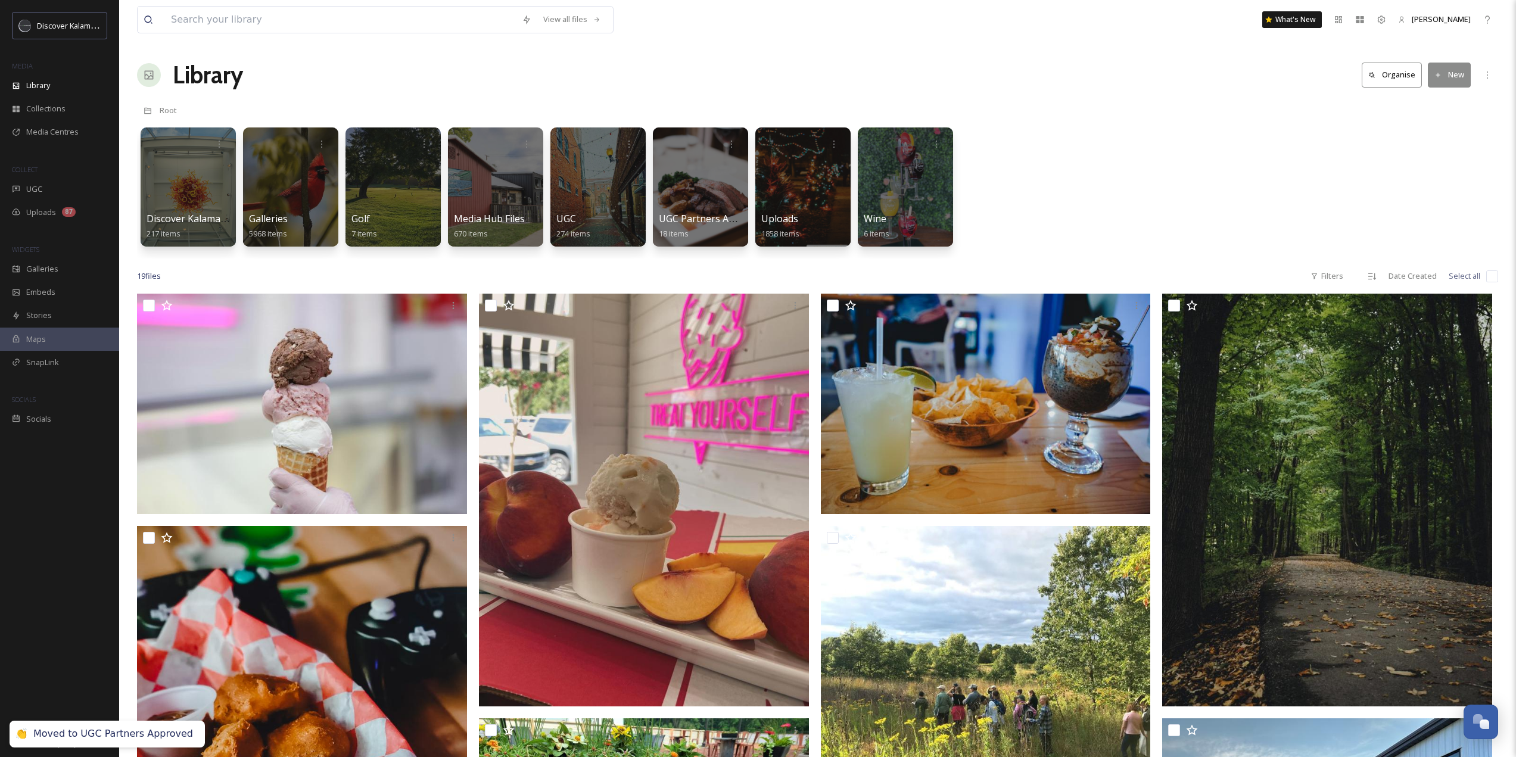
click at [1099, 207] on div "Discover Kalamazoo Partner Photos 217 items Galleries 5968 items Golf 7 items M…" at bounding box center [817, 190] width 1361 height 137
click at [35, 189] on span "UGC" at bounding box center [34, 188] width 16 height 11
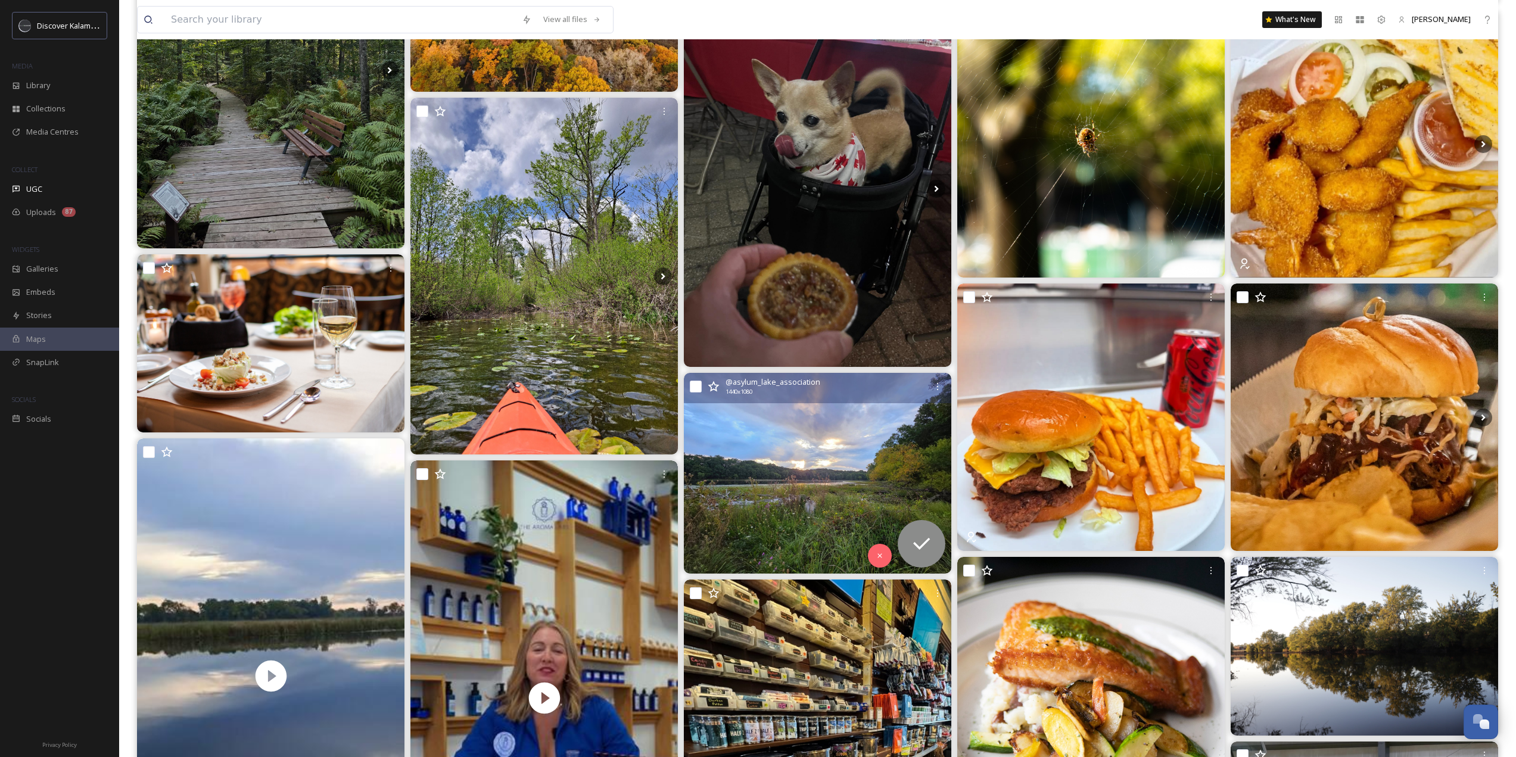
scroll to position [655, 0]
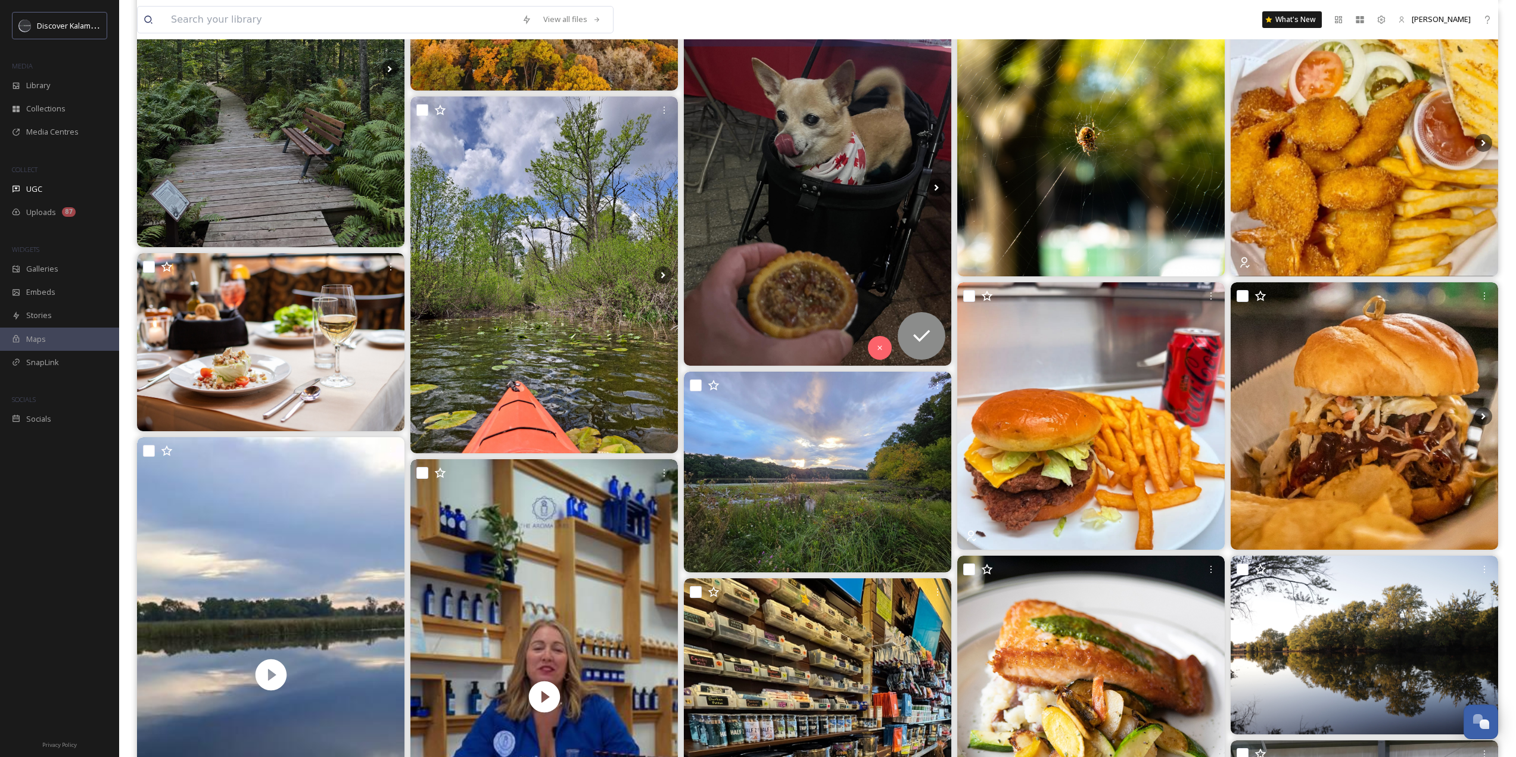
click at [814, 185] on img at bounding box center [817, 187] width 267 height 357
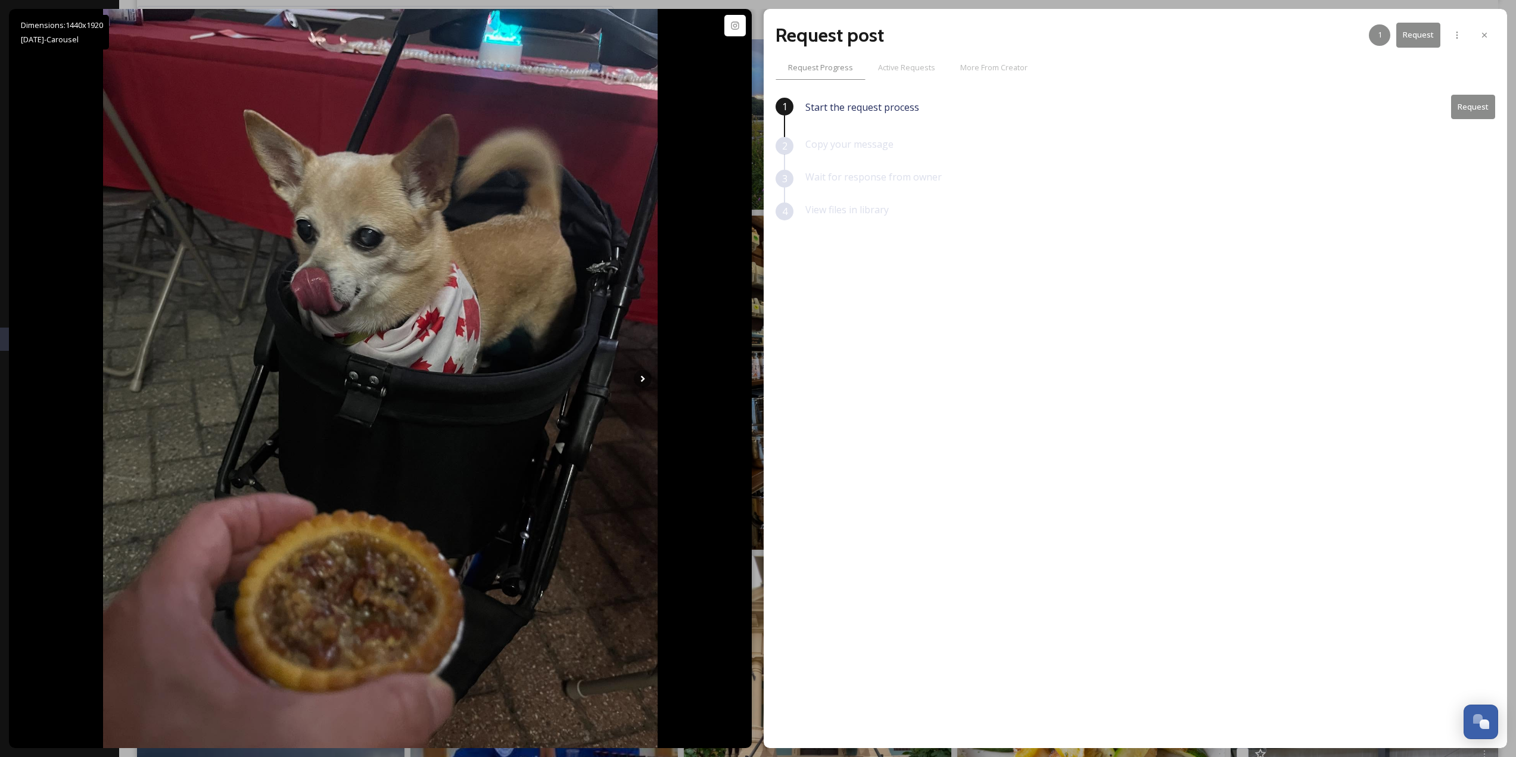
click at [1478, 108] on button "Request" at bounding box center [1473, 107] width 44 height 24
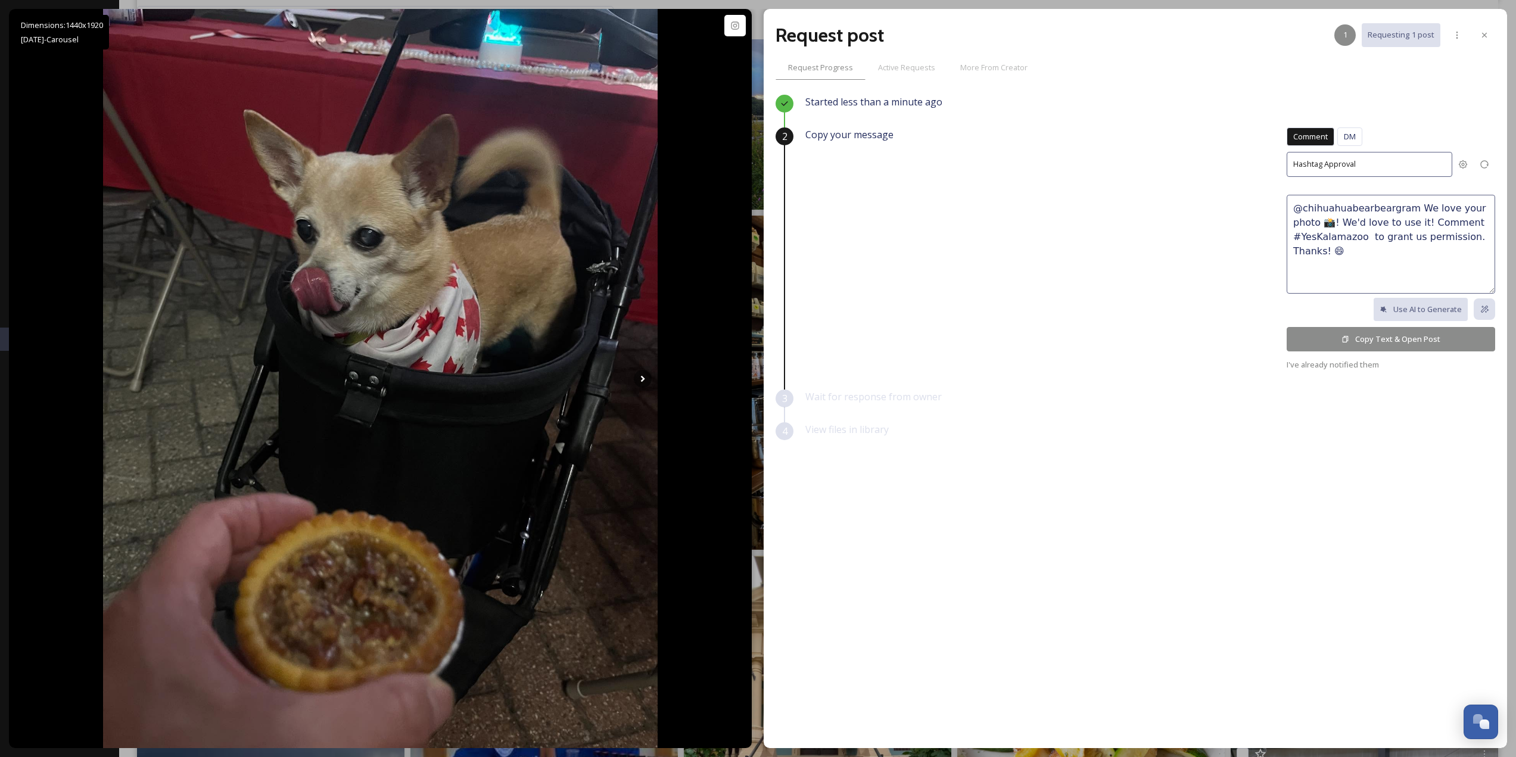
click at [1363, 138] on div "Comment DM Comment DM" at bounding box center [1391, 139] width 208 height 24
click at [1360, 138] on div "DM" at bounding box center [1349, 136] width 25 height 18
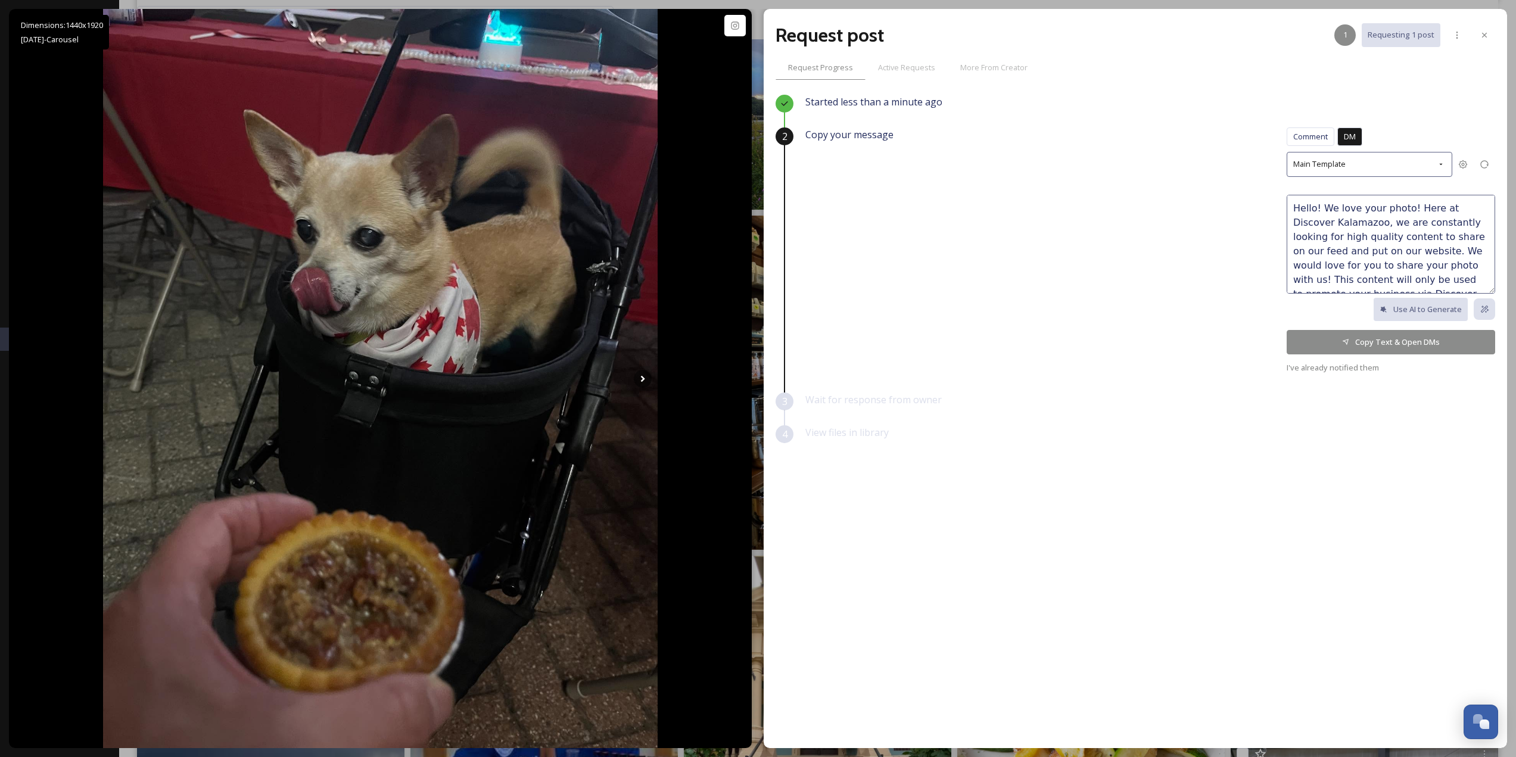
click at [1390, 339] on button "Copy Text & Open DMs" at bounding box center [1391, 342] width 208 height 24
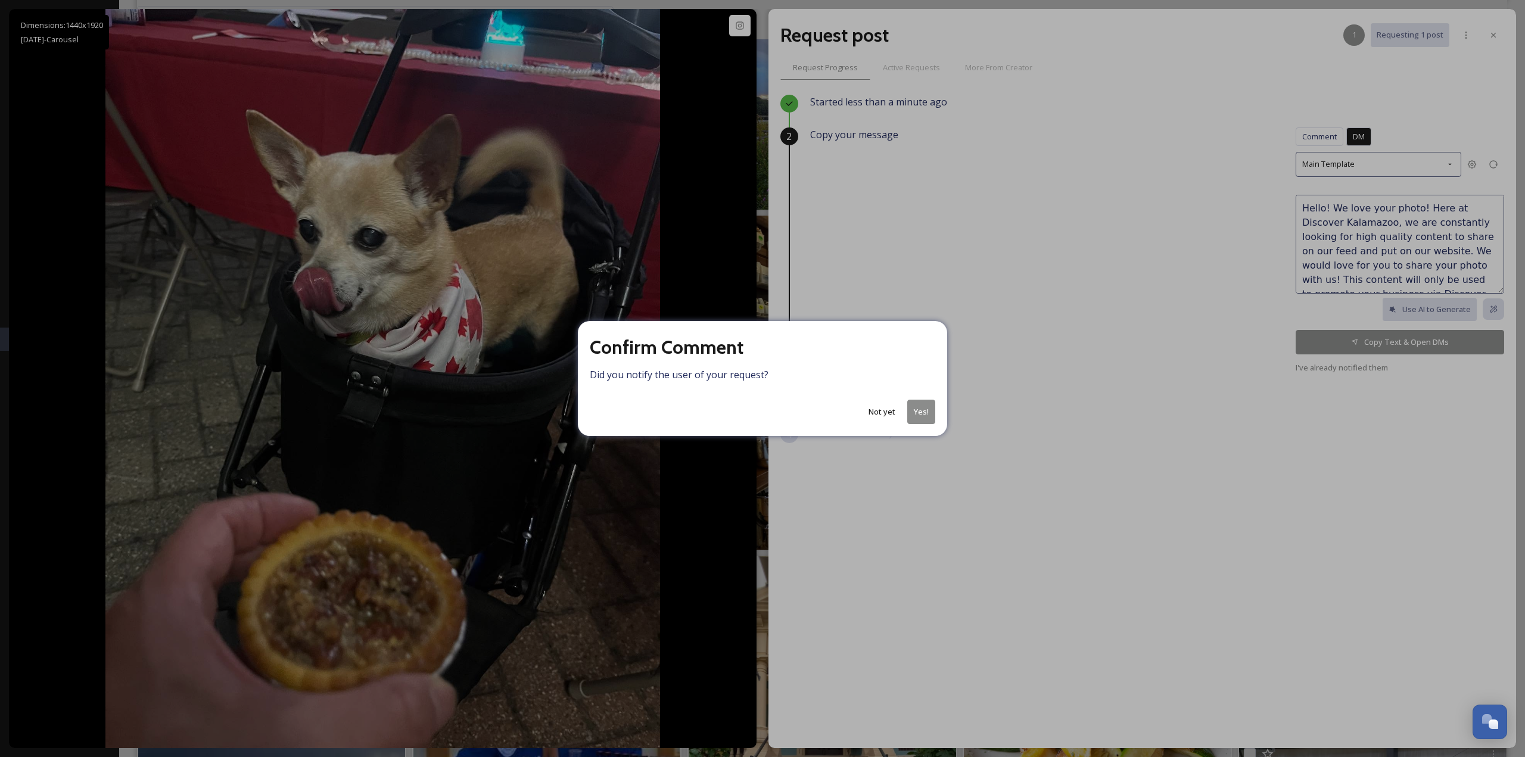
click at [920, 416] on button "Yes!" at bounding box center [921, 412] width 28 height 24
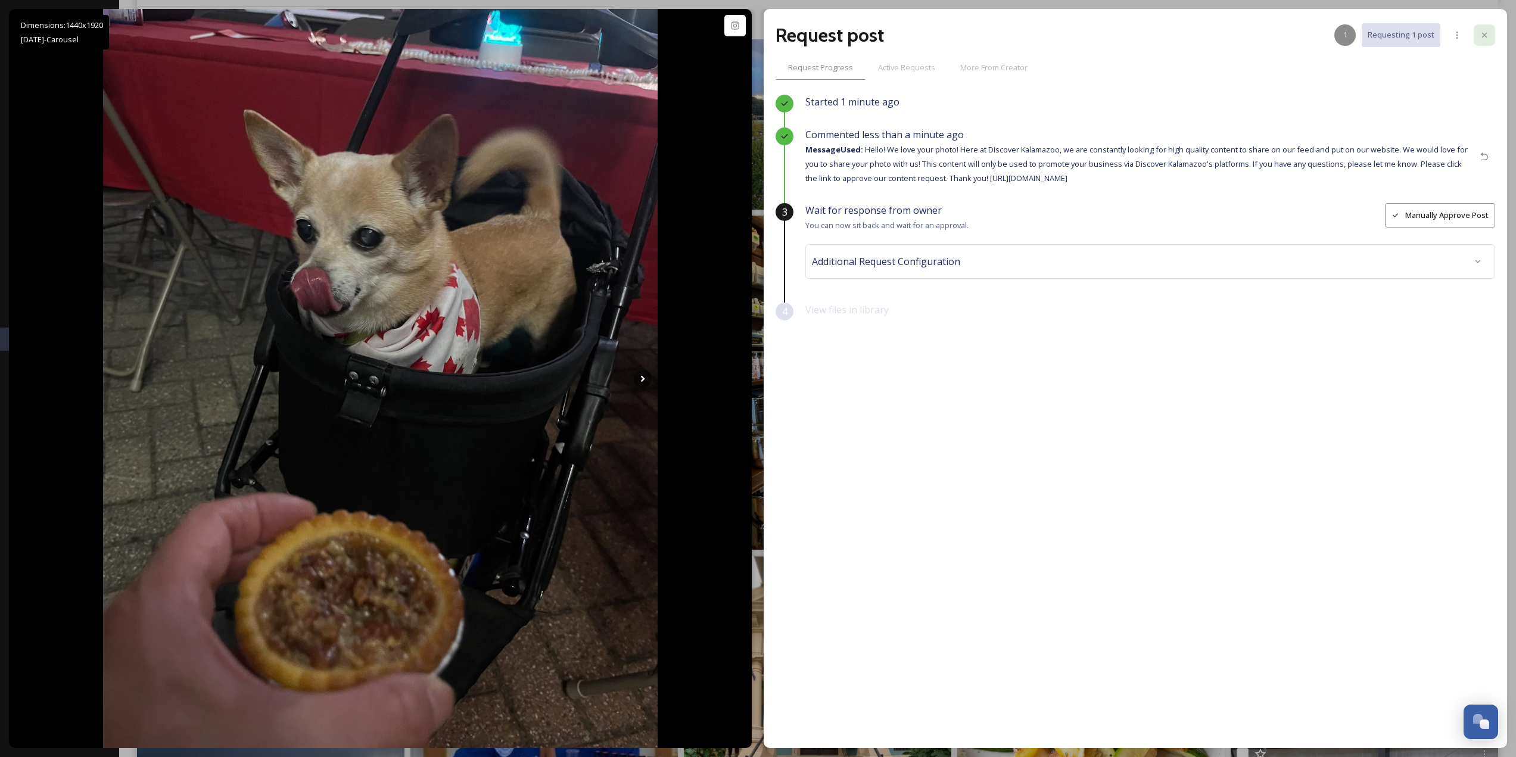
click at [1483, 42] on div at bounding box center [1484, 34] width 21 height 21
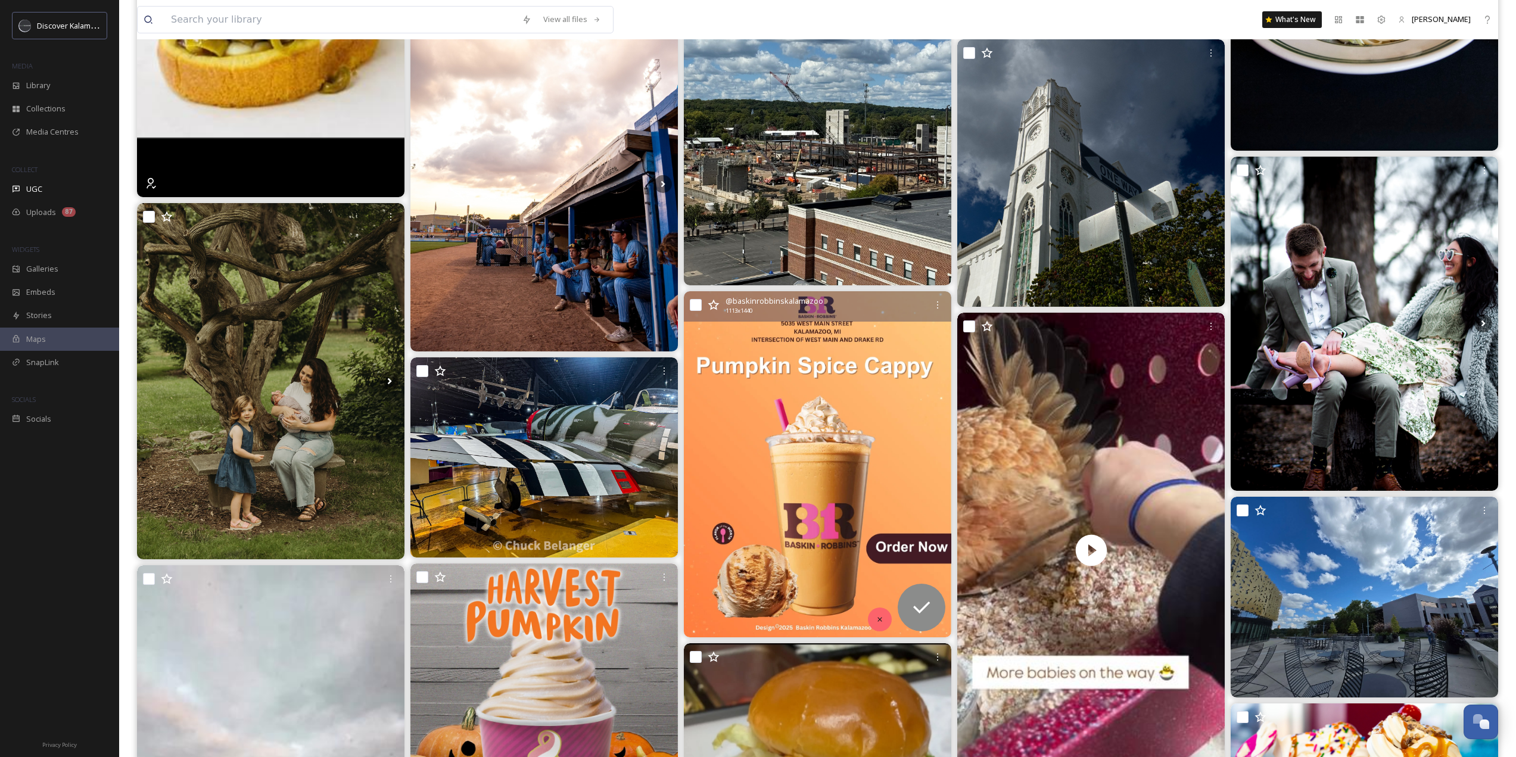
scroll to position [1906, 0]
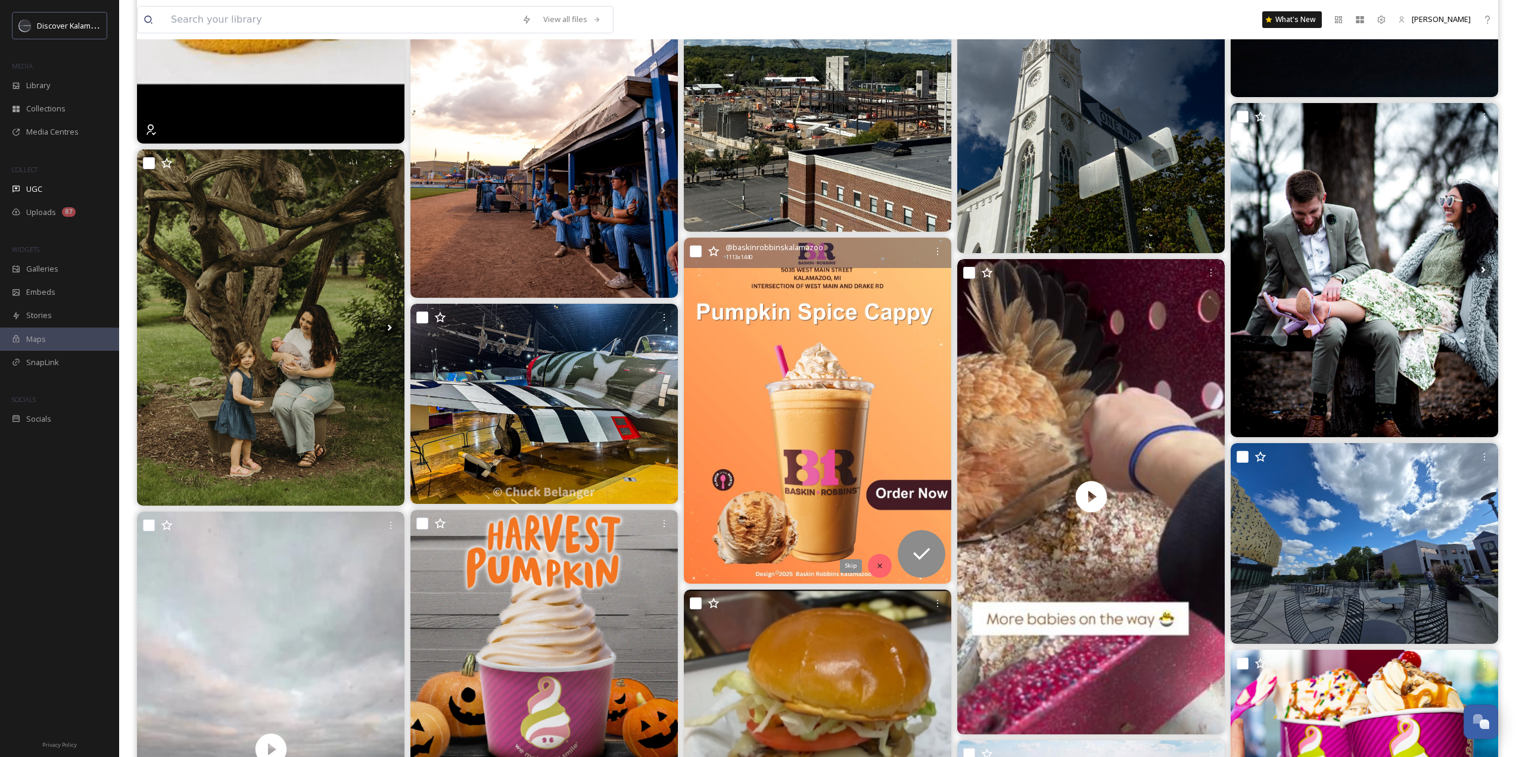
click at [880, 571] on div "Skip" at bounding box center [880, 566] width 24 height 24
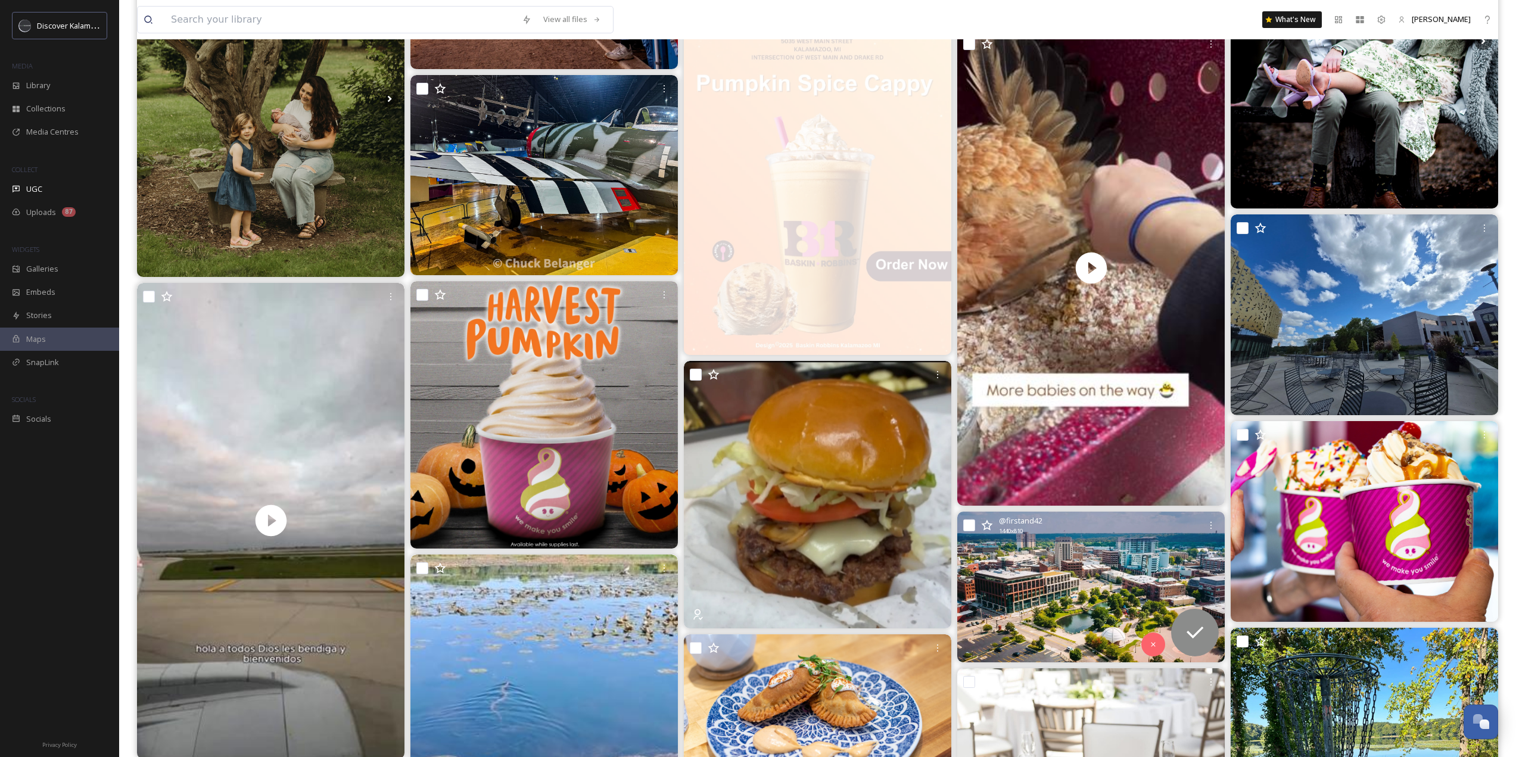
scroll to position [2144, 0]
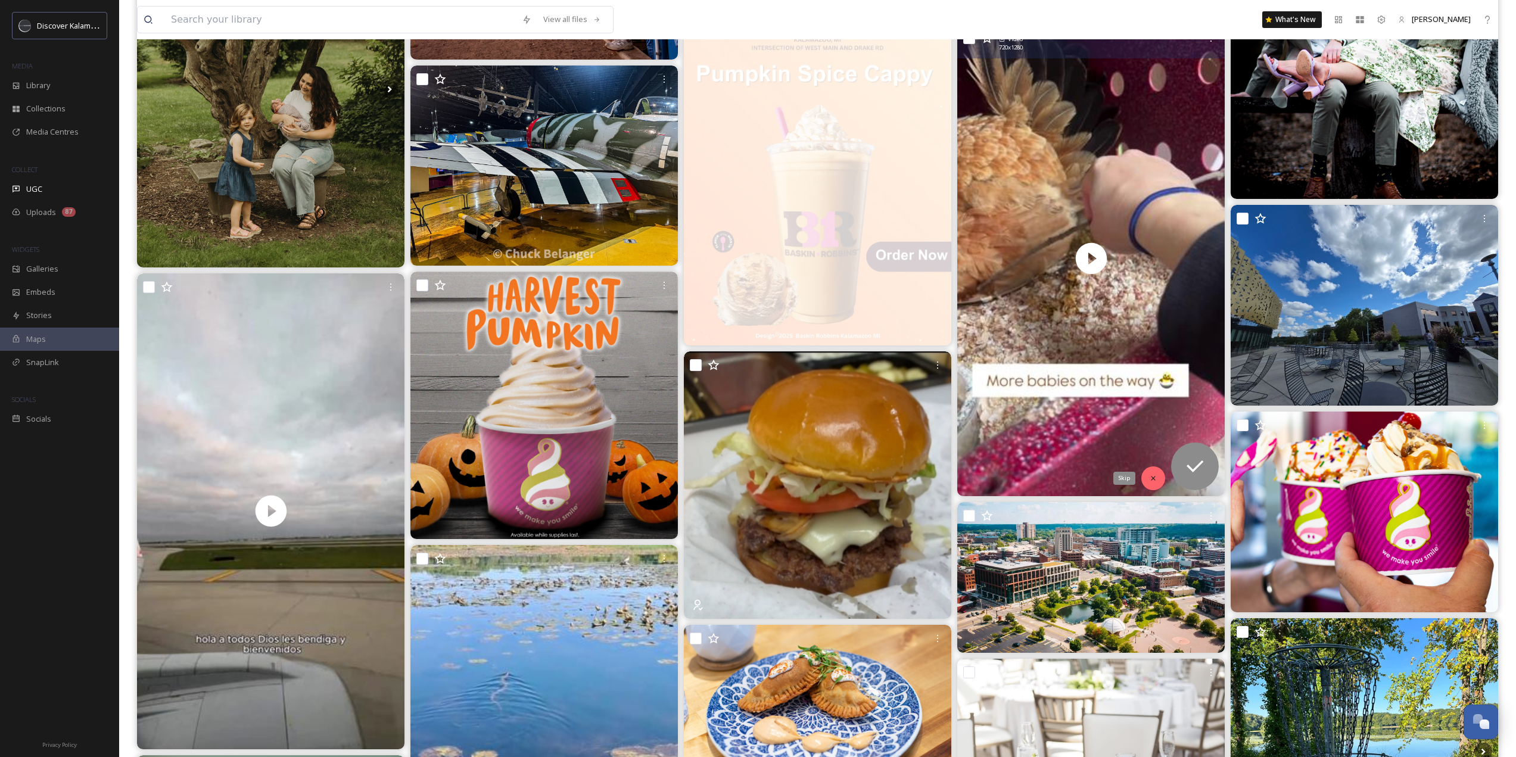
click at [1144, 481] on div "Skip" at bounding box center [1153, 478] width 24 height 24
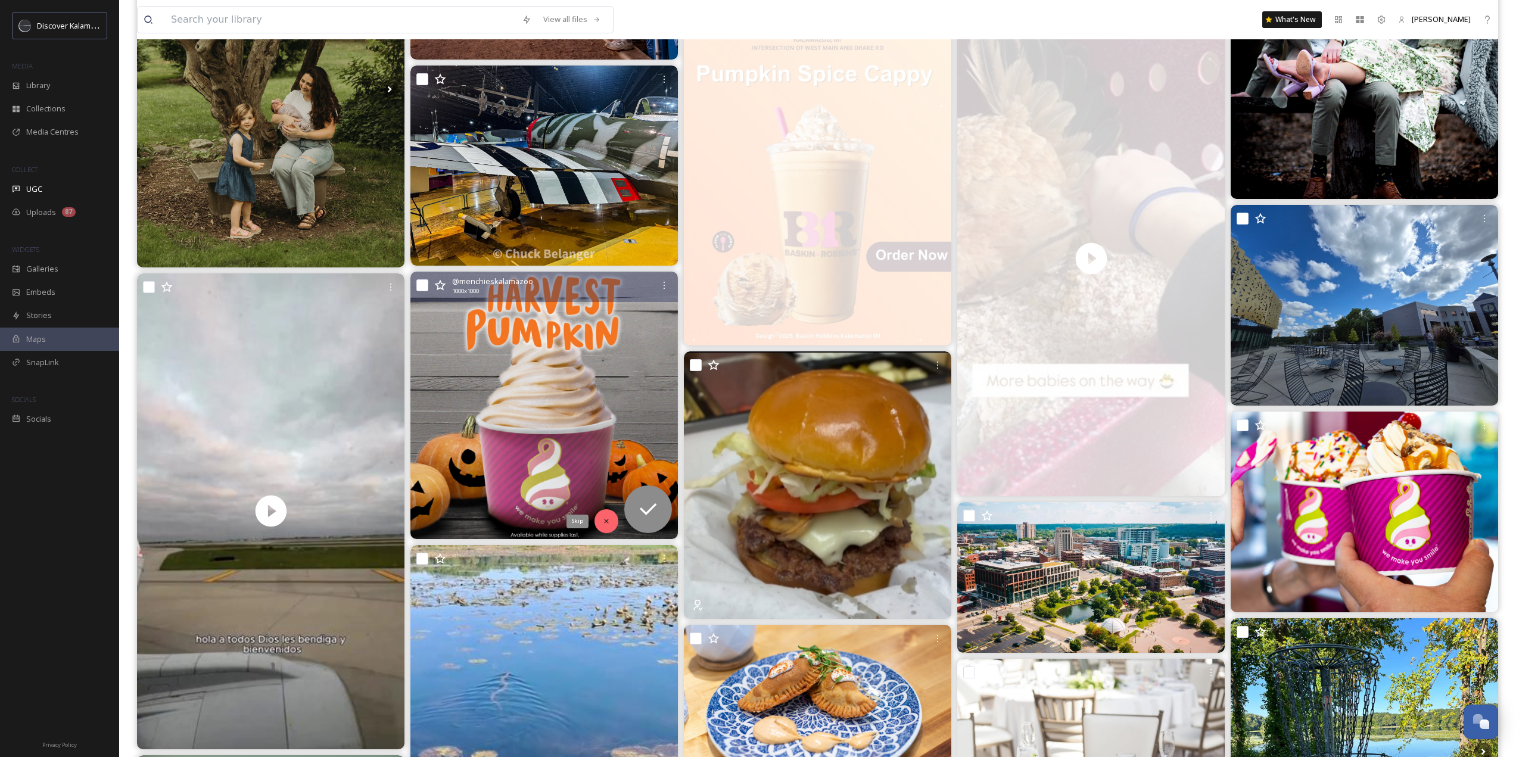
click at [610, 521] on icon at bounding box center [606, 521] width 8 height 8
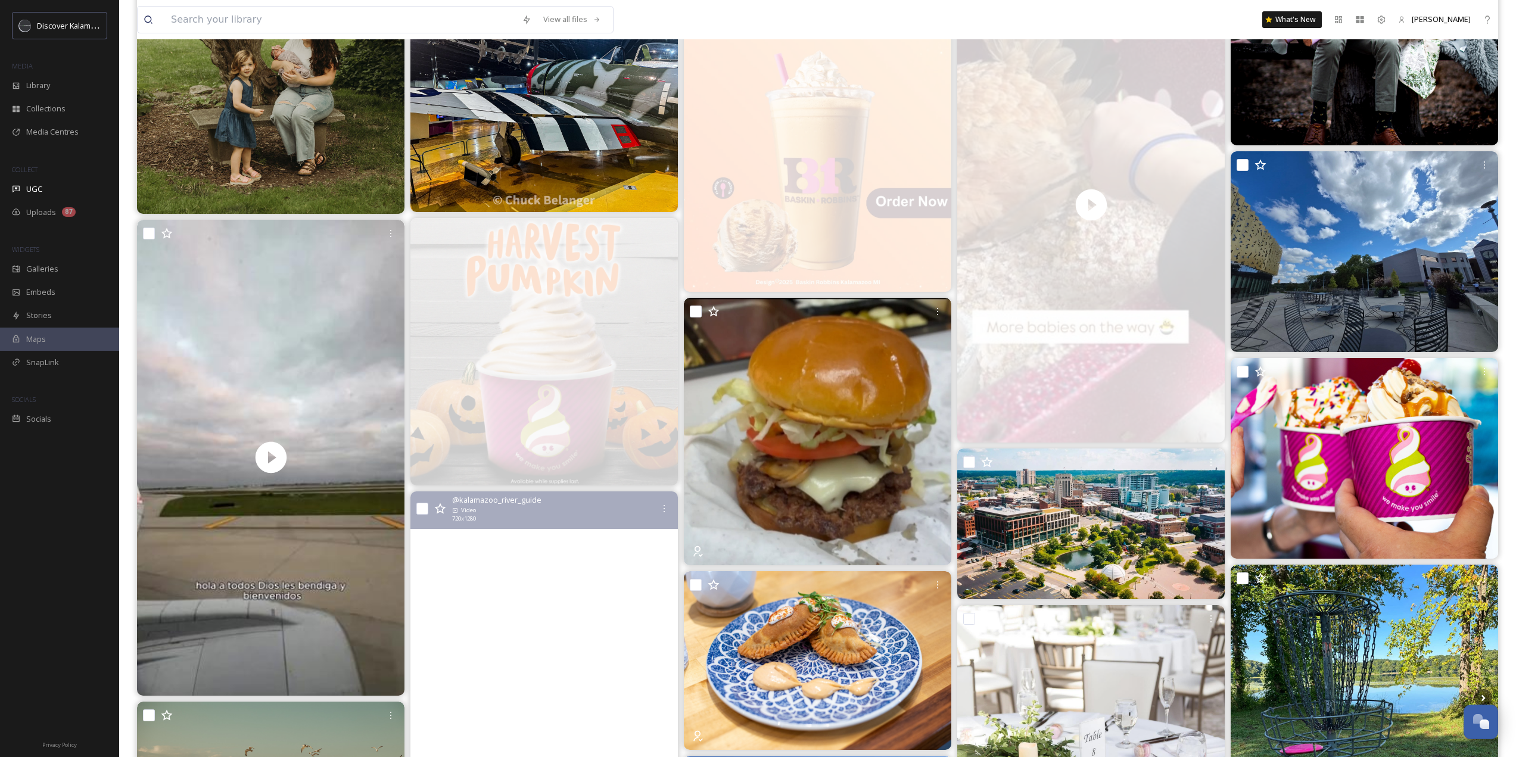
scroll to position [2323, 0]
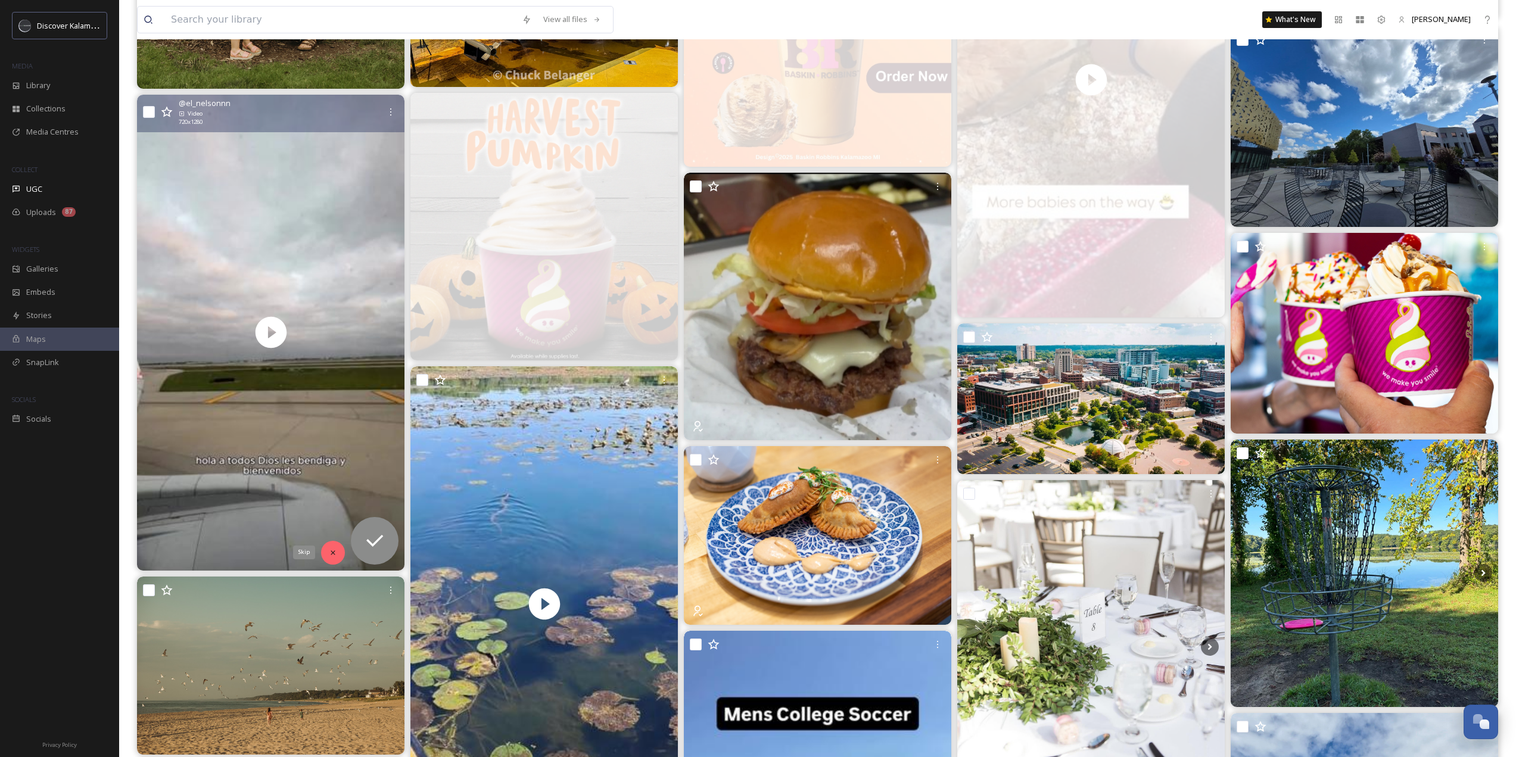
click at [332, 547] on div "Skip" at bounding box center [333, 553] width 24 height 24
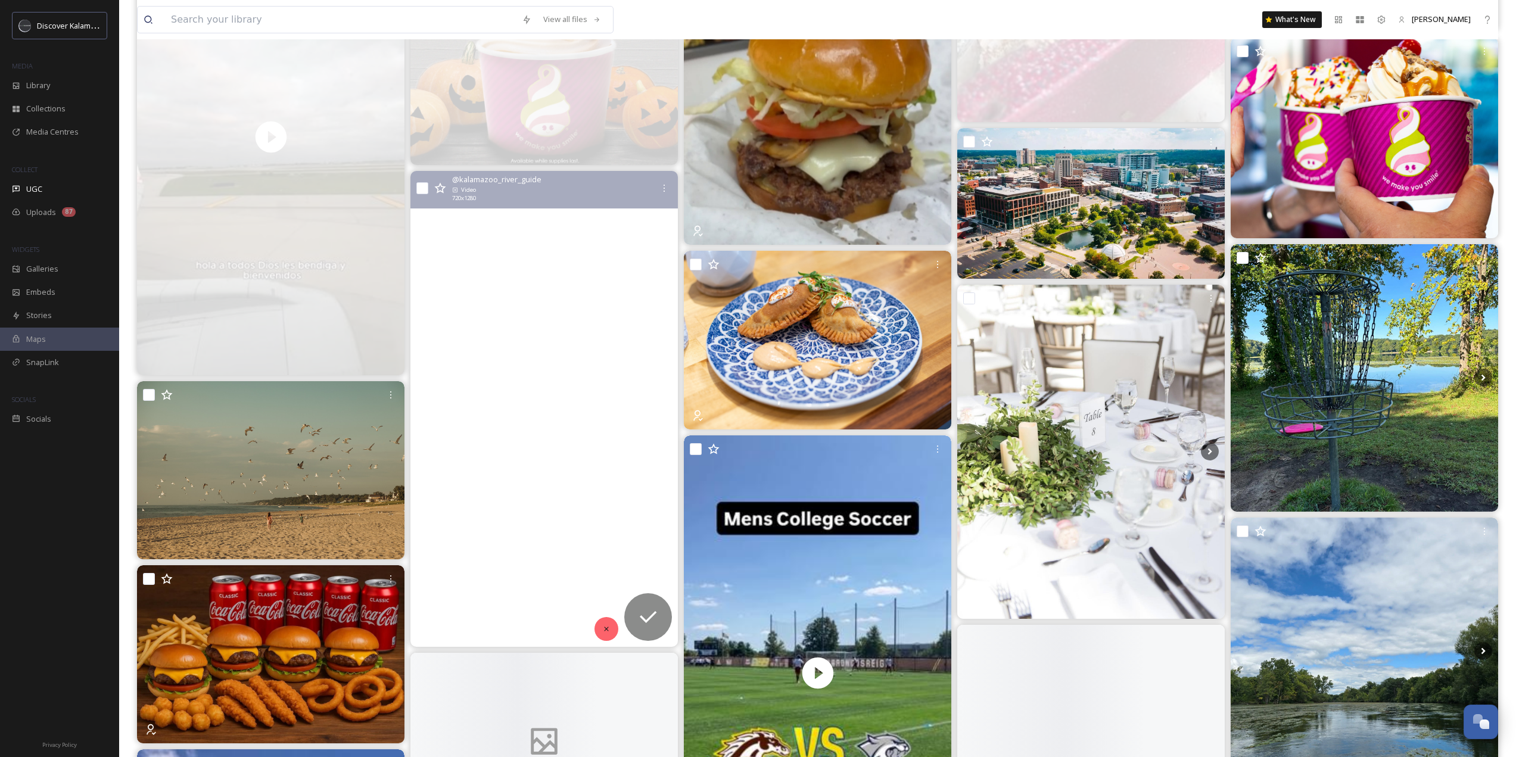
scroll to position [2740, 0]
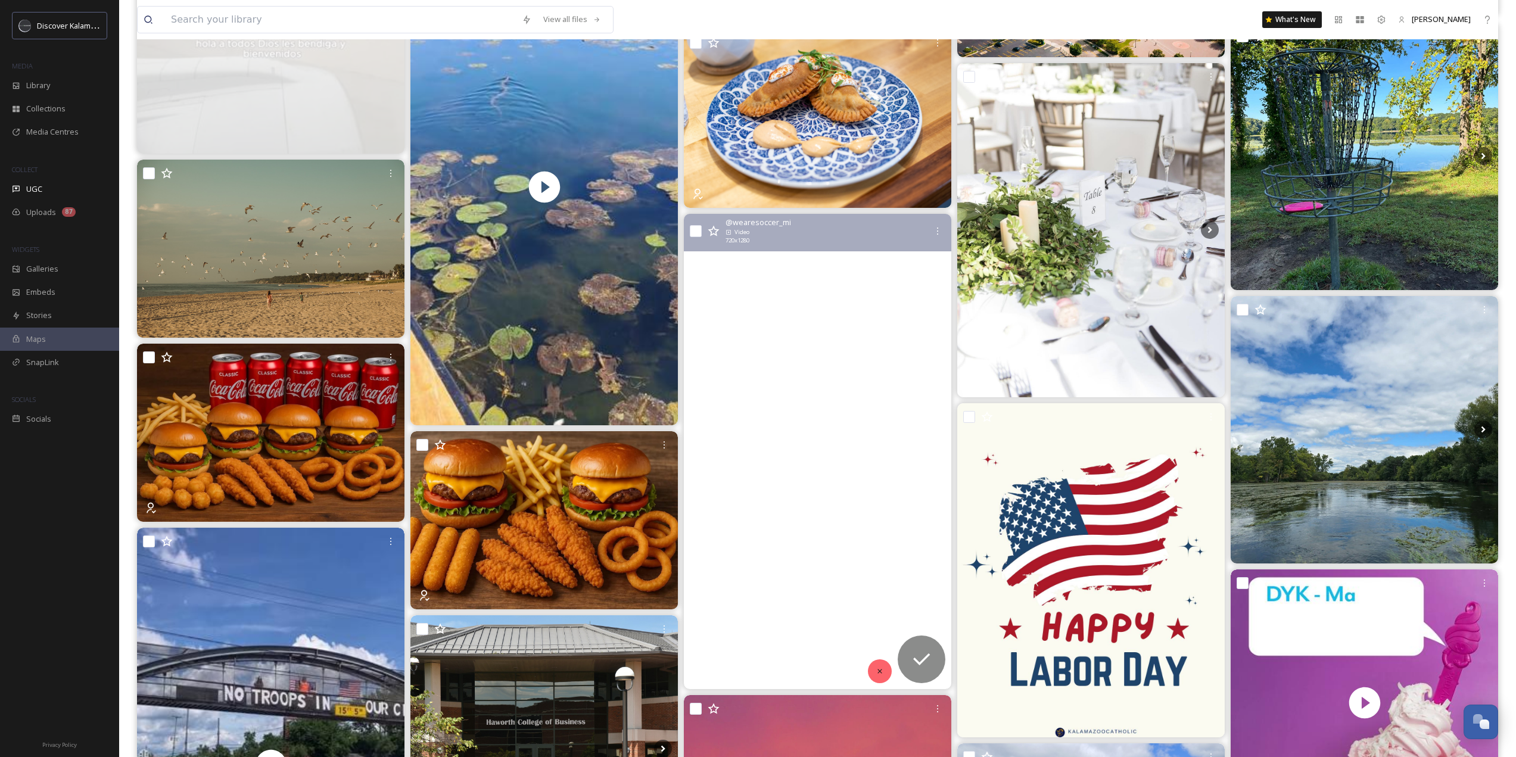
click at [880, 667] on icon at bounding box center [880, 671] width 8 height 8
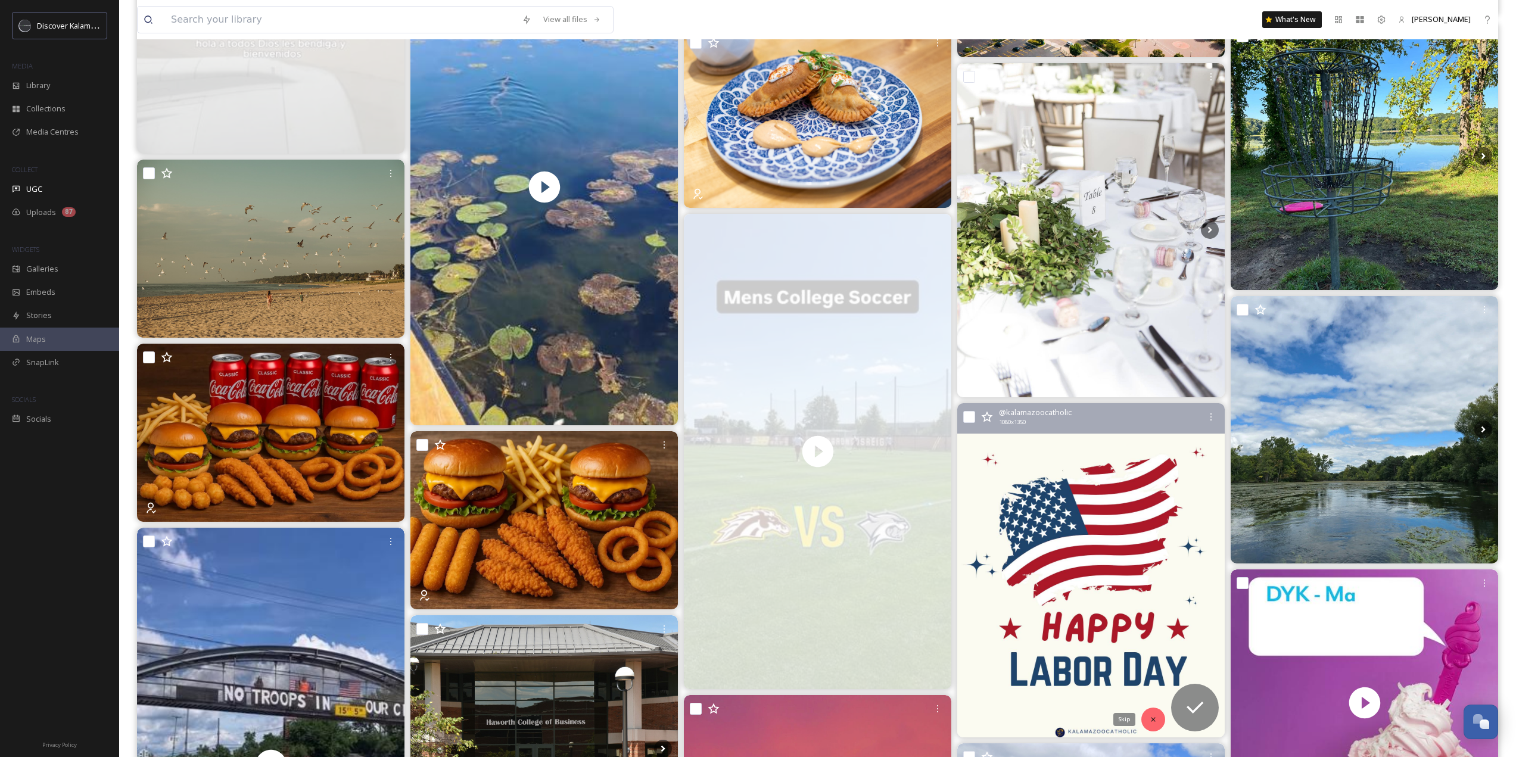
click at [1152, 723] on icon at bounding box center [1153, 719] width 8 height 8
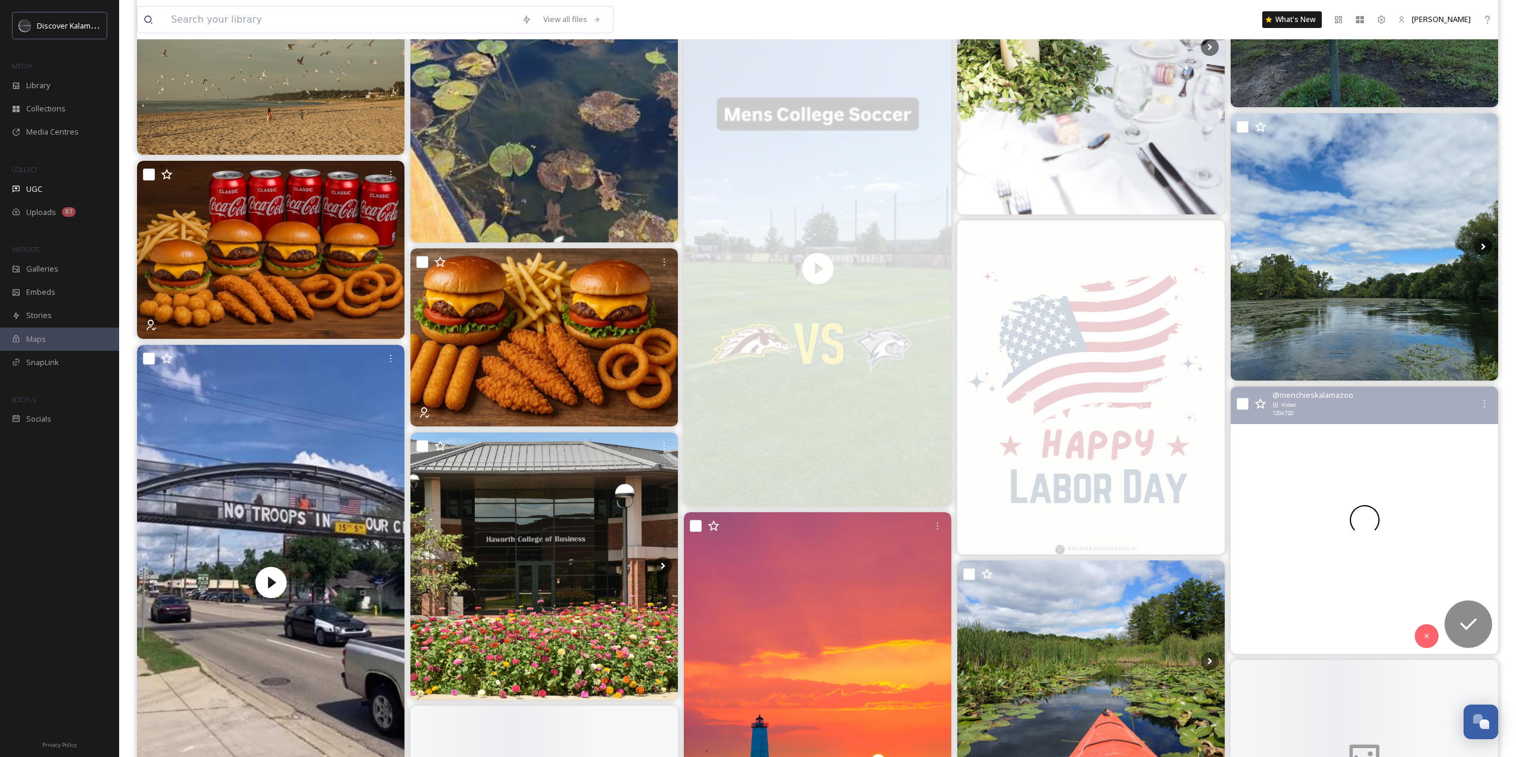
scroll to position [2978, 0]
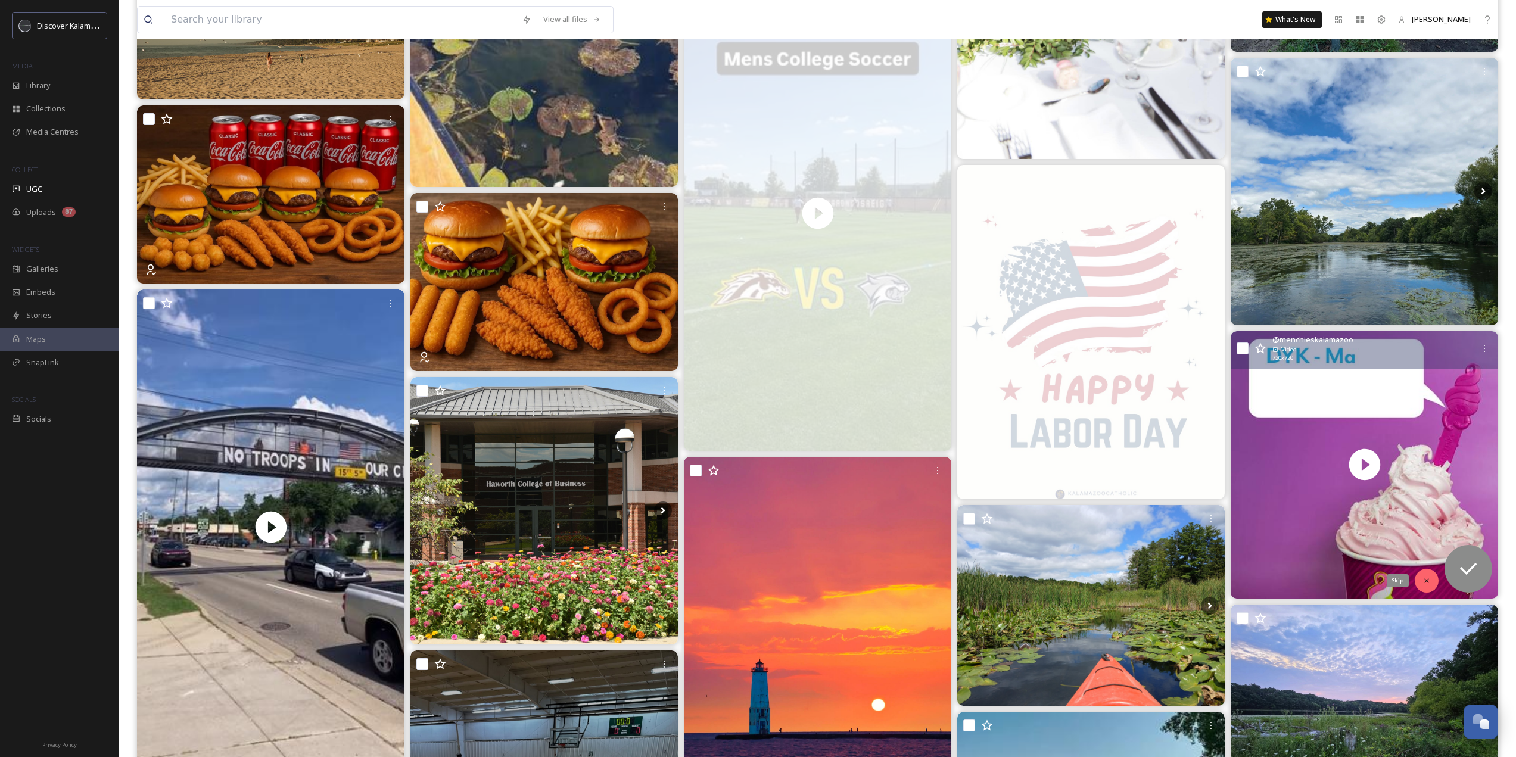
click at [1430, 579] on icon at bounding box center [1426, 581] width 8 height 8
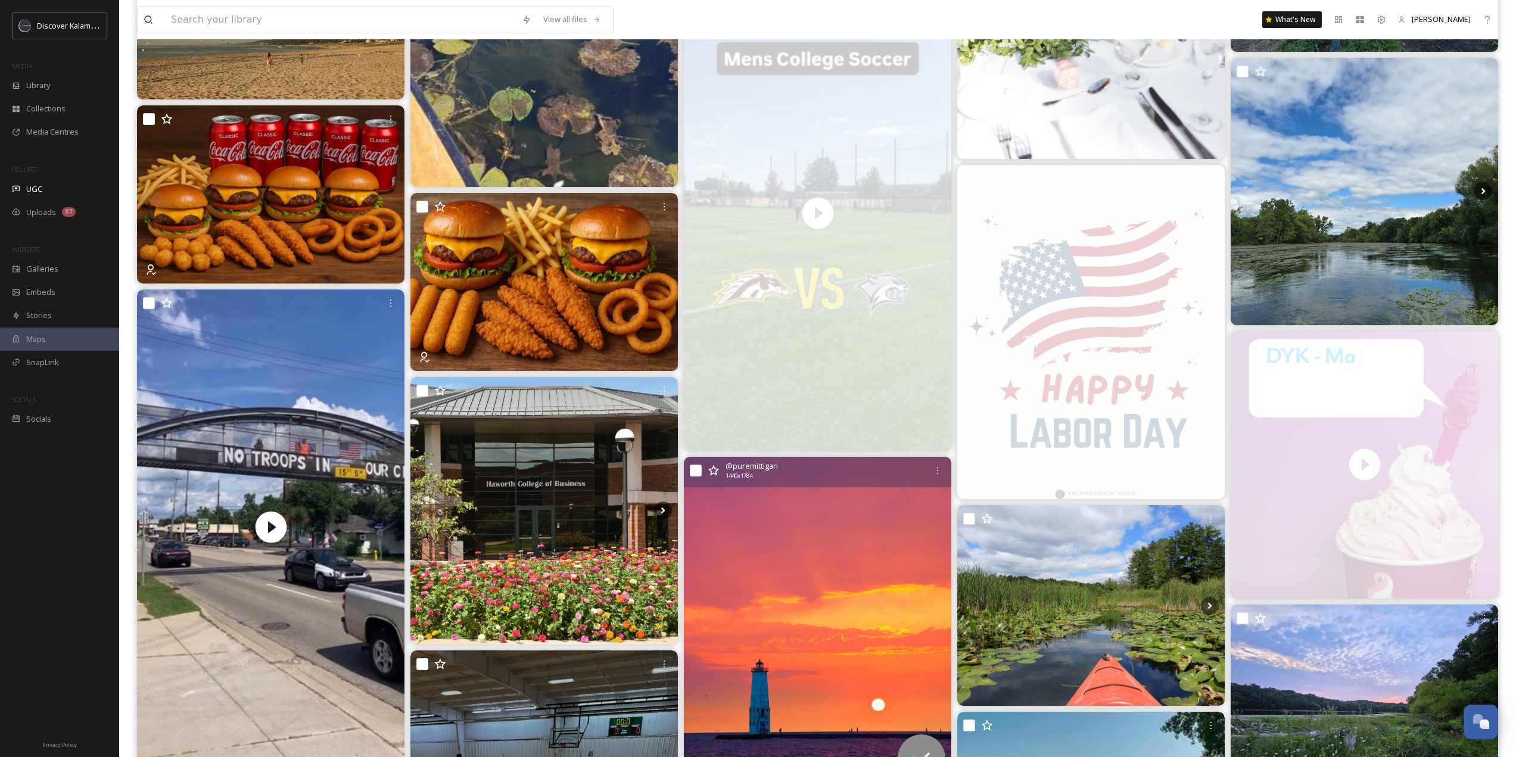
scroll to position [3097, 0]
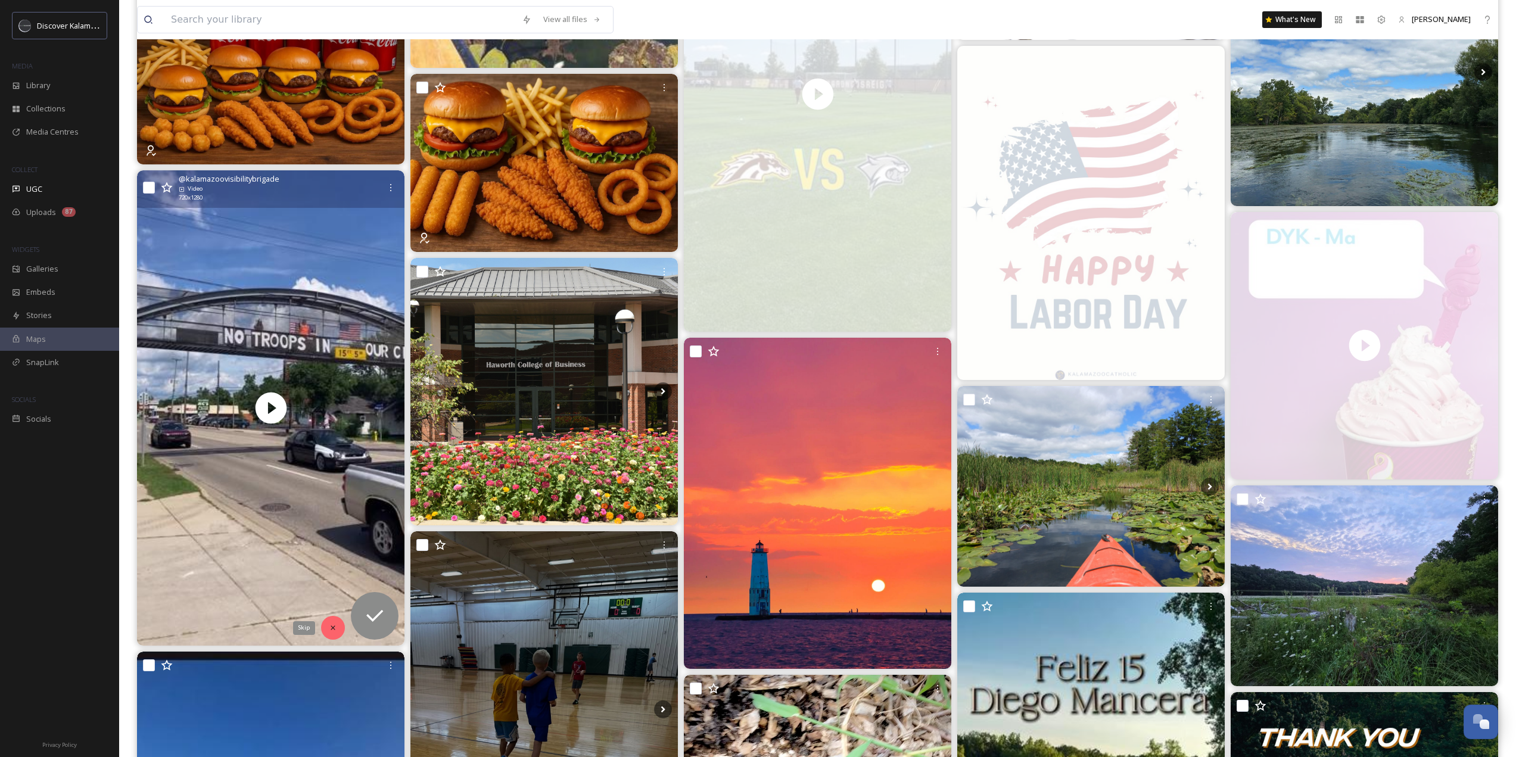
click at [337, 626] on icon at bounding box center [333, 628] width 8 height 8
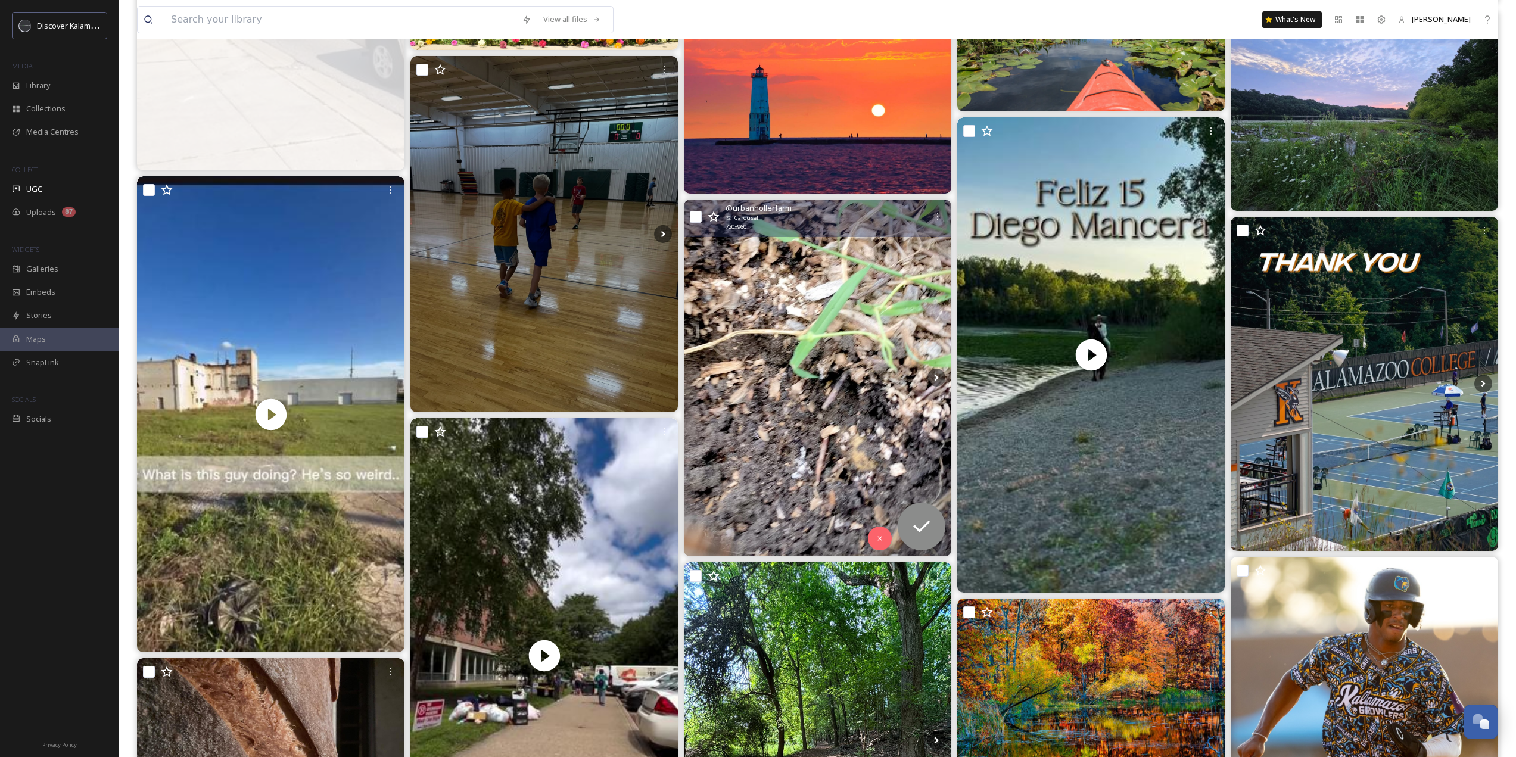
scroll to position [3574, 0]
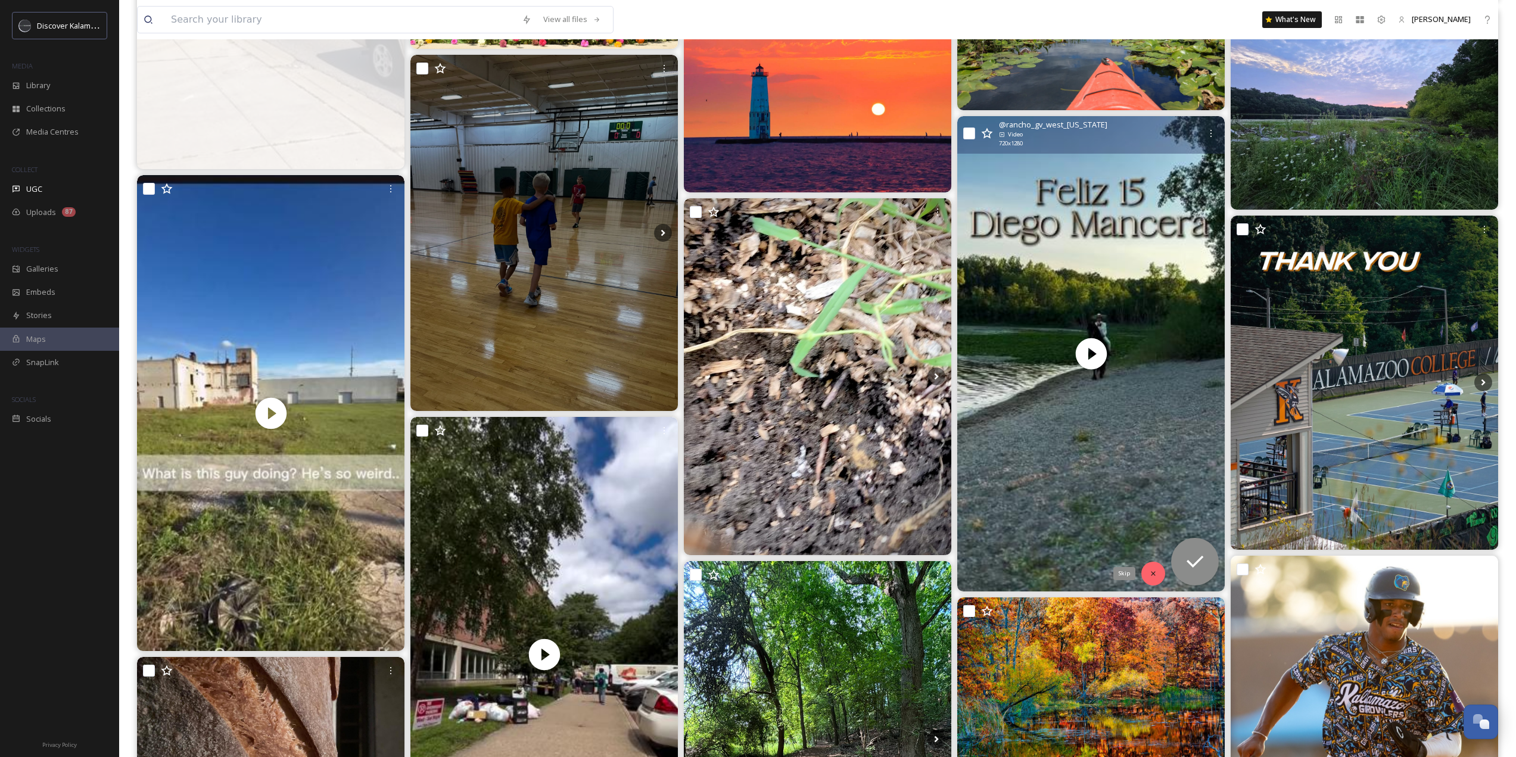
click at [1148, 568] on div "Skip" at bounding box center [1153, 574] width 24 height 24
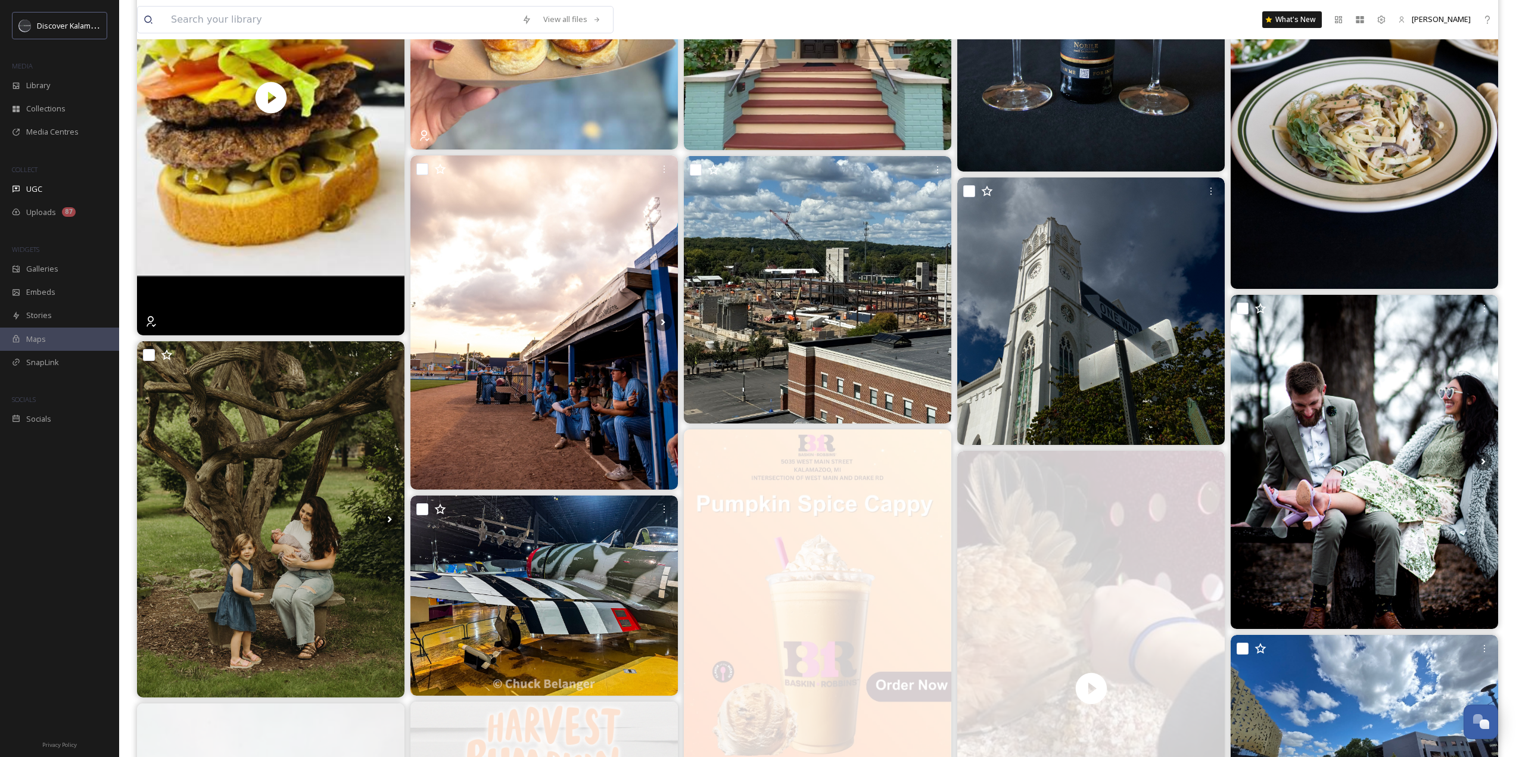
scroll to position [0, 0]
